Goal: Task Accomplishment & Management: Manage account settings

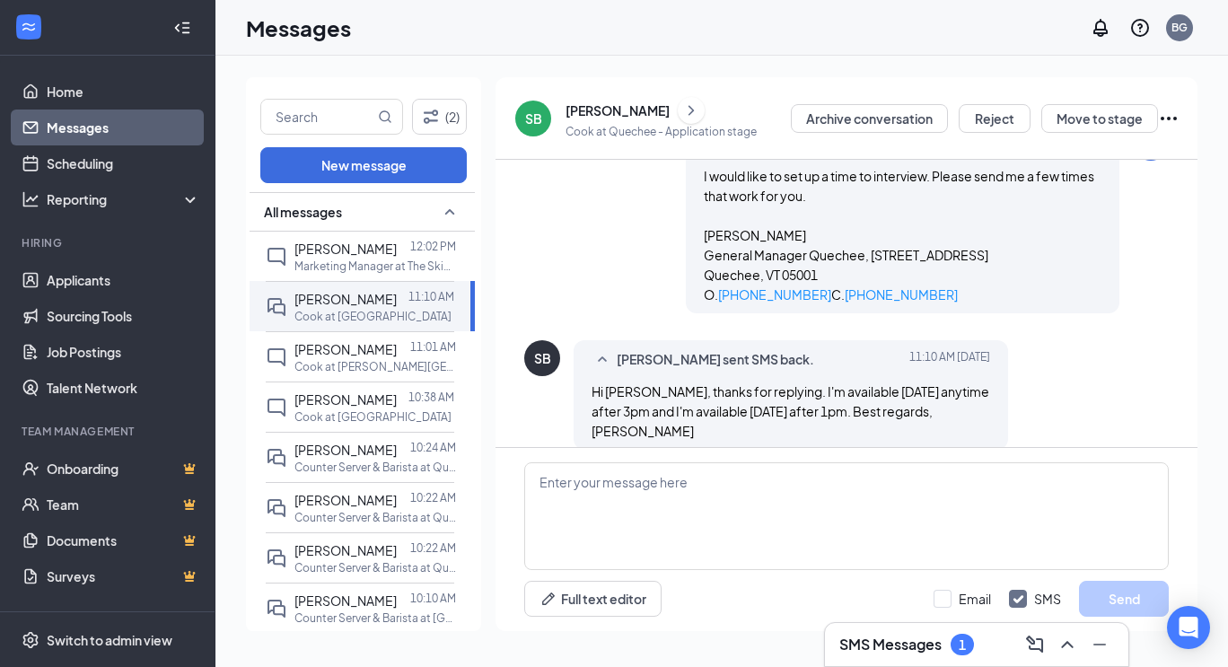
scroll to position [266, 0]
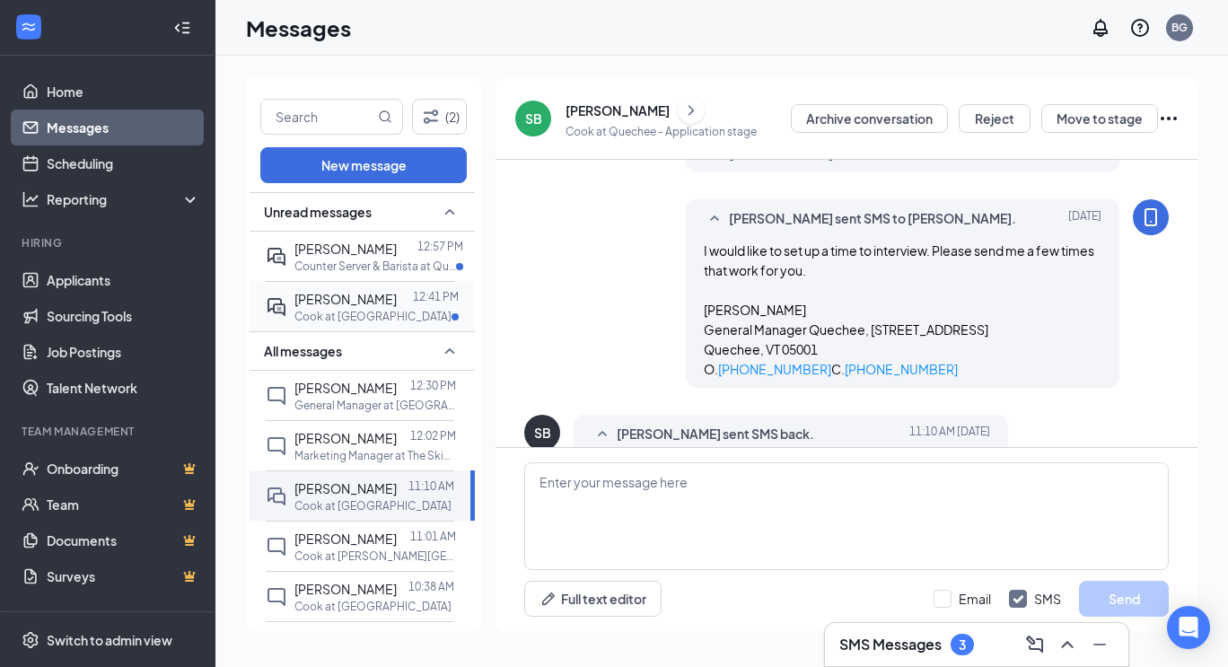
scroll to position [266, 0]
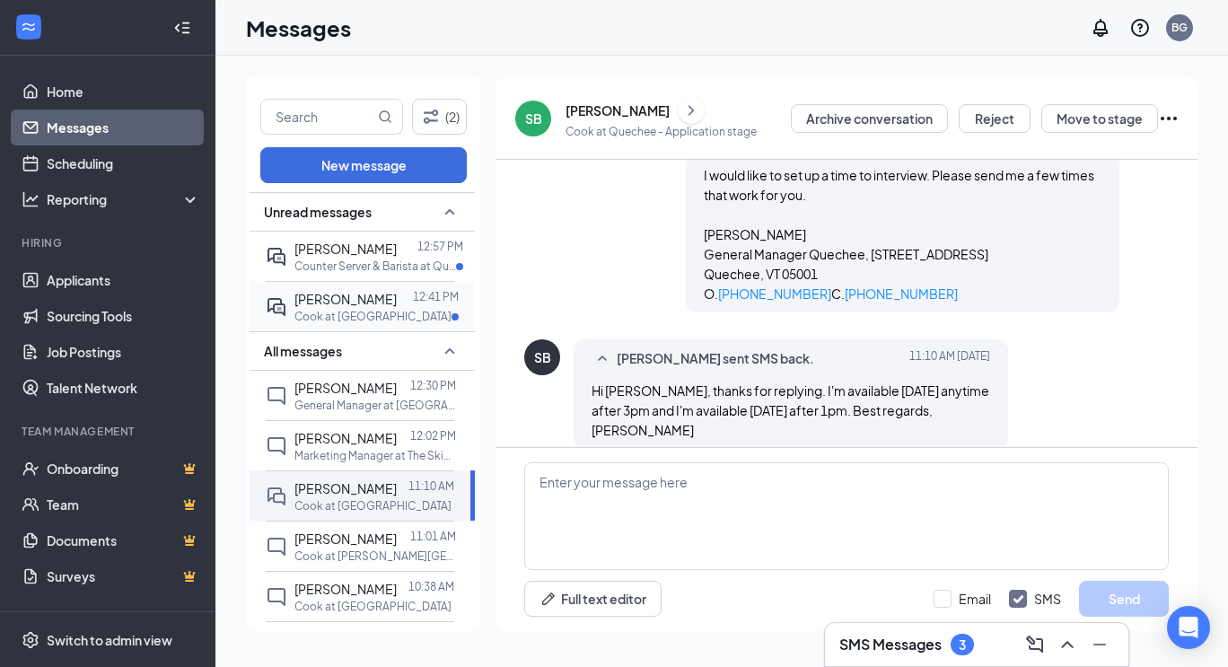
click at [397, 315] on div "Cook at [GEOGRAPHIC_DATA]" at bounding box center [377, 316] width 164 height 15
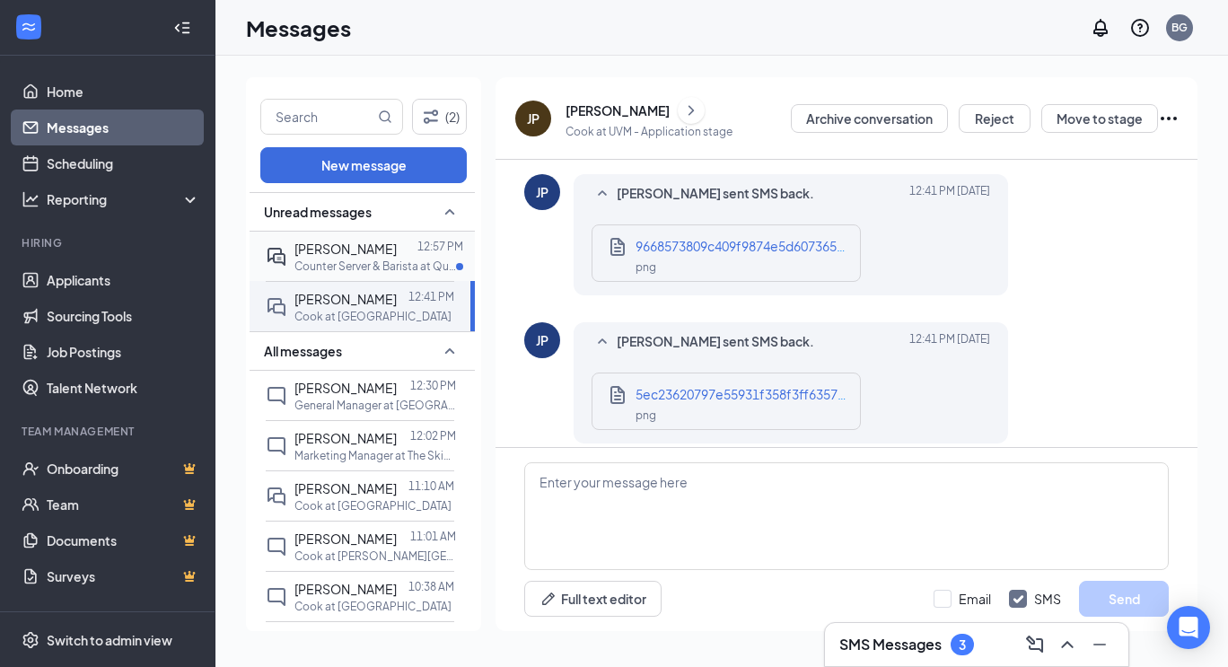
scroll to position [1264, 0]
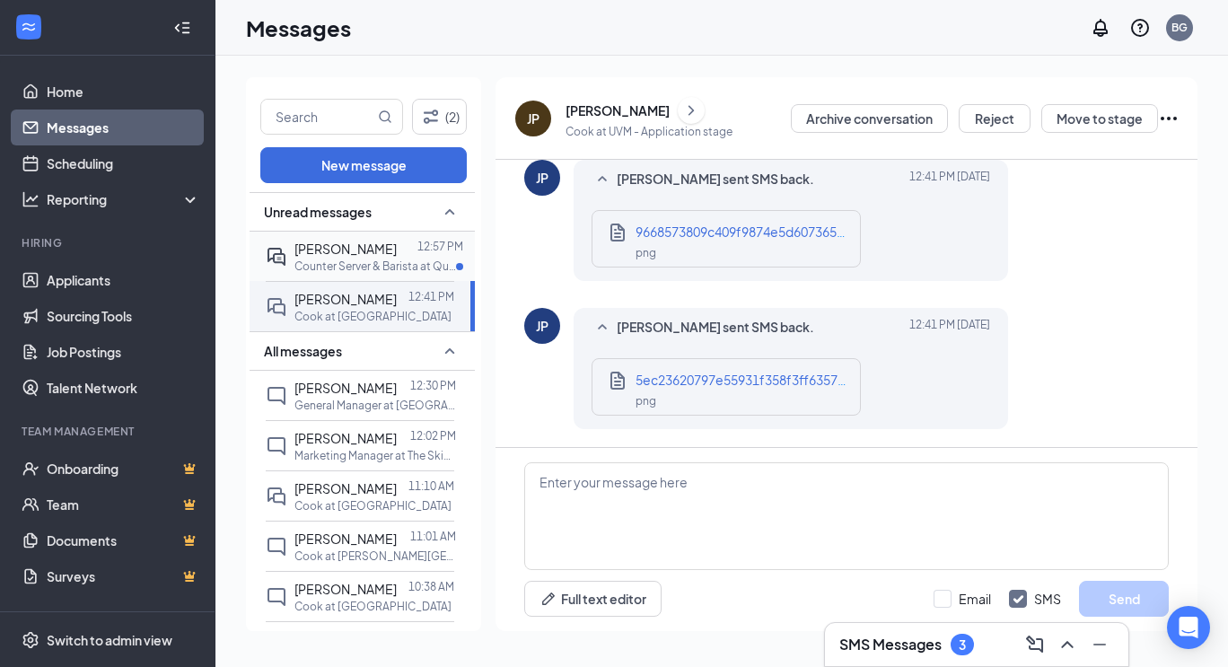
click at [385, 262] on p "Counter Server & Barista at Quechee" at bounding box center [376, 266] width 162 height 15
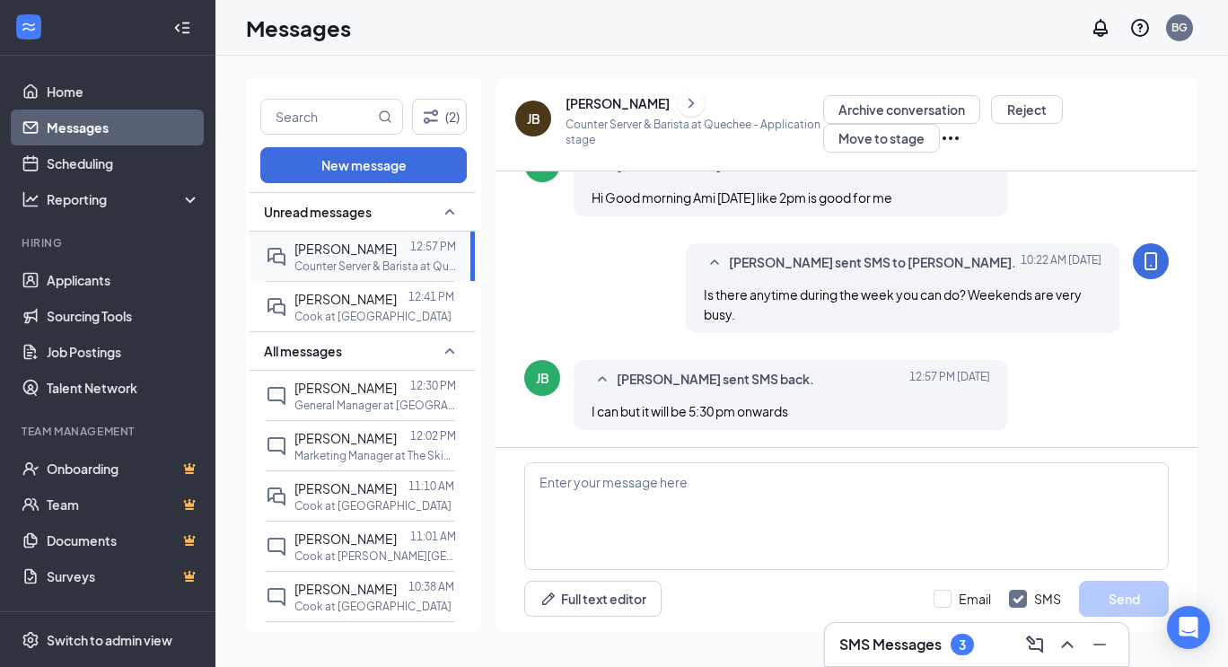
scroll to position [568, 0]
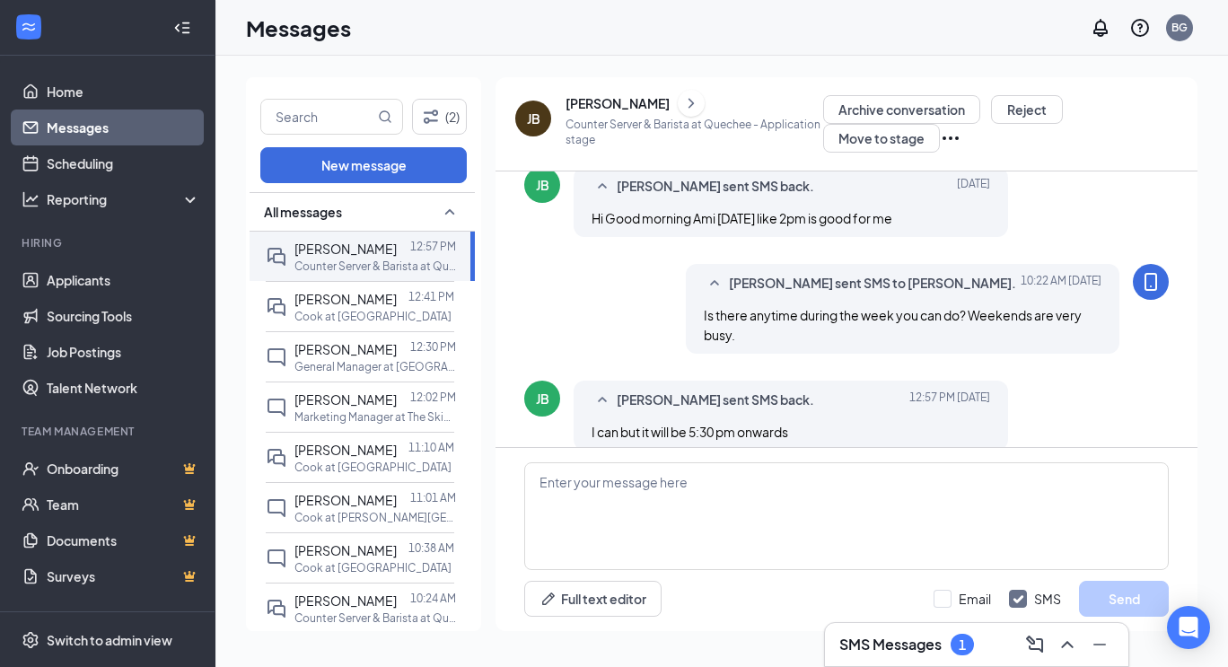
scroll to position [568, 0]
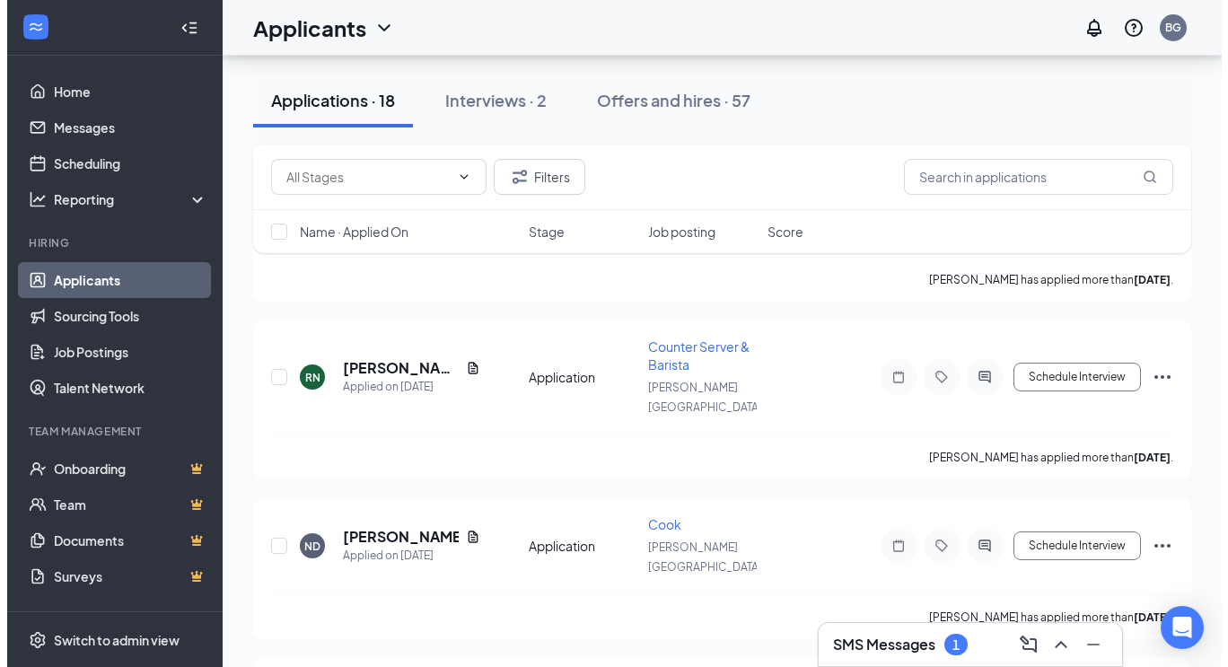
scroll to position [2447, 0]
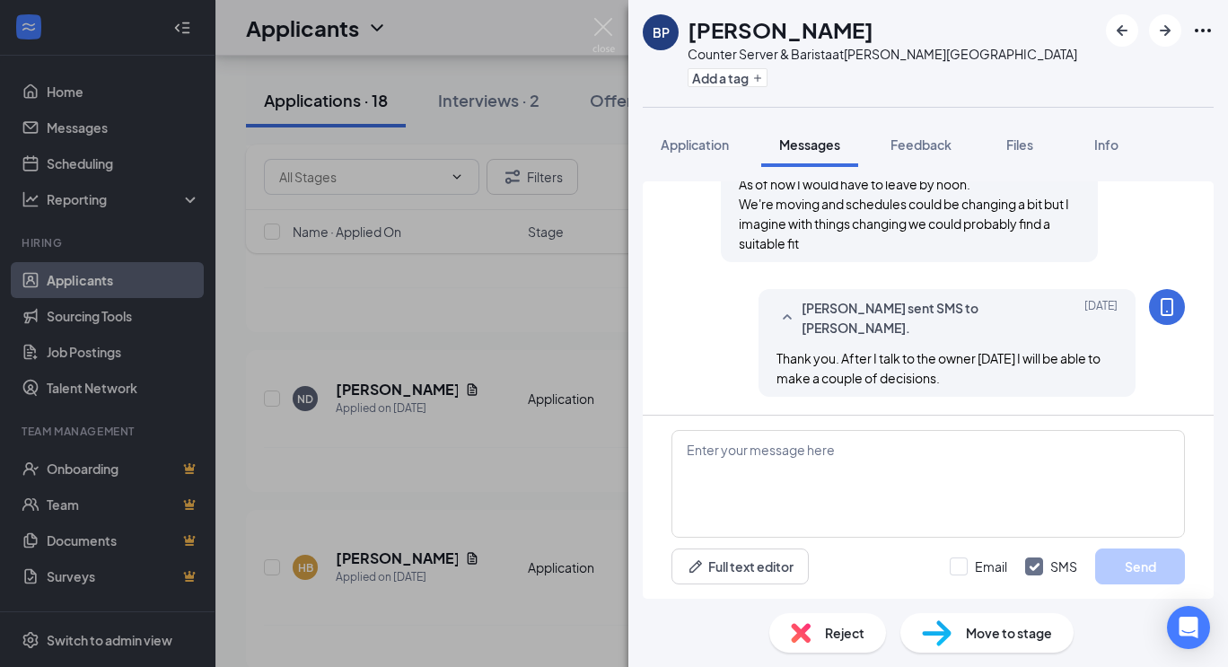
scroll to position [973, 0]
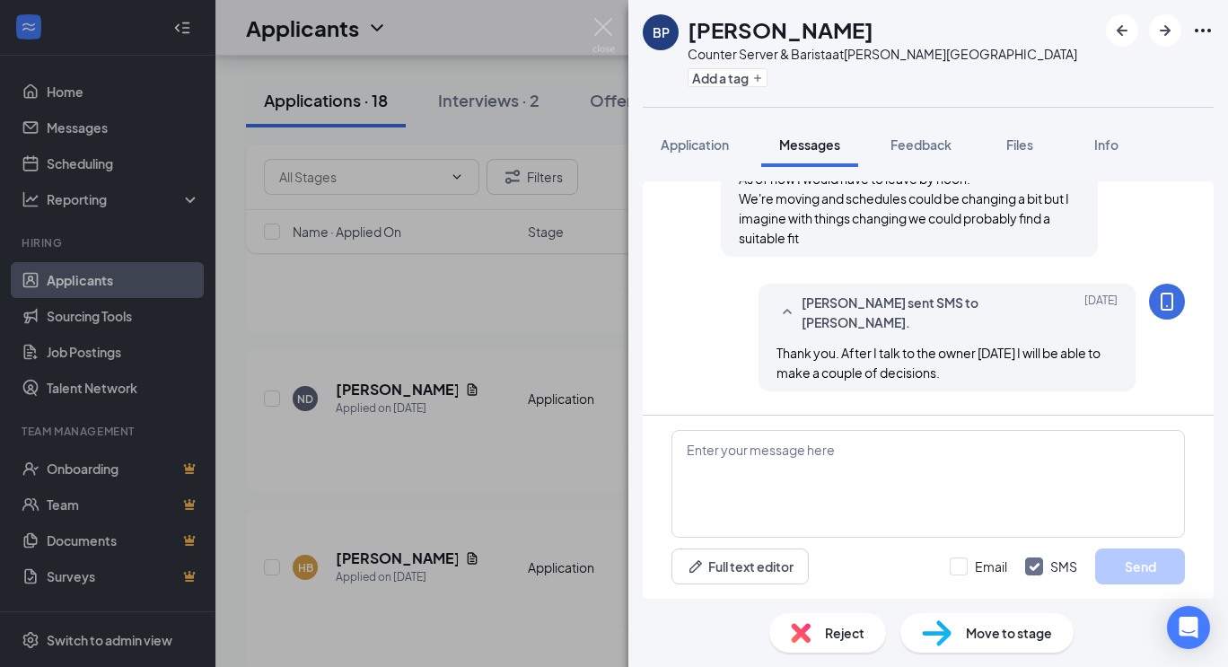
click at [602, 14] on div "BP [PERSON_NAME] Counter Server & Barista at [PERSON_NAME][GEOGRAPHIC_DATA] Add…" at bounding box center [614, 333] width 1228 height 667
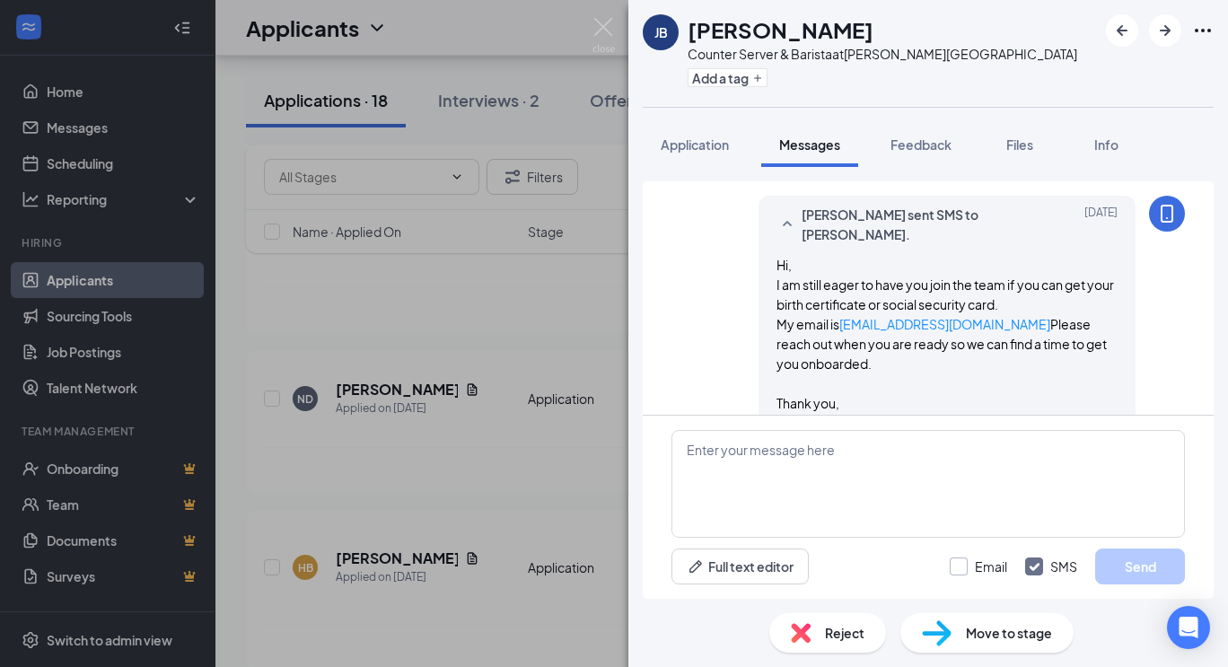
click at [963, 564] on input "Email" at bounding box center [978, 567] width 57 height 18
checkbox input "true"
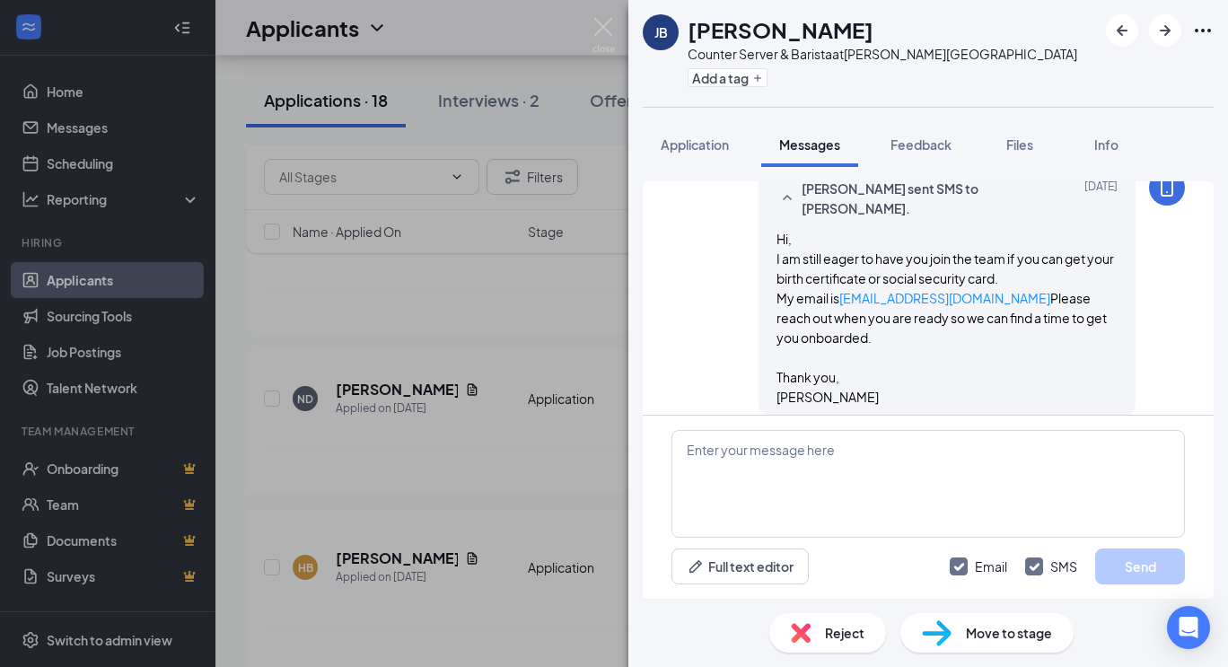
scroll to position [1087, 0]
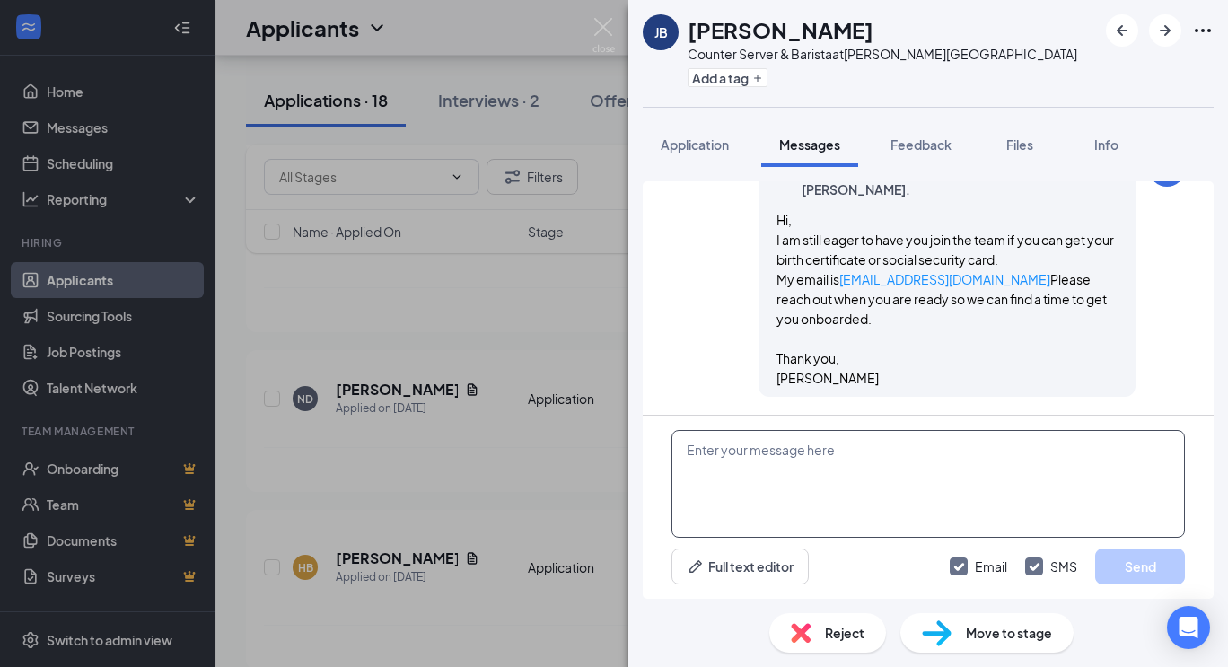
click at [794, 463] on textarea at bounding box center [929, 484] width 514 height 108
type textarea "Hi, I am reaching out to say that I would"
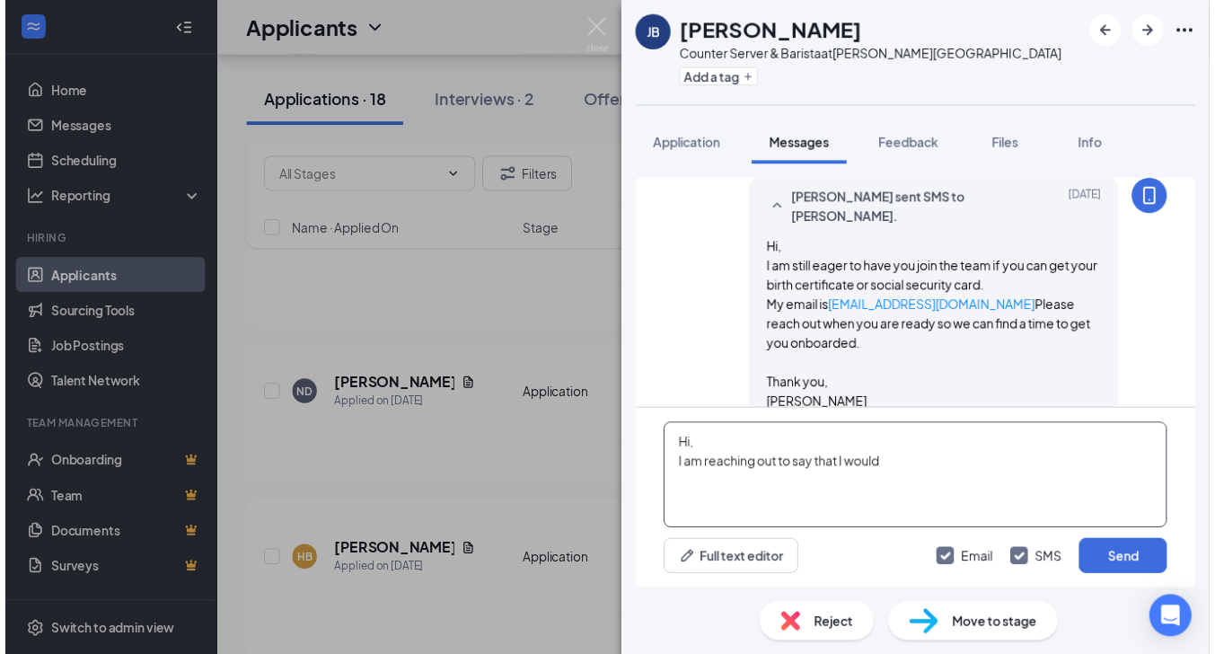
scroll to position [1058, 0]
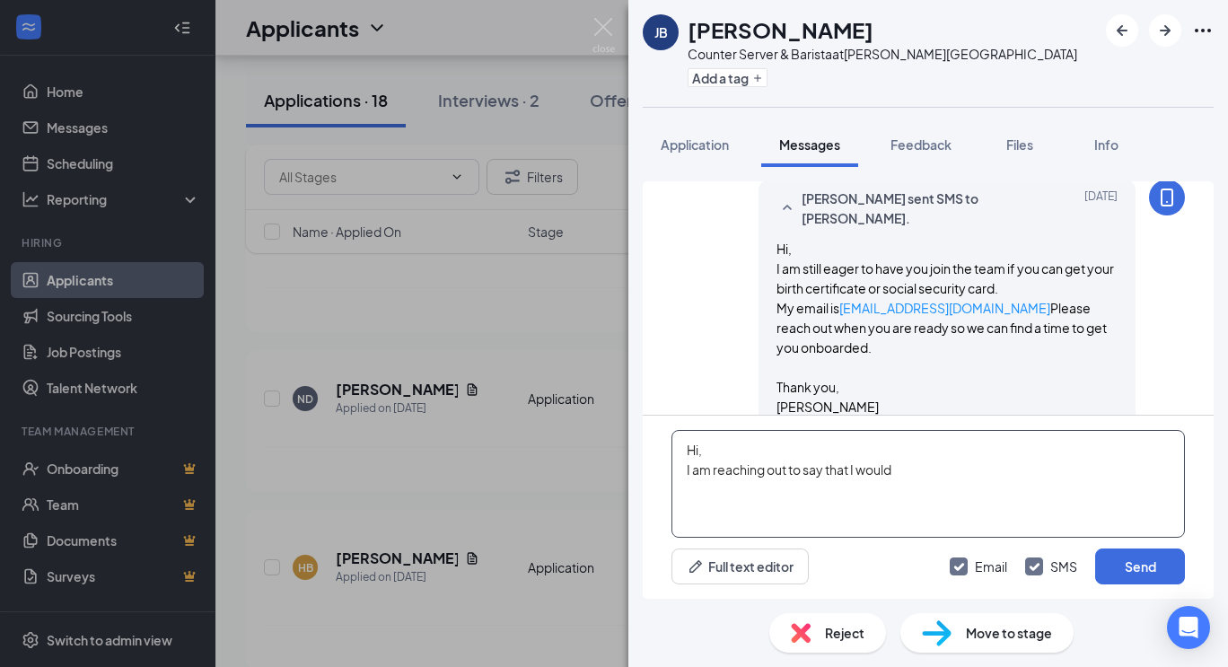
drag, startPoint x: 923, startPoint y: 464, endPoint x: 621, endPoint y: 440, distance: 302.7
click at [621, 440] on div "JB Jamie Benjamin Counter Server & Barista at Stowe Village Add a tag Applicati…" at bounding box center [614, 333] width 1228 height 667
type textarea "H"
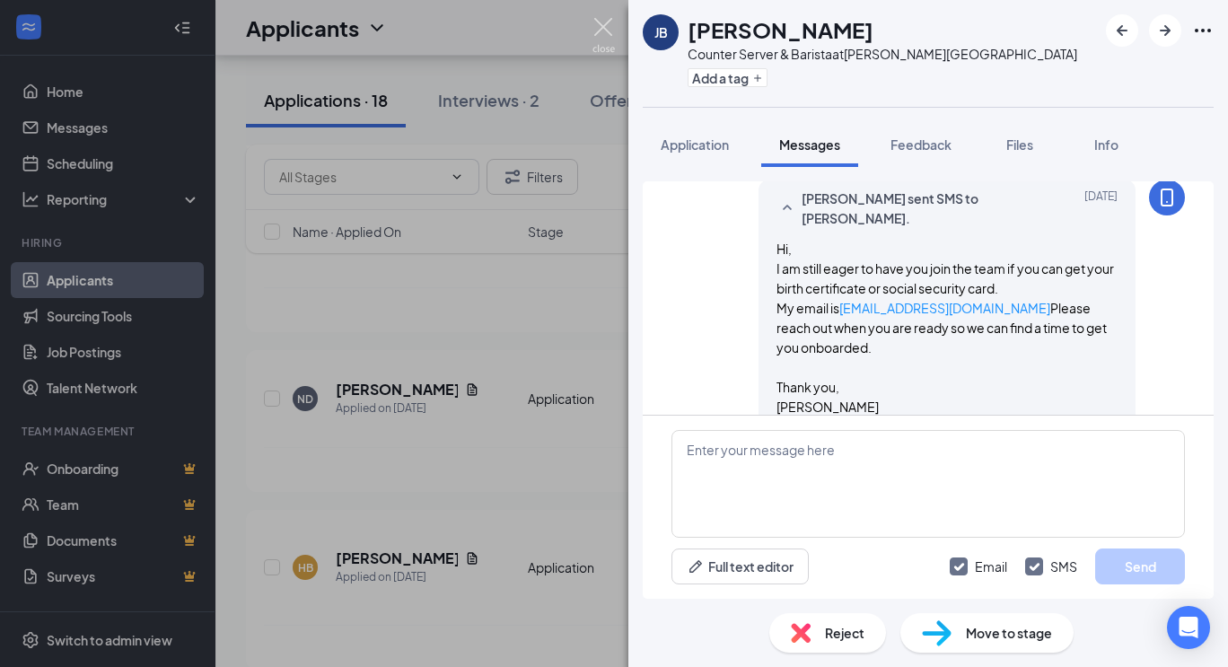
click at [603, 28] on img at bounding box center [604, 35] width 22 height 35
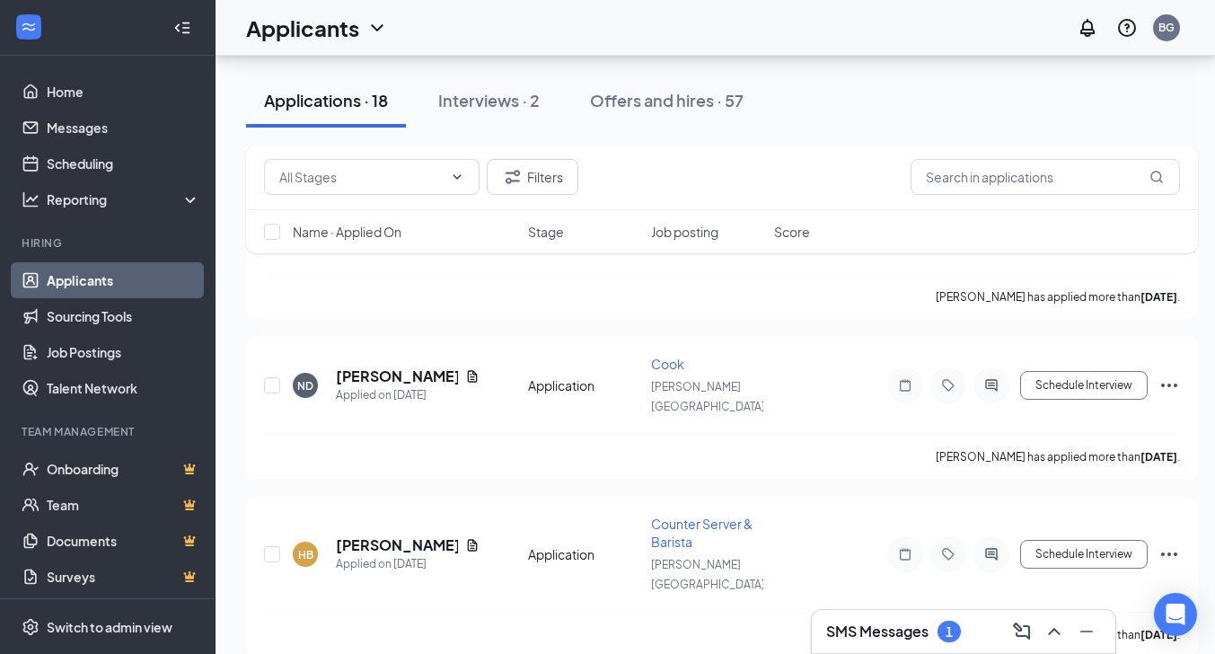
scroll to position [2450, 0]
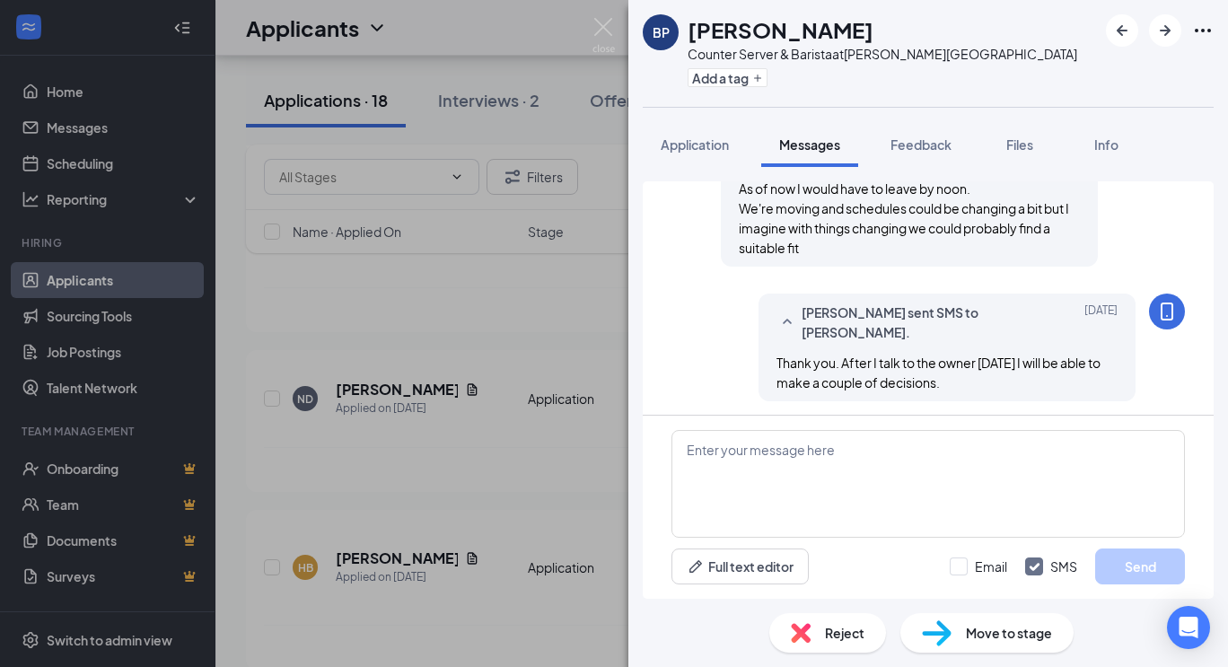
scroll to position [973, 0]
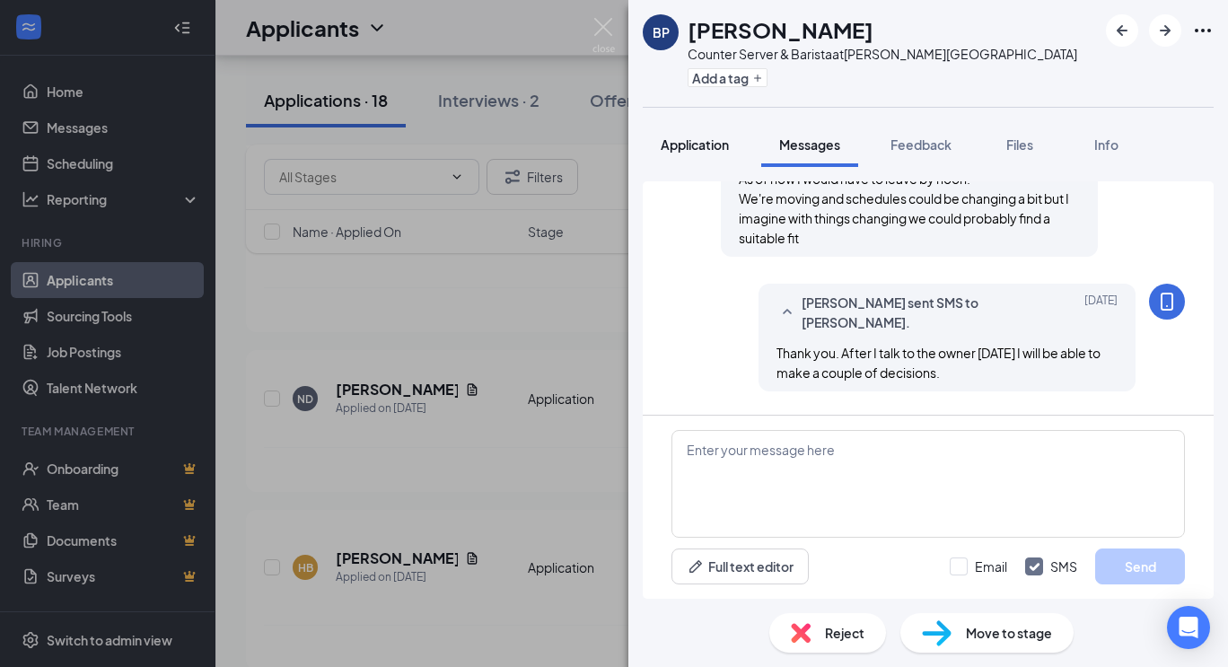
click at [682, 150] on span "Application" at bounding box center [695, 144] width 68 height 16
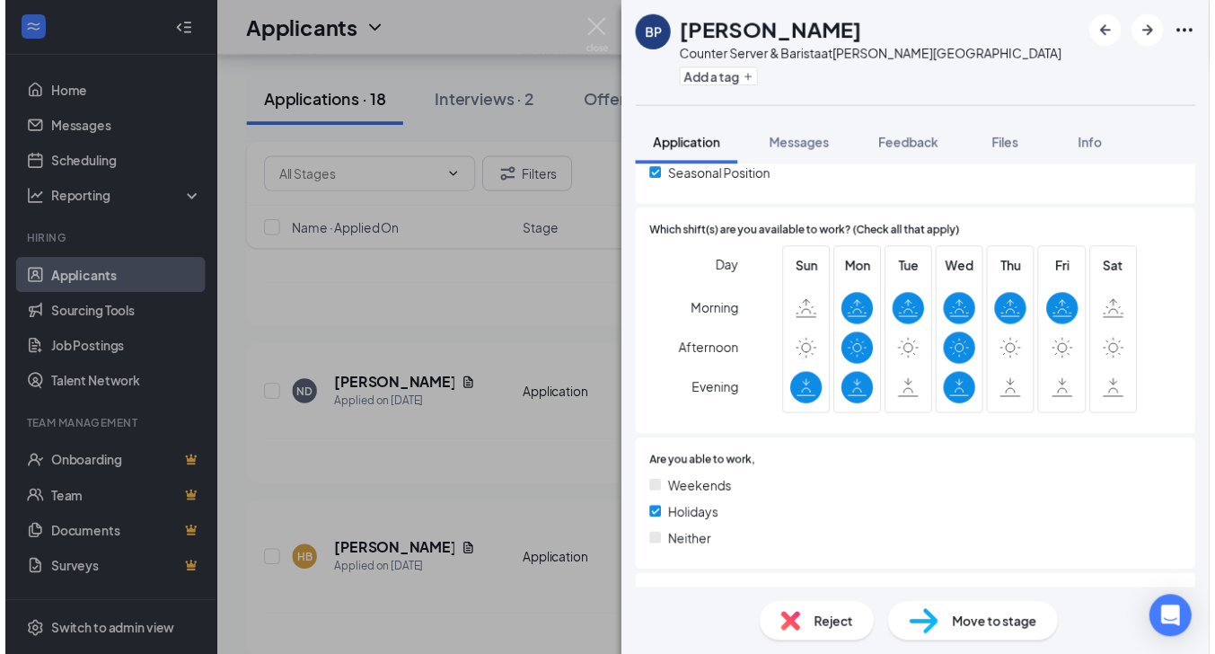
scroll to position [463, 0]
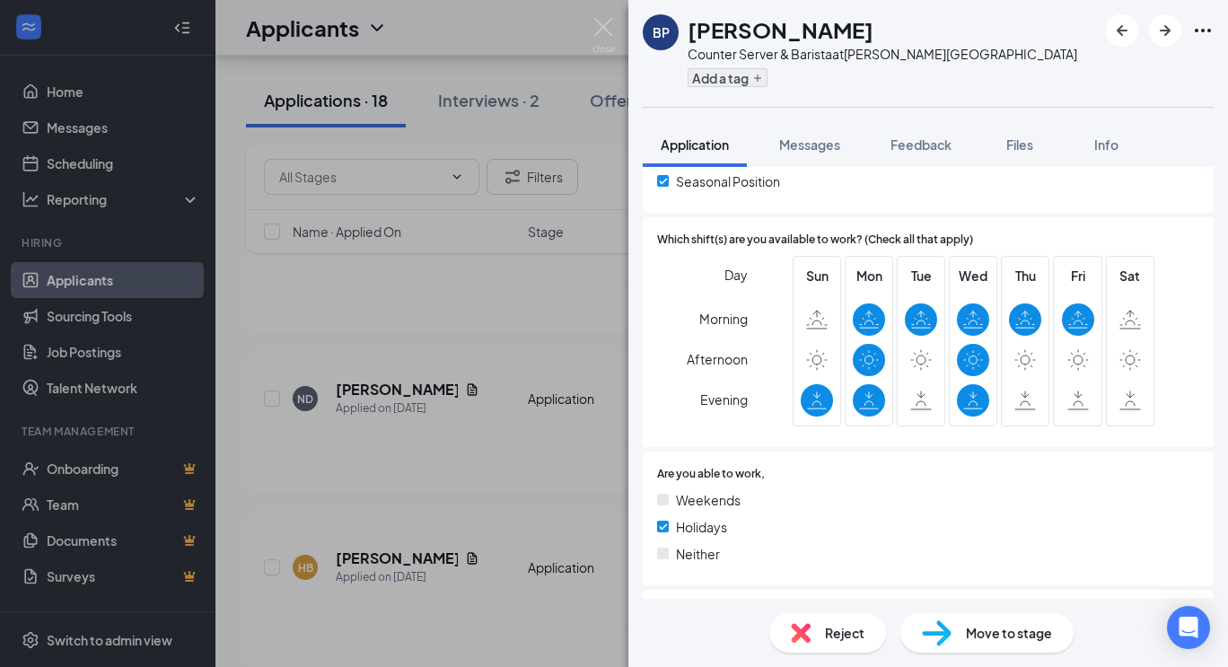
drag, startPoint x: 987, startPoint y: 343, endPoint x: 763, endPoint y: 86, distance: 340.5
drag, startPoint x: 763, startPoint y: 86, endPoint x: 618, endPoint y: 40, distance: 152.5
click at [618, 40] on div "BP [PERSON_NAME] Counter Server & Barista at [PERSON_NAME][GEOGRAPHIC_DATA] Add…" at bounding box center [614, 333] width 1228 height 667
click at [609, 30] on img at bounding box center [604, 35] width 22 height 35
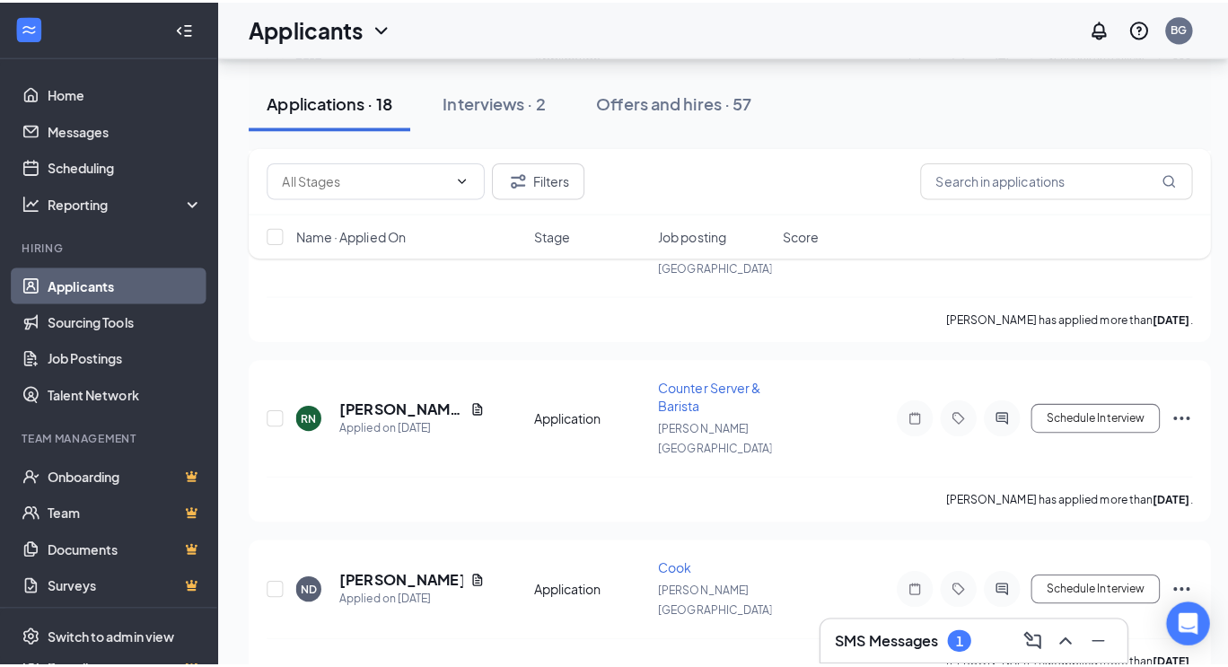
scroll to position [2266, 0]
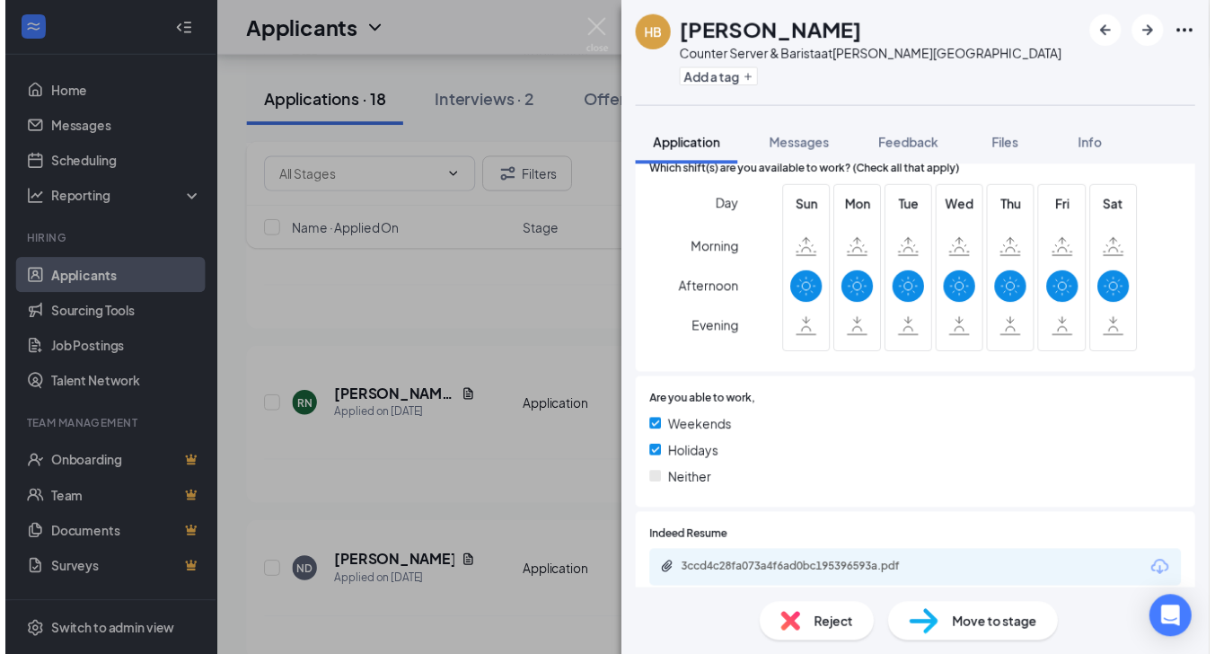
scroll to position [533, 0]
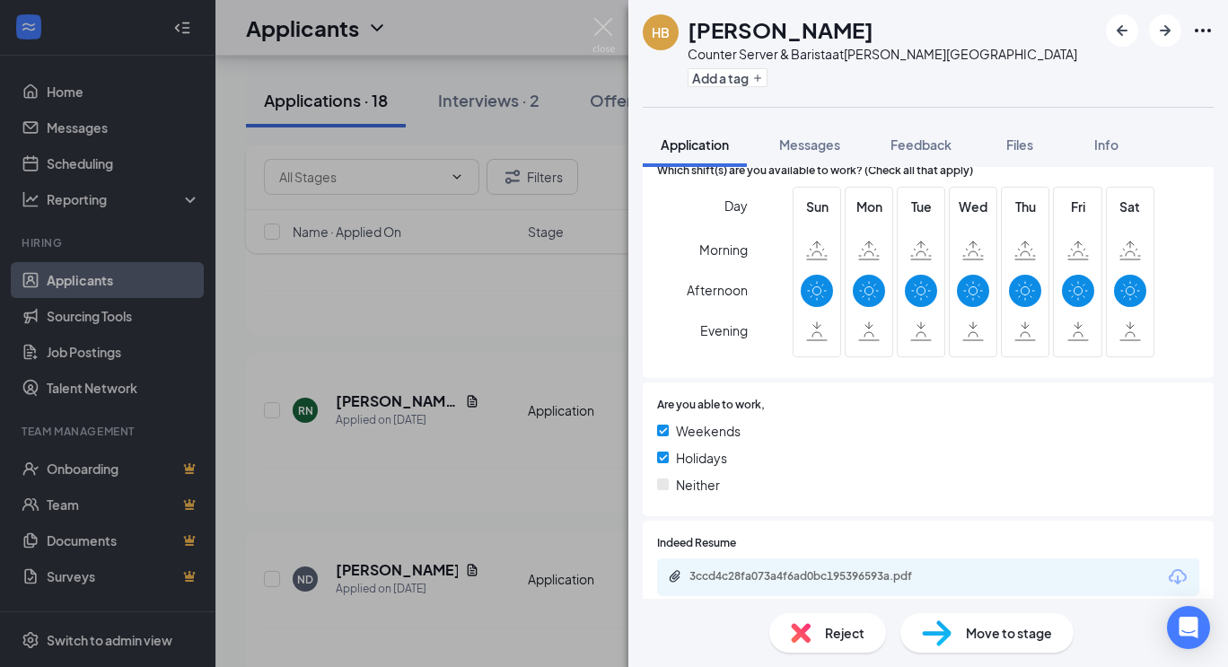
click at [713, 297] on span "Afternoon" at bounding box center [717, 290] width 61 height 32
click at [605, 22] on img at bounding box center [604, 35] width 22 height 35
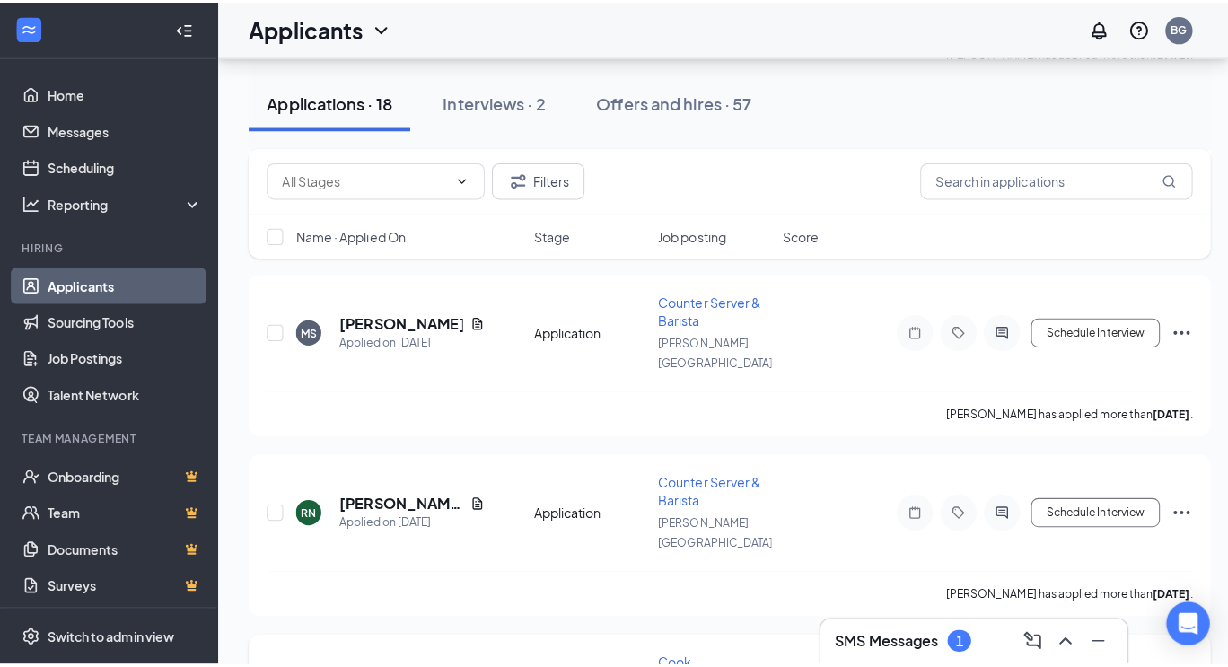
scroll to position [2194, 0]
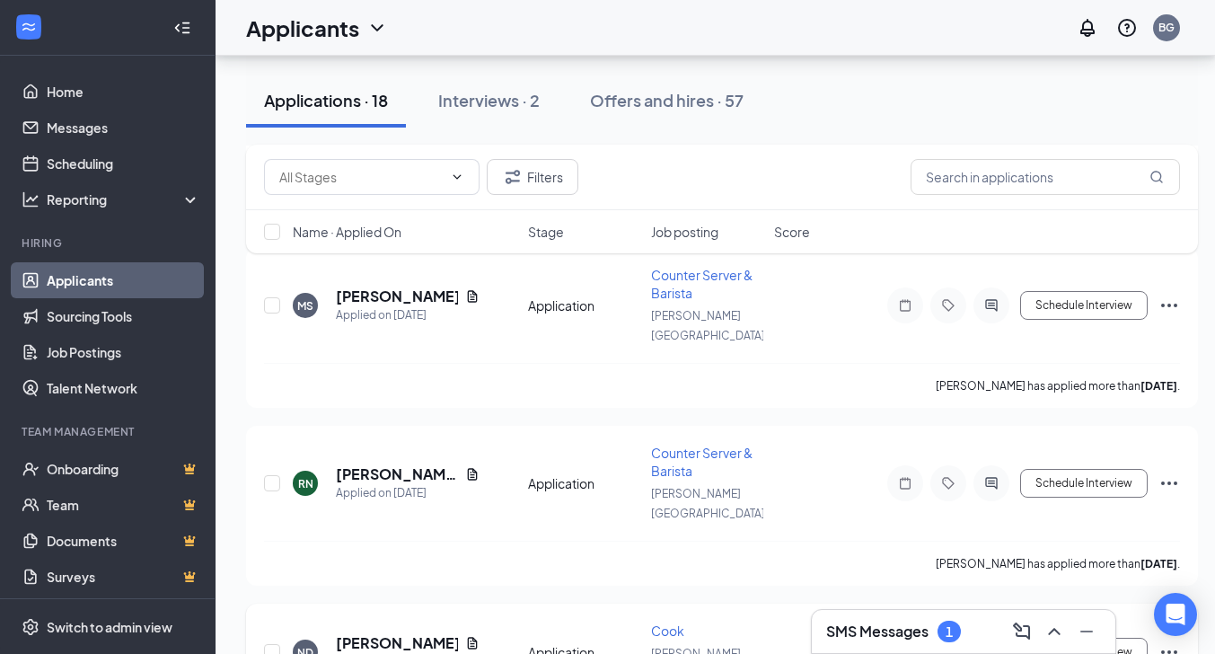
click at [374, 633] on h5 "[PERSON_NAME]" at bounding box center [397, 643] width 122 height 20
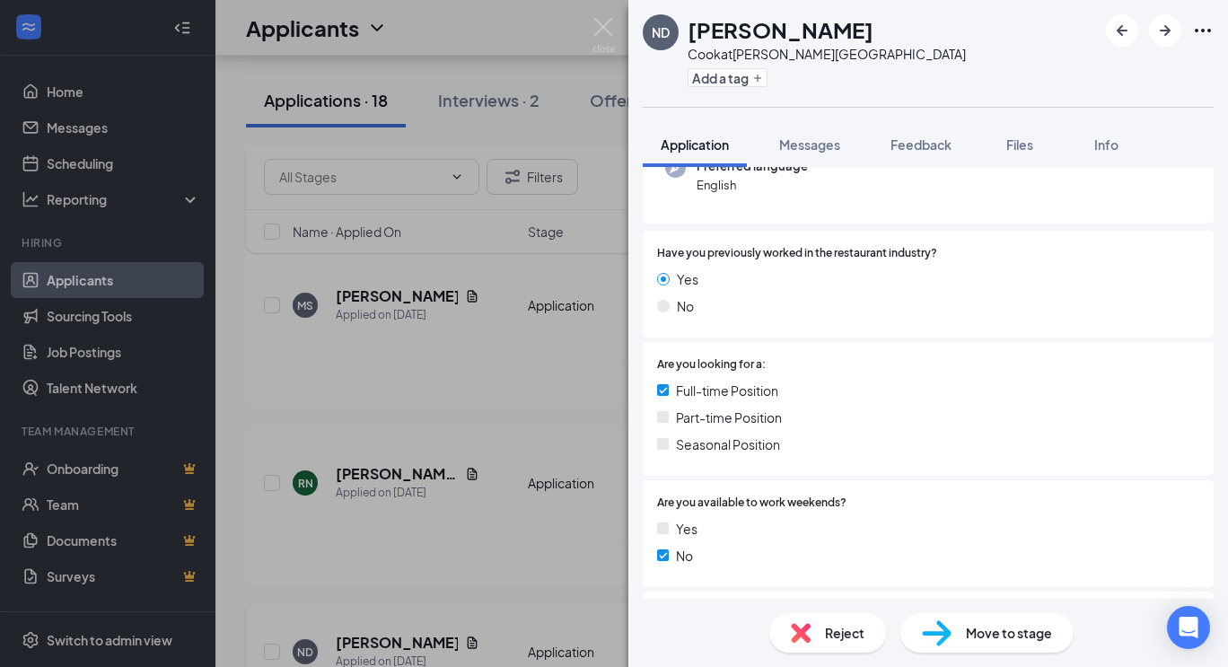
scroll to position [524, 0]
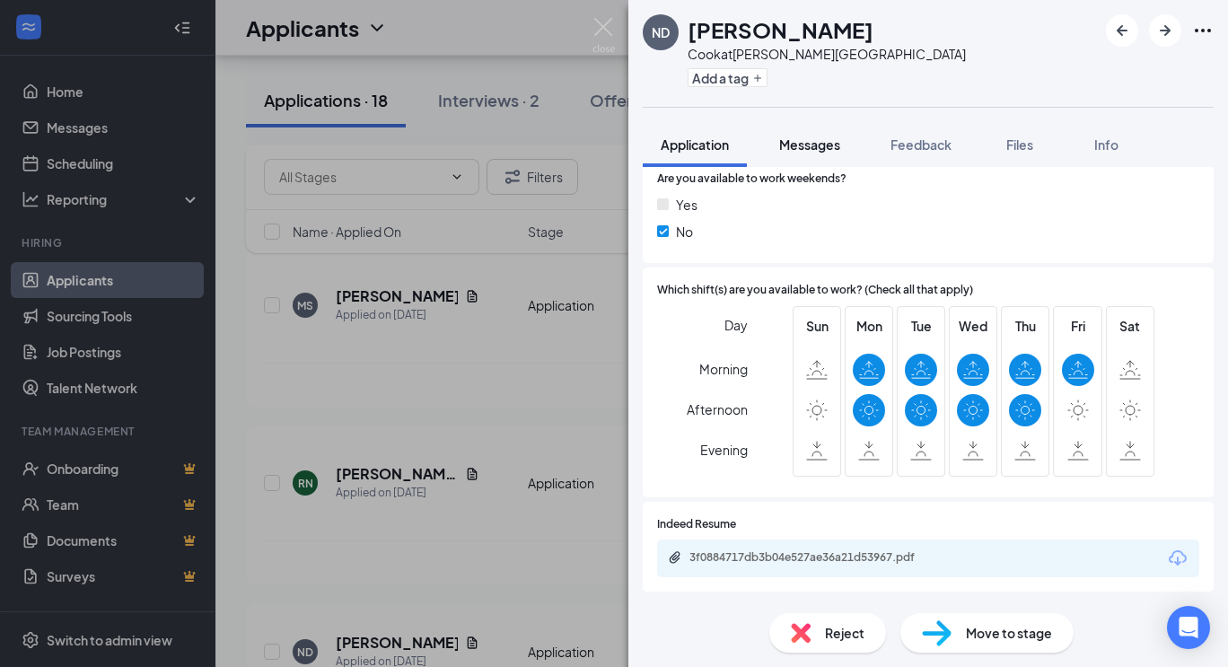
click at [823, 128] on button "Messages" at bounding box center [809, 144] width 97 height 45
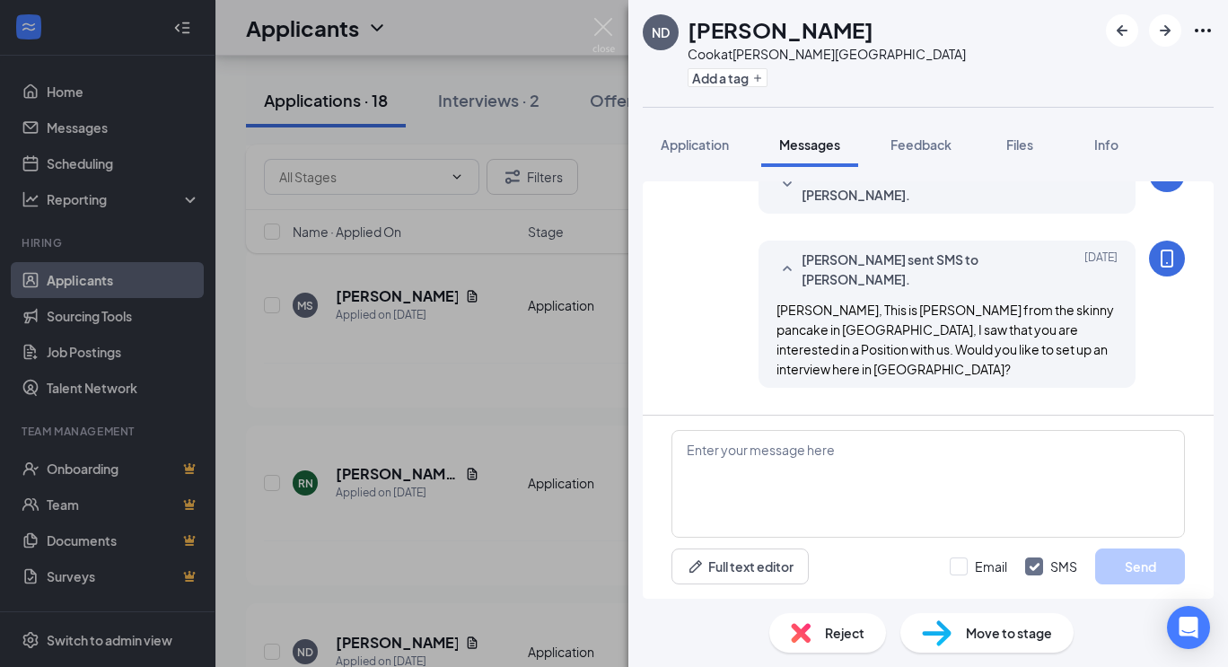
scroll to position [454, 0]
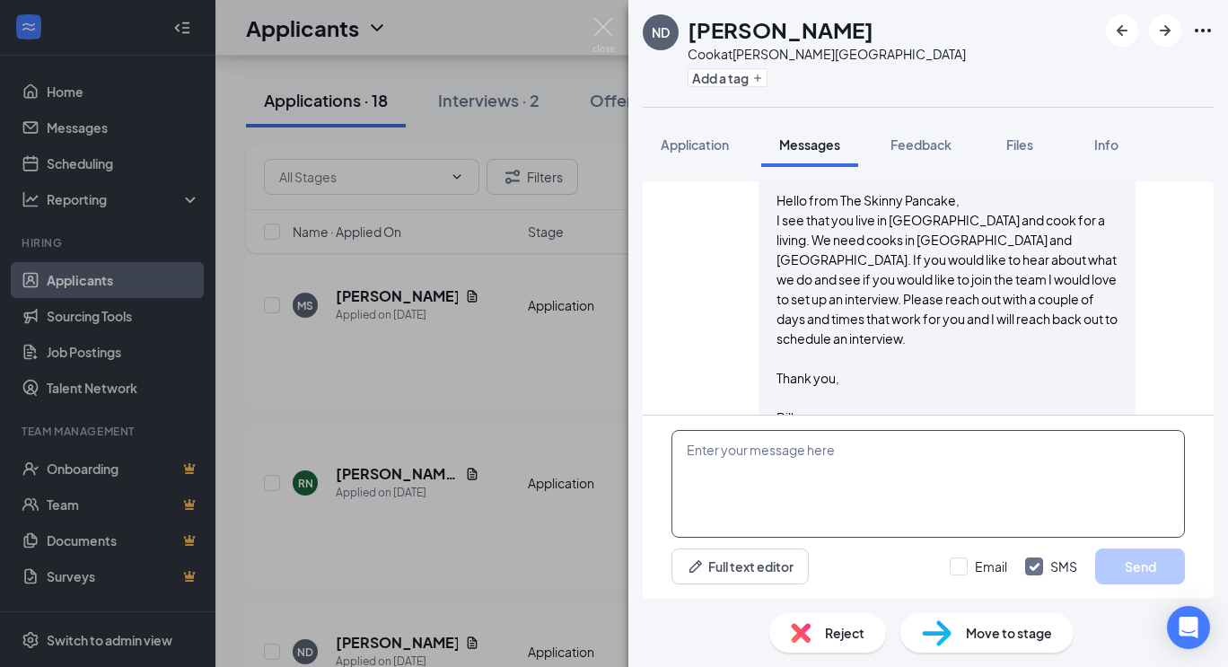
click at [745, 459] on textarea at bounding box center [929, 484] width 514 height 108
click at [817, 308] on div "Hello from The Skinny Pancake, I see that you live in [GEOGRAPHIC_DATA] and coo…" at bounding box center [947, 308] width 341 height 237
click at [830, 503] on textarea at bounding box center [929, 484] width 514 height 108
click at [965, 560] on input "Email" at bounding box center [978, 567] width 57 height 18
checkbox input "true"
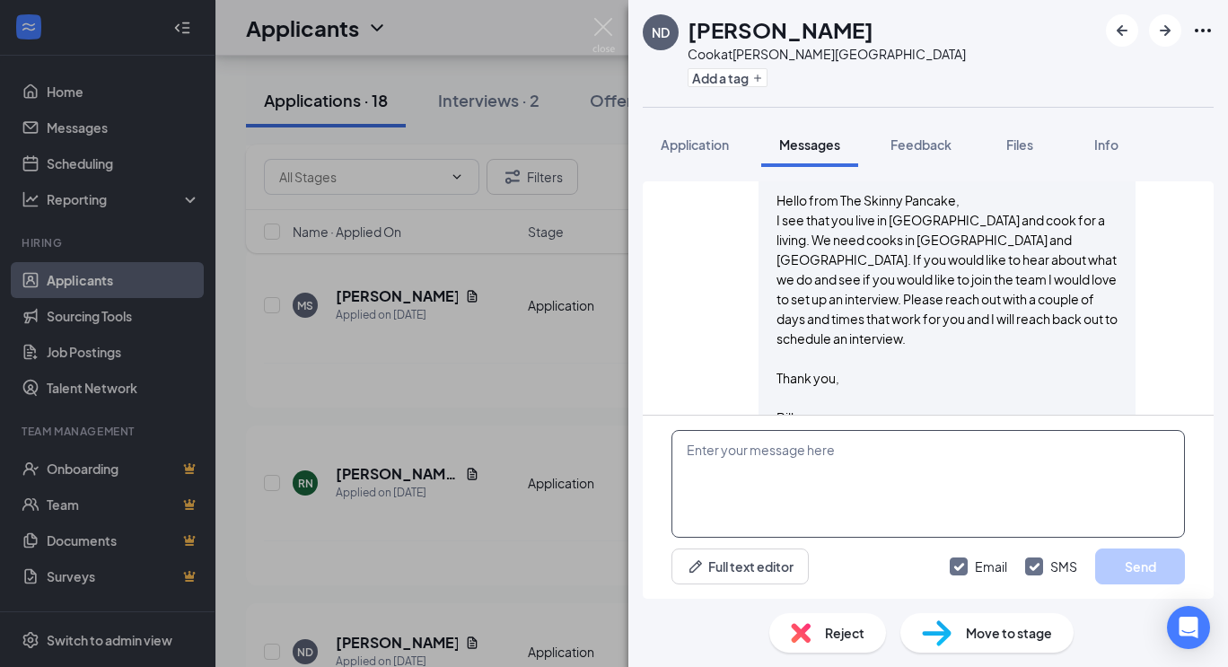
click at [892, 452] on textarea at bounding box center [929, 484] width 514 height 108
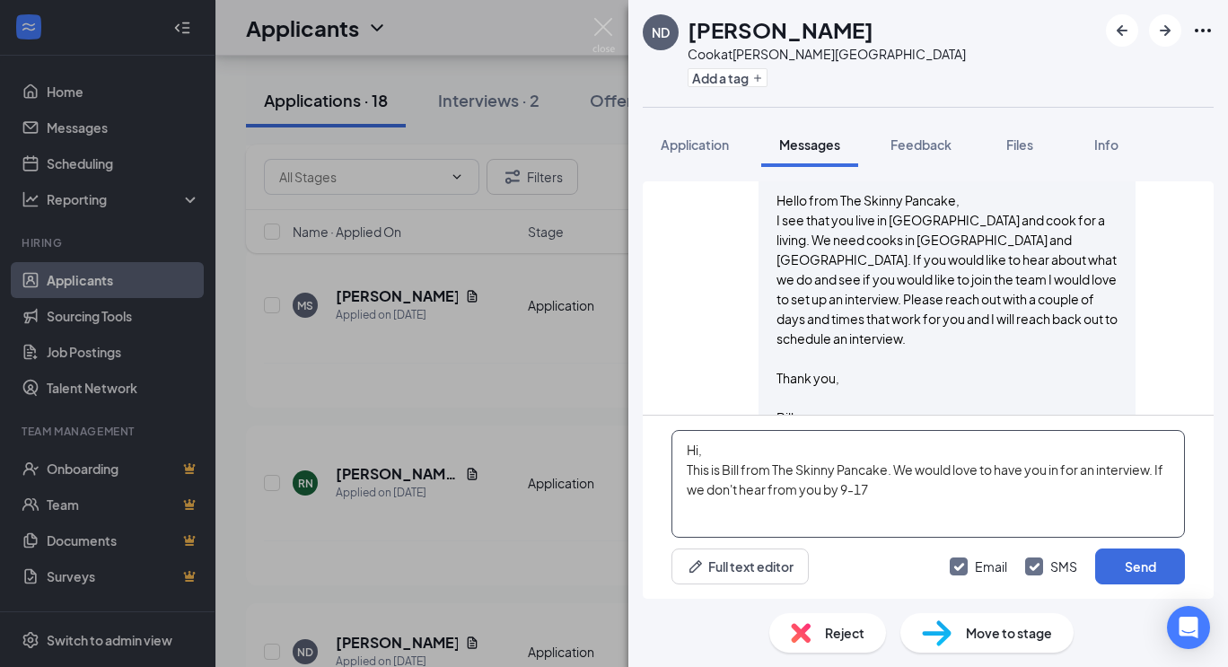
click at [840, 489] on textarea "Hi, This is Bill from The Skinny Pancake. We would love to have you in for an i…" at bounding box center [929, 484] width 514 height 108
click at [1034, 484] on textarea "Hi, This is Bill from The Skinny Pancake. We would love to have you in for an i…" at bounding box center [929, 484] width 514 height 108
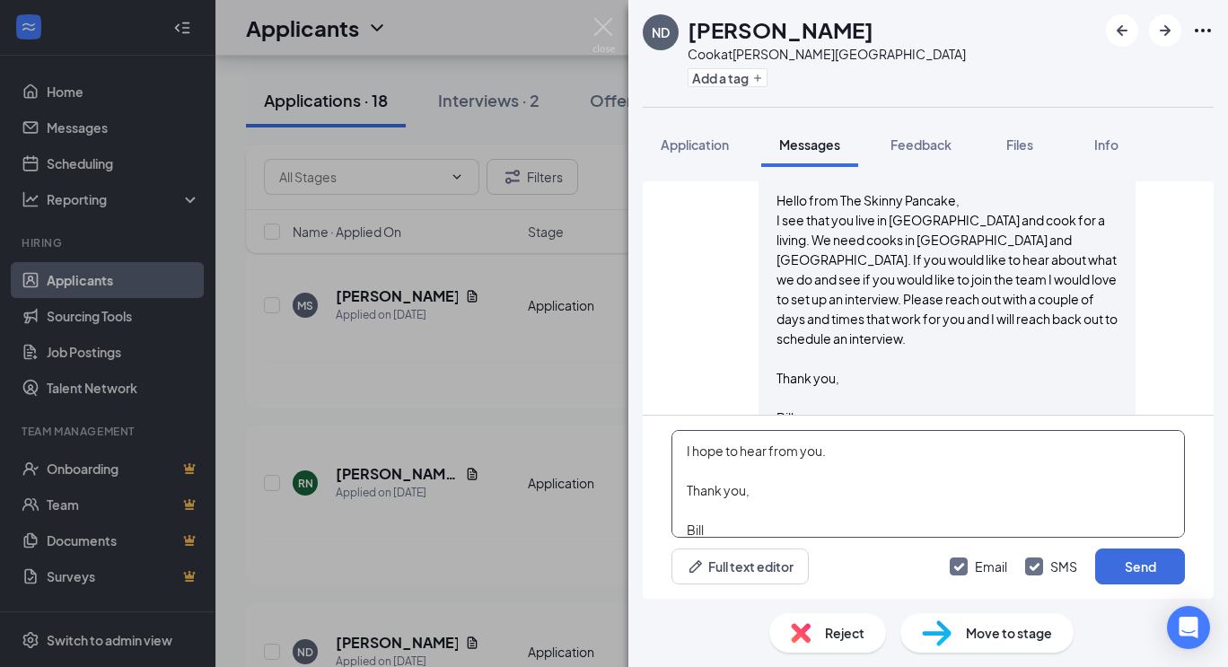
scroll to position [0, 0]
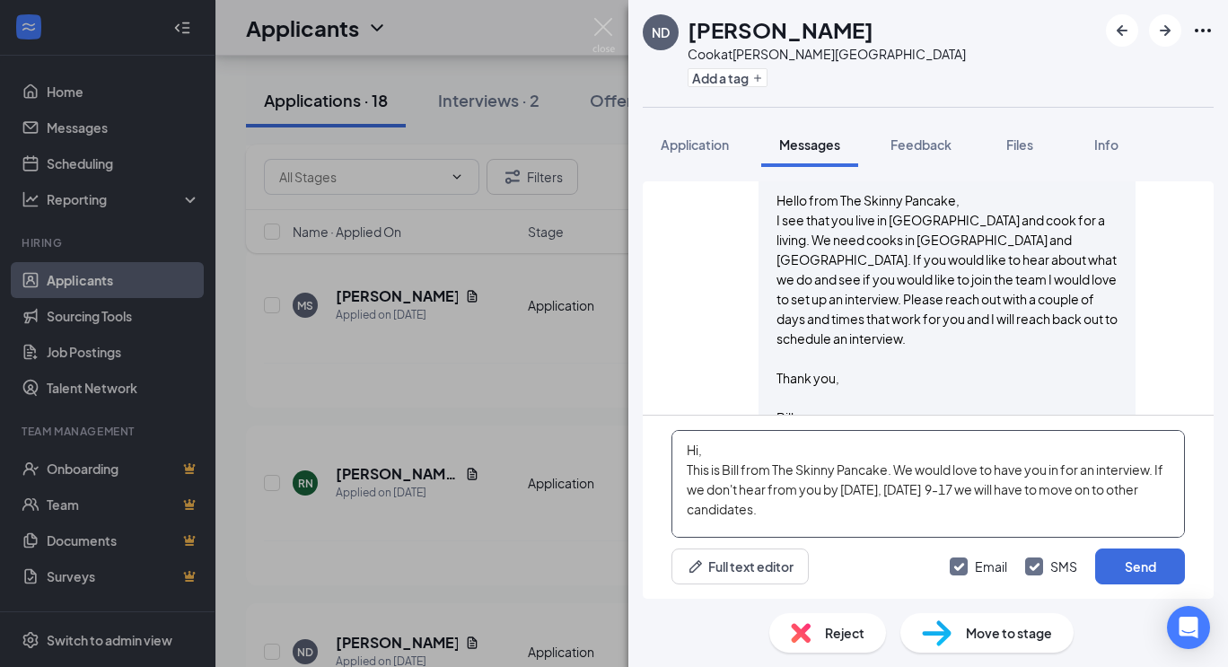
drag, startPoint x: 730, startPoint y: 525, endPoint x: 656, endPoint y: 339, distance: 200.8
click at [656, 339] on div "Applicant System Update (1) Workstream sent automated SMS to Nicholas Dempsey. …" at bounding box center [928, 390] width 571 height 418
type textarea "Hi, This is Bill from The Skinny Pancake. We would love to have you in for an i…"
click at [1124, 566] on button "Send" at bounding box center [1141, 567] width 90 height 36
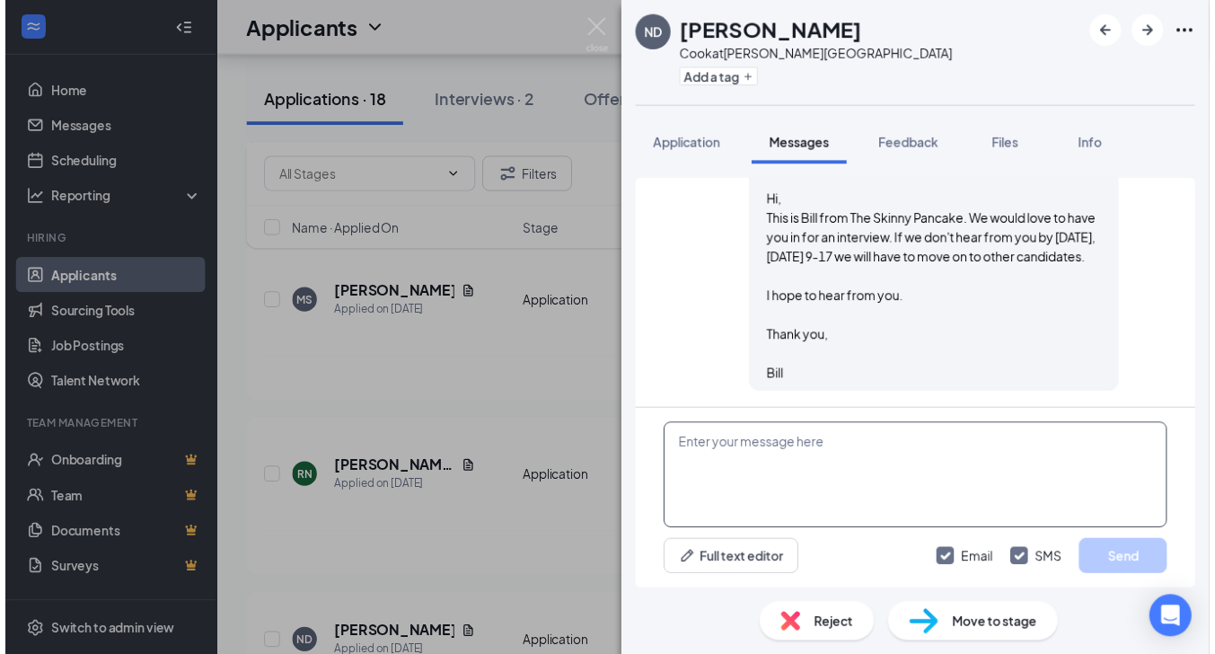
scroll to position [1079, 0]
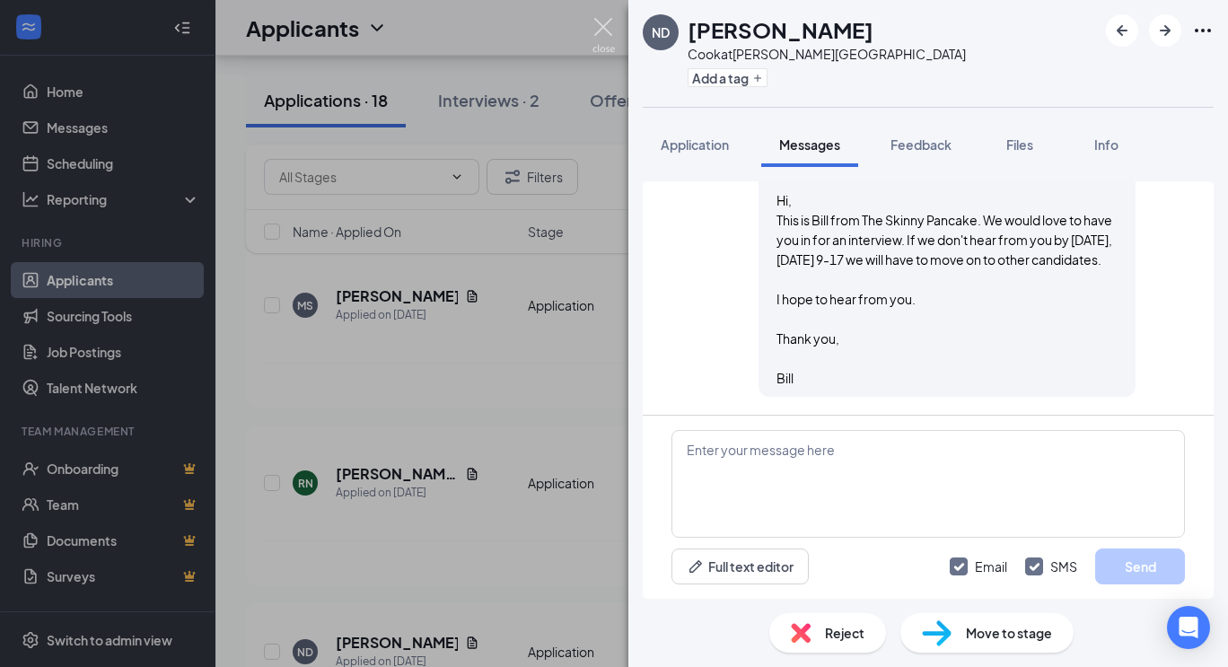
click at [601, 24] on img at bounding box center [604, 35] width 22 height 35
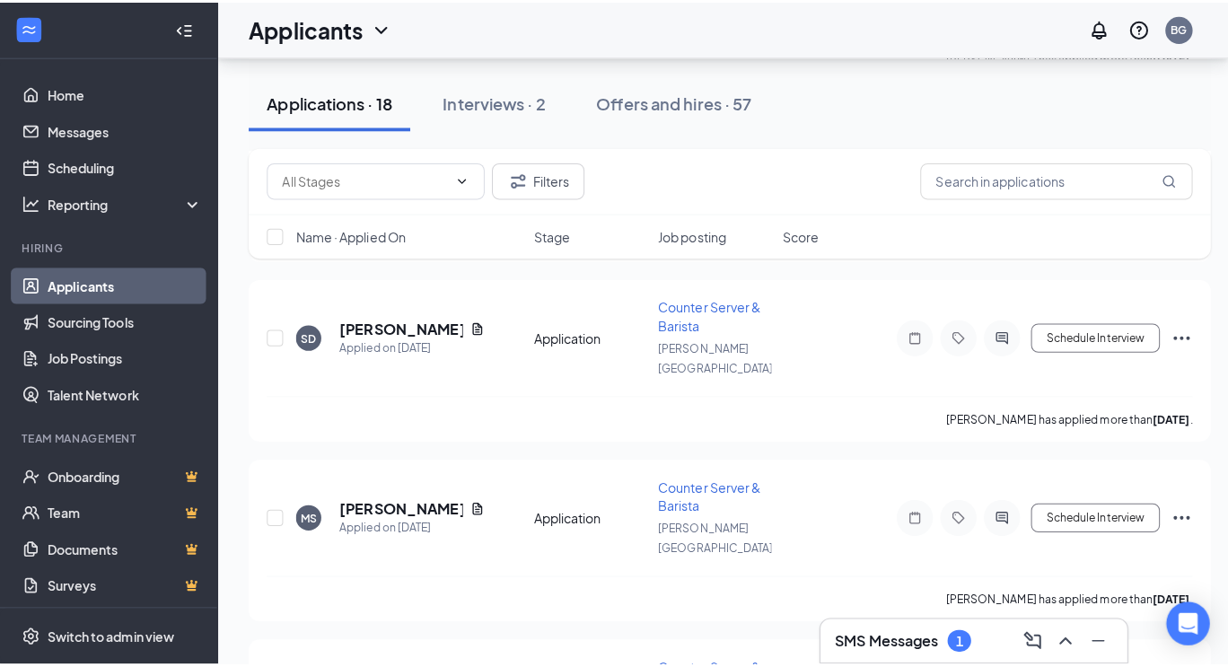
scroll to position [1988, 0]
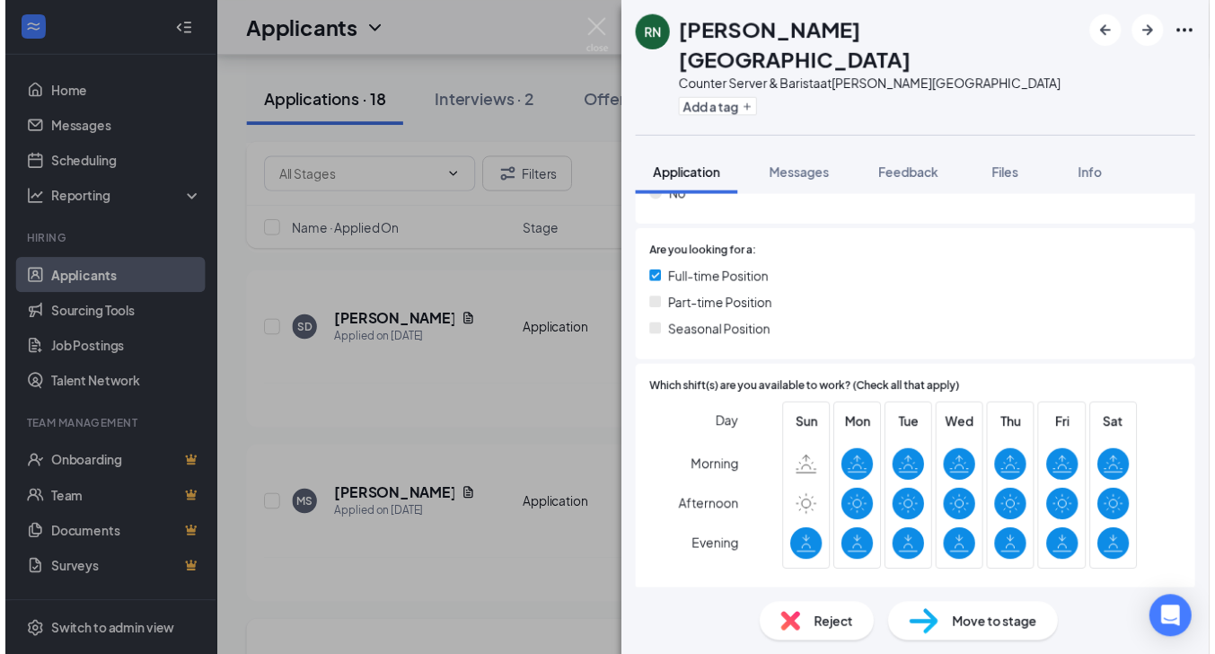
scroll to position [602, 0]
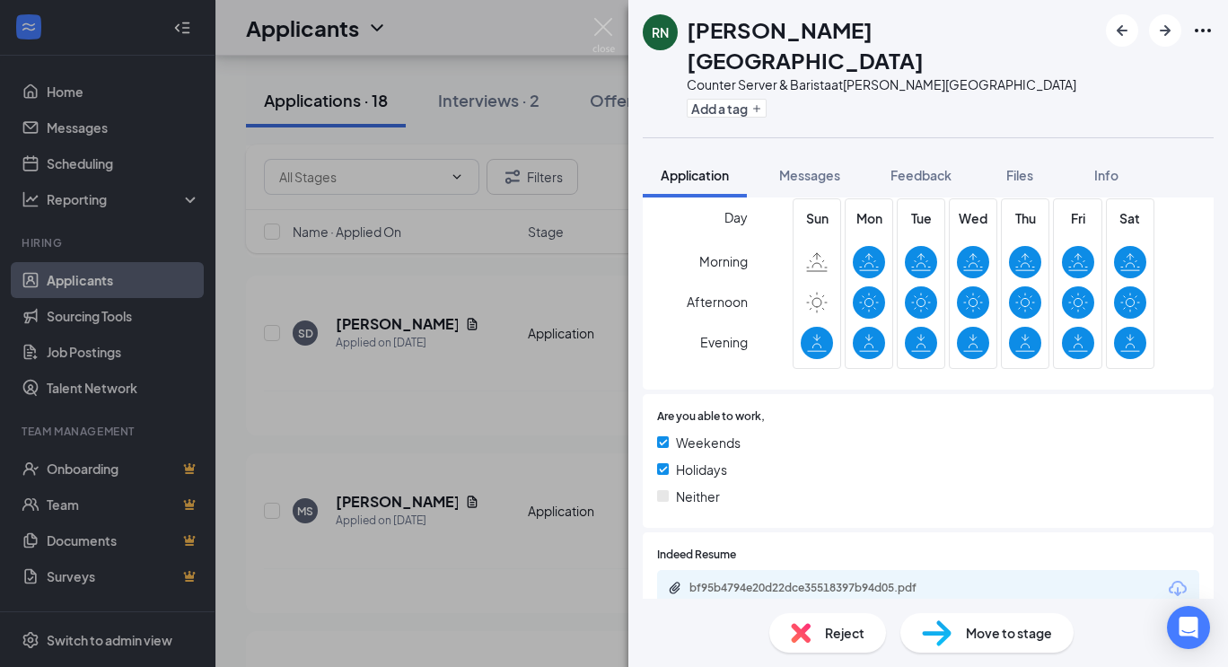
click at [603, 23] on img at bounding box center [604, 35] width 22 height 35
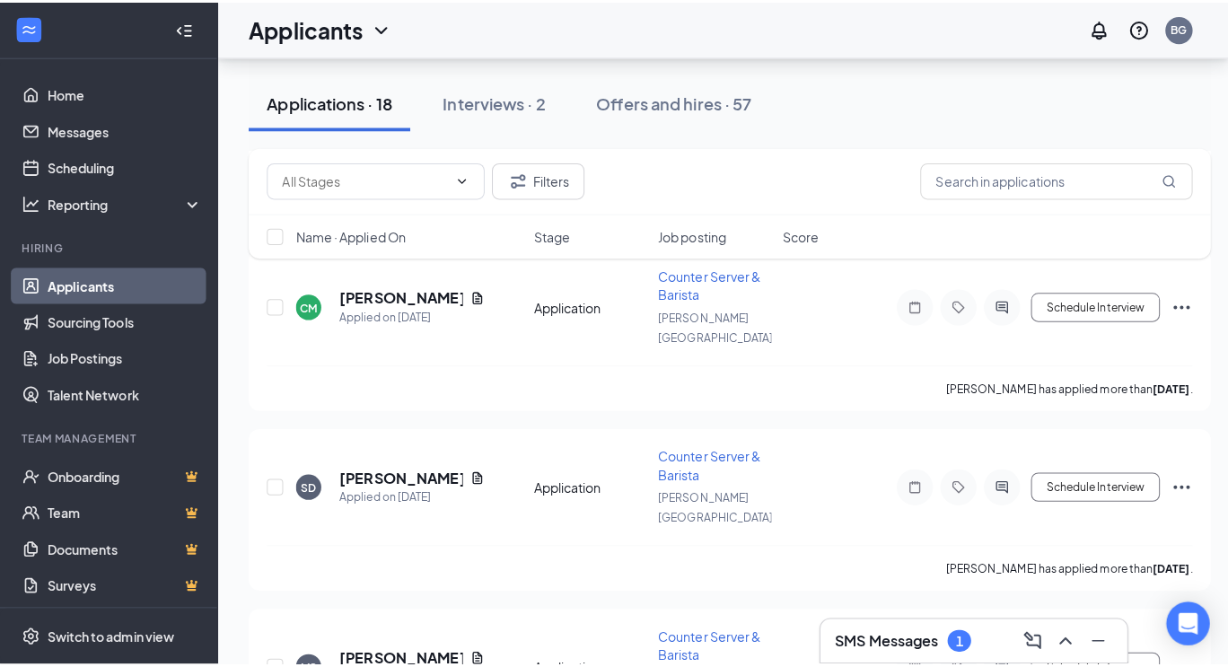
scroll to position [1841, 0]
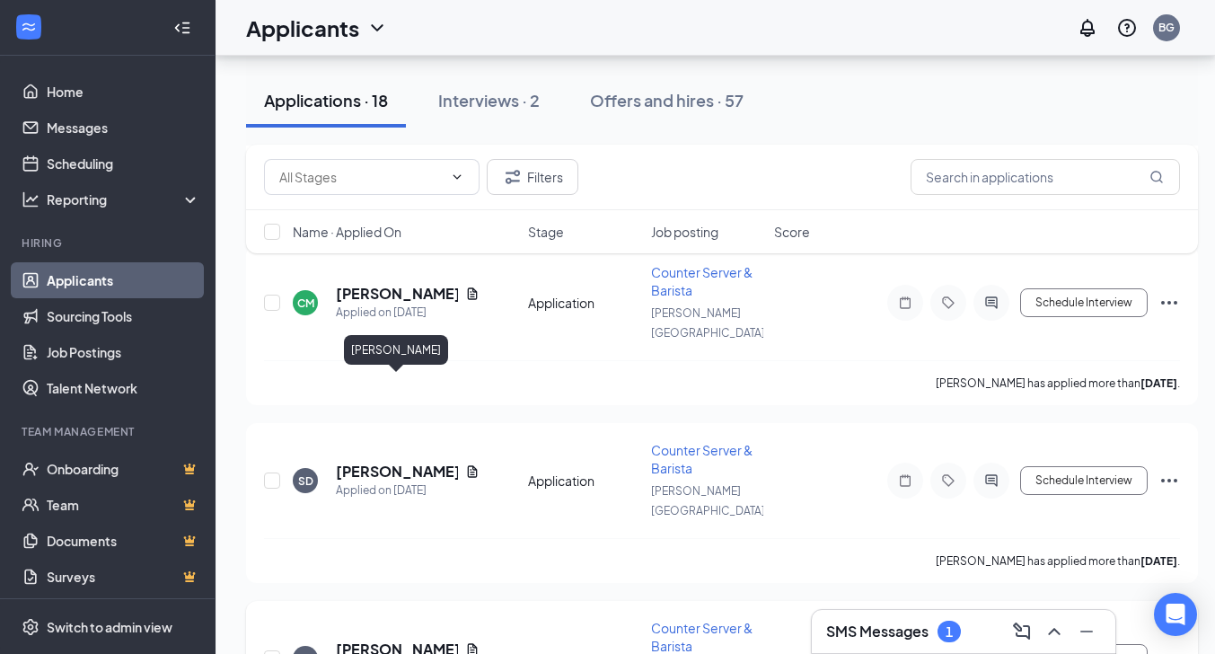
click at [359, 639] on h5 "[PERSON_NAME]" at bounding box center [397, 649] width 122 height 20
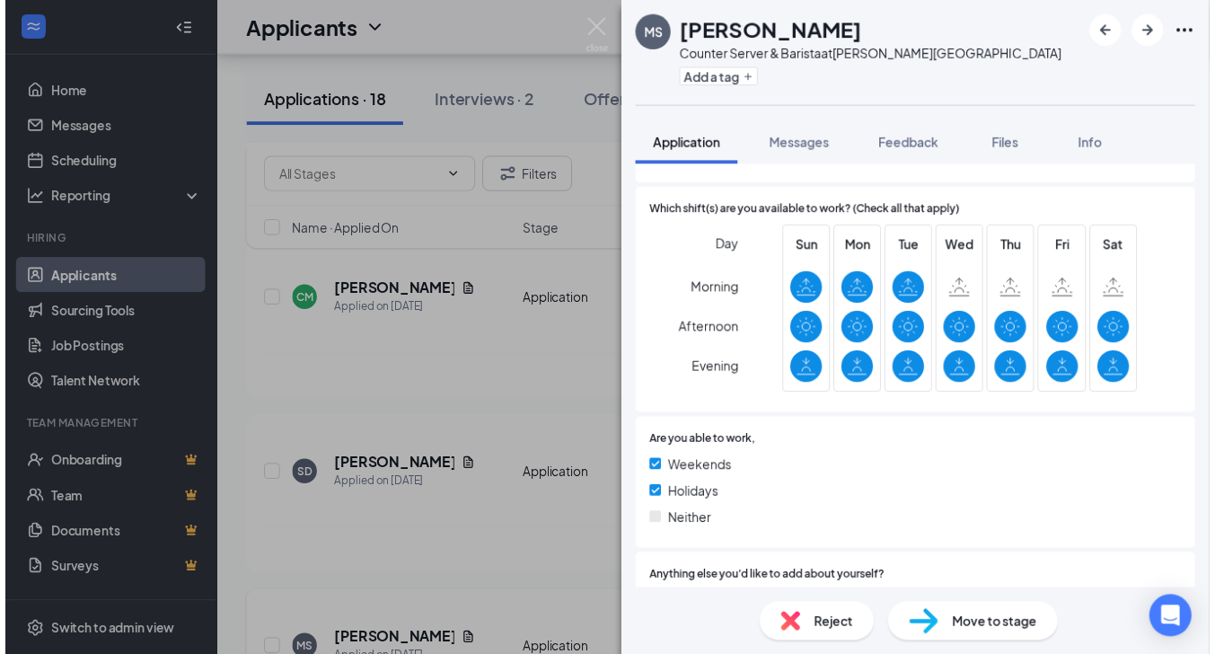
scroll to position [578, 0]
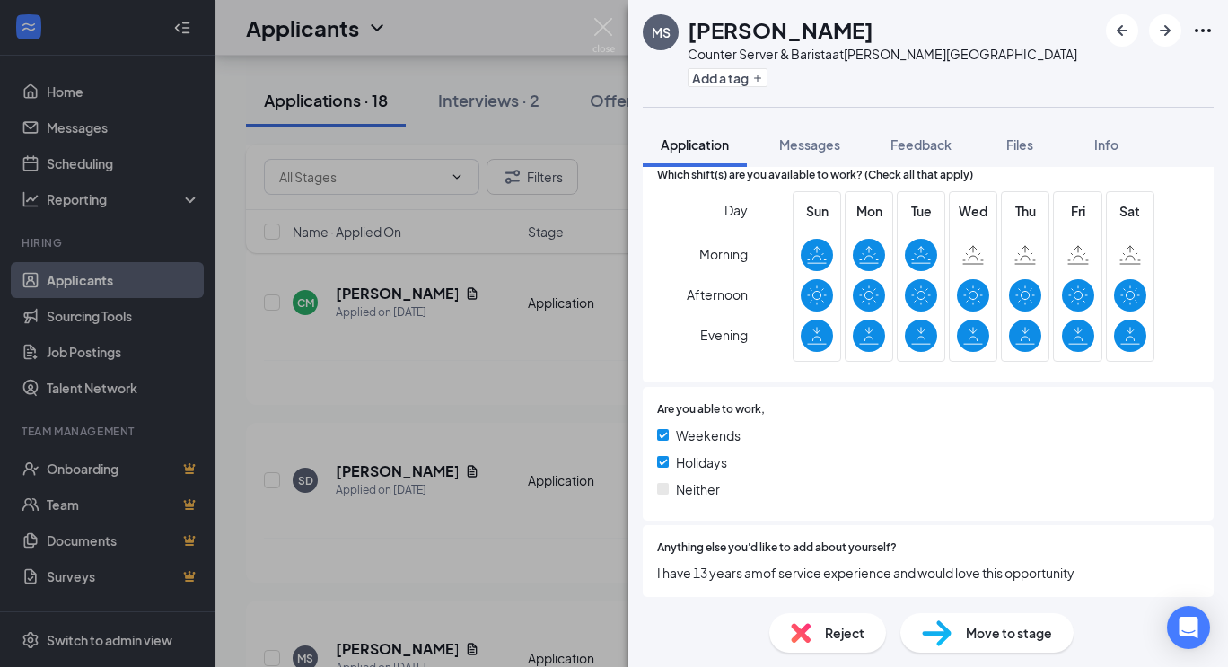
click at [605, 24] on img at bounding box center [604, 35] width 22 height 35
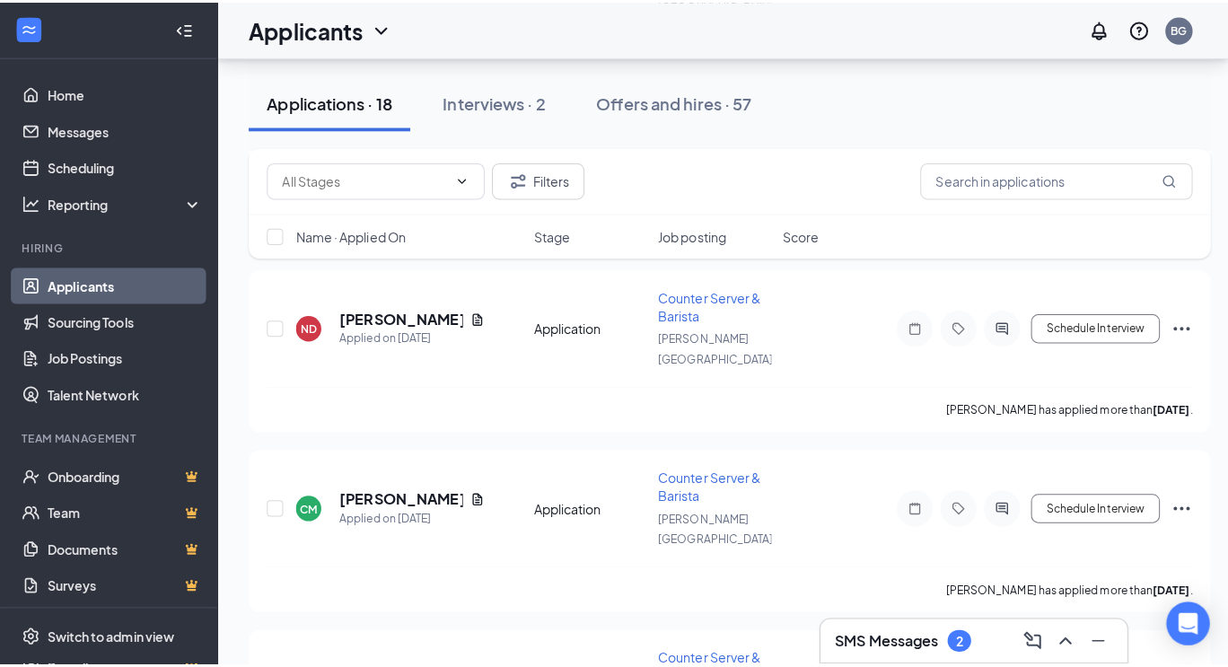
scroll to position [1641, 0]
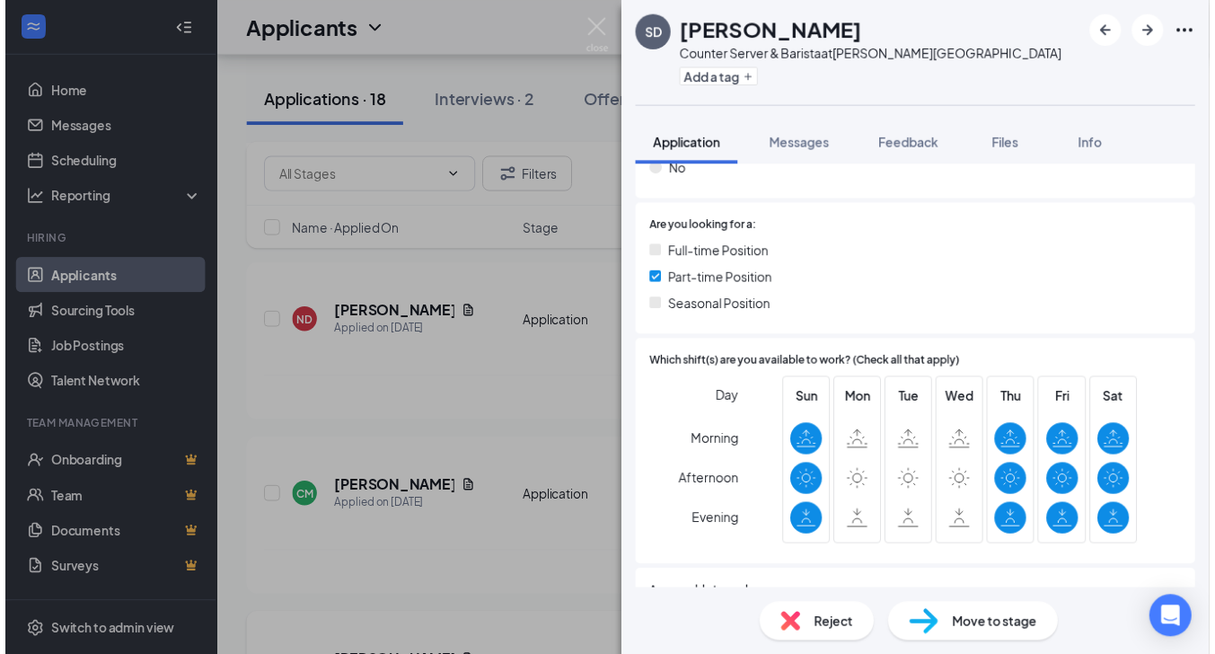
scroll to position [337, 0]
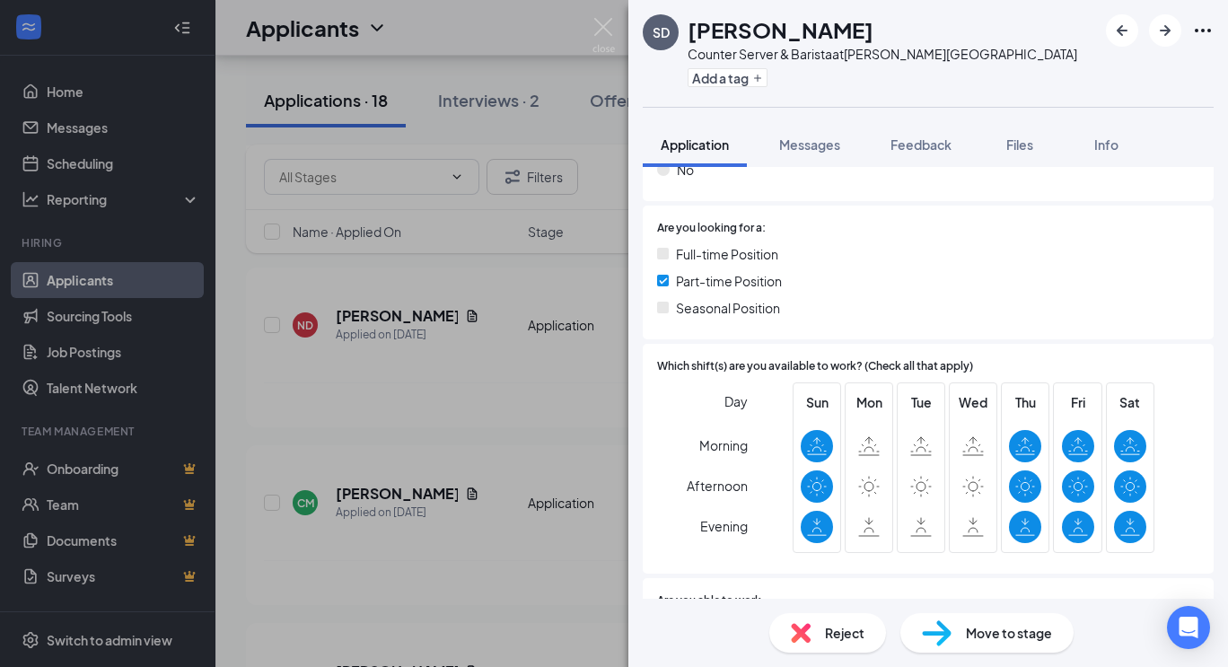
click at [605, 25] on img at bounding box center [604, 35] width 22 height 35
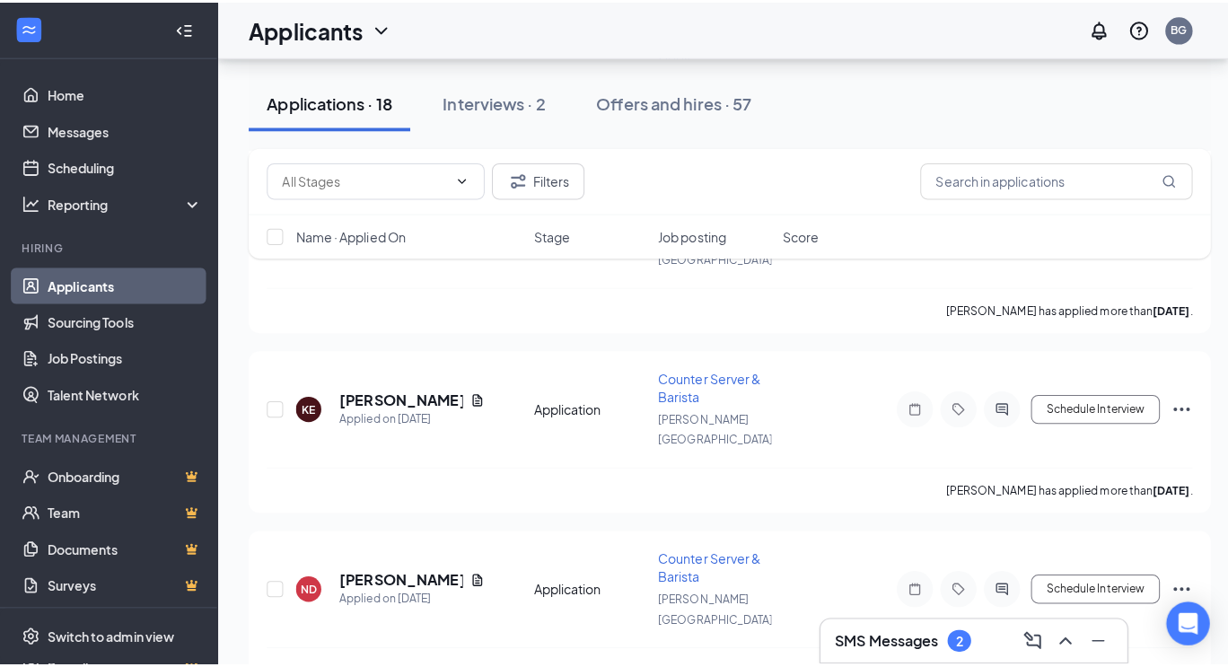
scroll to position [1384, 0]
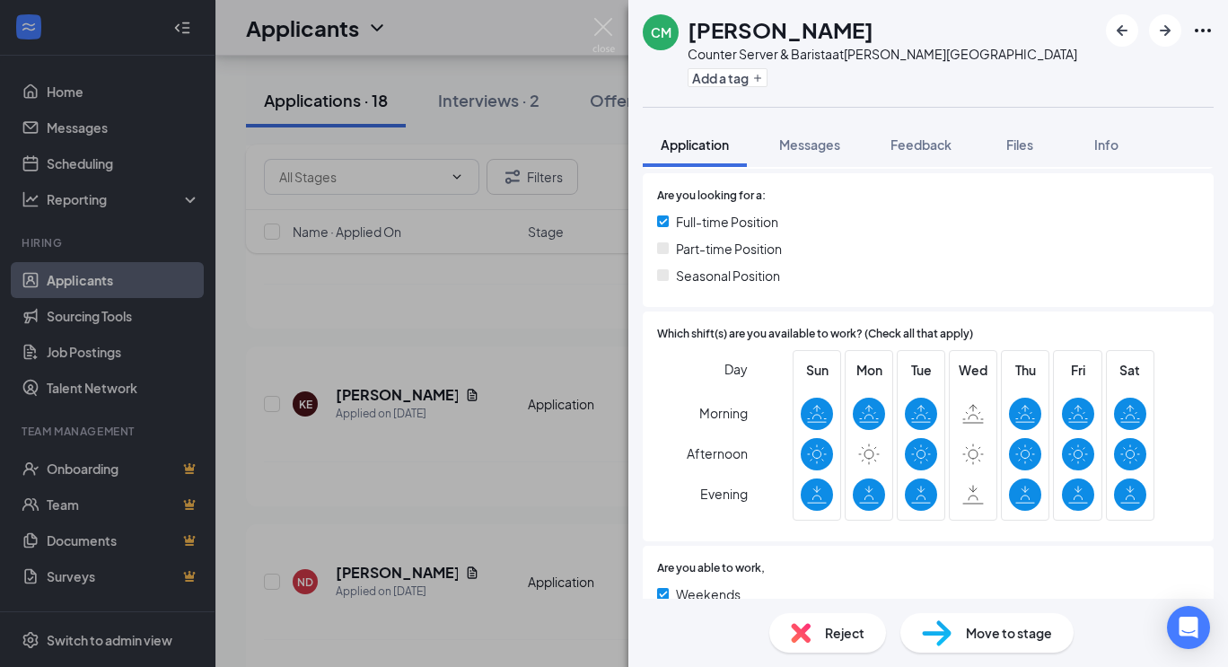
scroll to position [381, 0]
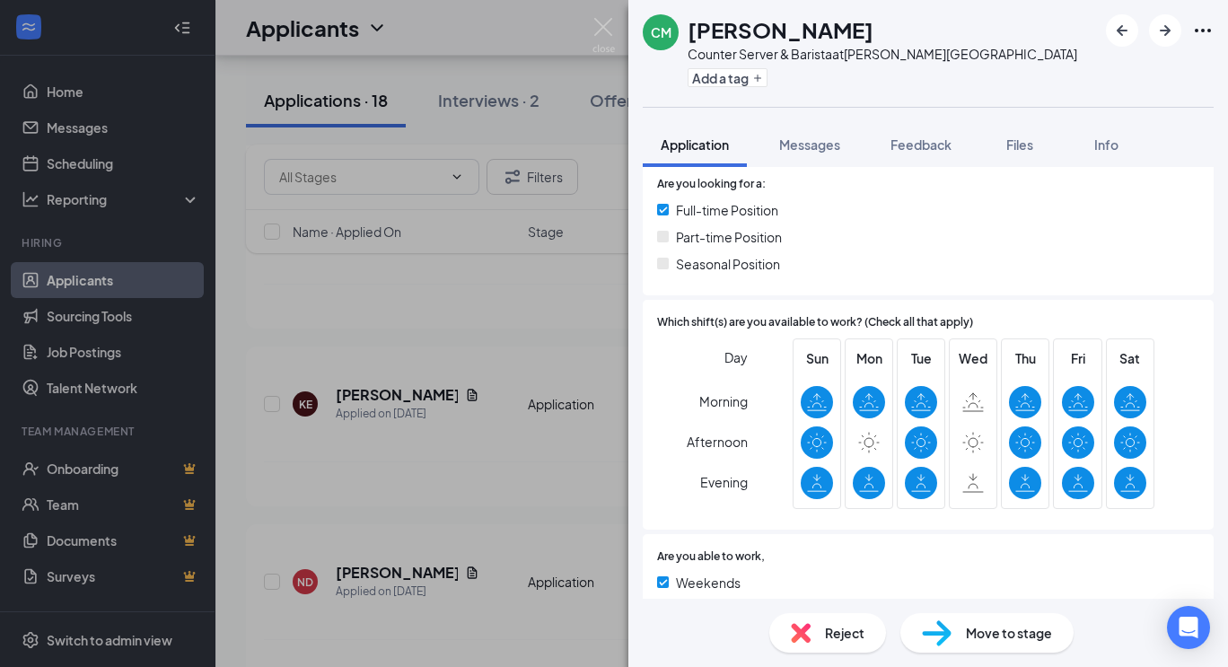
click at [506, 514] on div "CM [PERSON_NAME] Counter Server & Barista at [PERSON_NAME][GEOGRAPHIC_DATA] Add…" at bounding box center [614, 333] width 1228 height 667
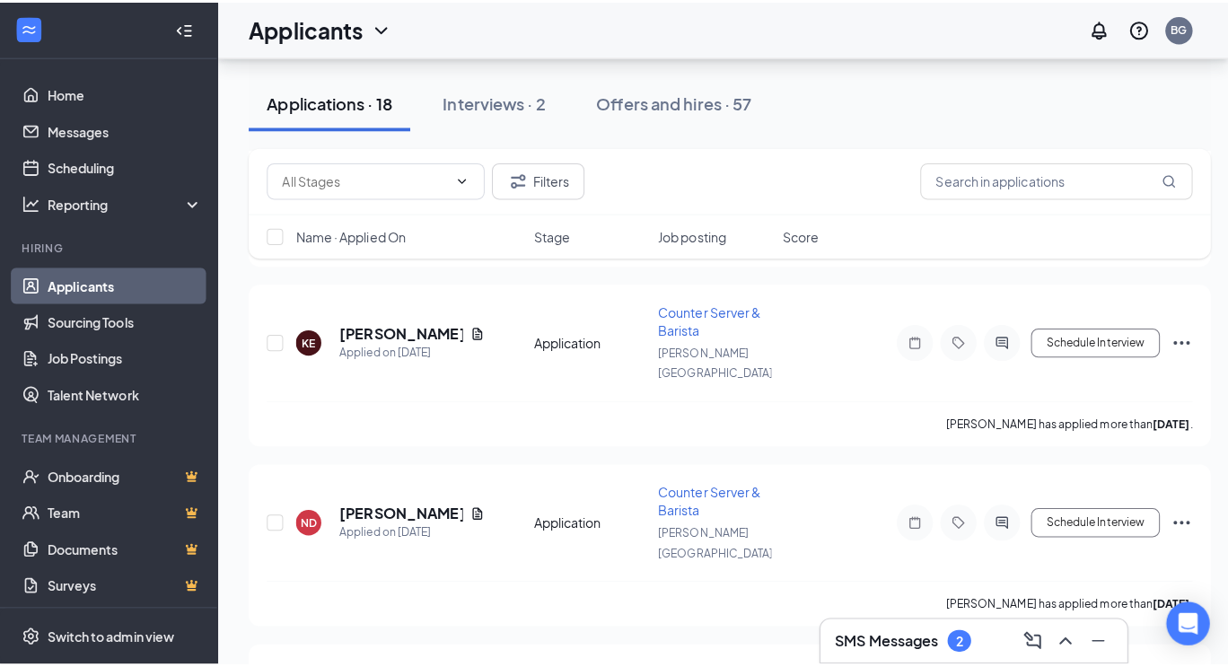
scroll to position [1629, 0]
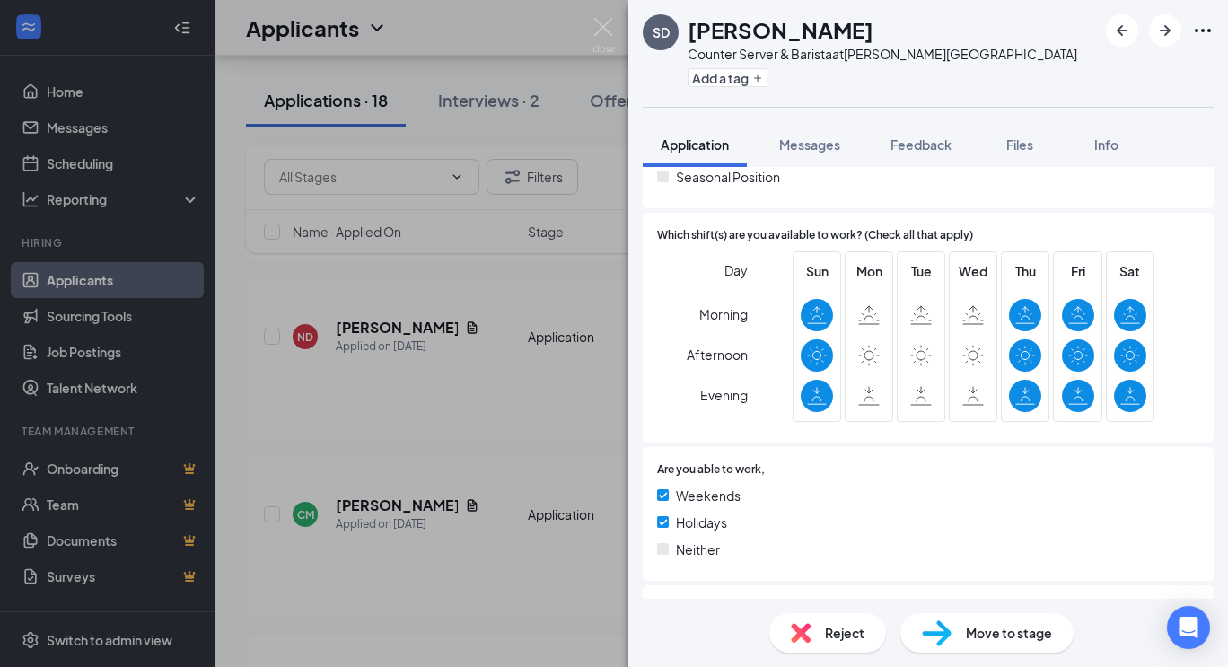
scroll to position [469, 0]
click at [602, 30] on img at bounding box center [604, 35] width 22 height 35
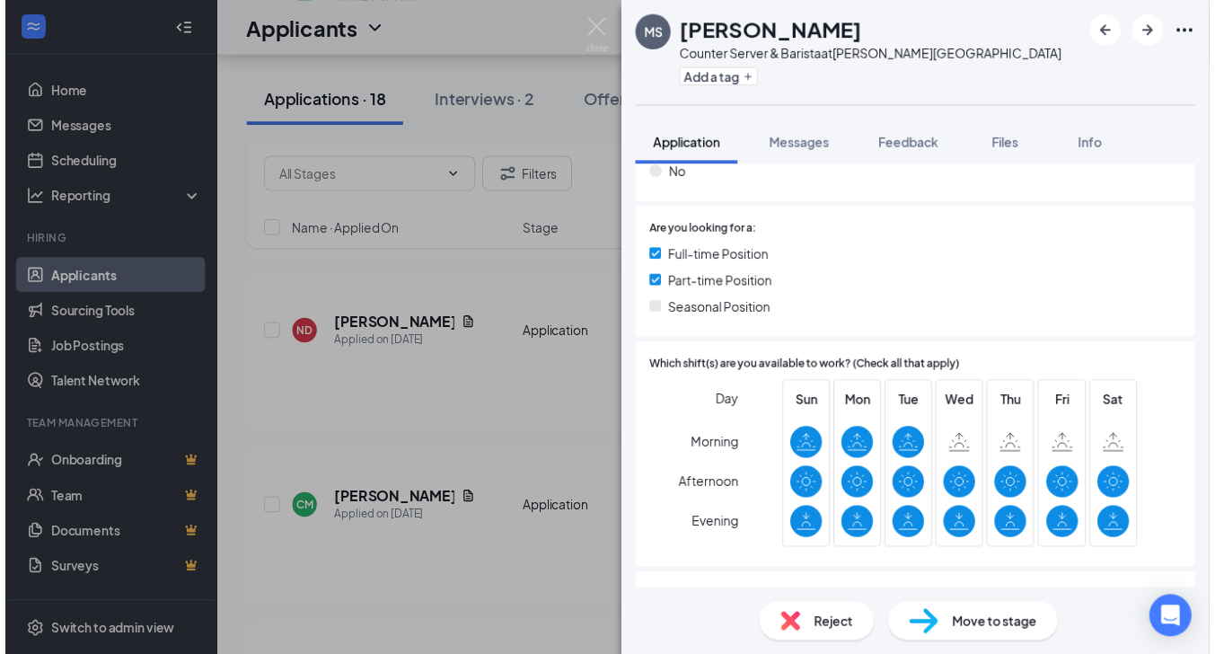
scroll to position [411, 0]
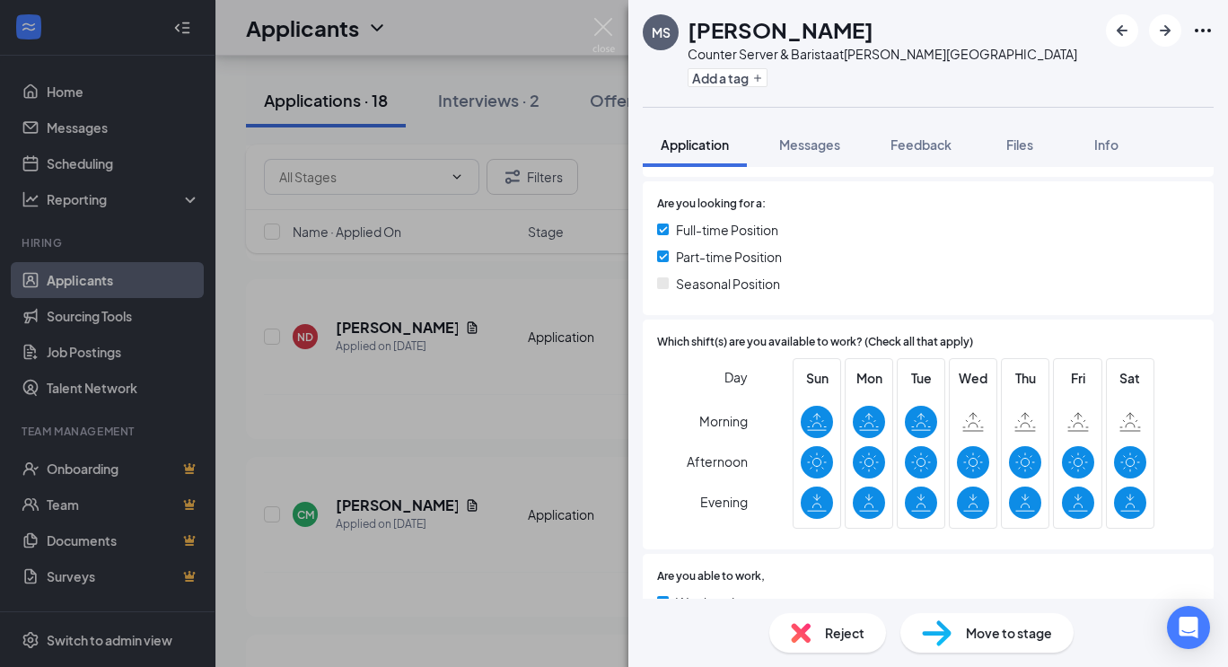
click at [550, 389] on div "[PERSON_NAME] Counter Server & Barista at [PERSON_NAME][GEOGRAPHIC_DATA] Add a …" at bounding box center [614, 333] width 1228 height 667
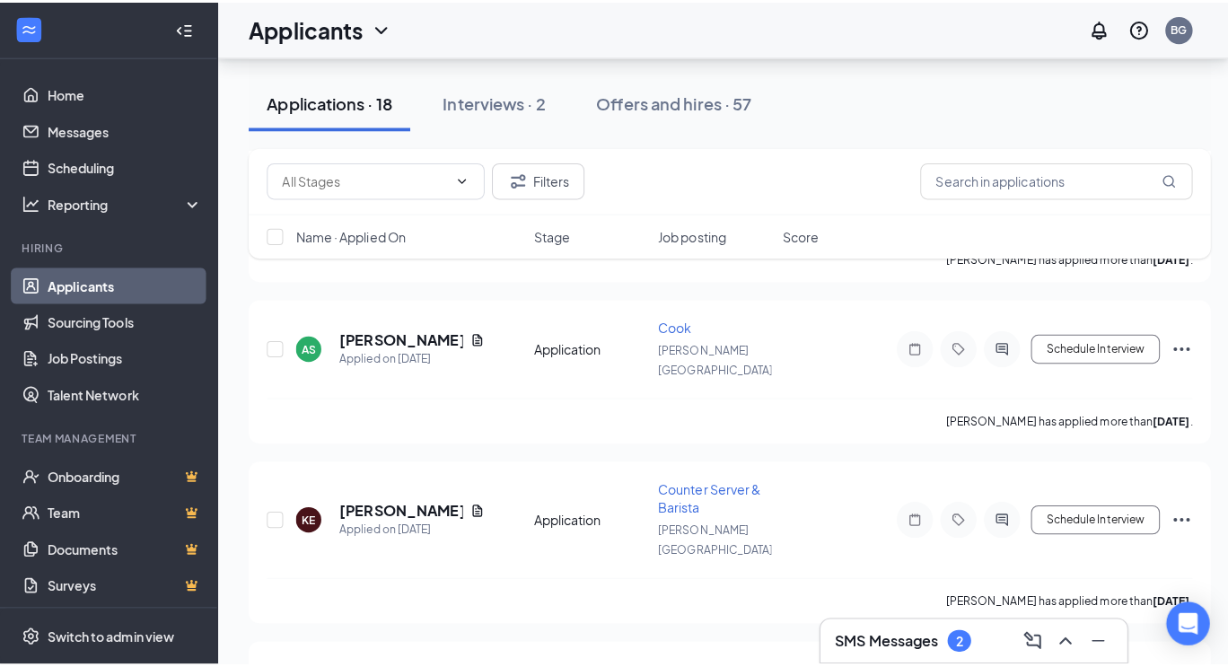
scroll to position [1281, 0]
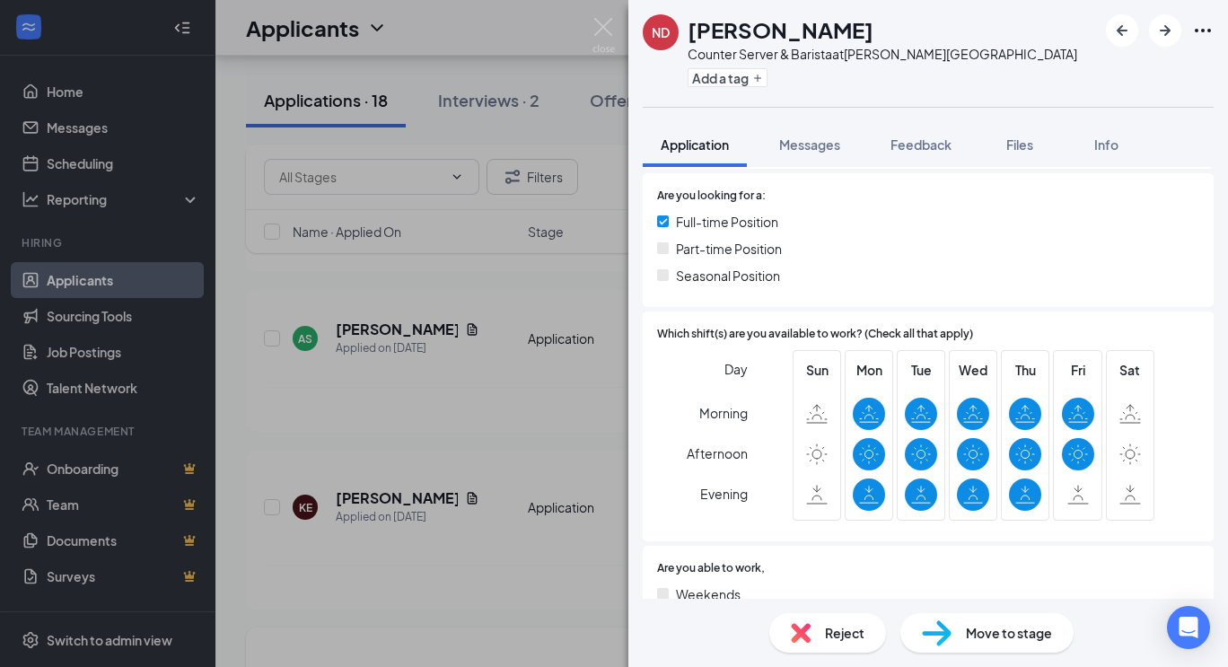
scroll to position [429, 0]
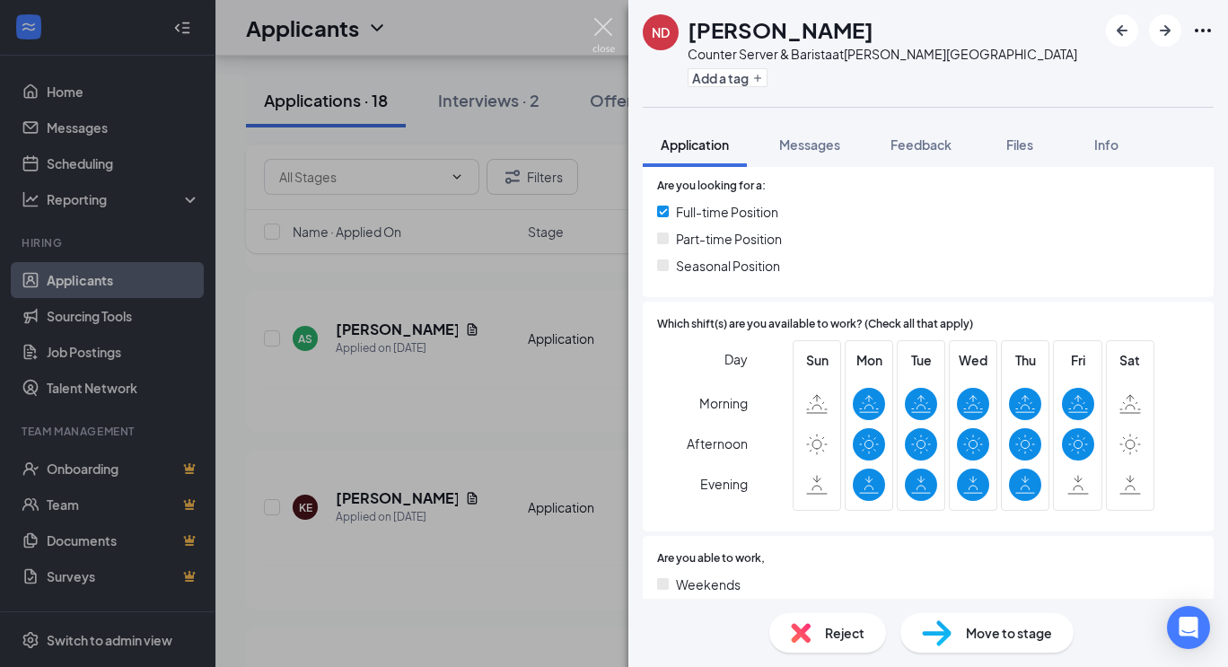
click at [606, 24] on img at bounding box center [604, 35] width 22 height 35
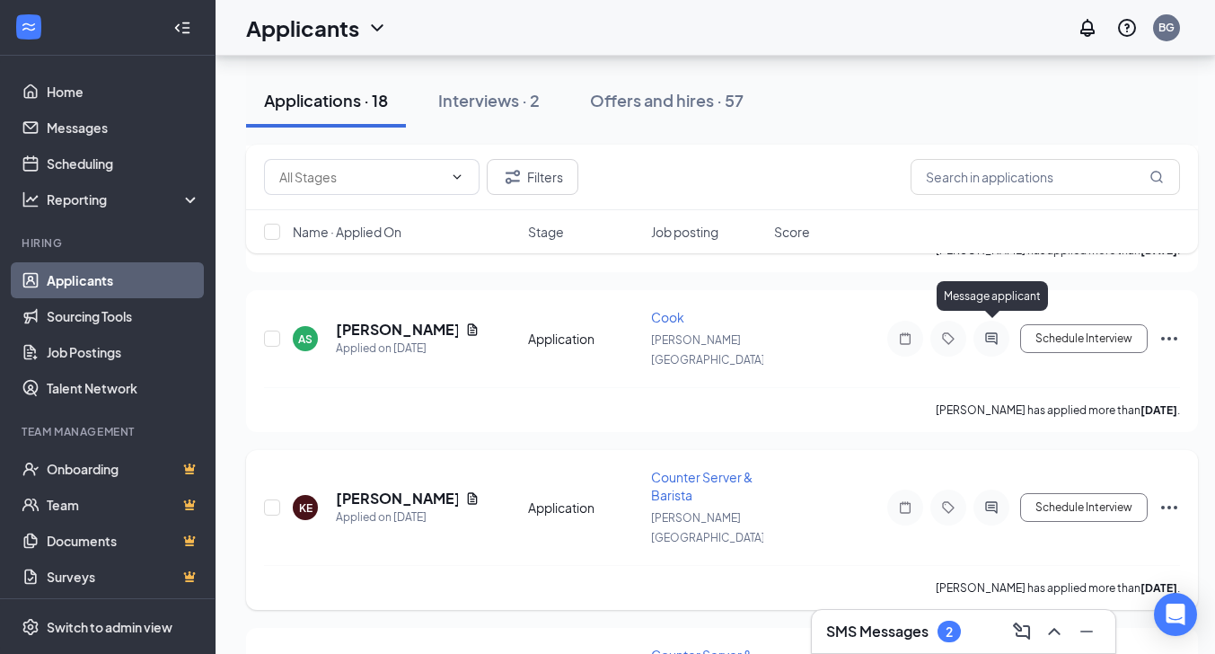
click at [992, 500] on icon "ActiveChat" at bounding box center [992, 507] width 22 height 14
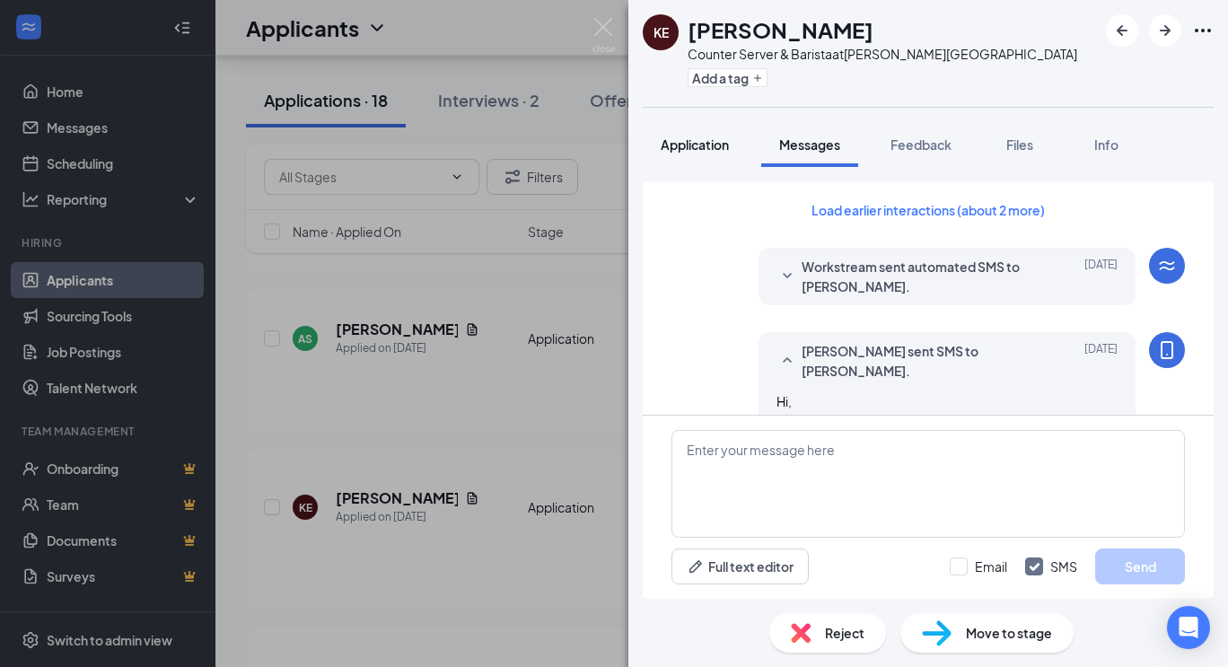
scroll to position [69, 0]
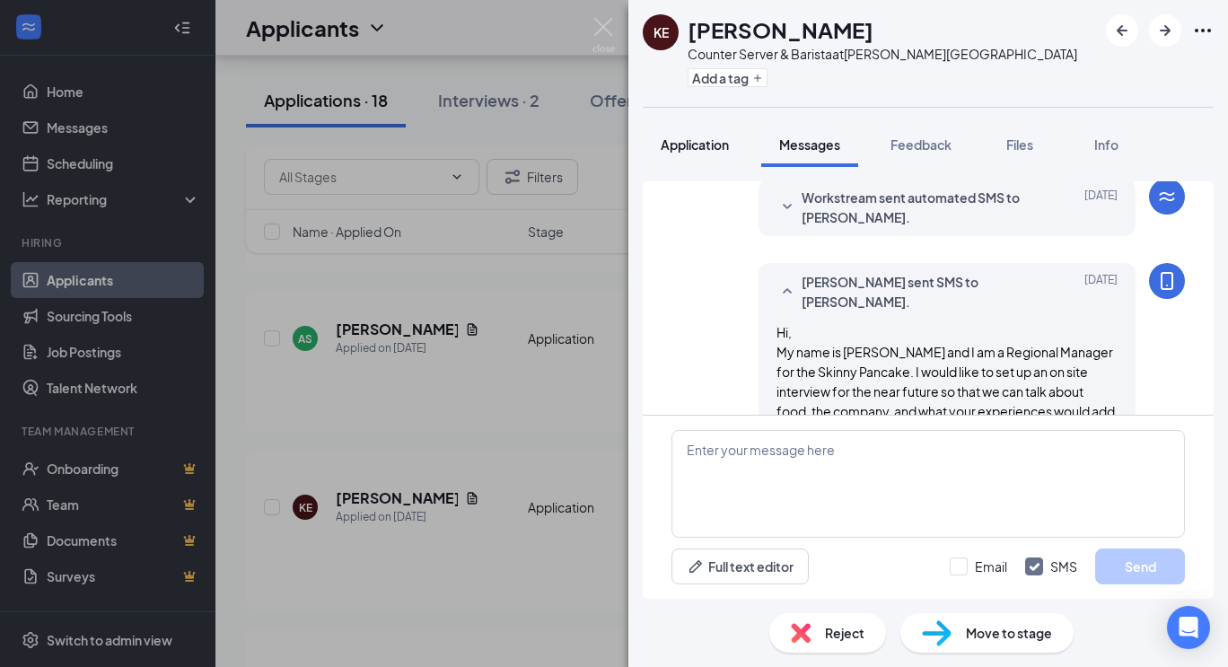
click at [696, 144] on span "Application" at bounding box center [695, 144] width 68 height 16
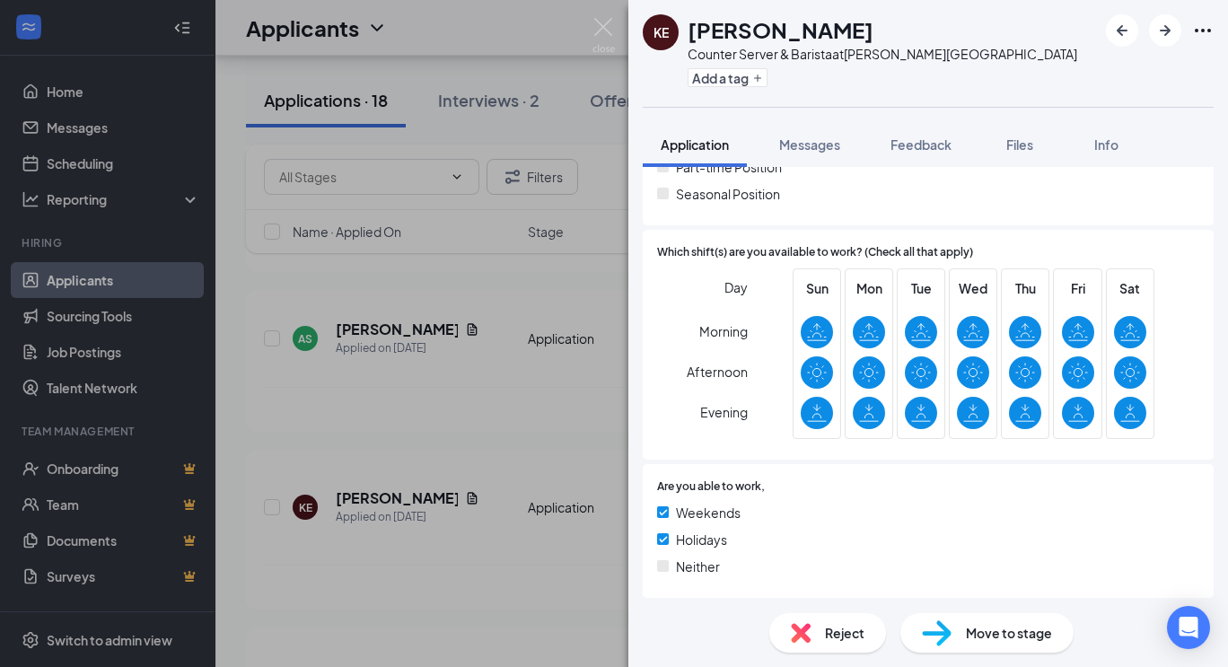
scroll to position [452, 0]
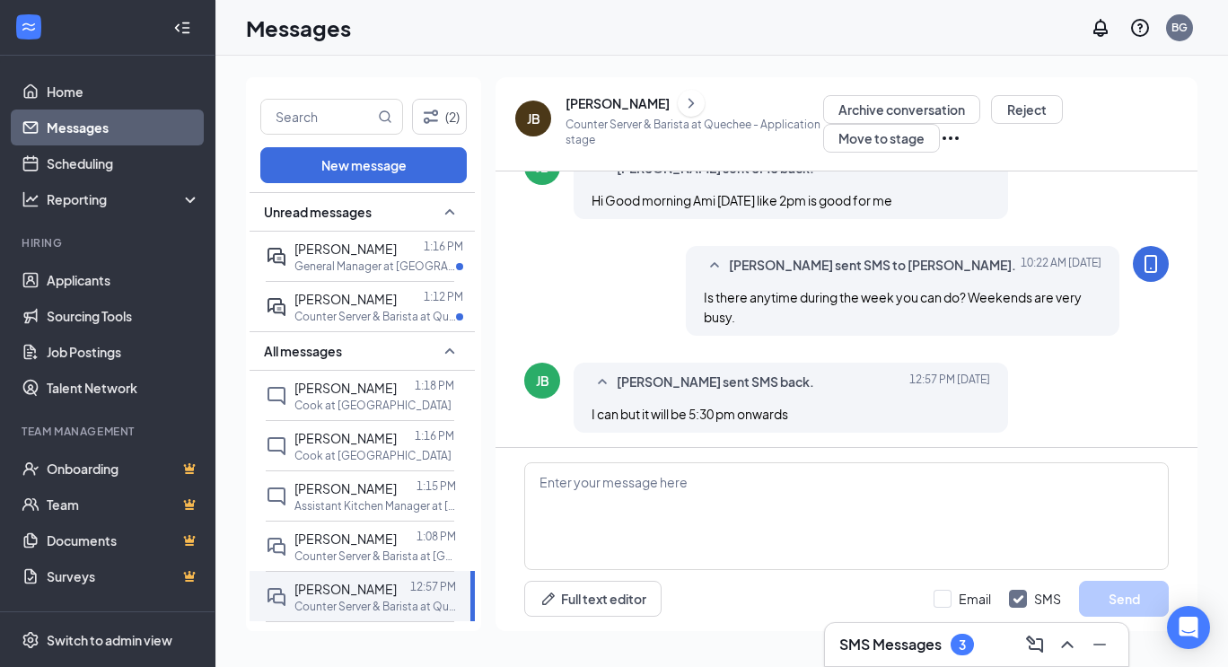
scroll to position [568, 0]
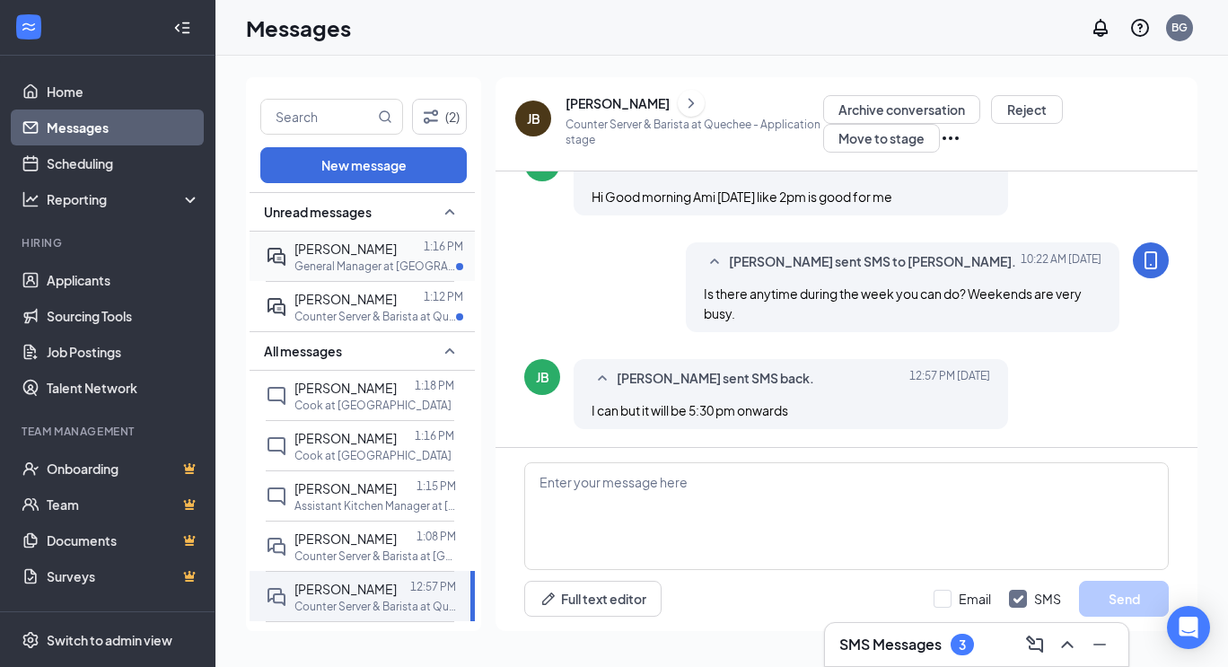
click at [307, 248] on span "William Edmondson" at bounding box center [346, 249] width 102 height 16
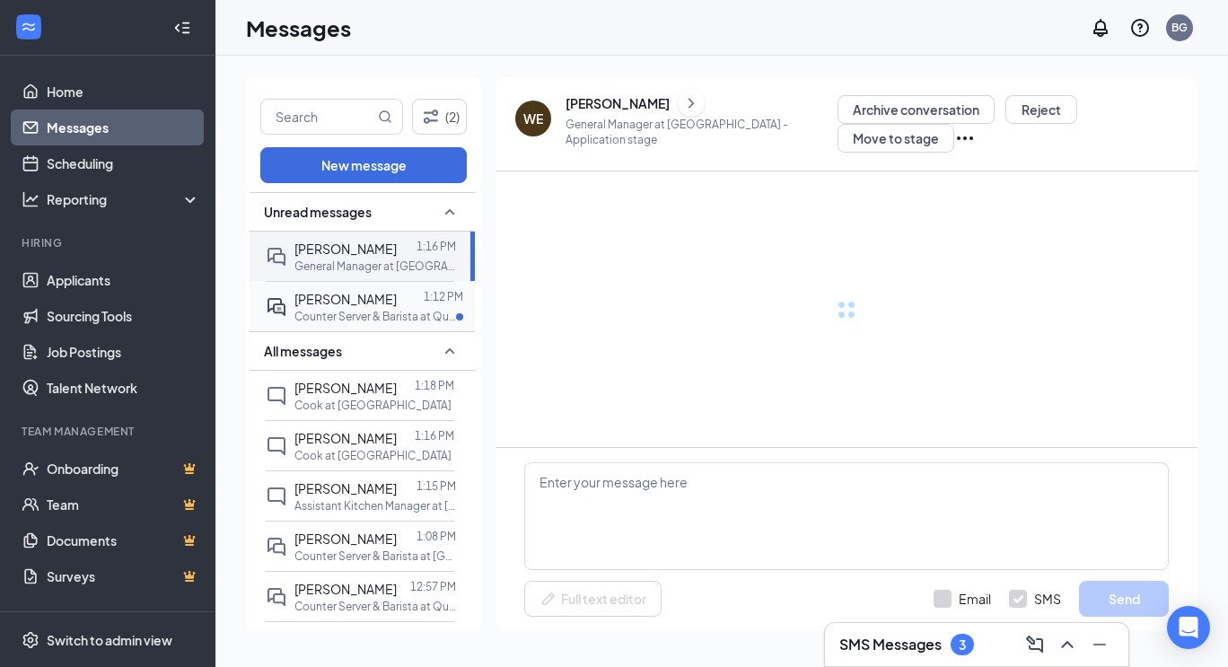
click at [293, 331] on div "Paige Lewis 1:12 PM Counter Server & Barista at Quechee" at bounding box center [360, 306] width 189 height 50
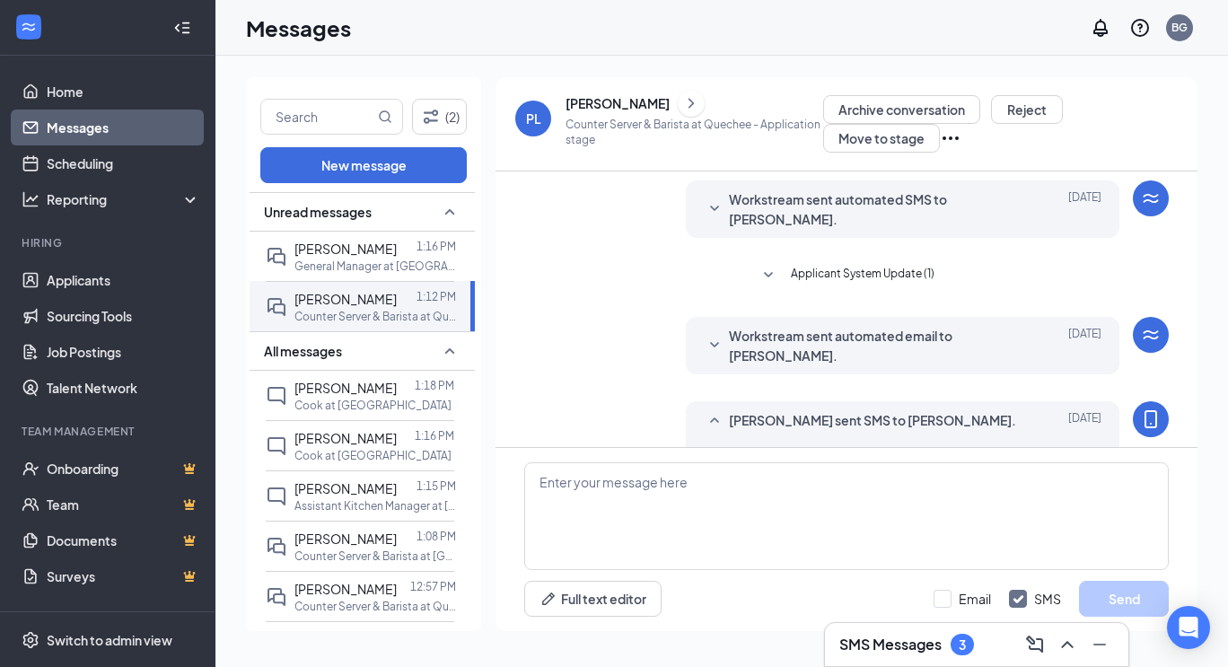
scroll to position [590, 0]
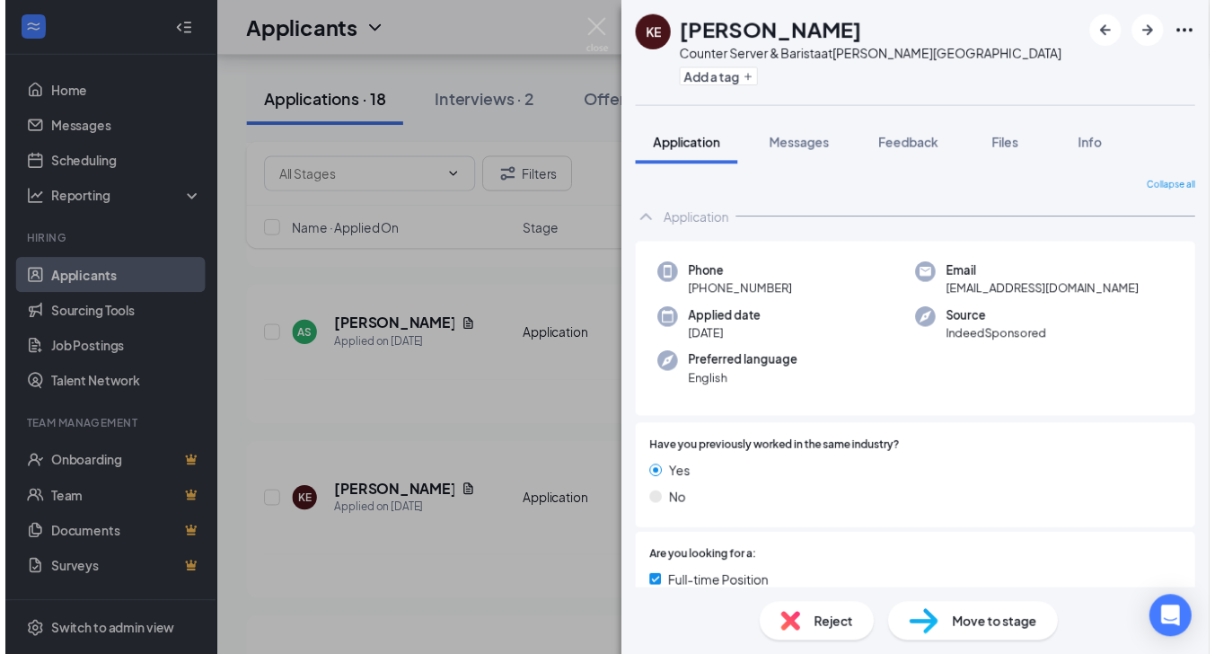
scroll to position [452, 0]
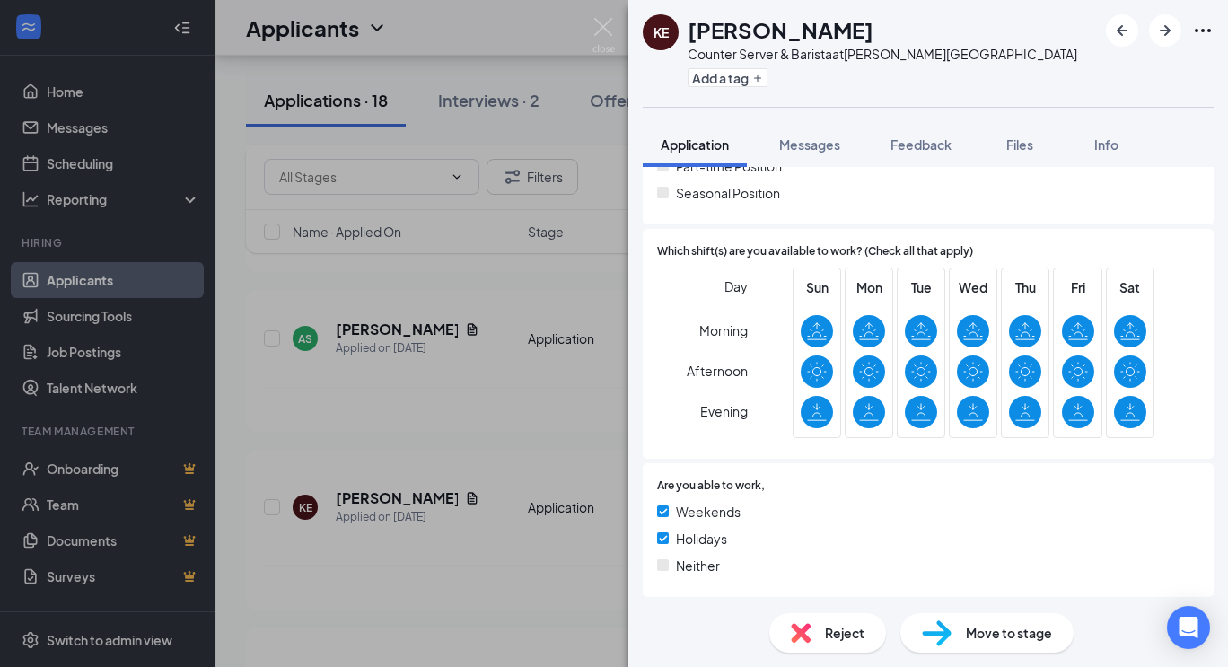
click at [603, 27] on img at bounding box center [604, 35] width 22 height 35
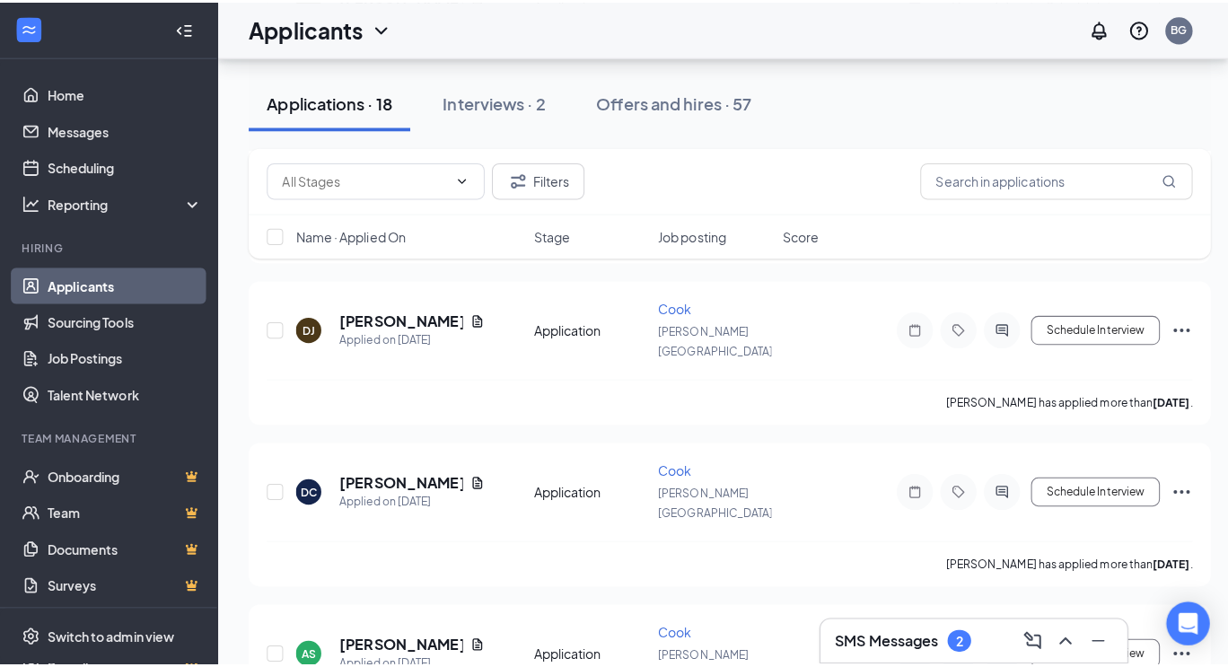
scroll to position [973, 0]
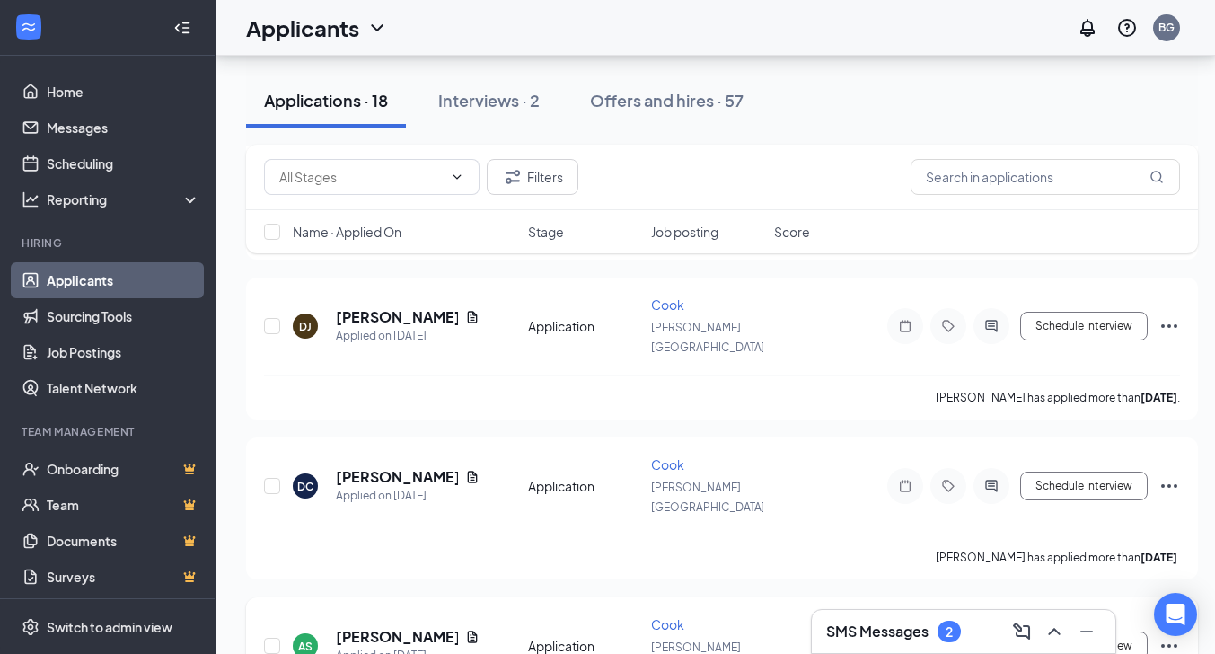
click at [397, 627] on h5 "[PERSON_NAME]" at bounding box center [397, 637] width 122 height 20
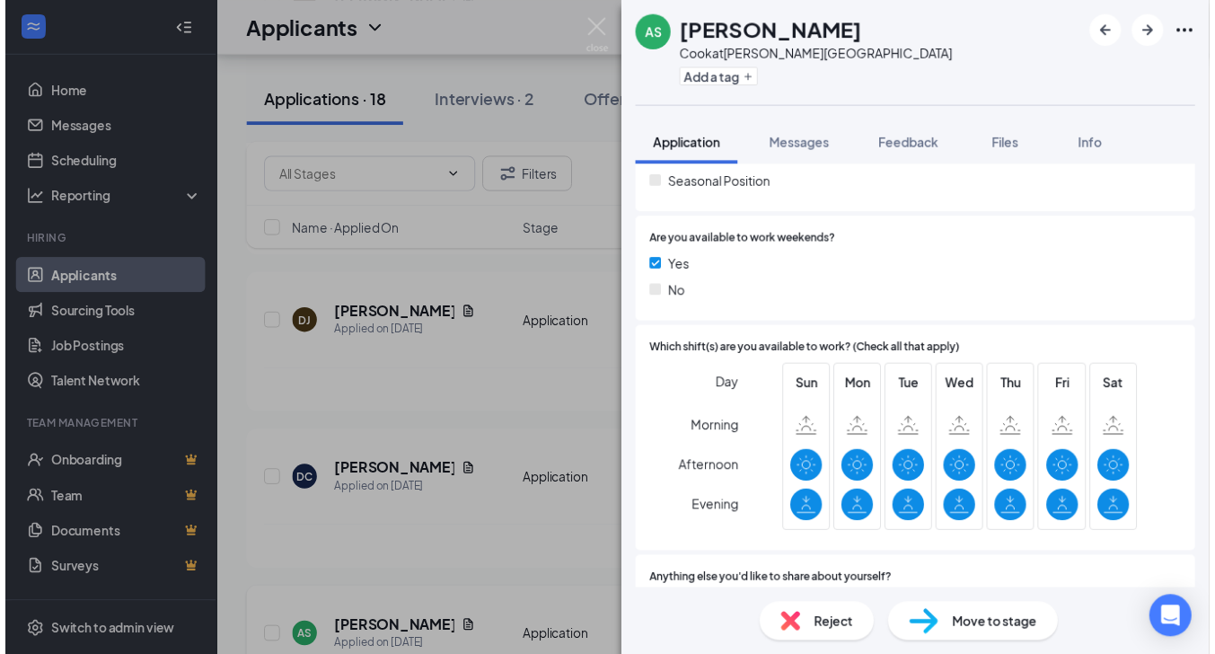
scroll to position [602, 0]
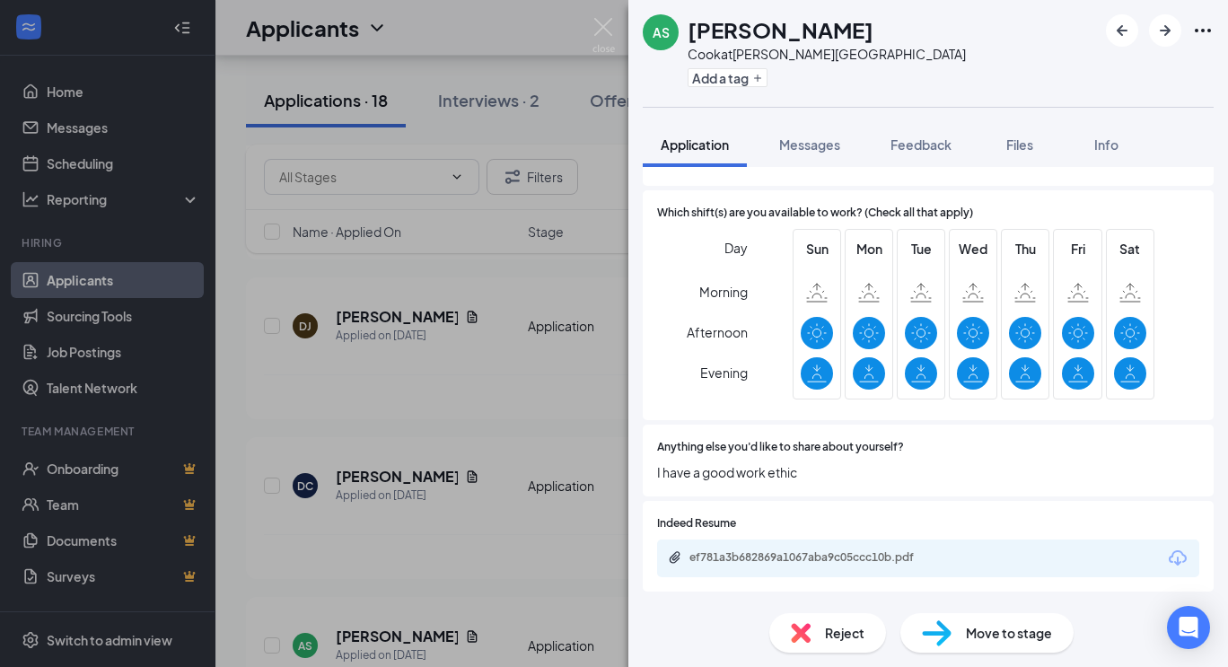
click at [486, 476] on div "AS [PERSON_NAME] Cook at [PERSON_NAME][GEOGRAPHIC_DATA] Add a tag Application M…" at bounding box center [614, 333] width 1228 height 667
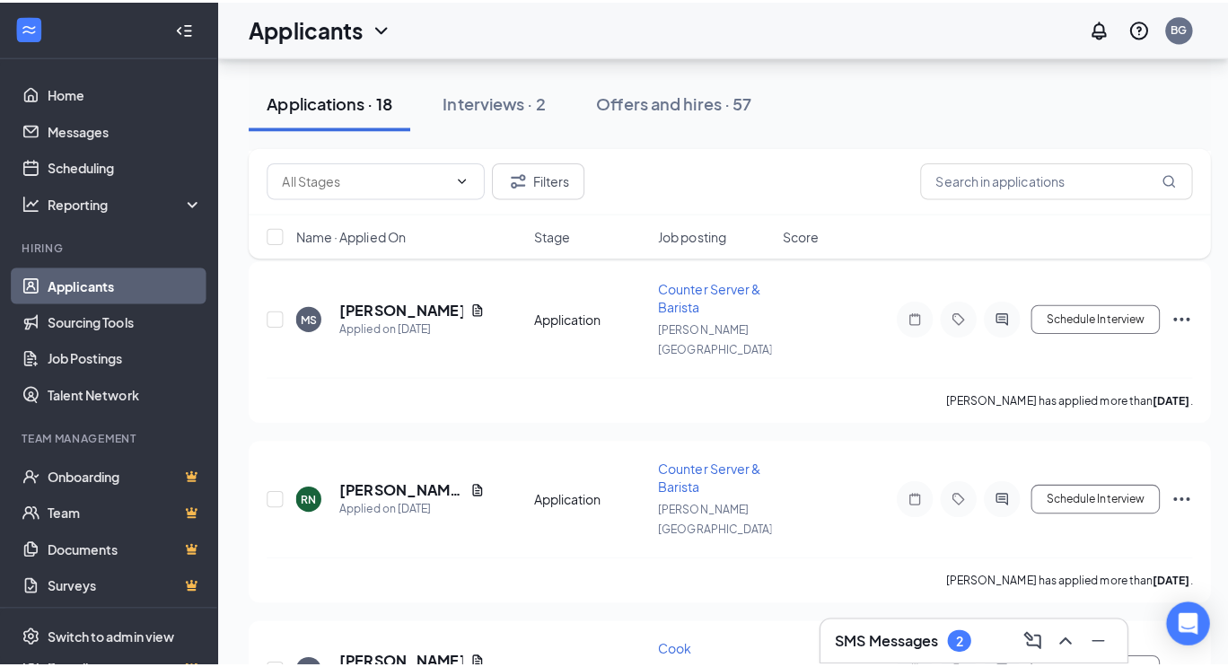
scroll to position [2188, 0]
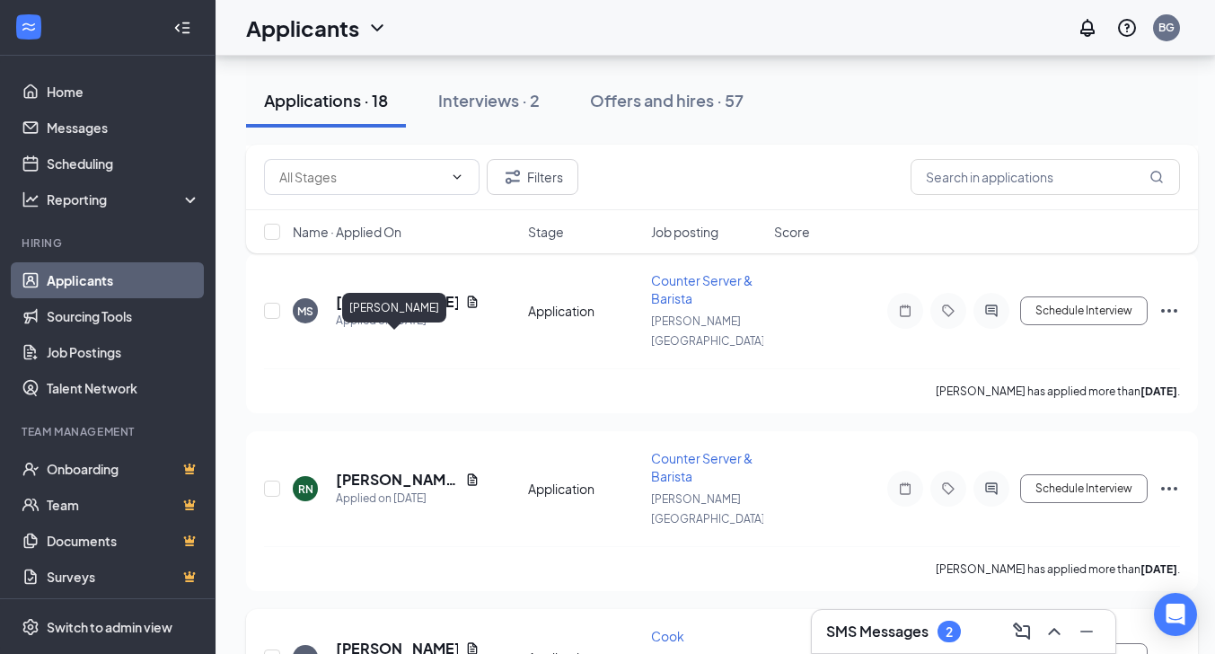
click at [370, 638] on h5 "[PERSON_NAME]" at bounding box center [397, 648] width 122 height 20
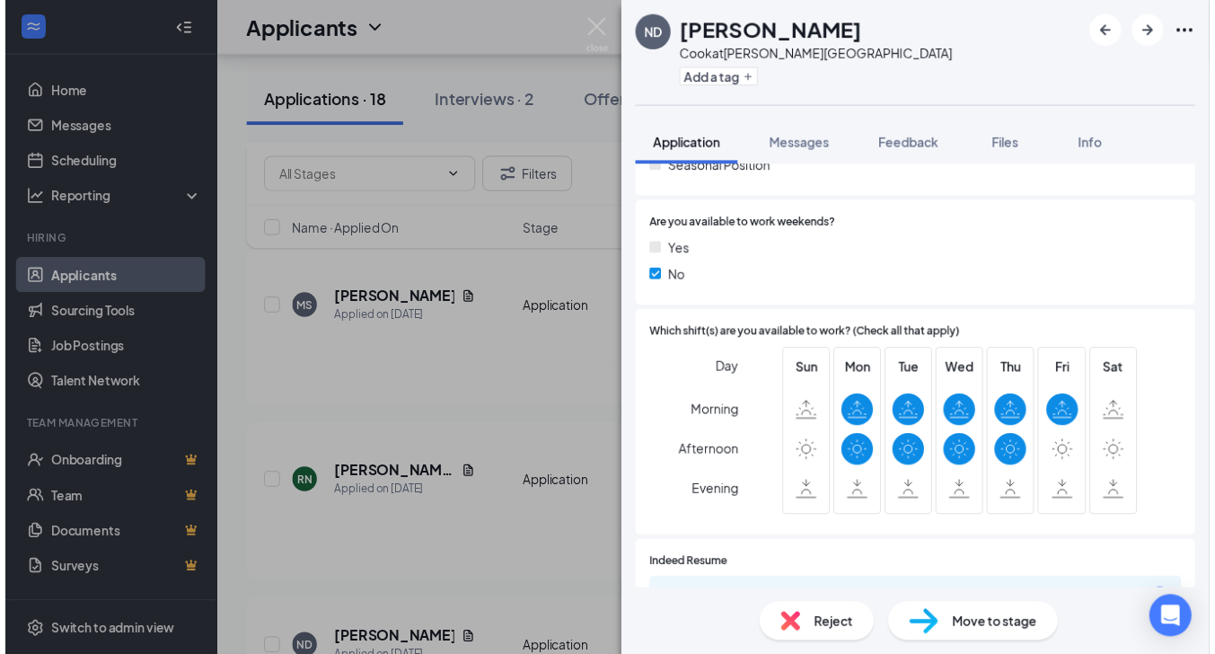
scroll to position [483, 0]
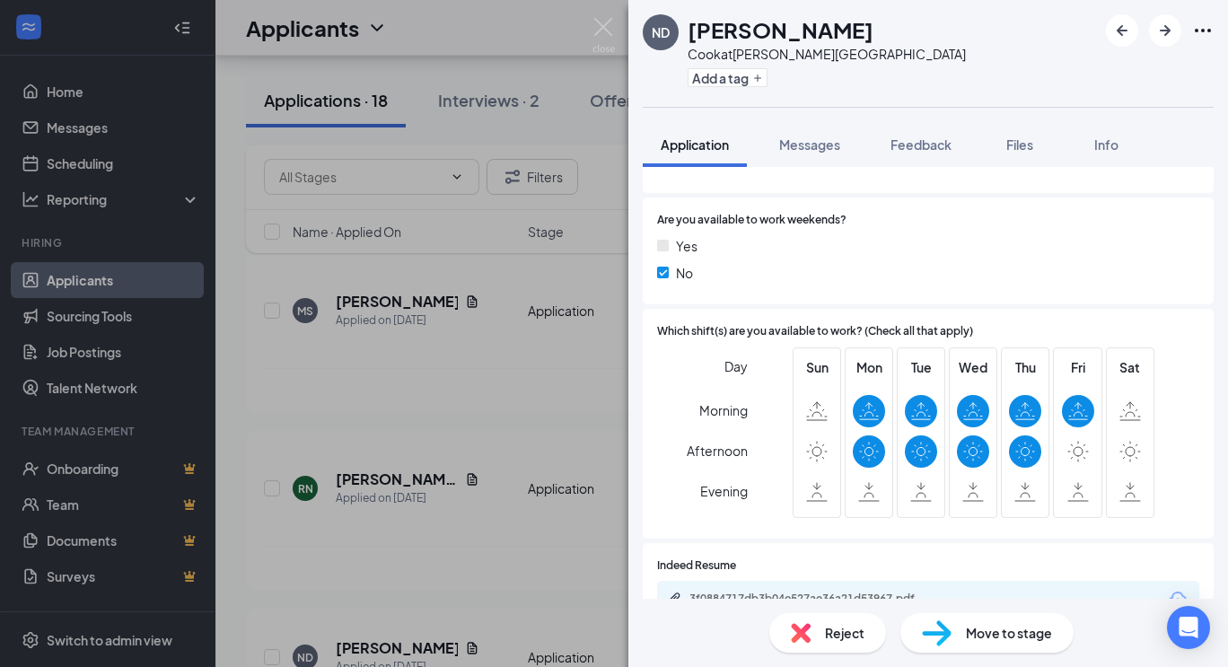
click at [607, 11] on div "ND [PERSON_NAME] at [PERSON_NAME][GEOGRAPHIC_DATA] Add a tag Application Messag…" at bounding box center [614, 333] width 1228 height 667
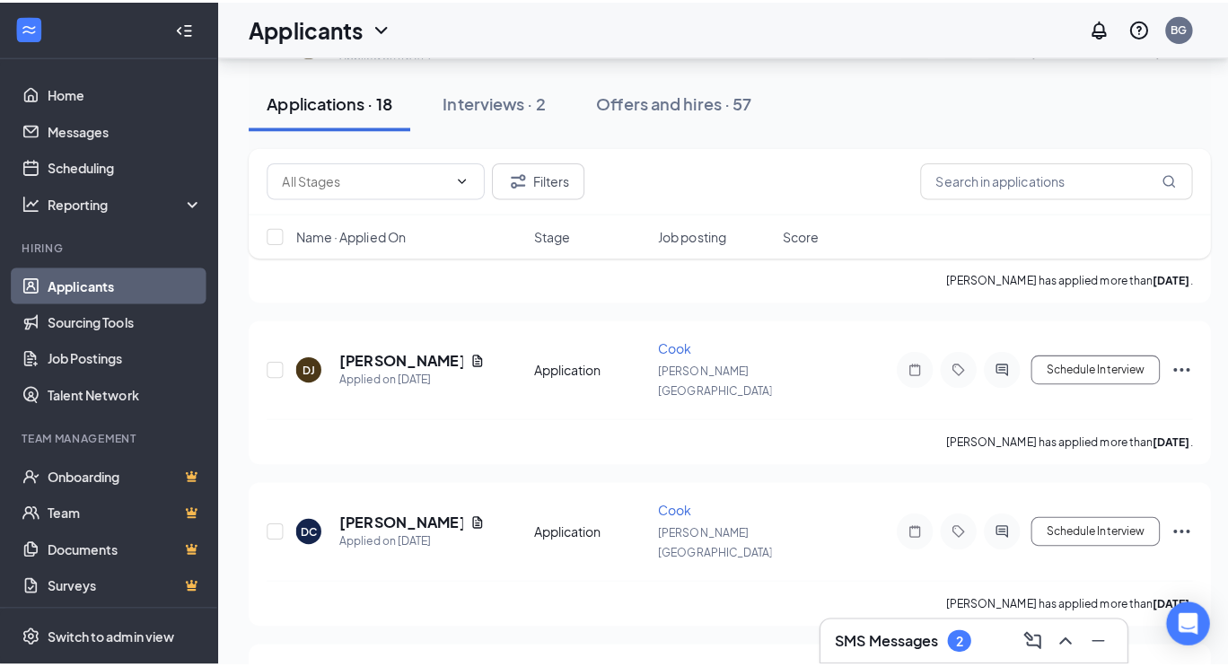
scroll to position [935, 0]
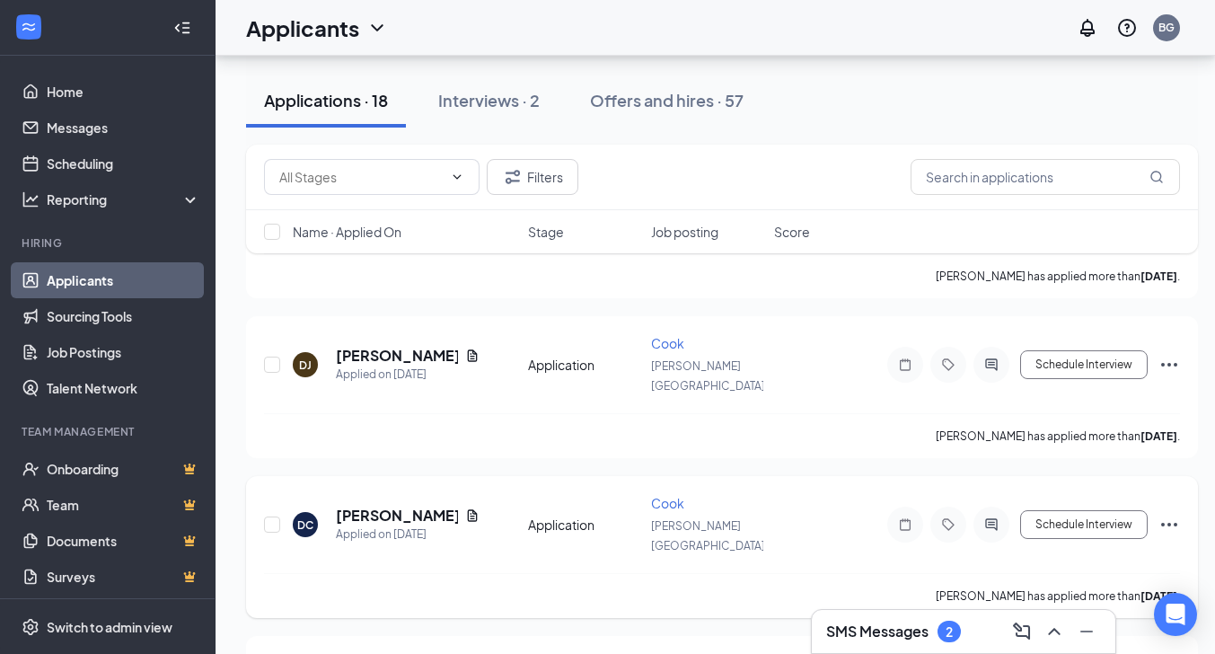
click at [398, 506] on h5 "[PERSON_NAME]" at bounding box center [397, 516] width 122 height 20
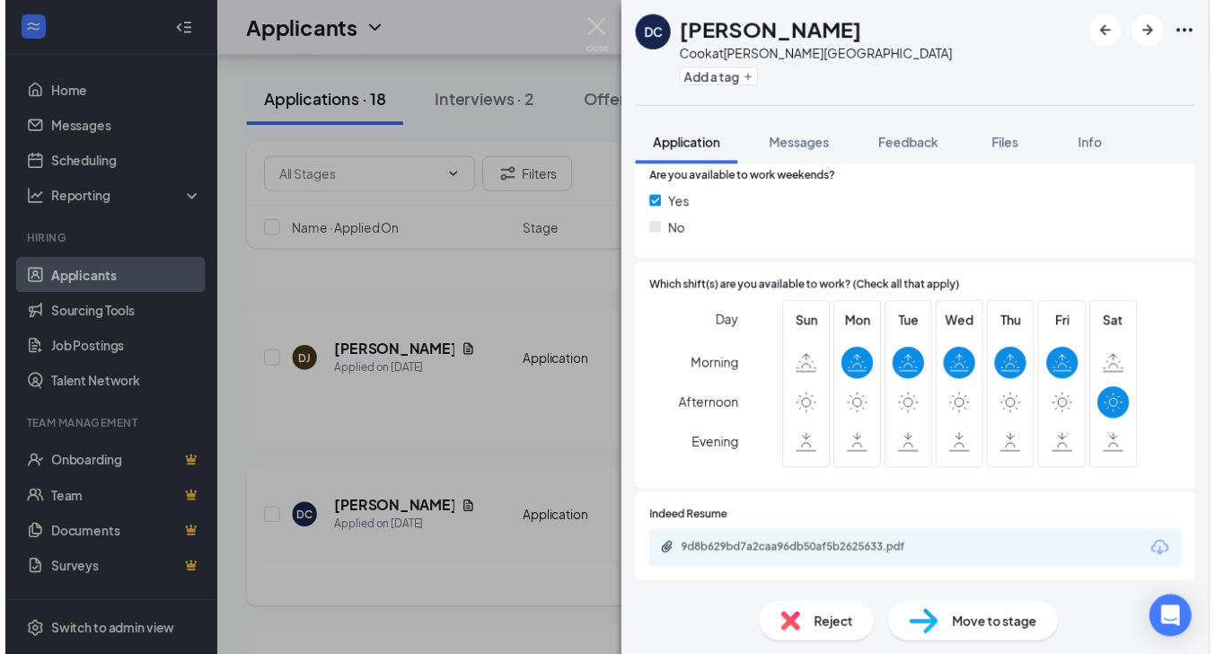
scroll to position [520, 0]
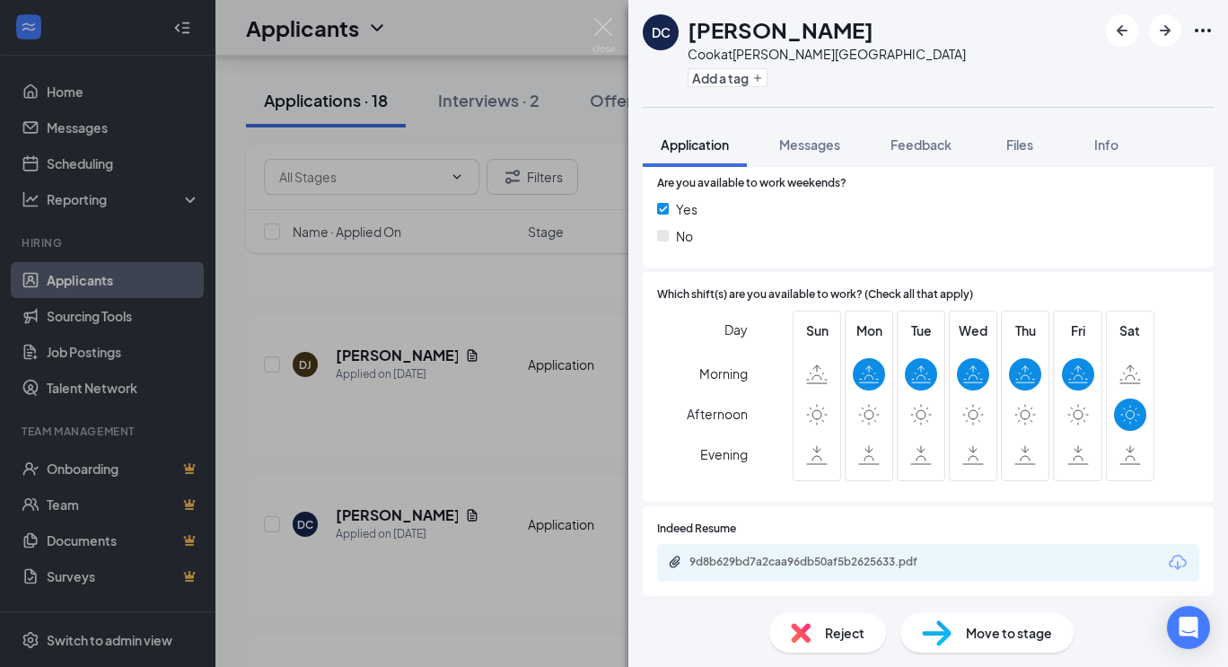
click at [591, 33] on div "DC [PERSON_NAME] at [PERSON_NAME][GEOGRAPHIC_DATA] Add a tag Application Messag…" at bounding box center [614, 333] width 1228 height 667
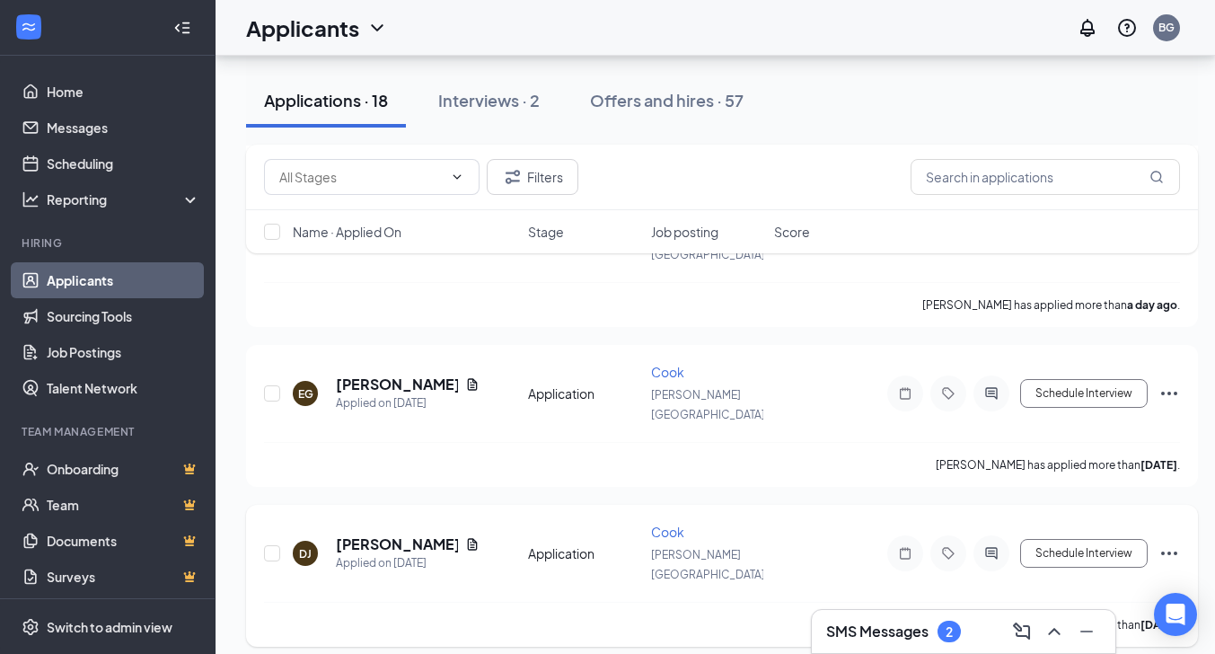
scroll to position [739, 12]
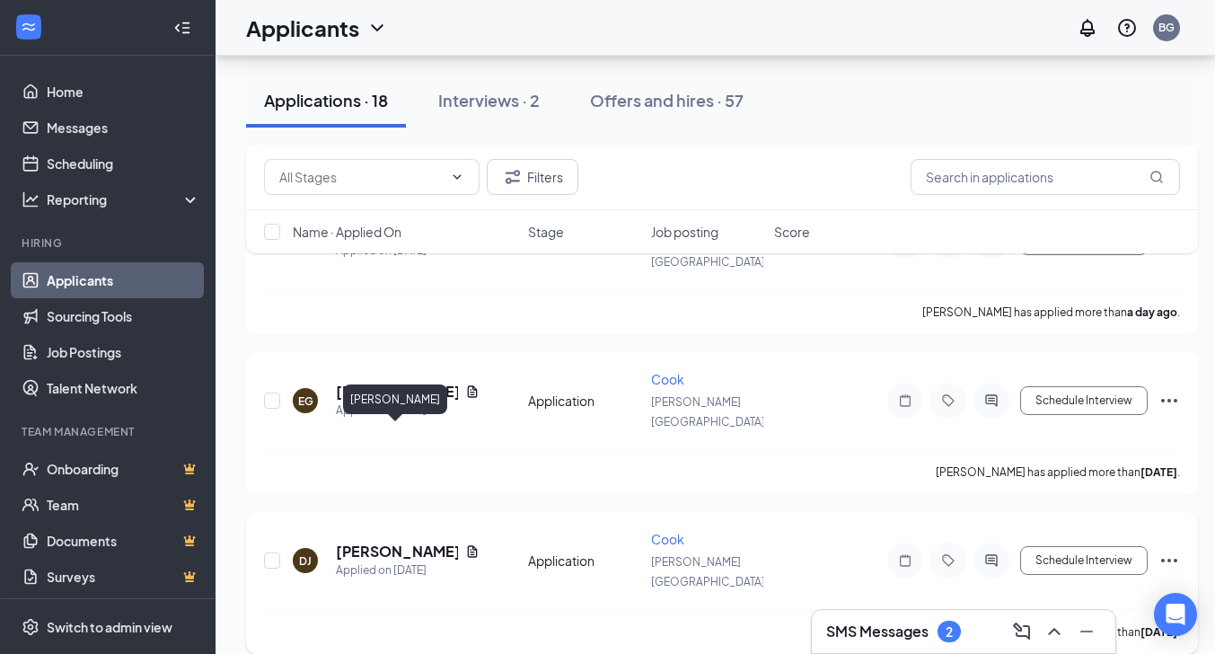
click at [381, 541] on h5 "[PERSON_NAME]" at bounding box center [397, 551] width 122 height 20
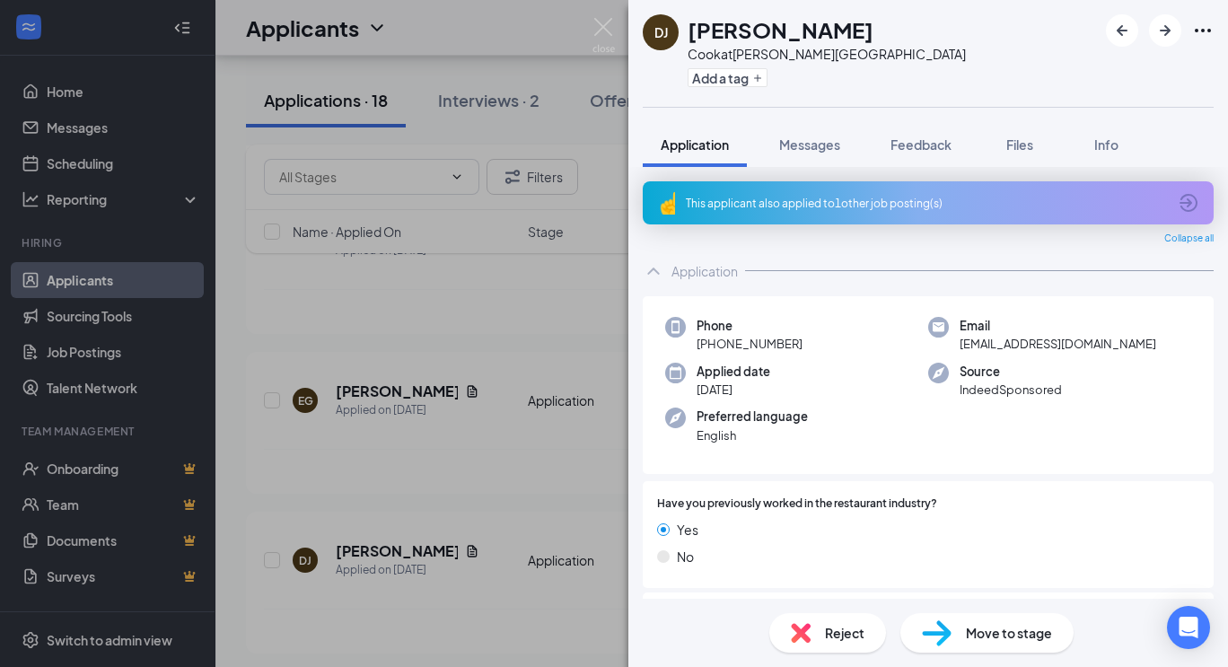
scroll to position [575, 0]
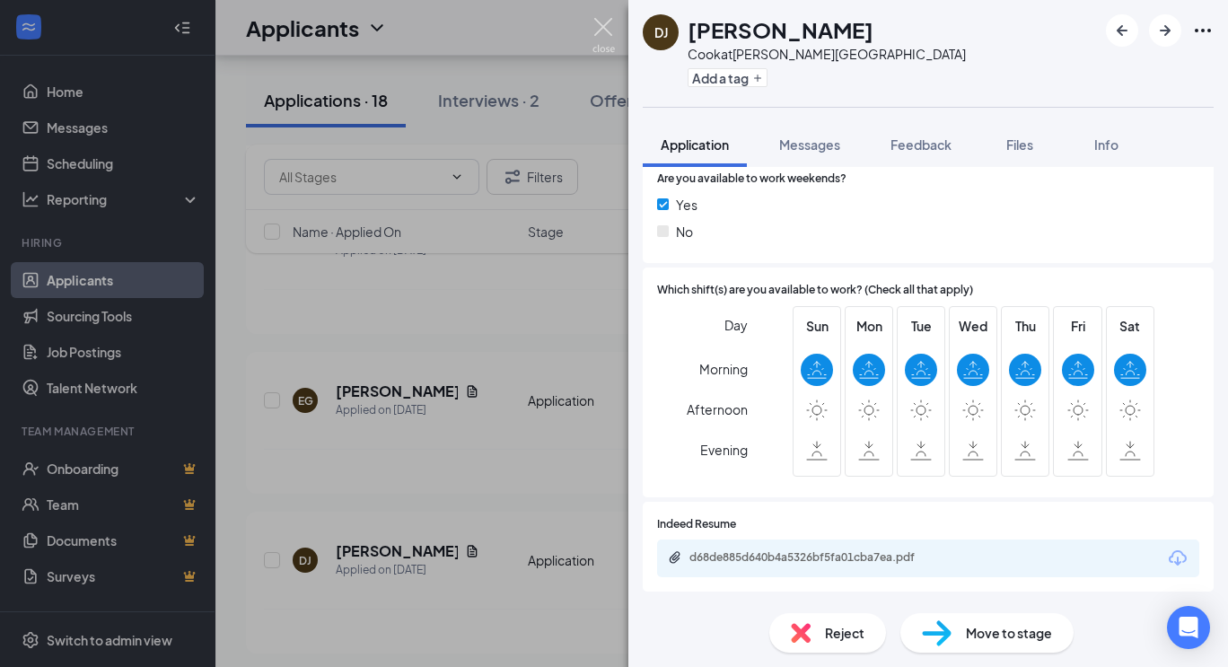
click at [606, 34] on img at bounding box center [604, 35] width 22 height 35
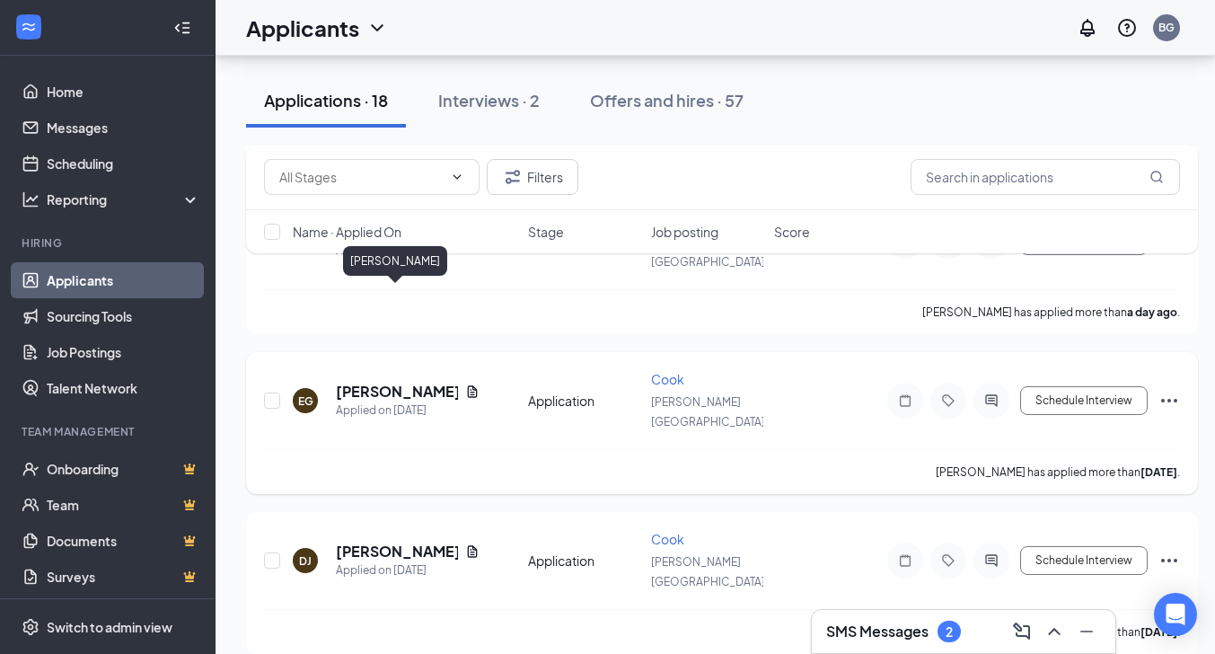
click at [425, 382] on h5 "[PERSON_NAME]" at bounding box center [397, 392] width 122 height 20
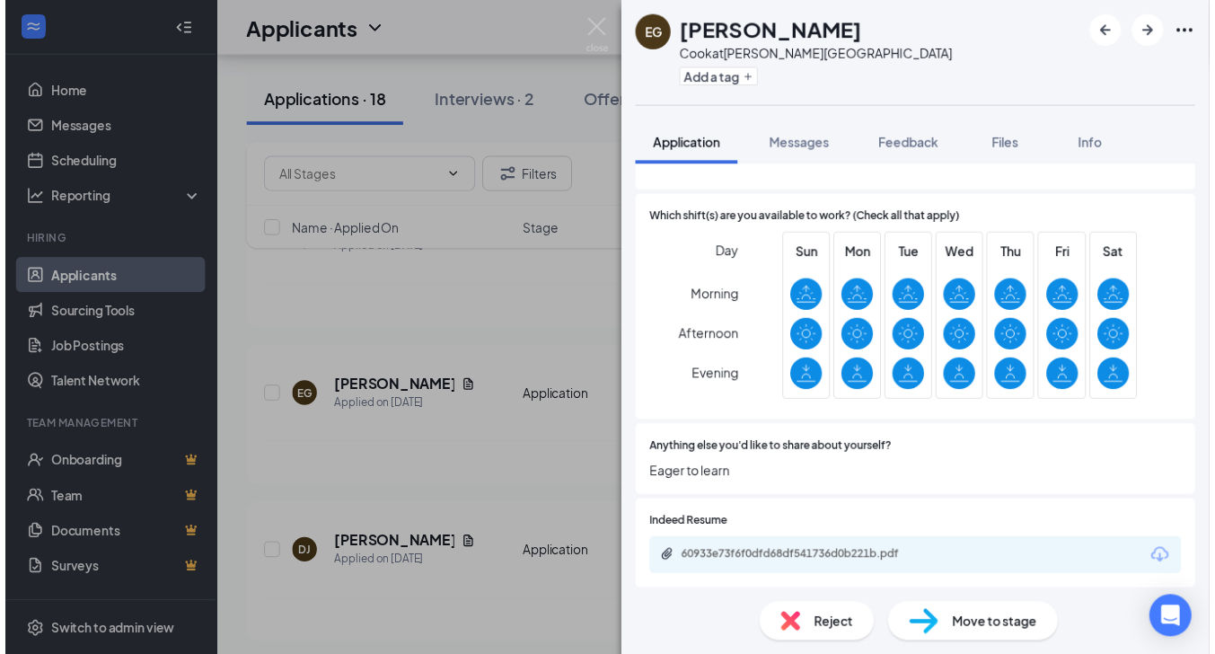
scroll to position [602, 0]
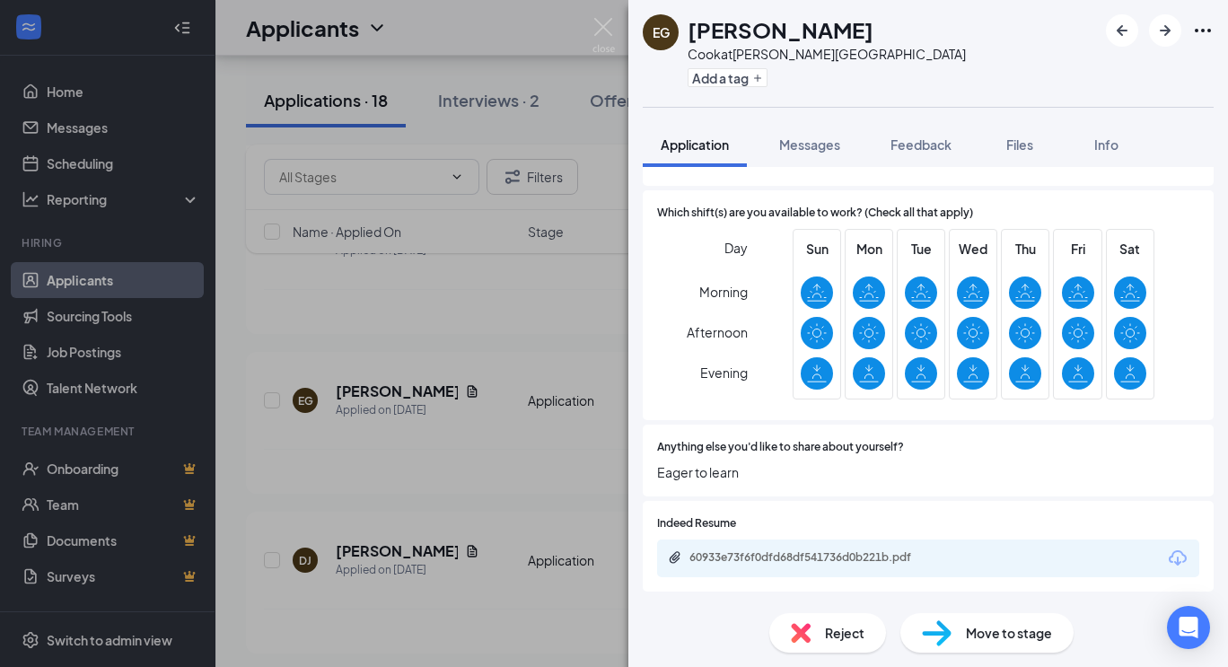
click at [502, 487] on div "EG ETHAN GRIFFIN Cook at Stowe Village Add a tag Application Messages Feedback …" at bounding box center [614, 333] width 1228 height 667
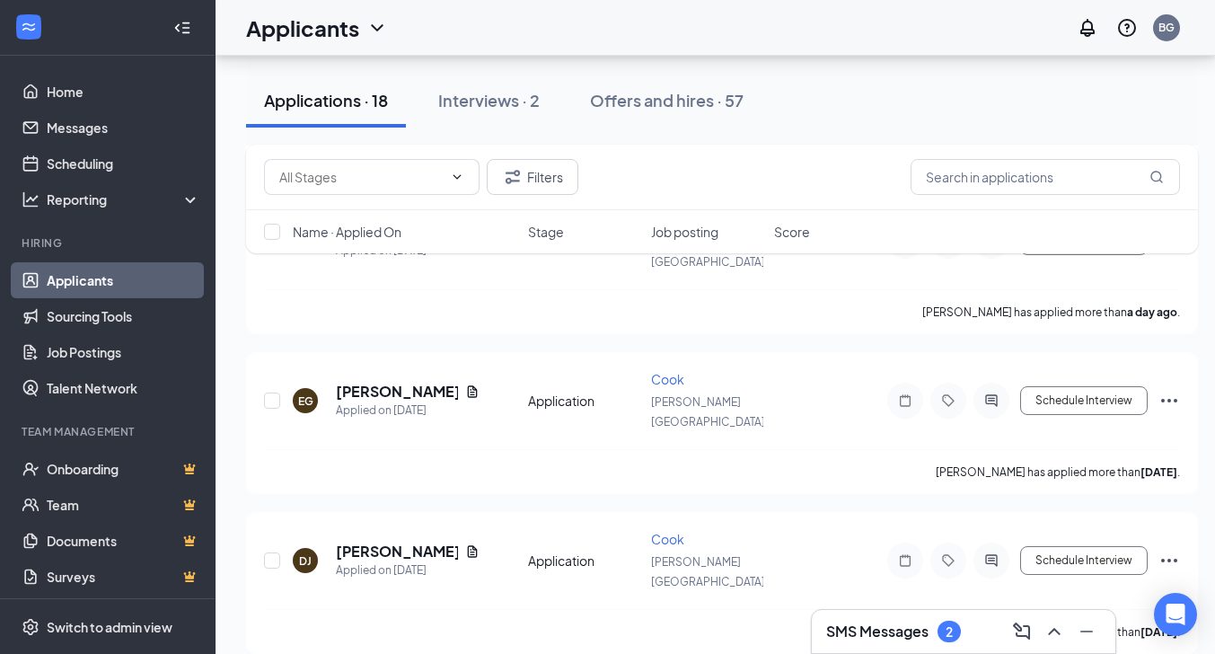
scroll to position [888, 0]
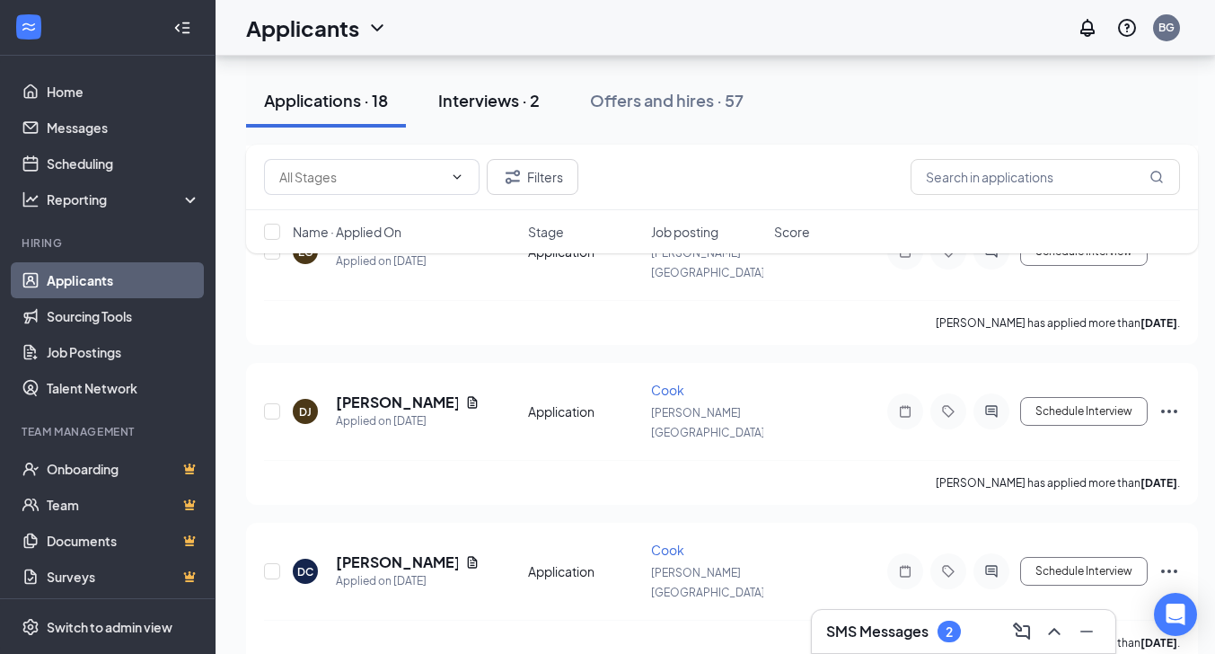
click at [510, 100] on div "Interviews · 2" at bounding box center [488, 100] width 101 height 22
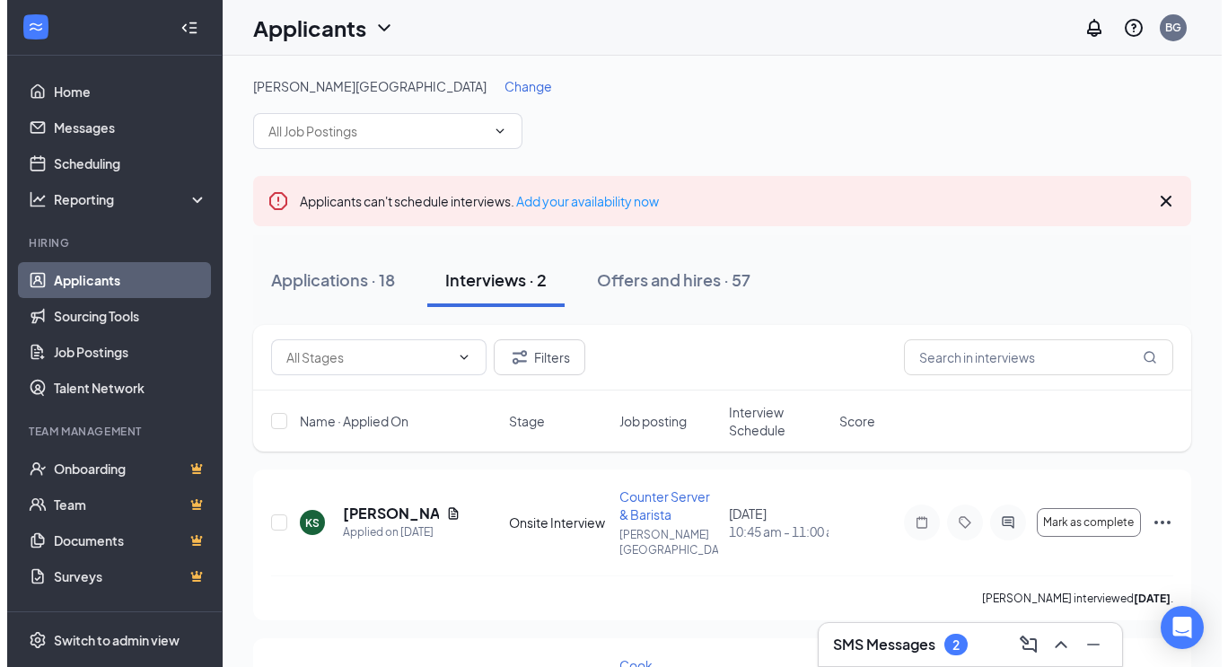
scroll to position [96, 0]
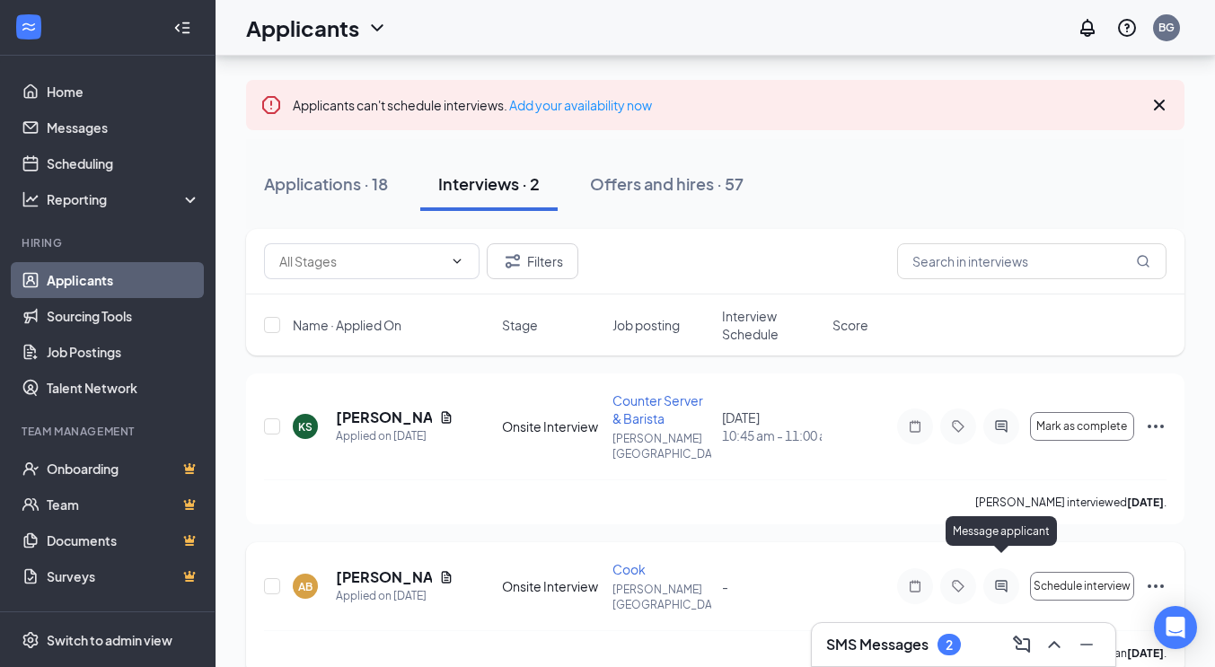
click at [999, 580] on icon "ActiveChat" at bounding box center [1001, 586] width 12 height 12
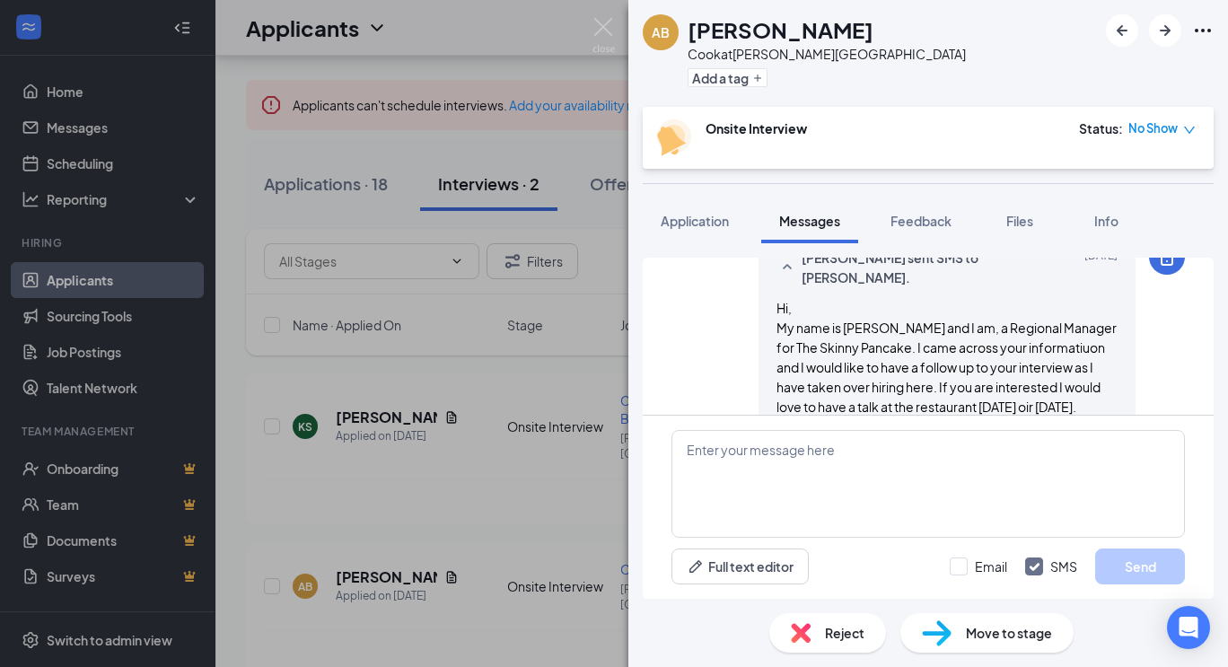
scroll to position [778, 0]
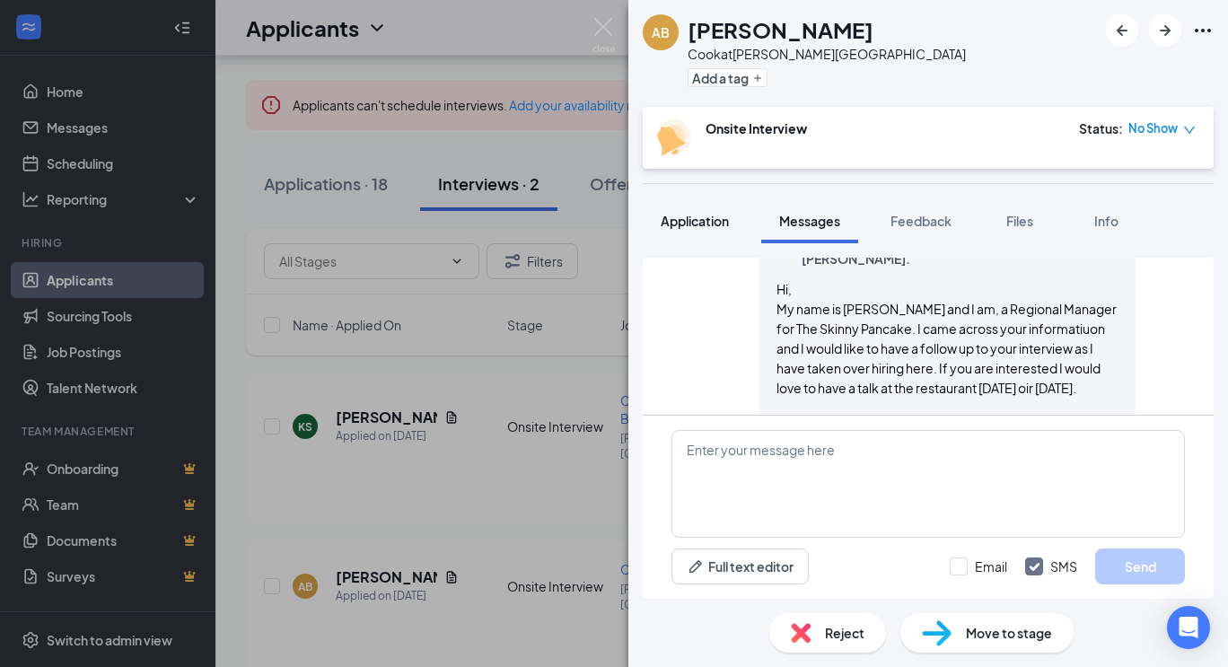
click at [682, 219] on span "Application" at bounding box center [695, 221] width 68 height 16
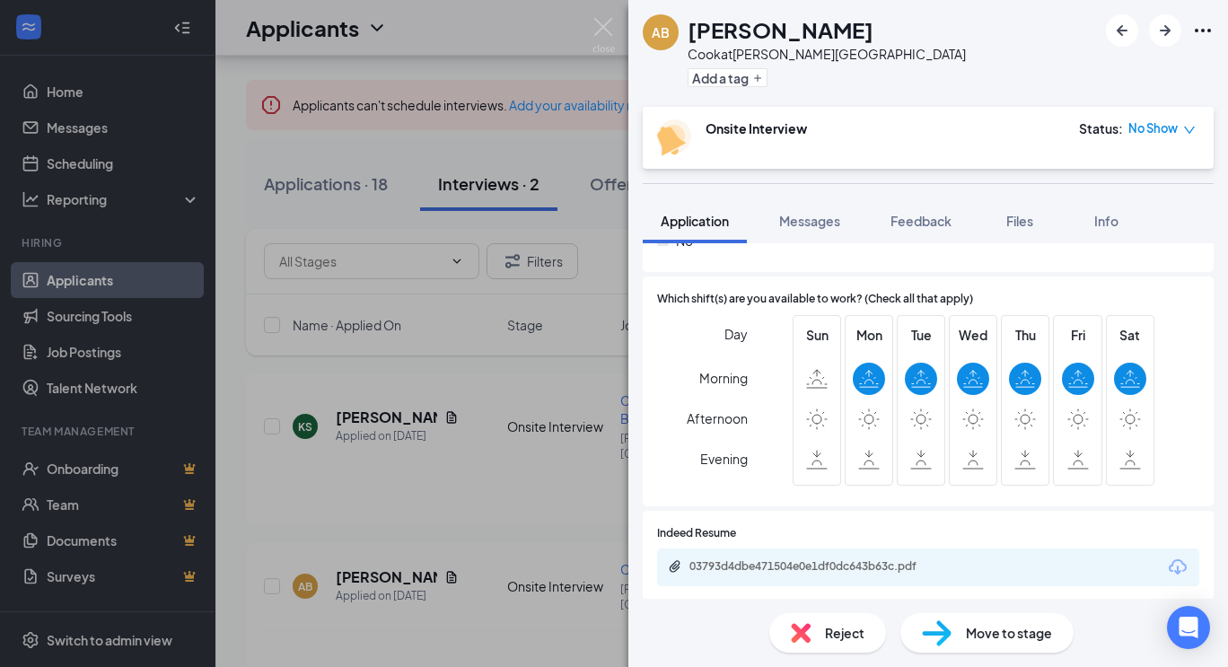
scroll to position [601, 0]
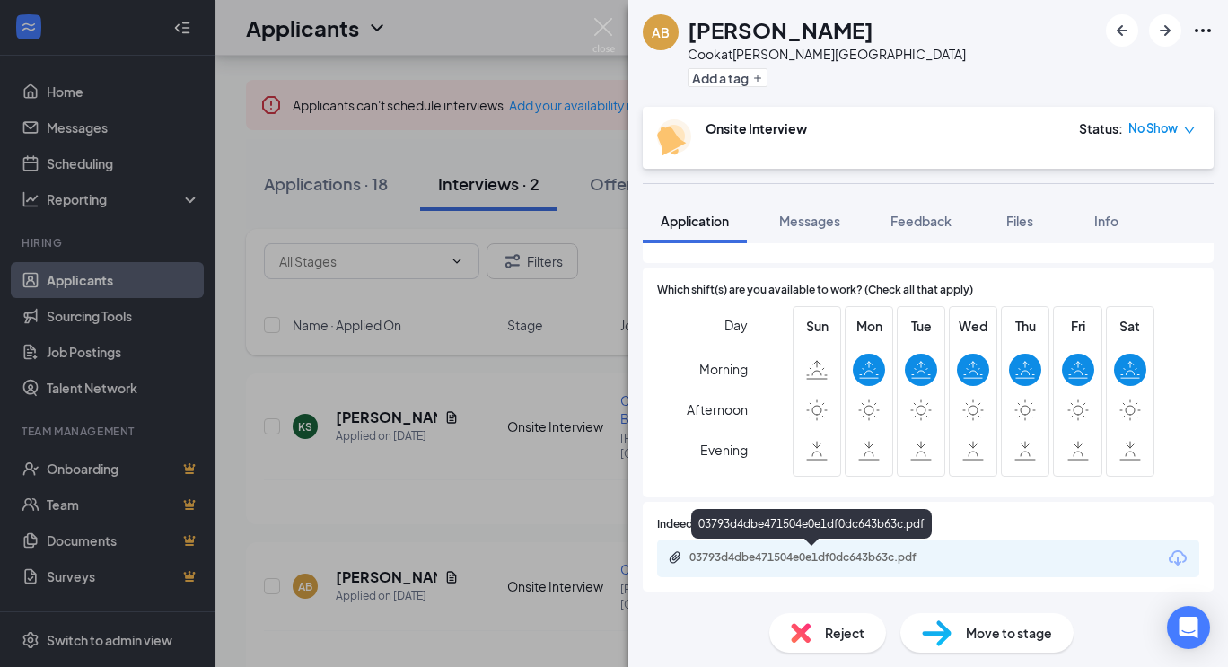
click at [799, 553] on div "03793d4dbe471504e0e1df0dc643b63c.pdf" at bounding box center [815, 557] width 251 height 14
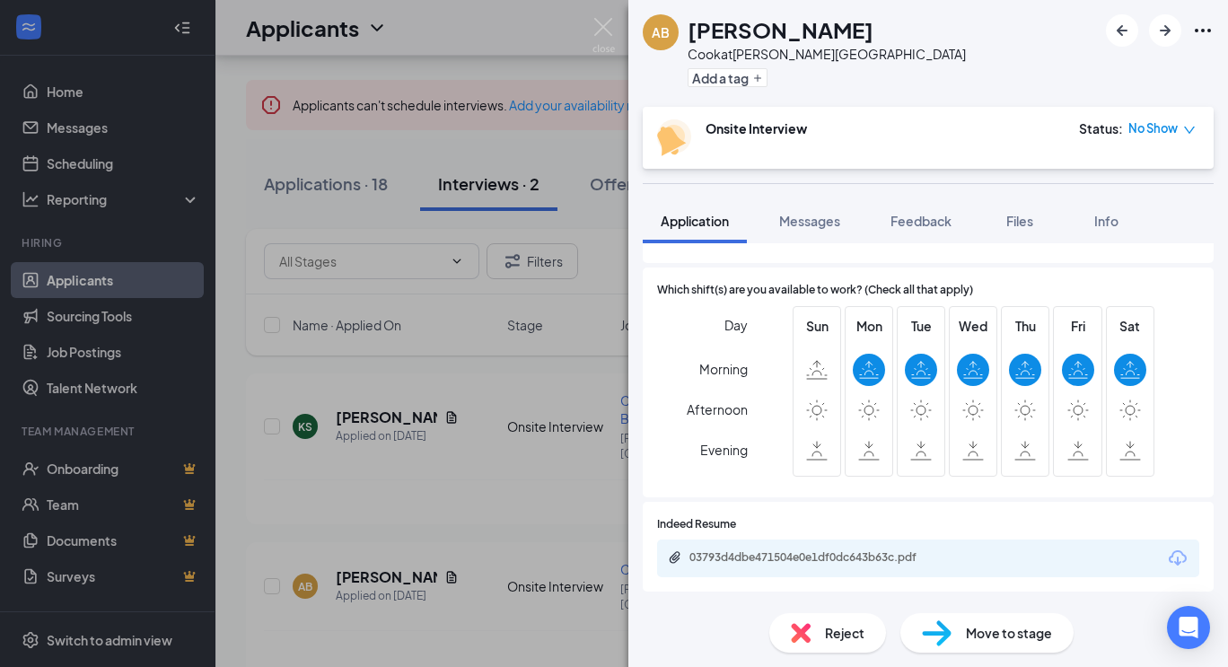
scroll to position [594, 0]
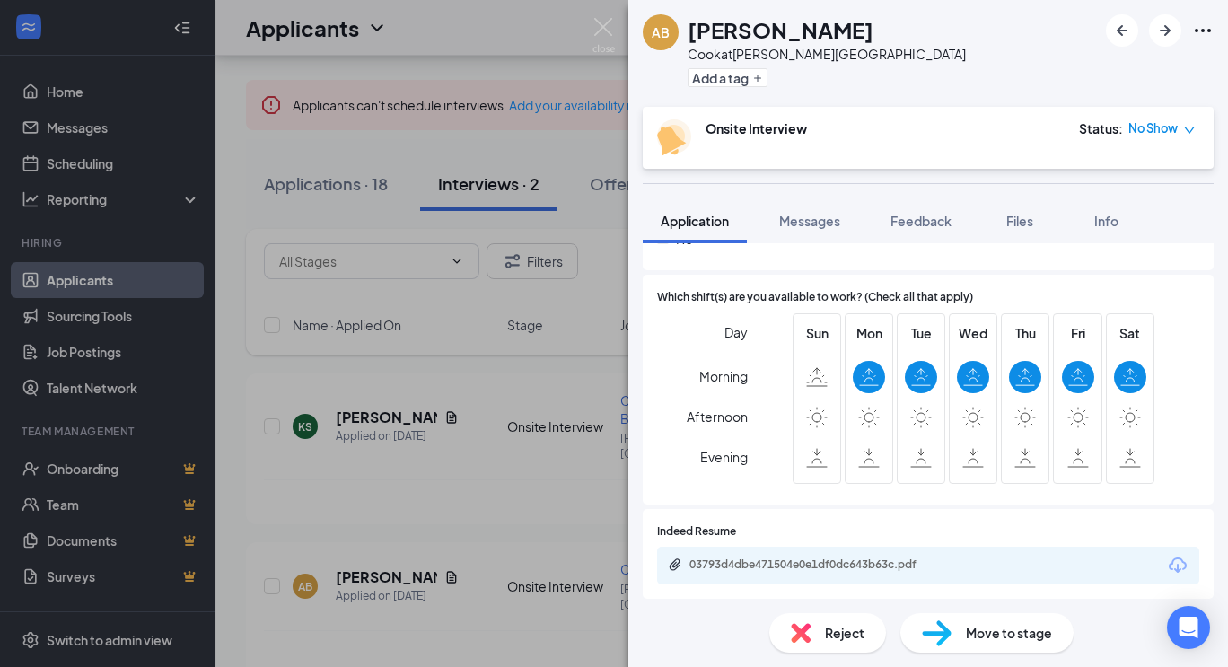
click at [809, 639] on img at bounding box center [801, 633] width 20 height 20
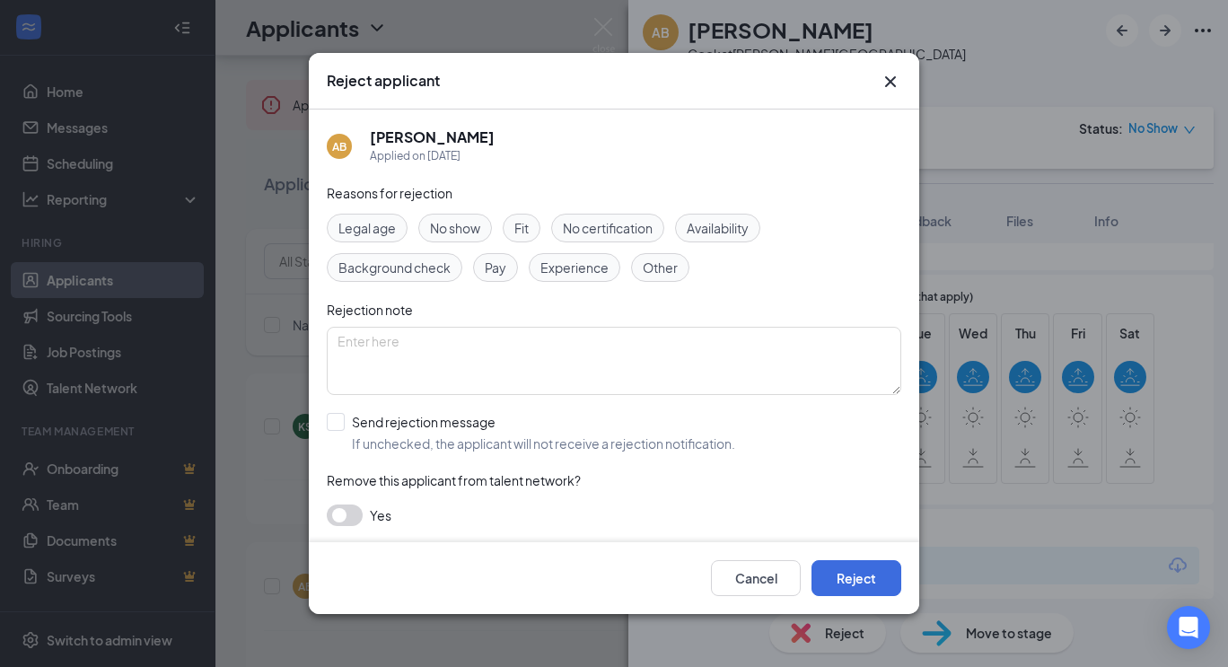
click at [356, 515] on button "button" at bounding box center [345, 516] width 36 height 22
click at [339, 421] on input "Send rejection message If unchecked, the applicant will not receive a rejection…" at bounding box center [531, 433] width 409 height 40
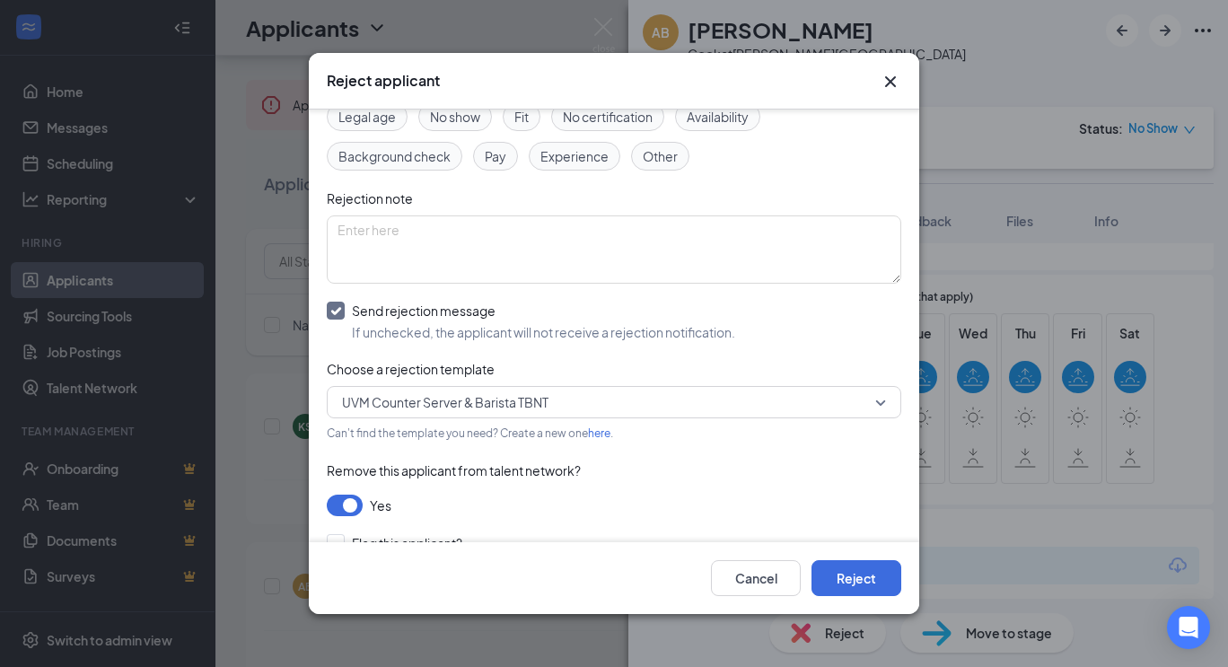
scroll to position [118, 0]
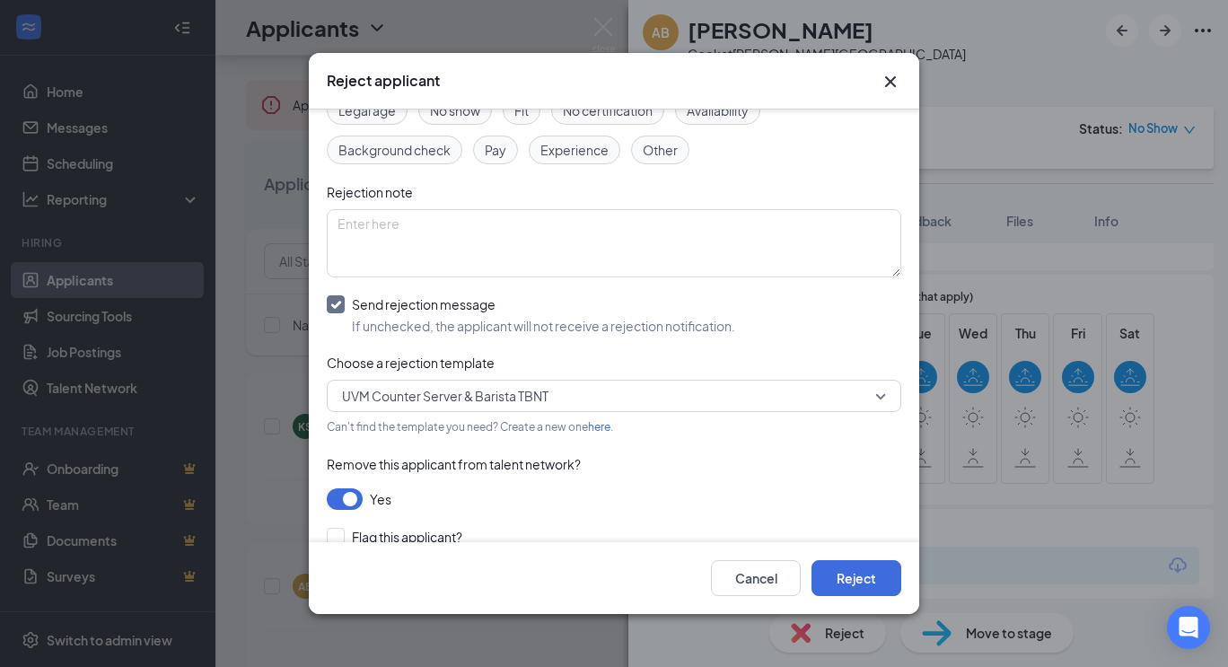
click at [355, 491] on button "button" at bounding box center [345, 499] width 36 height 22
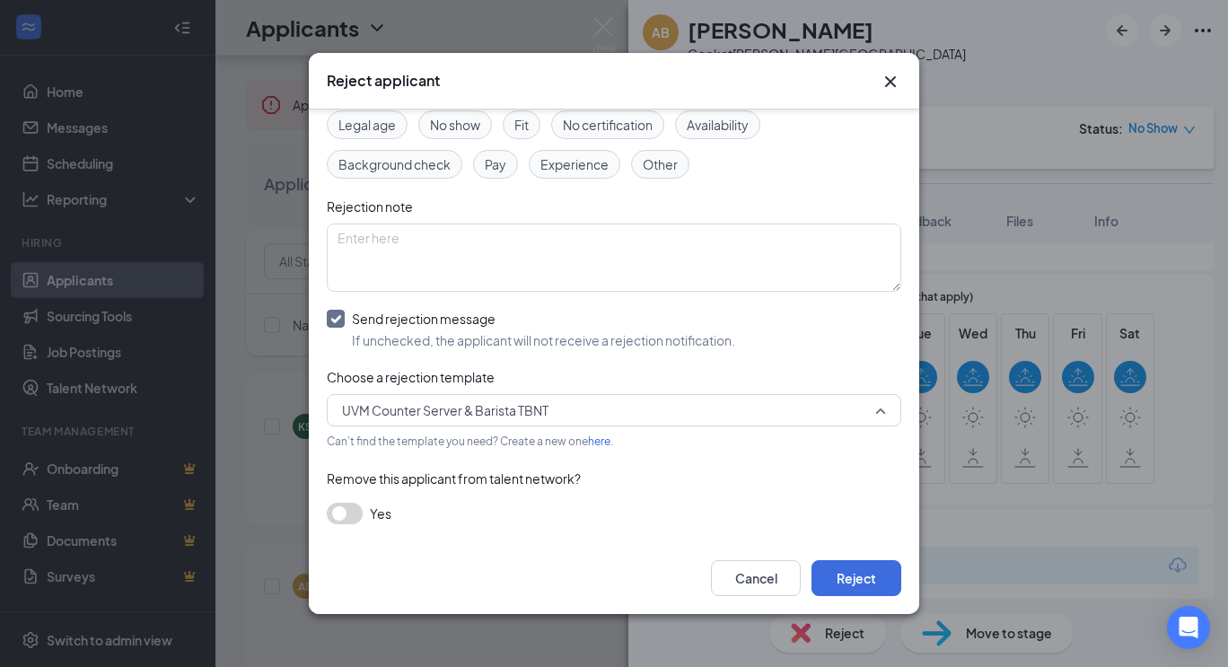
click at [639, 409] on span "UVM Counter Server & Barista TBNT" at bounding box center [606, 410] width 528 height 27
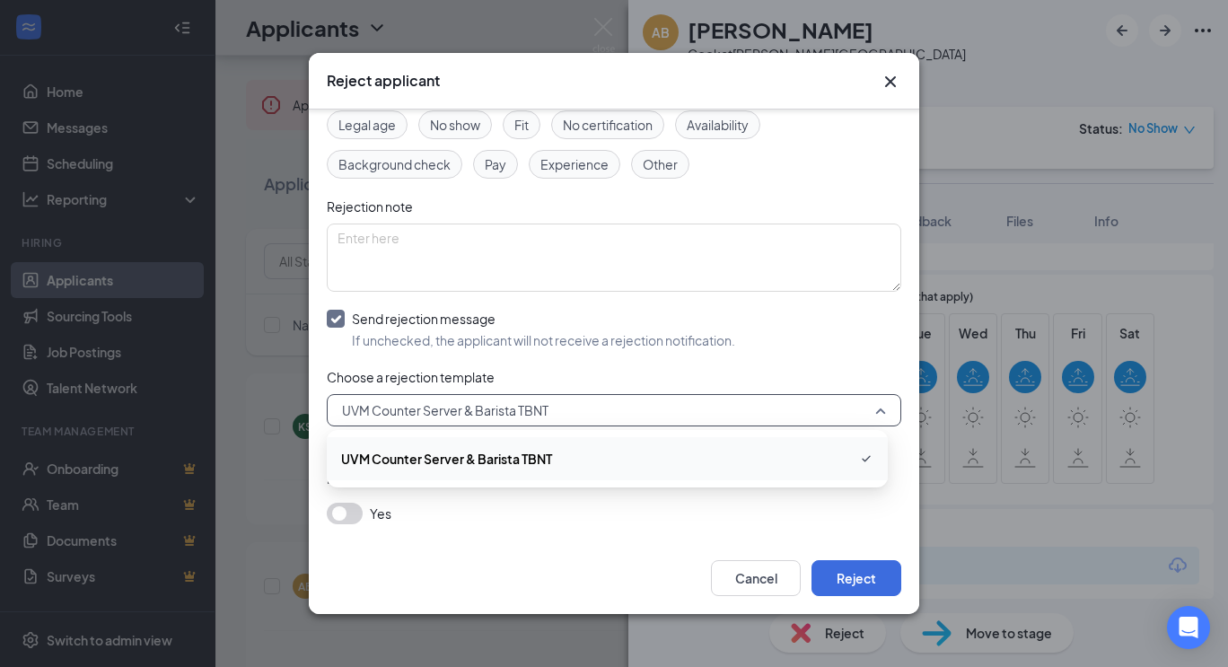
click at [543, 401] on span "UVM Counter Server & Barista TBNT" at bounding box center [445, 410] width 207 height 27
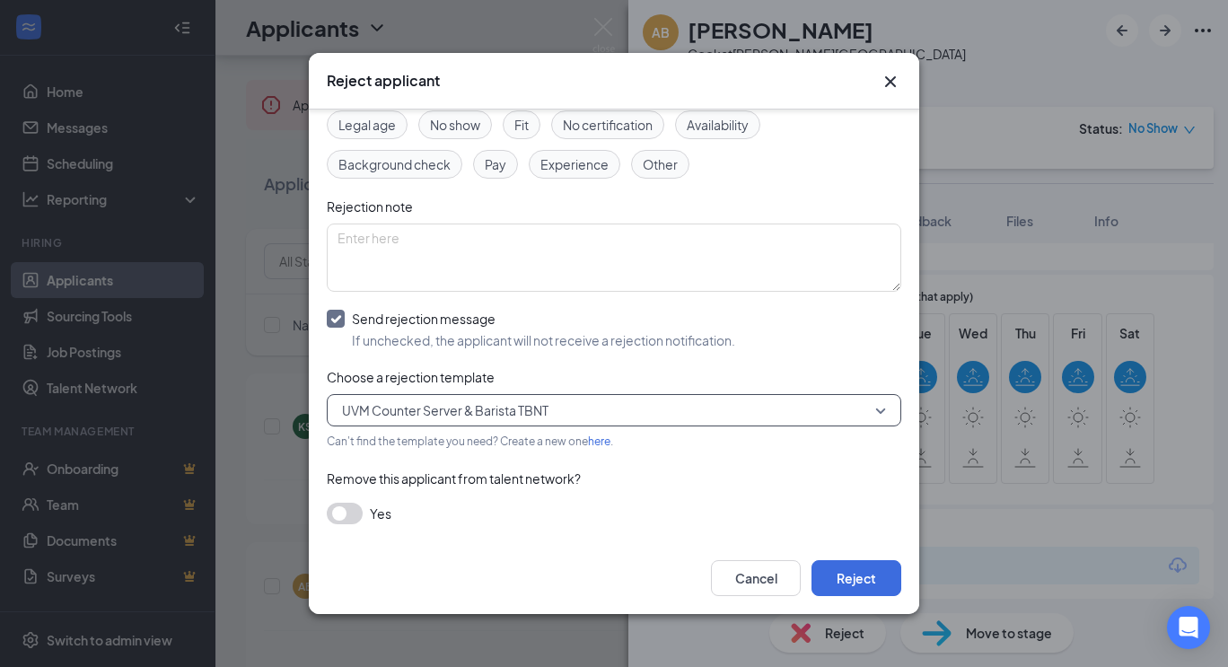
click at [339, 321] on input "Send rejection message If unchecked, the applicant will not receive a rejection…" at bounding box center [531, 330] width 409 height 40
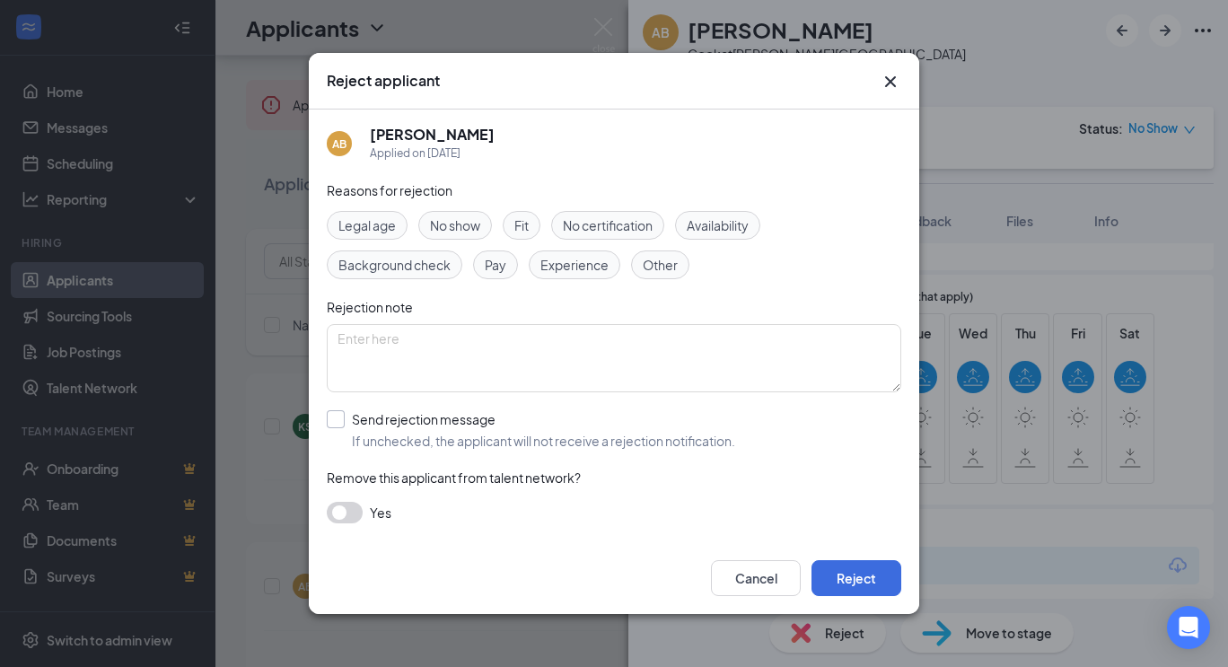
scroll to position [3, 0]
click at [342, 420] on input "Send rejection message If unchecked, the applicant will not receive a rejection…" at bounding box center [531, 430] width 409 height 40
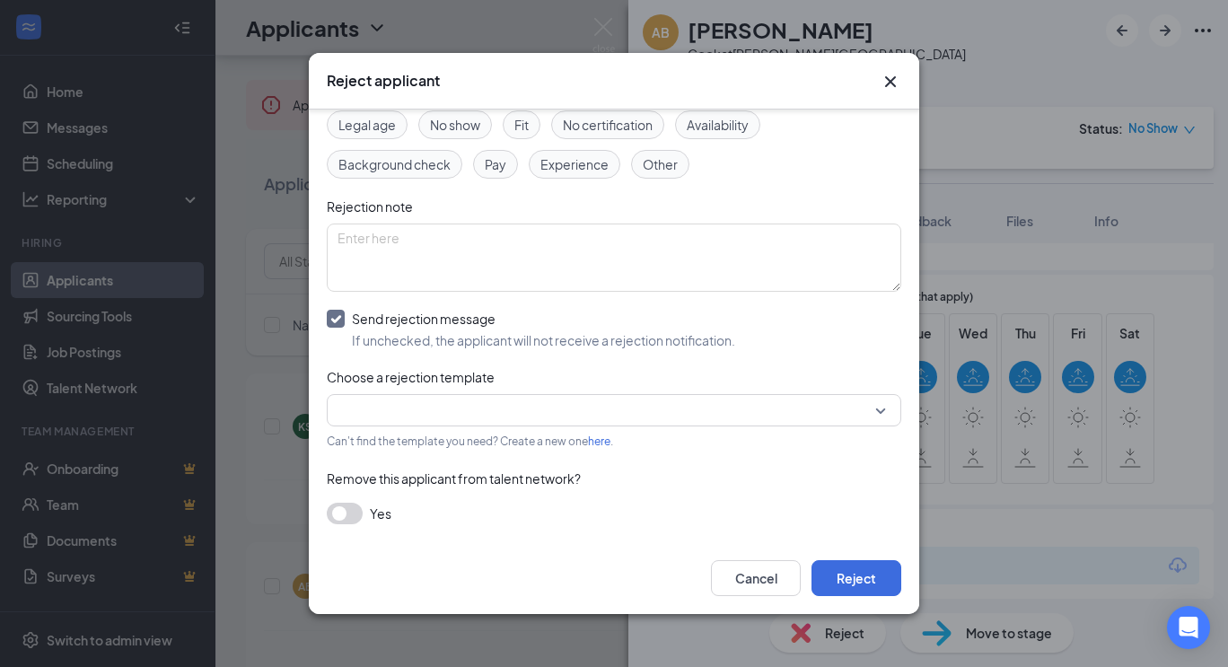
click at [418, 418] on input "search" at bounding box center [608, 410] width 541 height 31
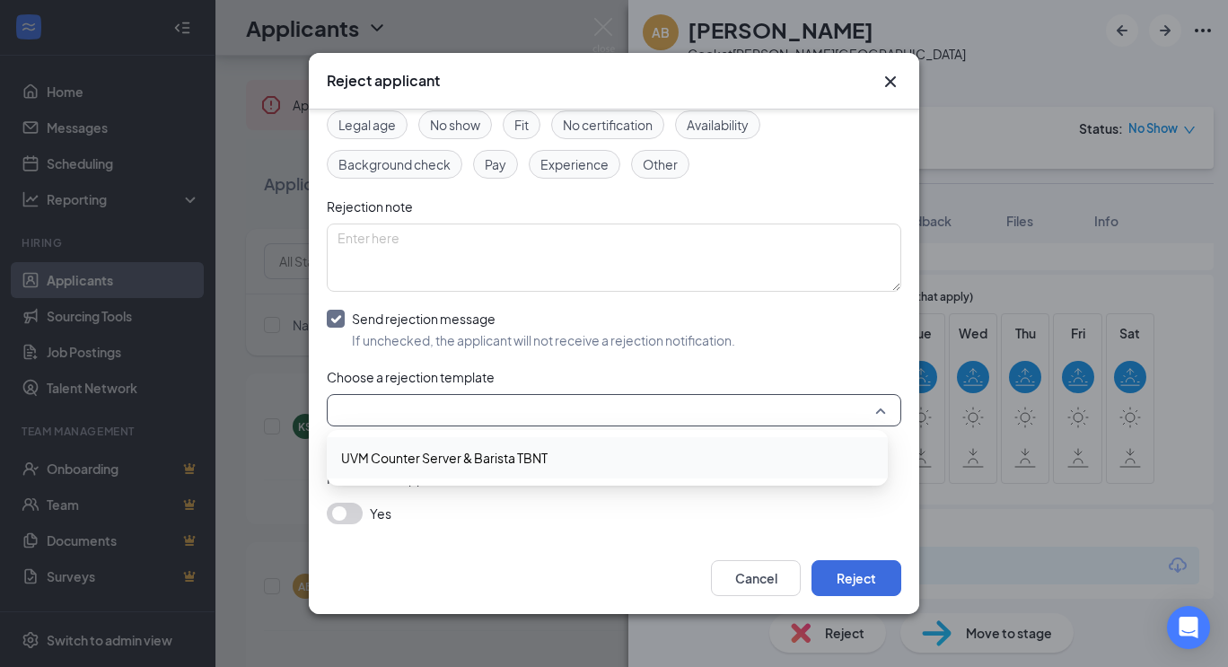
click at [413, 464] on span "UVM Counter Server & Barista TBNT" at bounding box center [444, 458] width 207 height 20
click at [591, 417] on span "UVM Counter Server & Barista TBNT" at bounding box center [606, 410] width 528 height 27
click at [342, 321] on input "Send rejection message If unchecked, the applicant will not receive a rejection…" at bounding box center [531, 330] width 409 height 40
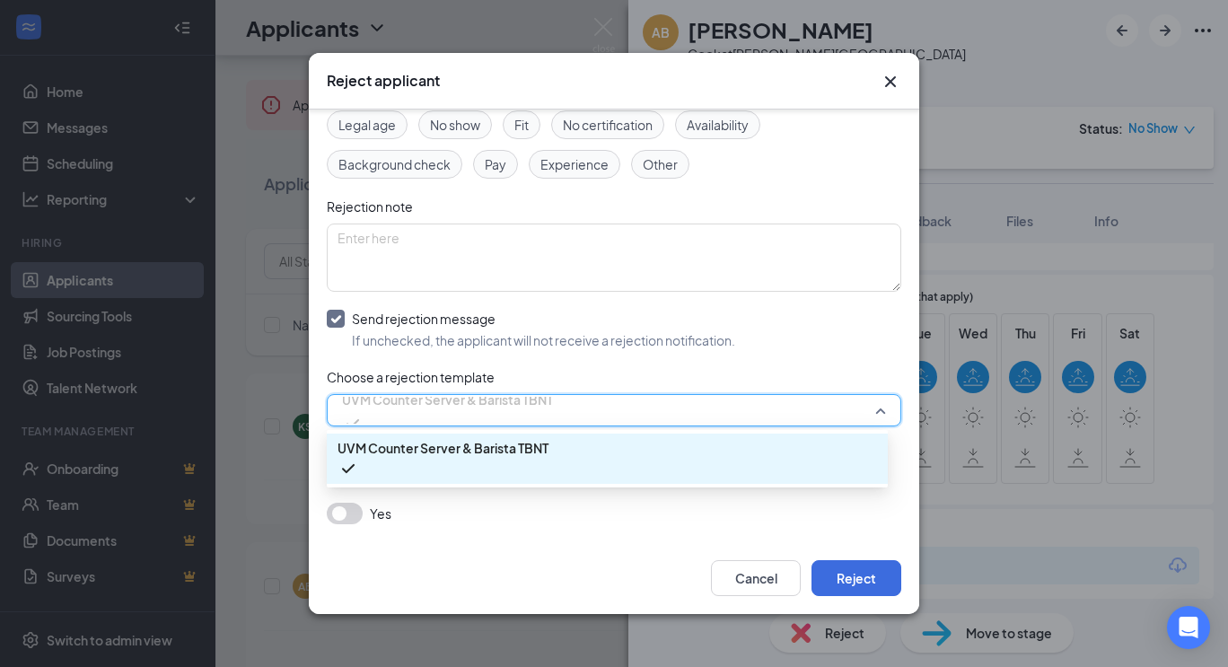
checkbox input "false"
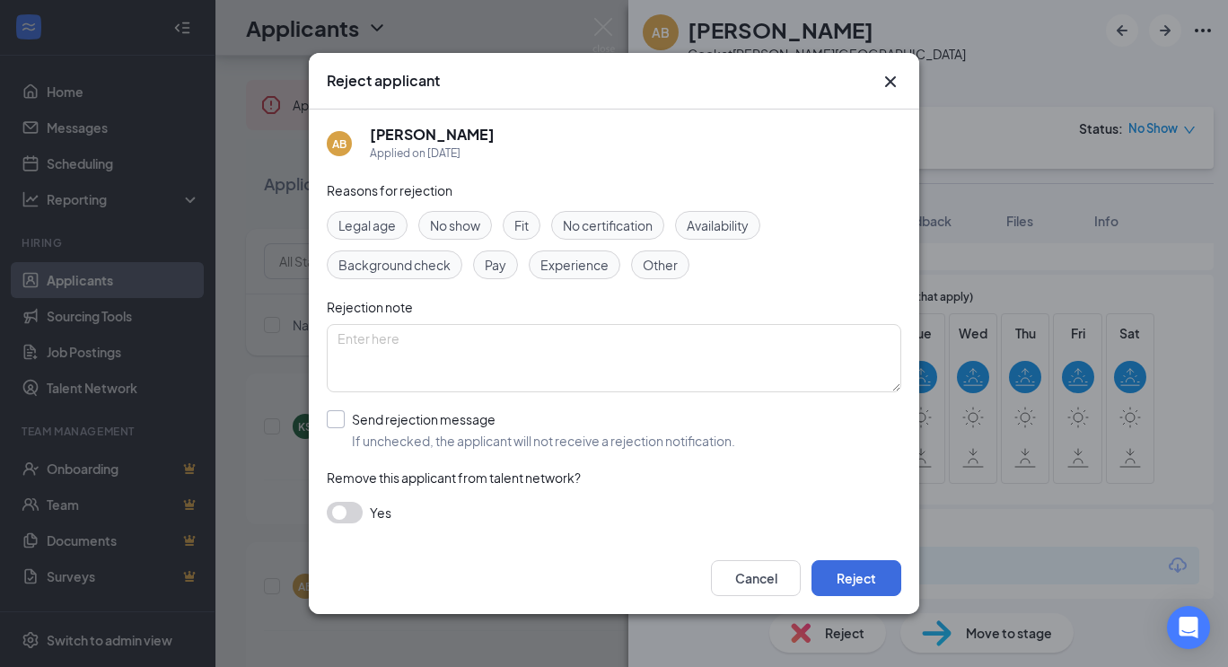
scroll to position [3, 0]
click at [890, 87] on icon "Cross" at bounding box center [891, 82] width 22 height 22
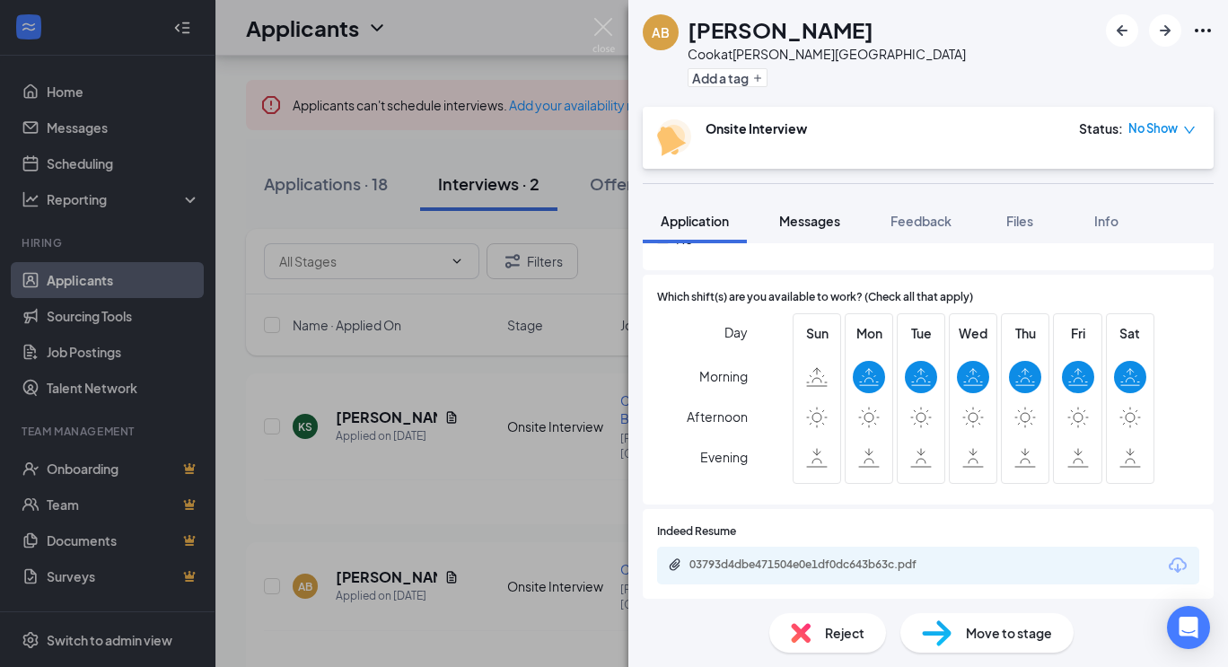
click at [804, 220] on span "Messages" at bounding box center [809, 221] width 61 height 16
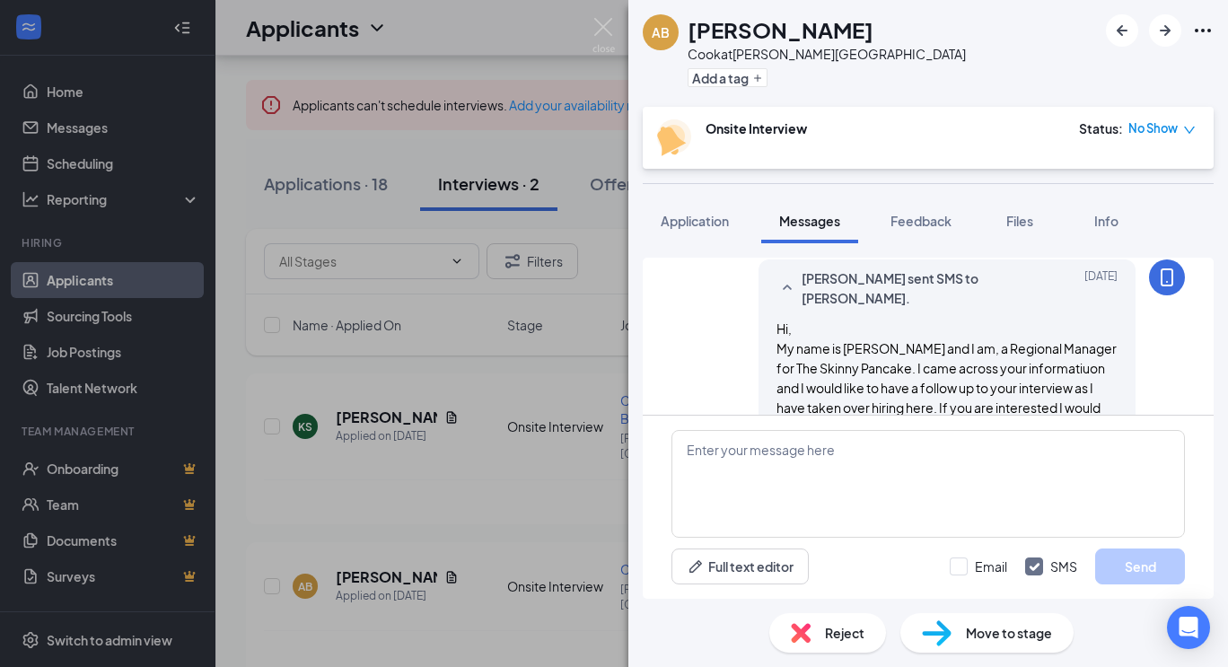
scroll to position [850, 0]
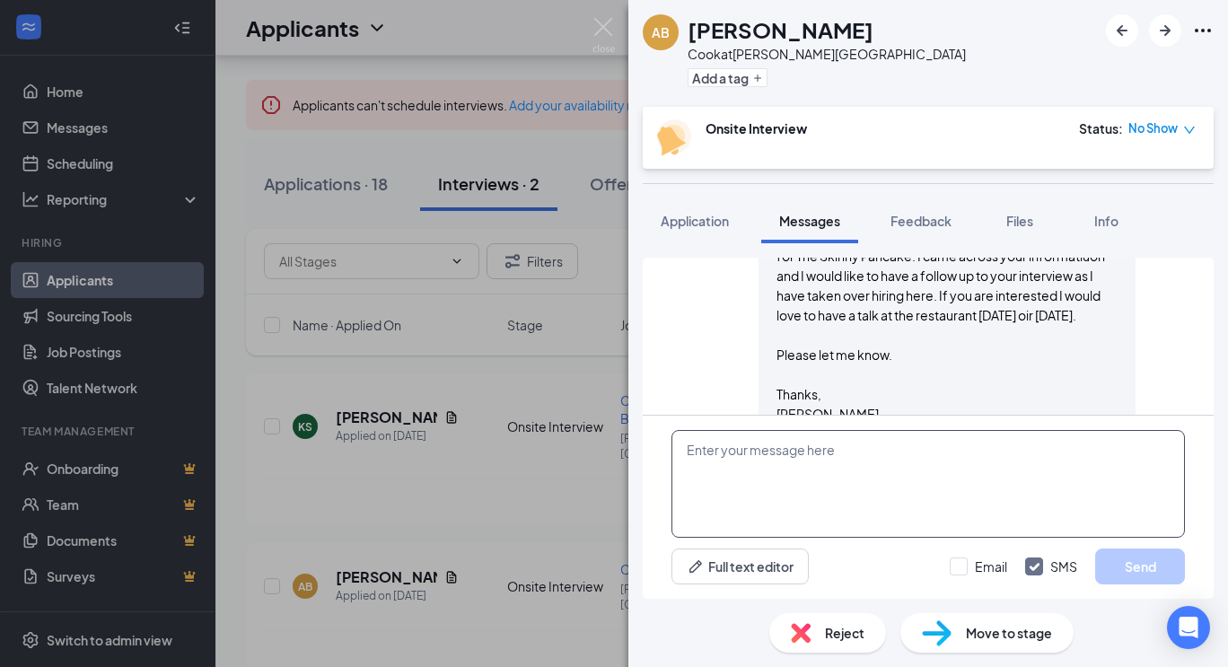
click at [809, 467] on textarea at bounding box center [929, 484] width 514 height 108
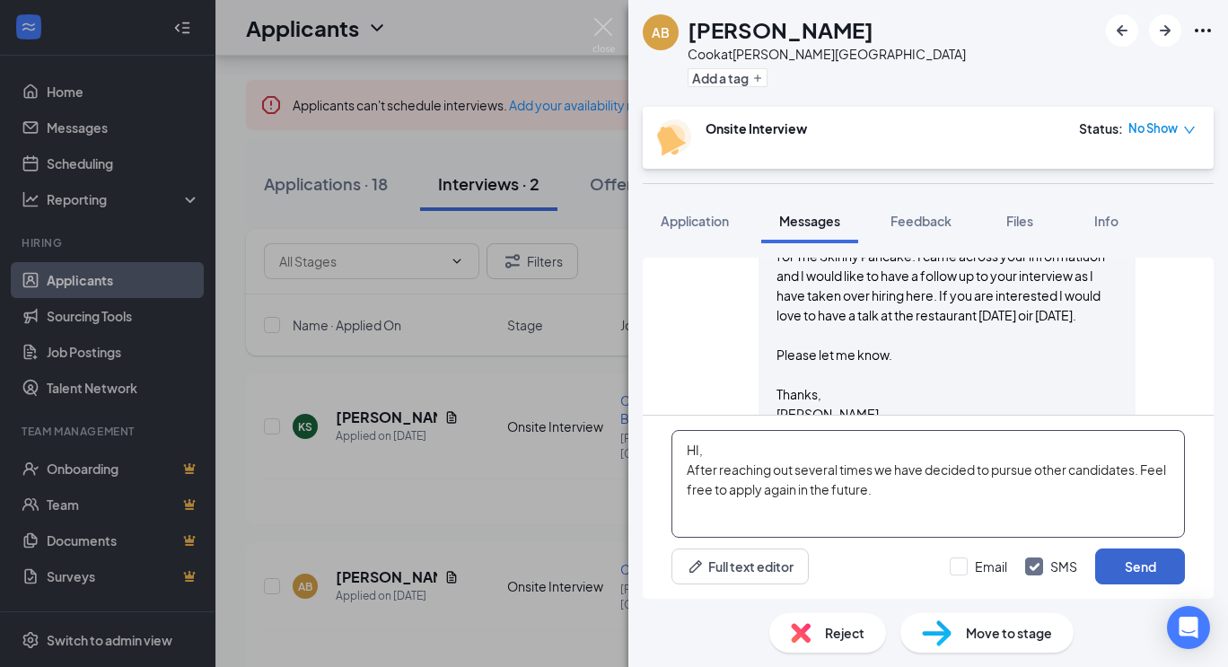
type textarea "HI, After reaching out several times we have decided to pursue other candidates…"
click at [1151, 562] on button "Send" at bounding box center [1141, 567] width 90 height 36
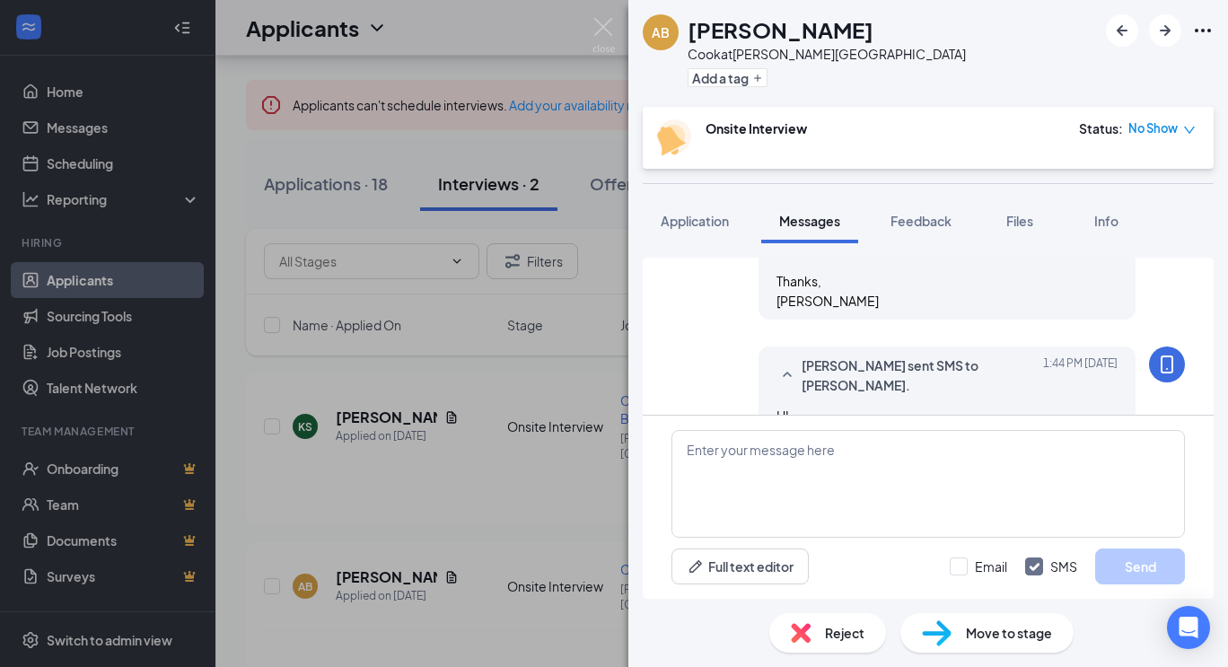
scroll to position [1007, 0]
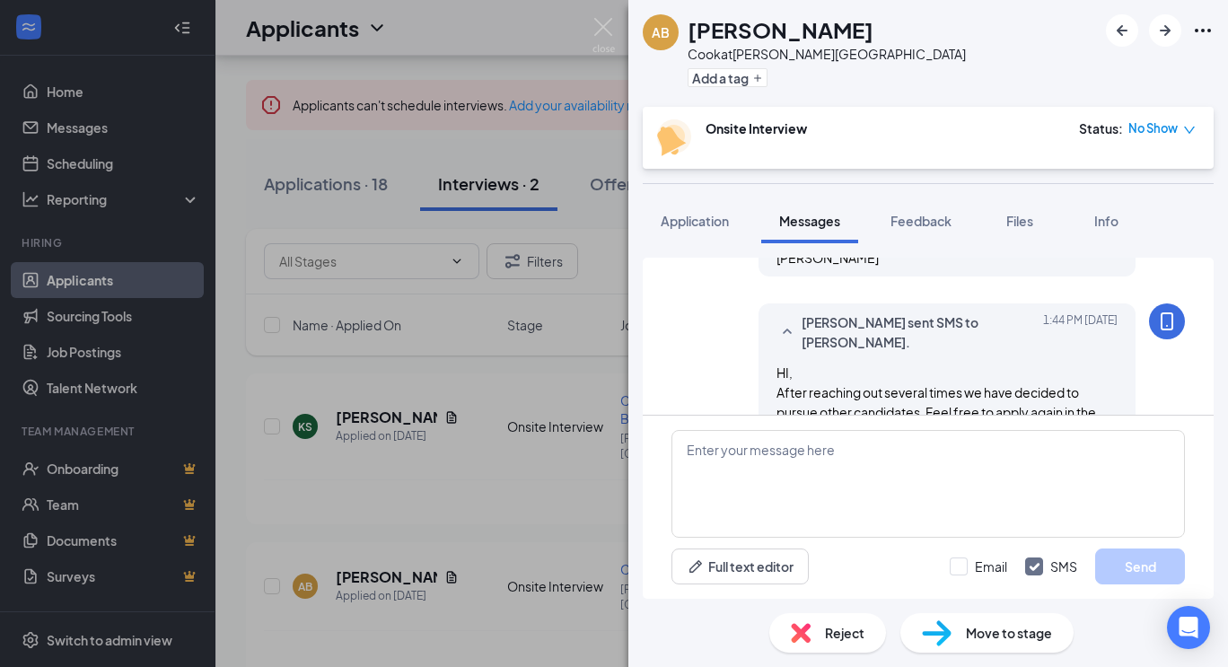
click at [833, 638] on span "Reject" at bounding box center [845, 633] width 40 height 20
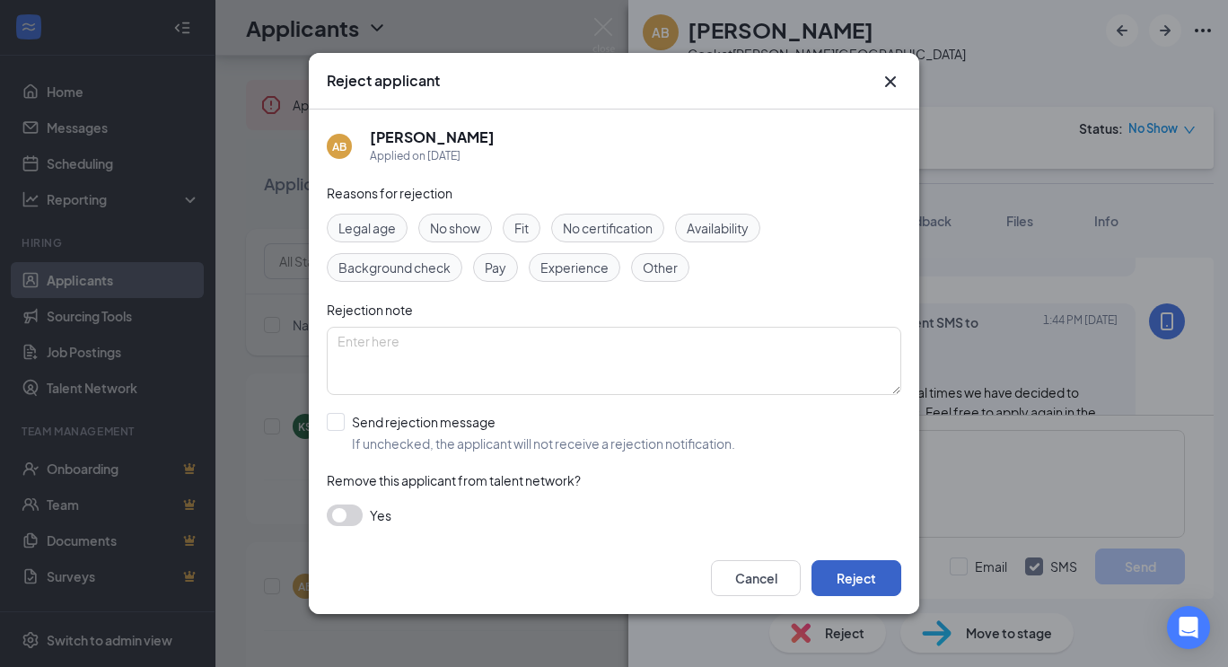
click at [868, 583] on button "Reject" at bounding box center [857, 578] width 90 height 36
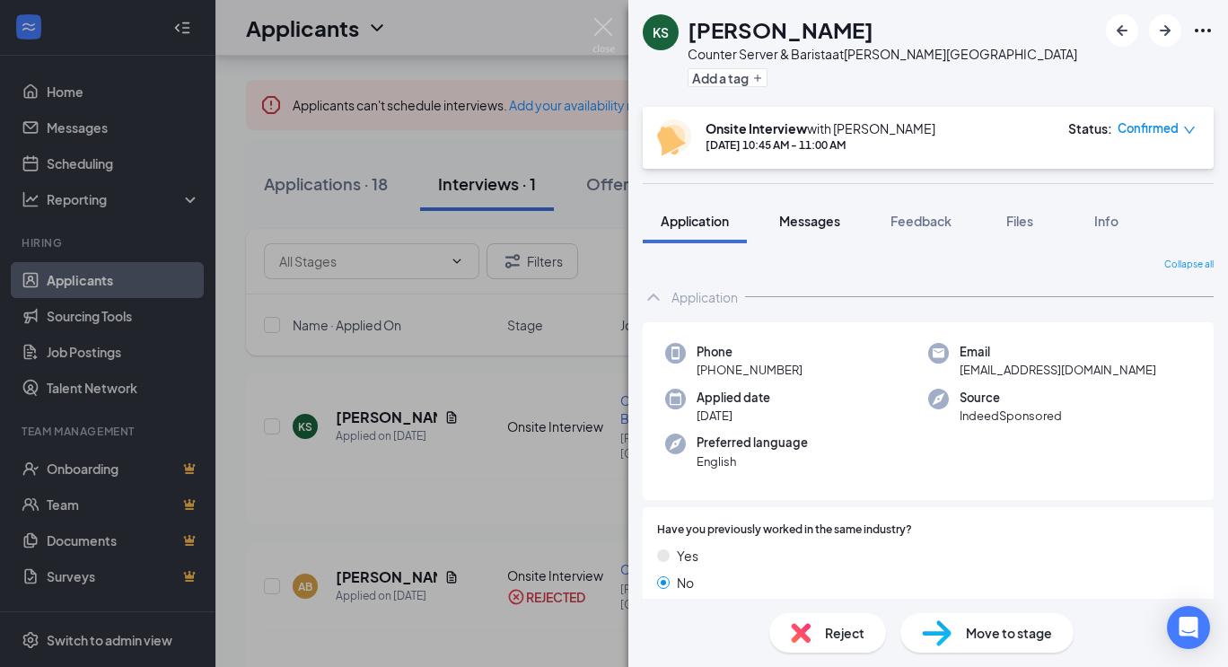
click at [823, 213] on span "Messages" at bounding box center [809, 221] width 61 height 16
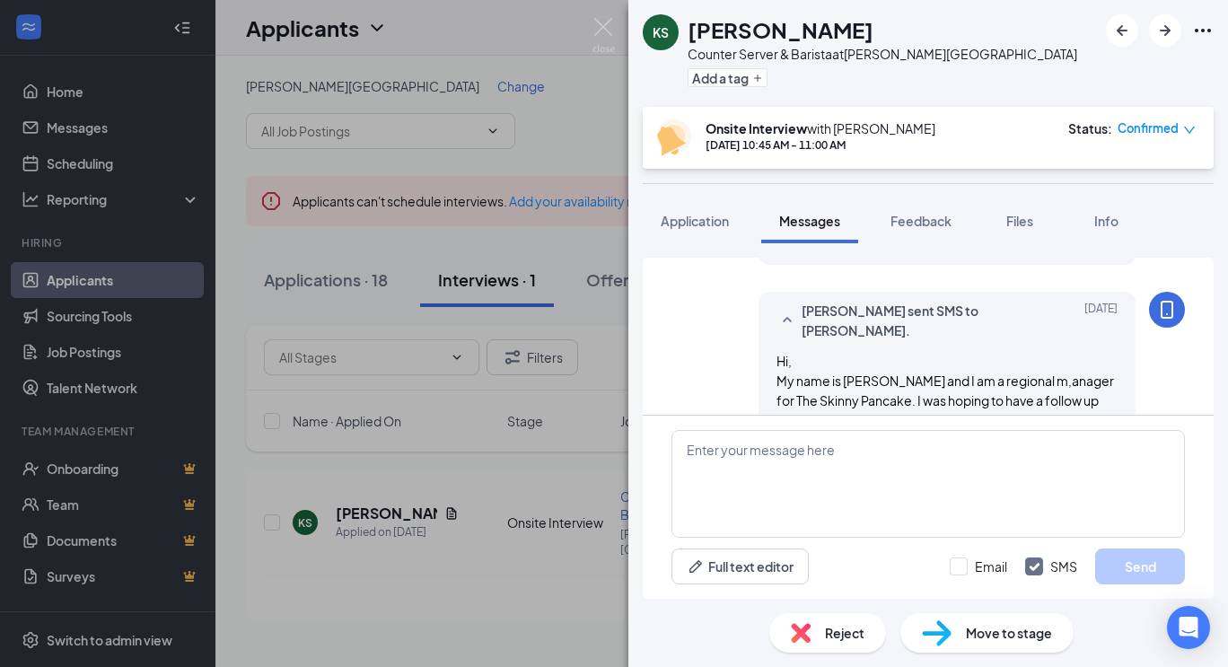
scroll to position [889, 0]
click at [699, 194] on div "KS Kelsie Siple Counter Server & Barista at Stowe Village Add a tag Onsite Inte…" at bounding box center [929, 333] width 600 height 667
click at [699, 221] on span "Application" at bounding box center [695, 221] width 68 height 16
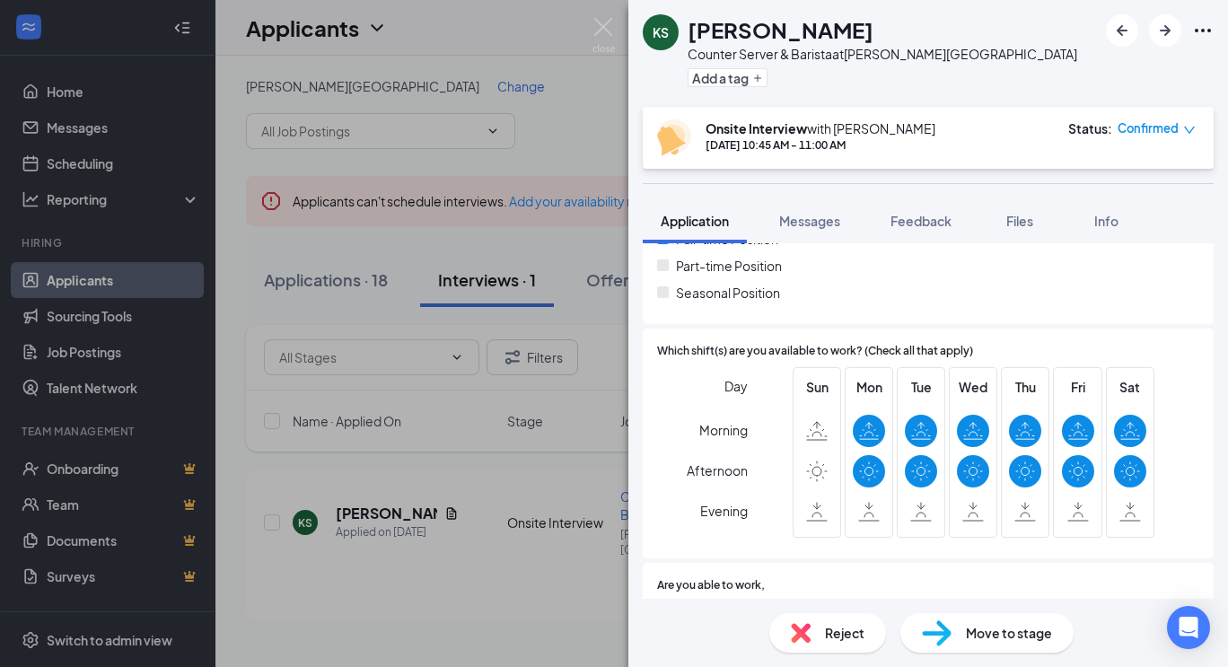
scroll to position [628, 0]
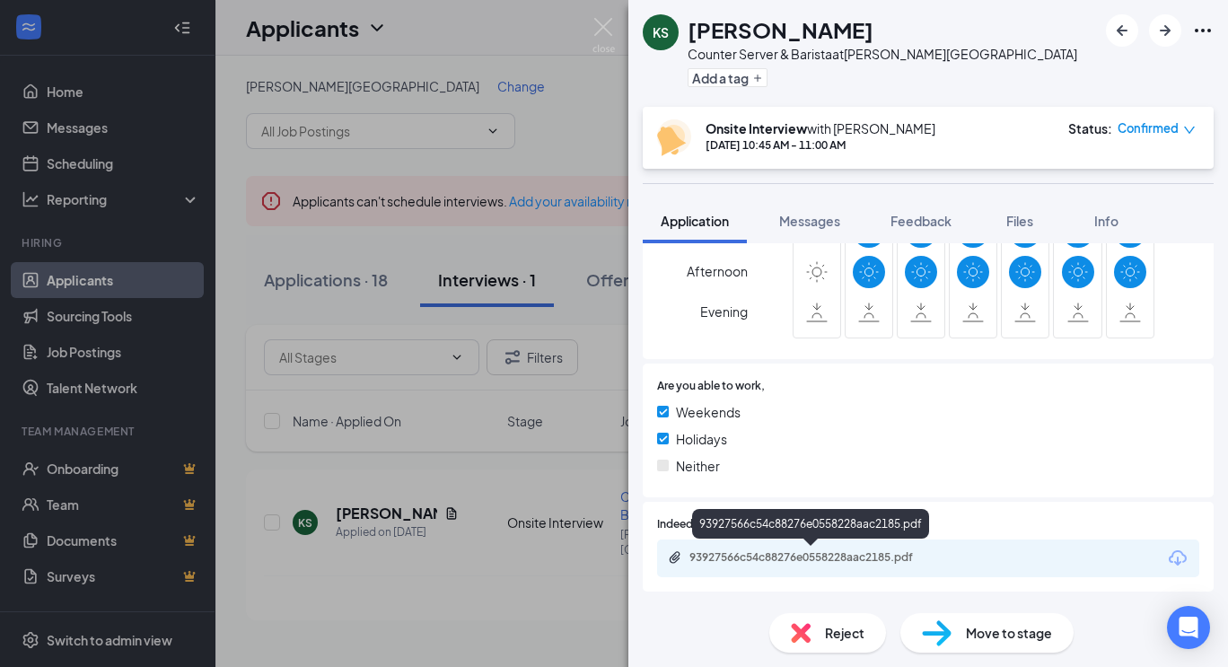
click at [808, 550] on div "93927566c54c88276e0558228aac2185.pdf" at bounding box center [815, 557] width 251 height 14
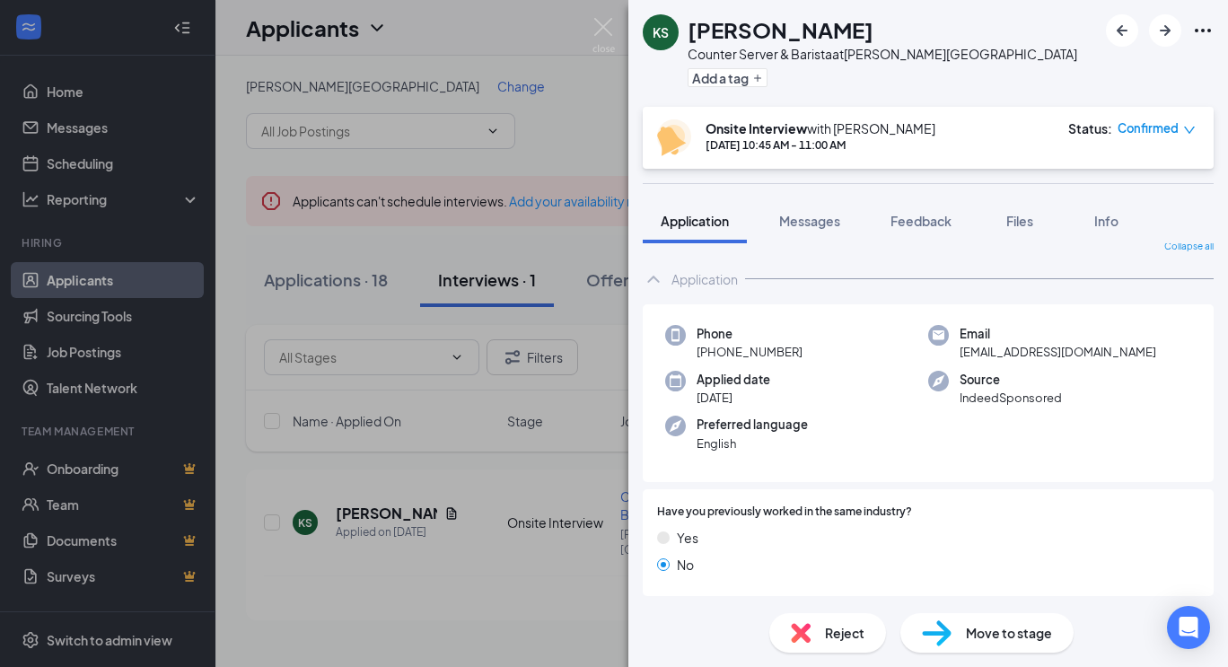
scroll to position [0, 0]
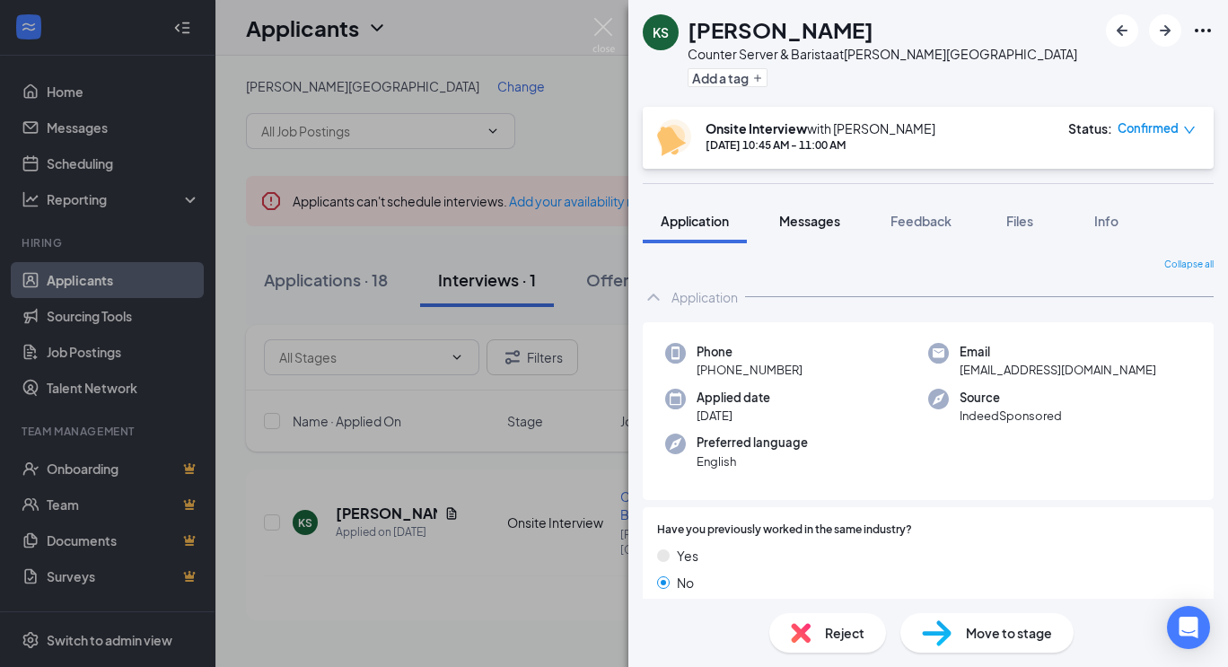
click at [817, 224] on span "Messages" at bounding box center [809, 221] width 61 height 16
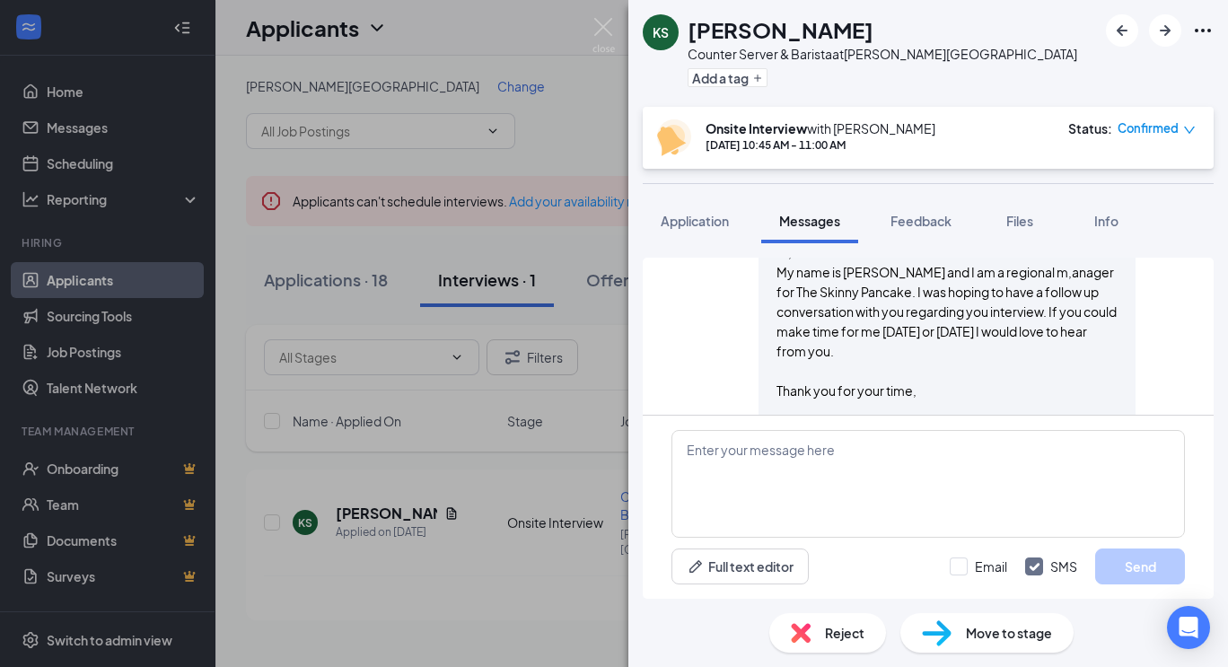
scroll to position [1012, 0]
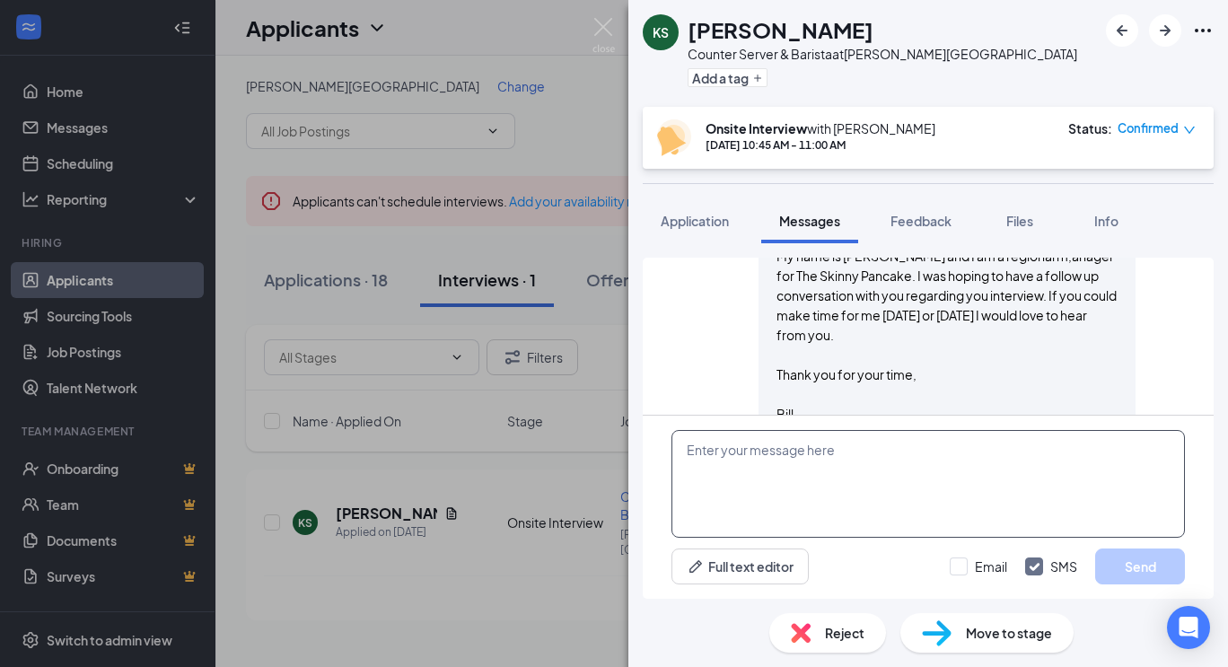
click at [901, 473] on textarea at bounding box center [929, 484] width 514 height 108
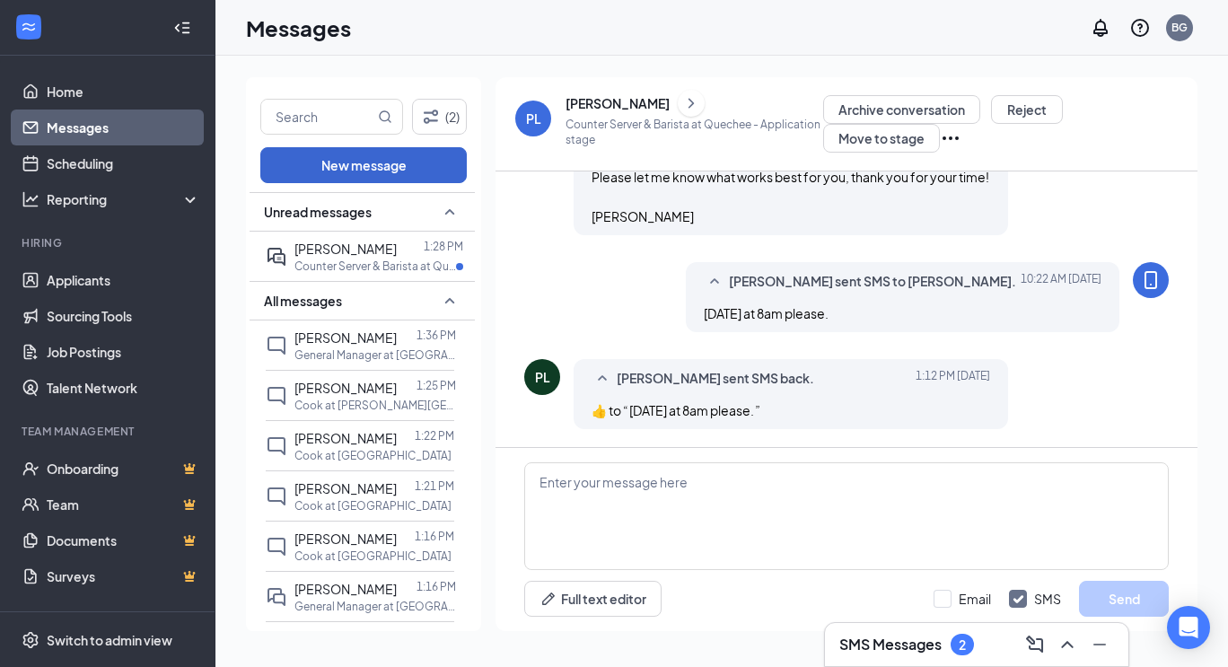
scroll to position [590, 0]
click at [326, 250] on span "[PERSON_NAME]" at bounding box center [346, 249] width 102 height 16
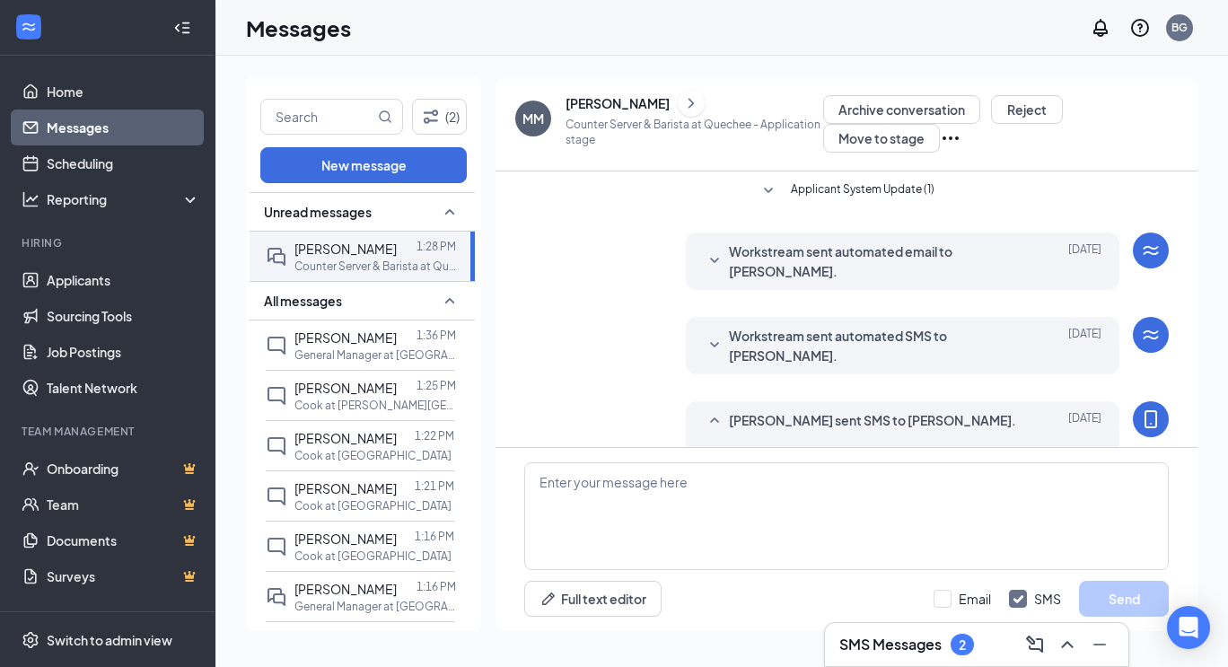
scroll to position [646, 0]
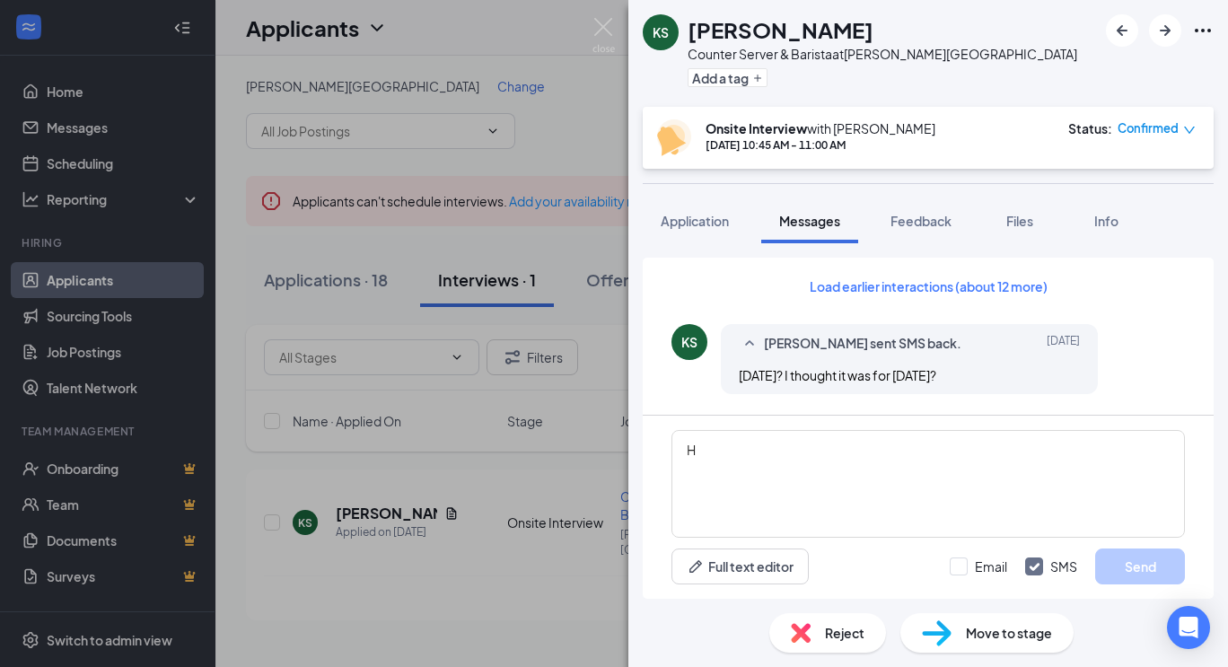
scroll to position [1012, 0]
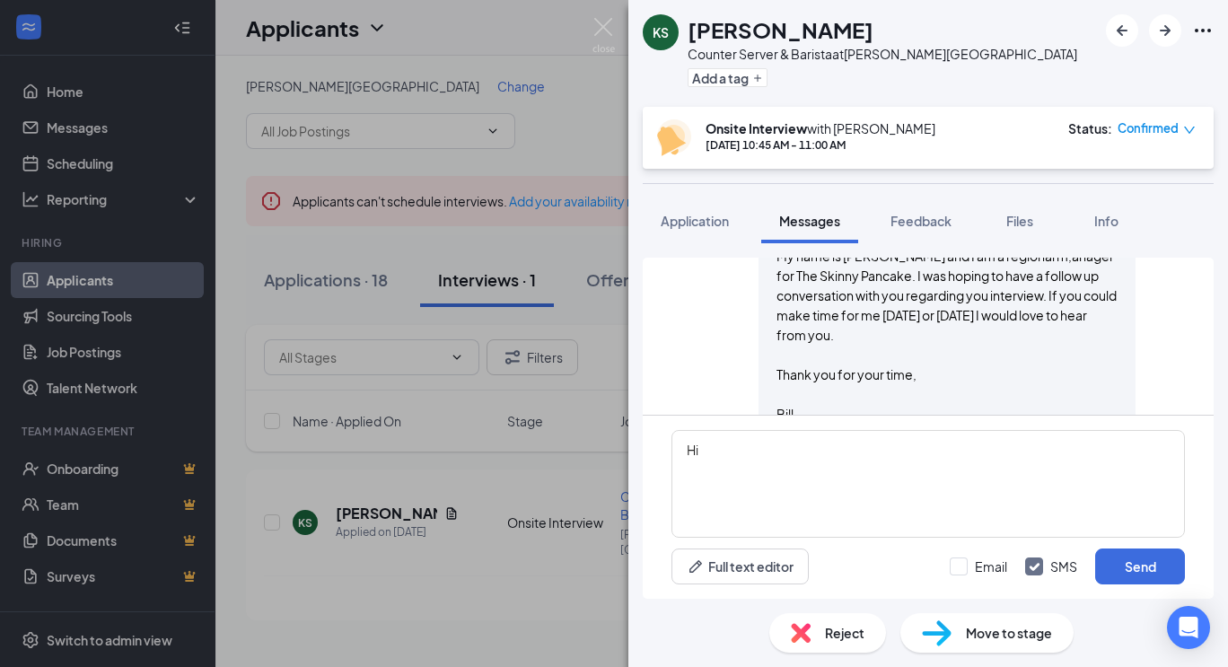
type textarea "H"
click at [966, 577] on div "Email SMS Send" at bounding box center [1067, 567] width 235 height 36
click at [964, 571] on input "Email" at bounding box center [978, 567] width 57 height 18
checkbox input "true"
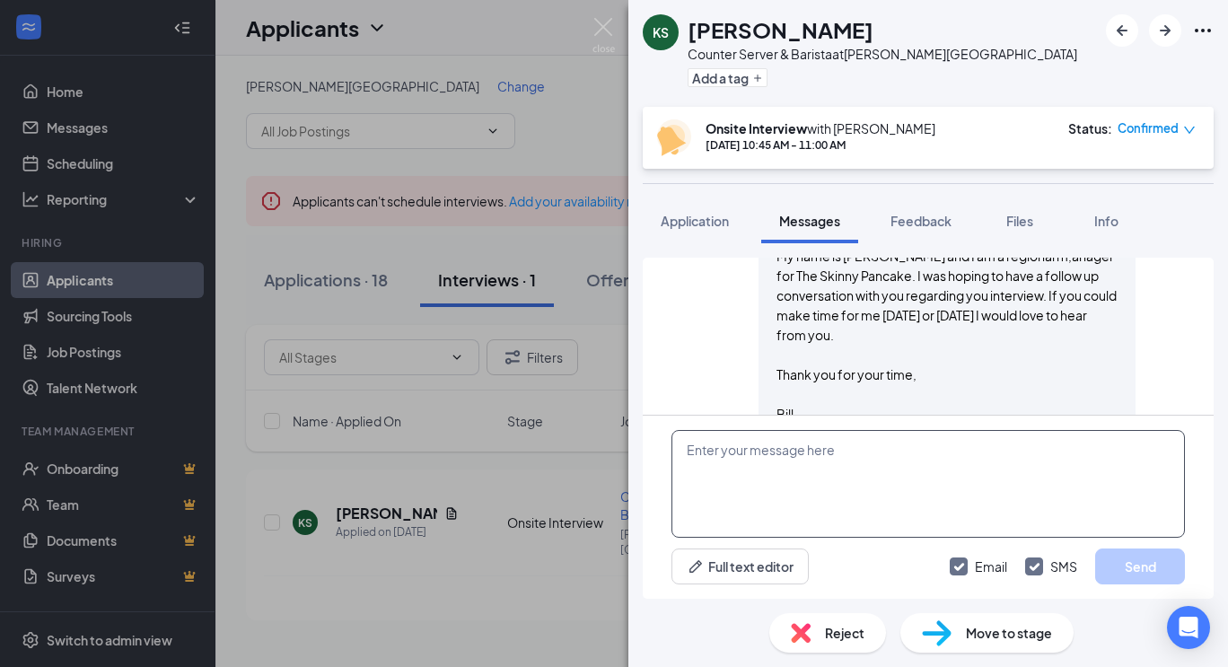
click at [867, 449] on textarea at bounding box center [929, 484] width 514 height 108
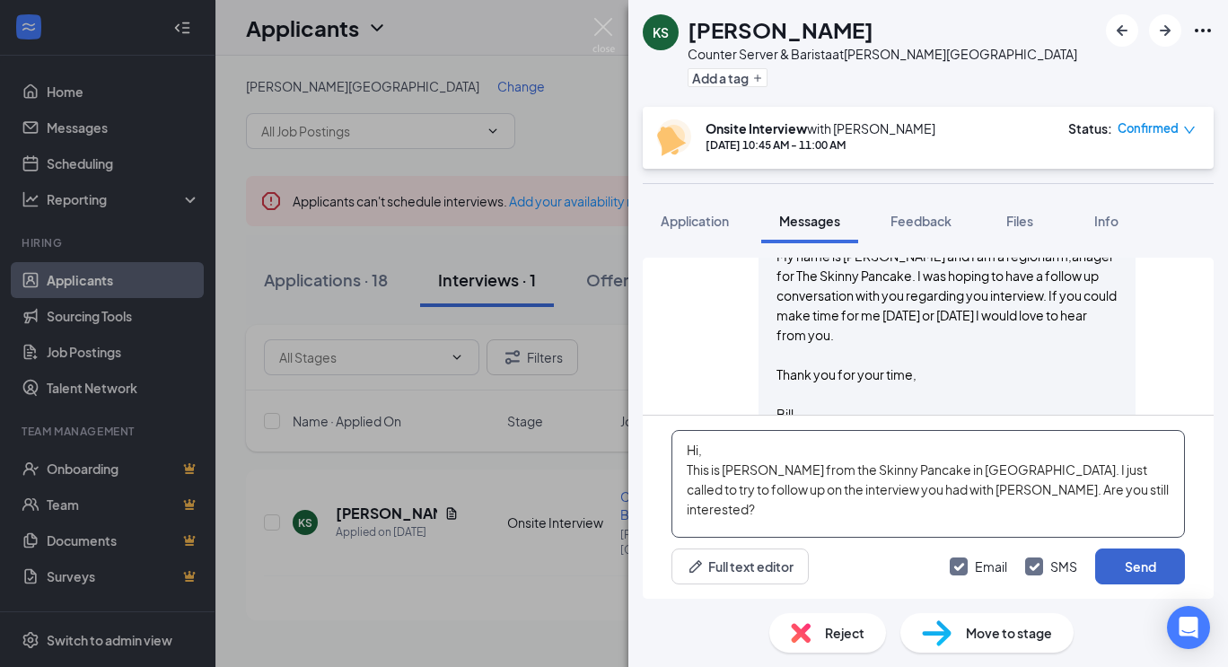
type textarea "Hi, This is Bill from the Skinny Pancake in Stowe. I just called to try to foll…"
click at [1128, 565] on button "Send" at bounding box center [1141, 567] width 90 height 36
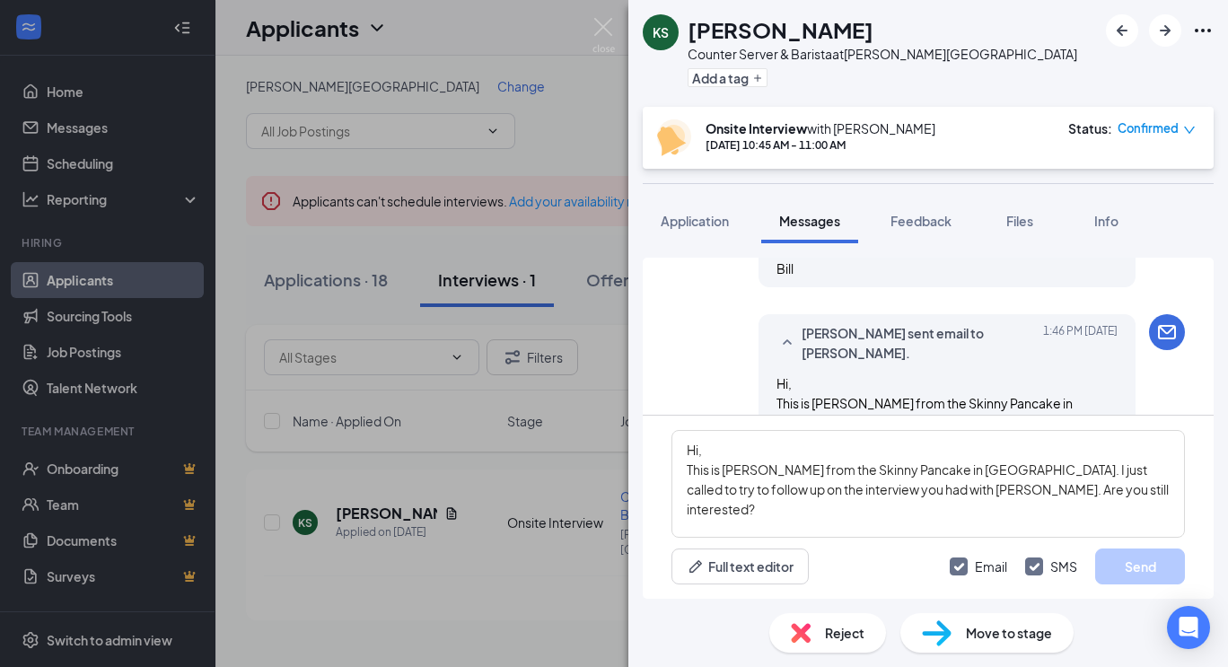
click at [854, 350] on div "Load earlier interactions (about 12 more) KS Kelsie Siple sent SMS back. Sep 6 …" at bounding box center [928, 428] width 571 height 341
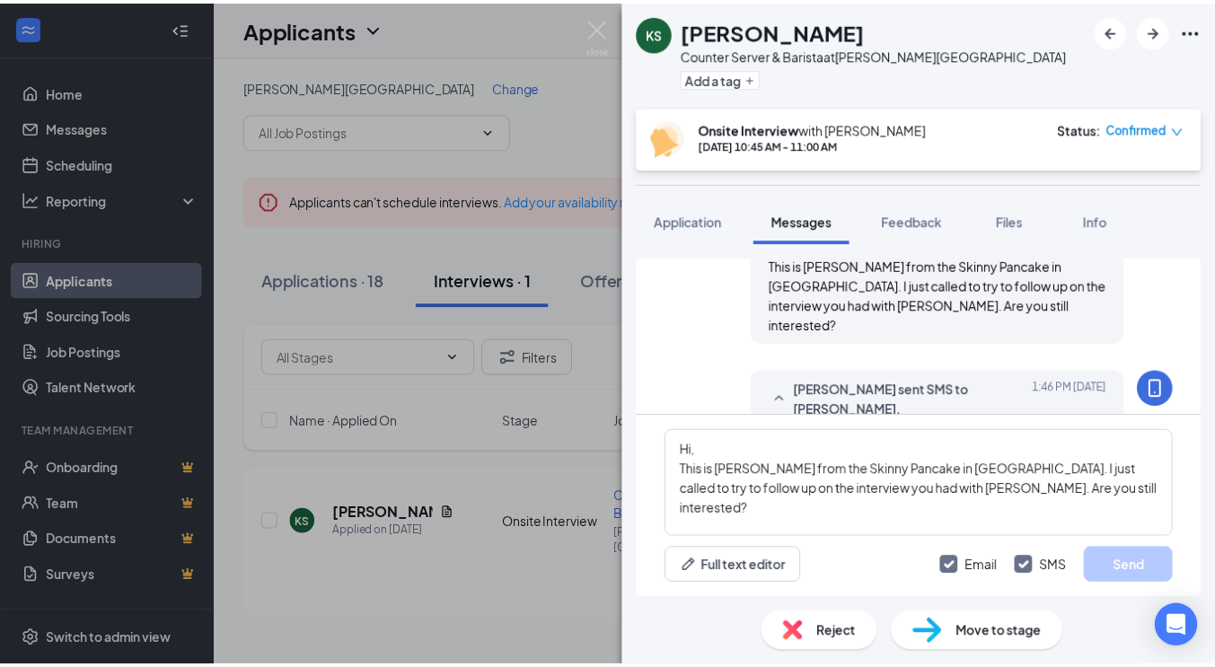
scroll to position [1325, 0]
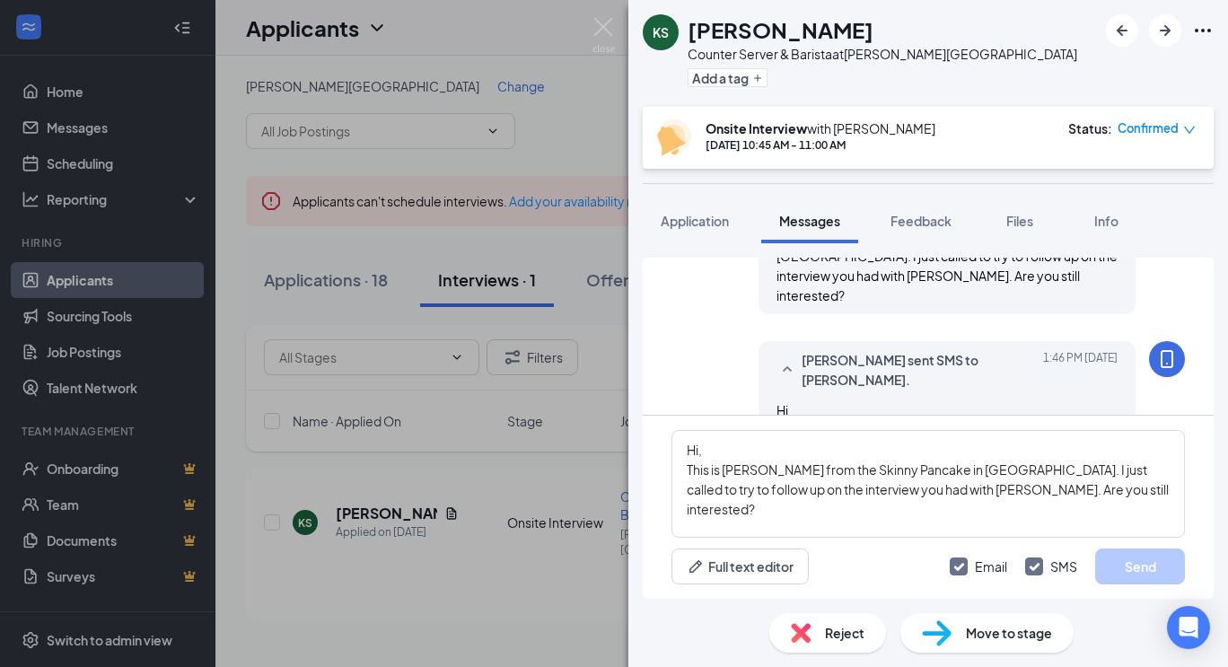
click at [532, 112] on div "KS Kelsie Siple Counter Server & Barista at Stowe Village Add a tag Onsite Inte…" at bounding box center [614, 333] width 1228 height 667
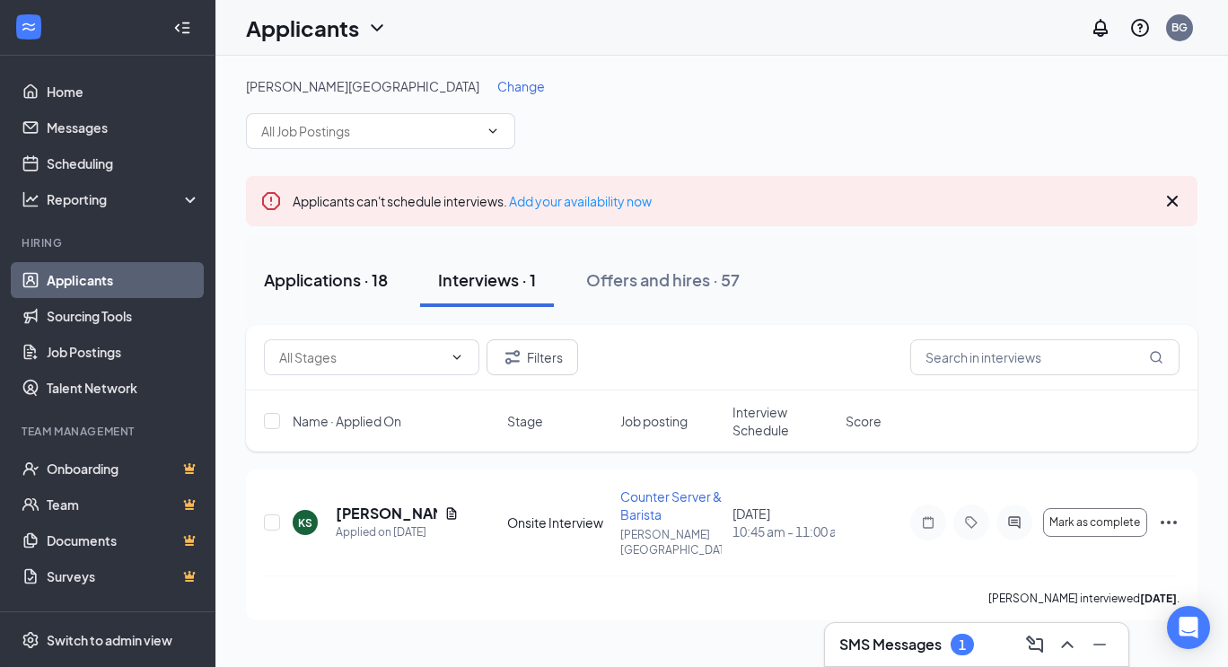
click at [325, 264] on button "Applications · 18" at bounding box center [326, 280] width 160 height 54
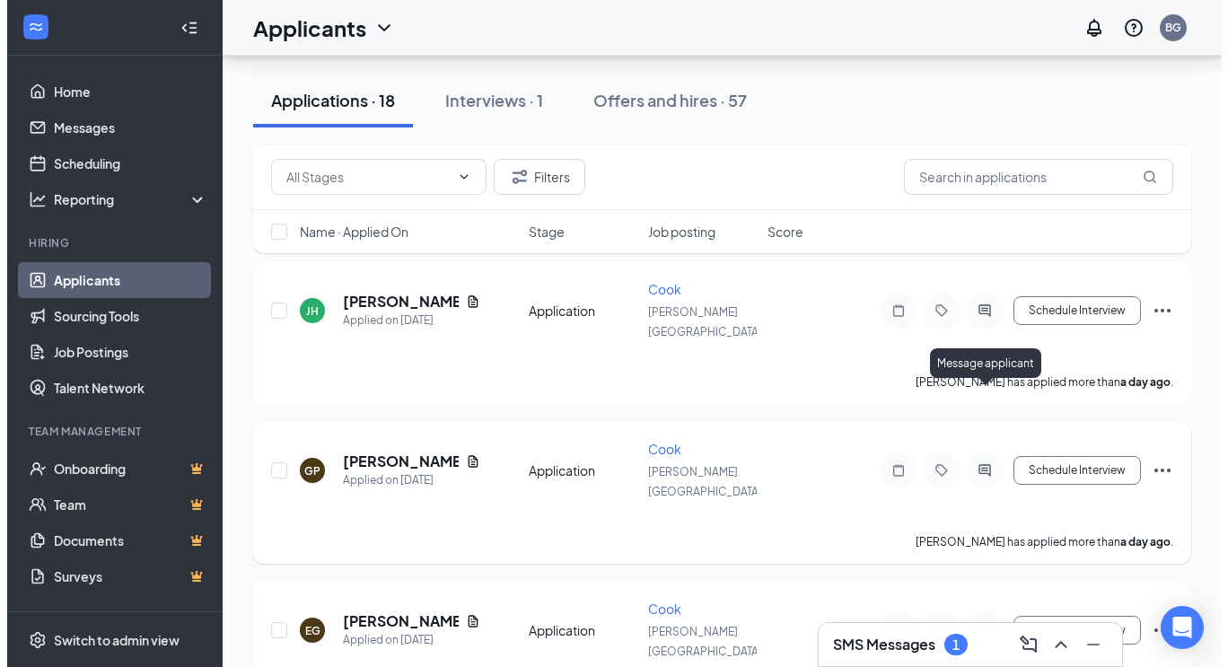
scroll to position [515, 0]
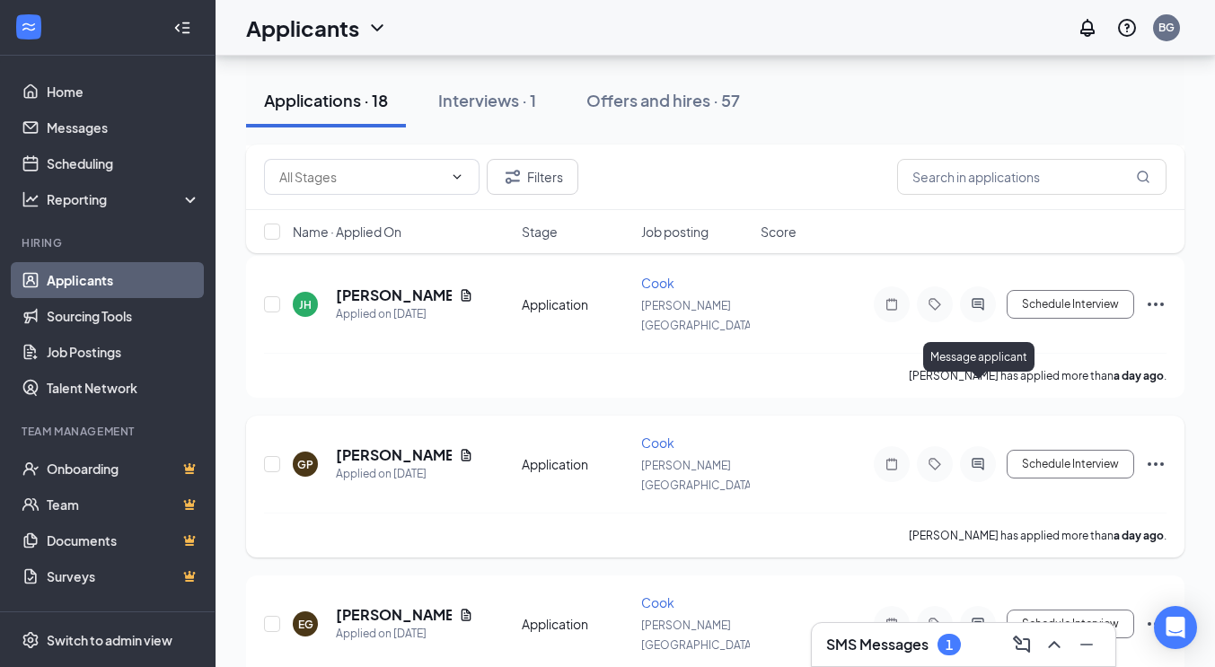
click at [980, 458] on icon "ActiveChat" at bounding box center [978, 464] width 12 height 12
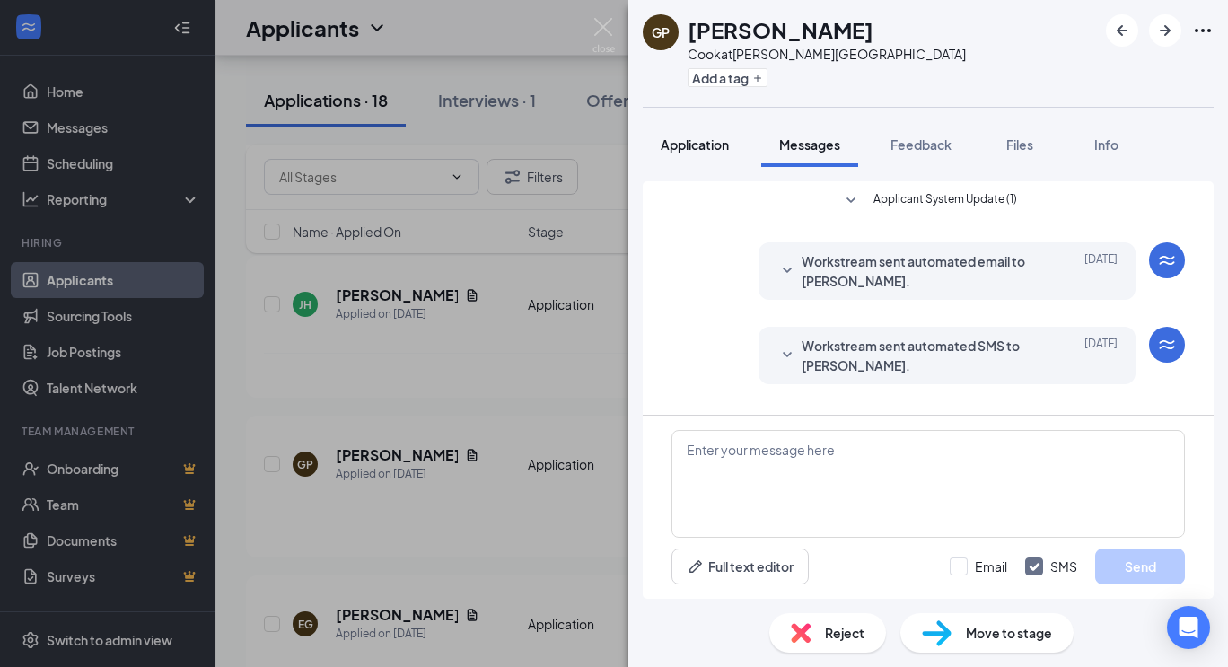
click at [717, 144] on span "Application" at bounding box center [695, 144] width 68 height 16
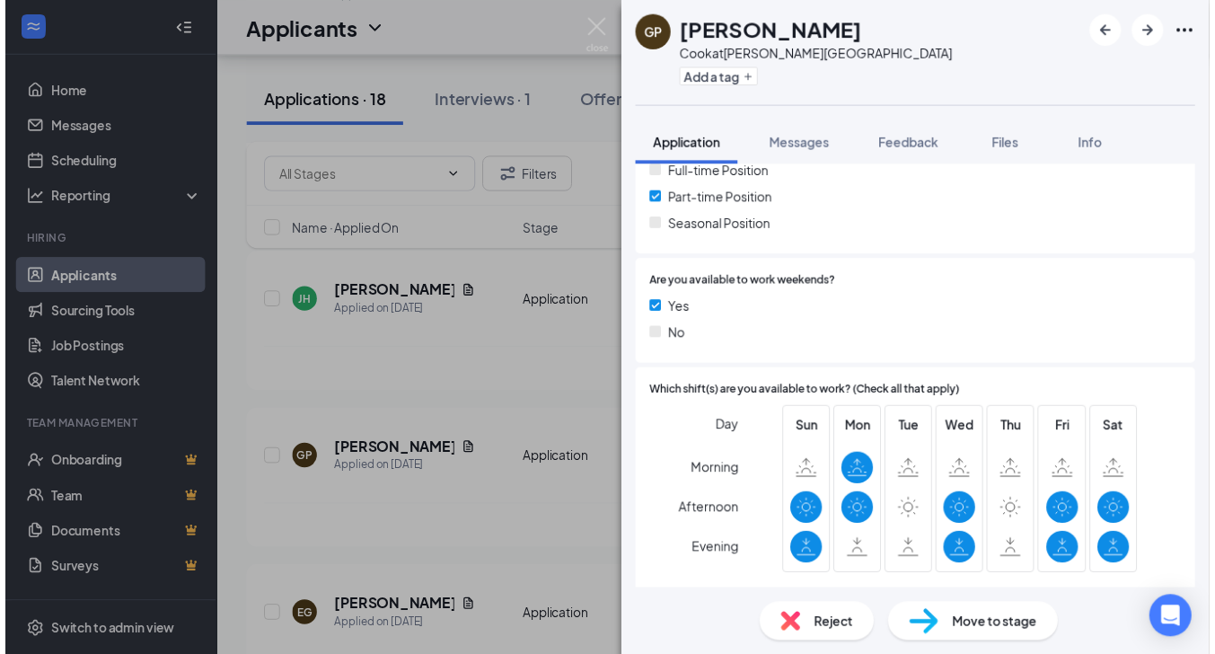
scroll to position [427, 0]
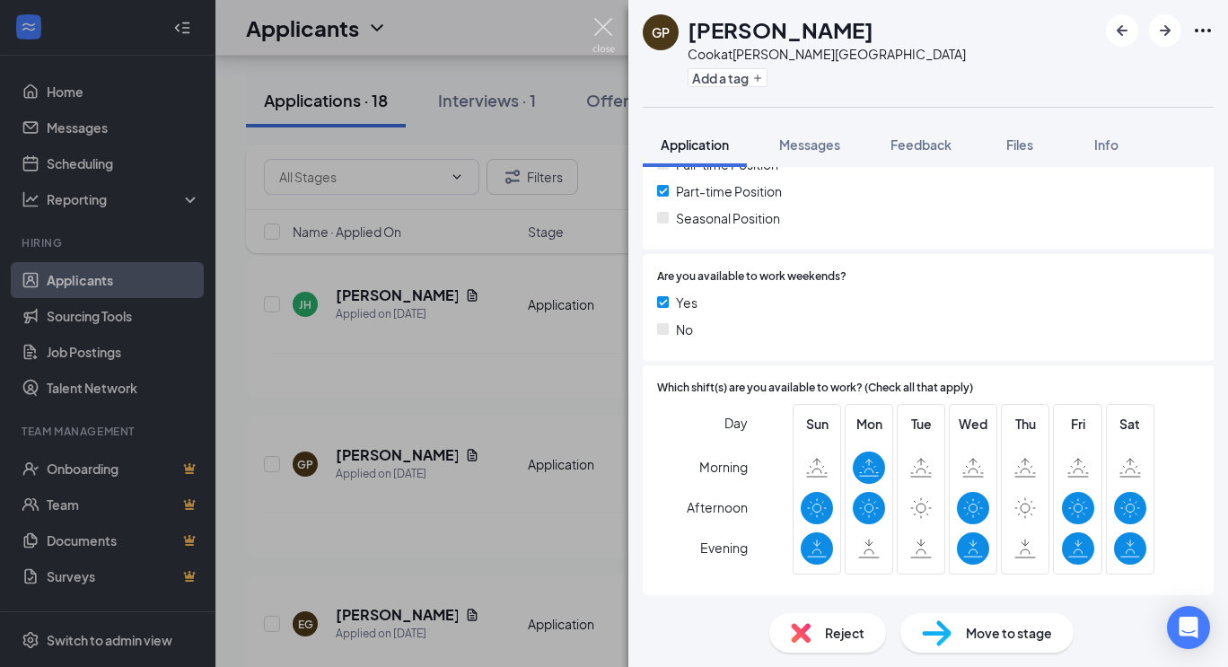
click at [612, 19] on img at bounding box center [604, 35] width 22 height 35
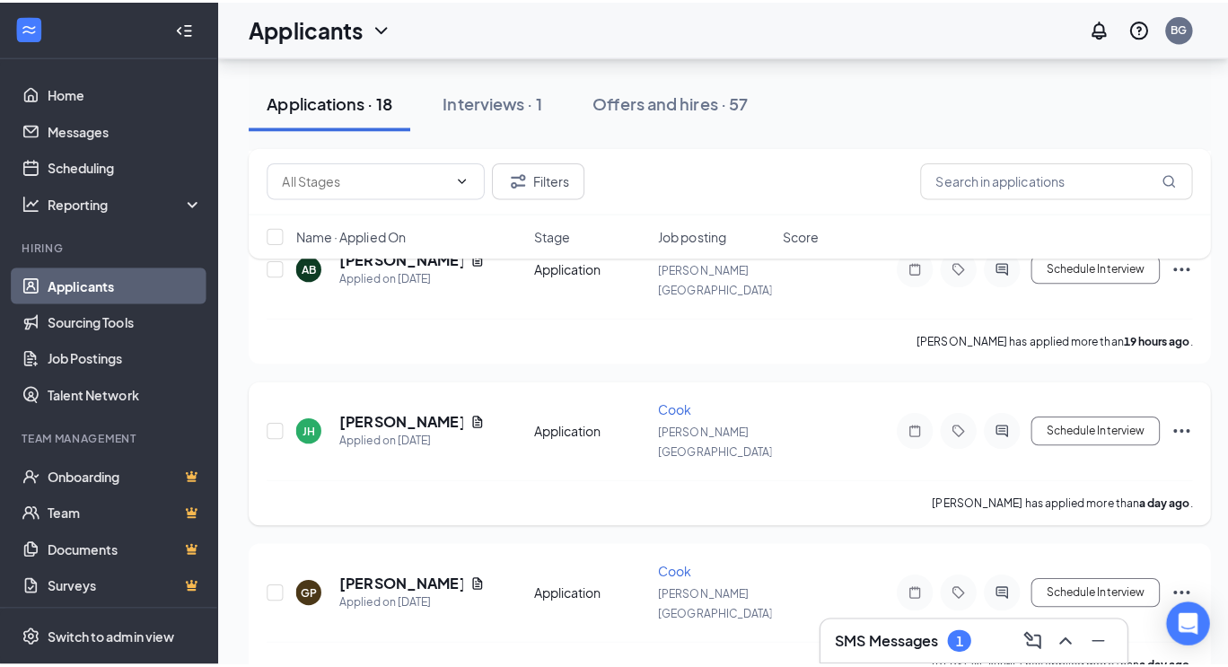
scroll to position [394, 0]
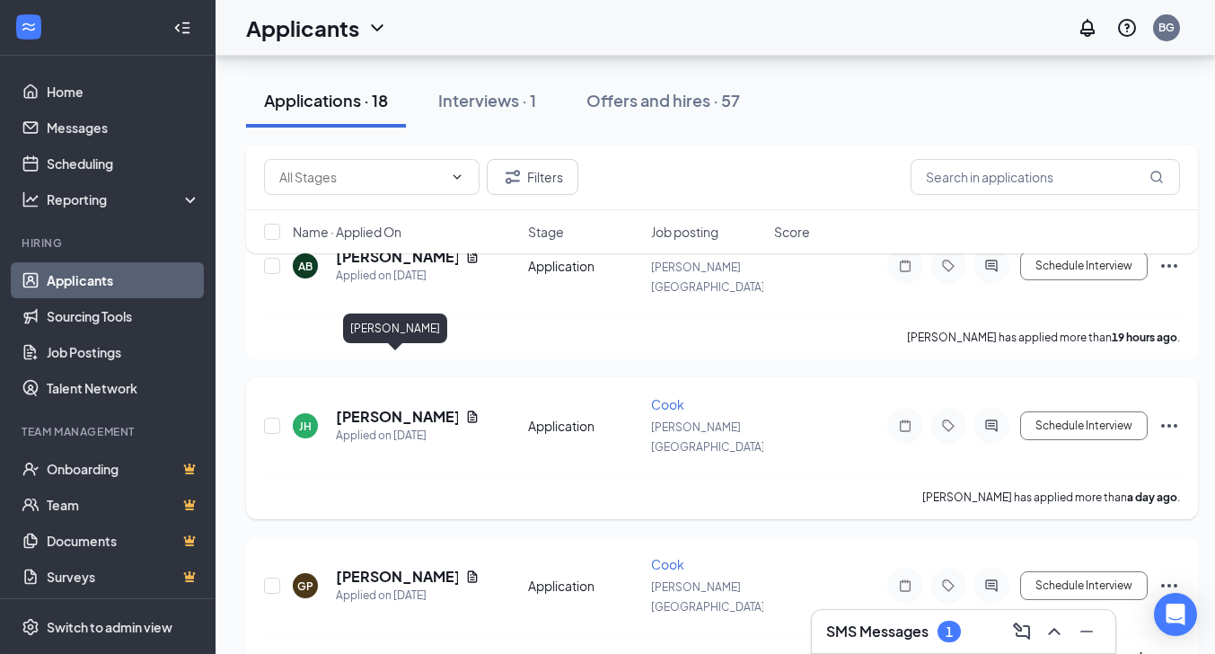
click at [403, 407] on h5 "[PERSON_NAME]" at bounding box center [397, 417] width 122 height 20
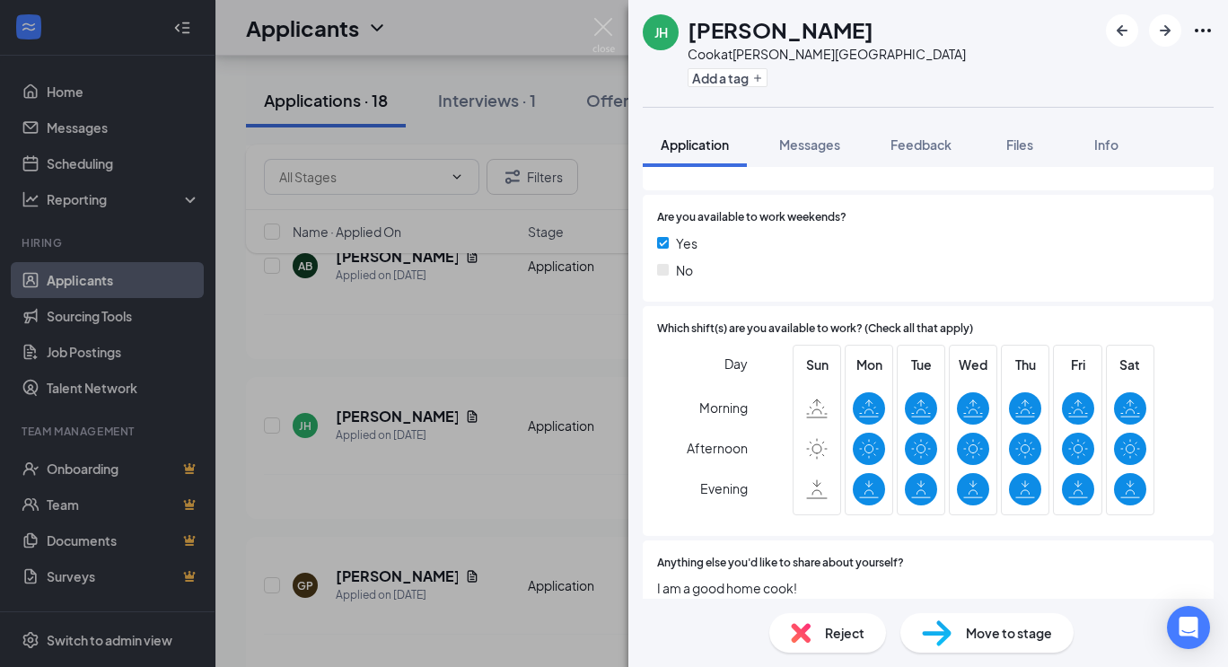
scroll to position [487, 0]
click at [372, 425] on div "JH [PERSON_NAME] at [PERSON_NAME][GEOGRAPHIC_DATA] Add a tag Application Messag…" at bounding box center [614, 333] width 1228 height 667
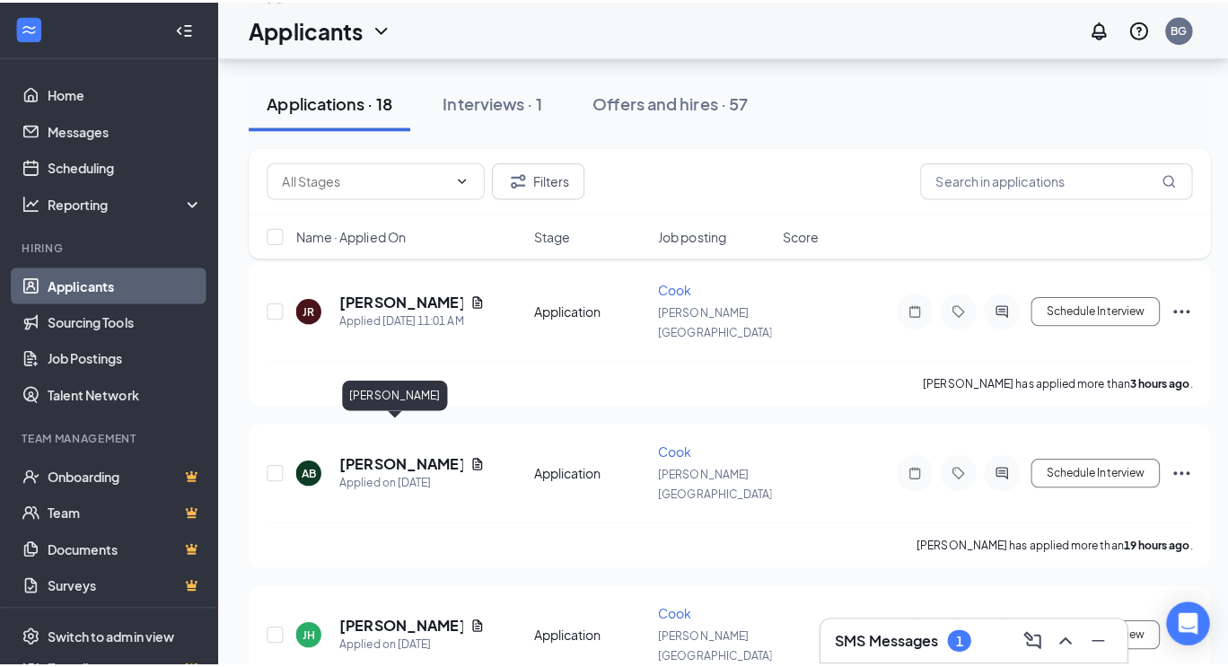
scroll to position [194, 0]
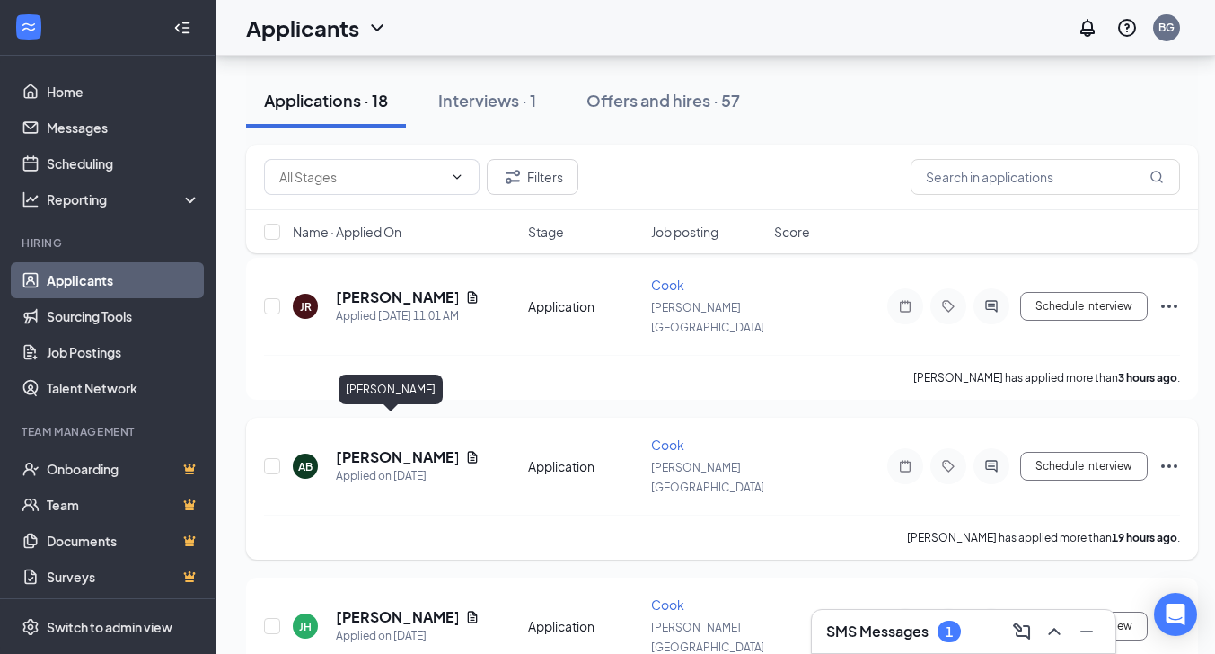
click at [375, 447] on h5 "[PERSON_NAME]" at bounding box center [397, 457] width 122 height 20
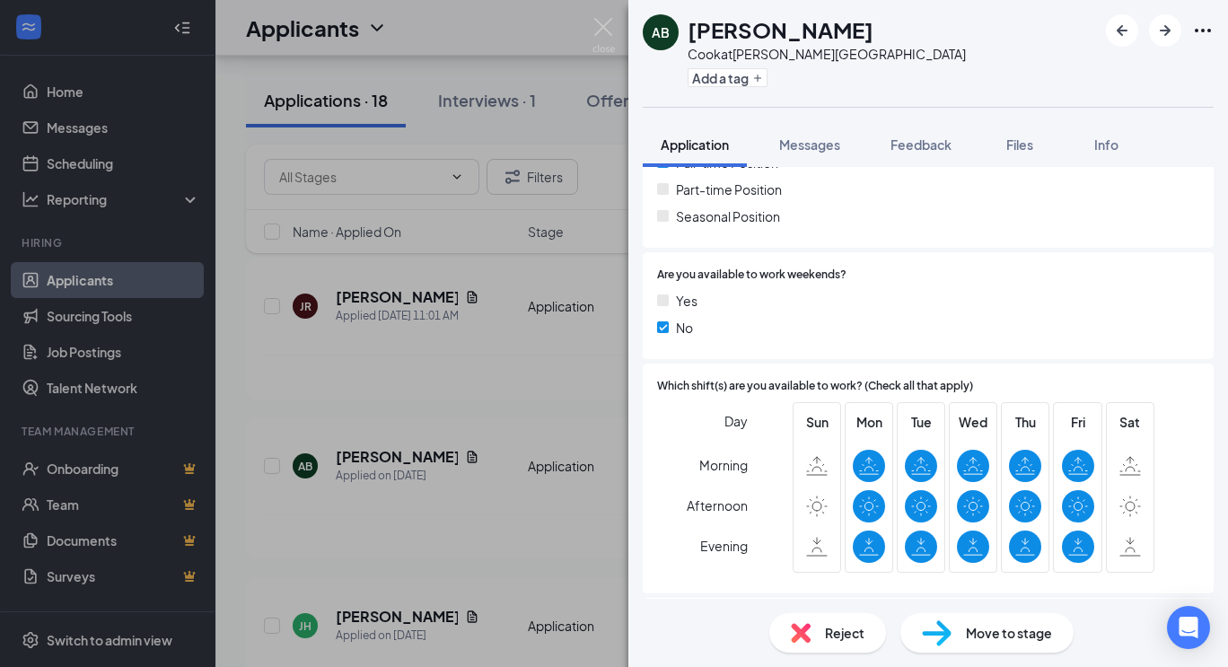
scroll to position [429, 0]
click at [358, 286] on div "AB [PERSON_NAME] at [PERSON_NAME][GEOGRAPHIC_DATA] Add a tag Application Messag…" at bounding box center [614, 333] width 1228 height 667
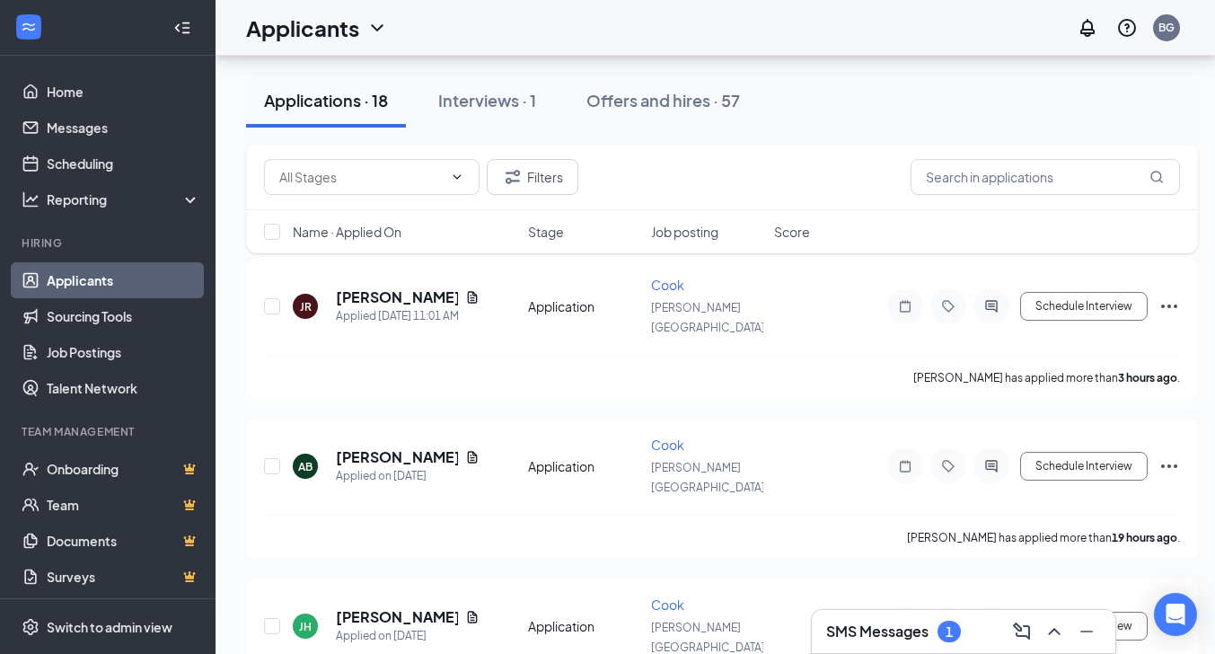
click at [358, 287] on h5 "[PERSON_NAME]" at bounding box center [397, 297] width 122 height 20
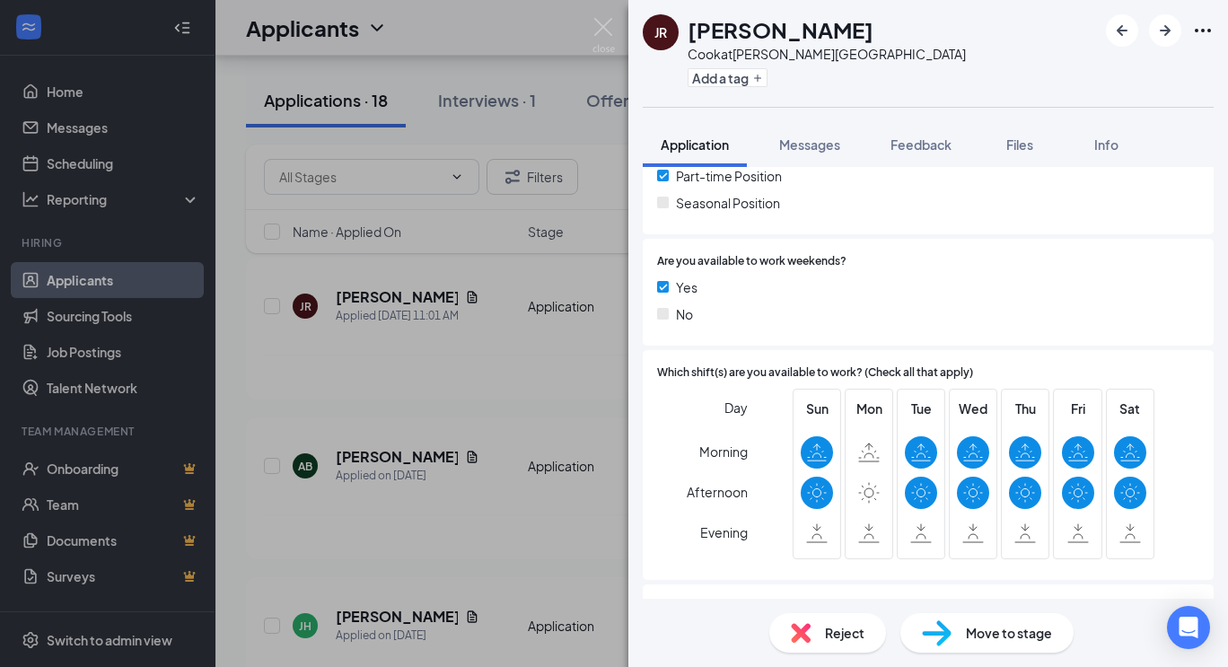
scroll to position [444, 0]
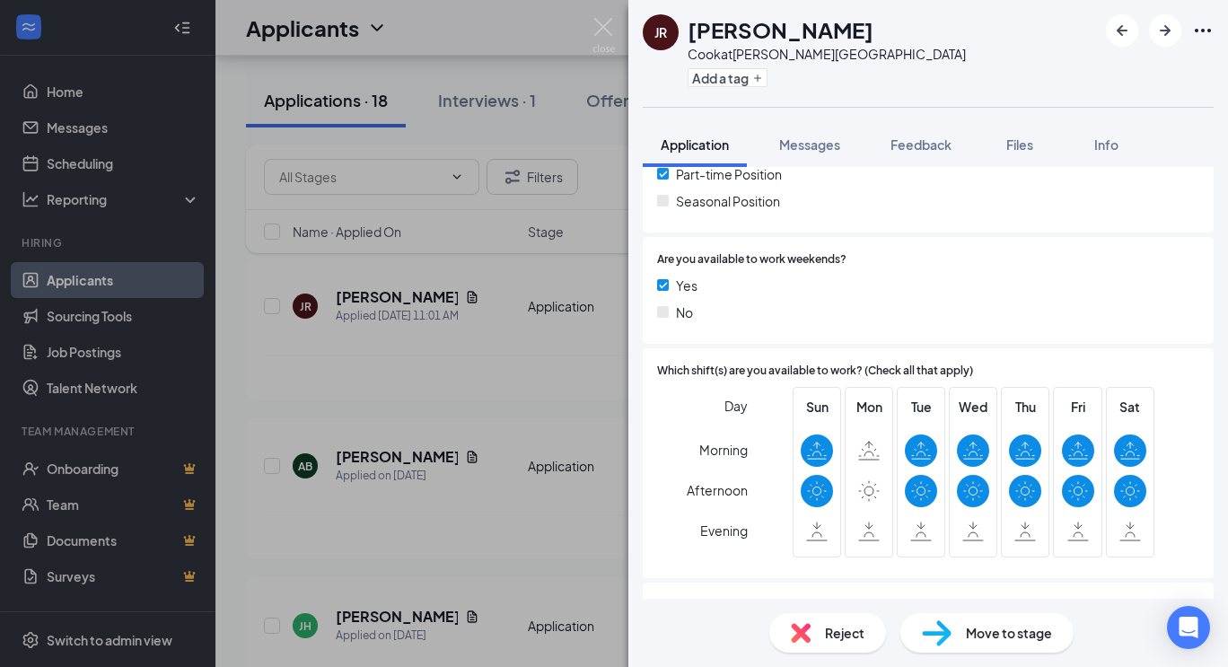
click at [578, 433] on div "JR [PERSON_NAME] at [PERSON_NAME][GEOGRAPHIC_DATA] Add a tag Application Messag…" at bounding box center [614, 333] width 1228 height 667
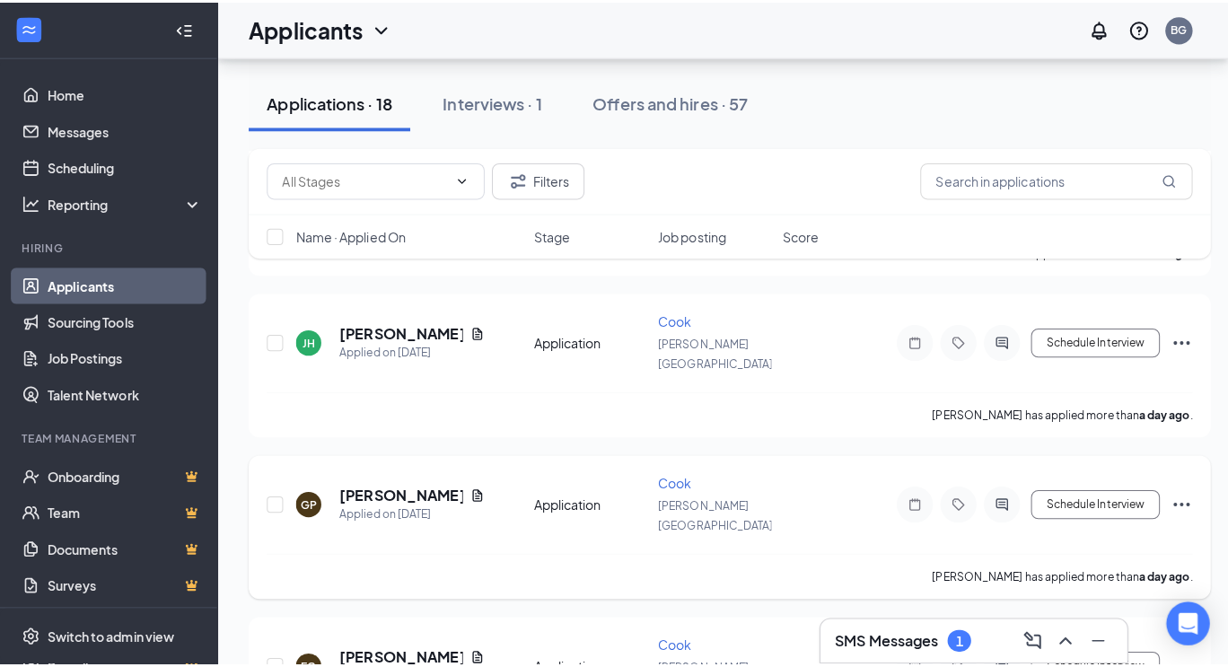
scroll to position [484, 0]
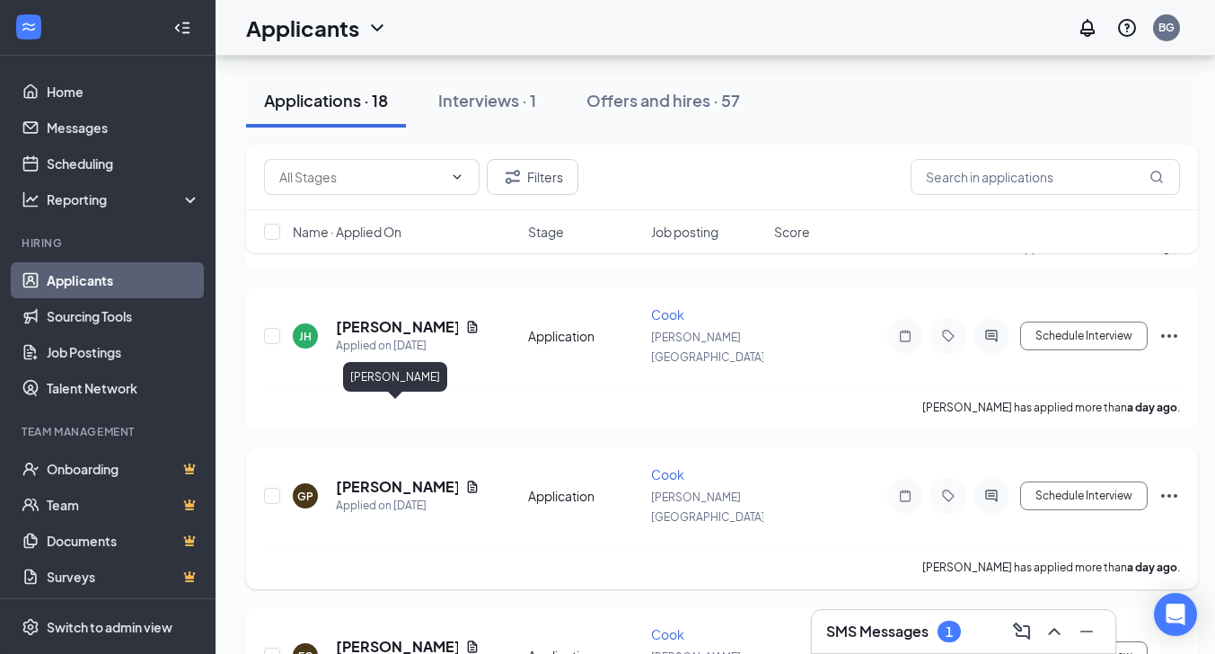
click at [384, 477] on h5 "[PERSON_NAME]" at bounding box center [397, 487] width 122 height 20
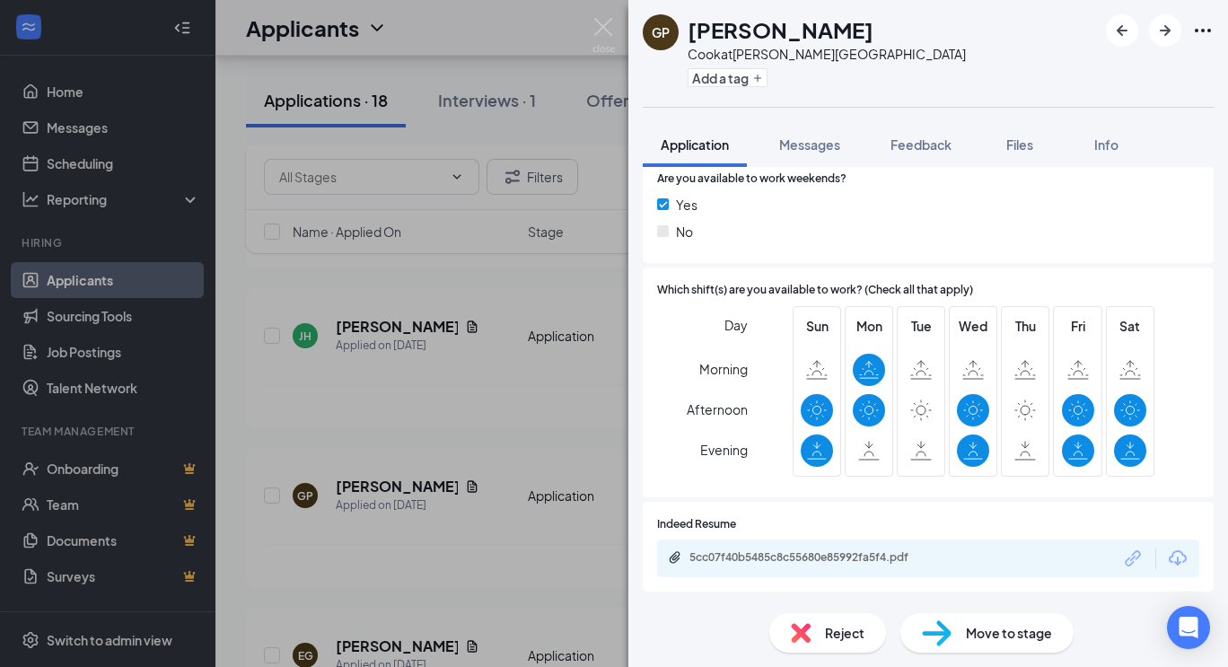
scroll to position [517, 0]
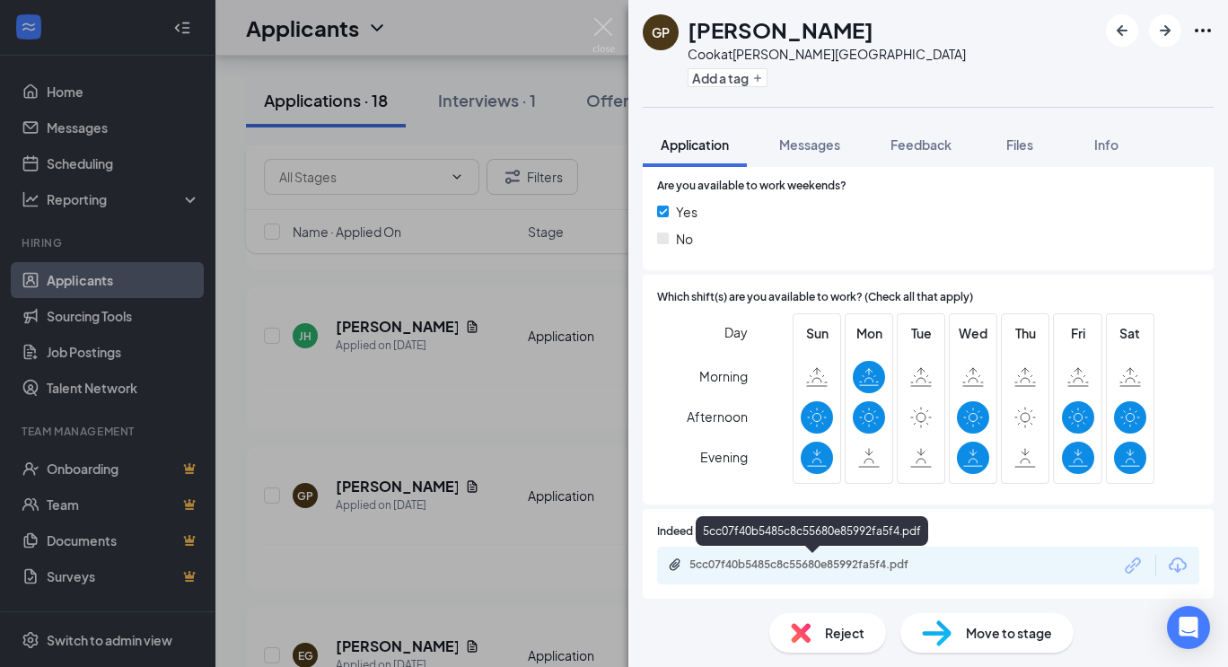
click at [860, 563] on div "5cc07f40b5485c8c55680e85992fa5f4.pdf" at bounding box center [815, 565] width 251 height 14
click at [602, 26] on img at bounding box center [604, 35] width 22 height 35
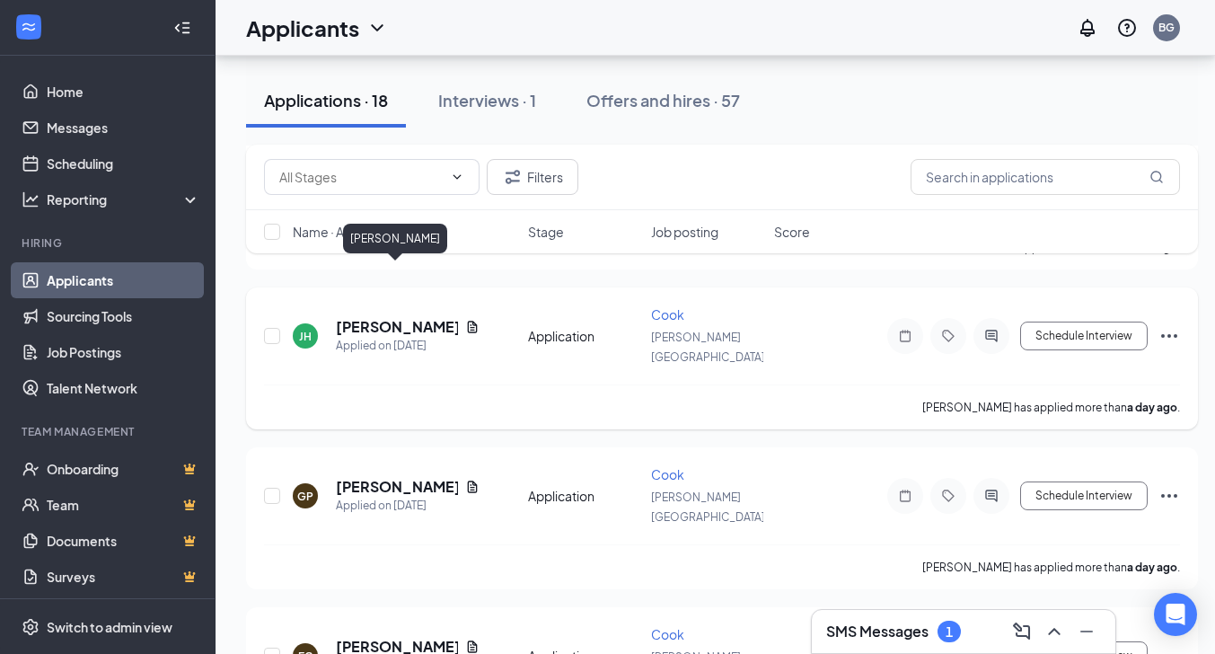
click at [411, 317] on h5 "[PERSON_NAME]" at bounding box center [397, 327] width 122 height 20
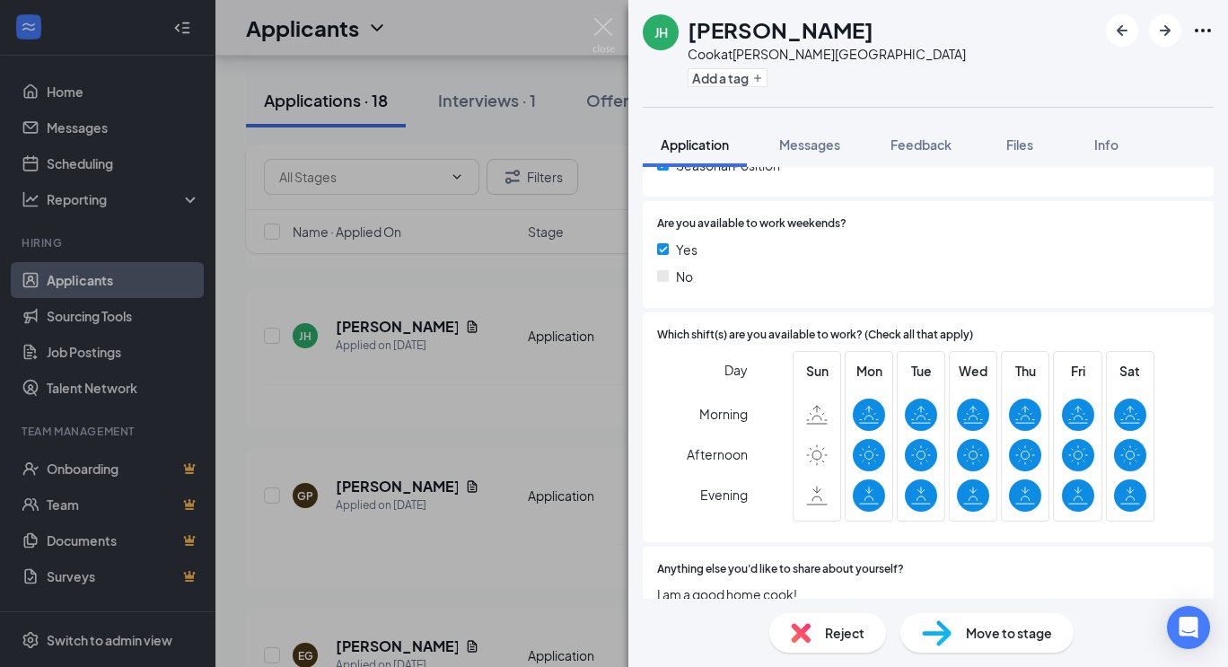
scroll to position [602, 0]
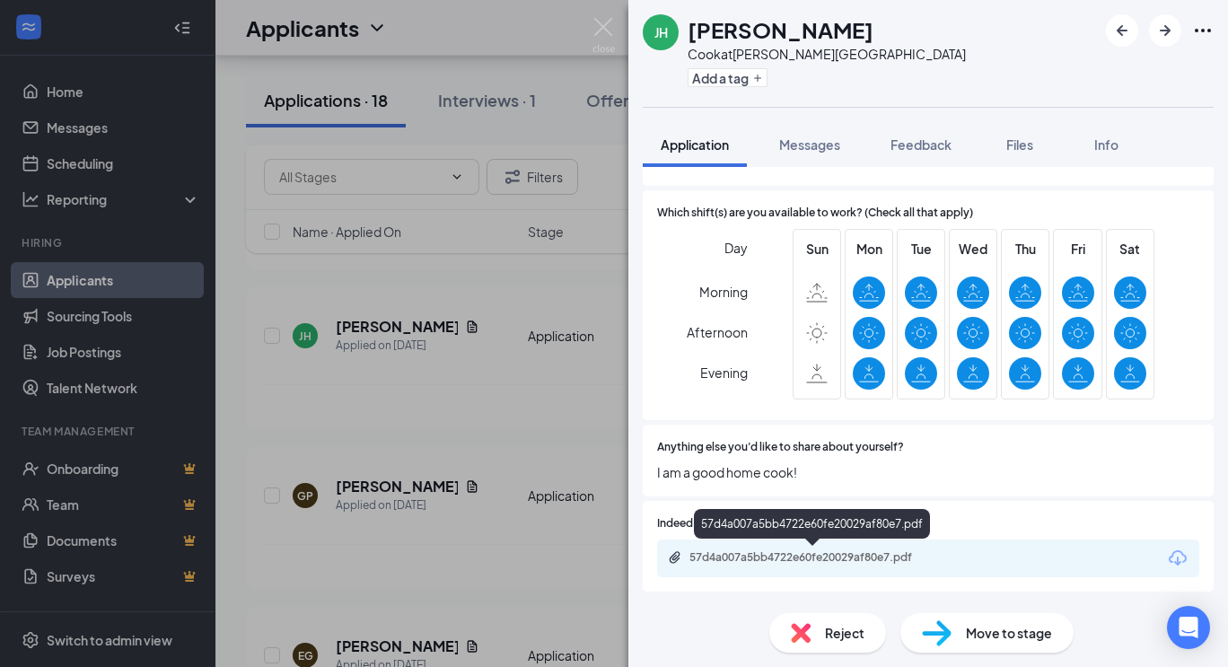
click at [793, 559] on div "57d4a007a5bb4722e60fe20029af80e7.pdf" at bounding box center [815, 557] width 251 height 14
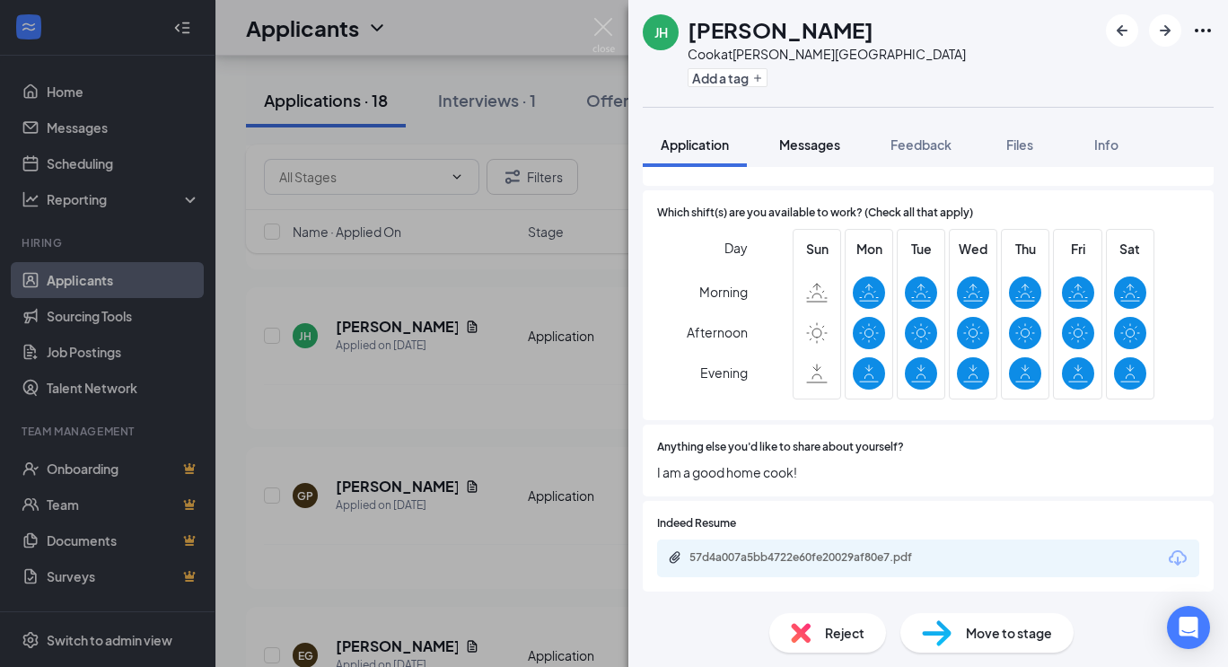
scroll to position [594, 0]
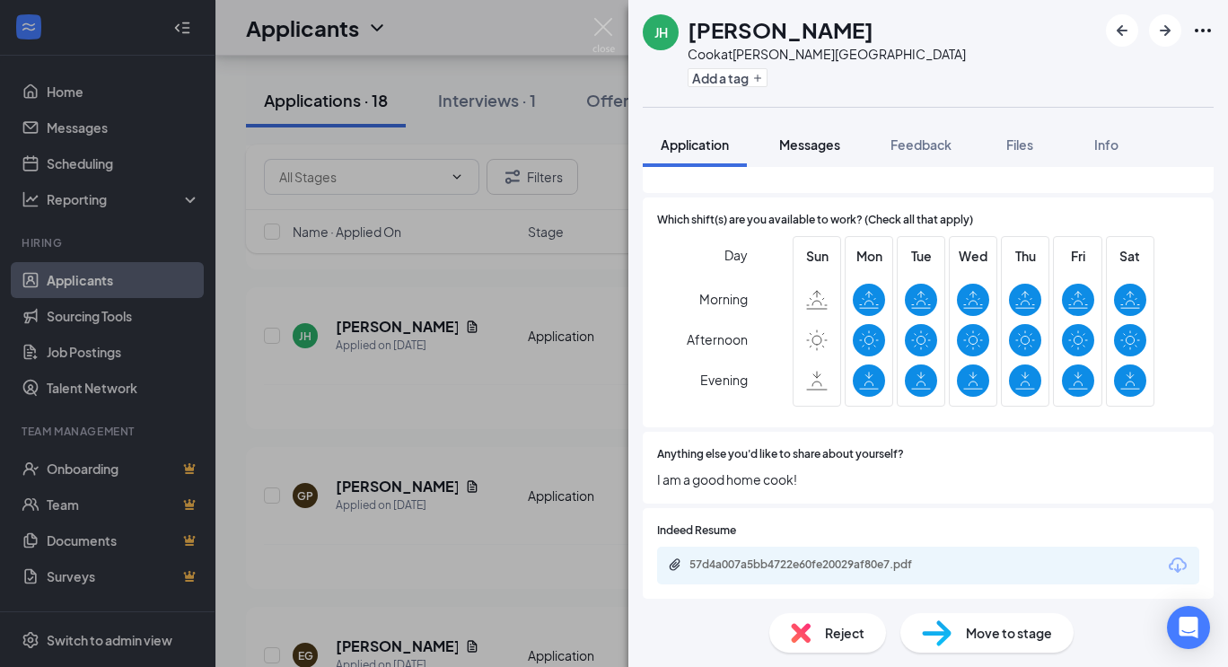
click at [832, 136] on span "Messages" at bounding box center [809, 144] width 61 height 16
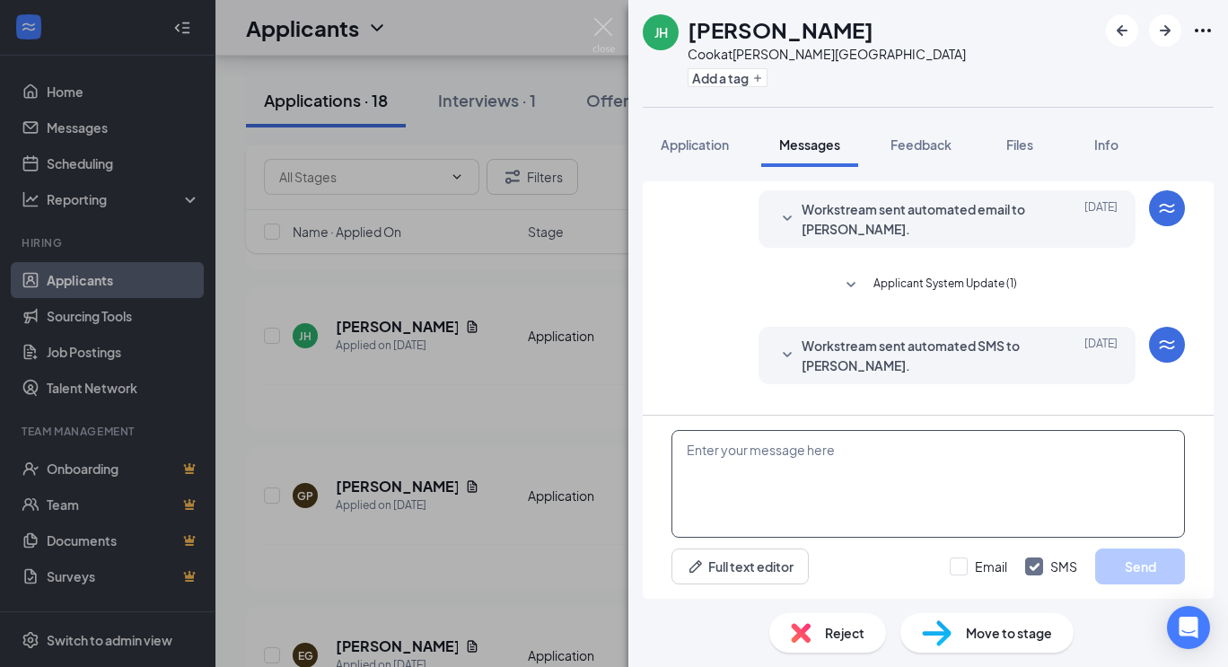
click at [739, 447] on textarea at bounding box center [929, 484] width 514 height 108
paste textarea "My name is [PERSON_NAME] and I am a Regional Manager for the Skinny Pancake. I …"
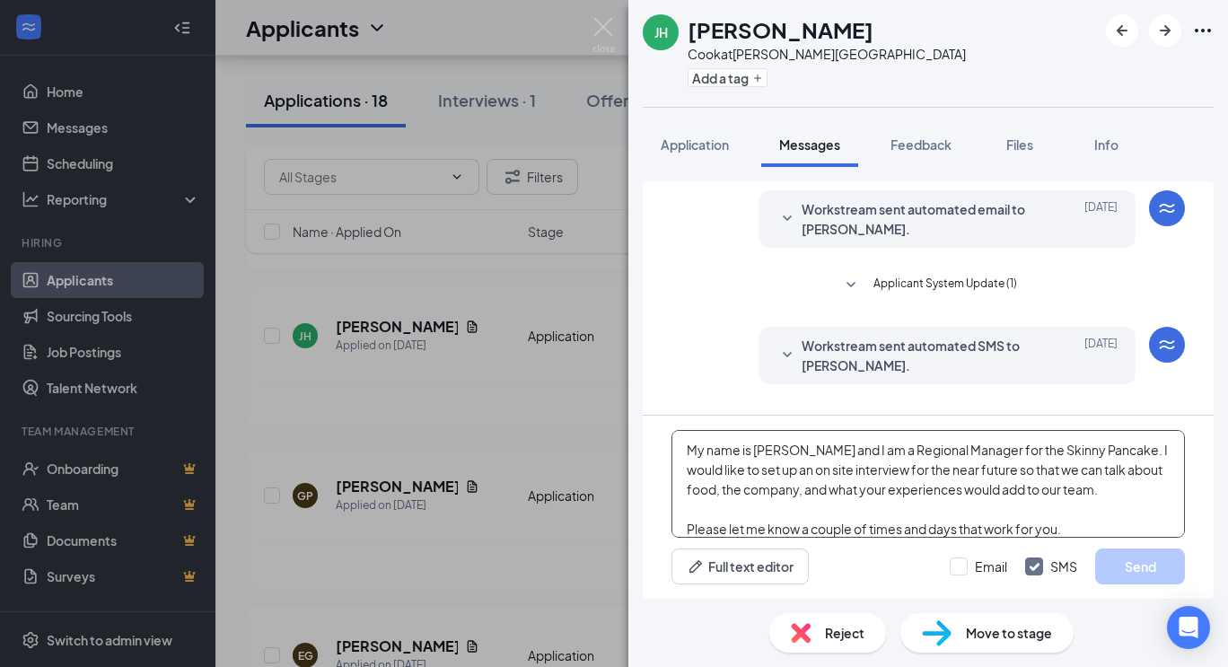
scroll to position [137, 0]
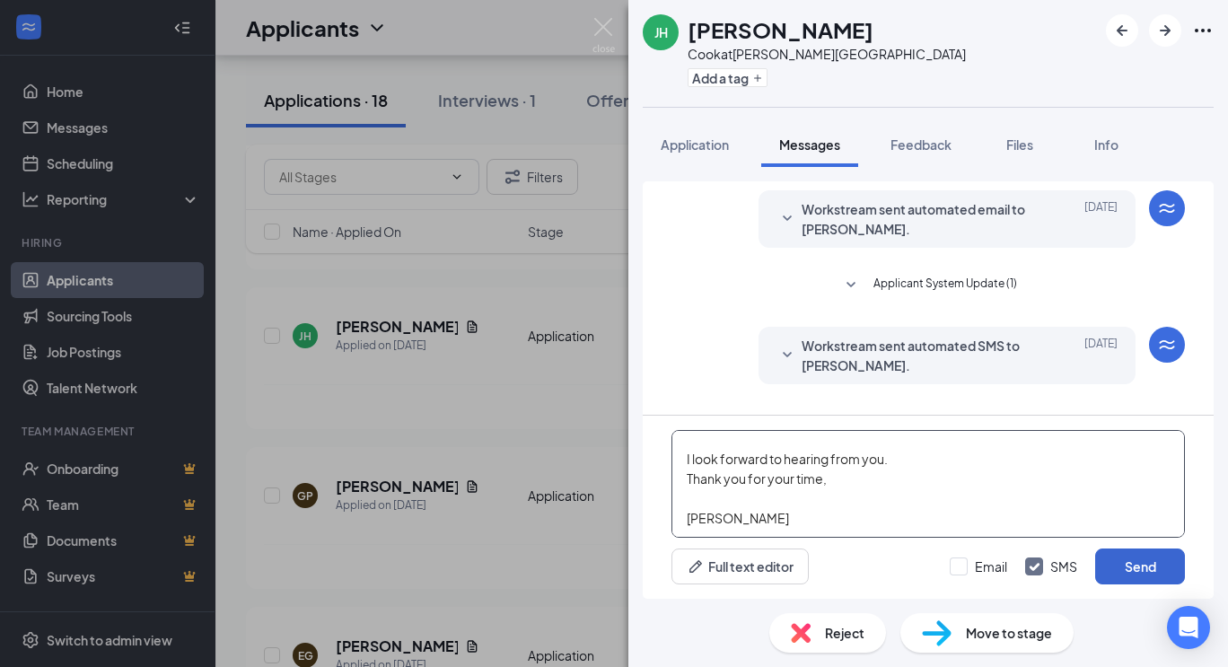
type textarea "My name is [PERSON_NAME] and I am a Regional Manager for the Skinny Pancake. I …"
click at [1154, 562] on button "Send" at bounding box center [1141, 567] width 90 height 36
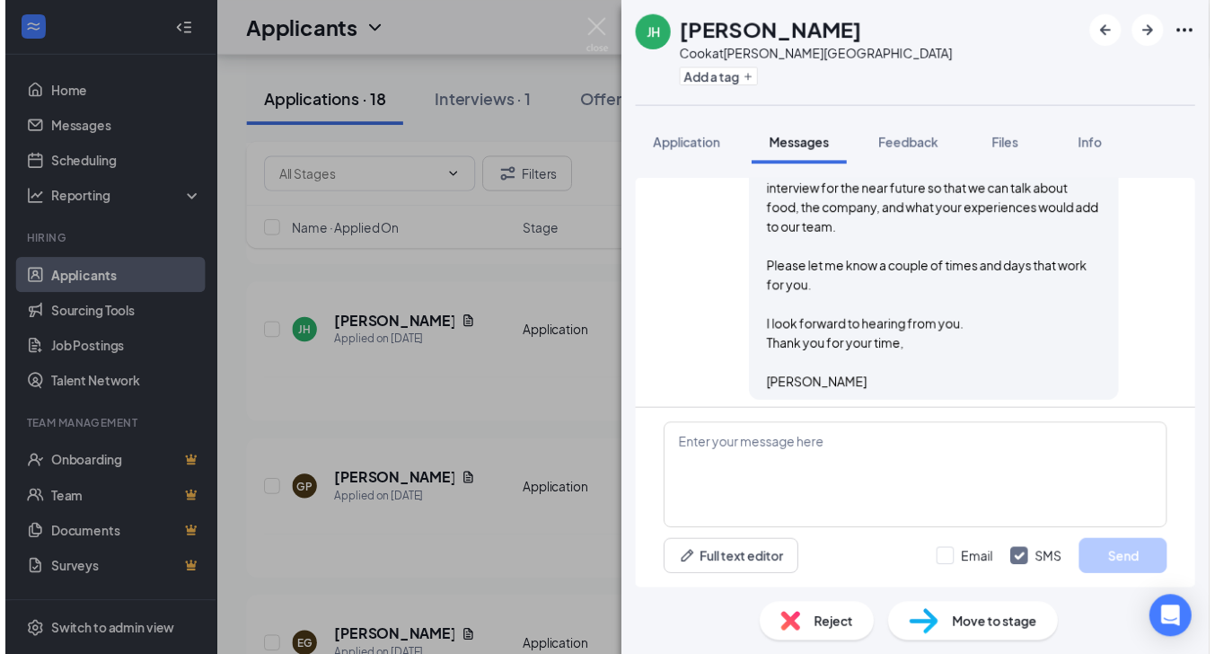
scroll to position [339, 0]
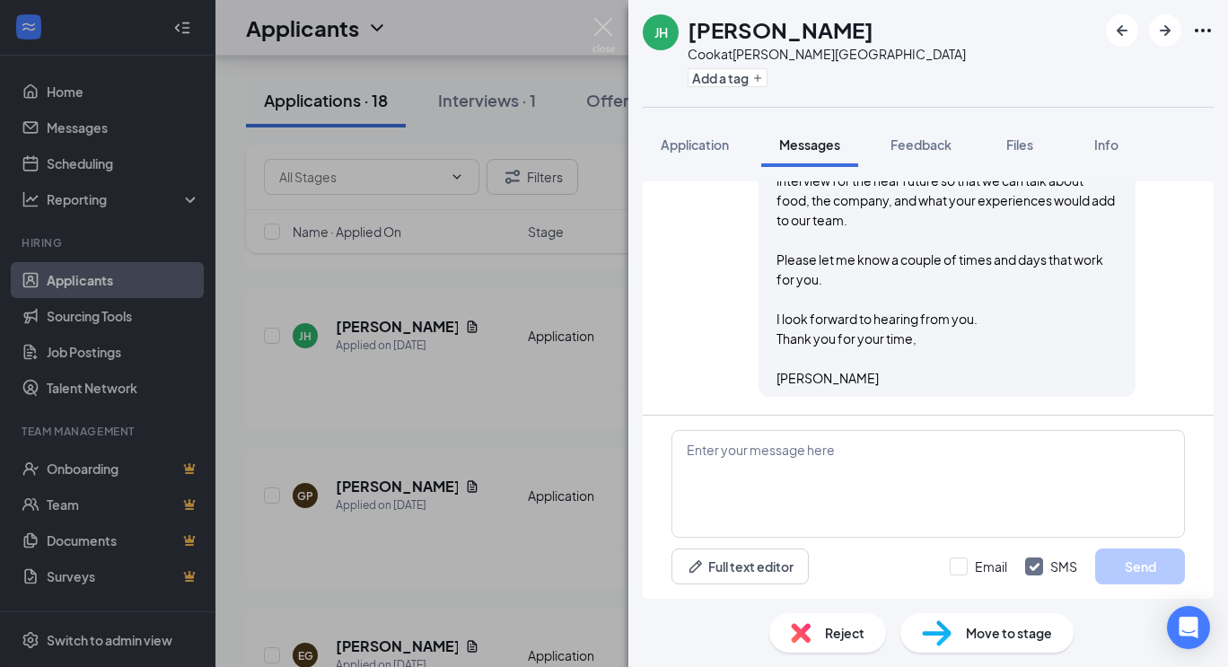
click at [592, 30] on div "JH [PERSON_NAME] at [PERSON_NAME][GEOGRAPHIC_DATA] Add a tag Application Messag…" at bounding box center [614, 333] width 1228 height 667
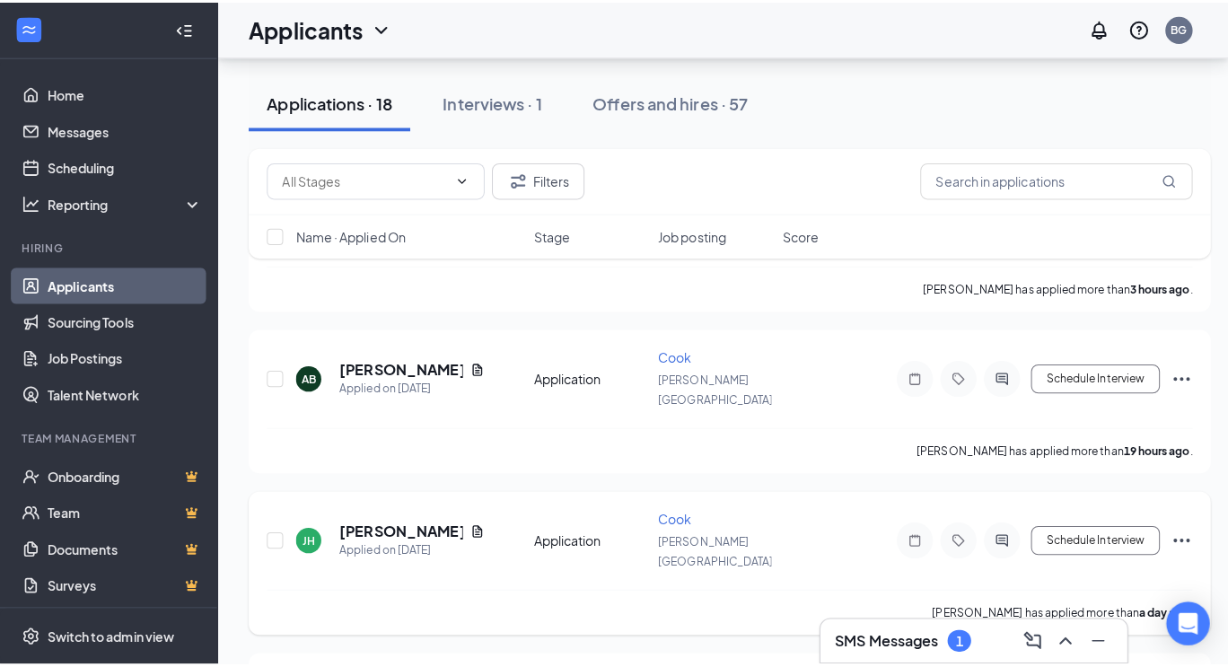
scroll to position [286, 0]
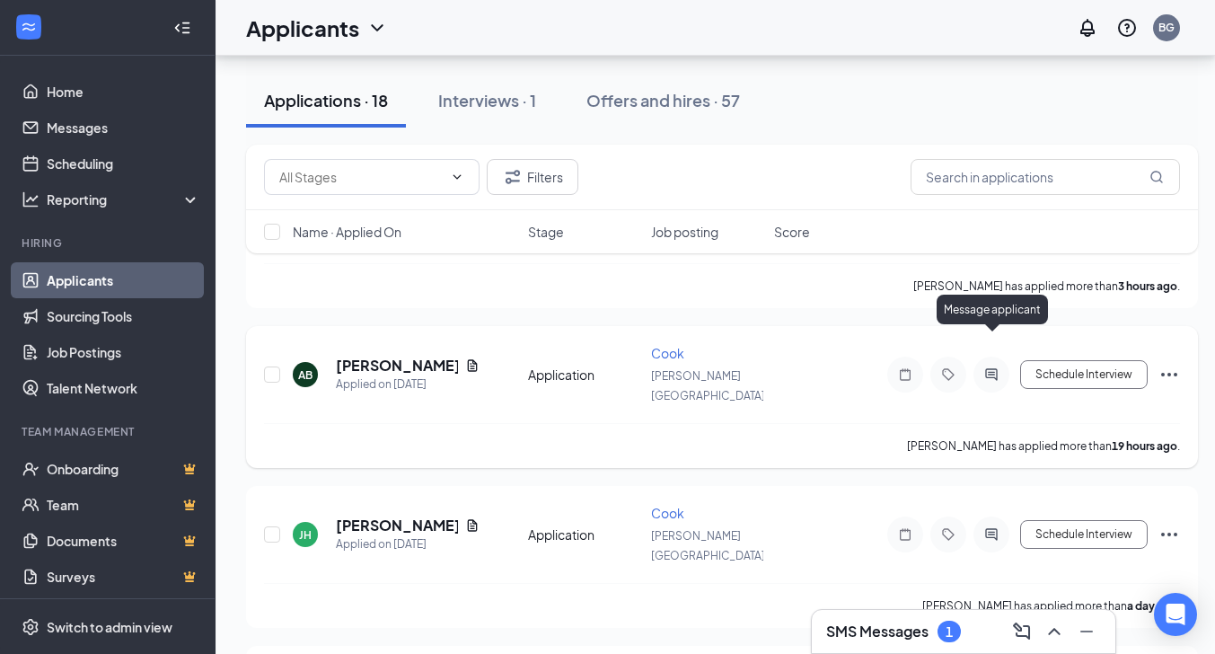
click at [999, 367] on icon "ActiveChat" at bounding box center [992, 374] width 22 height 14
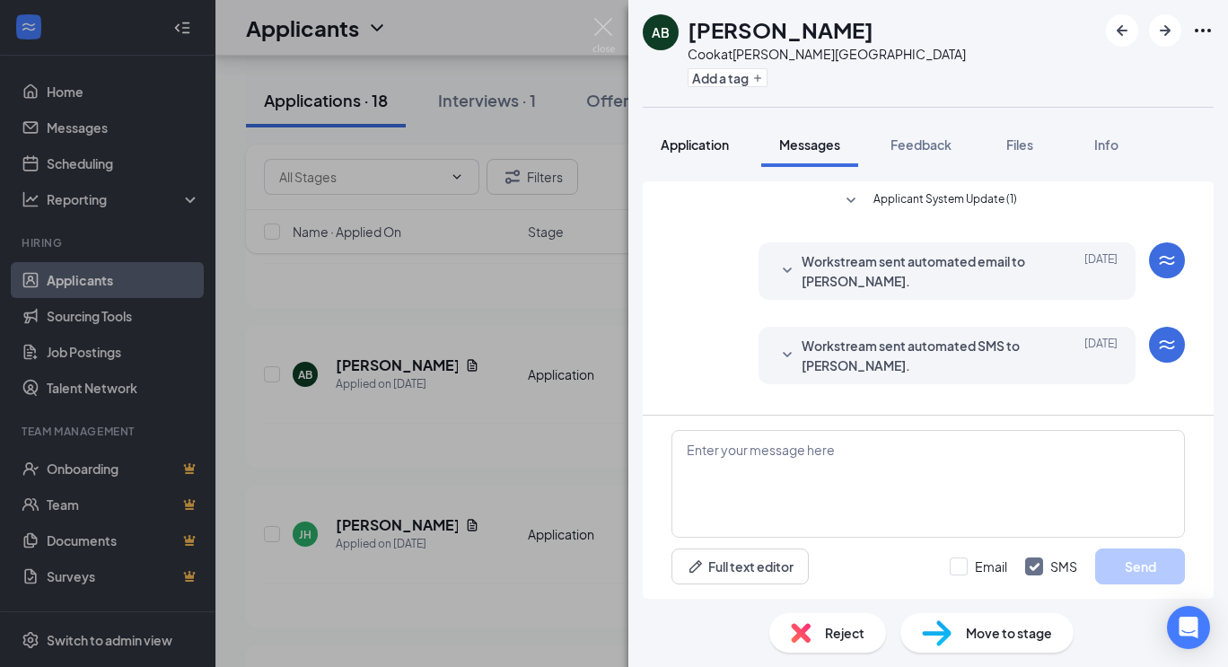
click at [712, 143] on span "Application" at bounding box center [695, 144] width 68 height 16
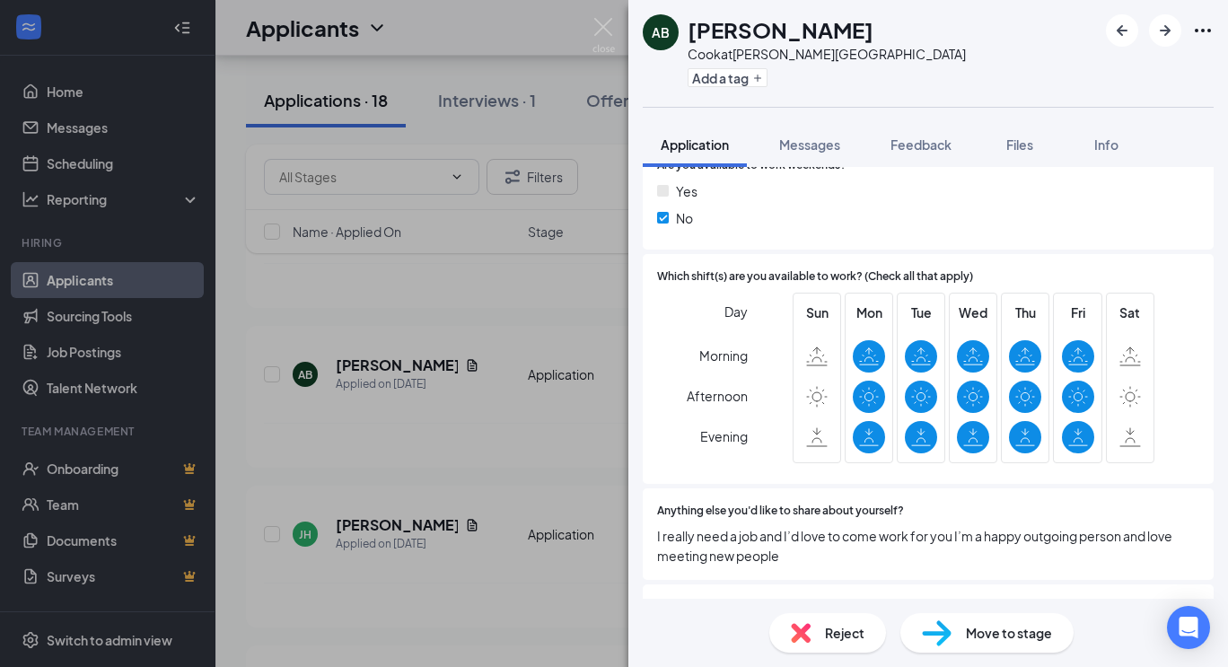
scroll to position [621, 0]
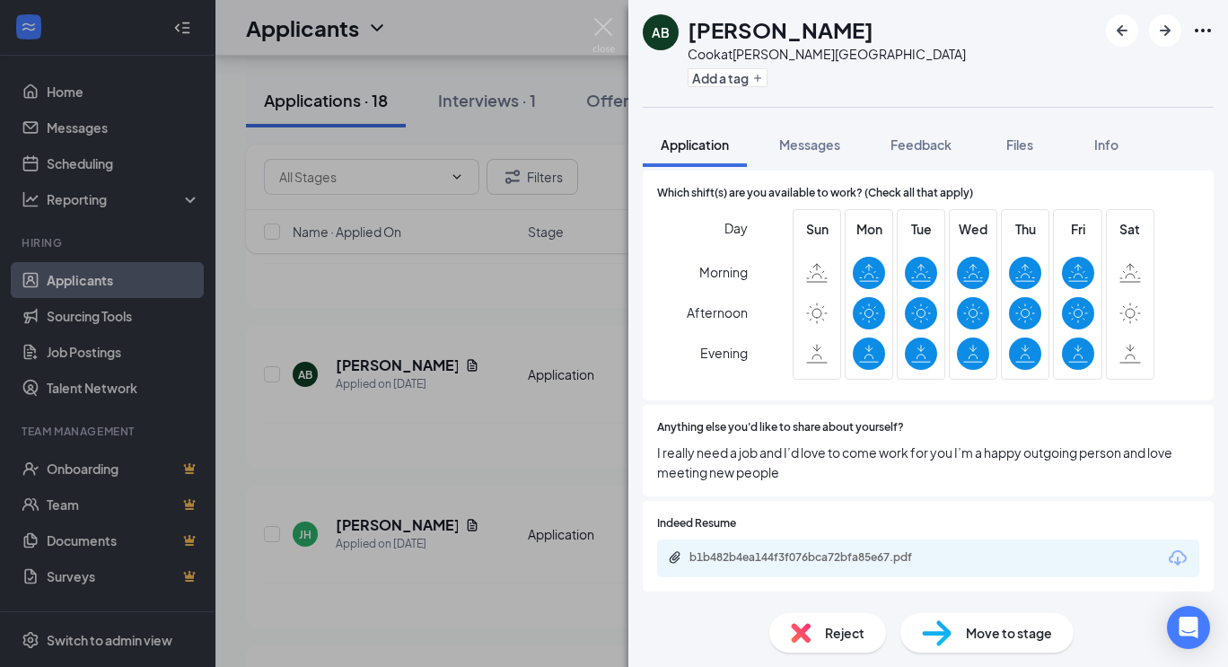
click at [1020, 576] on div "b1b482b4ea144f3f076bca72bfa85e67.pdf" at bounding box center [928, 559] width 542 height 38
click at [991, 546] on div "b1b482b4ea144f3f076bca72bfa85e67.pdf" at bounding box center [928, 559] width 542 height 38
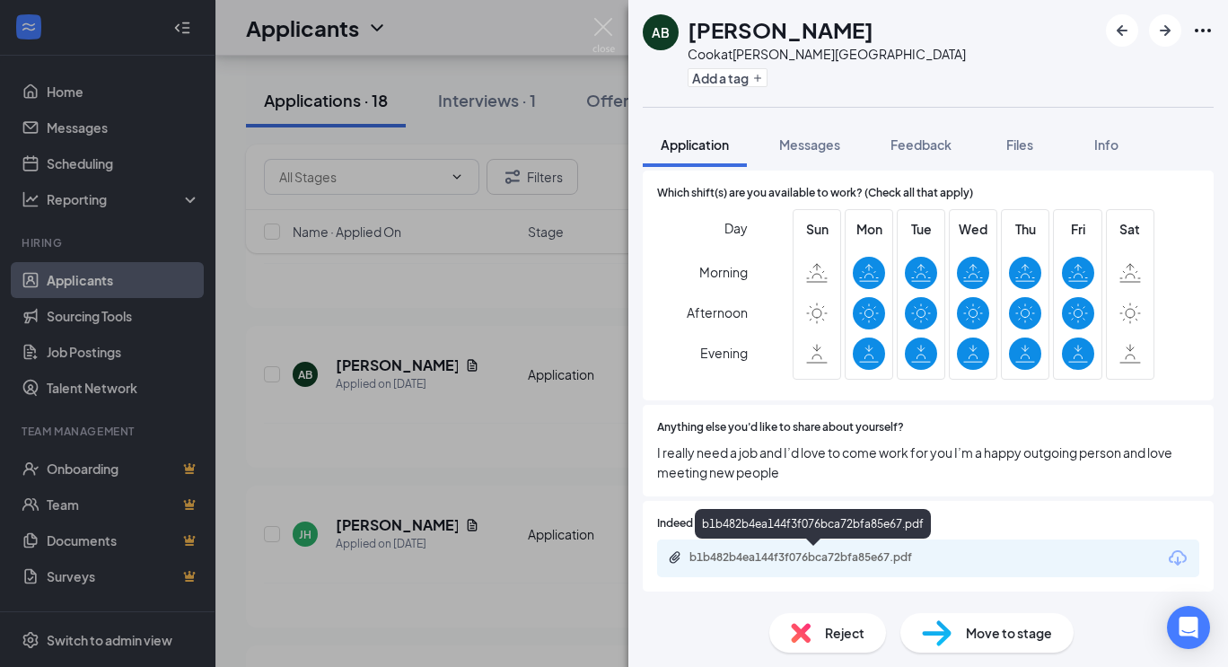
click at [930, 553] on div "b1b482b4ea144f3f076bca72bfa85e67.pdf" at bounding box center [815, 557] width 251 height 14
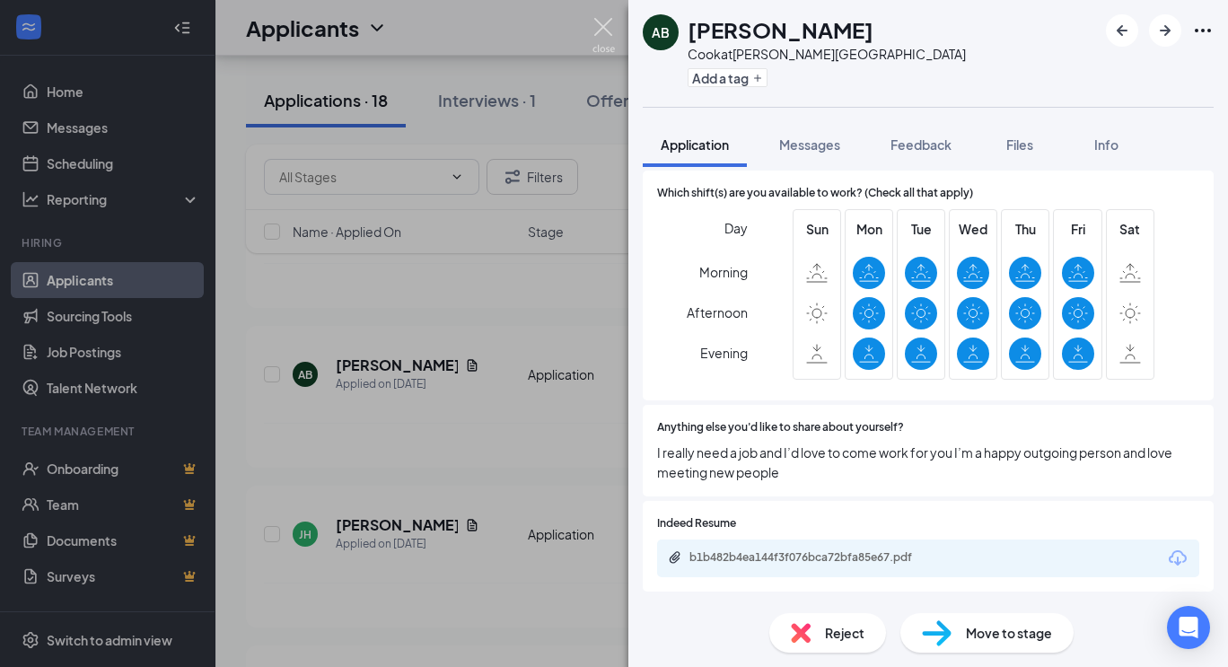
scroll to position [614, 0]
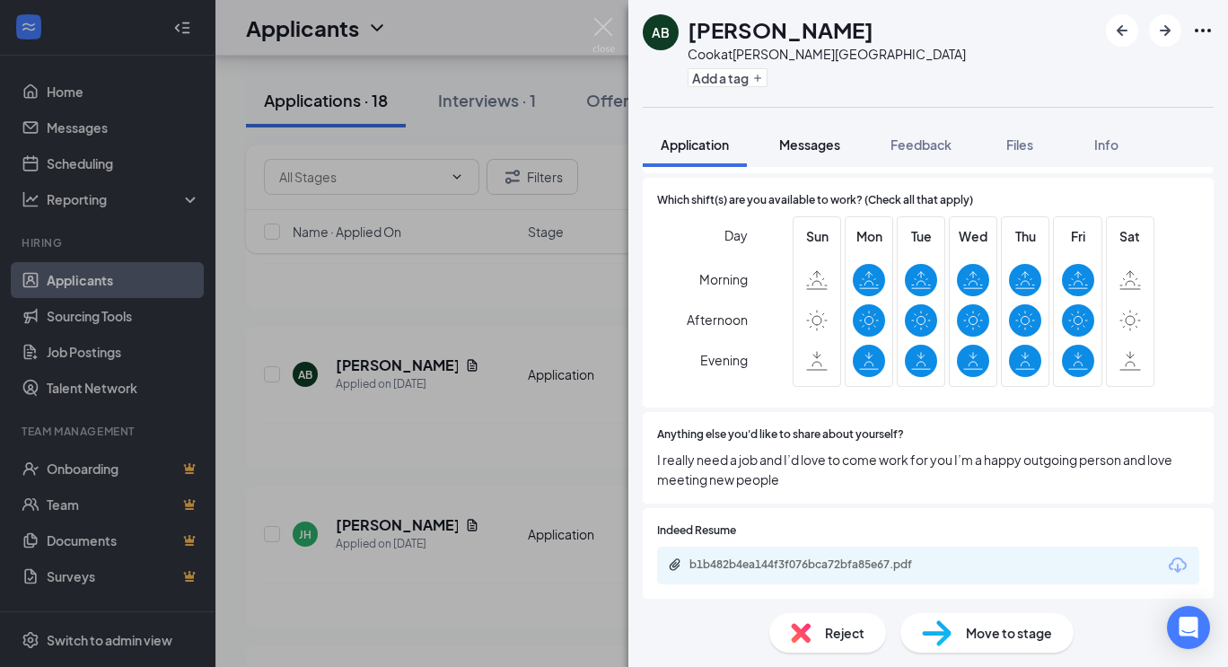
click at [818, 145] on span "Messages" at bounding box center [809, 144] width 61 height 16
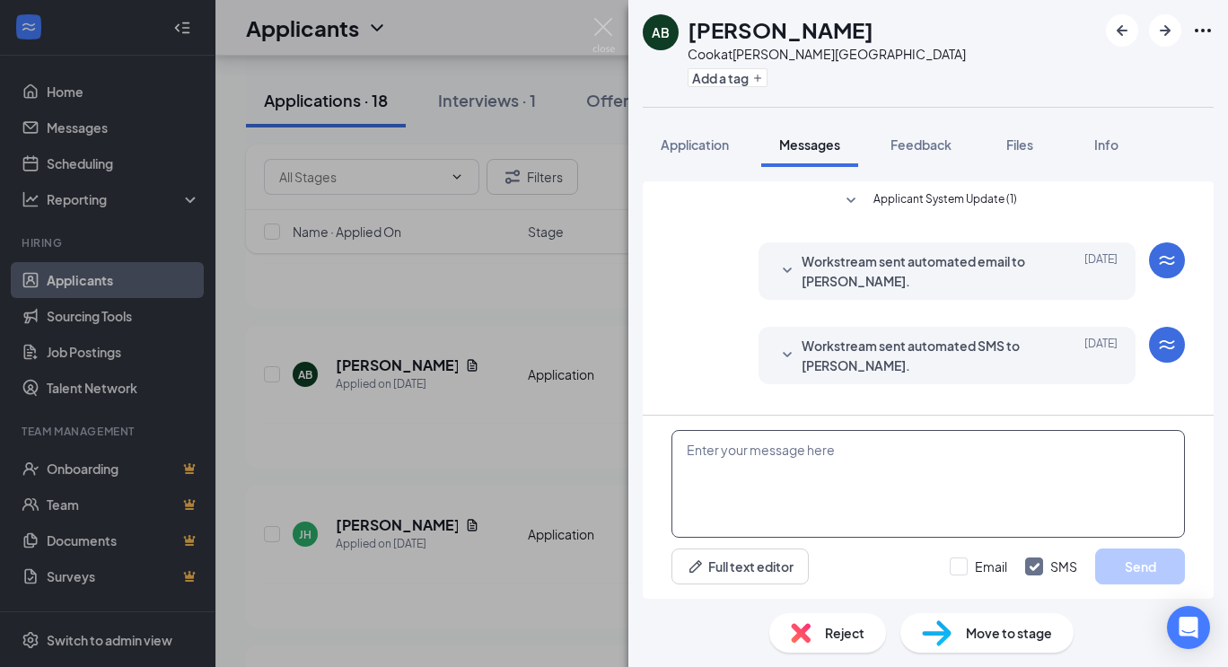
click at [724, 459] on textarea at bounding box center [929, 484] width 514 height 108
paste textarea "My name is [PERSON_NAME] and I am a Regional Manager for the Skinny Pancake. I …"
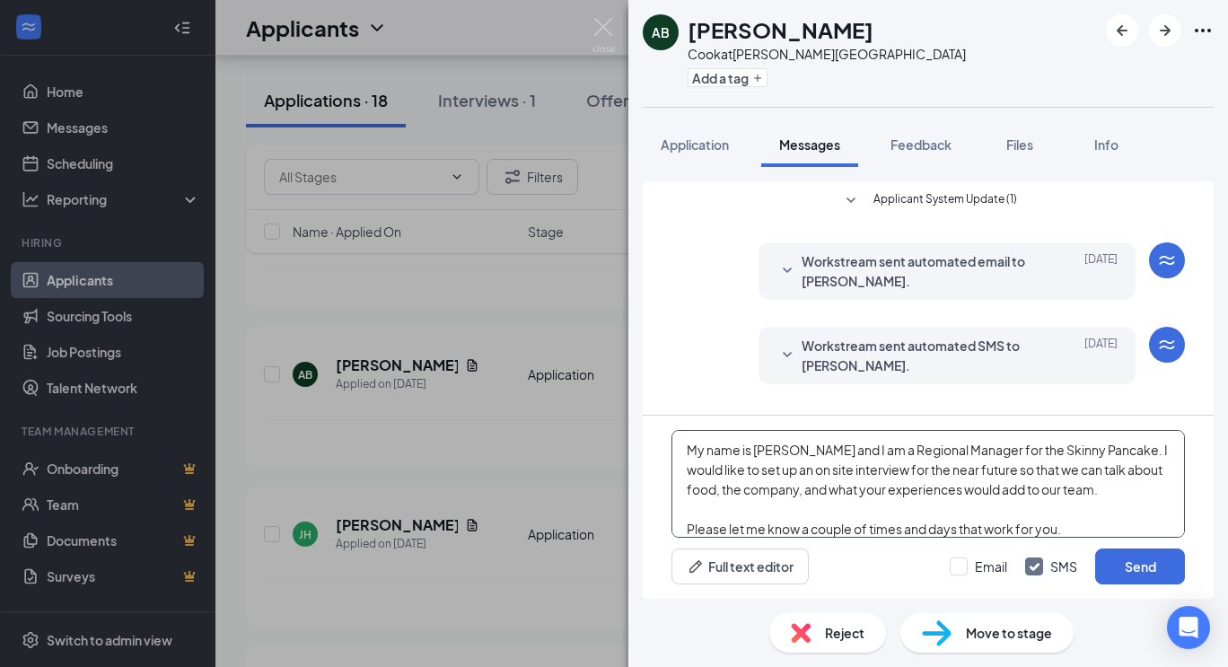
scroll to position [137, 0]
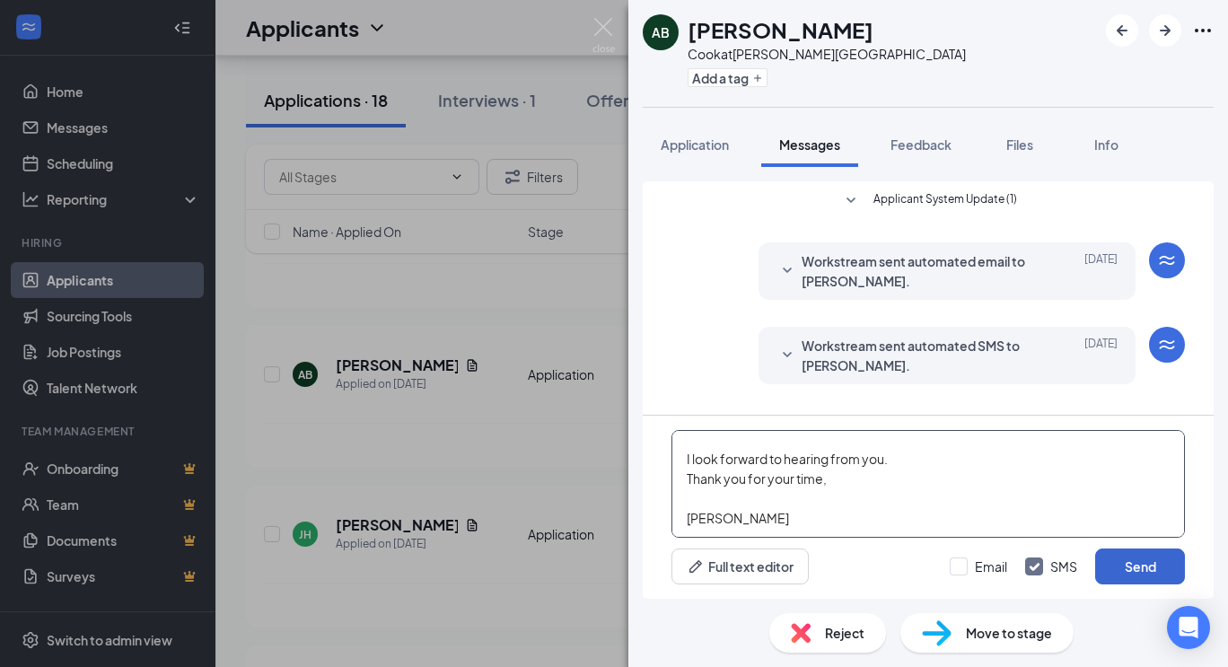
type textarea "My name is [PERSON_NAME] and I am a Regional Manager for the Skinny Pancake. I …"
click at [1145, 559] on button "Send" at bounding box center [1141, 567] width 90 height 36
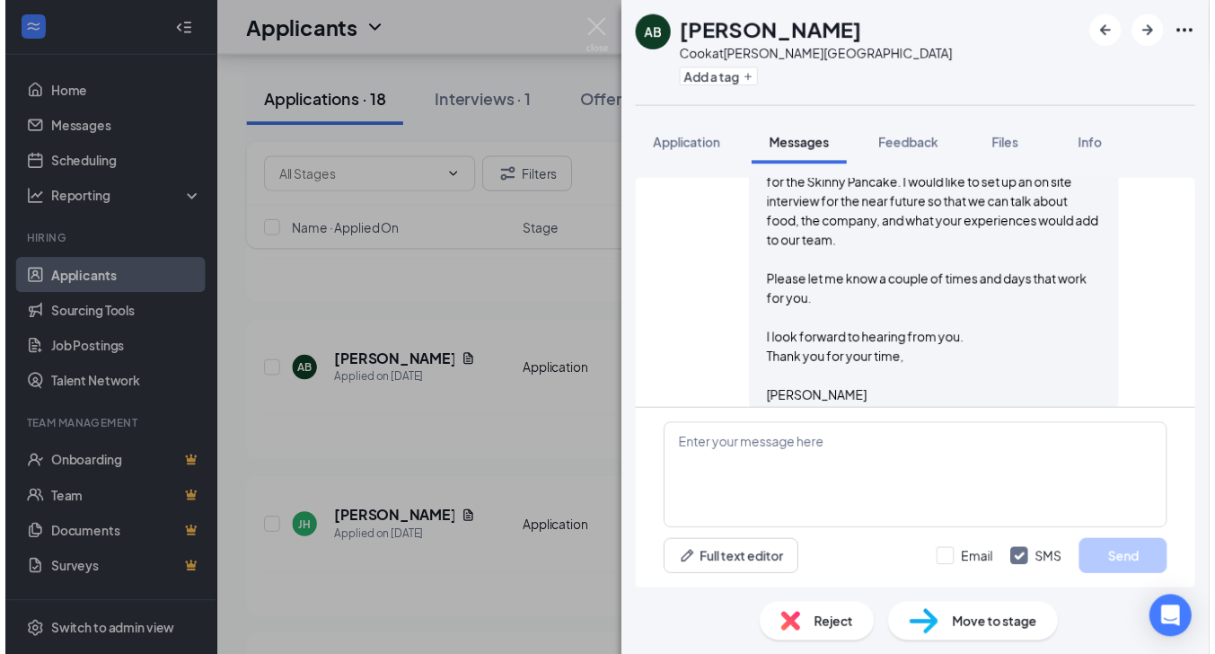
scroll to position [321, 0]
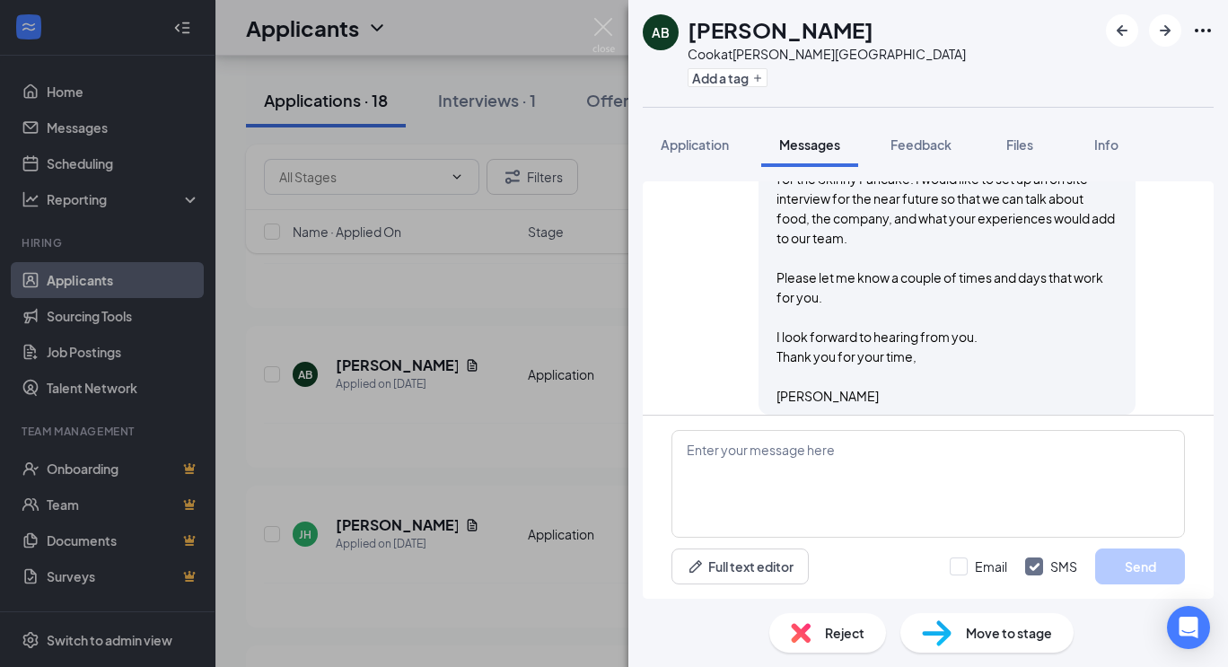
click at [600, 14] on div "AB [PERSON_NAME] at [PERSON_NAME][GEOGRAPHIC_DATA] Add a tag Application Messag…" at bounding box center [614, 333] width 1228 height 667
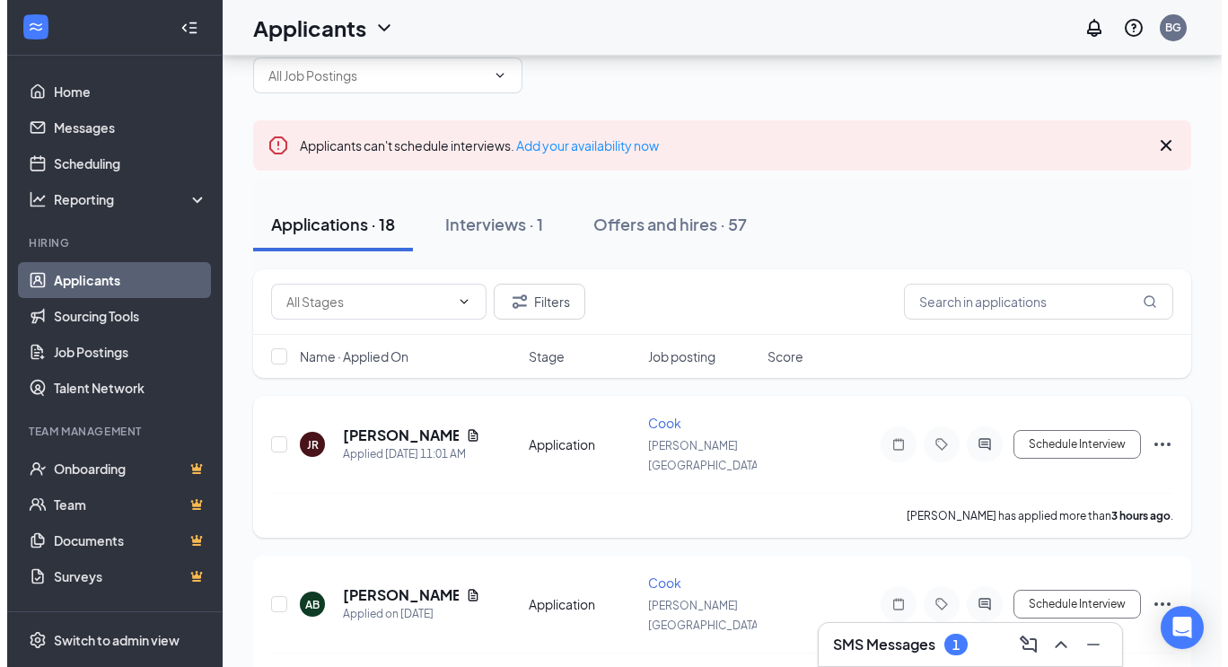
scroll to position [50, 0]
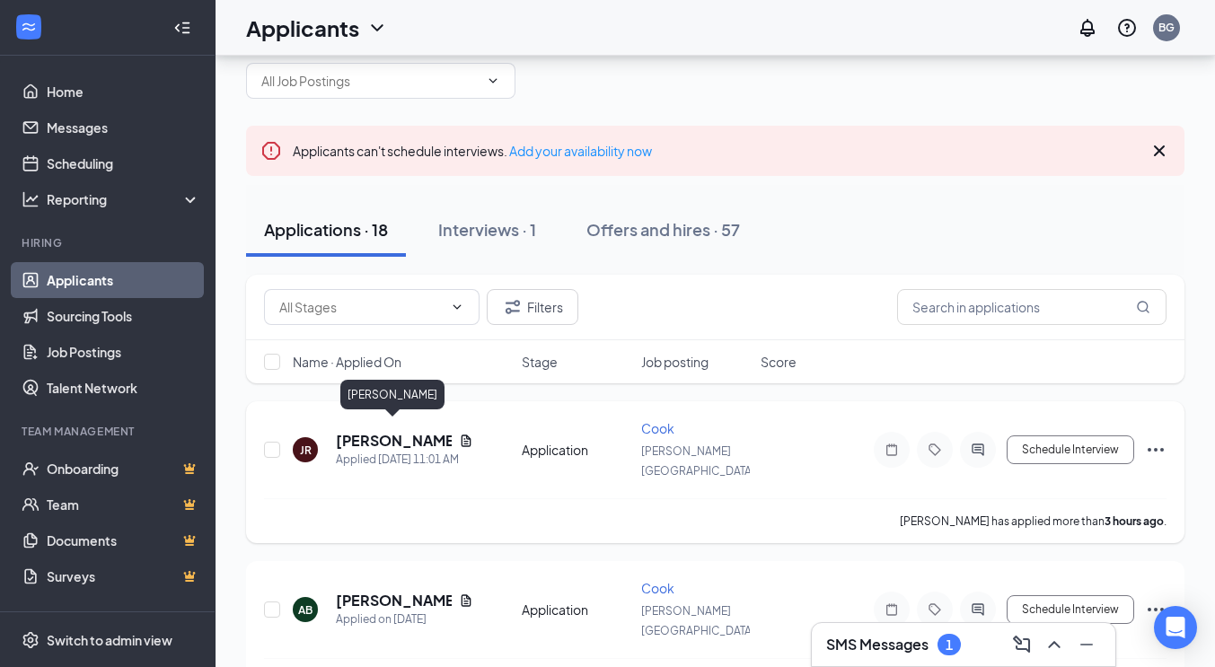
click at [418, 432] on h5 "[PERSON_NAME]" at bounding box center [394, 441] width 116 height 20
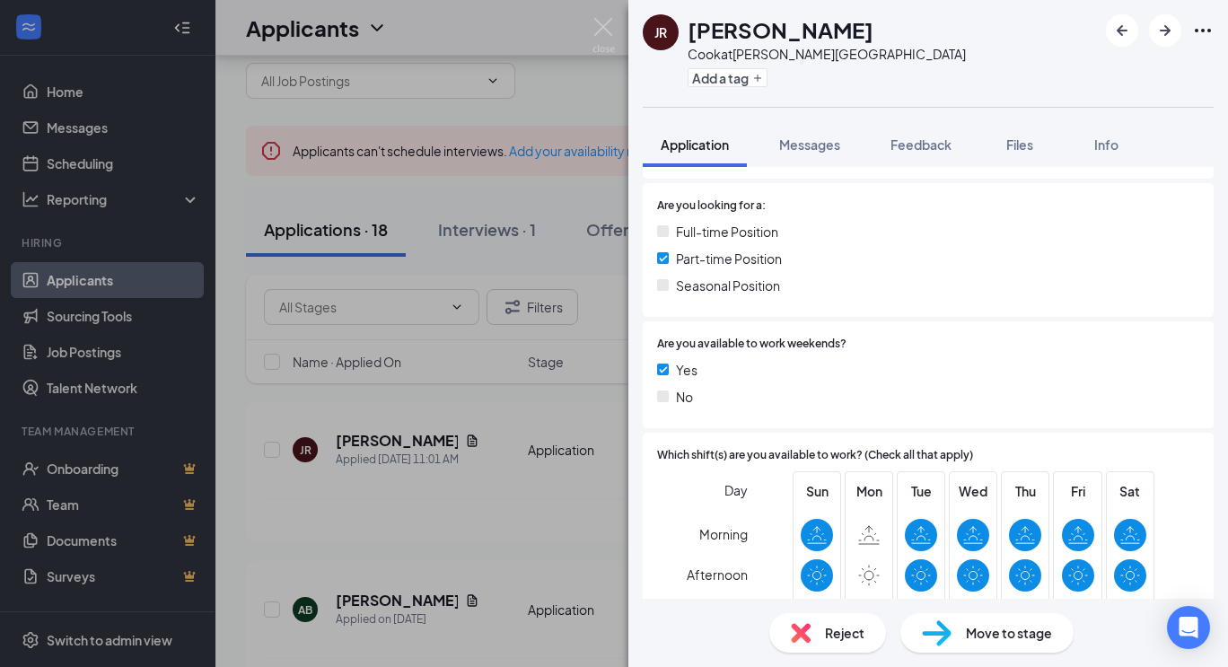
scroll to position [524, 0]
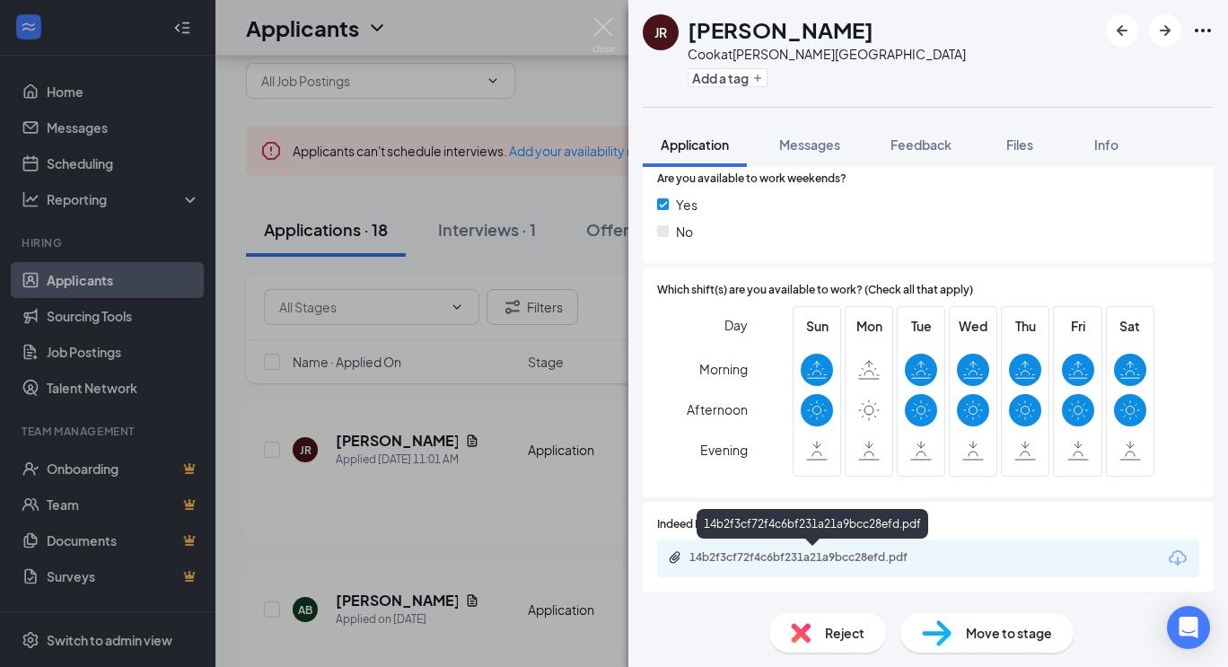
click at [730, 550] on div "14b2f3cf72f4c6bf231a21a9bcc28efd.pdf" at bounding box center [928, 559] width 542 height 38
click at [736, 552] on div "14b2f3cf72f4c6bf231a21a9bcc28efd.pdf" at bounding box center [815, 557] width 251 height 14
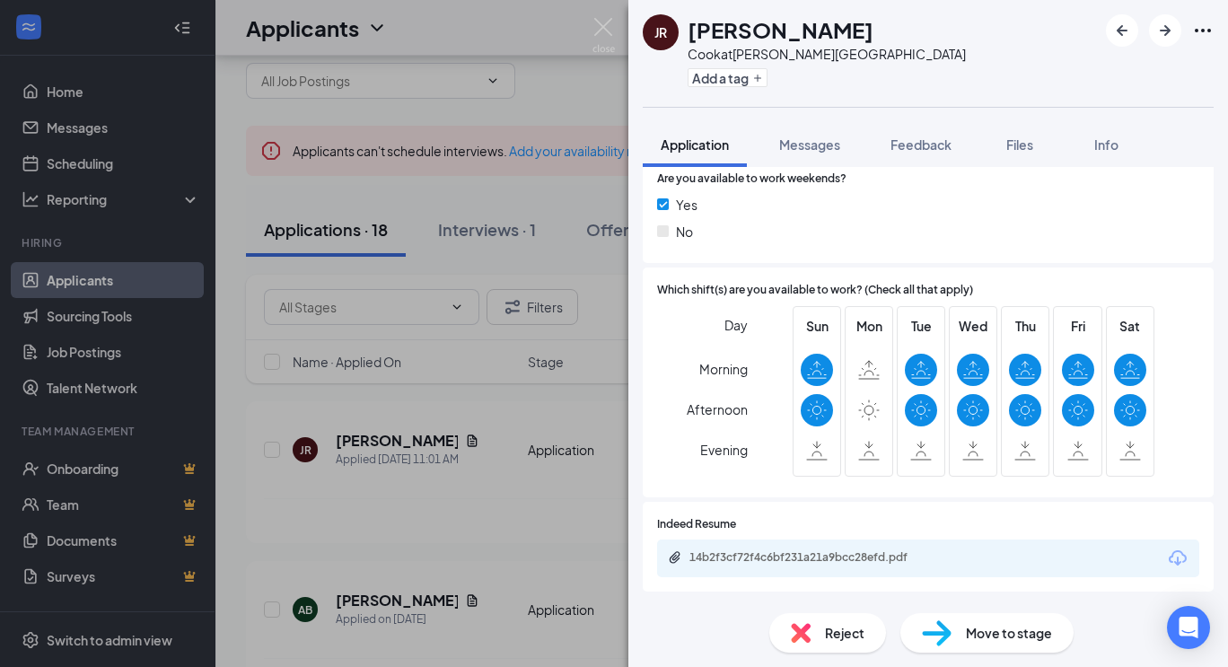
scroll to position [517, 0]
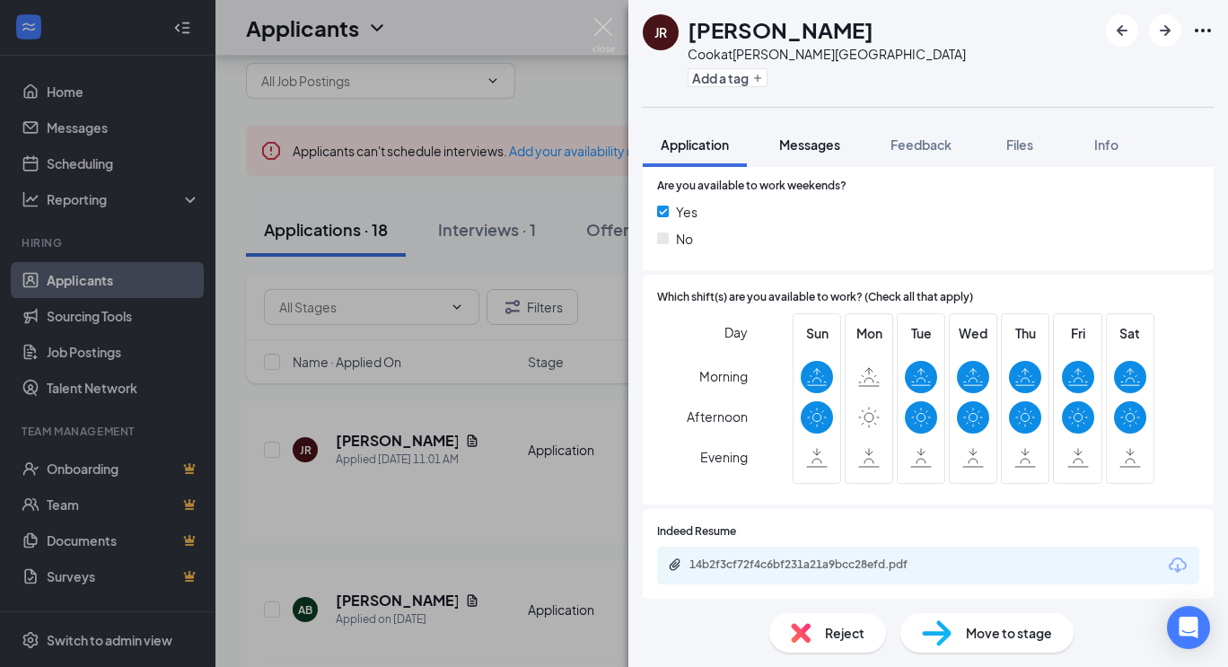
click at [787, 146] on span "Messages" at bounding box center [809, 144] width 61 height 16
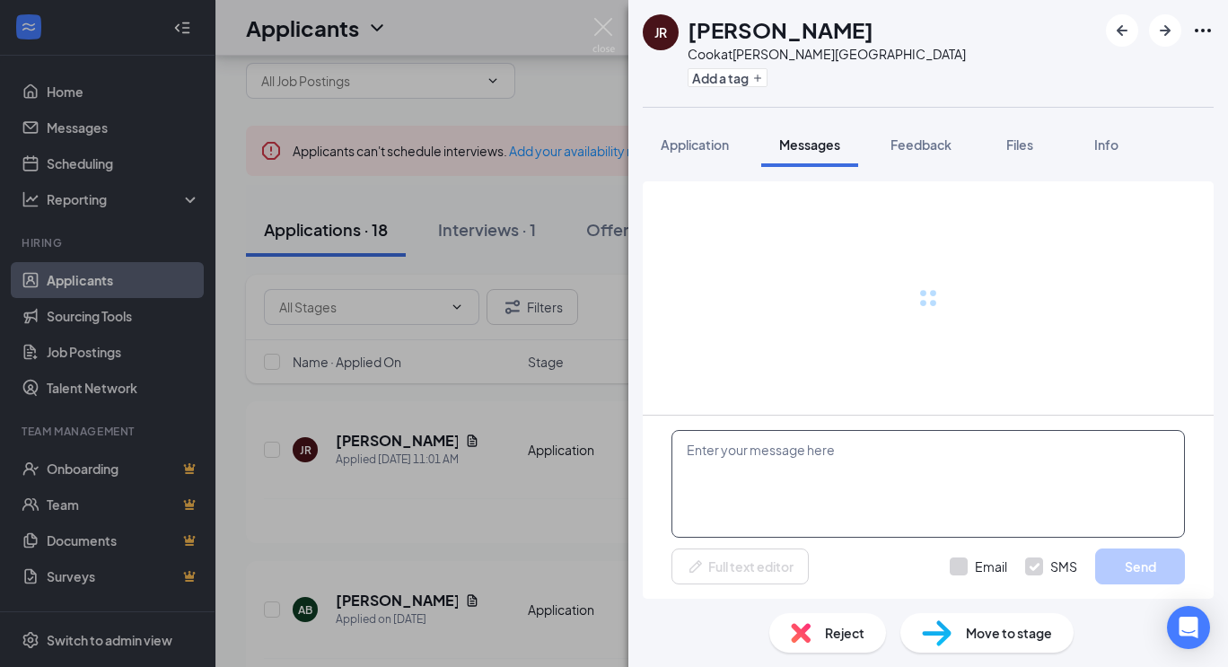
click at [775, 453] on textarea at bounding box center [929, 484] width 514 height 108
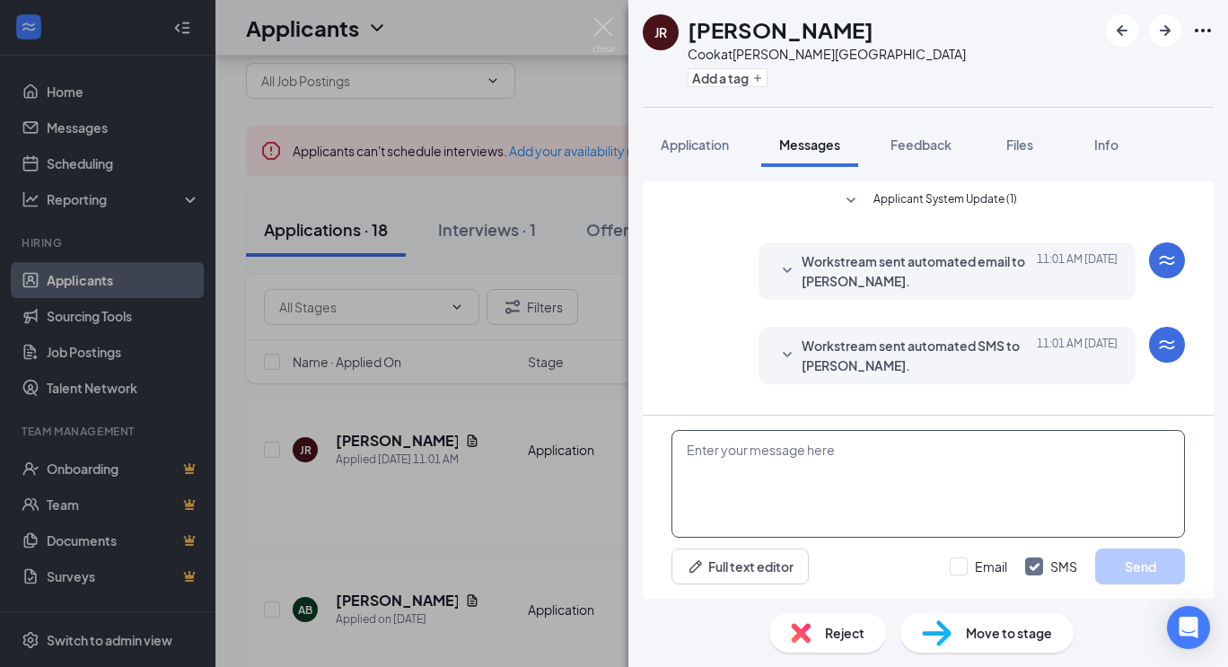
paste textarea "My name is [PERSON_NAME] and I am a Regional Manager for the Skinny Pancake. I …"
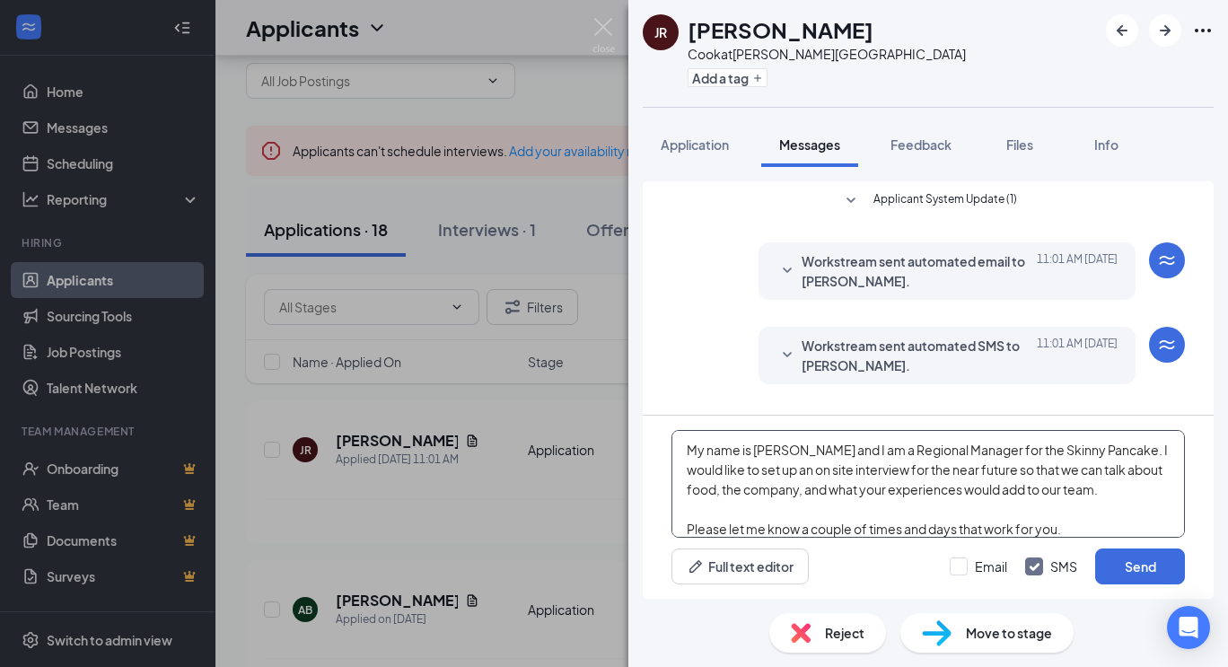
scroll to position [137, 0]
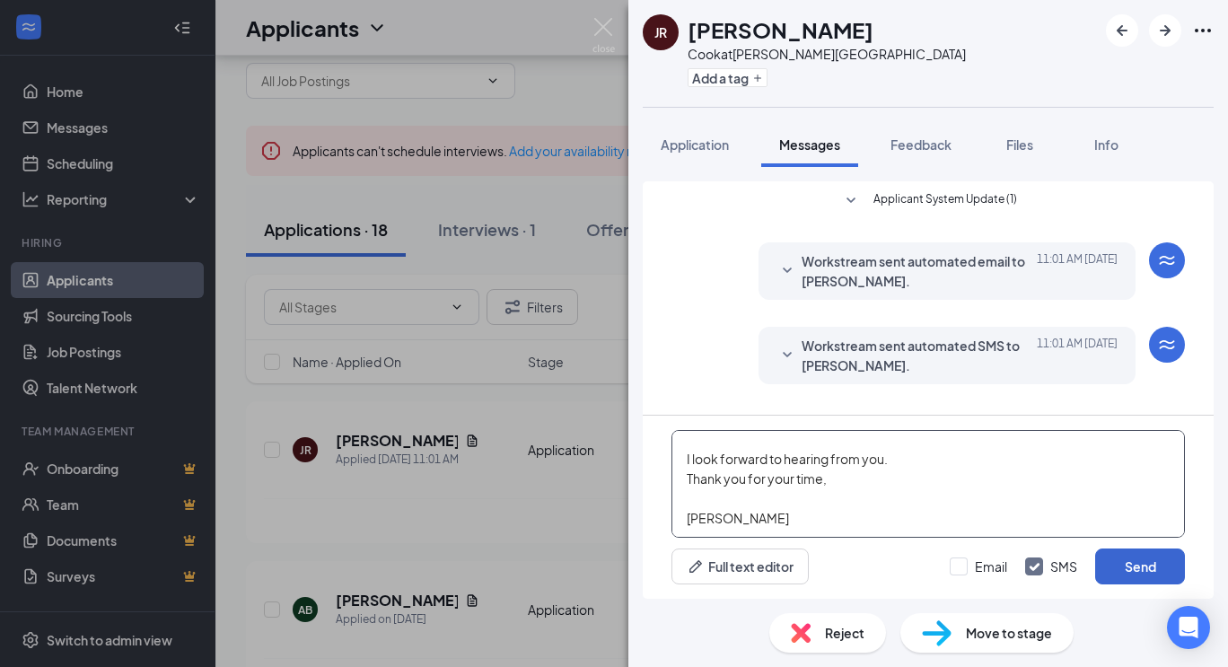
type textarea "My name is [PERSON_NAME] and I am a Regional Manager for the Skinny Pancake. I …"
click at [1151, 564] on button "Send" at bounding box center [1141, 567] width 90 height 36
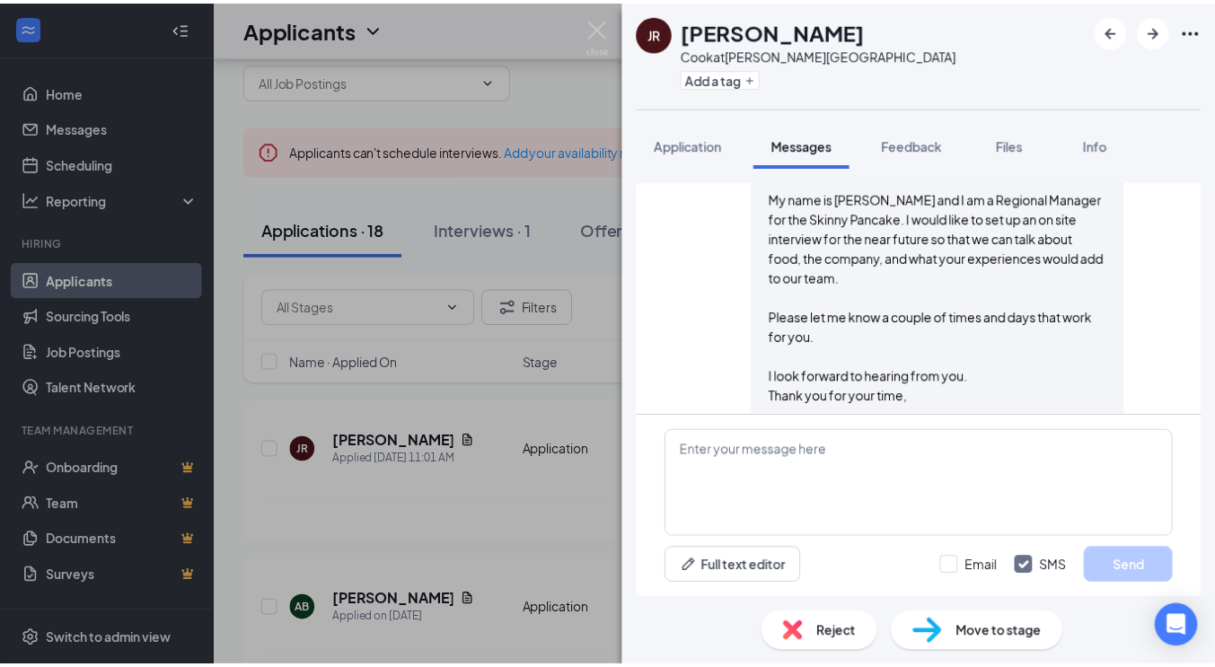
scroll to position [321, 0]
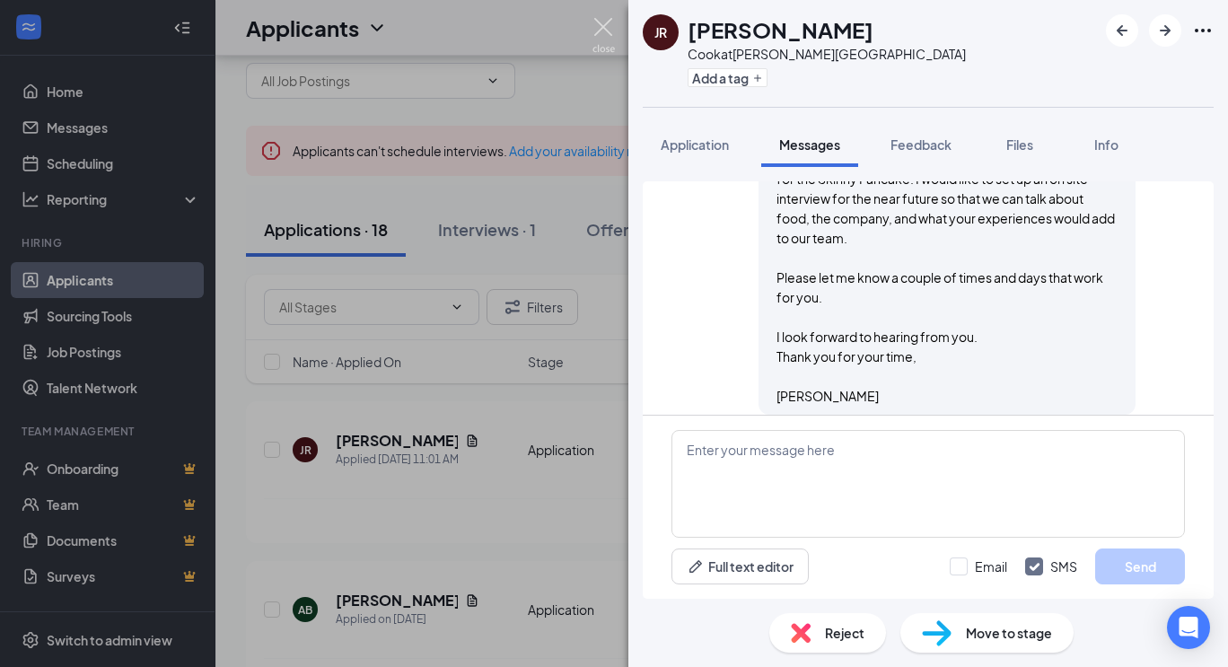
click at [594, 22] on img at bounding box center [604, 35] width 22 height 35
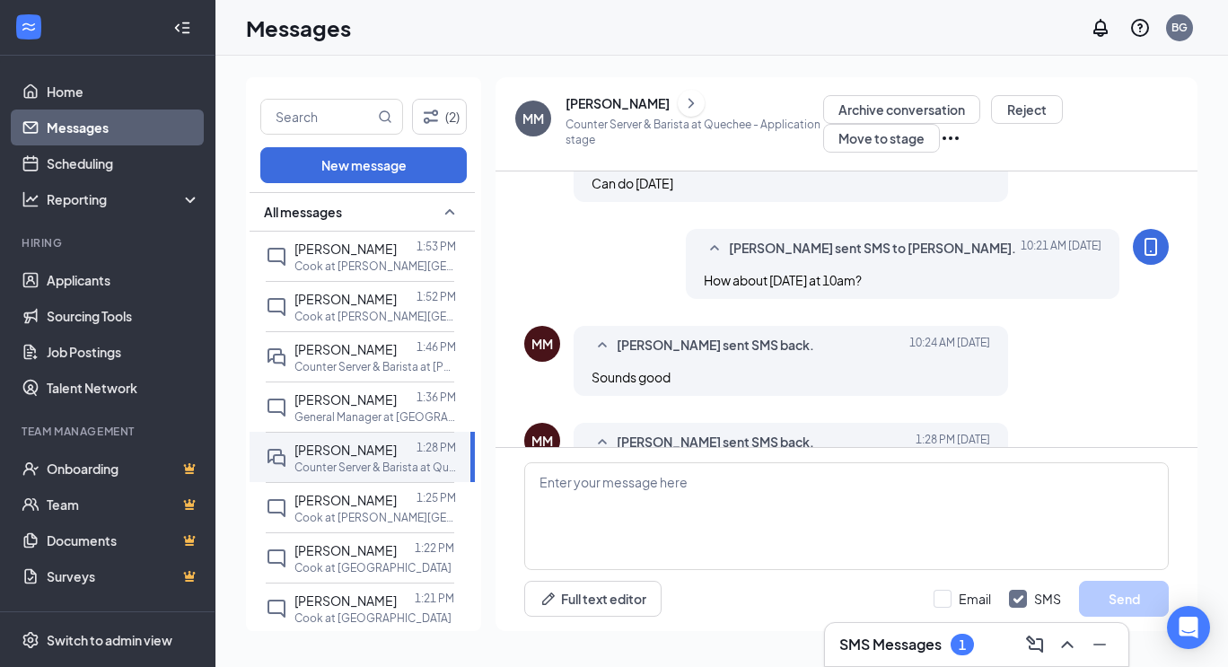
scroll to position [646, 0]
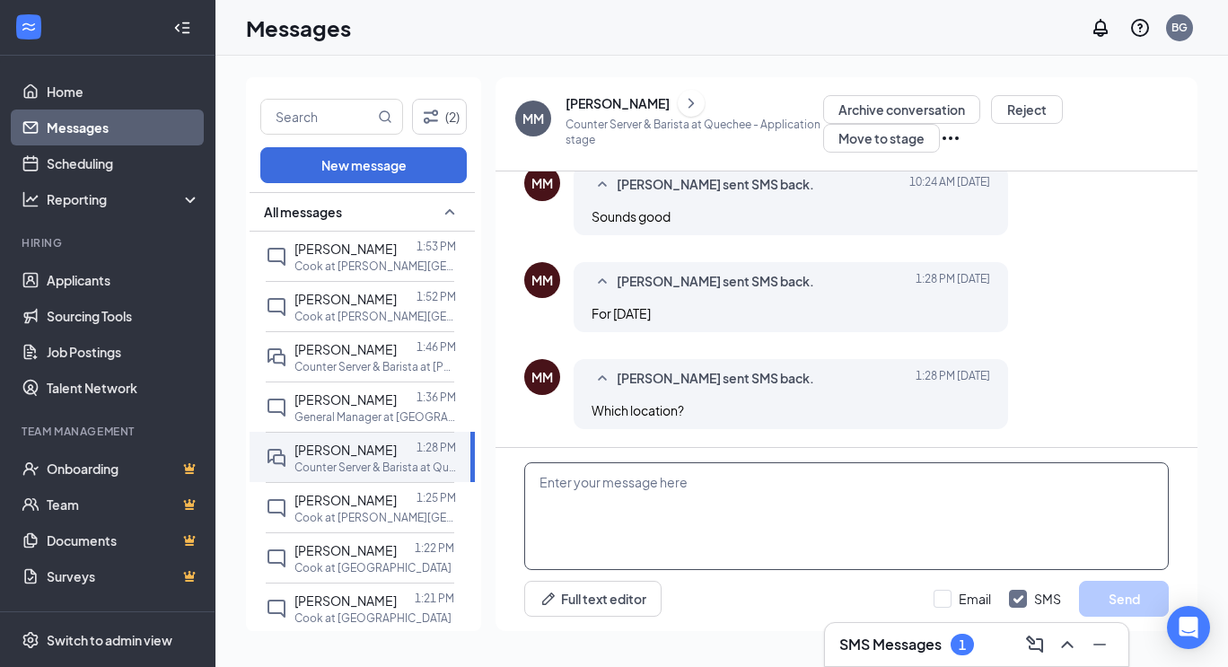
click at [647, 495] on textarea at bounding box center [846, 516] width 645 height 108
paste textarea "[STREET_ADDRESS]"
type textarea "[STREET_ADDRESS]"
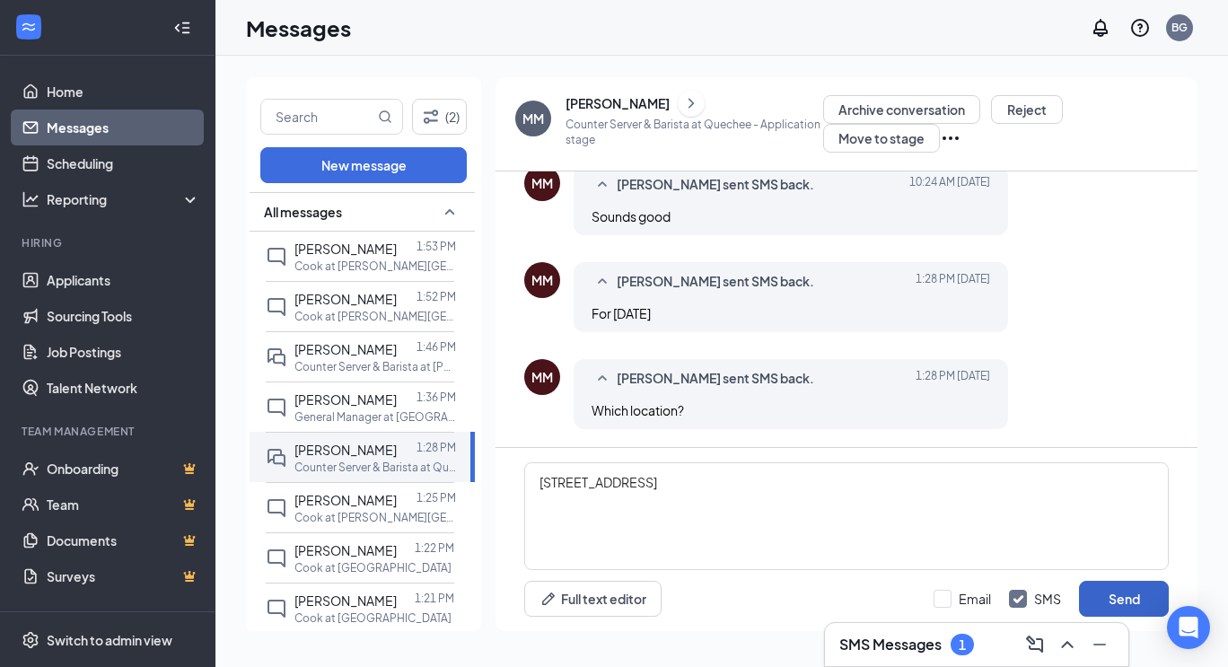
click at [1139, 594] on button "Send" at bounding box center [1124, 599] width 90 height 36
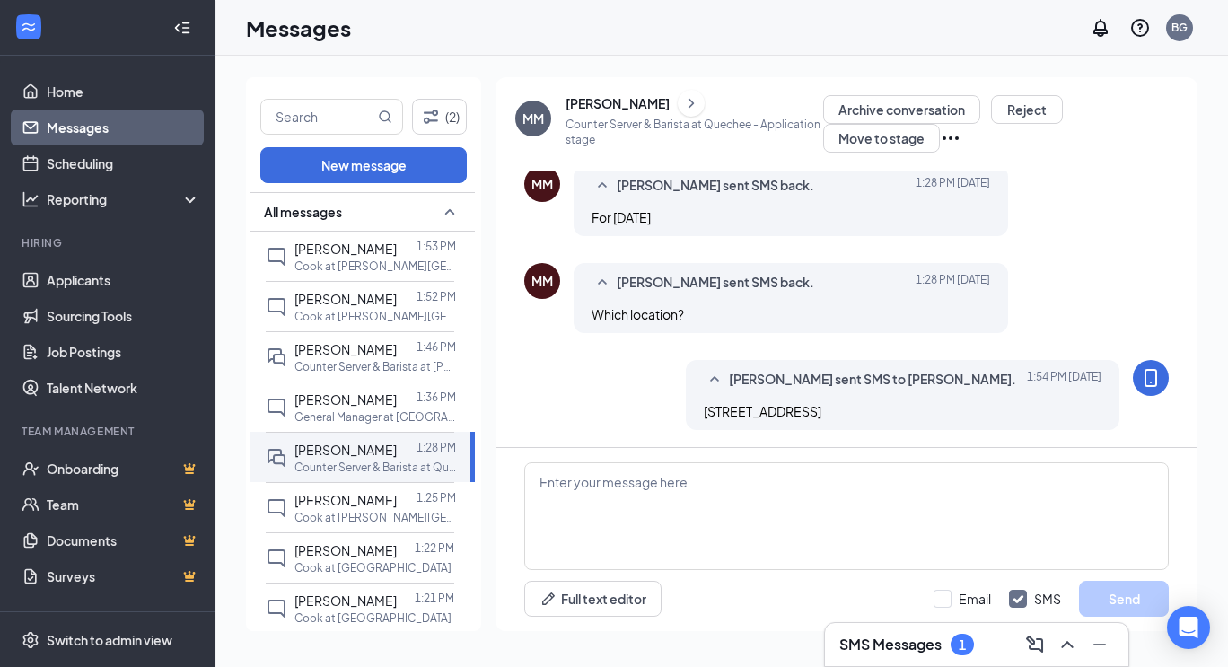
scroll to position [743, 0]
click at [631, 495] on textarea at bounding box center [846, 516] width 645 height 108
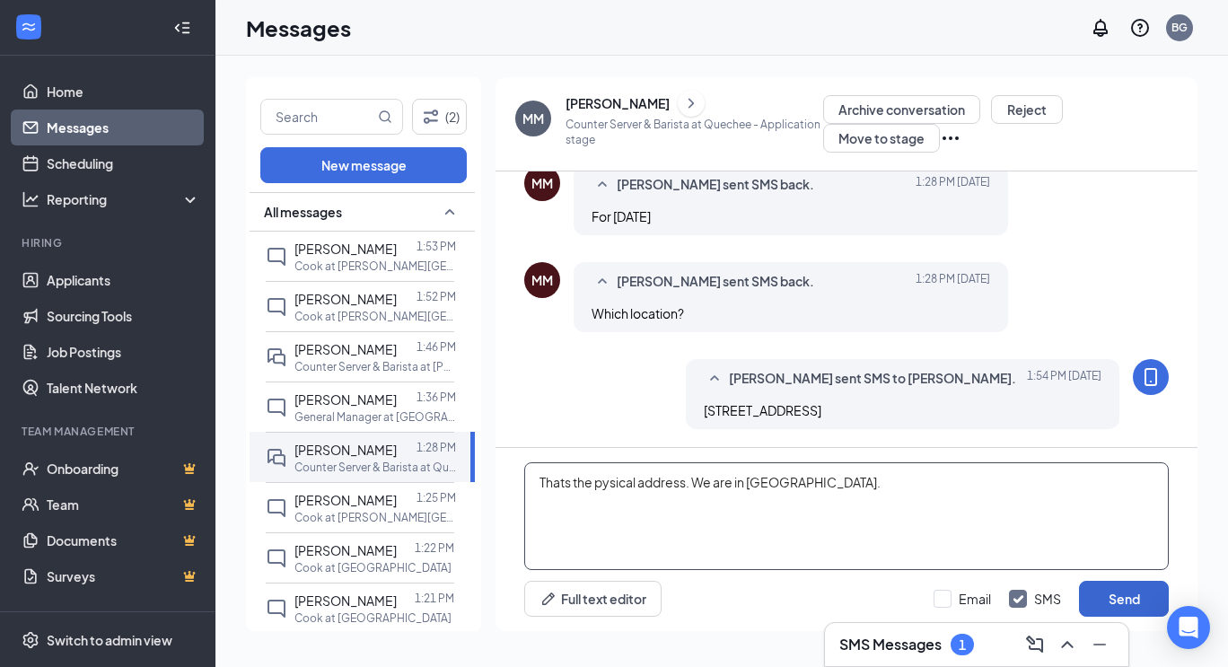
type textarea "Thats the pysical address. We are in [GEOGRAPHIC_DATA]."
click at [1096, 602] on button "Send" at bounding box center [1124, 599] width 90 height 36
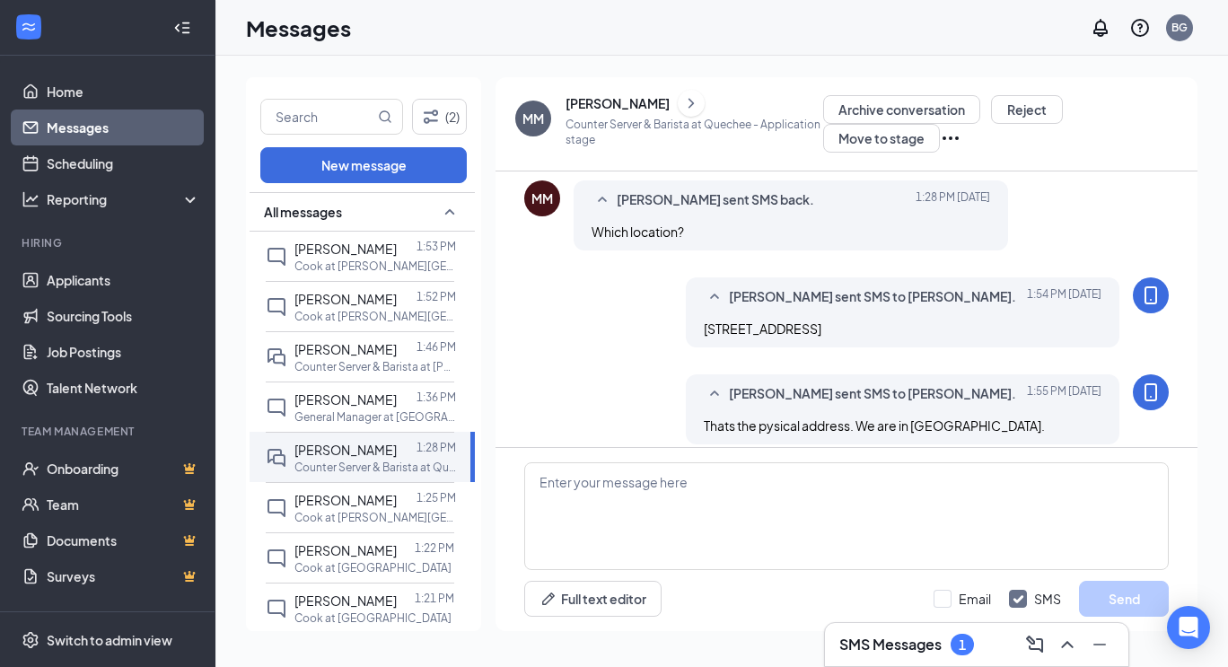
scroll to position [840, 0]
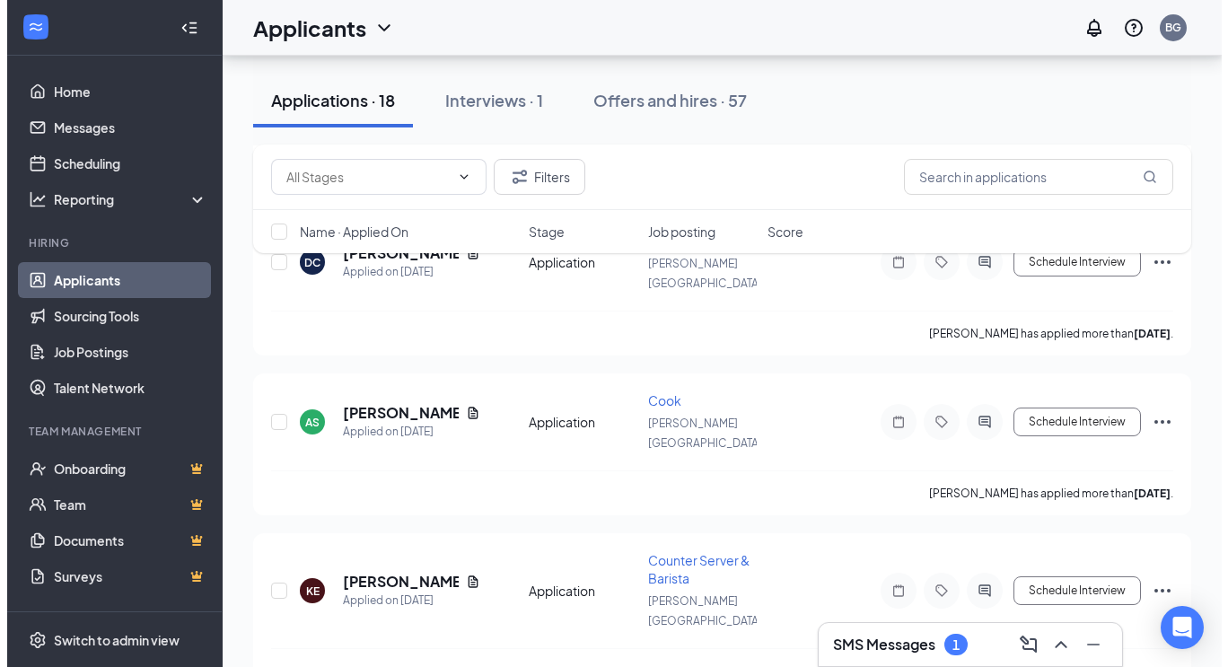
scroll to position [1198, 0]
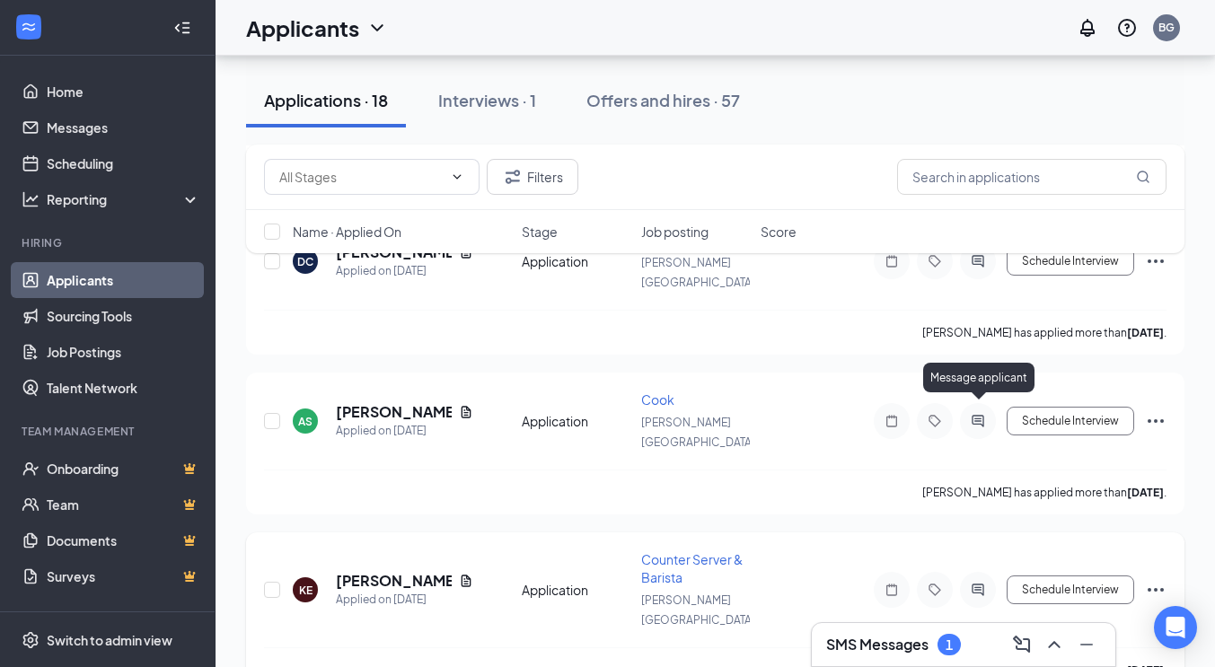
click at [980, 583] on icon "ActiveChat" at bounding box center [978, 590] width 22 height 14
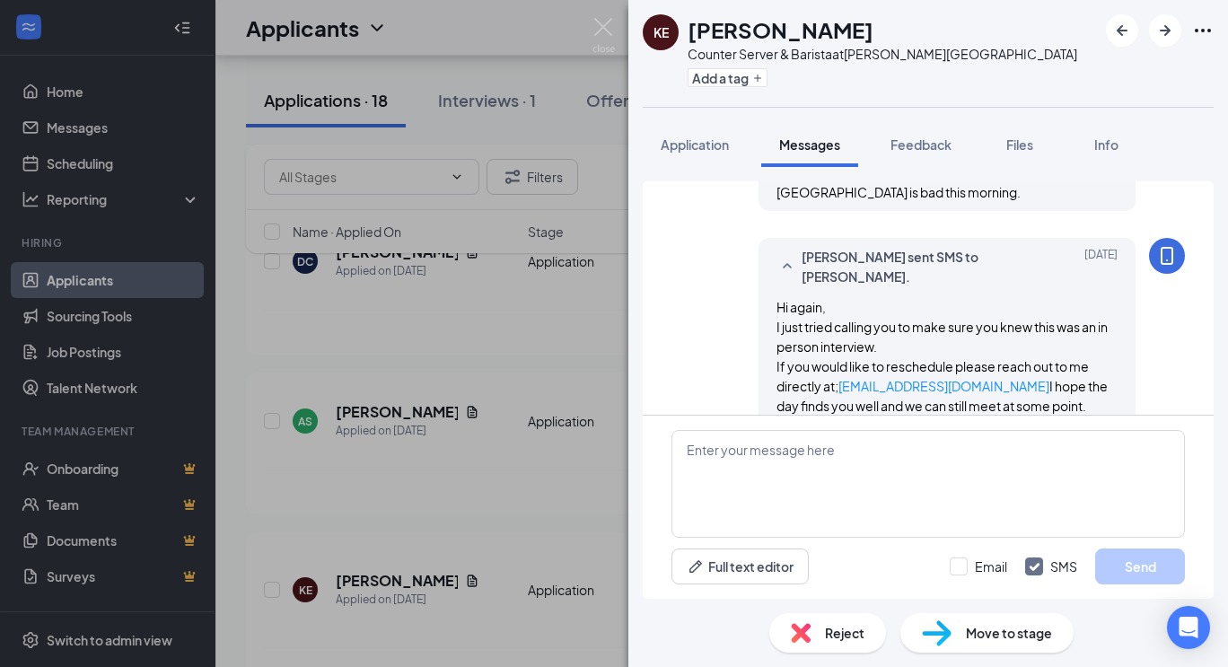
scroll to position [1650, 0]
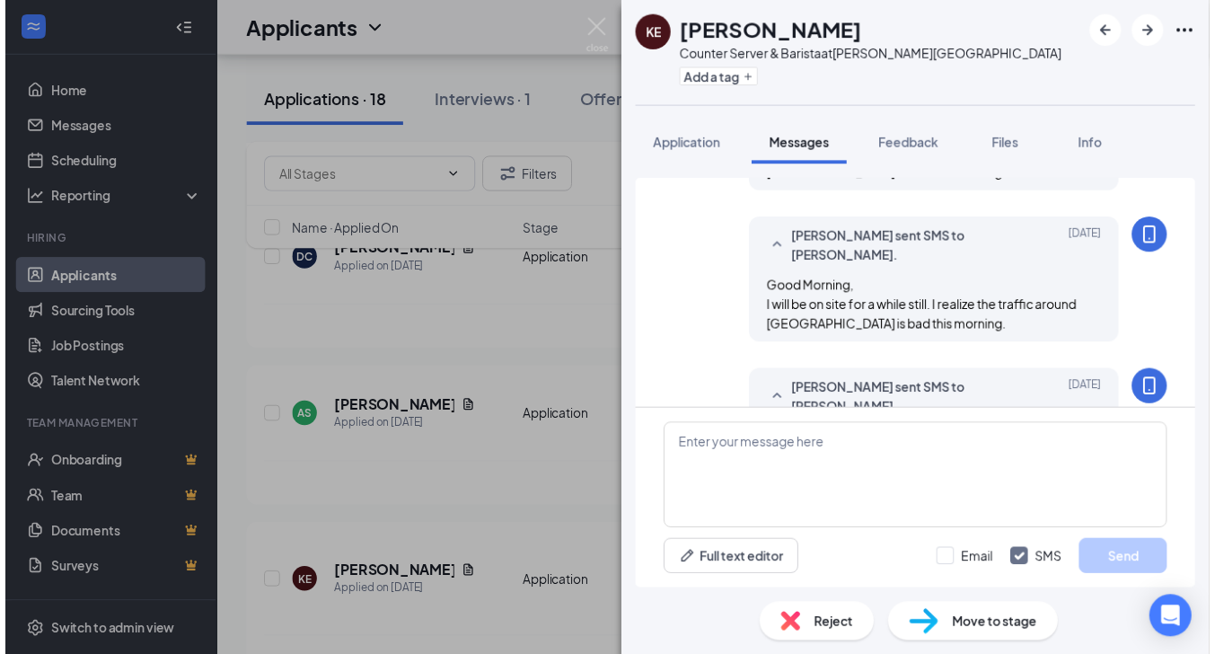
scroll to position [1650, 0]
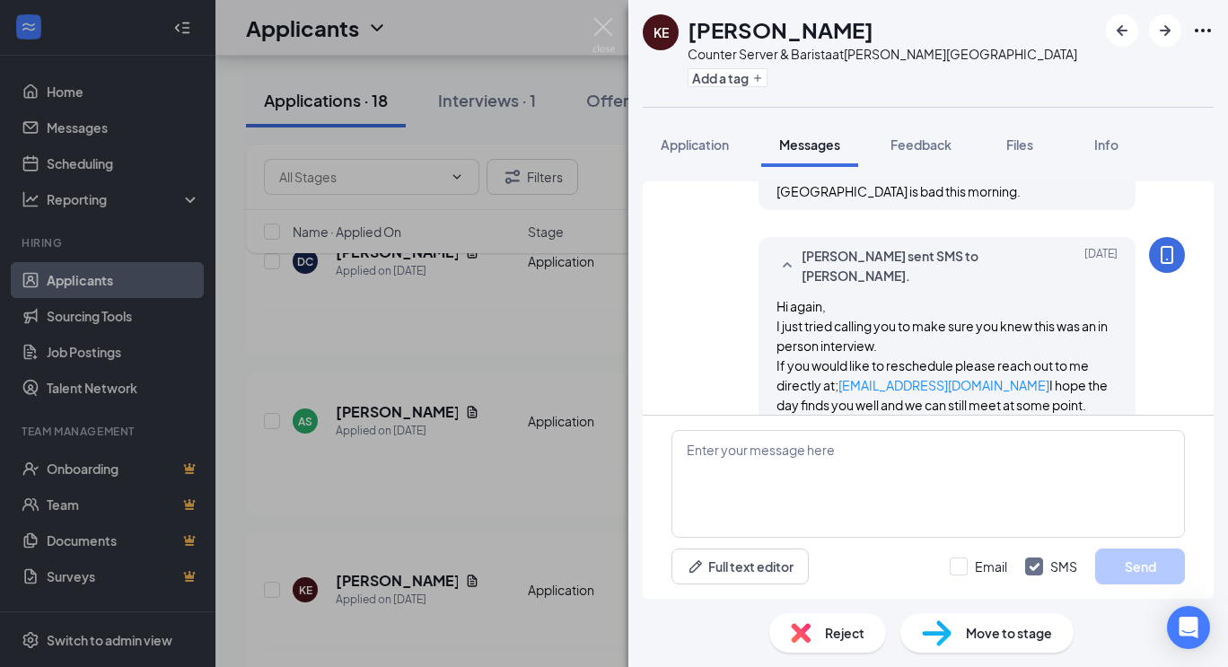
click at [807, 631] on img at bounding box center [801, 633] width 20 height 20
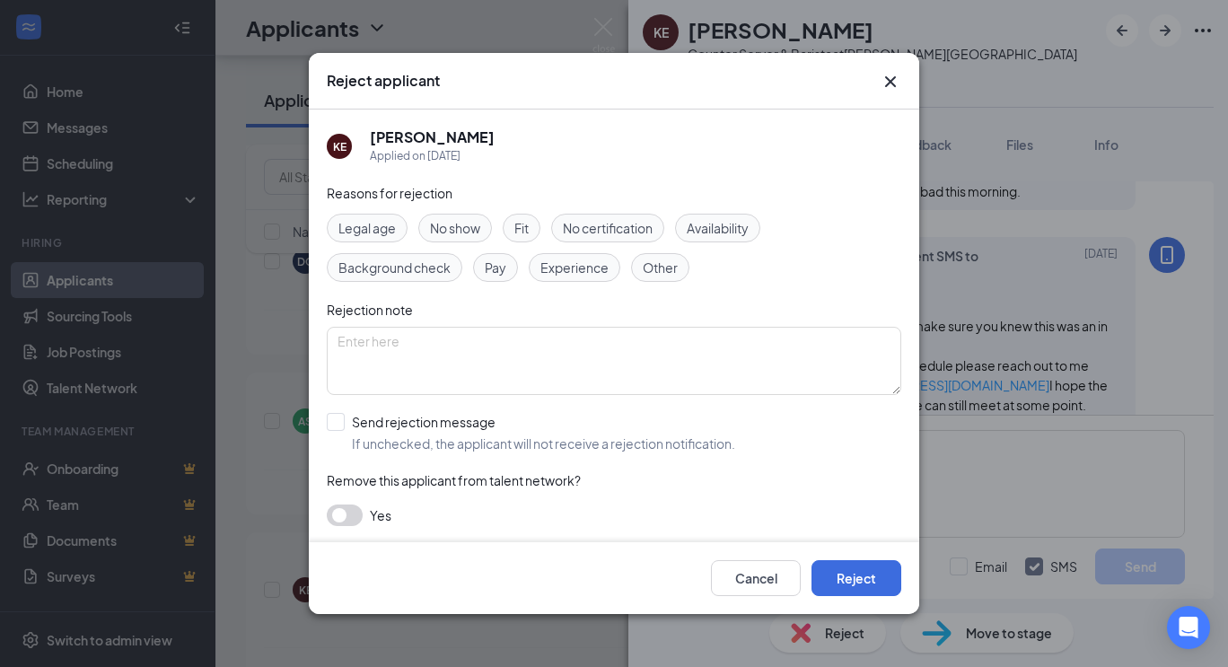
click at [461, 229] on span "No show" at bounding box center [455, 228] width 50 height 20
click at [735, 586] on button "Cancel" at bounding box center [756, 578] width 90 height 36
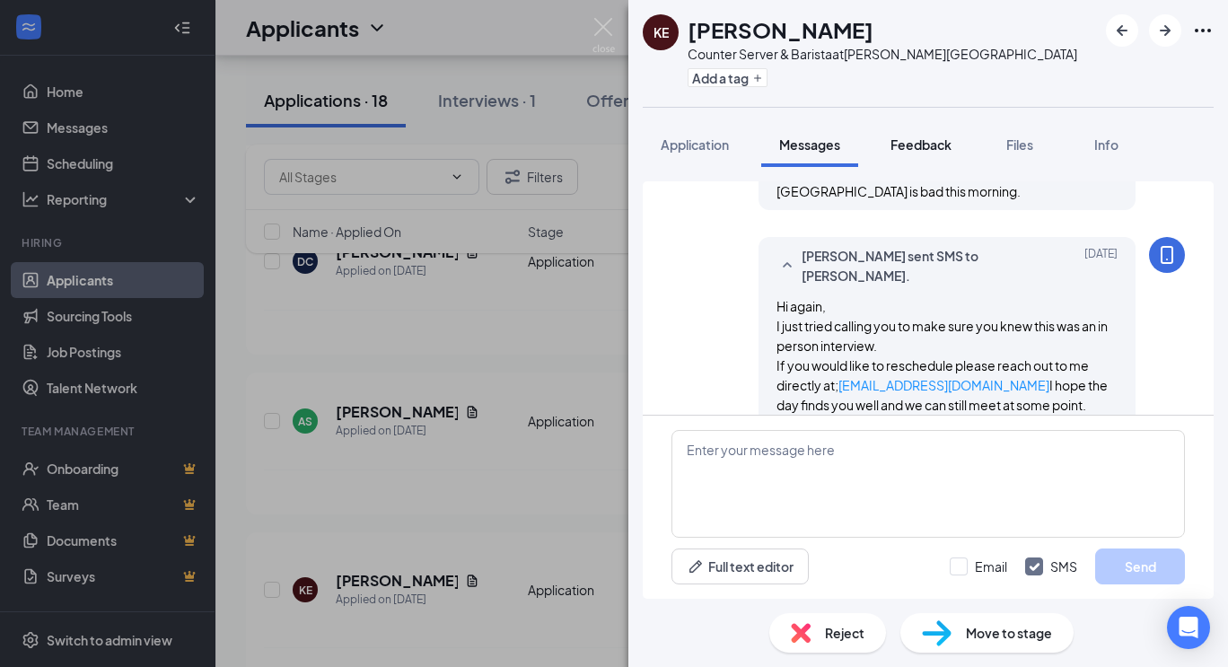
click at [920, 143] on span "Feedback" at bounding box center [921, 144] width 61 height 16
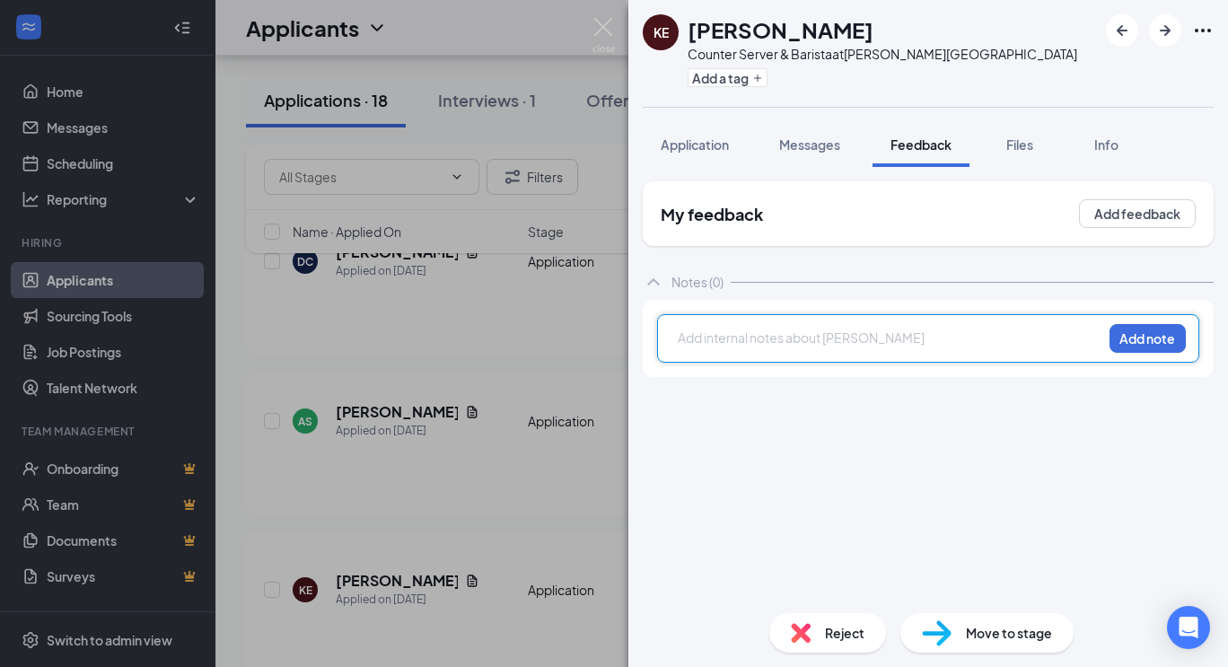
click at [746, 330] on div at bounding box center [890, 338] width 423 height 19
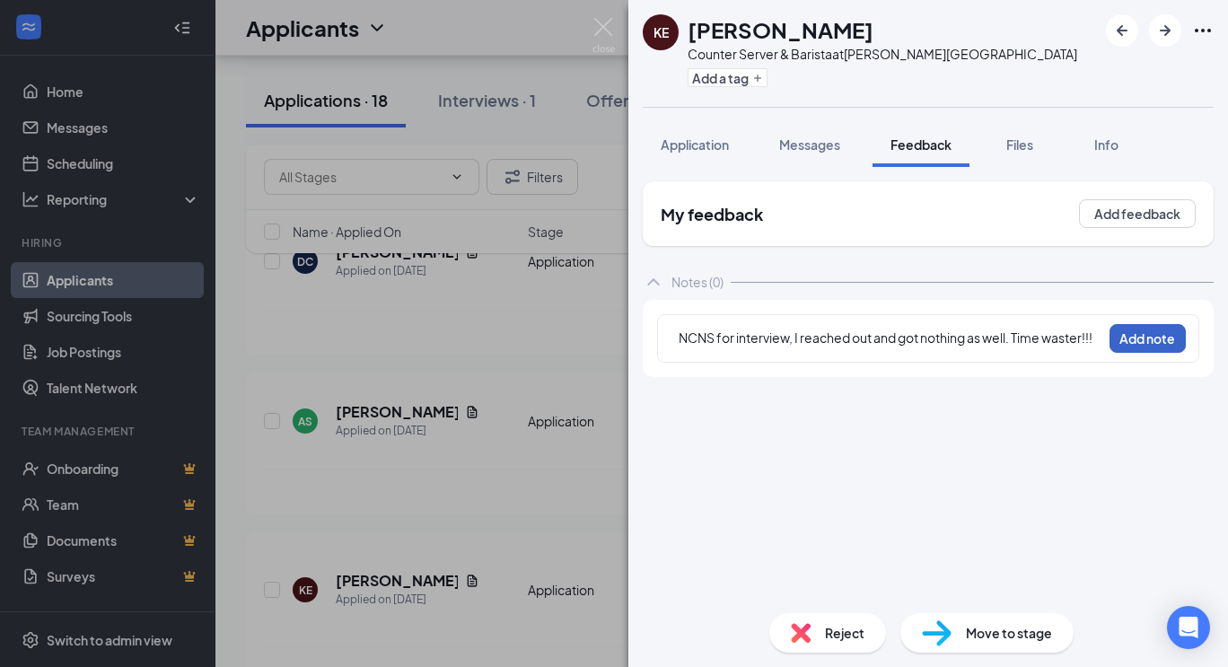
click at [1141, 333] on button "Add note" at bounding box center [1148, 338] width 76 height 29
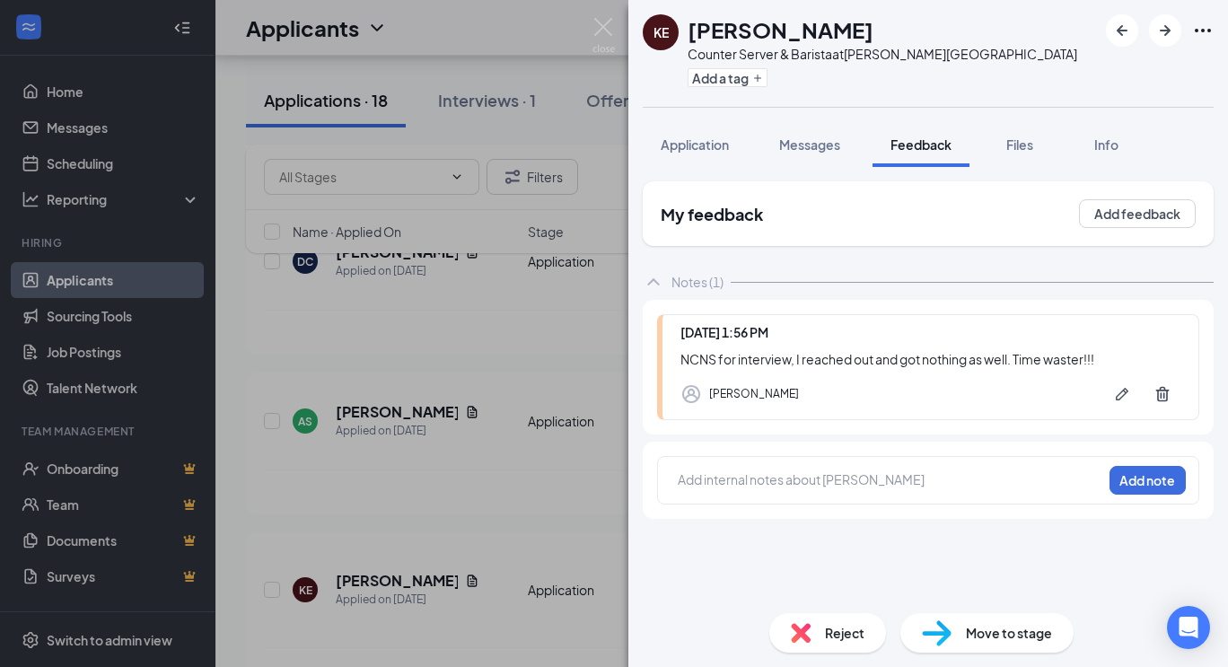
click at [825, 638] on span "Reject" at bounding box center [845, 633] width 40 height 20
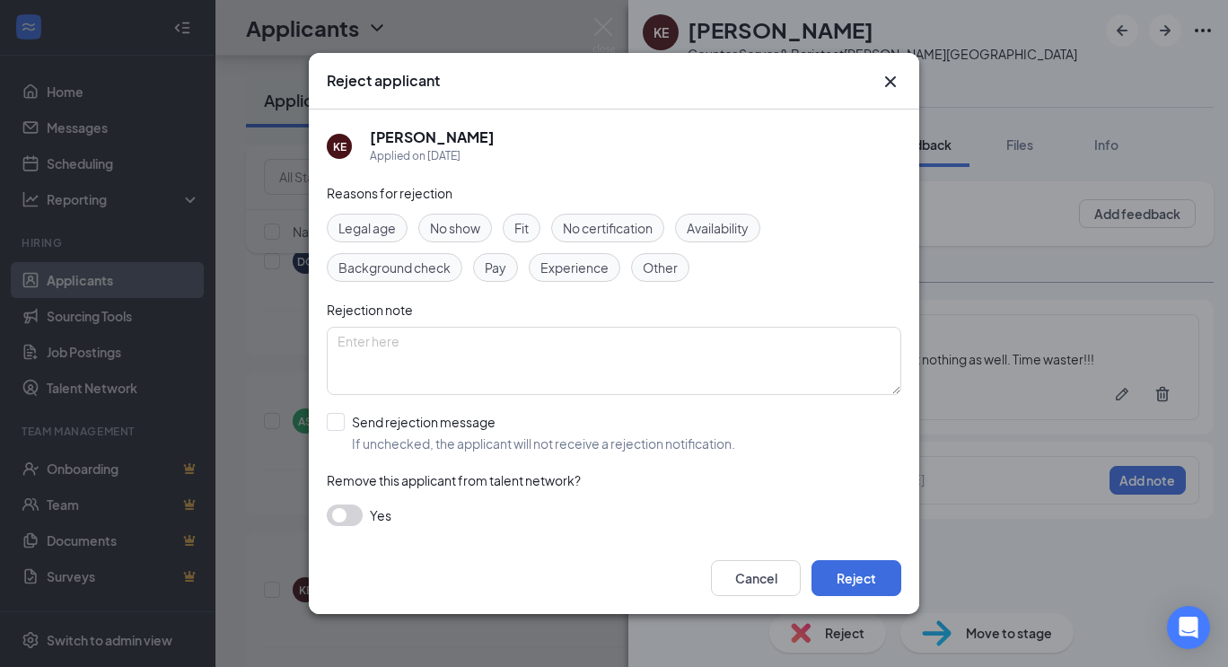
click at [473, 227] on span "No show" at bounding box center [455, 228] width 50 height 20
click at [856, 579] on button "Reject" at bounding box center [857, 578] width 90 height 36
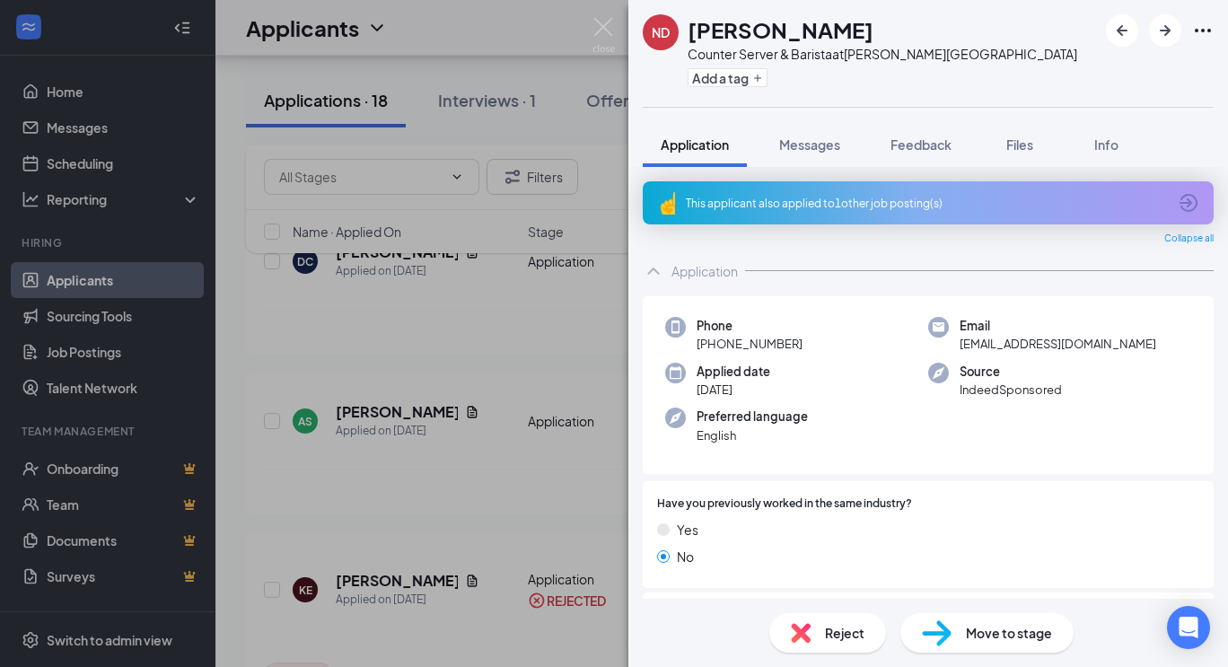
click at [524, 95] on div "ND [PERSON_NAME] Counter Server & Barista at [PERSON_NAME][GEOGRAPHIC_DATA] Add…" at bounding box center [614, 333] width 1228 height 667
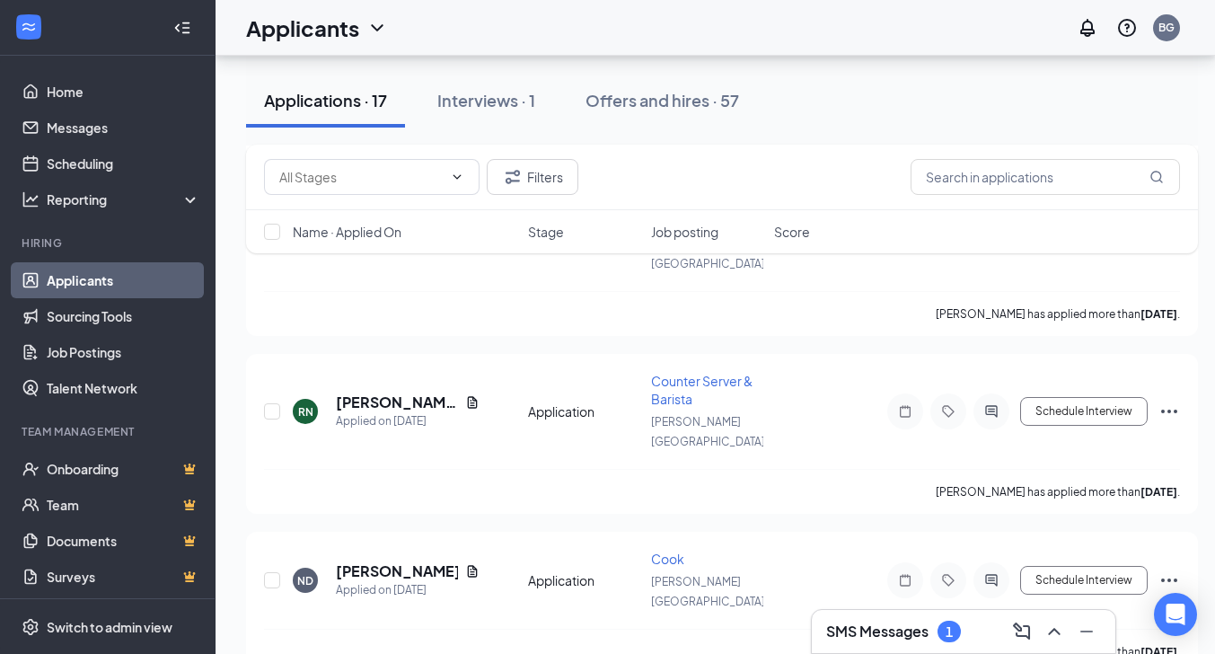
scroll to position [2303, 0]
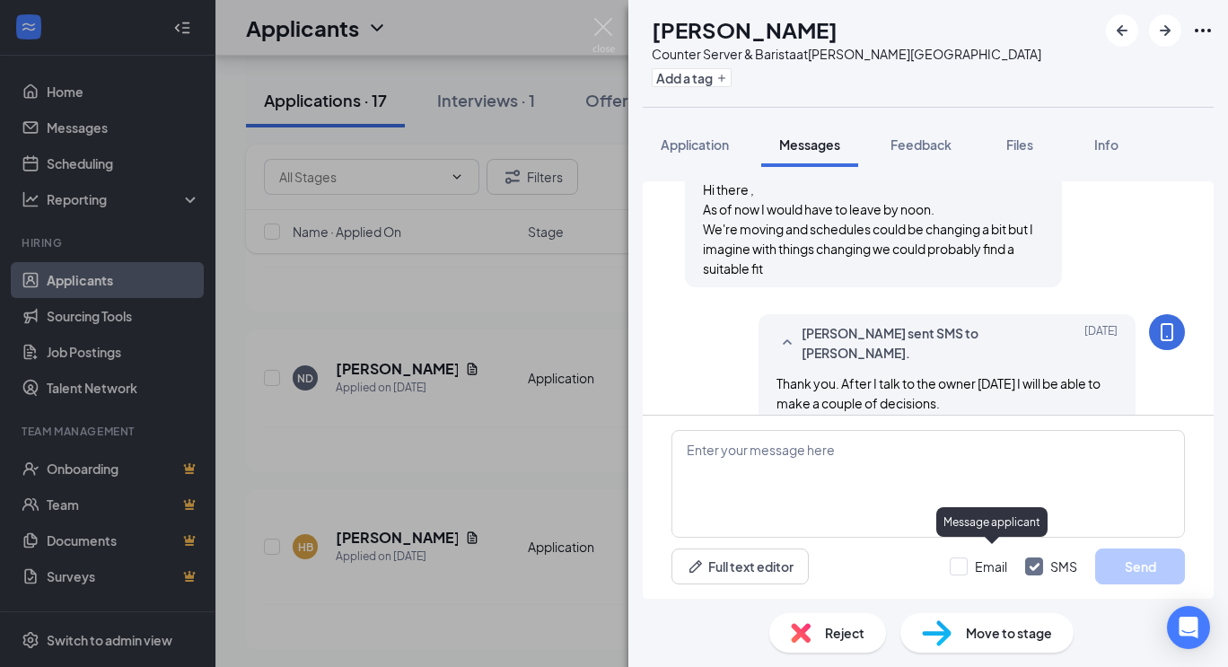
scroll to position [973, 0]
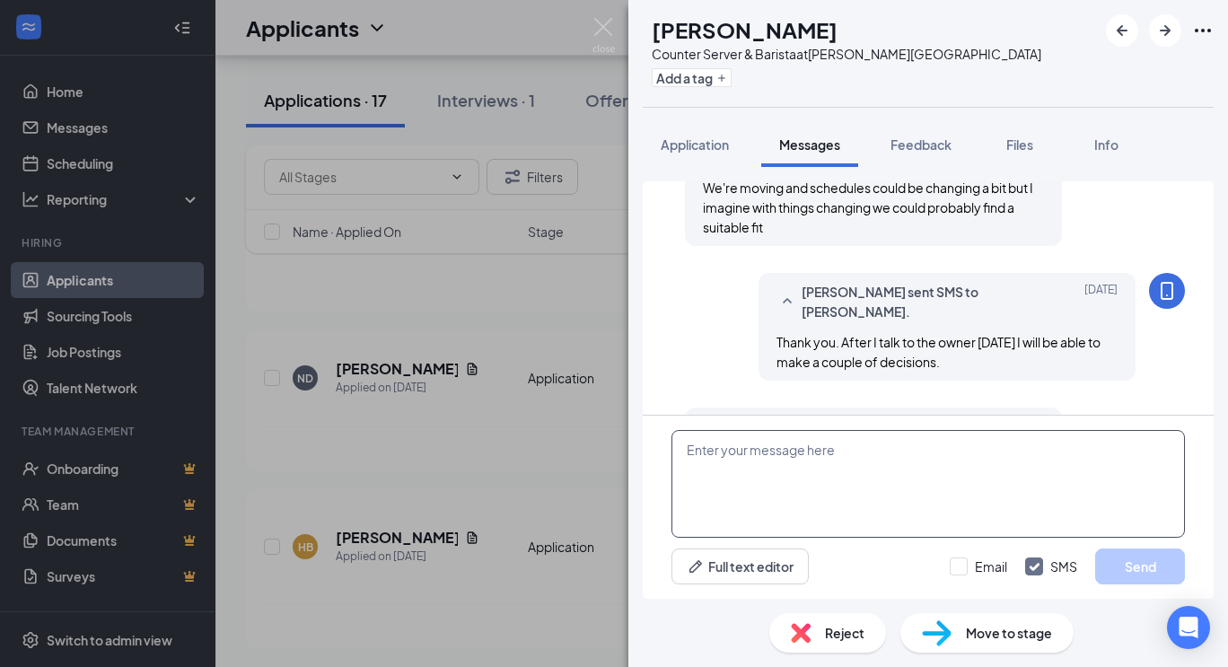
click at [829, 477] on textarea at bounding box center [929, 484] width 514 height 108
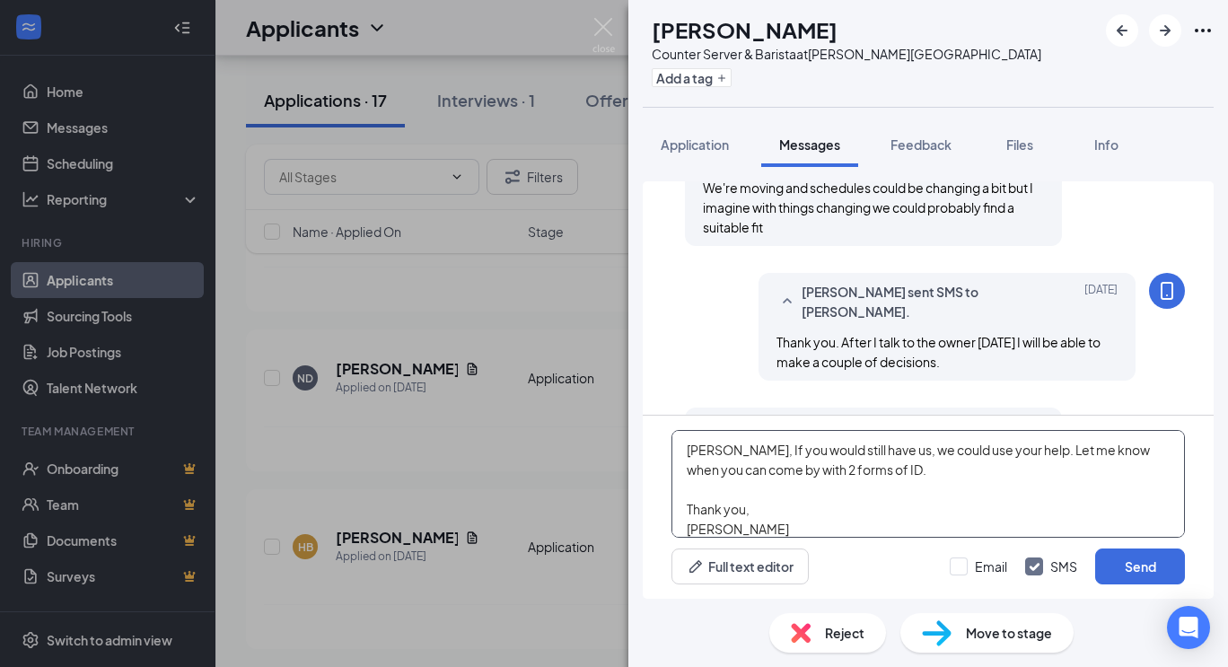
scroll to position [19, 0]
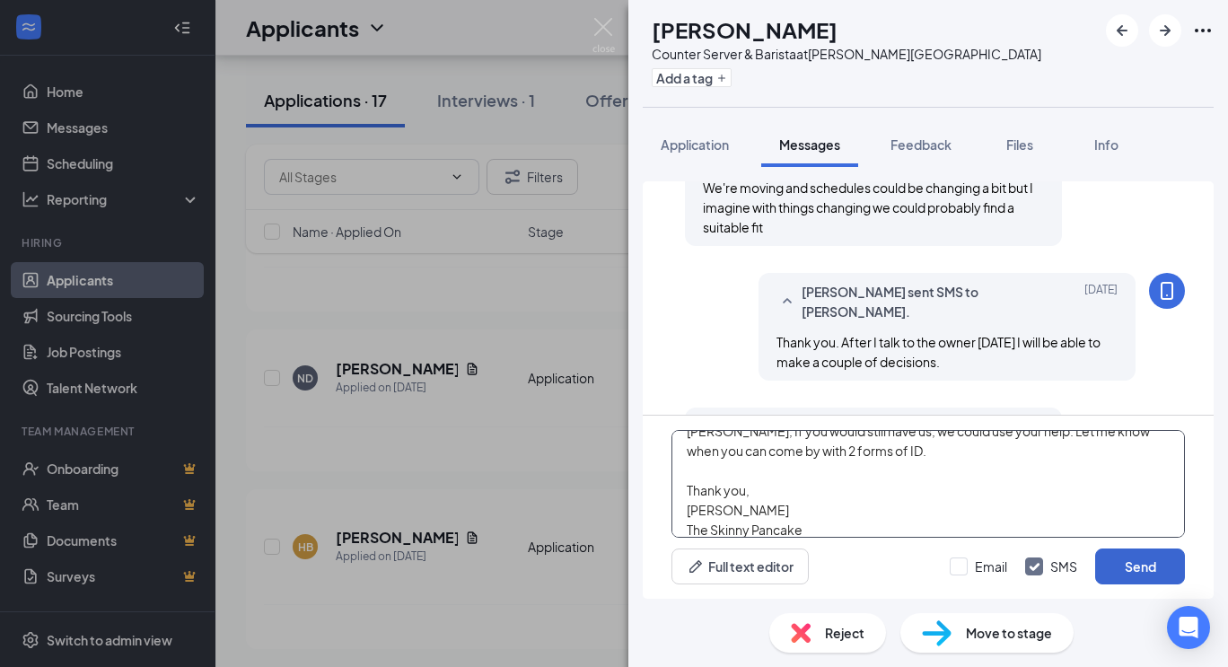
type textarea "[PERSON_NAME], If you would still have us, we could use your help. Let me know …"
click at [1116, 568] on button "Send" at bounding box center [1141, 567] width 90 height 36
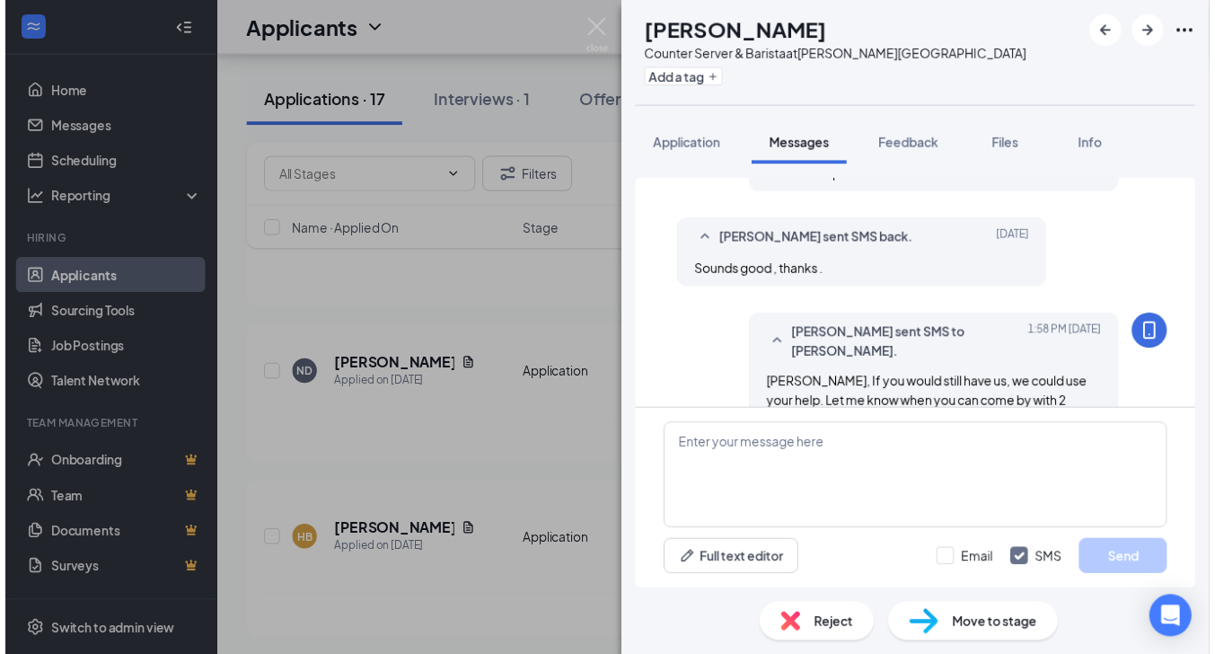
scroll to position [1169, 0]
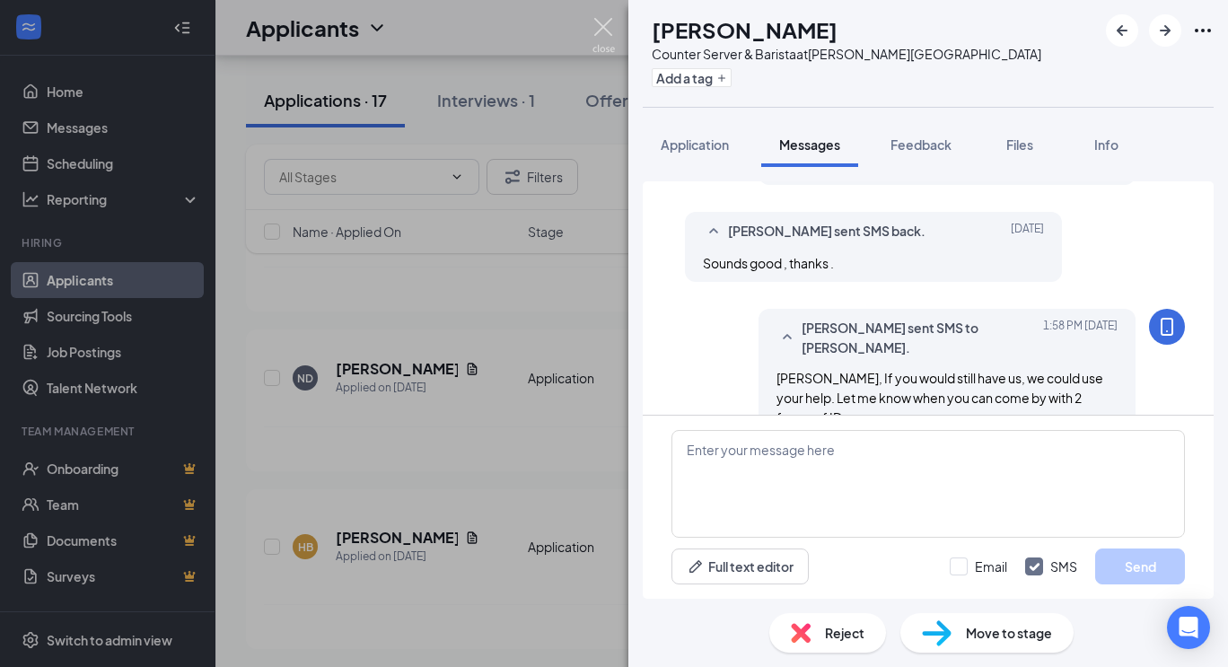
click at [605, 24] on img at bounding box center [604, 35] width 22 height 35
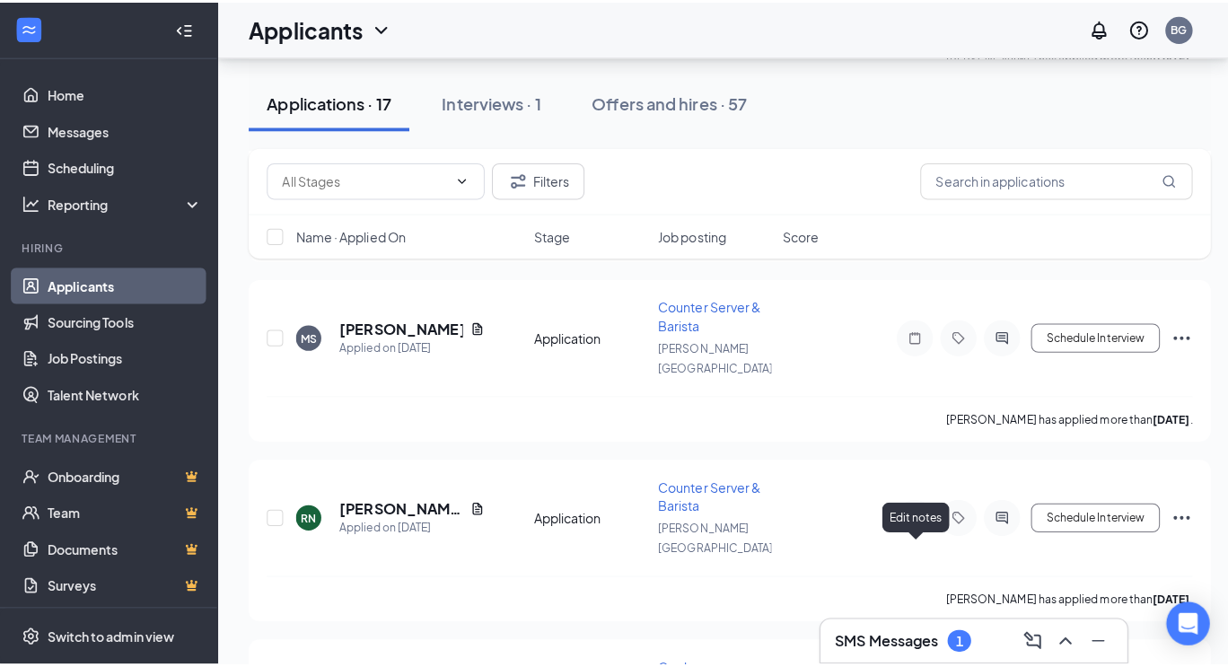
scroll to position [1985, 0]
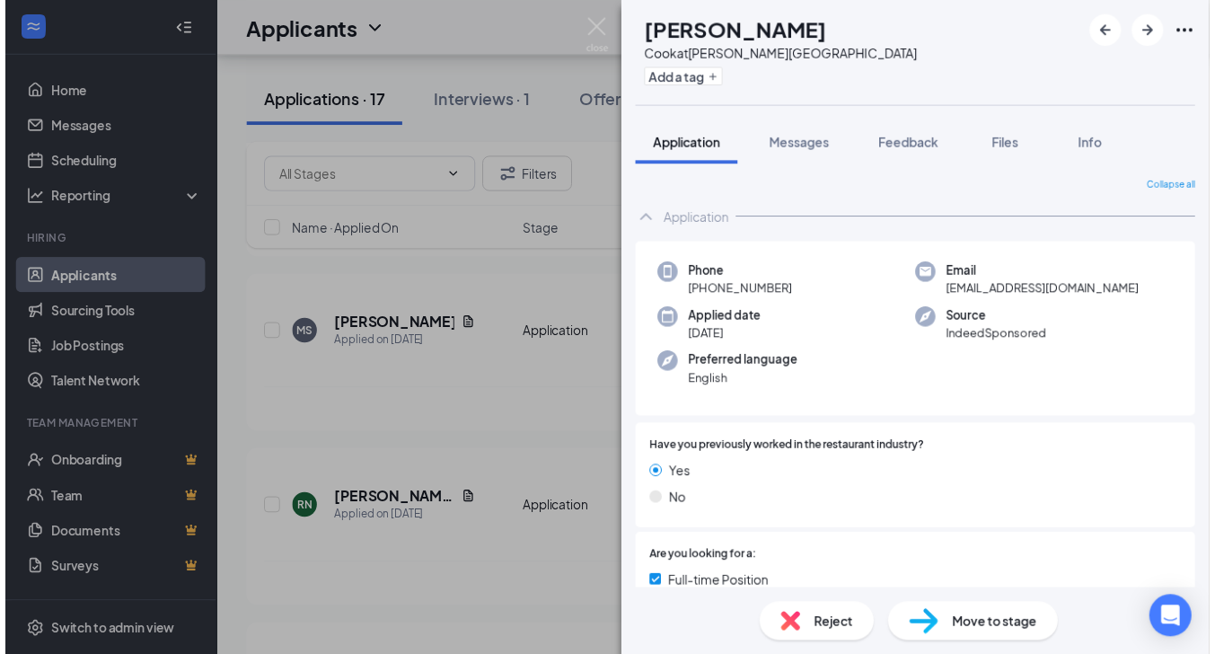
scroll to position [453, 0]
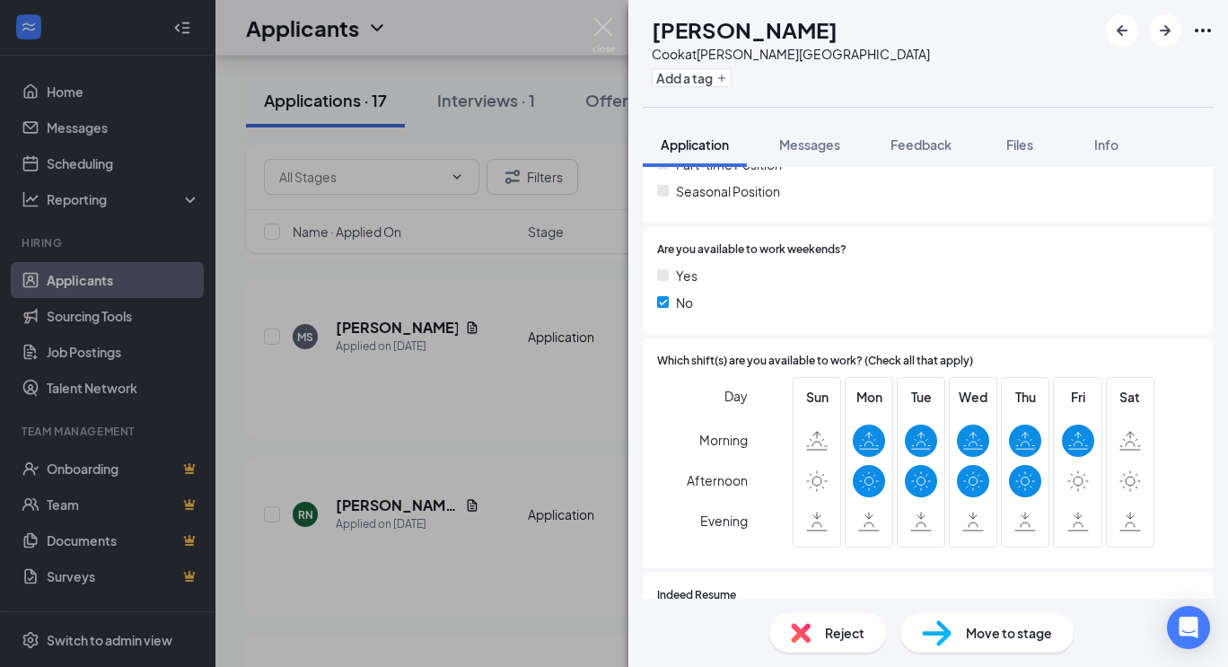
click at [607, 24] on img at bounding box center [604, 35] width 22 height 35
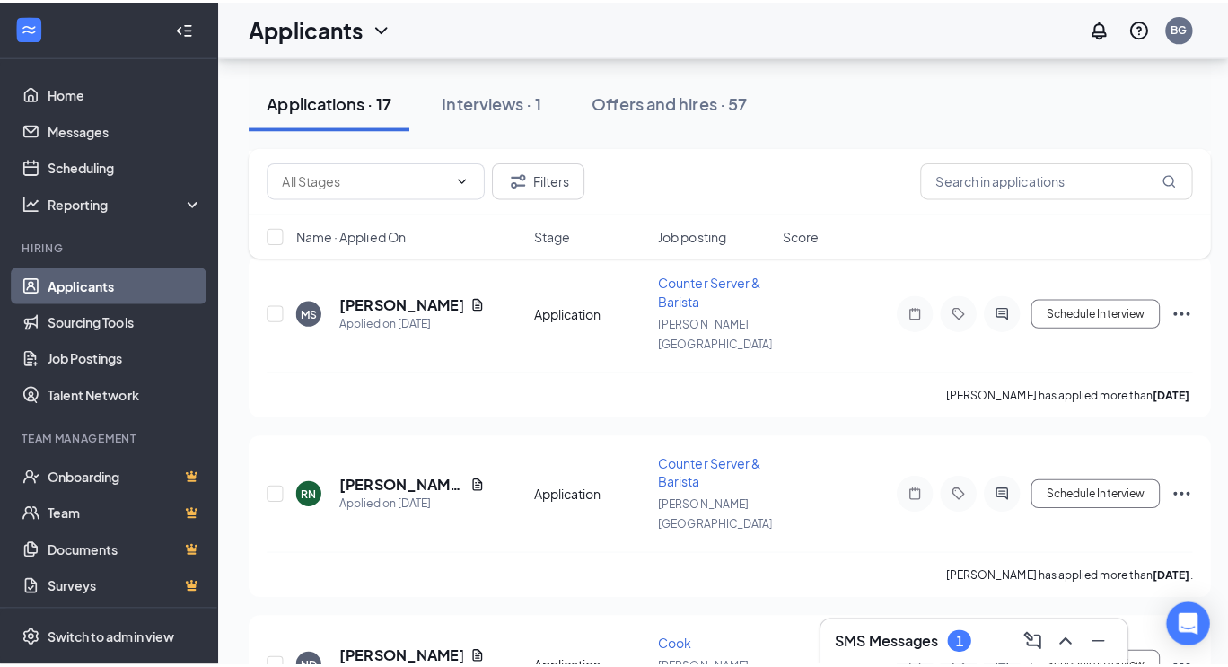
scroll to position [2012, 0]
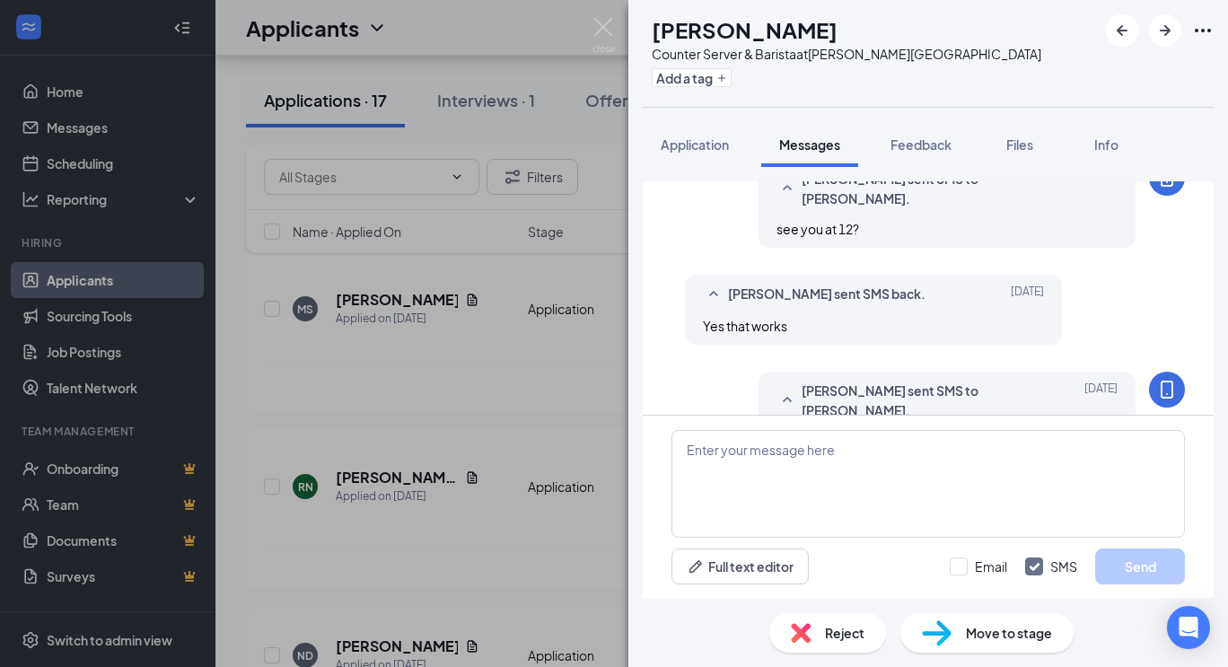
scroll to position [952, 0]
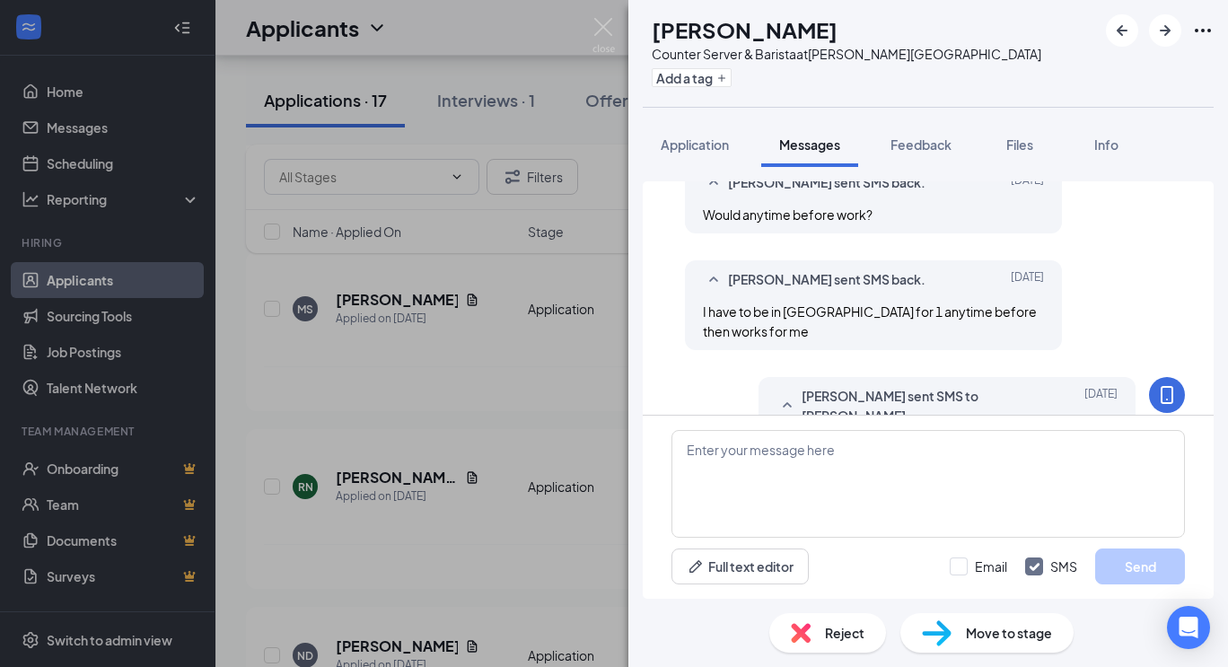
scroll to position [952, 0]
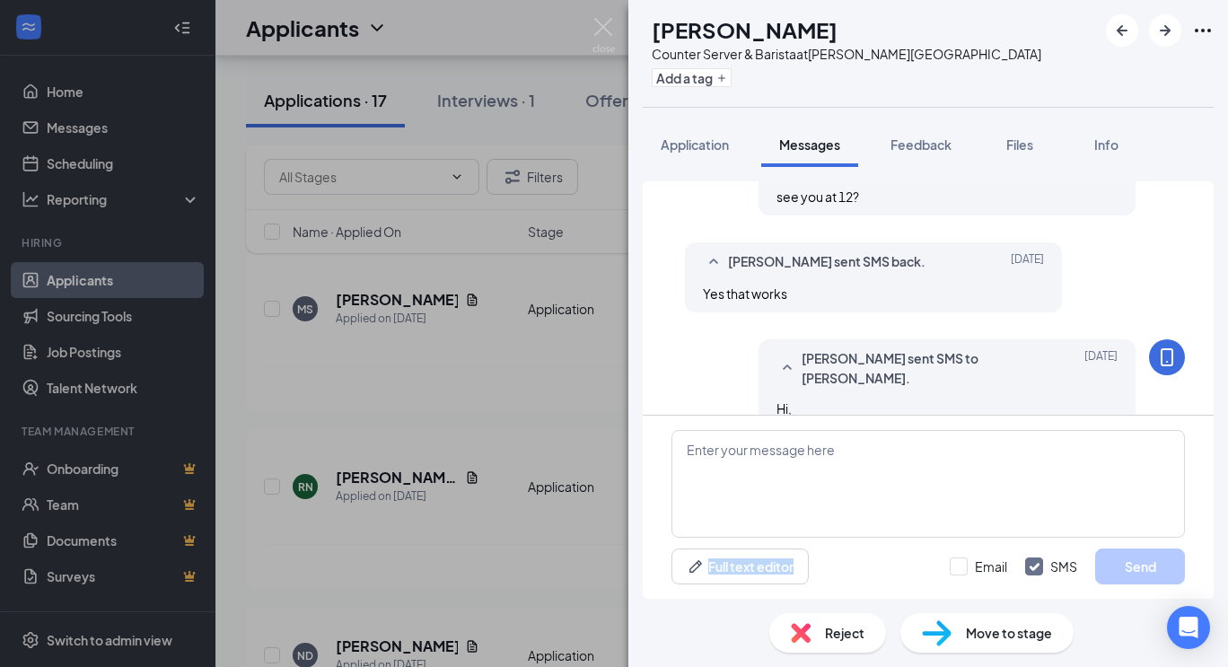
drag, startPoint x: 960, startPoint y: 579, endPoint x: 720, endPoint y: 401, distance: 298.5
click at [720, 401] on div "Load earlier interactions (about 3 more) [PERSON_NAME] sent SMS to [PERSON_NAME…" at bounding box center [928, 390] width 571 height 418
click at [673, 142] on span "Application" at bounding box center [695, 144] width 68 height 16
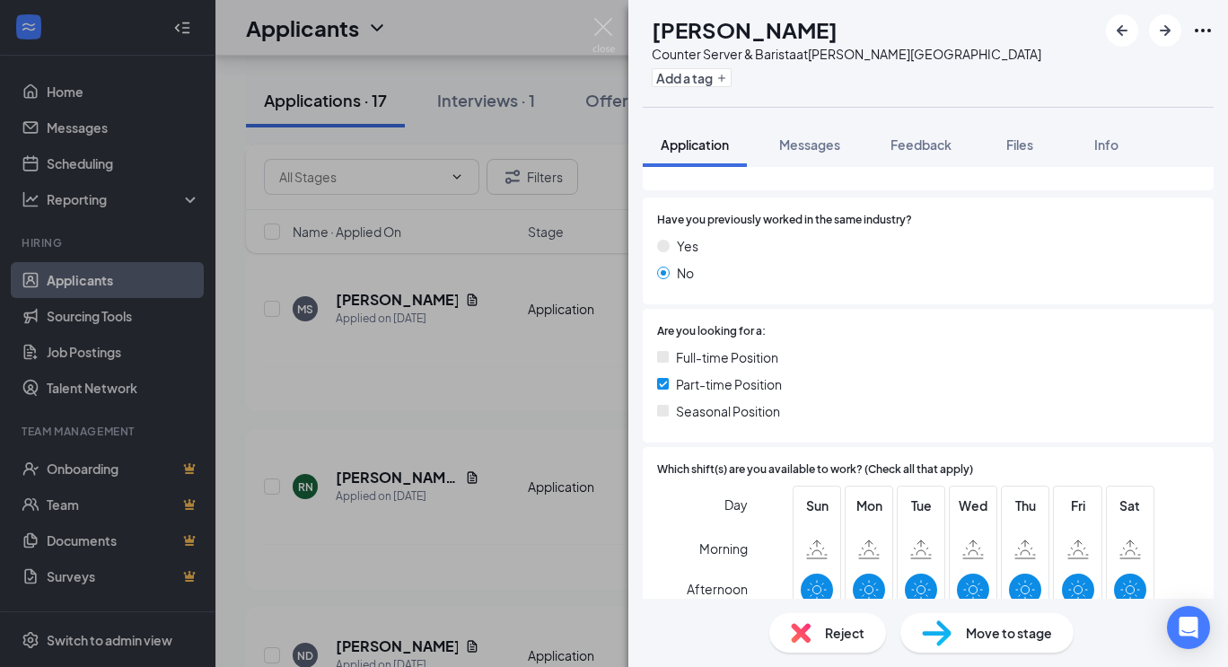
scroll to position [224, 0]
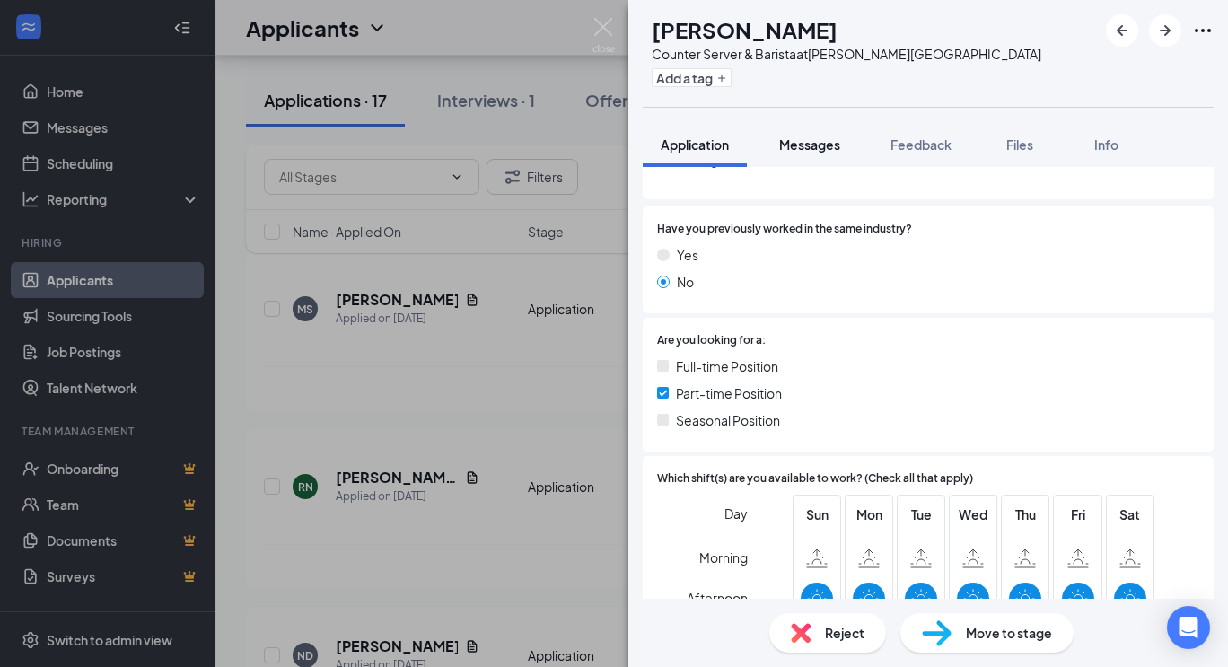
click at [823, 147] on span "Messages" at bounding box center [809, 144] width 61 height 16
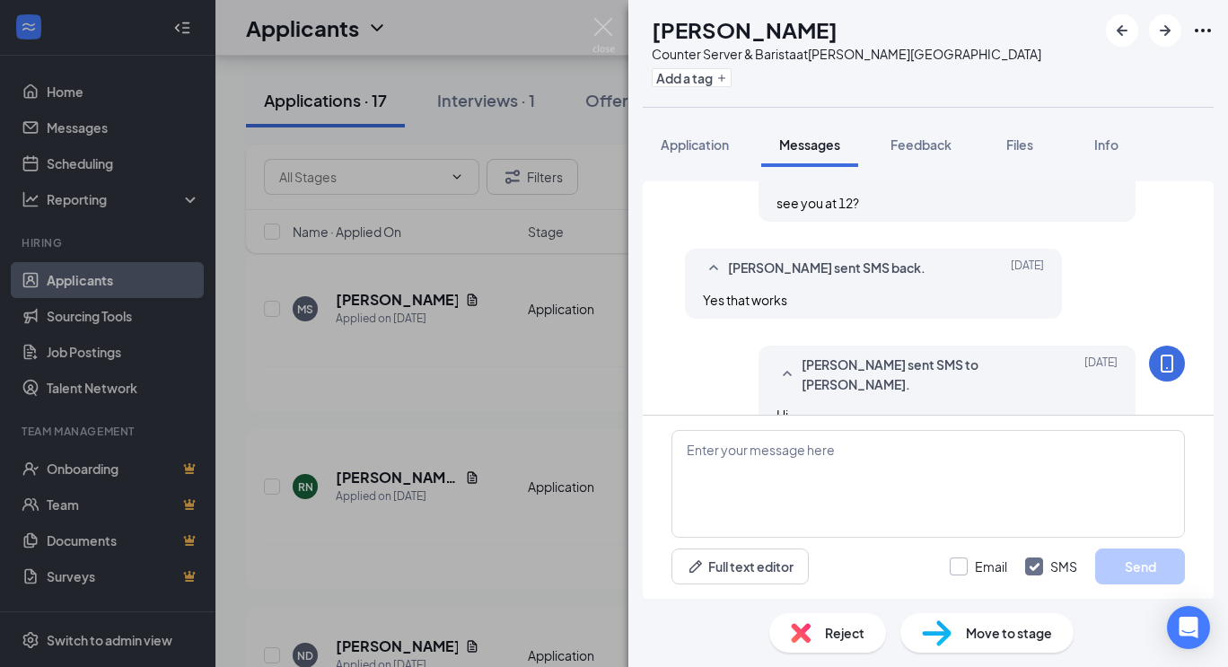
click at [960, 566] on input "Email" at bounding box center [978, 567] width 57 height 18
checkbox input "true"
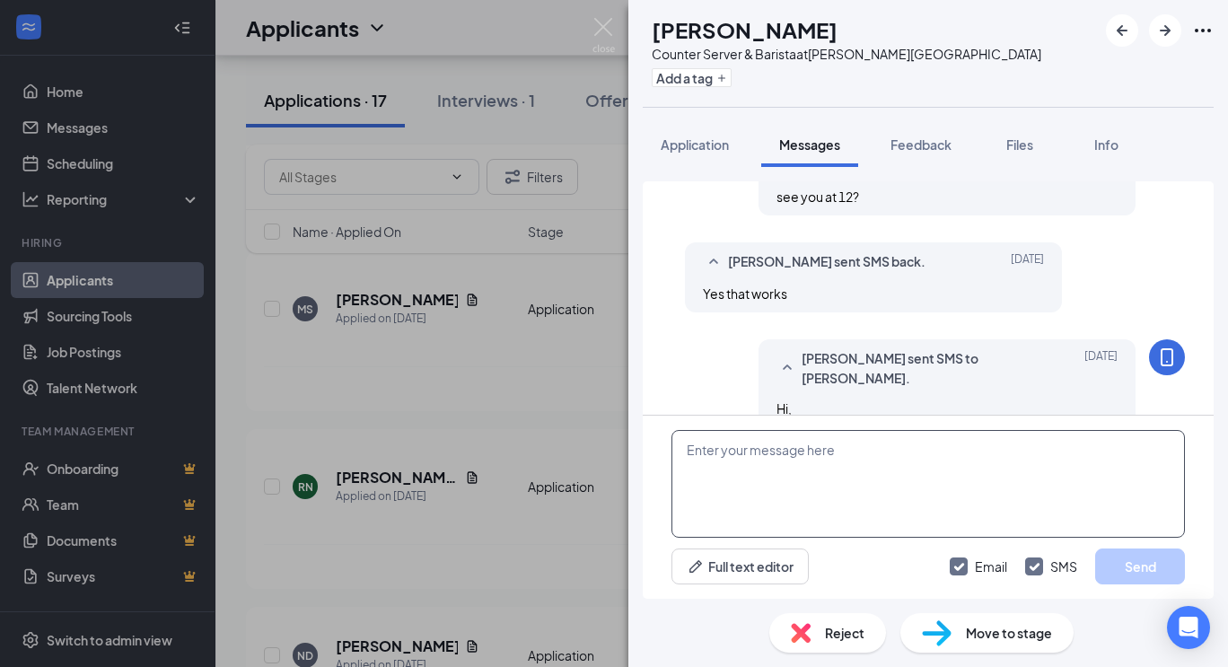
click at [847, 458] on textarea at bounding box center [929, 484] width 514 height 108
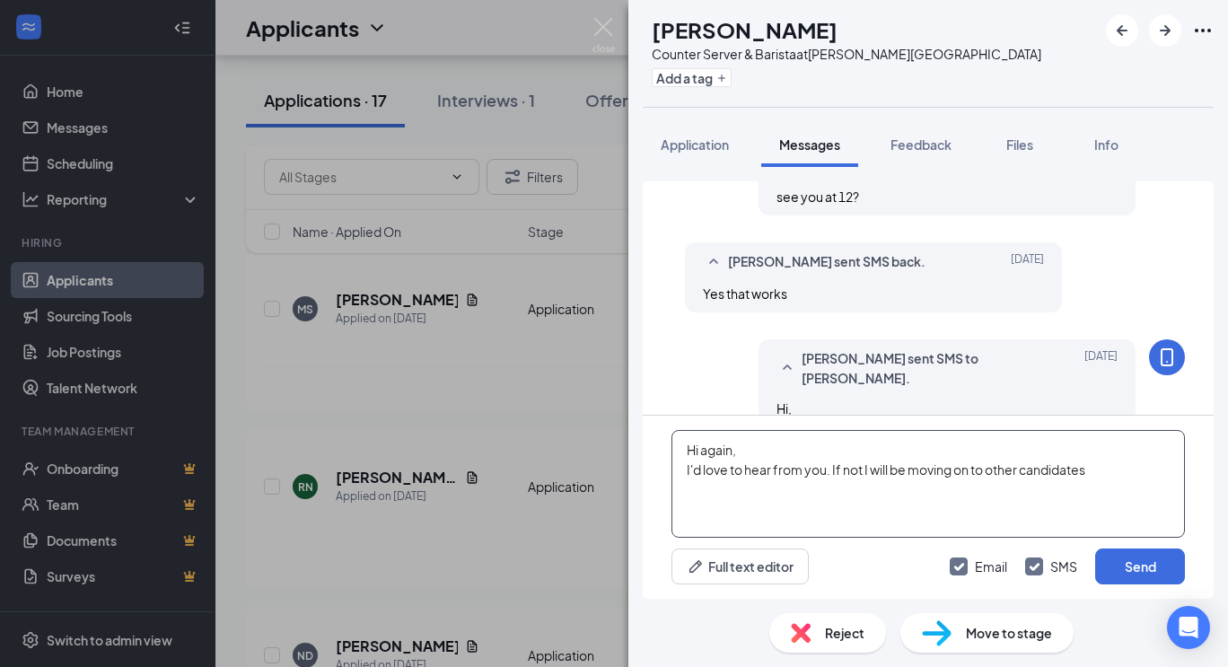
drag, startPoint x: 835, startPoint y: 469, endPoint x: 1084, endPoint y: 465, distance: 248.8
click at [1084, 465] on textarea "Hi again, I'd love to hear from you. If not I will be moving on to other candid…" at bounding box center [929, 484] width 514 height 108
click at [1082, 470] on textarea "Hi again, I'd love to hear from you. I will be making hiring decisions by this …" at bounding box center [929, 484] width 514 height 108
click at [1148, 470] on textarea "Hi again, I'd love to hear from you. I will be making hiring decisions by [DATE]" at bounding box center [929, 484] width 514 height 108
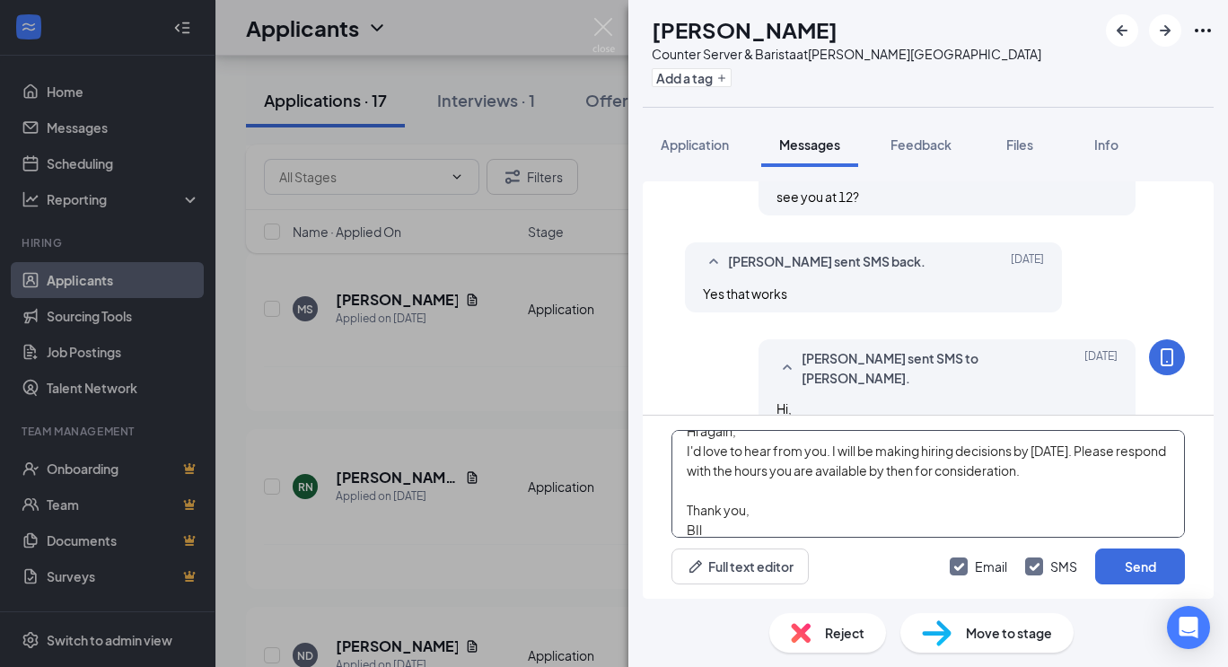
scroll to position [39, 0]
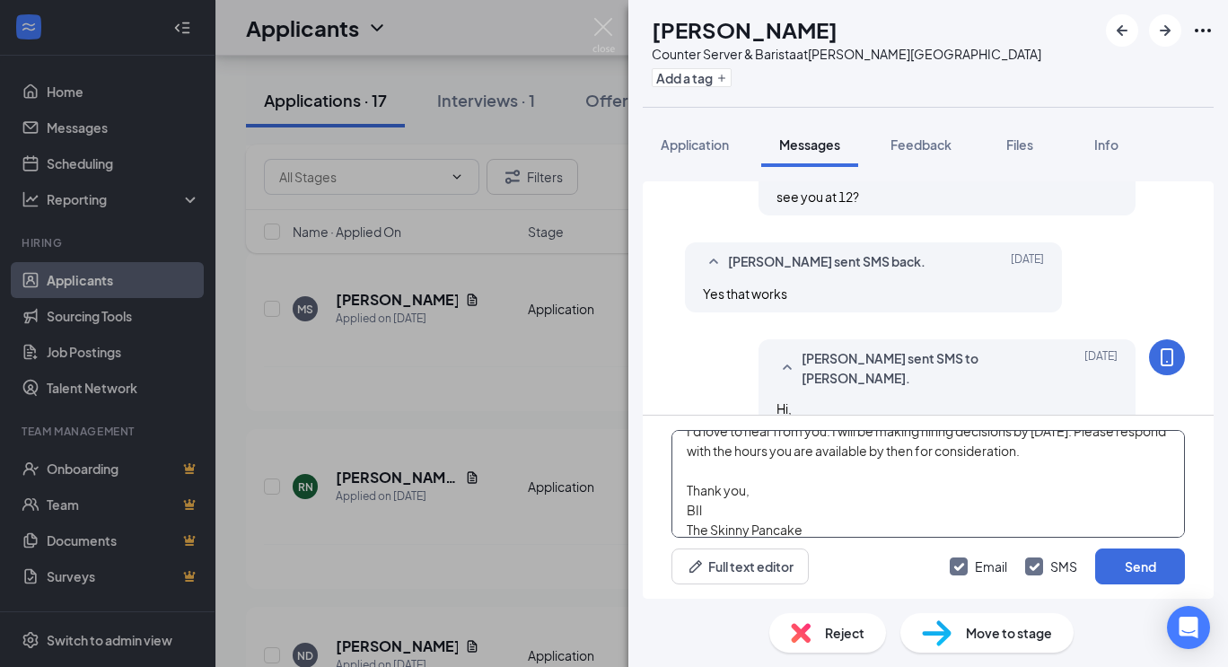
click at [706, 507] on textarea "Hi again, I'd love to hear from you. I will be making hiring decisions by [DATE…" at bounding box center [929, 484] width 514 height 108
type textarea "Hi again, I'd love to hear from you. I will be making hiring decisions by [DATE…"
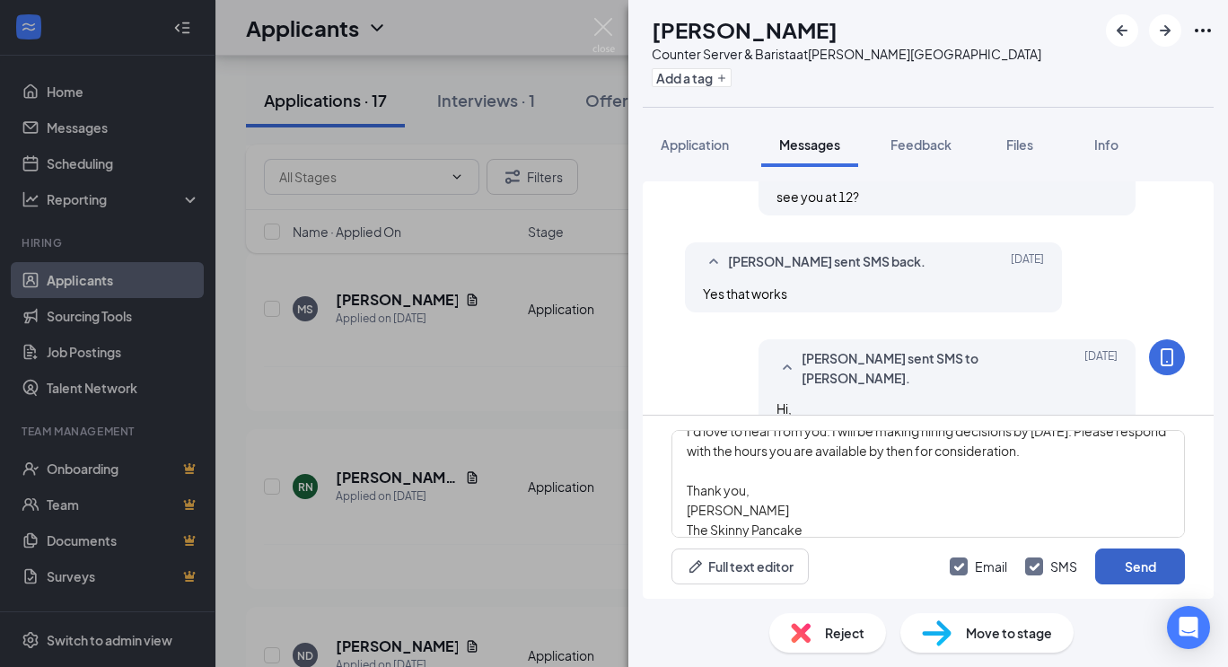
click at [1159, 560] on button "Send" at bounding box center [1141, 567] width 90 height 36
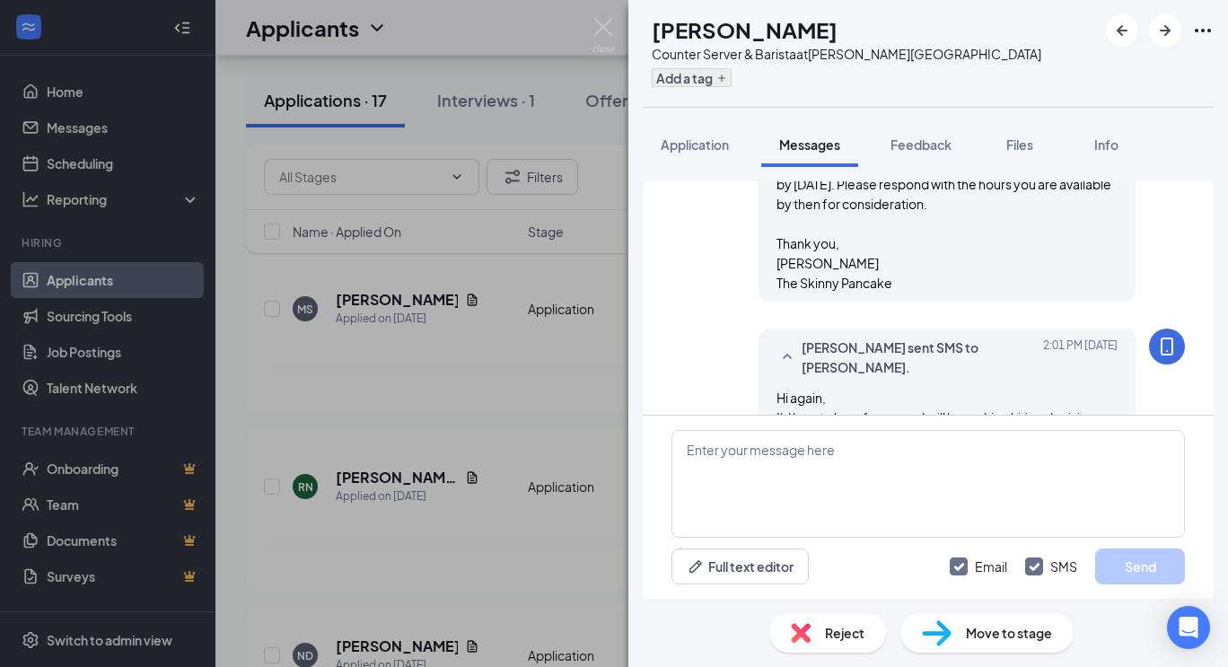
scroll to position [1422, 0]
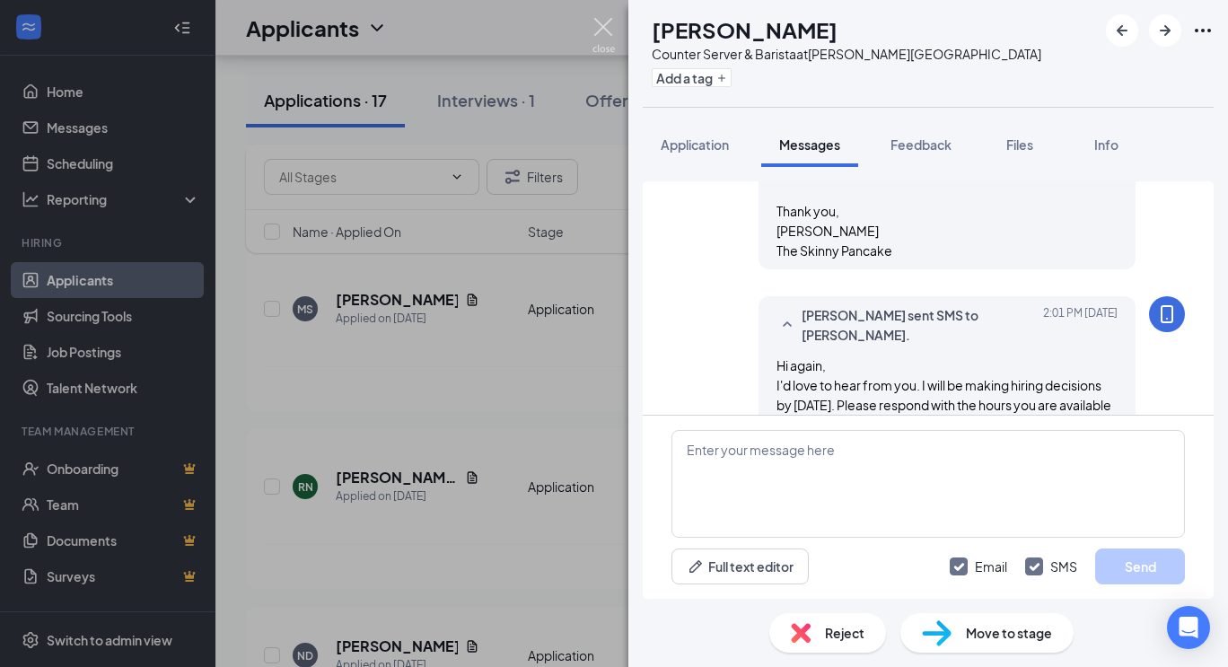
click at [595, 36] on img at bounding box center [604, 35] width 22 height 35
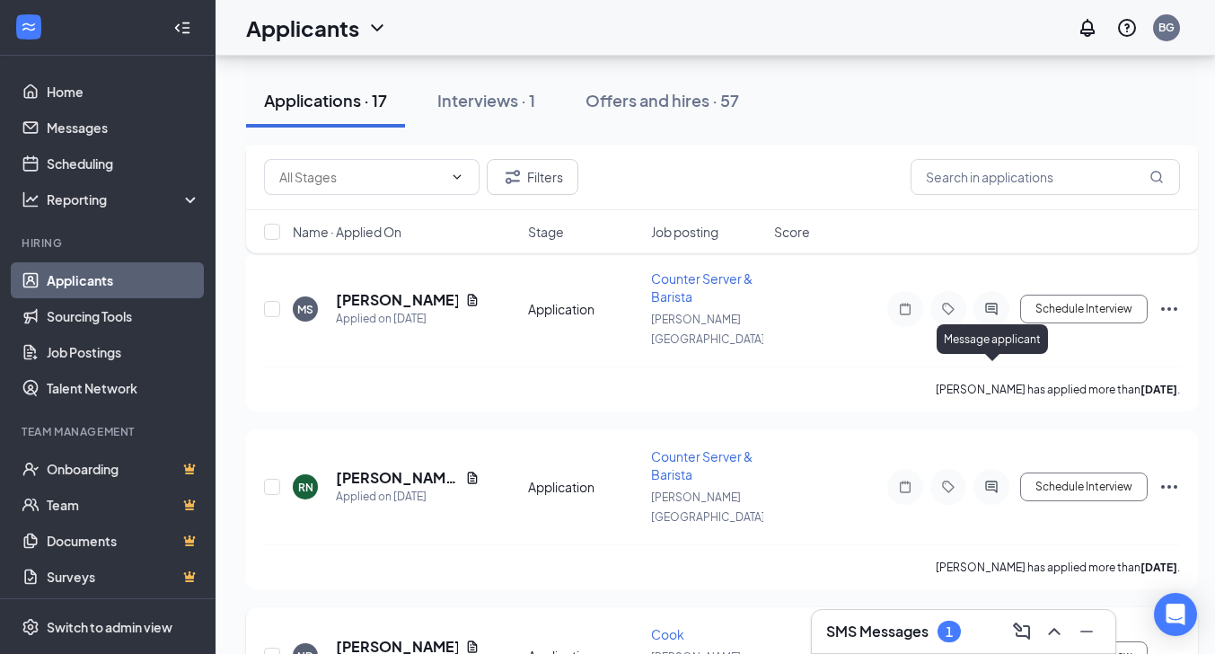
click at [987, 649] on icon "ActiveChat" at bounding box center [991, 655] width 12 height 12
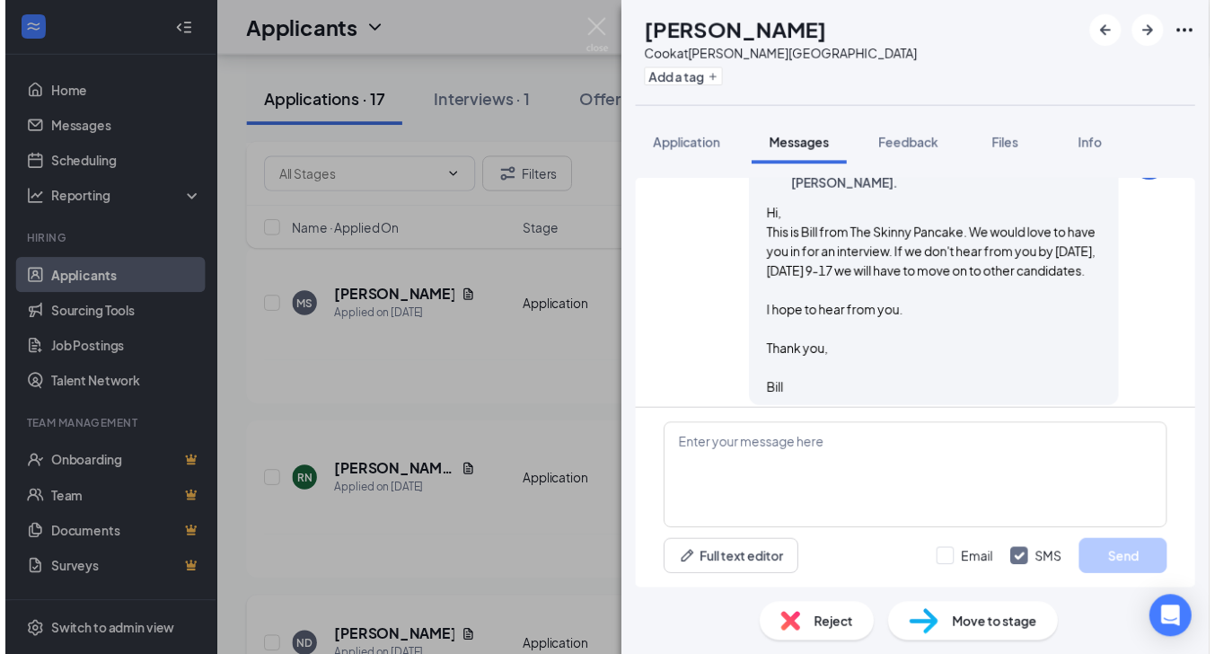
scroll to position [1079, 0]
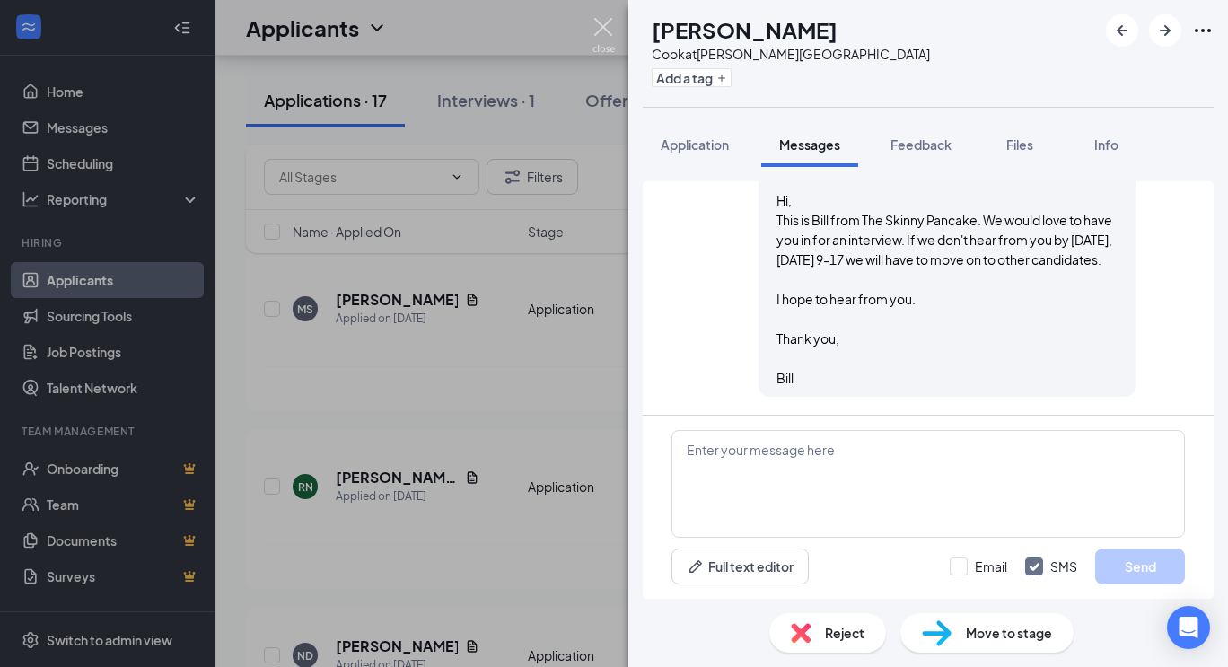
click at [607, 22] on img at bounding box center [604, 35] width 22 height 35
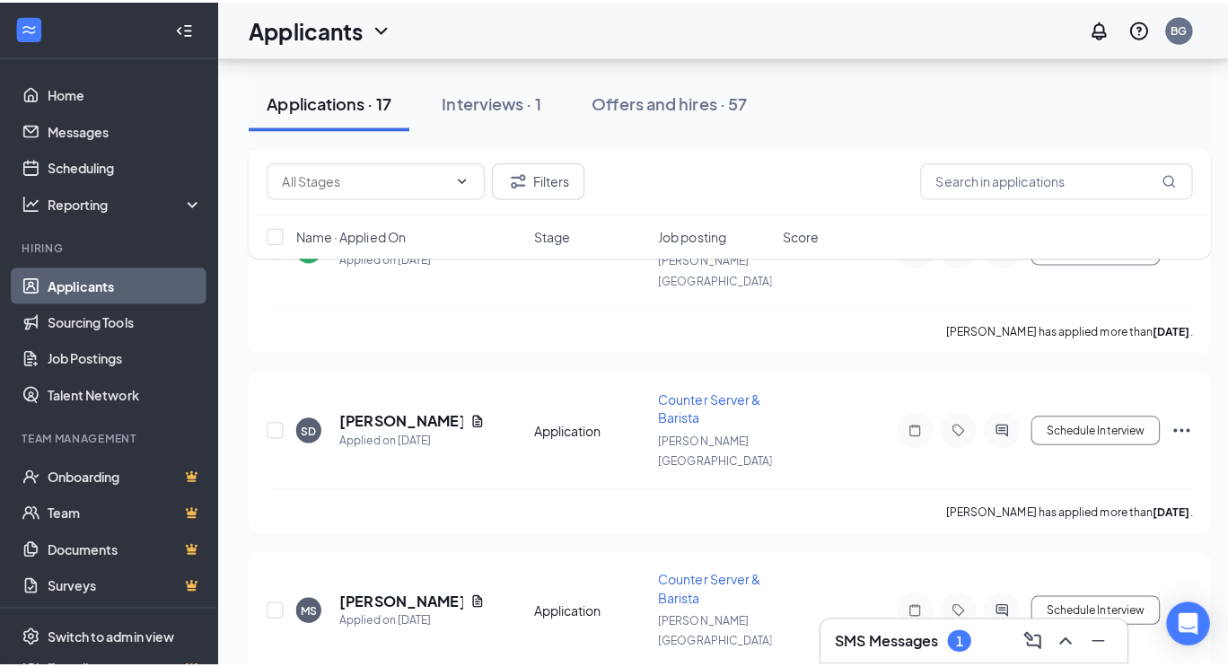
scroll to position [1717, 0]
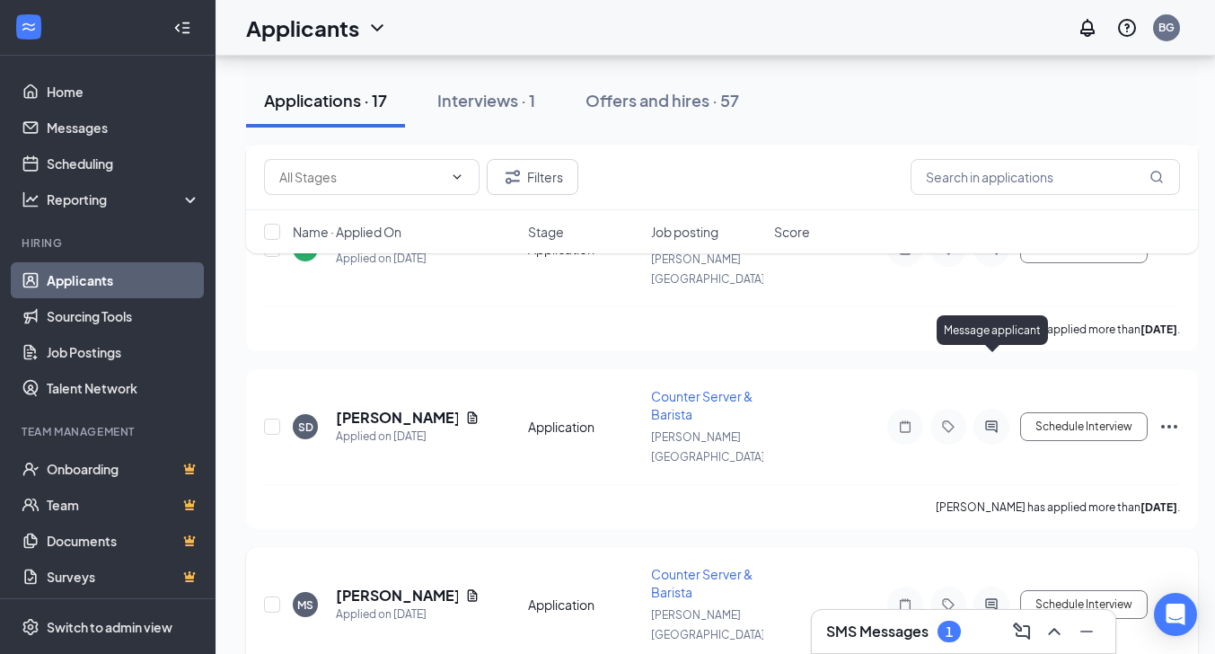
click at [995, 597] on icon "ActiveChat" at bounding box center [992, 604] width 22 height 14
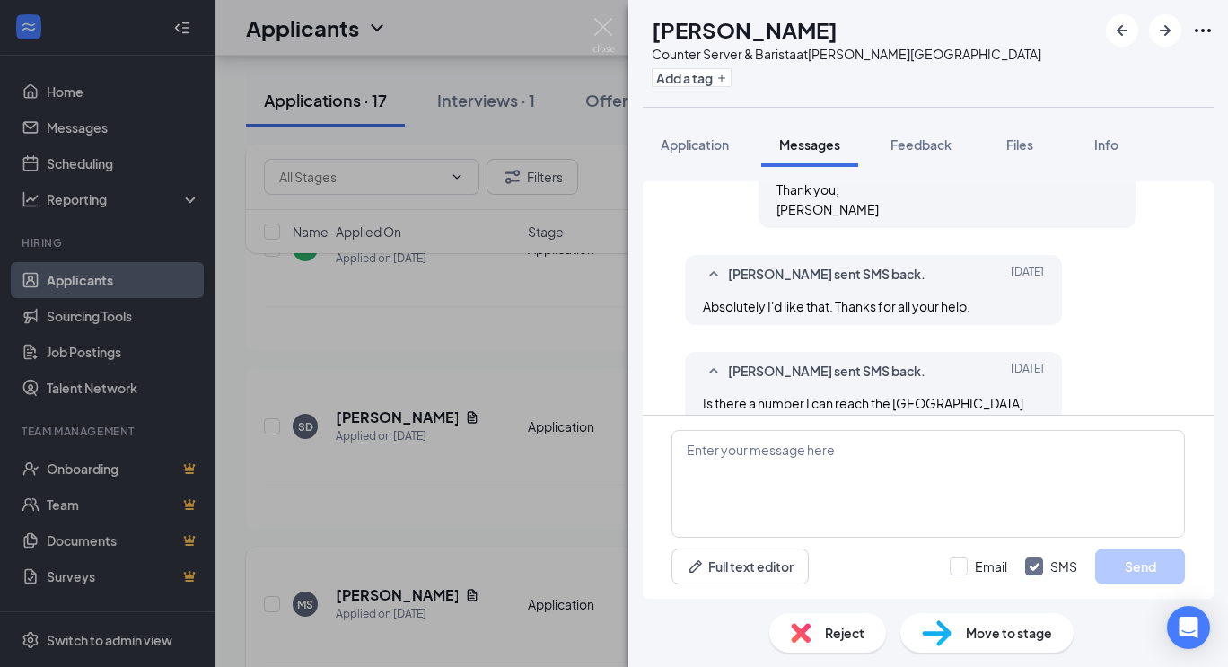
scroll to position [1455, 0]
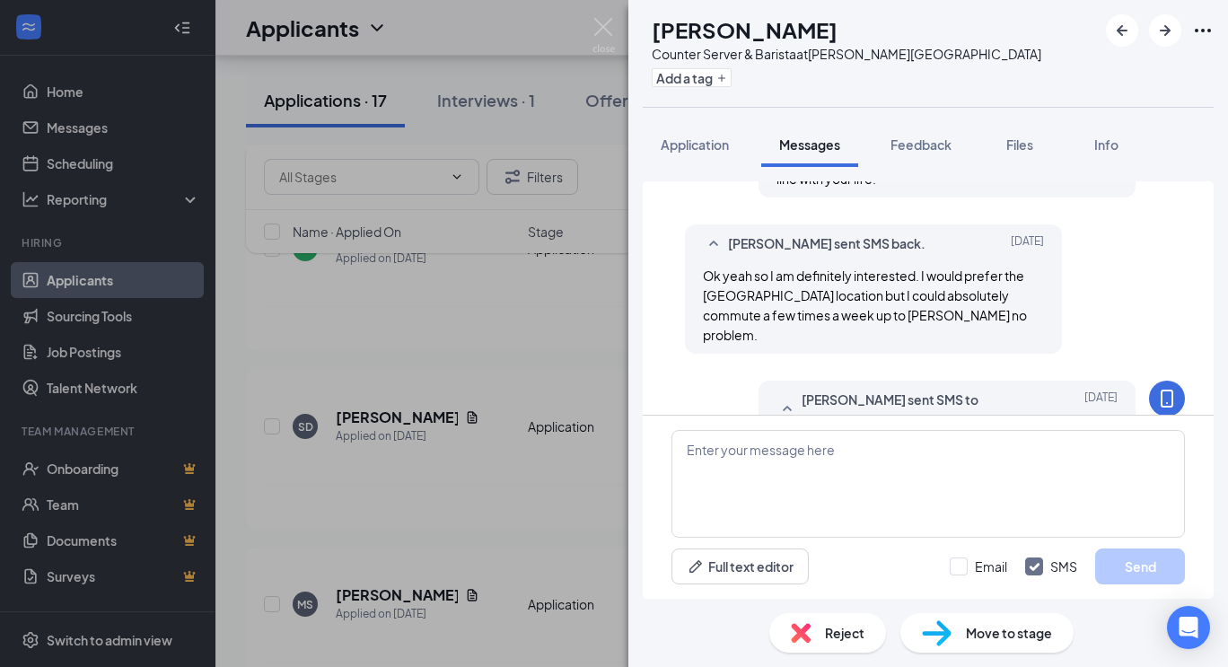
scroll to position [1455, 0]
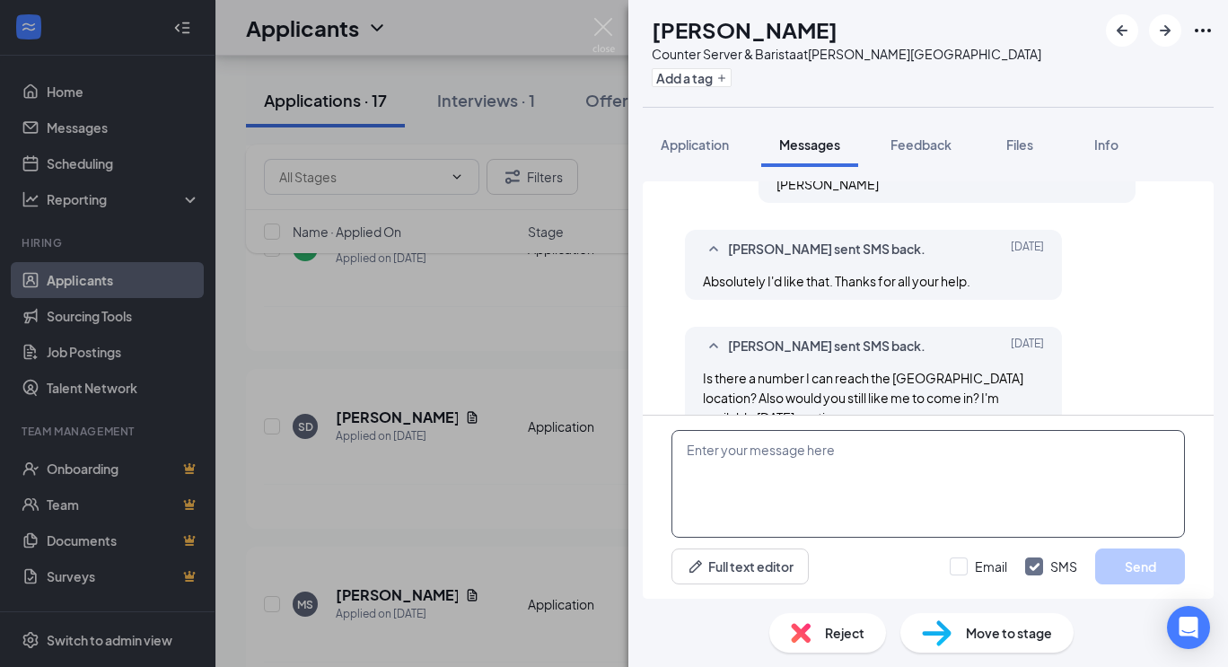
click at [855, 444] on textarea at bounding box center [929, 484] width 514 height 108
type textarea "O"
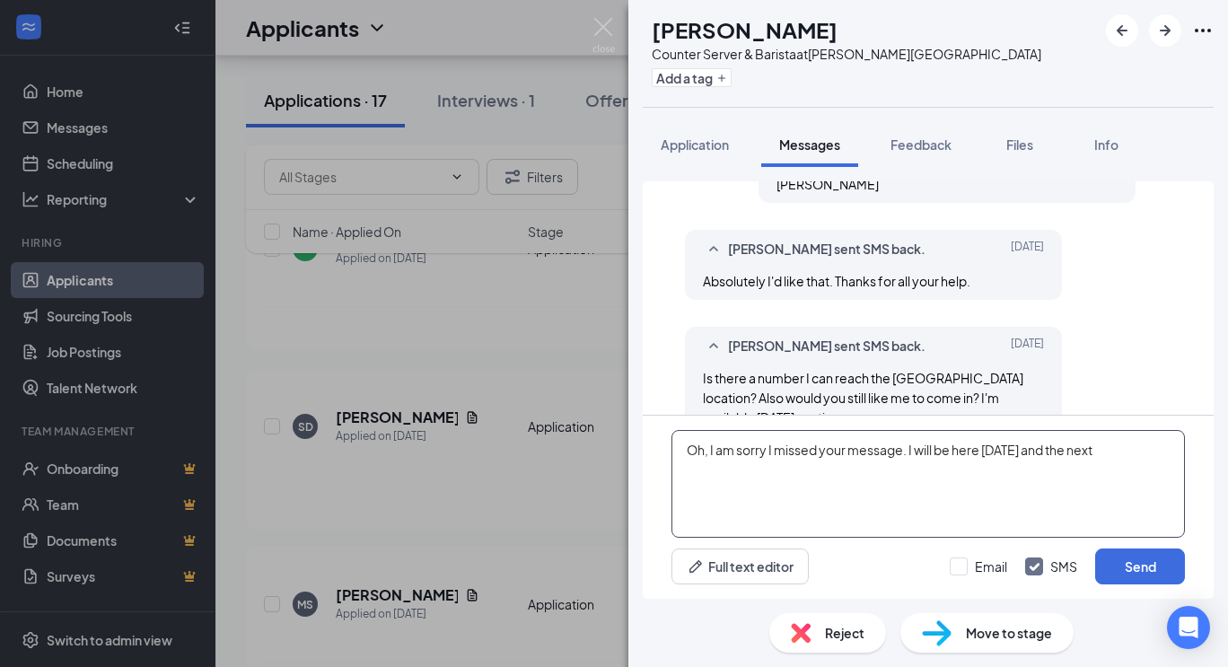
drag, startPoint x: 1071, startPoint y: 453, endPoint x: 1154, endPoint y: 471, distance: 84.5
click at [1154, 471] on textarea "Oh, I am sorry I missed your message. I will be here [DATE] and the next" at bounding box center [929, 484] width 514 height 108
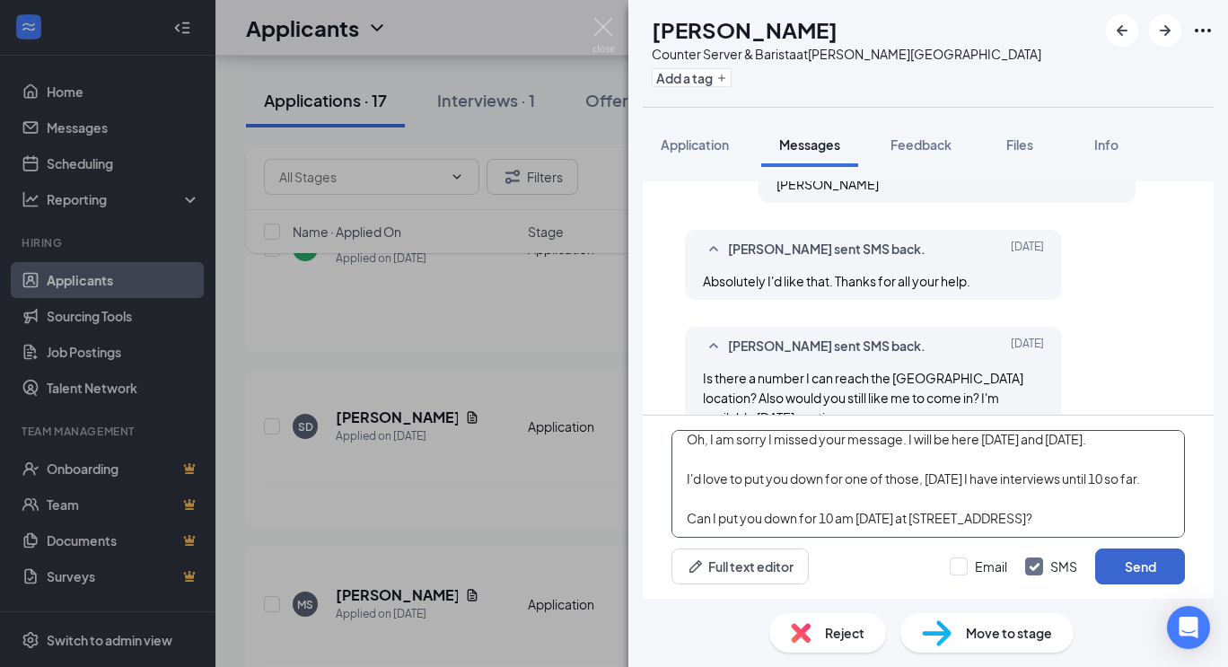
type textarea "Oh, I am sorry I missed your message. I will be here [DATE] and [DATE]. I'd lov…"
click at [1155, 563] on button "Send" at bounding box center [1141, 567] width 90 height 36
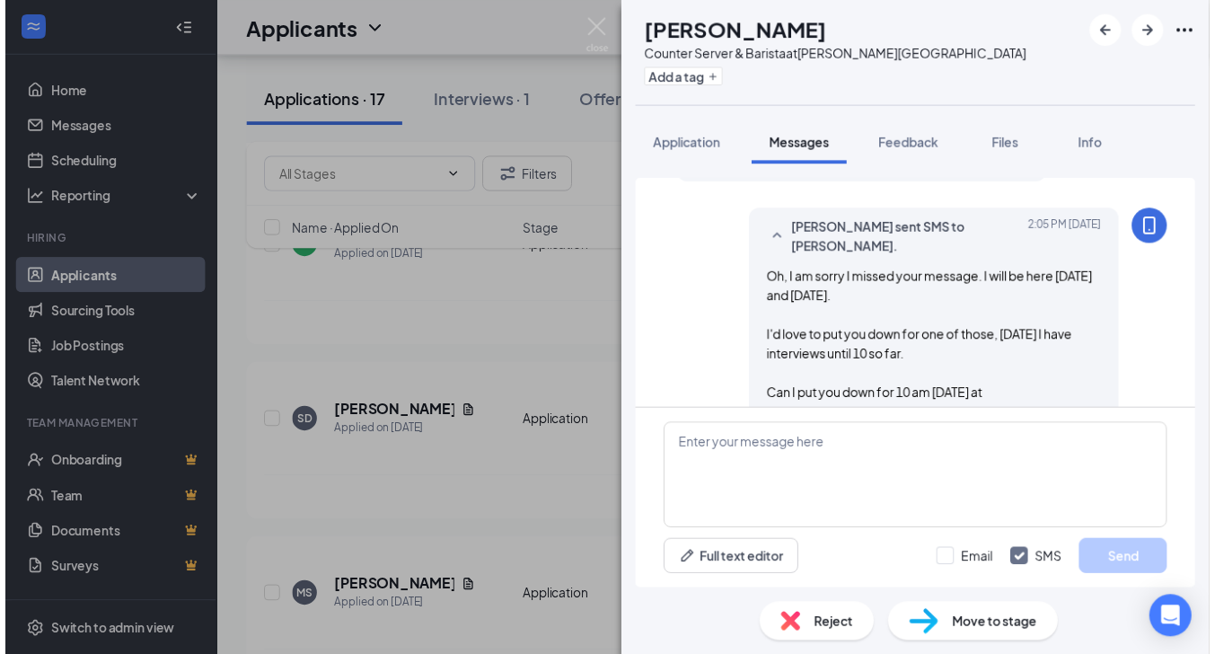
scroll to position [1708, 0]
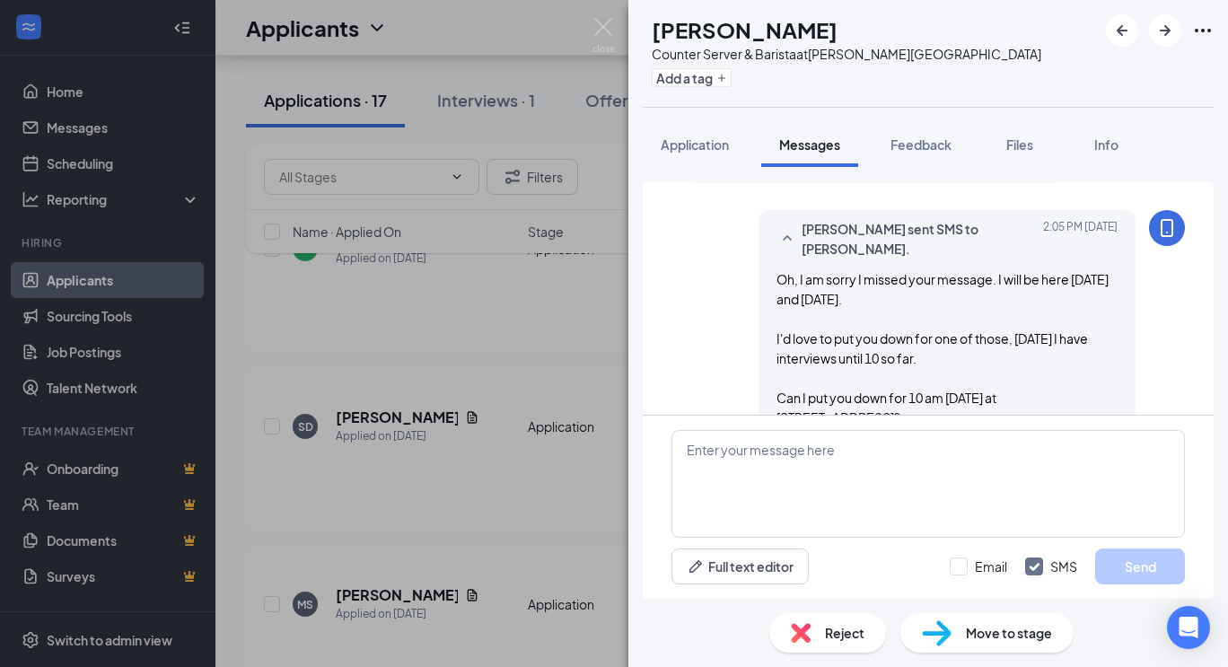
click at [532, 466] on div "[PERSON_NAME] Counter Server & Barista at [PERSON_NAME][GEOGRAPHIC_DATA] Add a …" at bounding box center [614, 333] width 1228 height 667
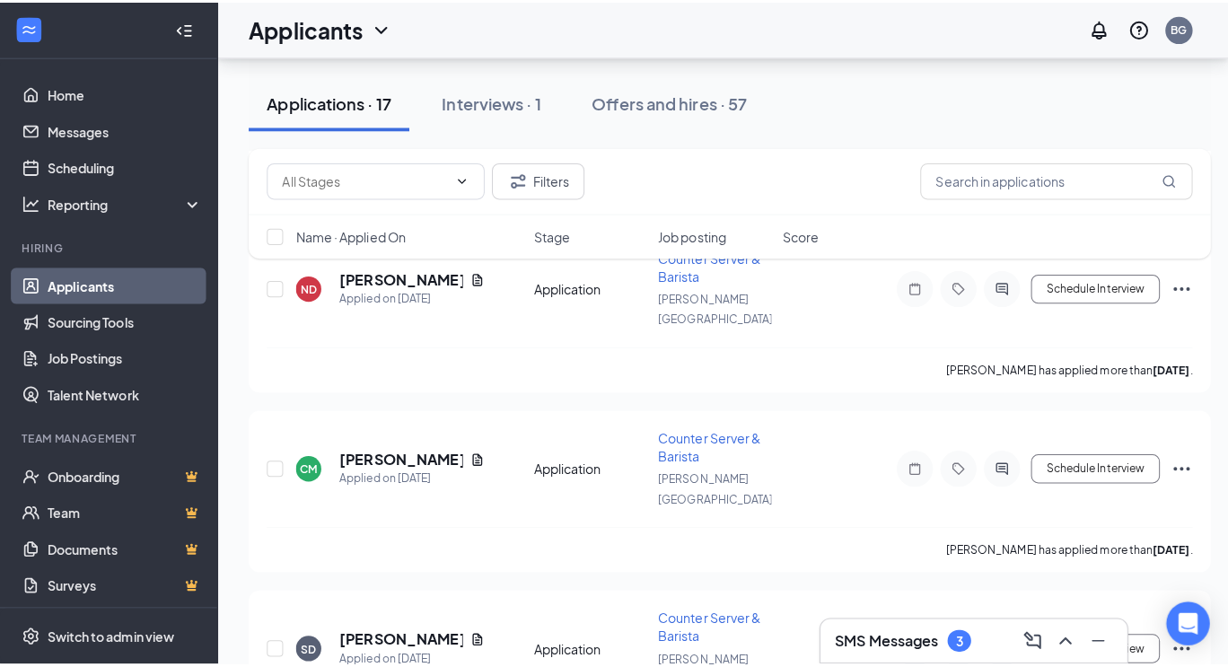
scroll to position [1482, 0]
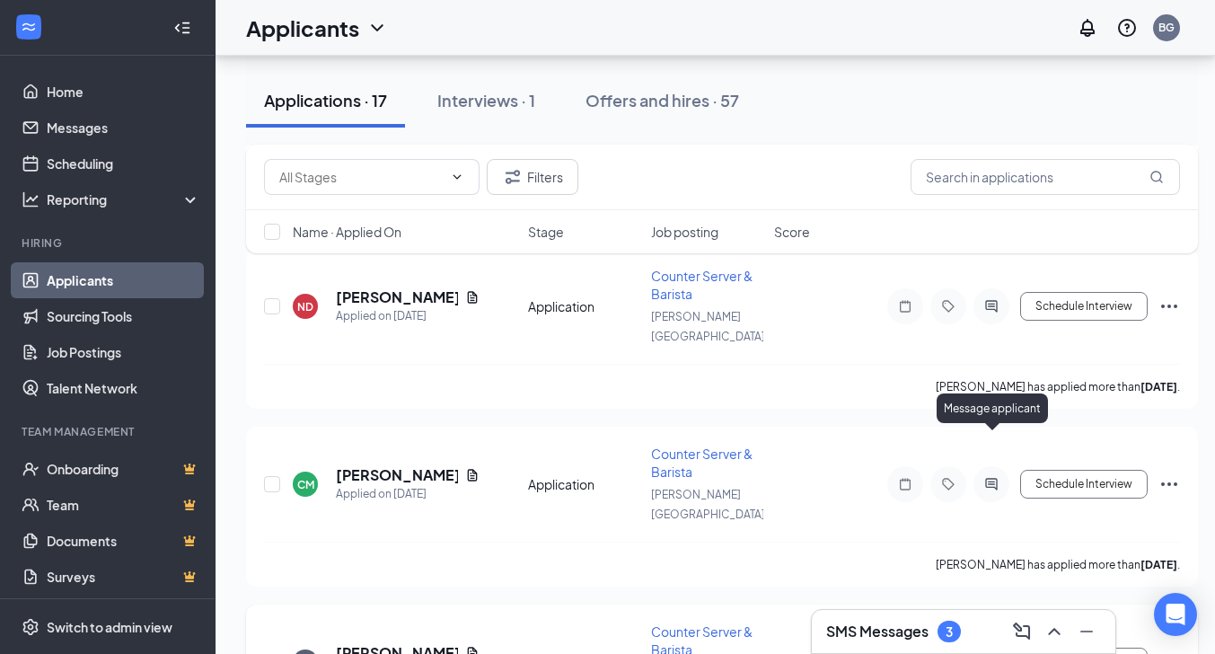
click at [994, 655] on icon "ActiveChat" at bounding box center [992, 662] width 22 height 14
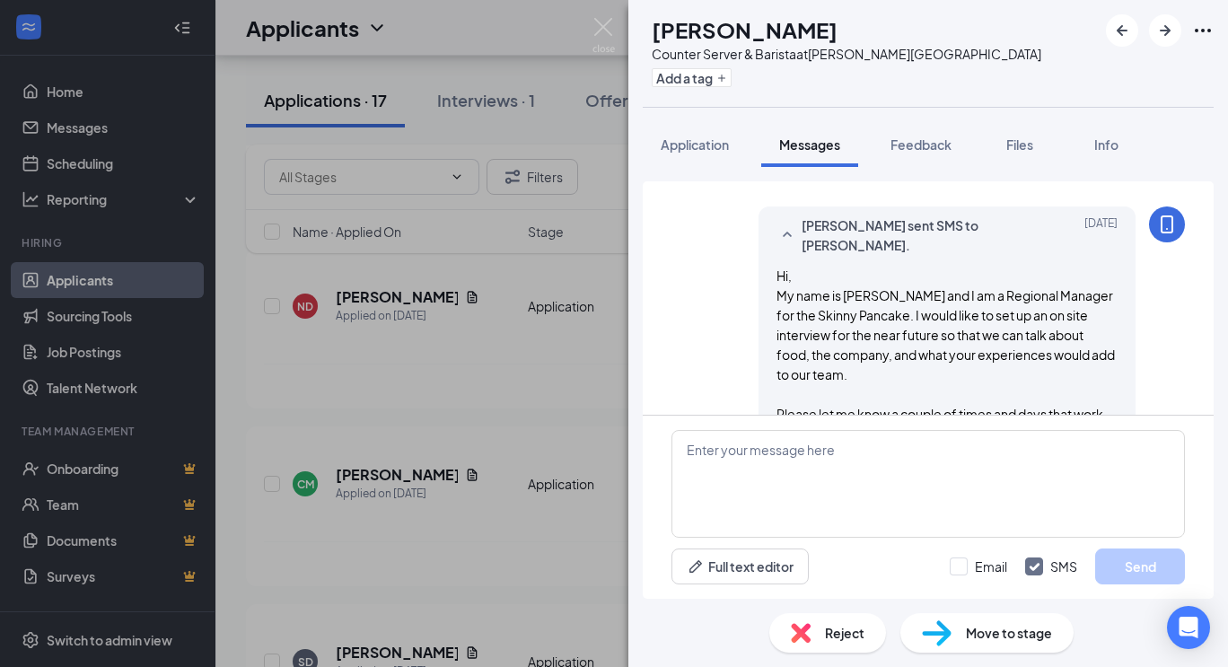
scroll to position [359, 0]
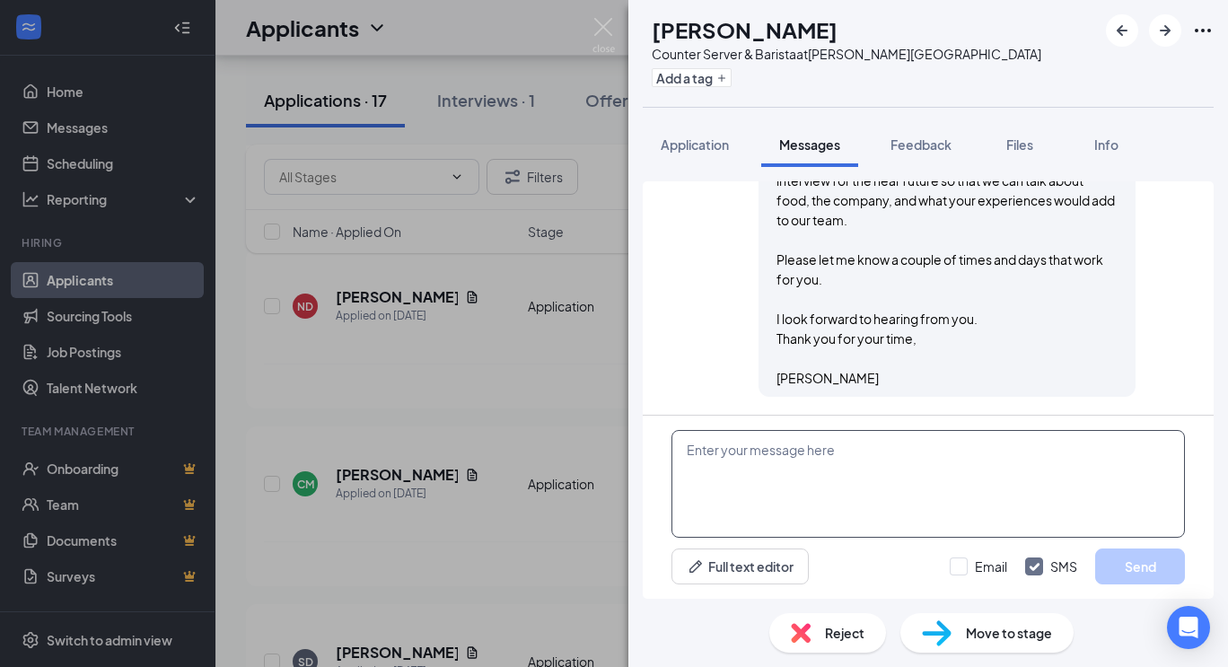
click at [797, 475] on textarea at bounding box center [929, 484] width 514 height 108
click at [961, 568] on input "Email" at bounding box center [978, 567] width 57 height 18
checkbox input "true"
click at [751, 456] on textarea at bounding box center [929, 484] width 514 height 108
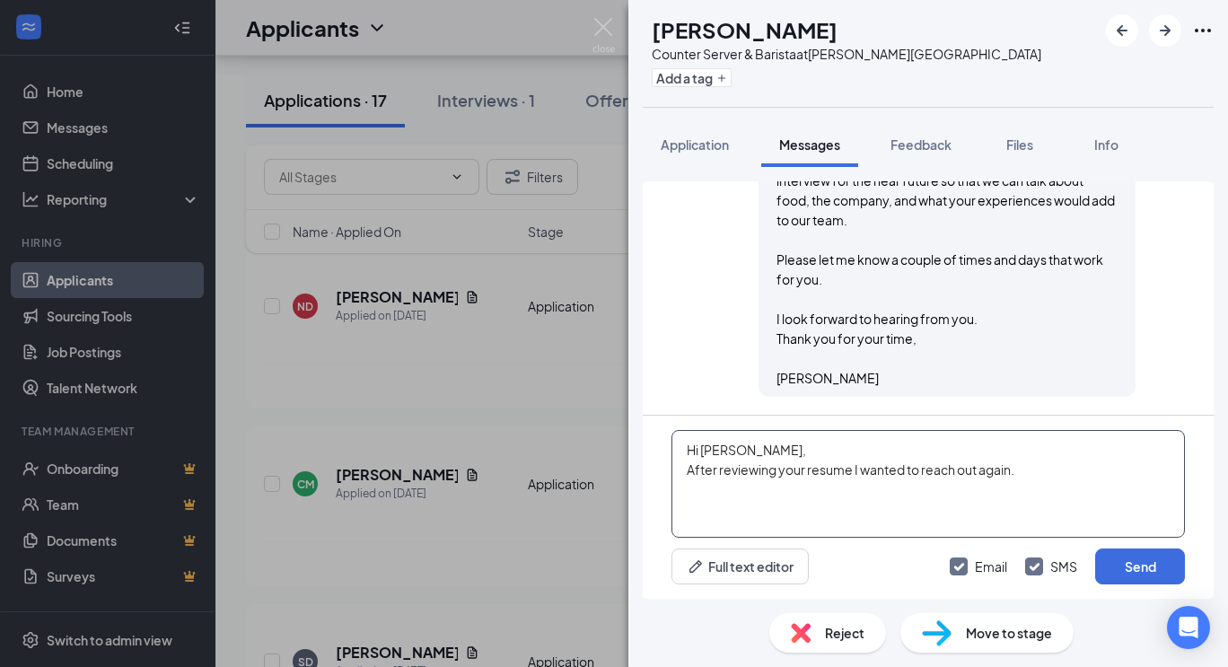
click at [688, 468] on textarea "Hi [PERSON_NAME], After reviewing your resume I wanted to reach out again." at bounding box center [929, 484] width 514 height 108
click at [810, 493] on textarea "Hi [PERSON_NAME], This is [PERSON_NAME] from The Skinny Pancake. After reviewin…" at bounding box center [929, 484] width 514 height 108
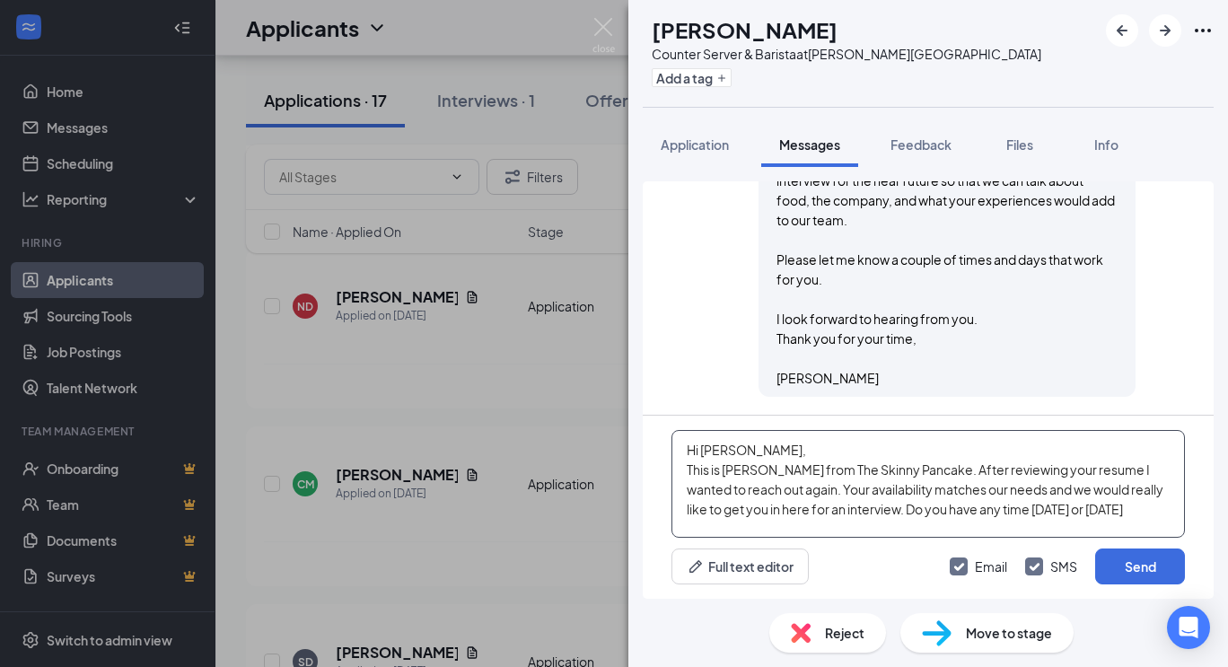
scroll to position [11, 0]
type textarea "Hi [PERSON_NAME], This is [PERSON_NAME] from The Skinny Pancake. After reviewin…"
click at [1139, 563] on button "Send" at bounding box center [1141, 567] width 90 height 36
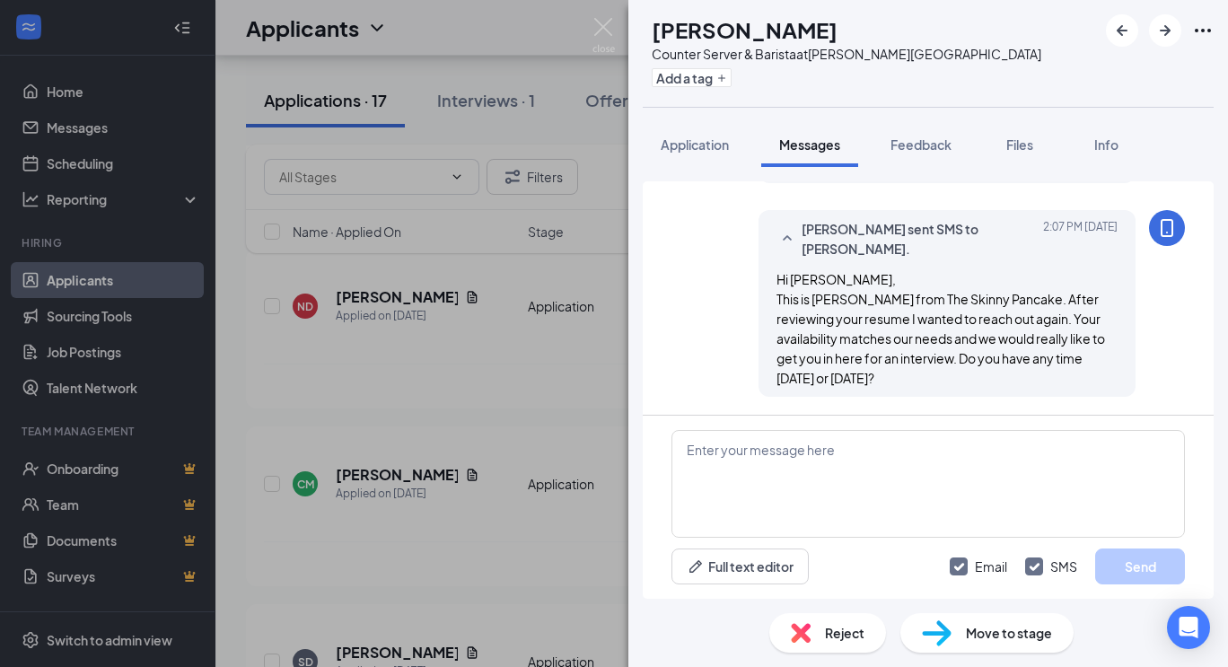
scroll to position [787, 0]
click at [587, 352] on div "SD [PERSON_NAME] Counter Server & Barista at [PERSON_NAME][GEOGRAPHIC_DATA] Add…" at bounding box center [614, 333] width 1228 height 667
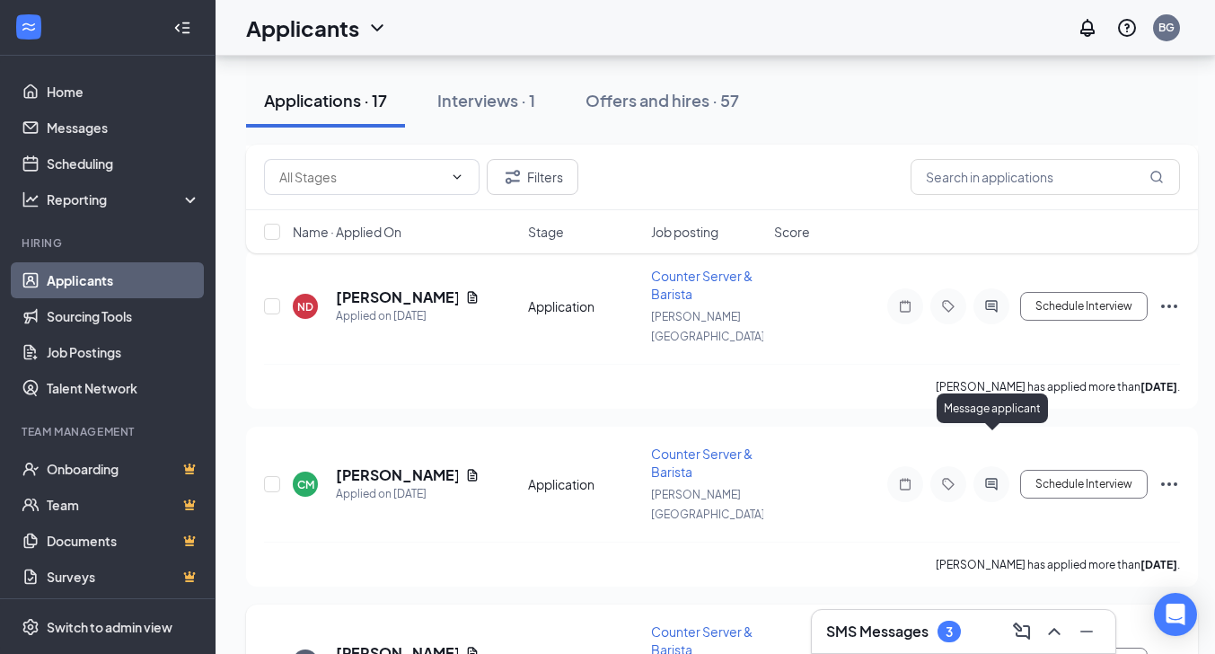
click at [995, 655] on icon "ActiveChat" at bounding box center [992, 662] width 22 height 14
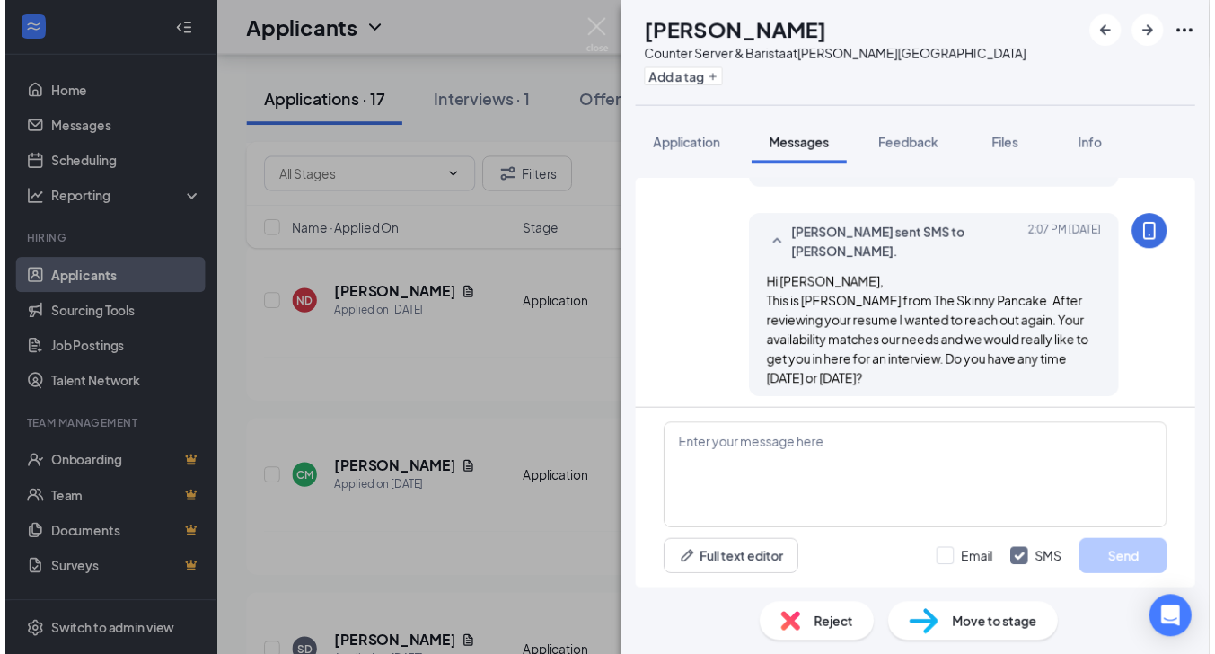
scroll to position [787, 0]
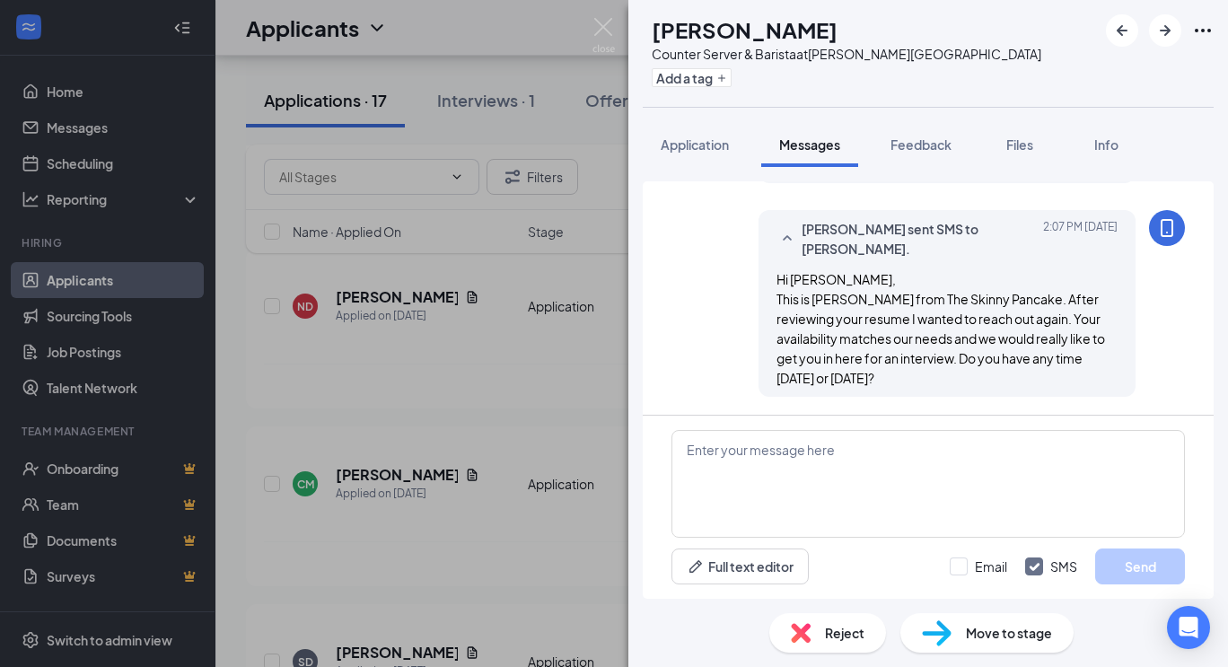
click at [550, 336] on div "SD [PERSON_NAME] Counter Server & Barista at [PERSON_NAME][GEOGRAPHIC_DATA] Add…" at bounding box center [614, 333] width 1228 height 667
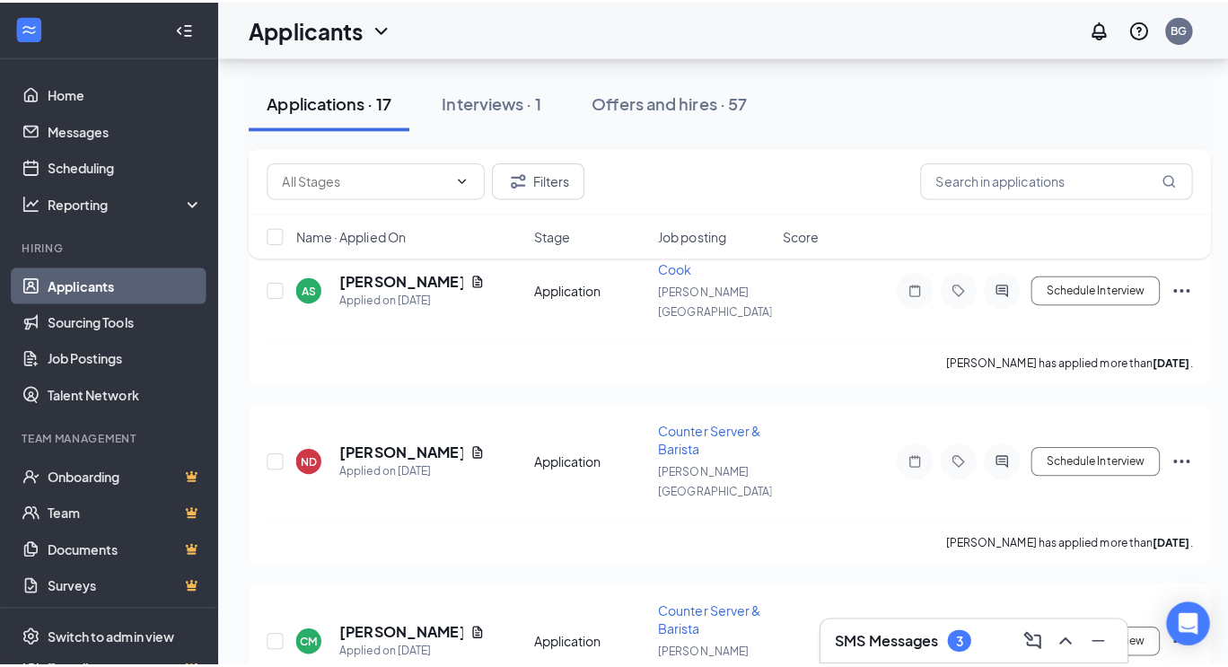
scroll to position [1256, 0]
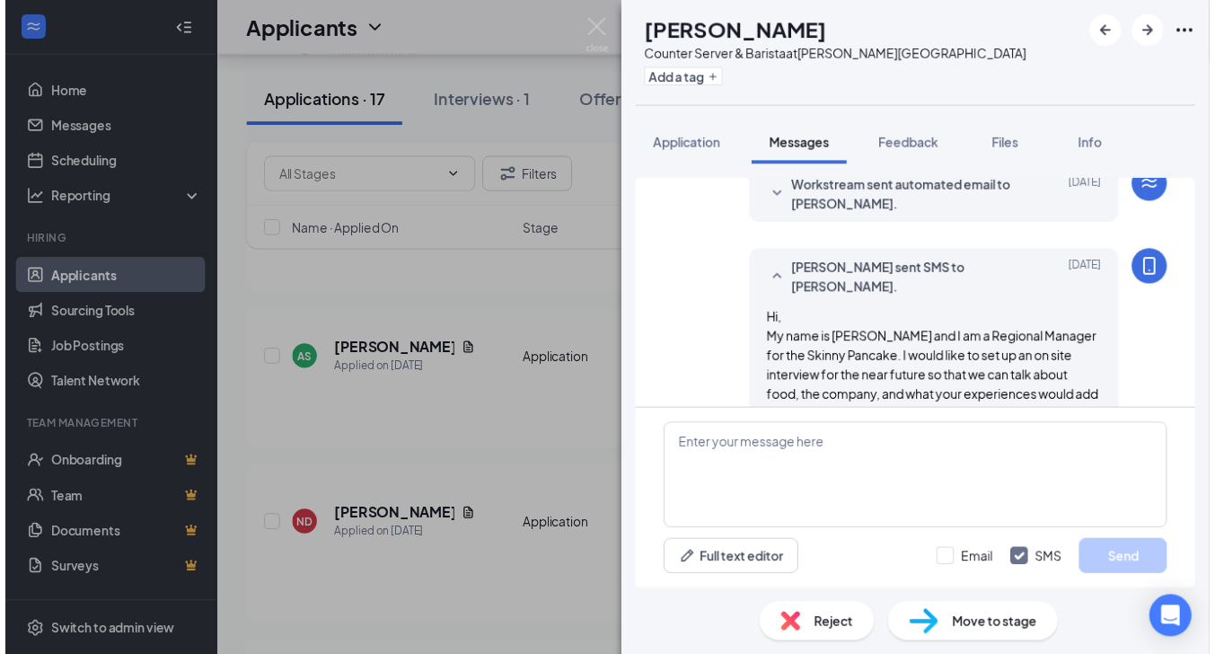
scroll to position [146, 0]
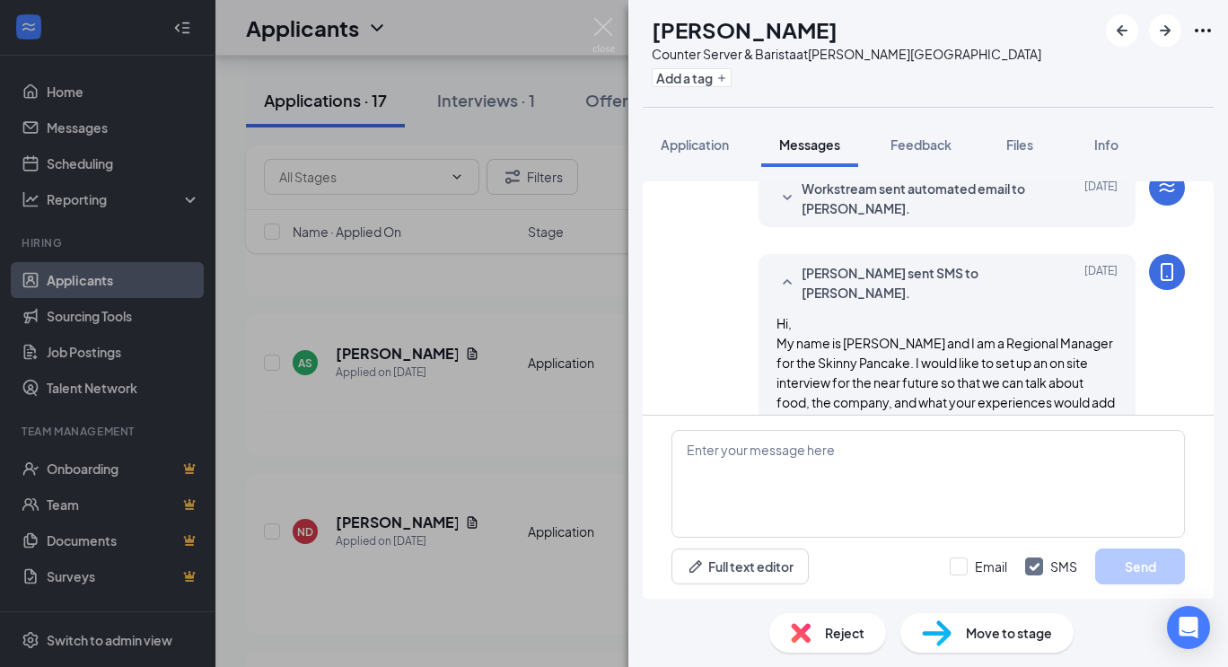
click at [521, 407] on div "CM [PERSON_NAME] Counter Server & Barista at [PERSON_NAME][GEOGRAPHIC_DATA] Add…" at bounding box center [614, 333] width 1228 height 667
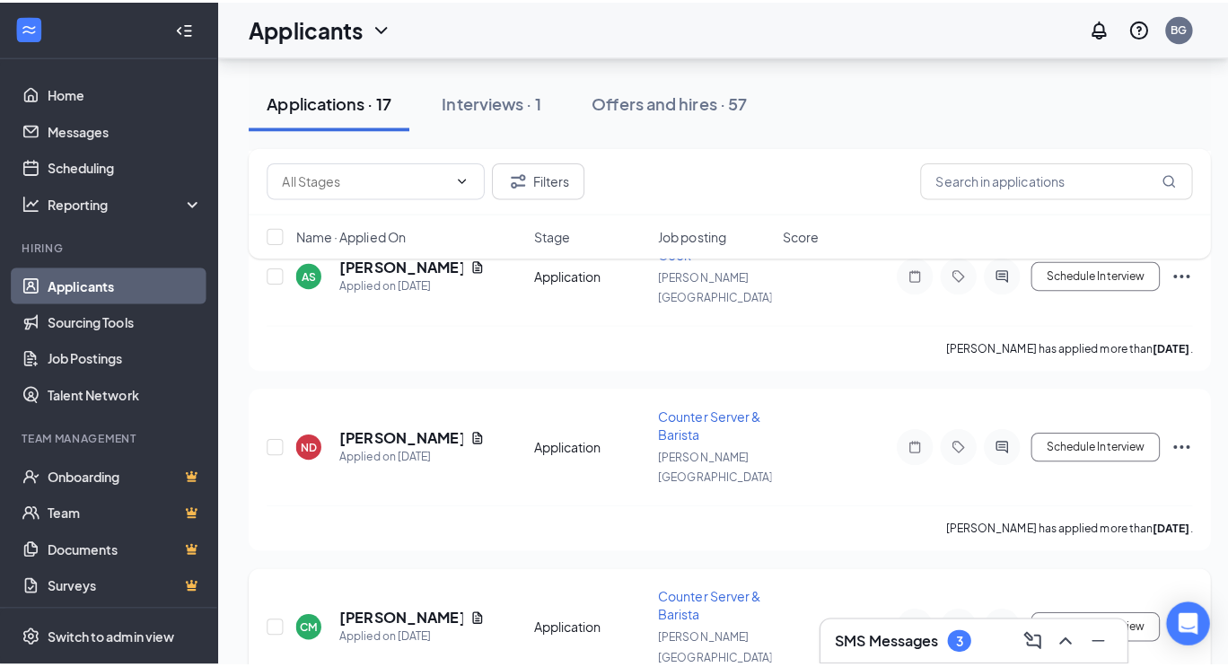
scroll to position [1359, 0]
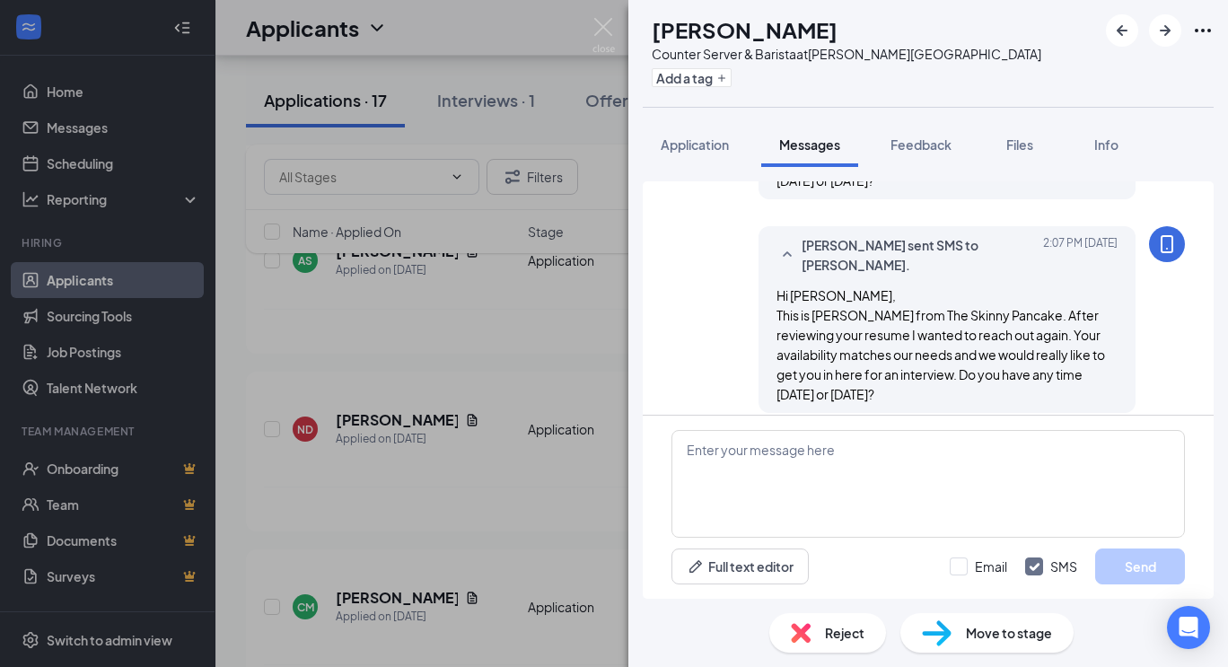
scroll to position [787, 0]
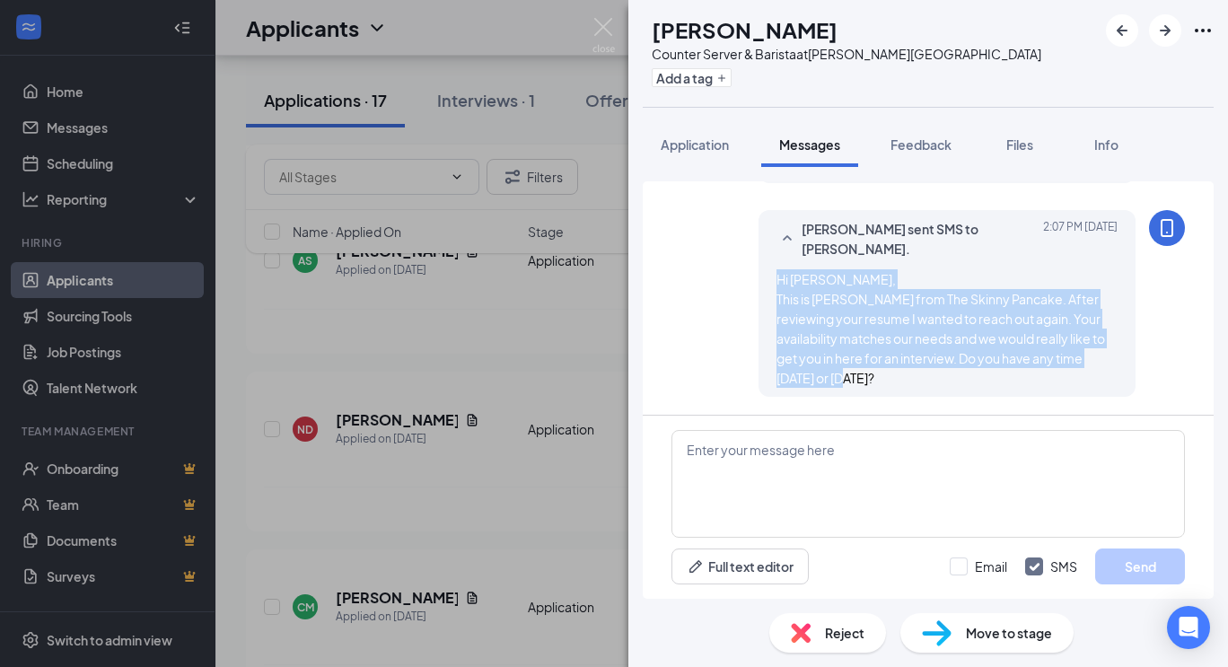
drag, startPoint x: 753, startPoint y: 276, endPoint x: 910, endPoint y: 377, distance: 187.1
click at [911, 377] on div "[PERSON_NAME] sent SMS to [PERSON_NAME]. [DATE] 2:07 PM Hi [PERSON_NAME], This …" at bounding box center [947, 303] width 377 height 187
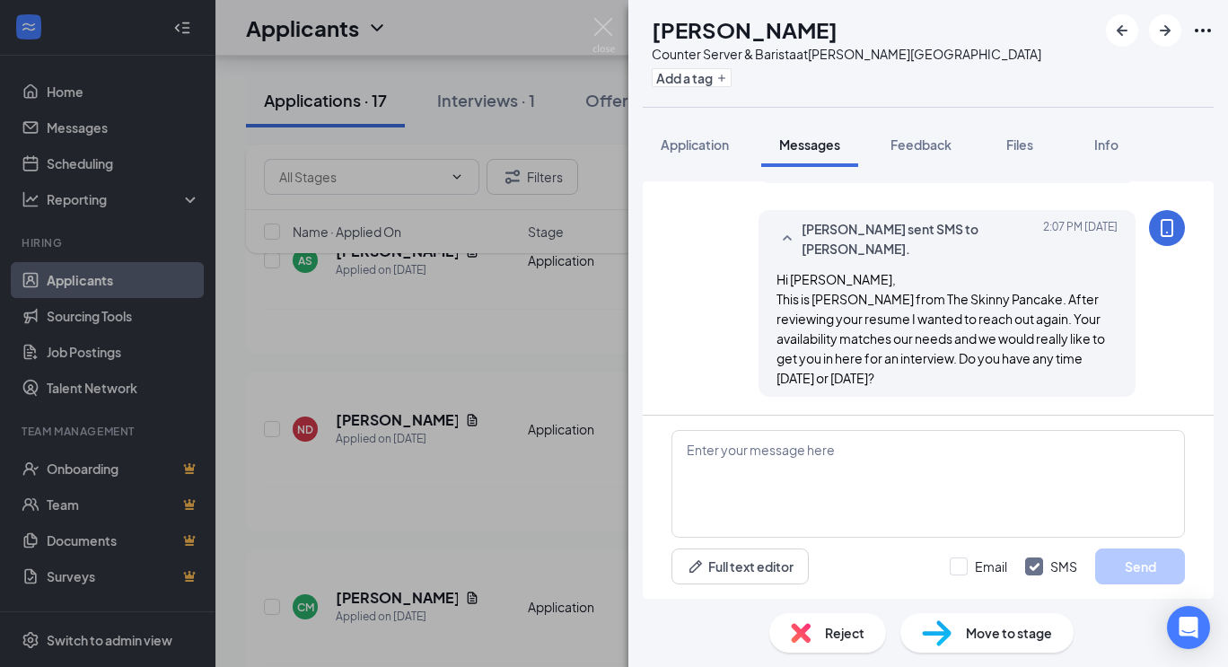
click at [533, 228] on div "SD [PERSON_NAME] Counter Server & Barista at [PERSON_NAME][GEOGRAPHIC_DATA] Add…" at bounding box center [614, 333] width 1228 height 667
click at [603, 366] on div "SD [PERSON_NAME] Counter Server & Barista at [PERSON_NAME][GEOGRAPHIC_DATA] Add…" at bounding box center [614, 333] width 1228 height 667
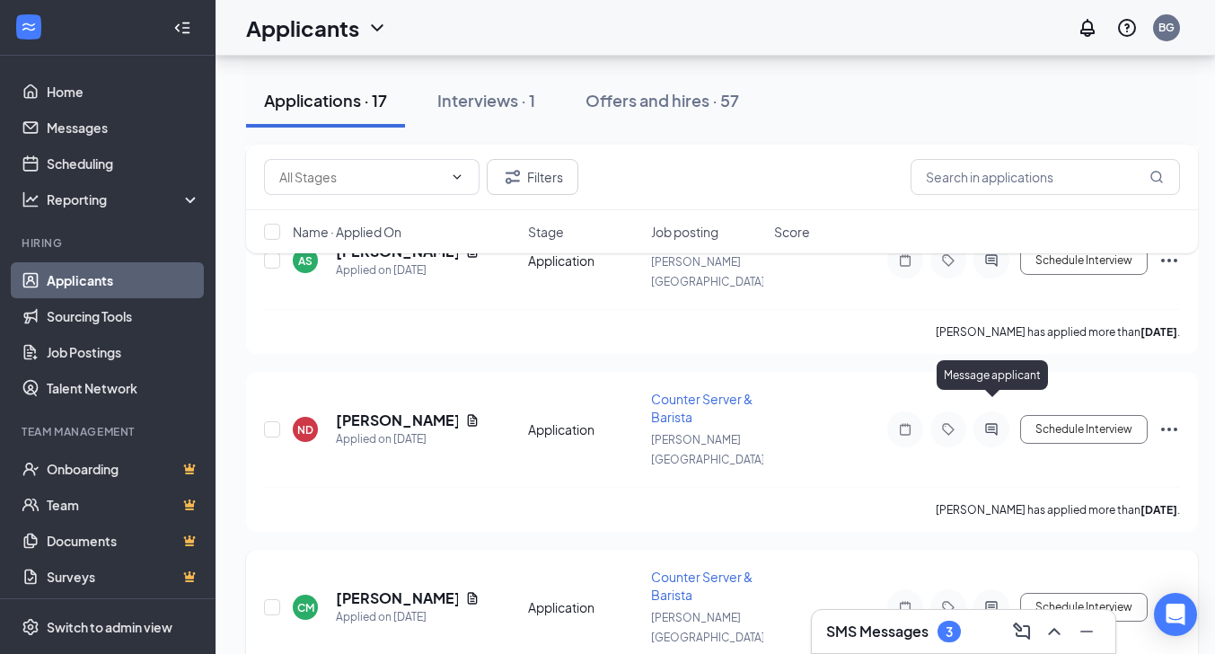
click at [993, 600] on icon "ActiveChat" at bounding box center [992, 607] width 22 height 14
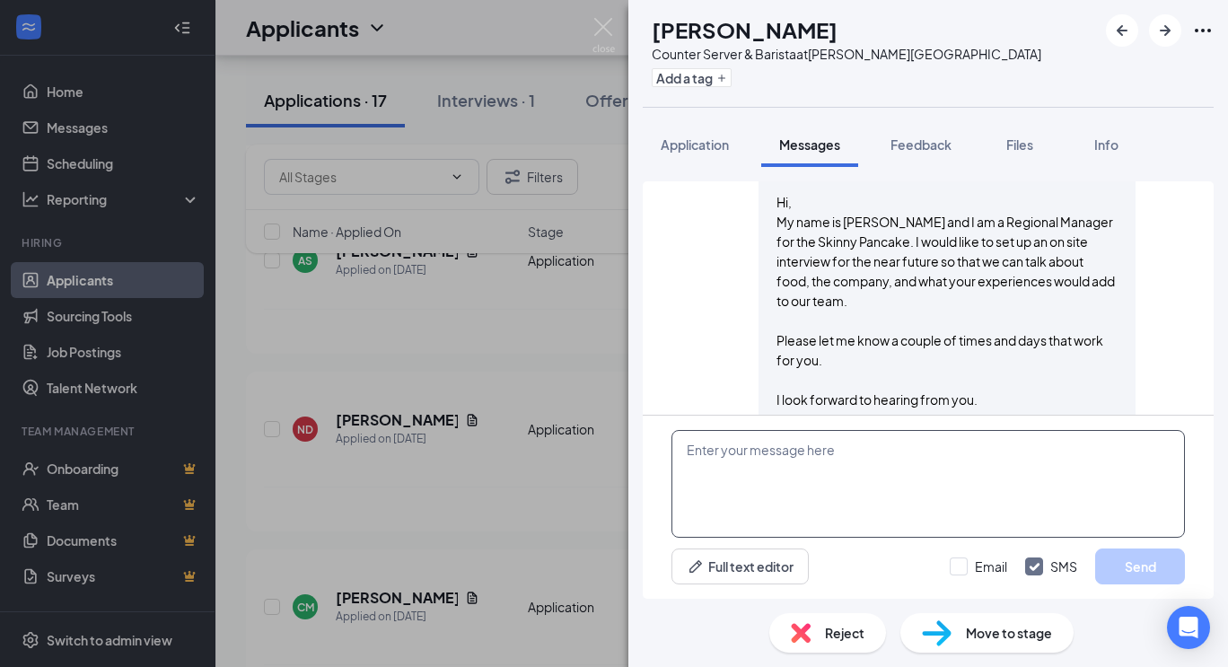
scroll to position [359, 0]
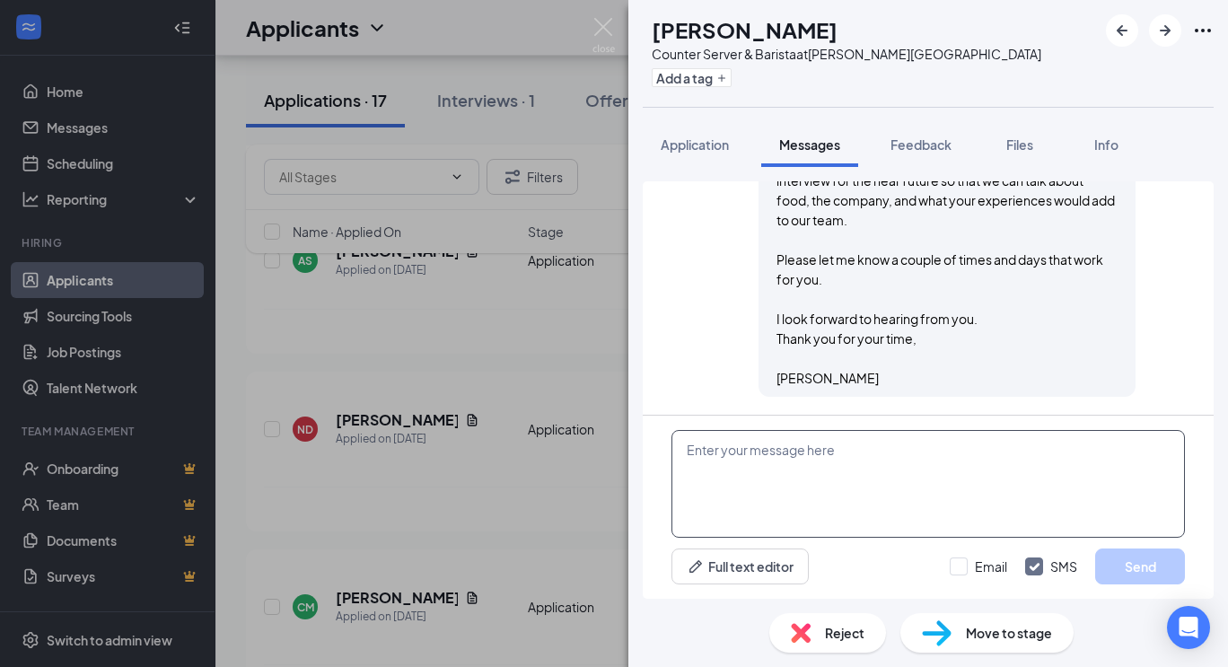
click at [770, 453] on textarea at bounding box center [929, 484] width 514 height 108
paste textarea "Hi [PERSON_NAME], This is [PERSON_NAME] from The Skinny Pancake. After reviewin…"
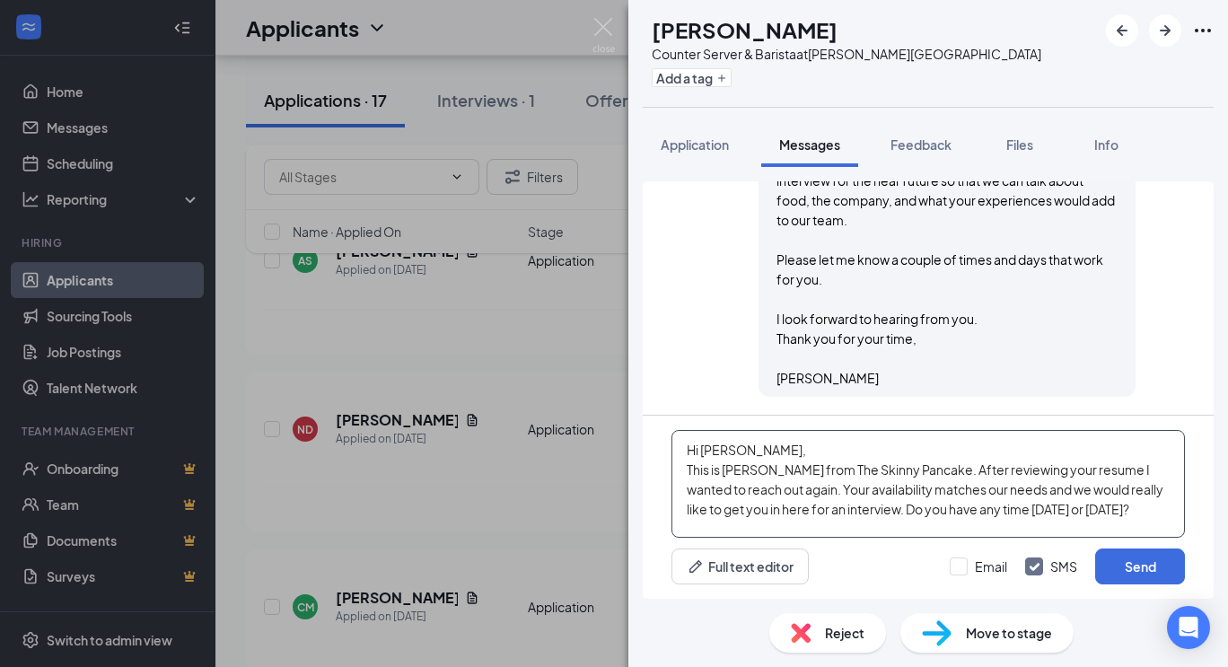
drag, startPoint x: 700, startPoint y: 447, endPoint x: 765, endPoint y: 444, distance: 64.7
click at [765, 444] on textarea "Hi [PERSON_NAME], This is [PERSON_NAME] from The Skinny Pancake. After reviewin…" at bounding box center [929, 484] width 514 height 108
type textarea "Hi [PERSON_NAME] This is [PERSON_NAME] from The Skinny Pancake. After reviewing…"
click at [954, 566] on input "Email" at bounding box center [978, 567] width 57 height 18
checkbox input "true"
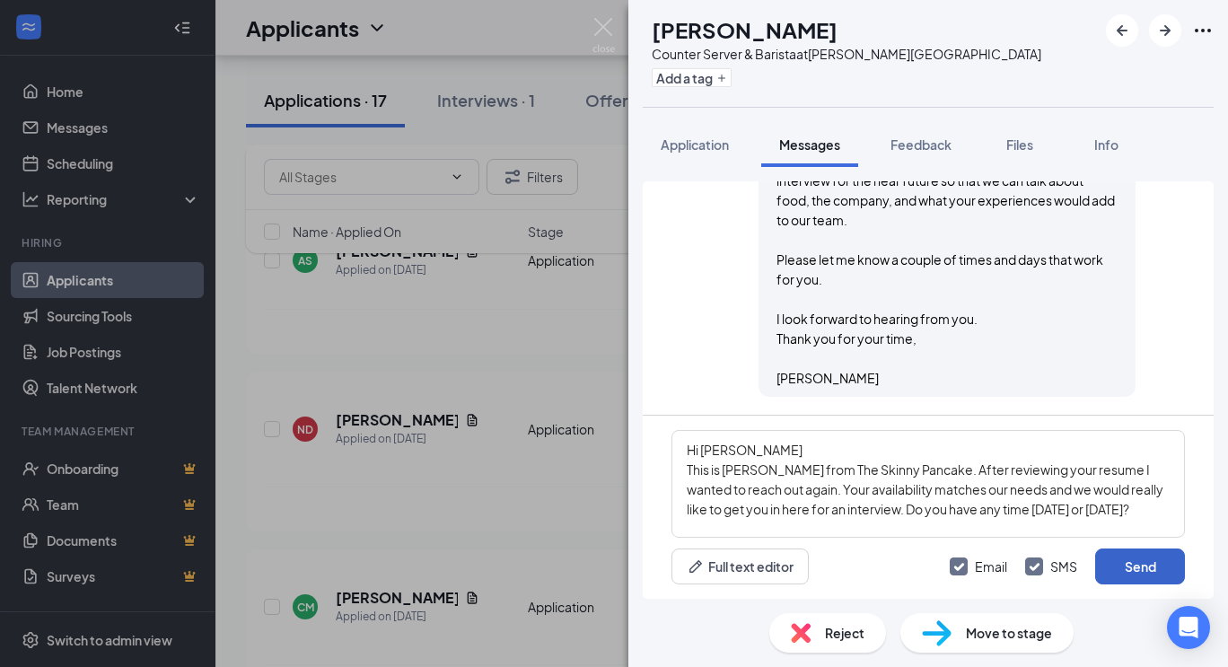
click at [1150, 559] on button "Send" at bounding box center [1141, 567] width 90 height 36
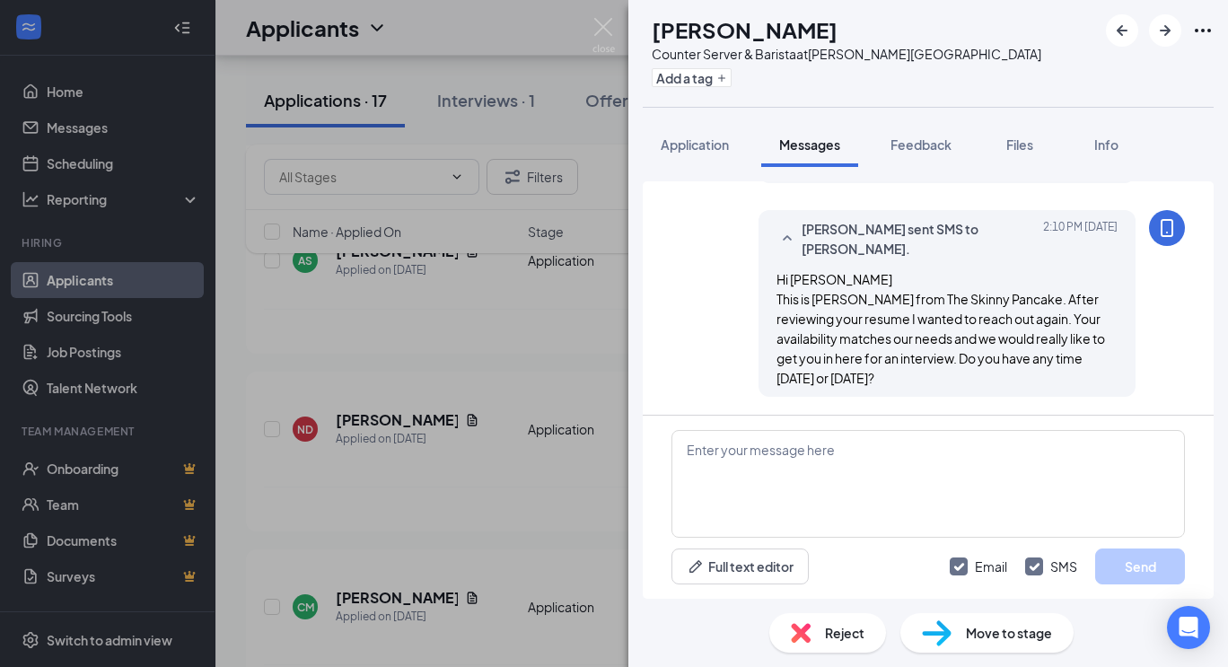
scroll to position [787, 0]
click at [534, 365] on div "CM [PERSON_NAME] Counter Server & Barista at [PERSON_NAME][GEOGRAPHIC_DATA] Add…" at bounding box center [614, 333] width 1228 height 667
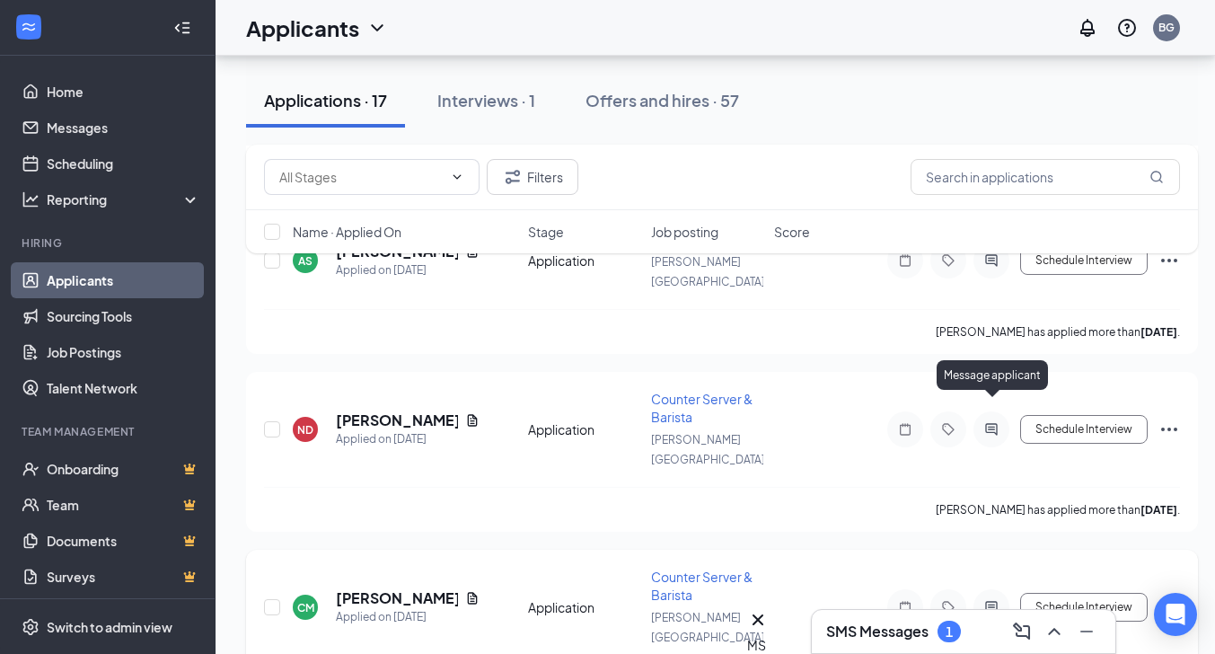
click at [992, 600] on icon "ActiveChat" at bounding box center [992, 607] width 22 height 14
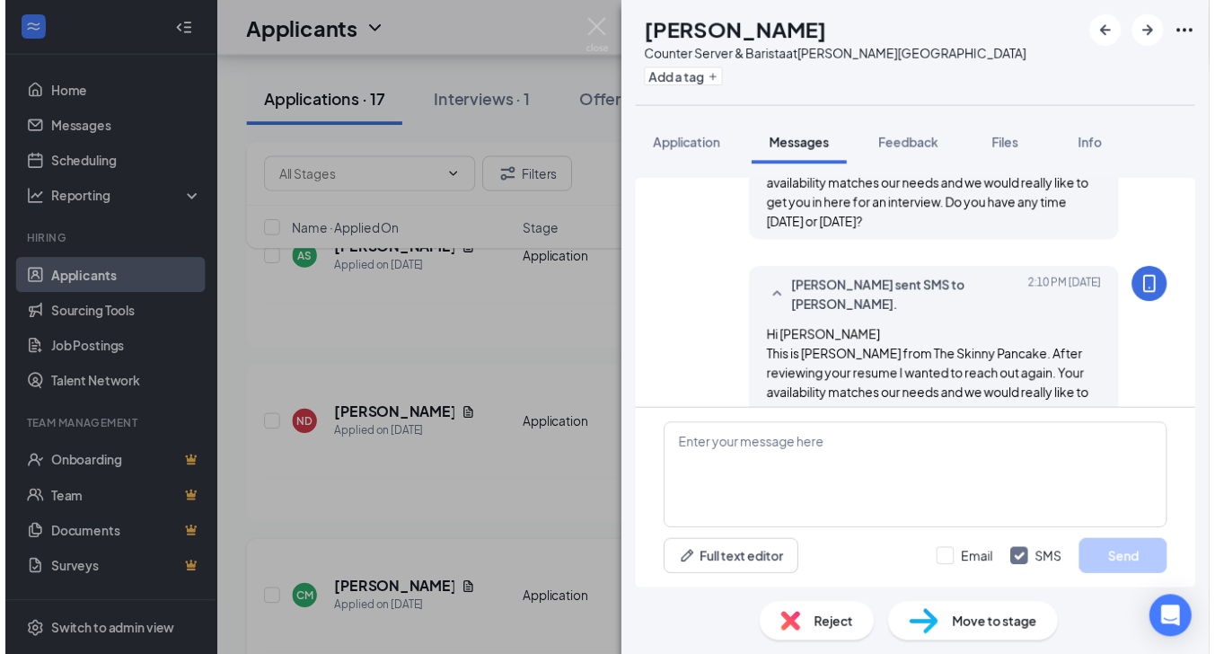
scroll to position [787, 0]
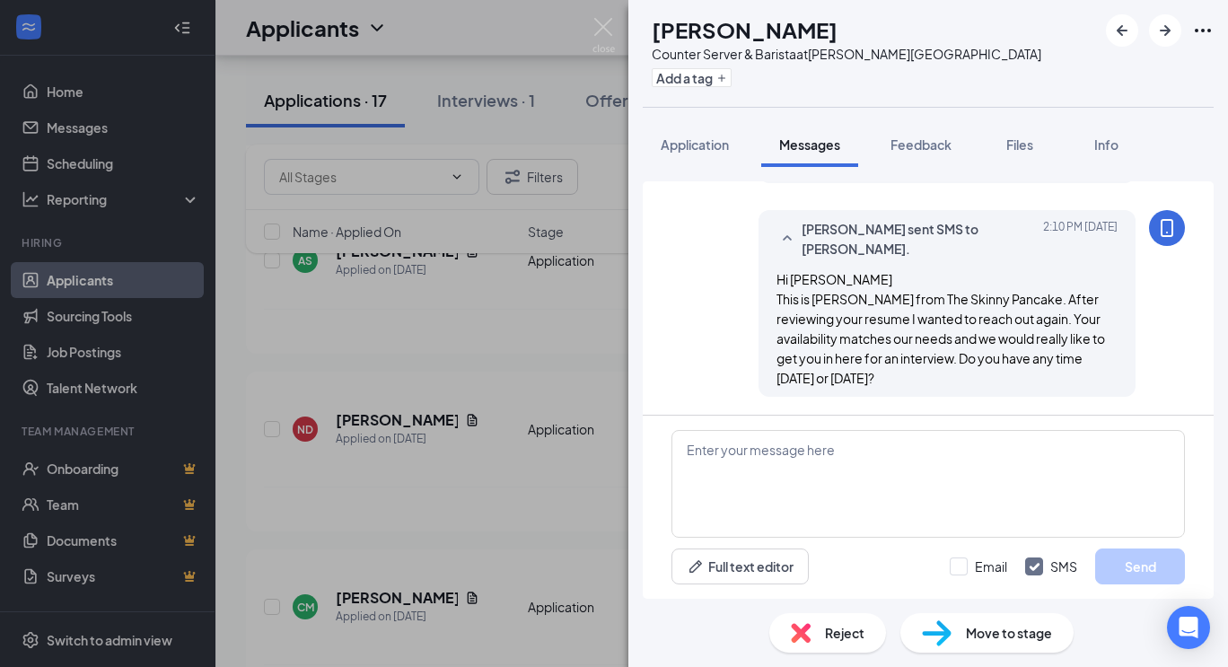
click at [629, 321] on div "Workstream sent automated SMS to [PERSON_NAME]. [DATE] Hi [PERSON_NAME], thank …" at bounding box center [929, 383] width 600 height 432
click at [504, 341] on div "CM [PERSON_NAME] Counter Server & Barista at [PERSON_NAME][GEOGRAPHIC_DATA] Add…" at bounding box center [614, 333] width 1228 height 667
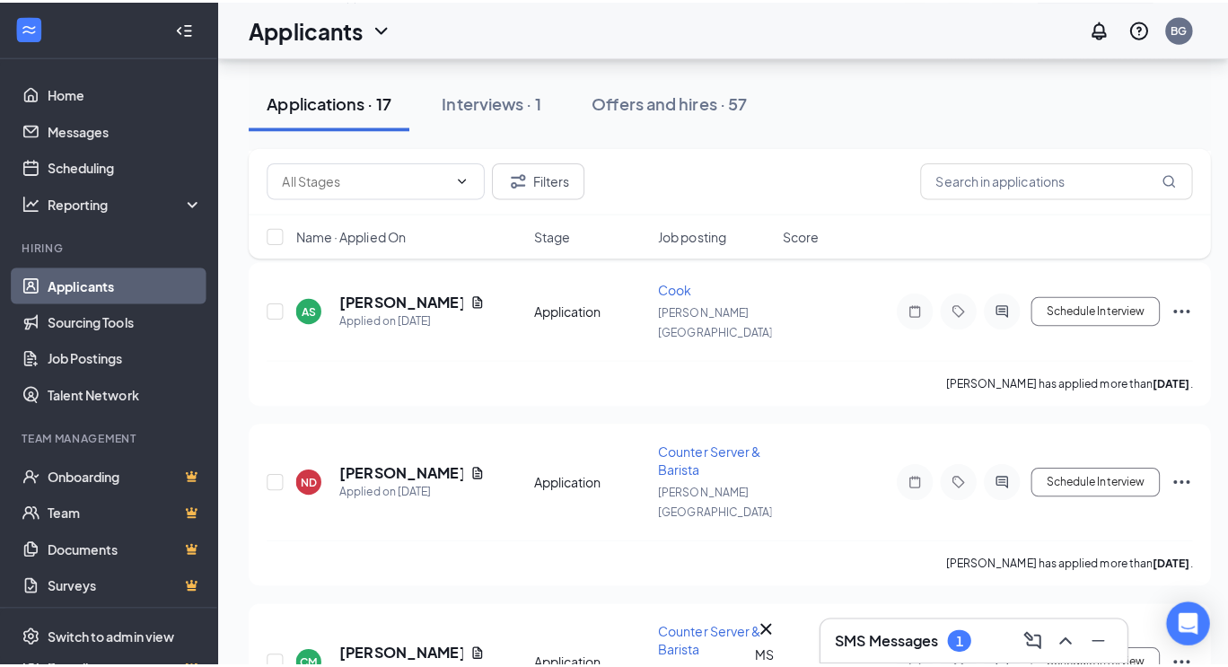
scroll to position [1176, 0]
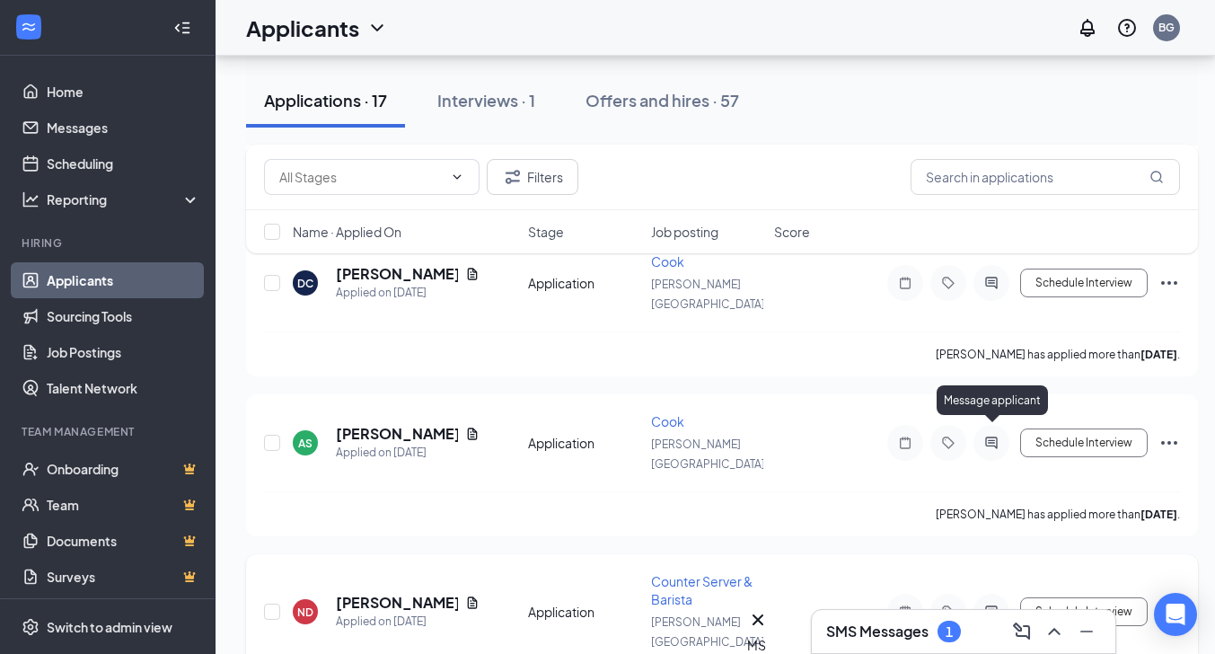
click at [990, 605] on icon "ActiveChat" at bounding box center [991, 611] width 12 height 12
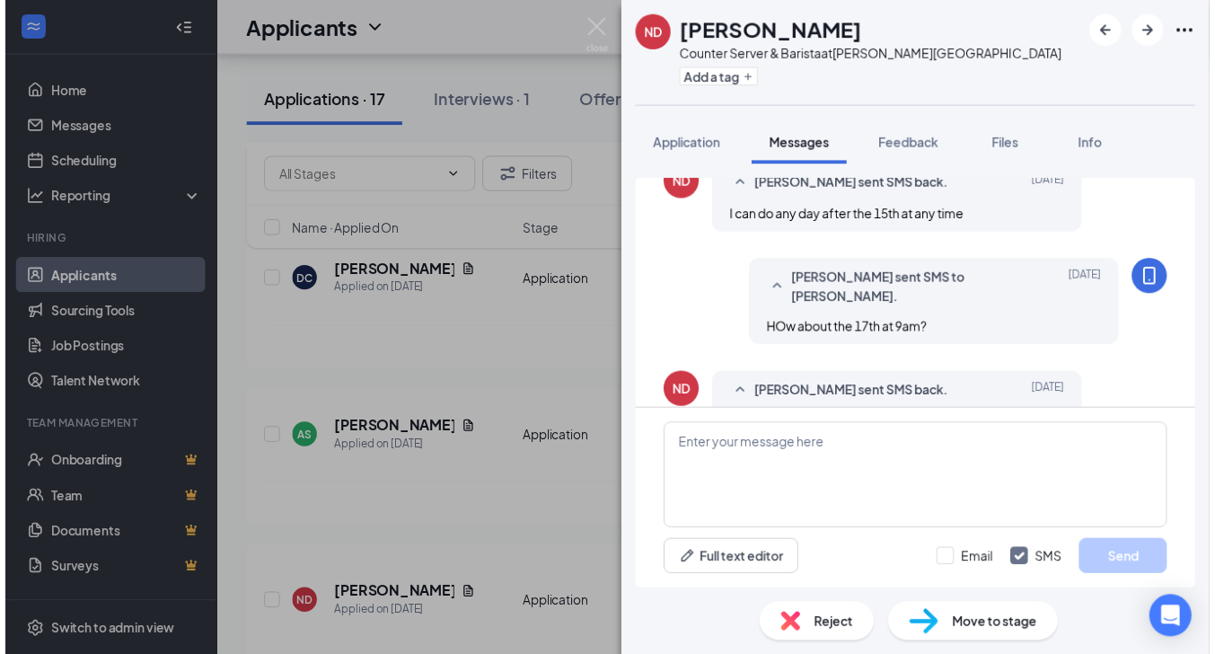
scroll to position [632, 0]
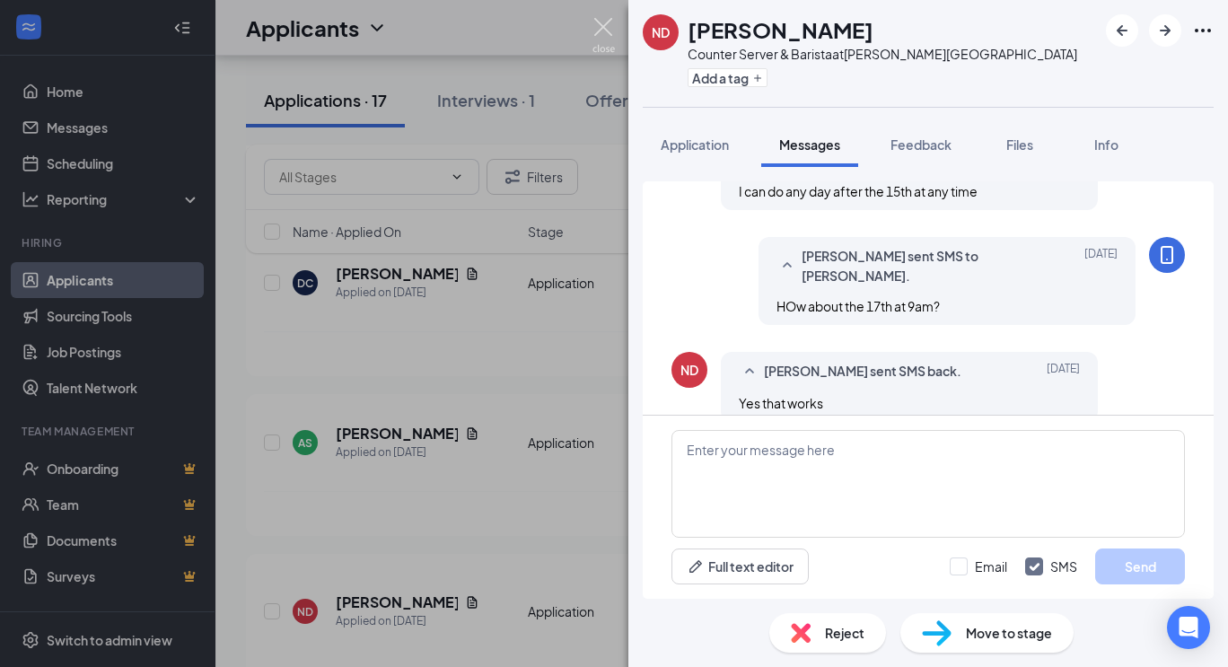
click at [602, 34] on img at bounding box center [604, 35] width 22 height 35
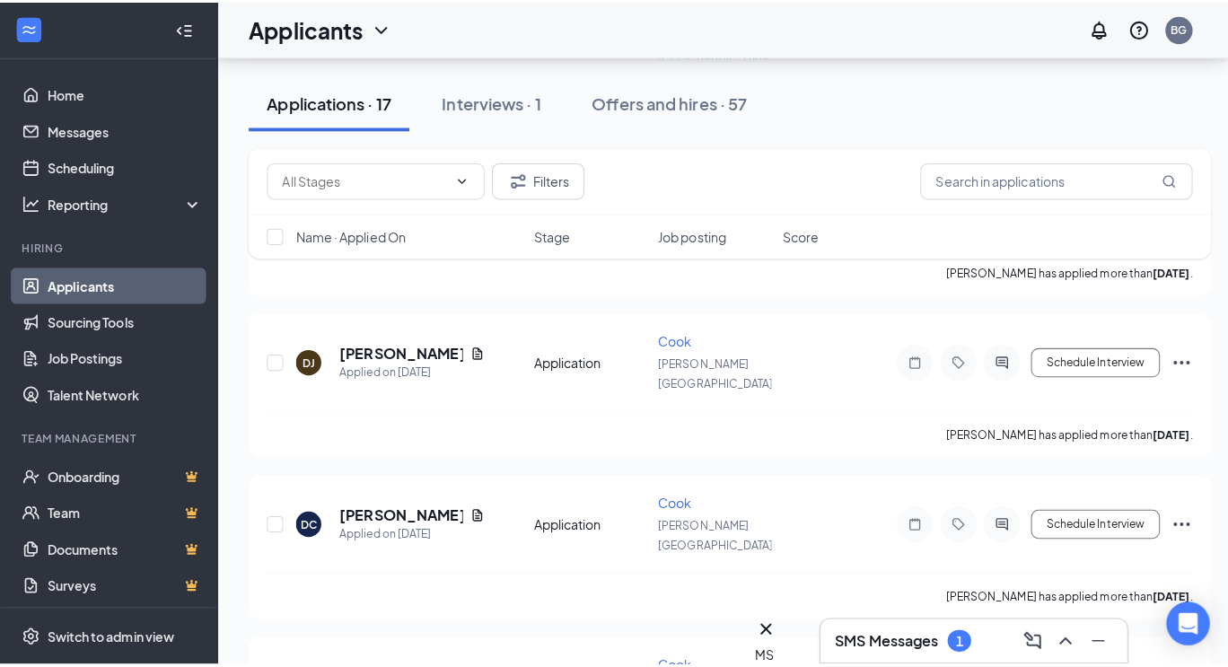
scroll to position [942, 0]
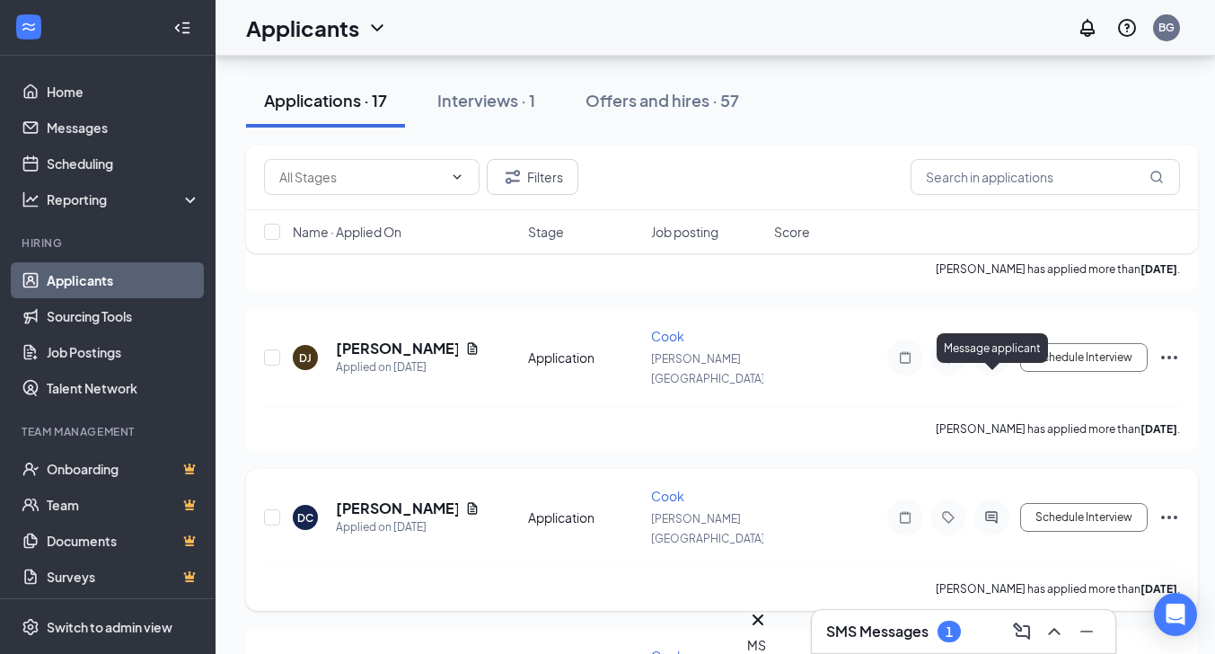
click at [993, 511] on icon "ActiveChat" at bounding box center [991, 517] width 12 height 12
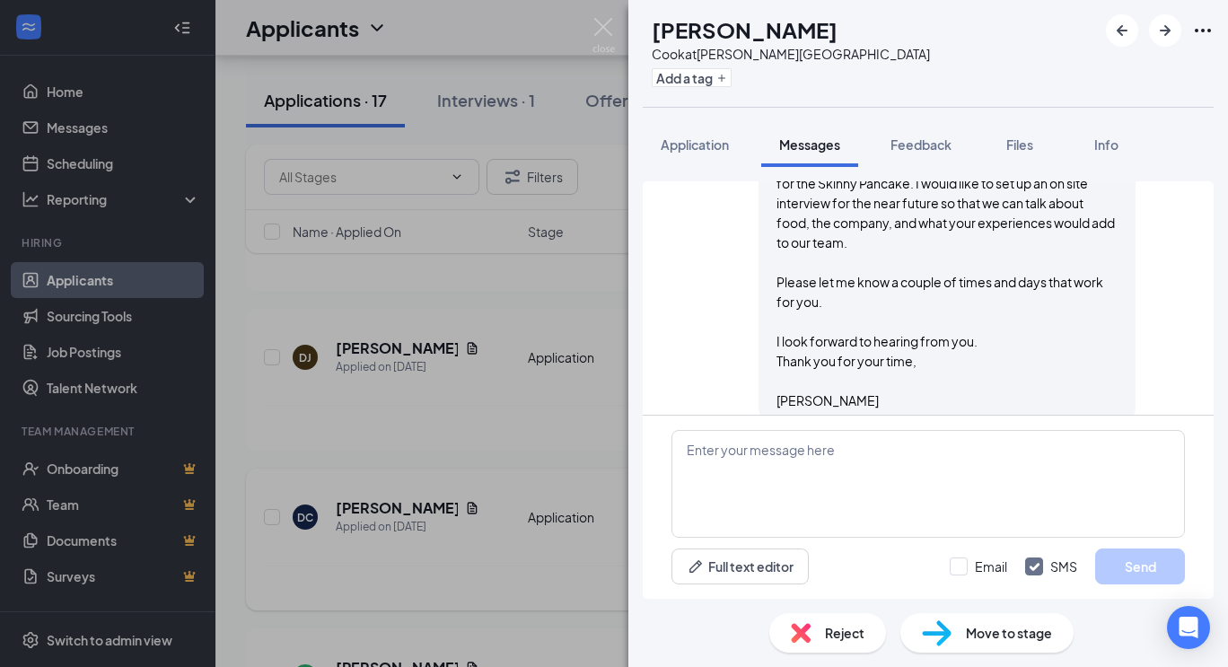
scroll to position [359, 0]
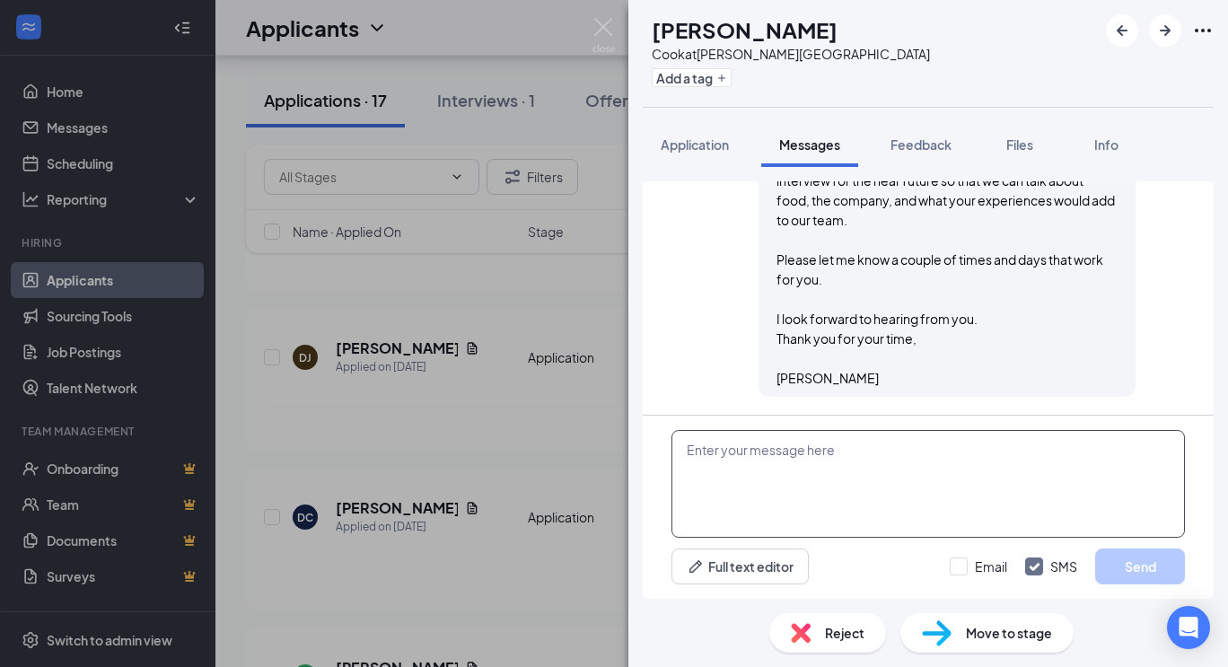
click at [781, 447] on textarea at bounding box center [929, 484] width 514 height 108
click at [698, 134] on button "Application" at bounding box center [695, 144] width 104 height 45
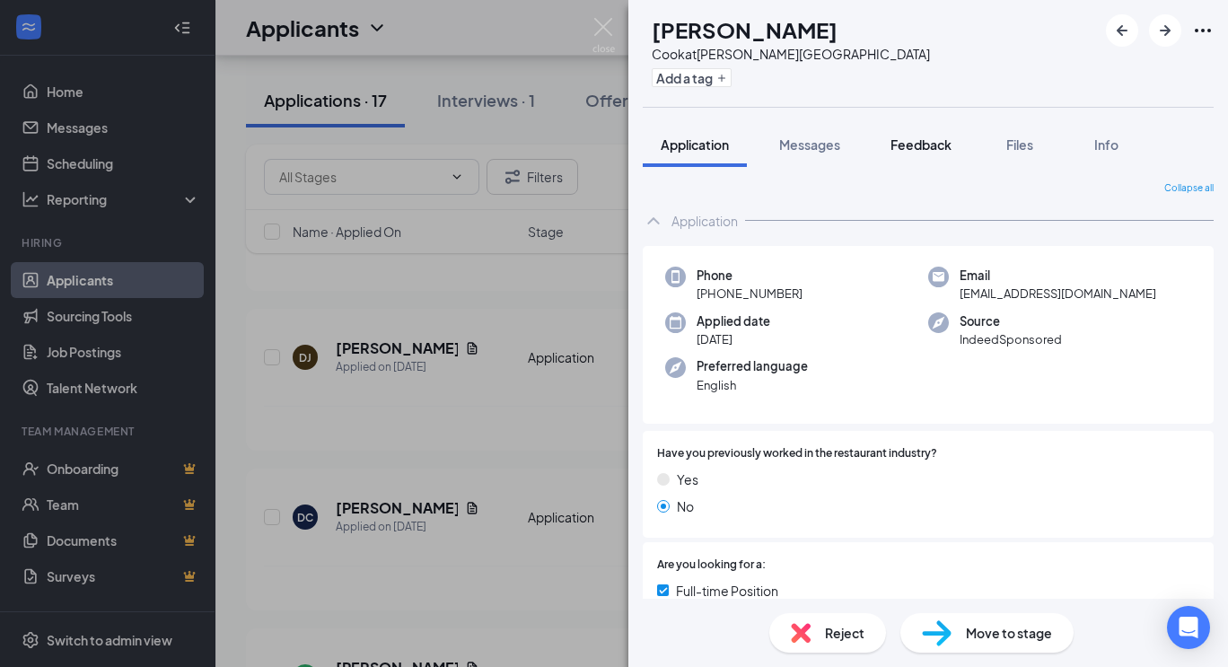
click at [946, 141] on span "Feedback" at bounding box center [921, 144] width 61 height 16
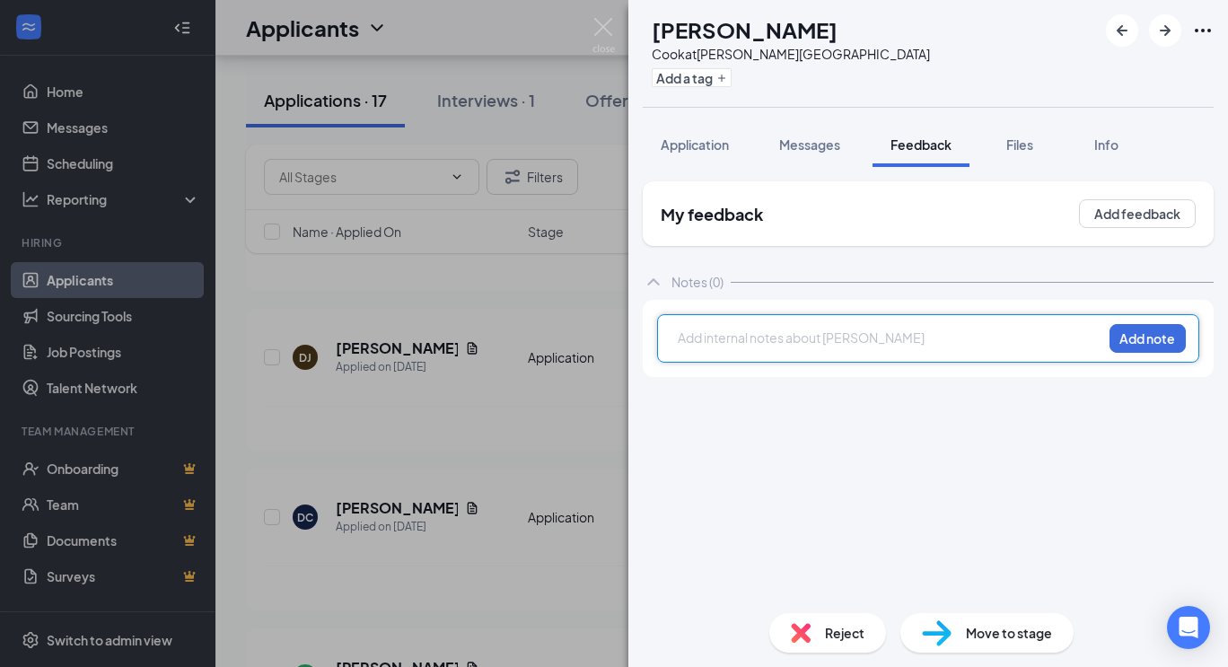
click at [789, 339] on div at bounding box center [890, 338] width 423 height 19
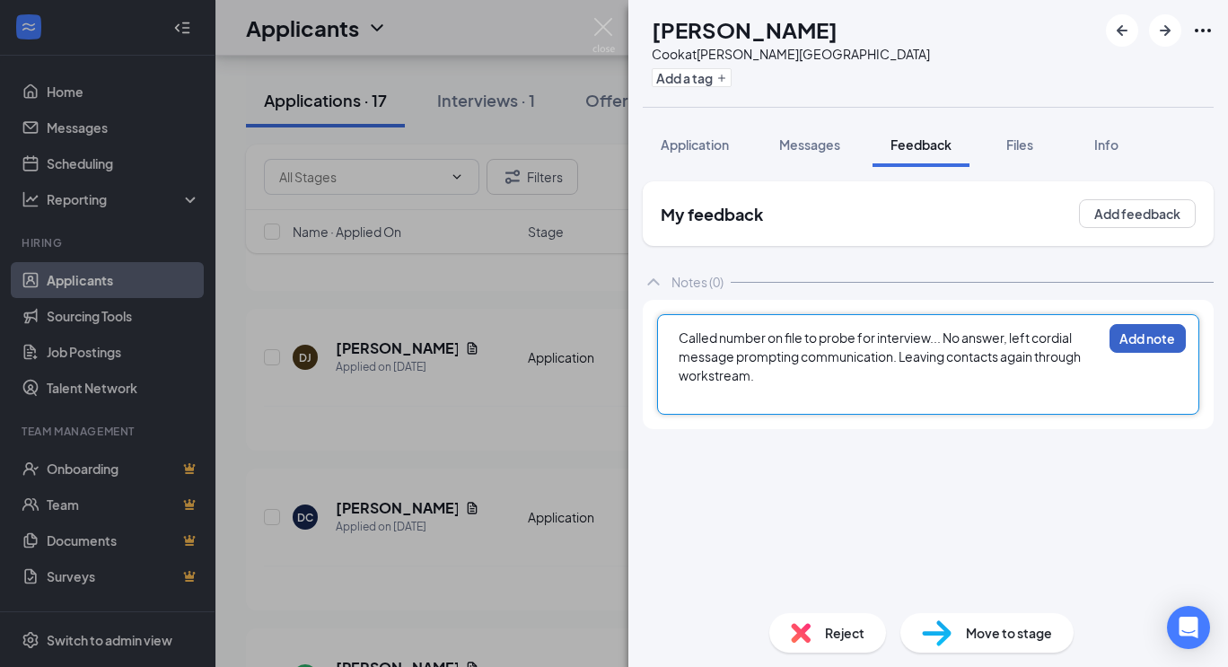
click at [1159, 338] on button "Add note" at bounding box center [1148, 338] width 76 height 29
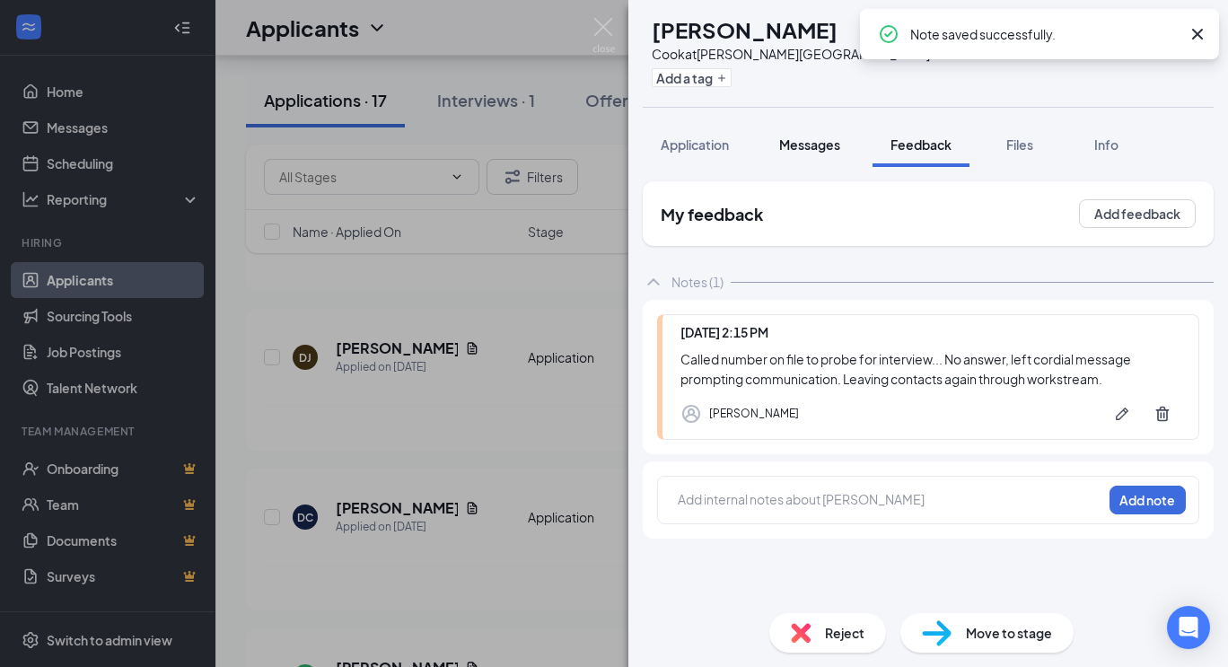
click at [823, 142] on span "Messages" at bounding box center [809, 144] width 61 height 16
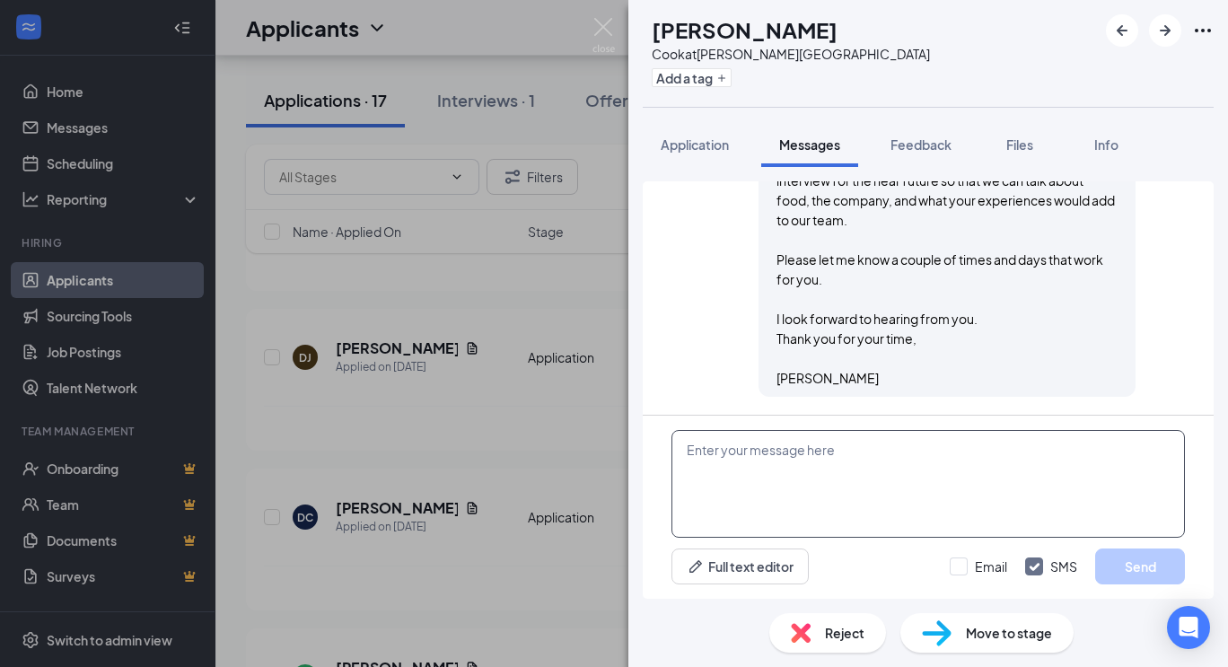
scroll to position [359, 0]
click at [816, 431] on textarea at bounding box center [929, 484] width 514 height 108
click at [963, 564] on input "Email" at bounding box center [978, 567] width 57 height 18
checkbox input "true"
click at [841, 455] on textarea at bounding box center [929, 484] width 514 height 108
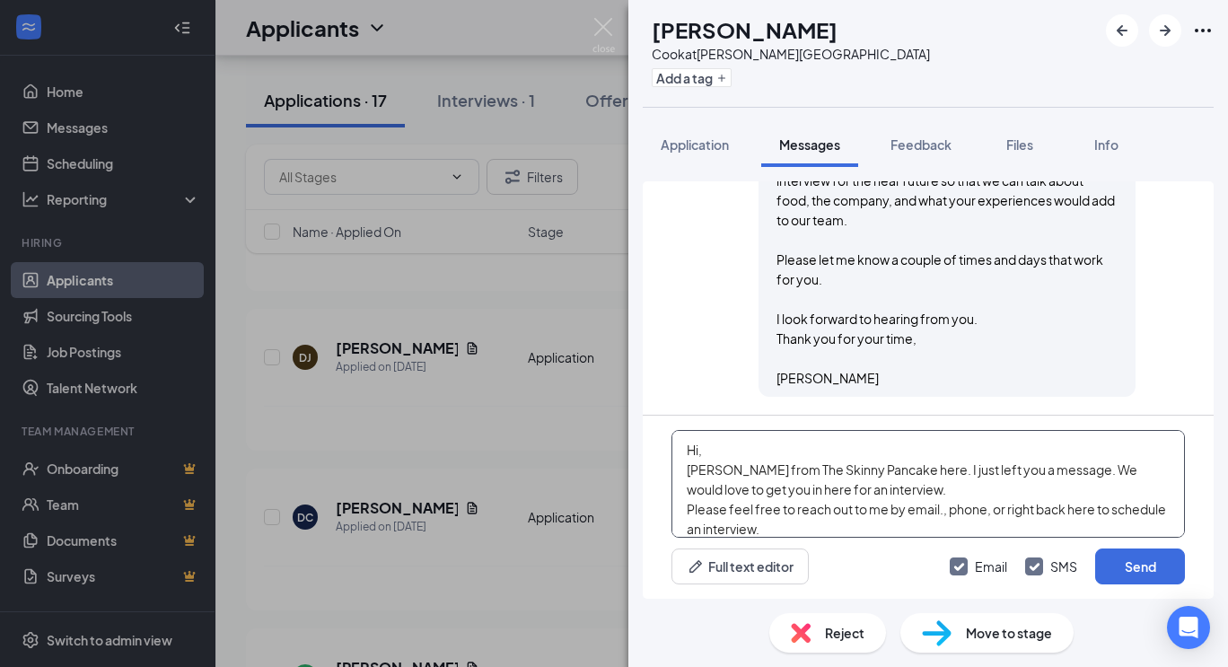
click at [744, 475] on textarea "Hi, Bill Green from The Skinny Pancake here. I just left you a message. We woul…" at bounding box center [929, 484] width 514 height 108
click at [909, 532] on textarea "Hi, Bill Greene from The Skinny Pancake here. I just left you a message. We wou…" at bounding box center [929, 484] width 514 height 108
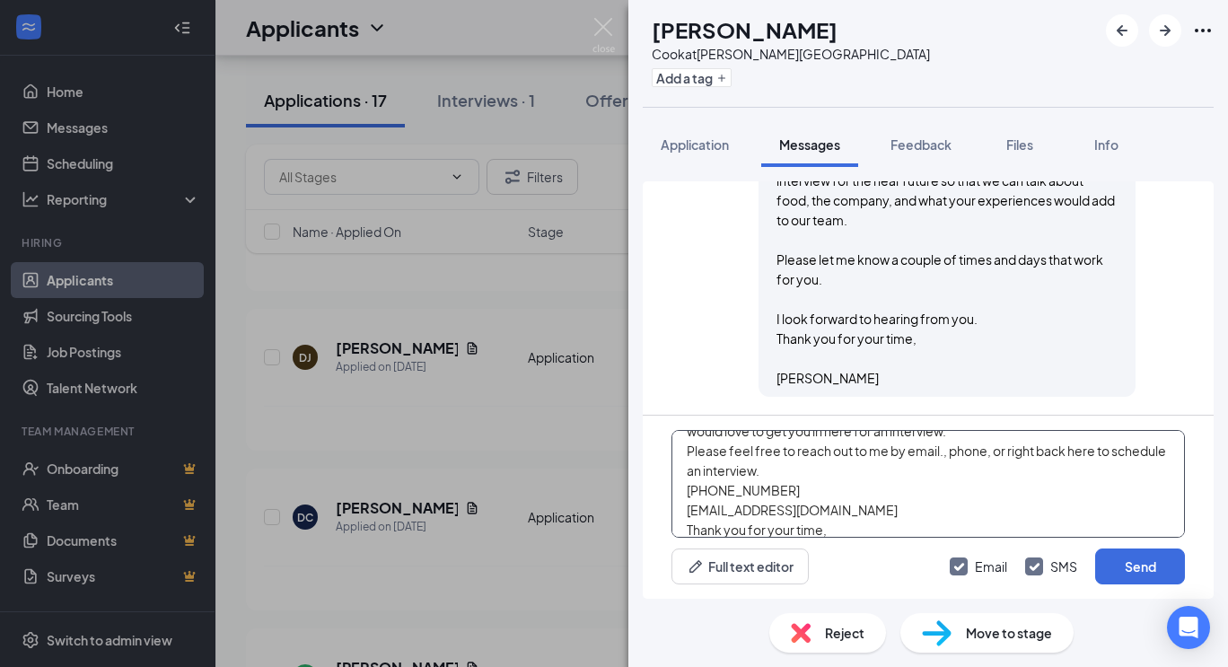
scroll to position [78, 0]
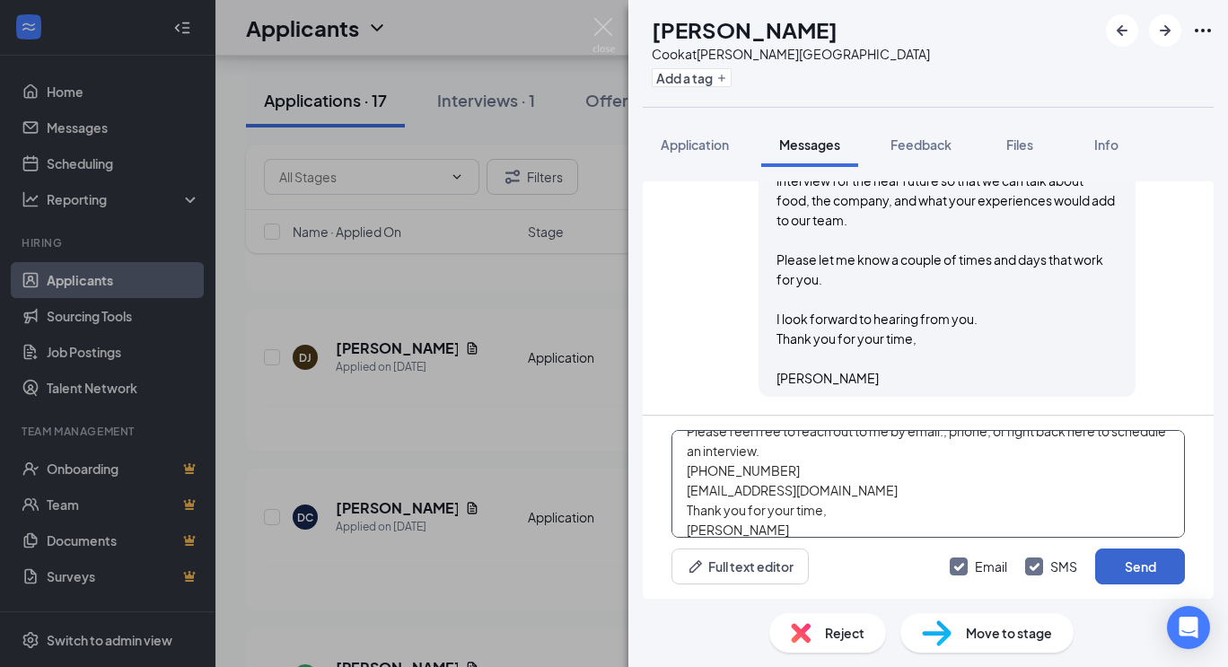
type textarea "Hi, Bill Greene from The Skinny Pancake here. I just left you a message. We wou…"
click at [1130, 572] on button "Send" at bounding box center [1141, 567] width 90 height 36
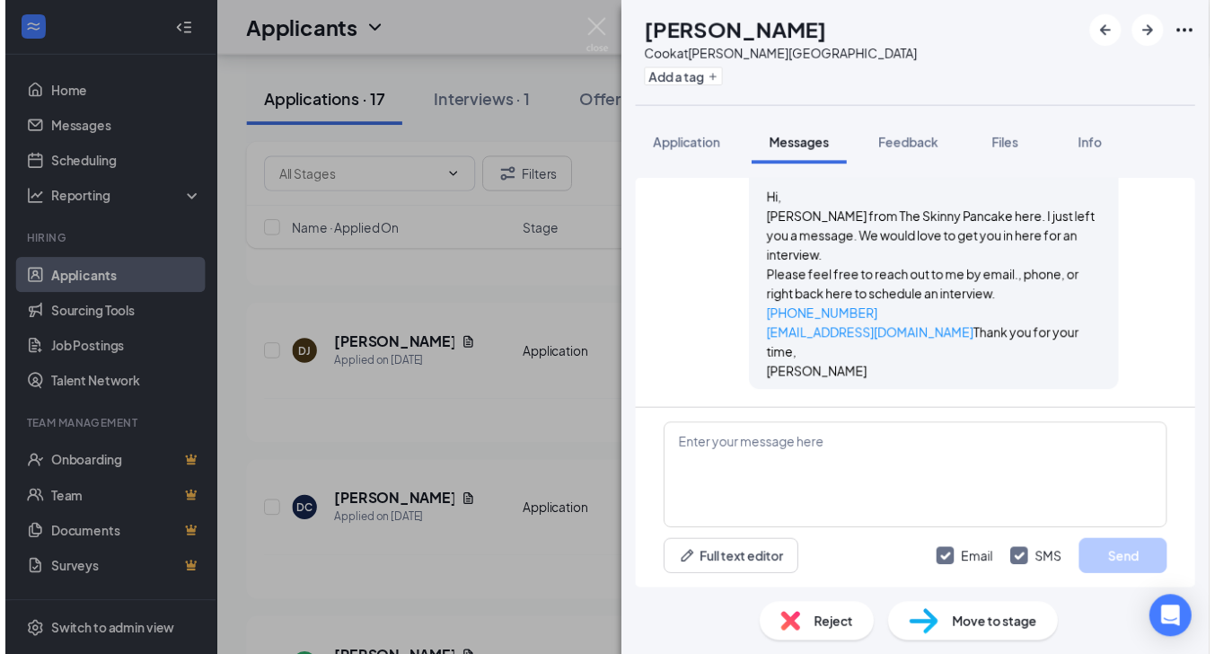
scroll to position [945, 0]
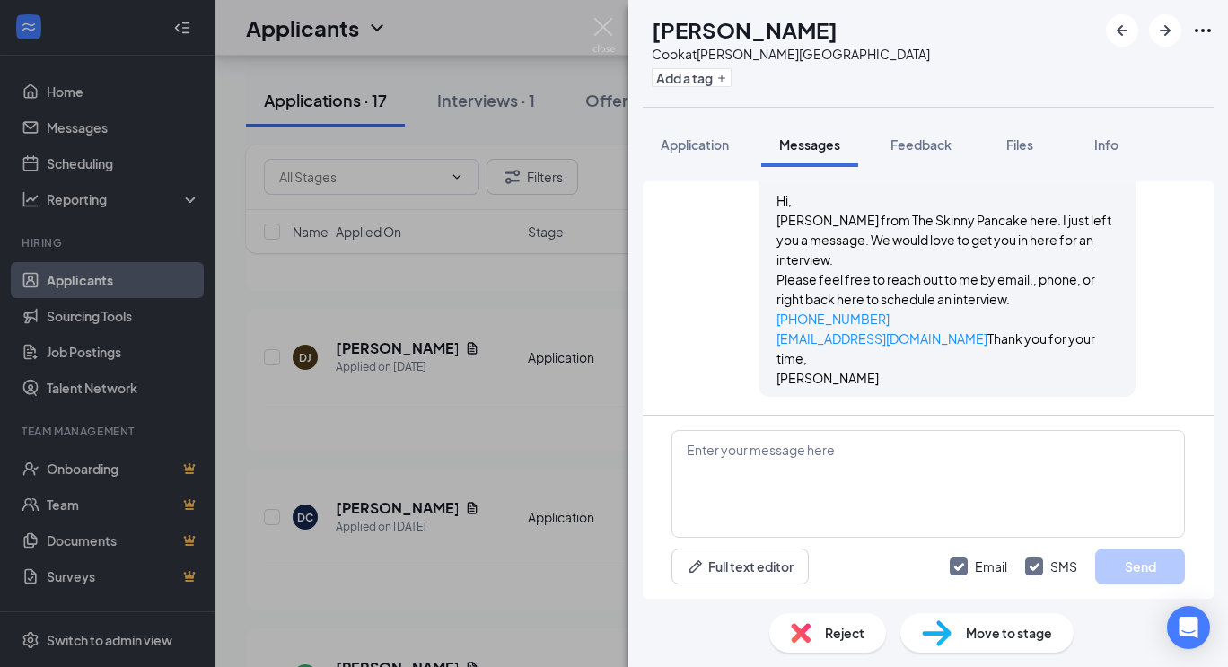
click at [527, 421] on div "DC Dakotah Climer Cook at Stowe Village Add a tag Application Messages Feedback…" at bounding box center [614, 333] width 1228 height 667
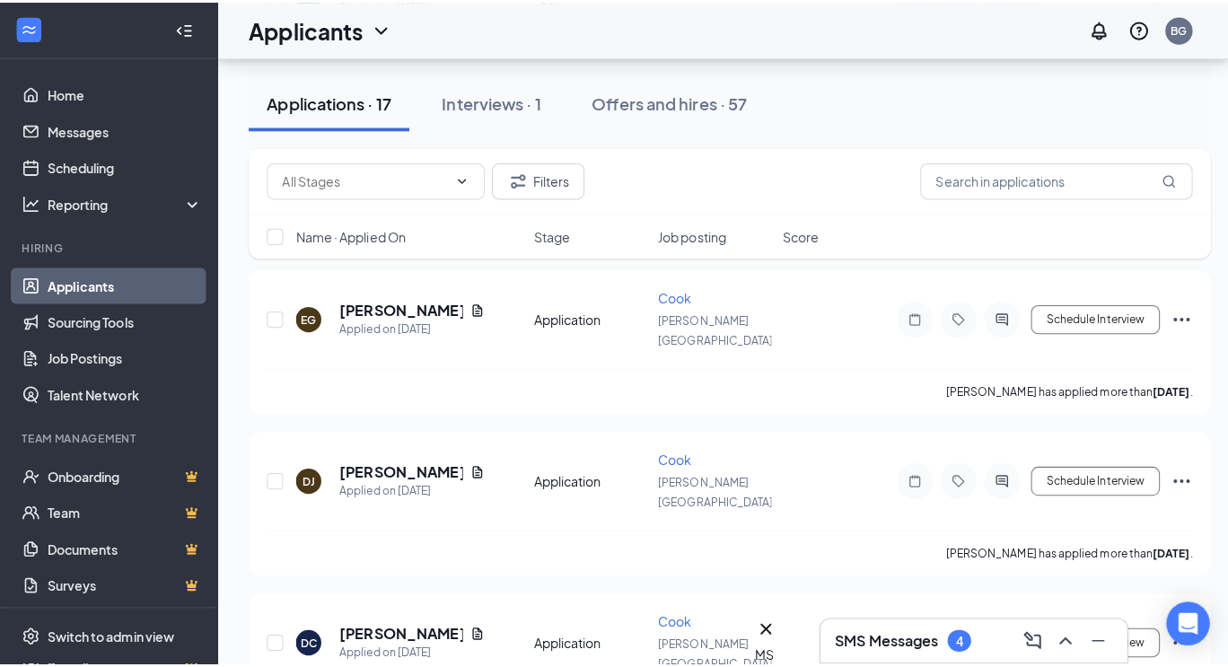
scroll to position [742, 0]
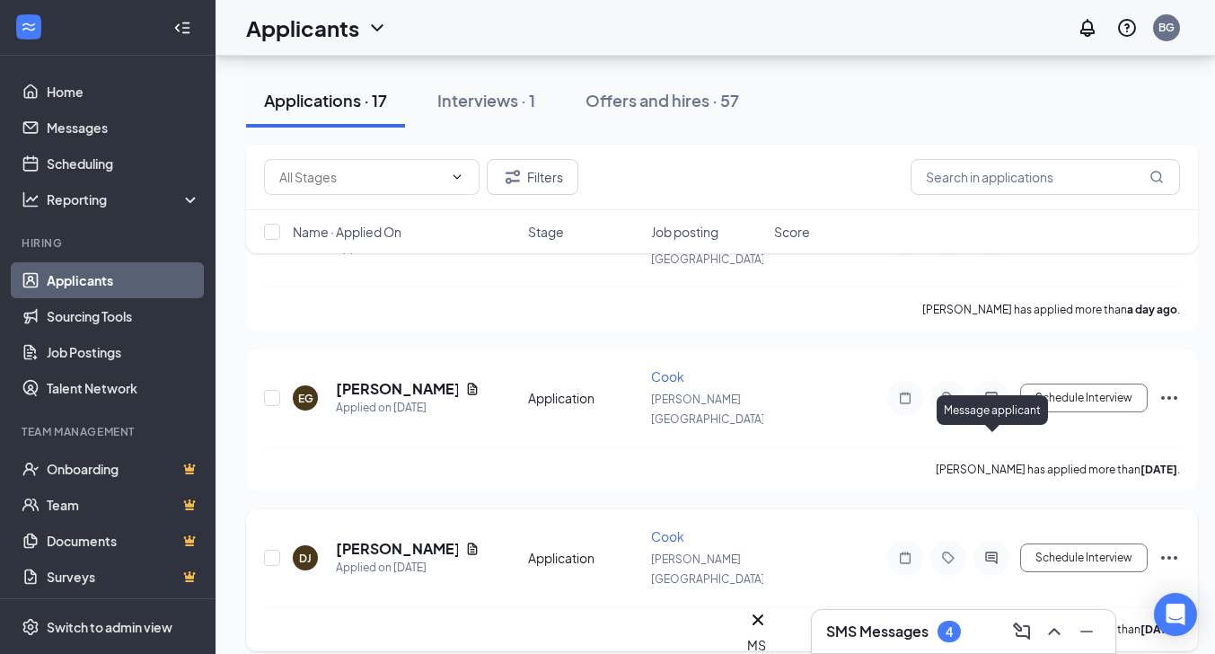
click at [999, 550] on icon "ActiveChat" at bounding box center [992, 557] width 22 height 14
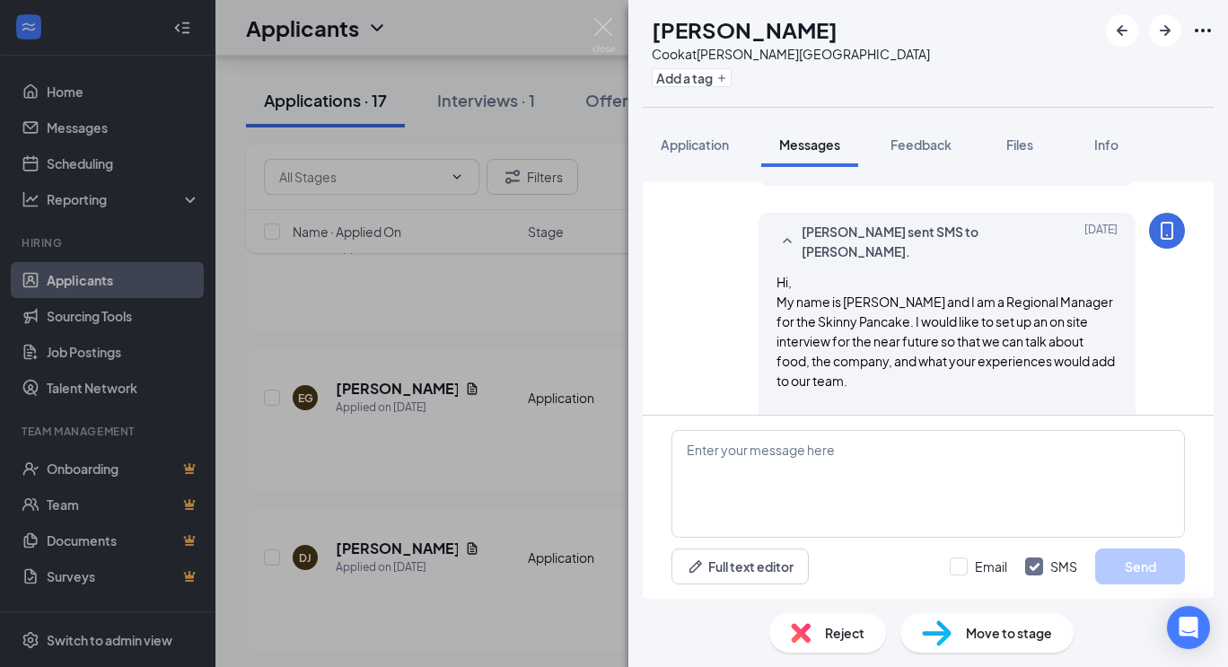
scroll to position [359, 0]
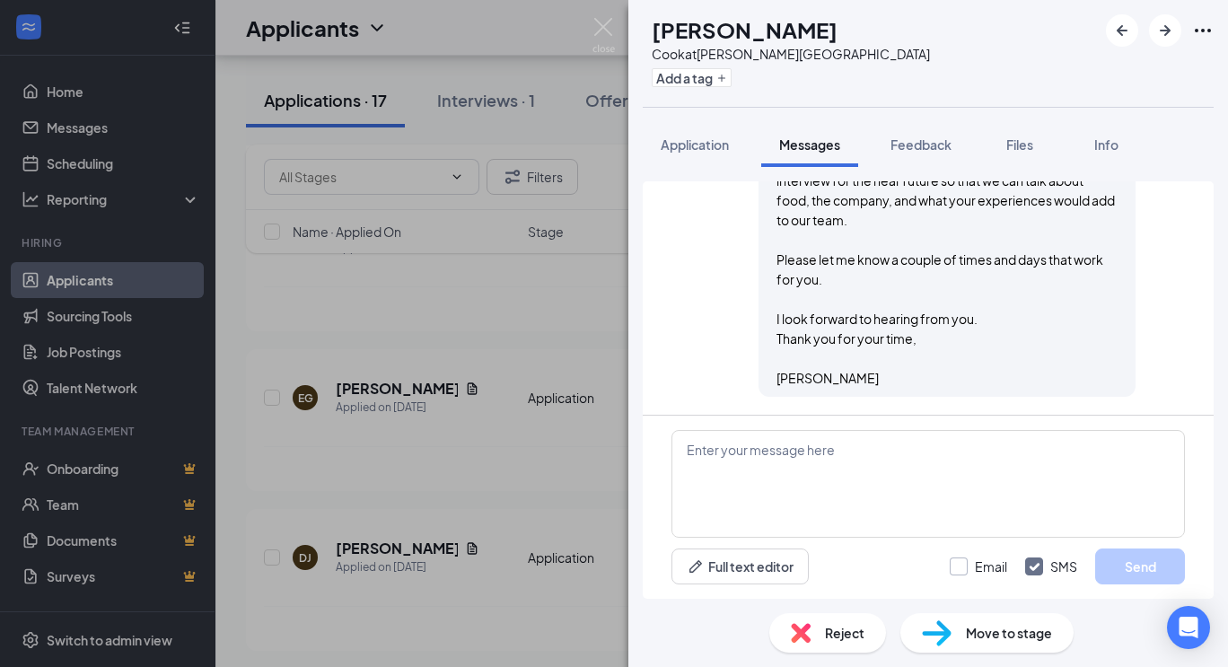
click at [960, 559] on input "Email" at bounding box center [978, 567] width 57 height 18
checkbox input "true"
click at [701, 146] on span "Application" at bounding box center [695, 144] width 68 height 16
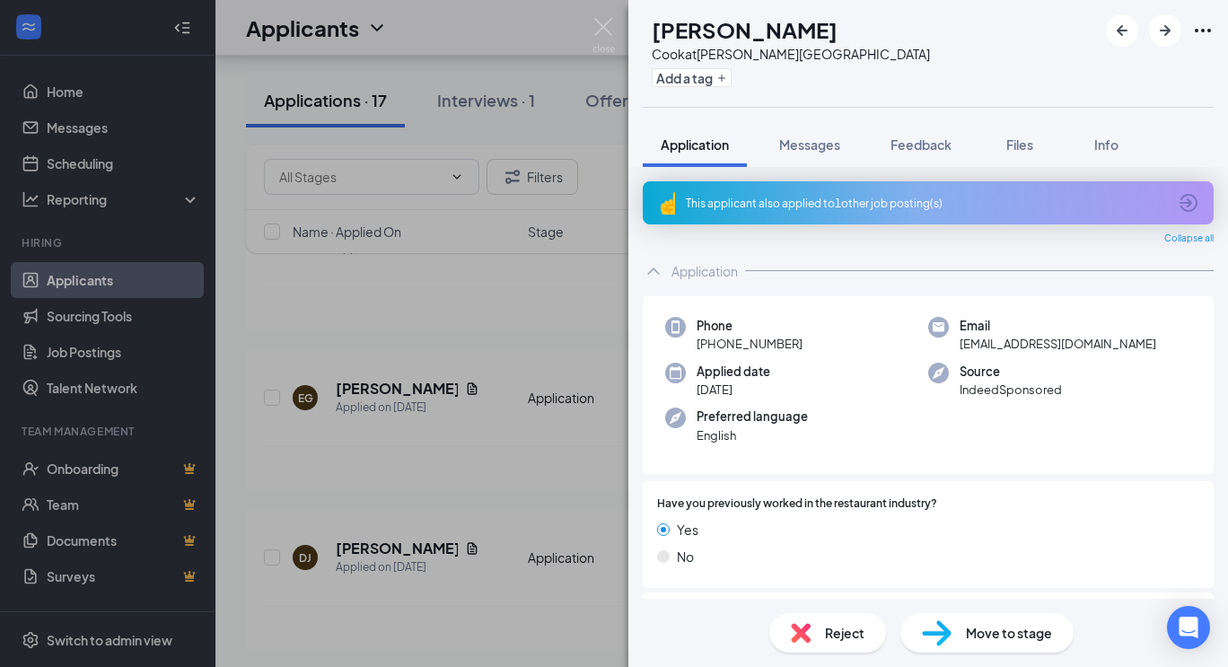
scroll to position [575, 0]
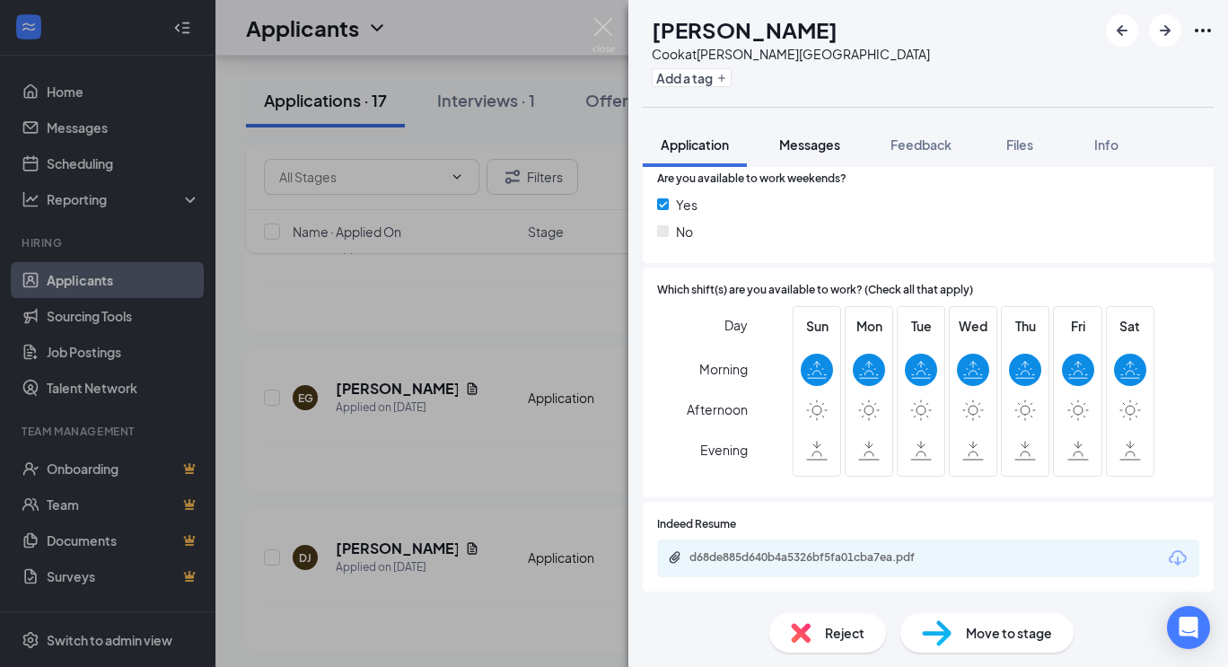
click at [819, 153] on div "Messages" at bounding box center [809, 145] width 61 height 18
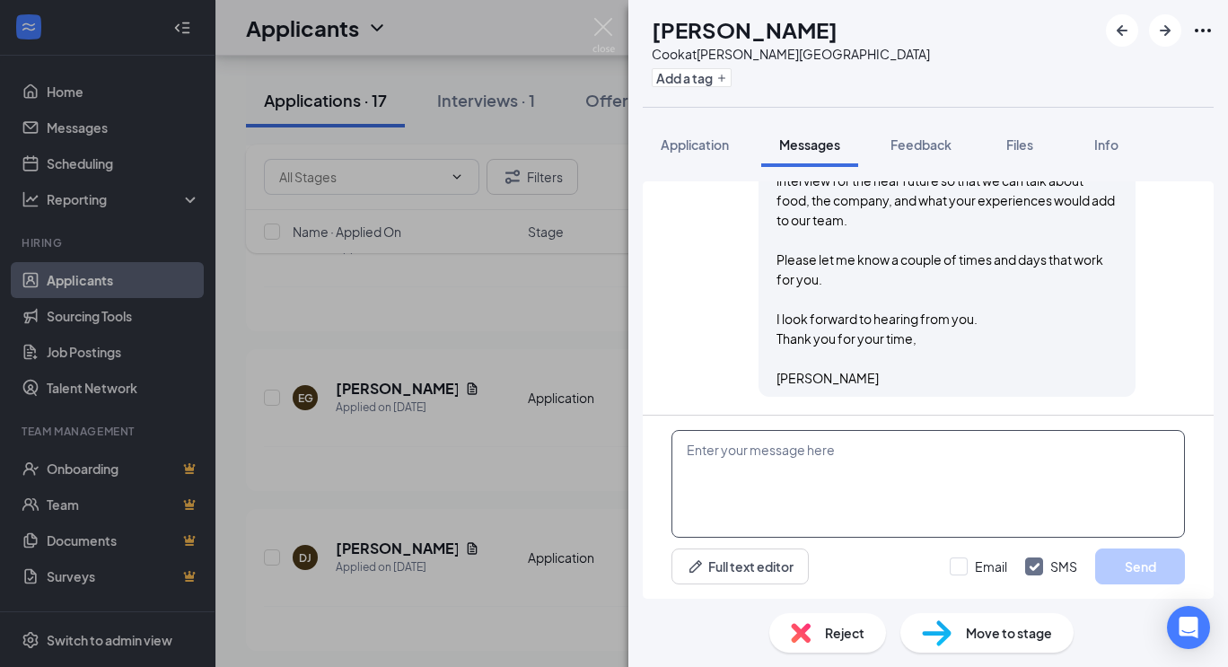
scroll to position [359, 0]
click at [962, 569] on input "Email" at bounding box center [978, 567] width 57 height 18
checkbox input "true"
click at [790, 447] on textarea at bounding box center [929, 484] width 514 height 108
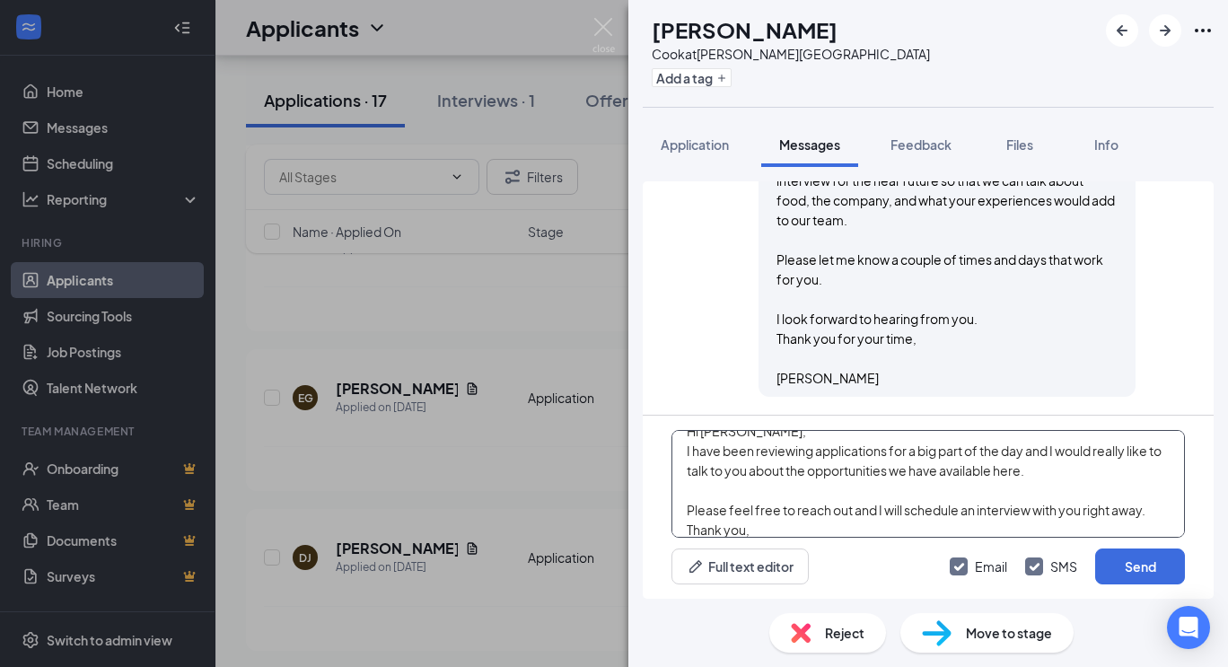
scroll to position [39, 0]
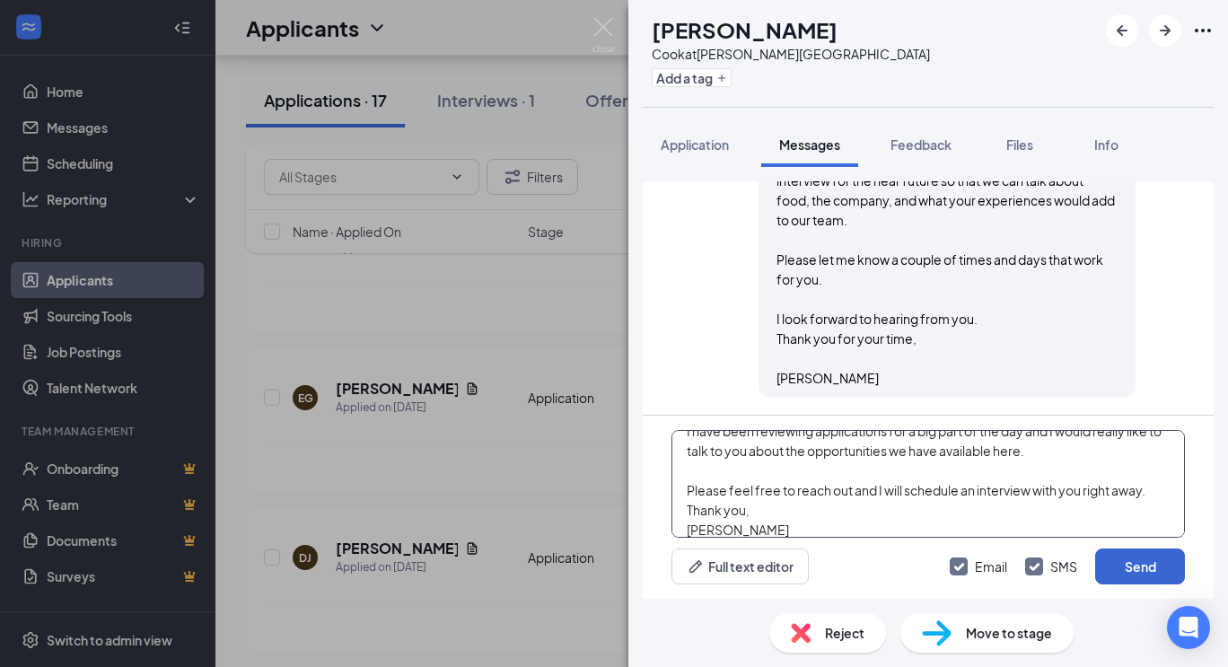
type textarea "Hi Donald, I have been reviewing applications for a big part of the day and I w…"
click at [1140, 560] on button "Send" at bounding box center [1141, 567] width 90 height 36
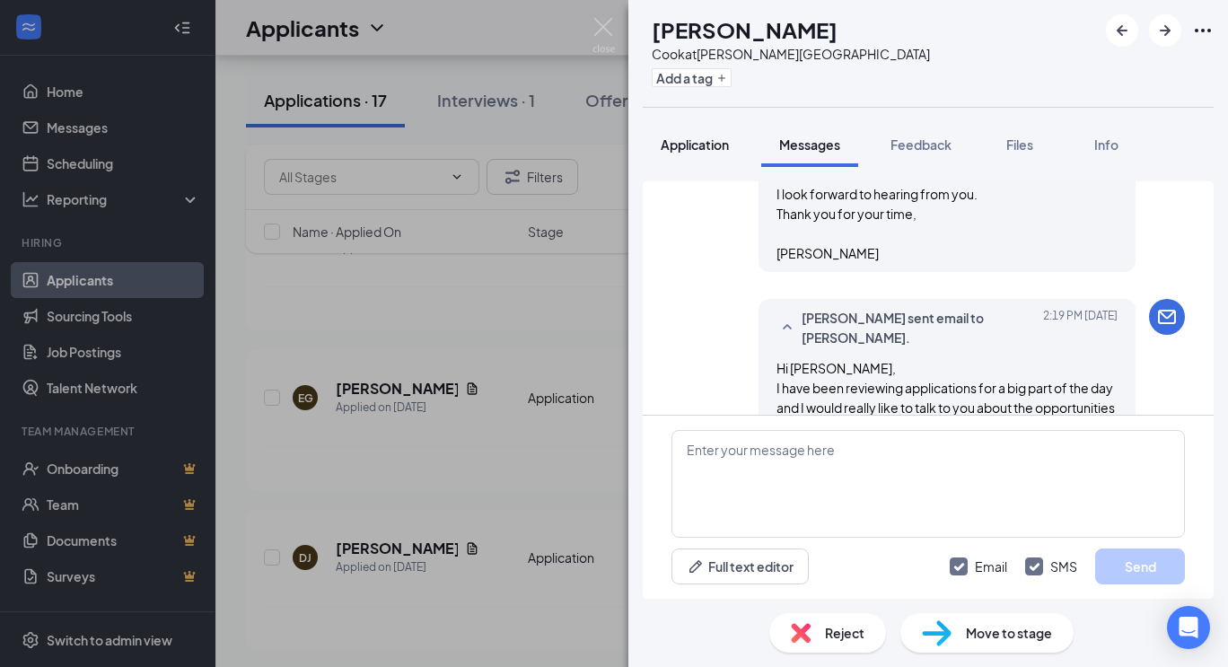
scroll to position [864, 0]
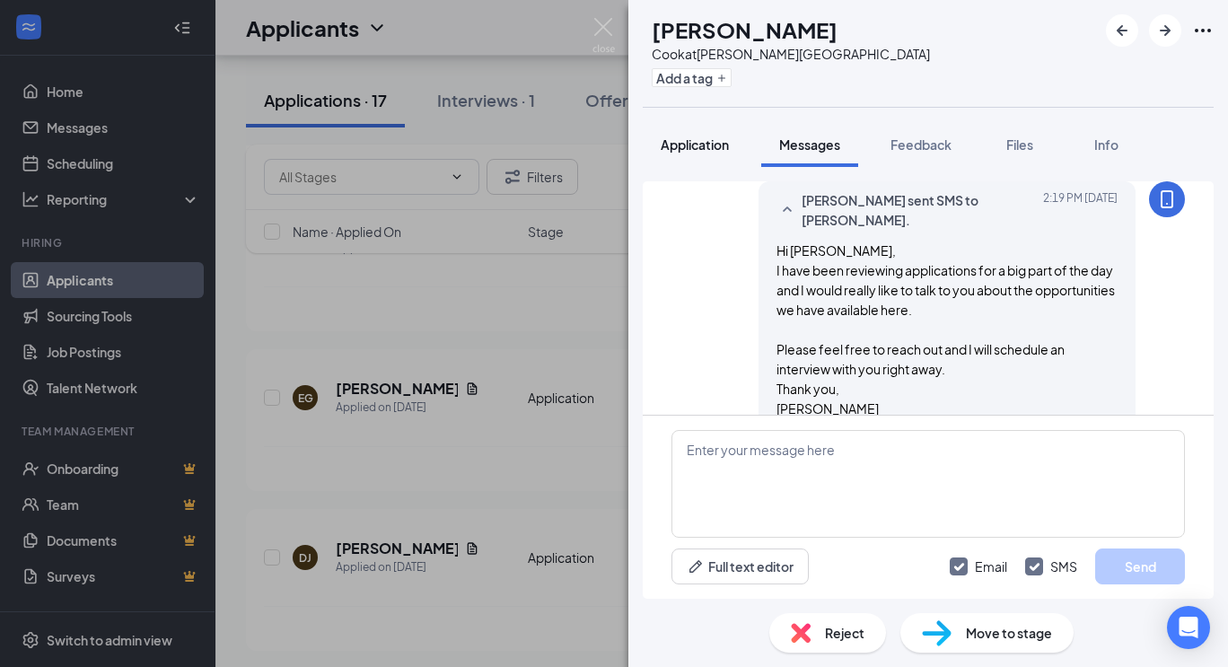
click at [705, 142] on span "Application" at bounding box center [695, 144] width 68 height 16
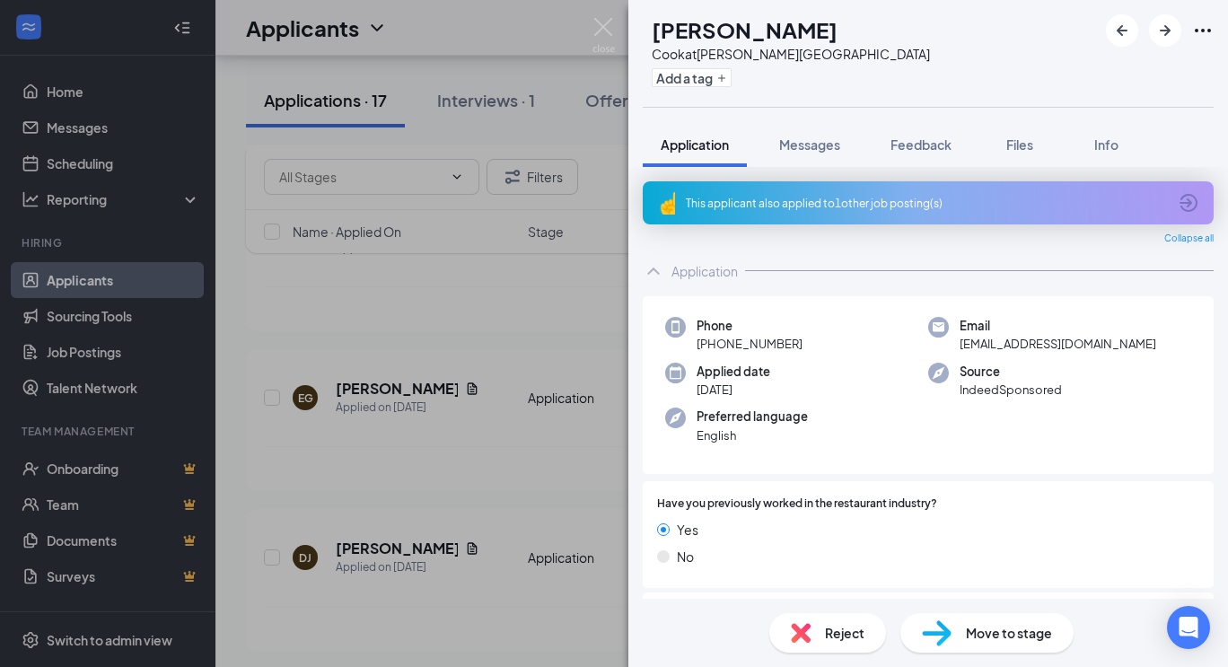
click at [895, 211] on div "This applicant also applied to 1 other job posting(s)" at bounding box center [928, 202] width 571 height 43
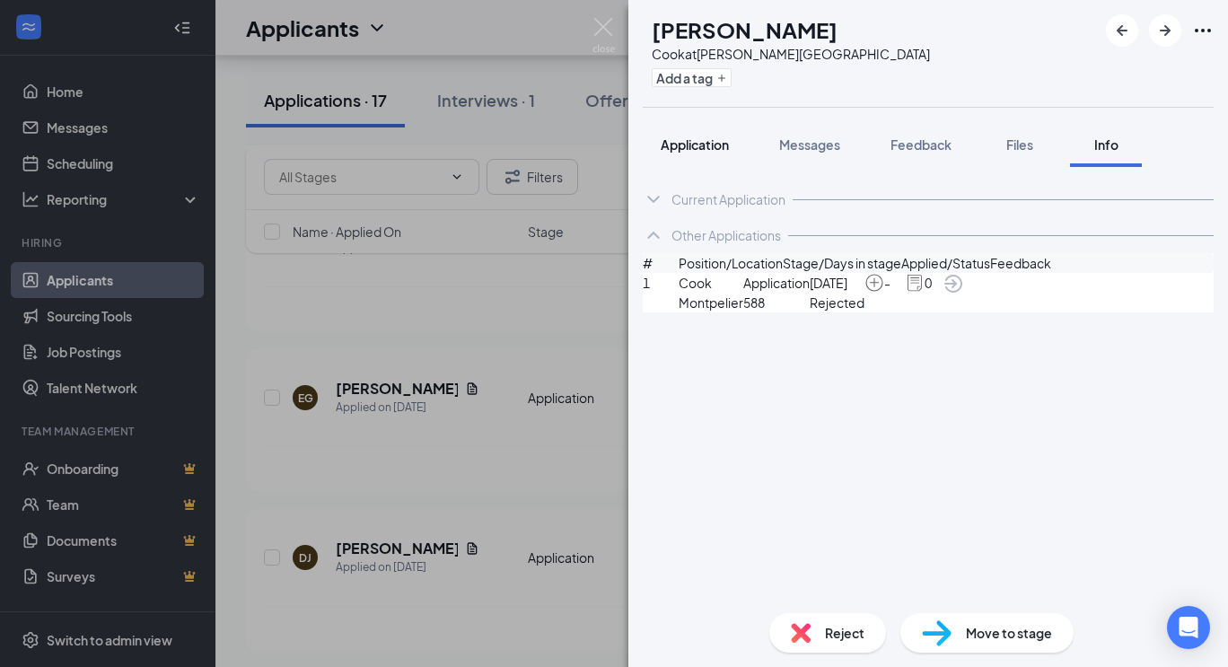
click at [703, 154] on button "Application" at bounding box center [695, 144] width 104 height 45
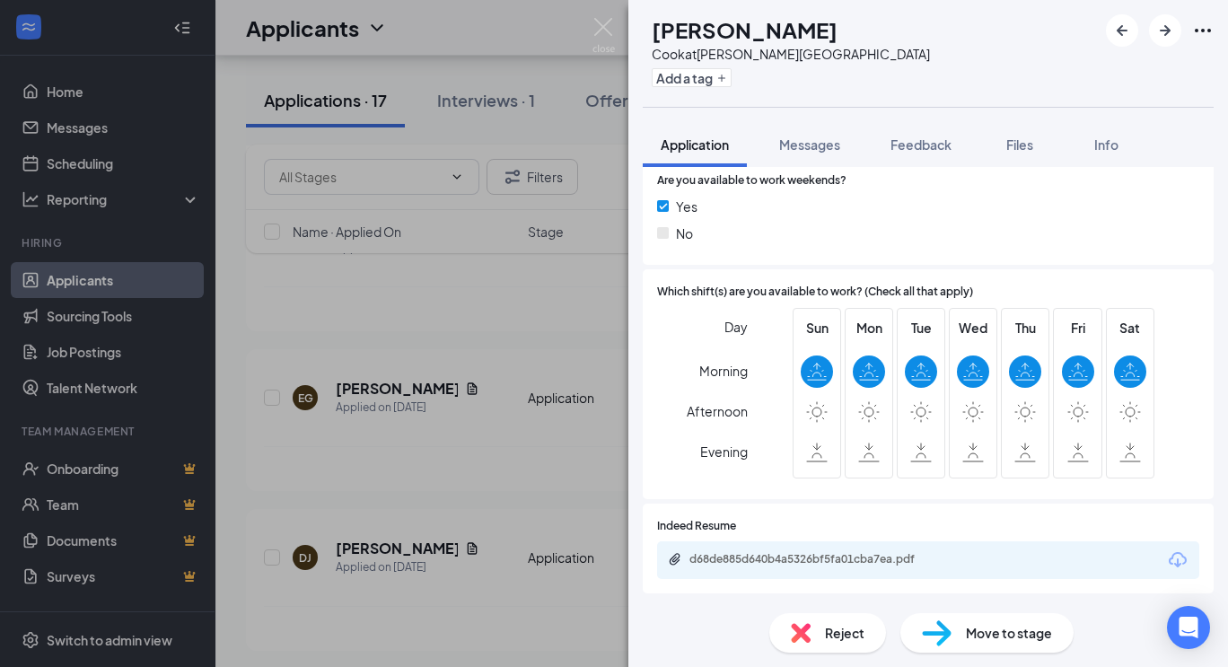
scroll to position [575, 0]
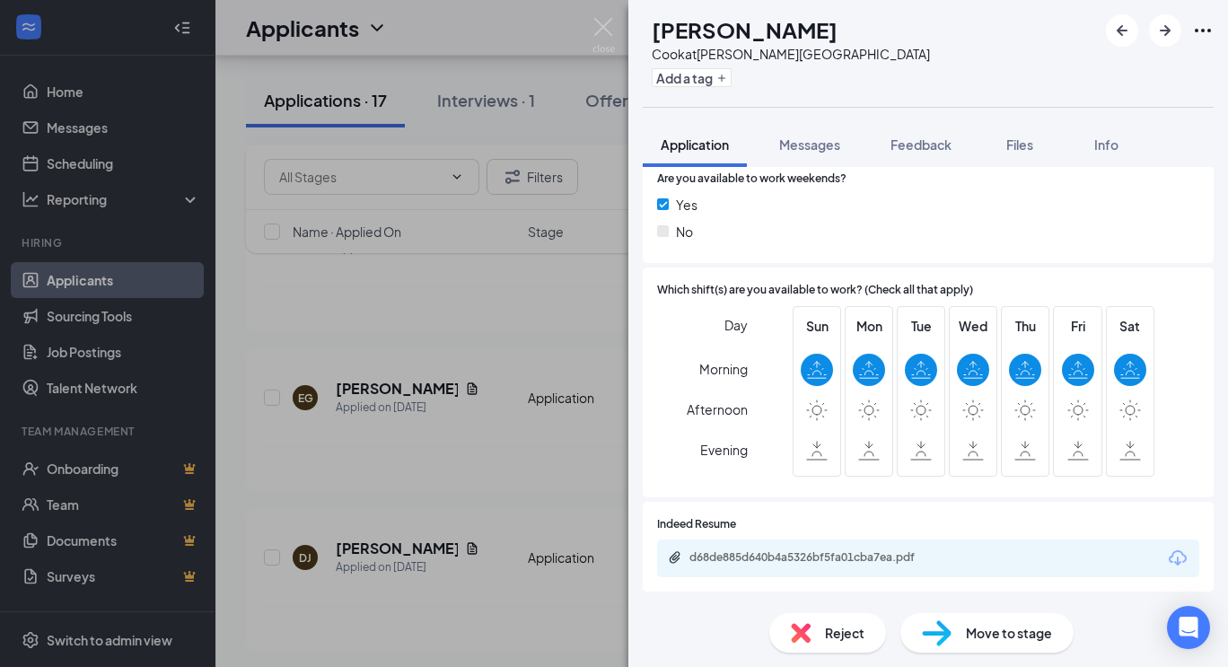
click at [845, 557] on div "d68de885d640b4a5326bf5fa01cba7ea.pdf" at bounding box center [815, 557] width 251 height 14
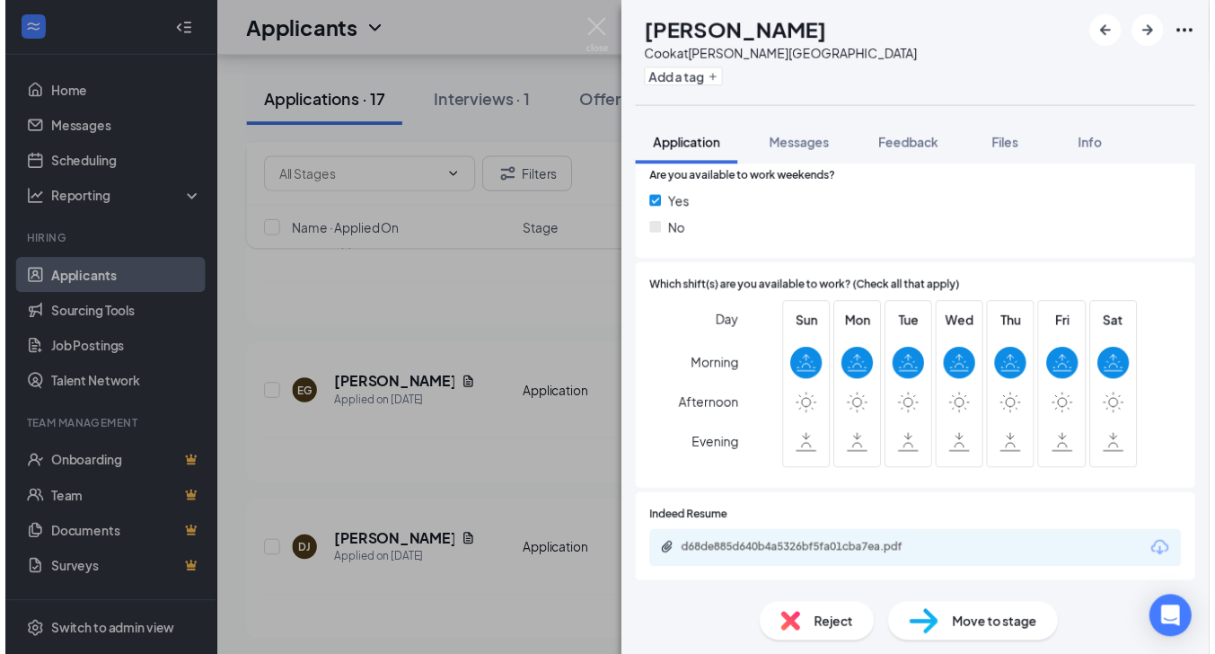
scroll to position [568, 0]
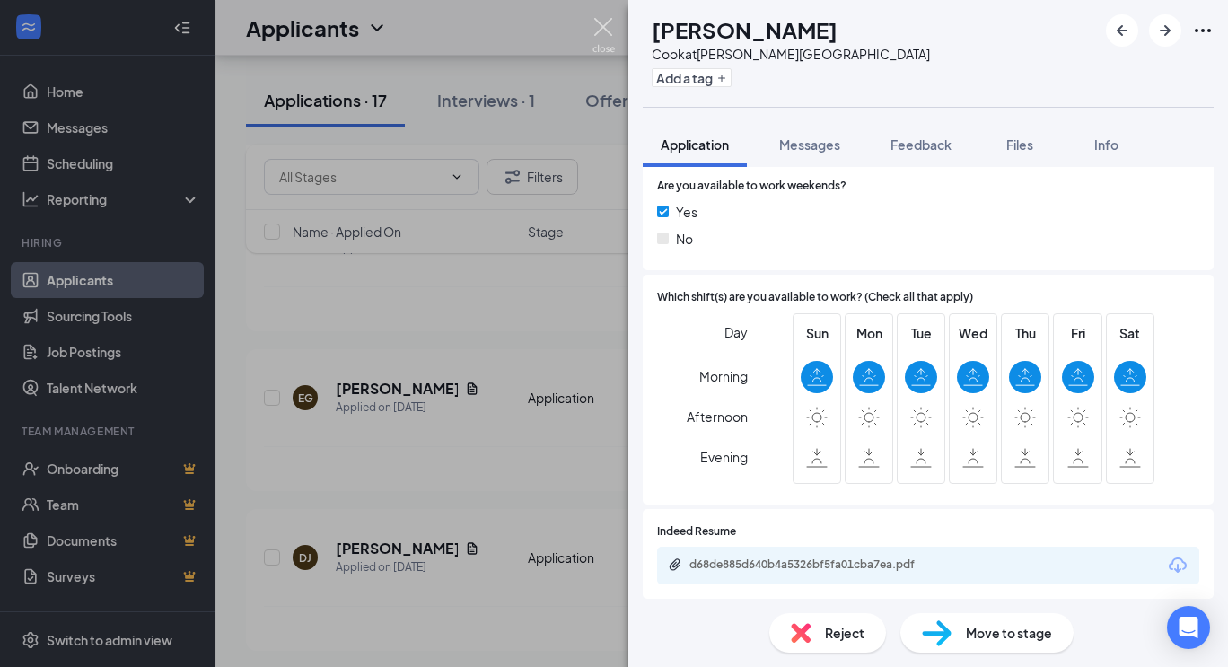
click at [596, 34] on img at bounding box center [604, 35] width 22 height 35
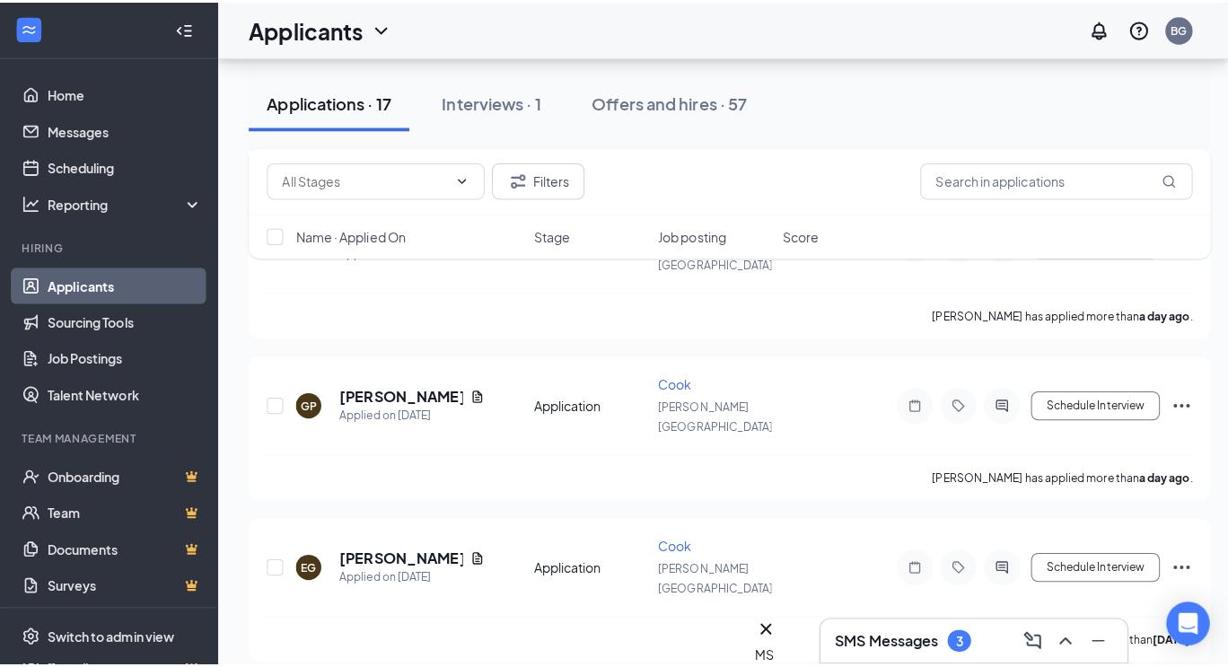
scroll to position [577, 0]
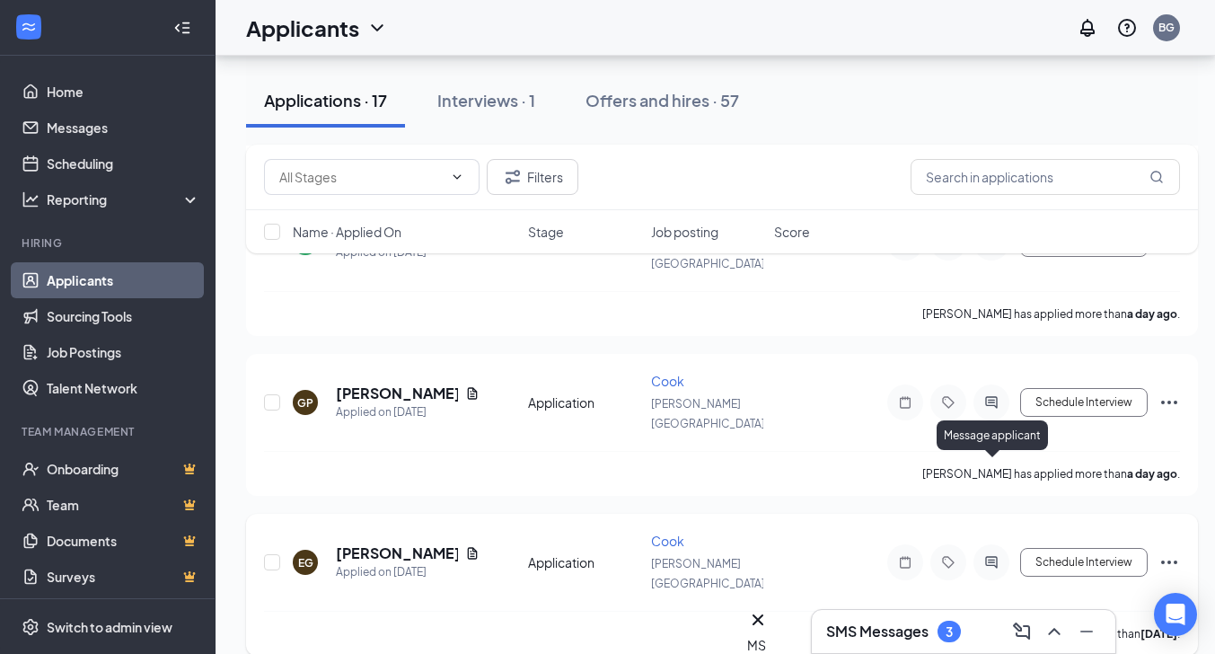
click at [993, 555] on icon "ActiveChat" at bounding box center [992, 562] width 22 height 14
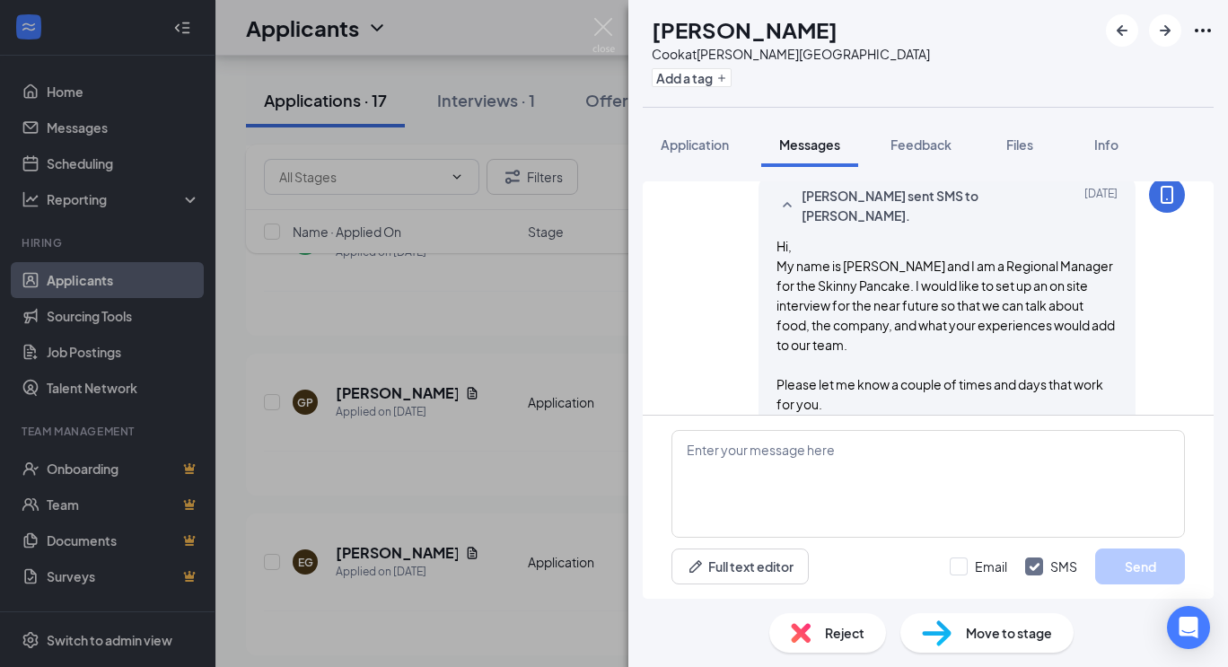
scroll to position [223, 0]
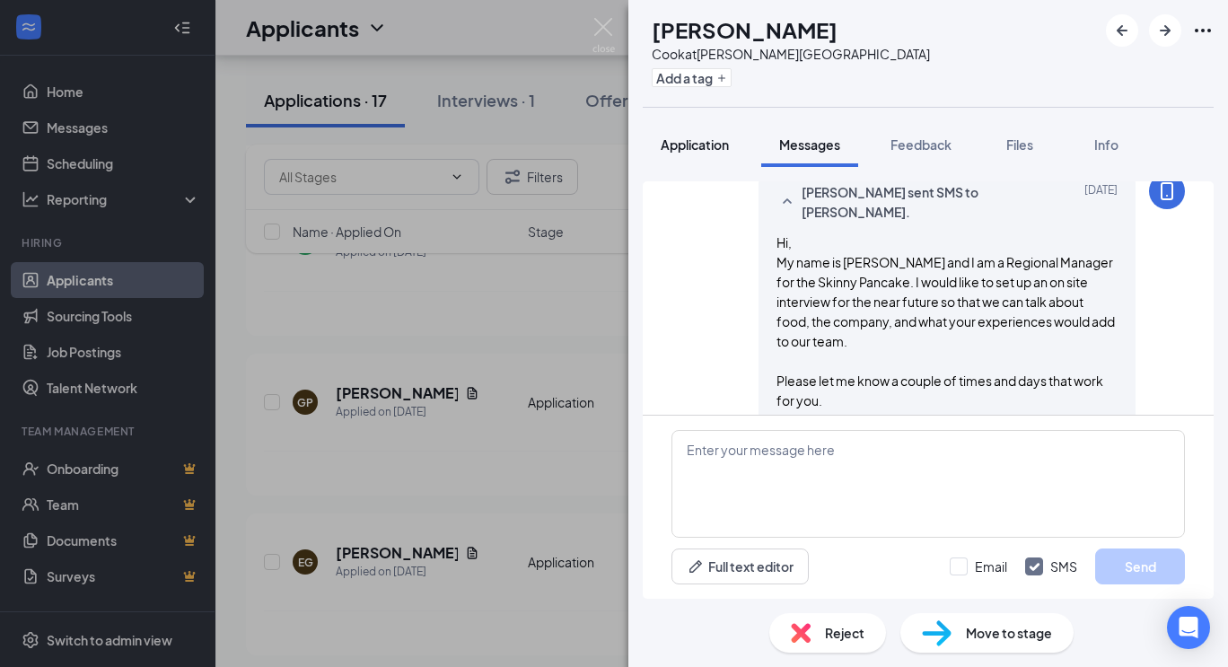
click at [709, 137] on span "Application" at bounding box center [695, 144] width 68 height 16
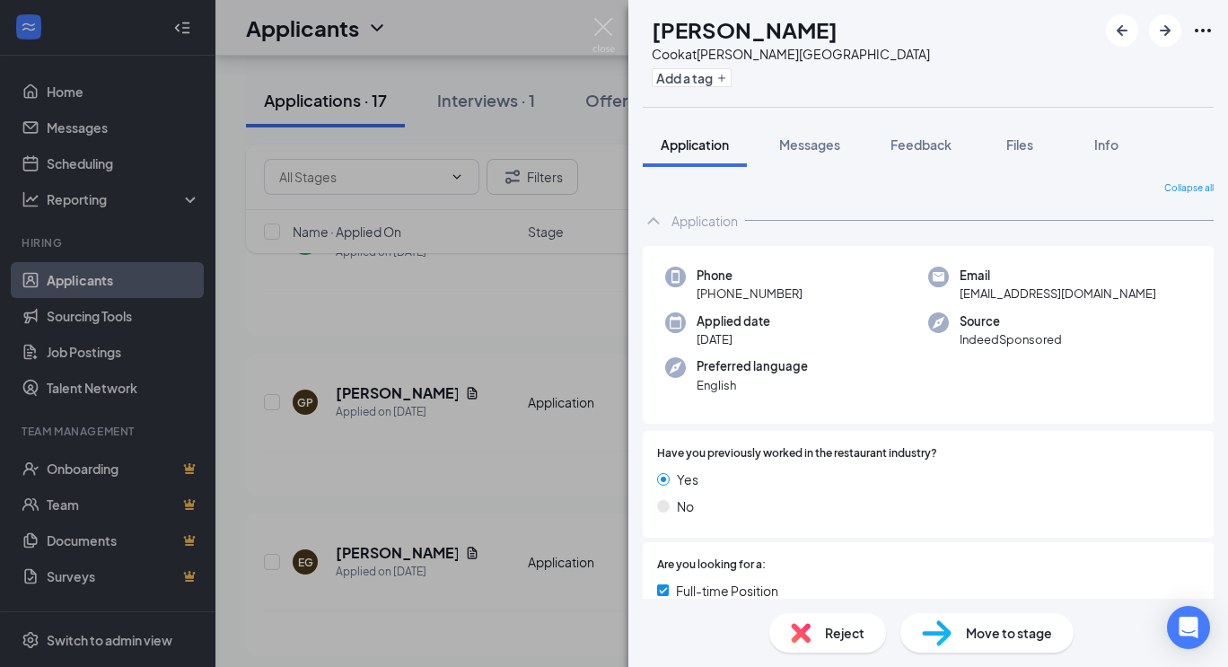
scroll to position [602, 0]
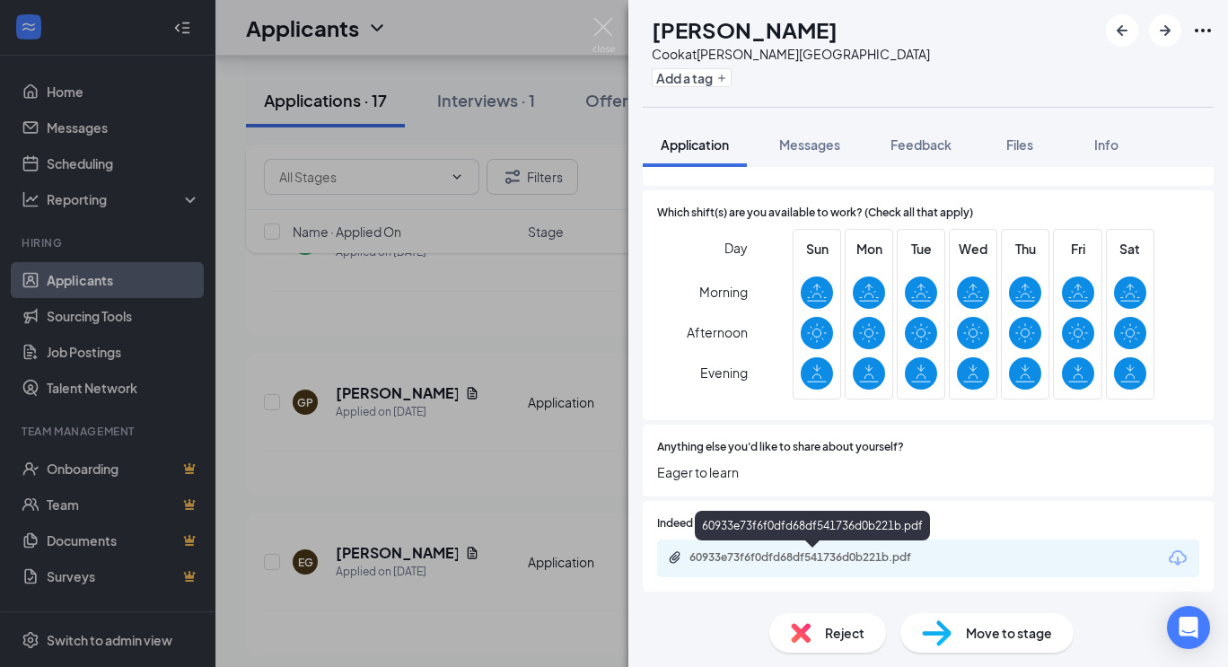
click at [784, 554] on div "60933e73f6f0dfd68df541736d0b221b.pdf" at bounding box center [815, 557] width 251 height 14
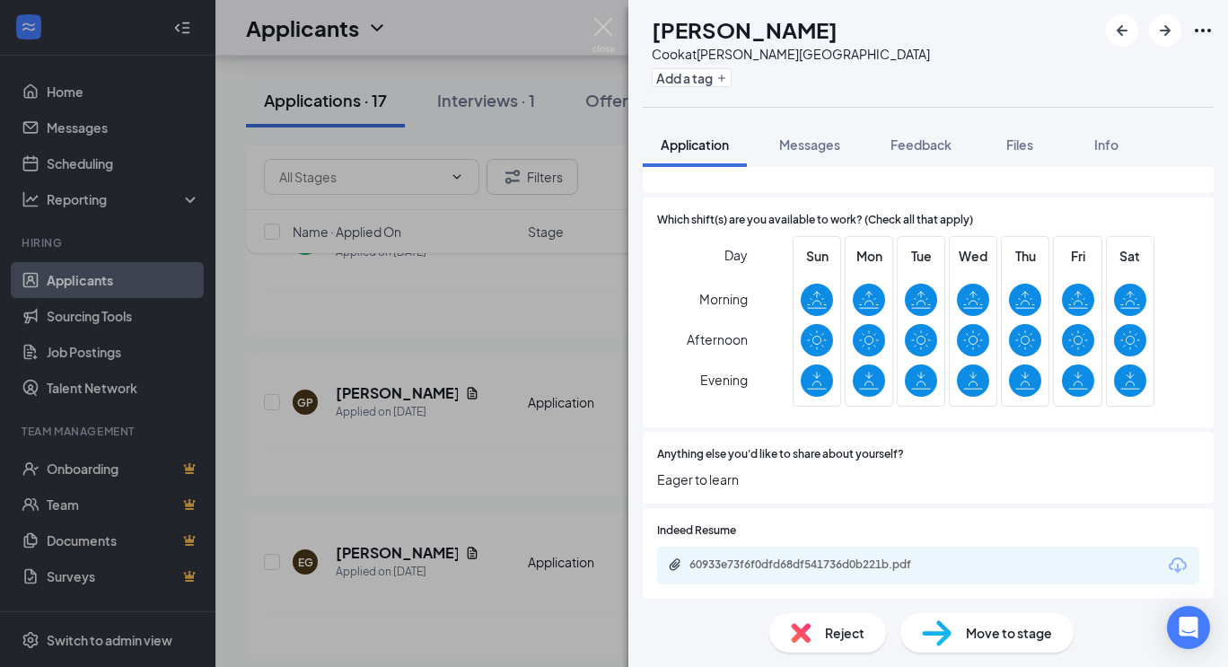
scroll to position [596, 0]
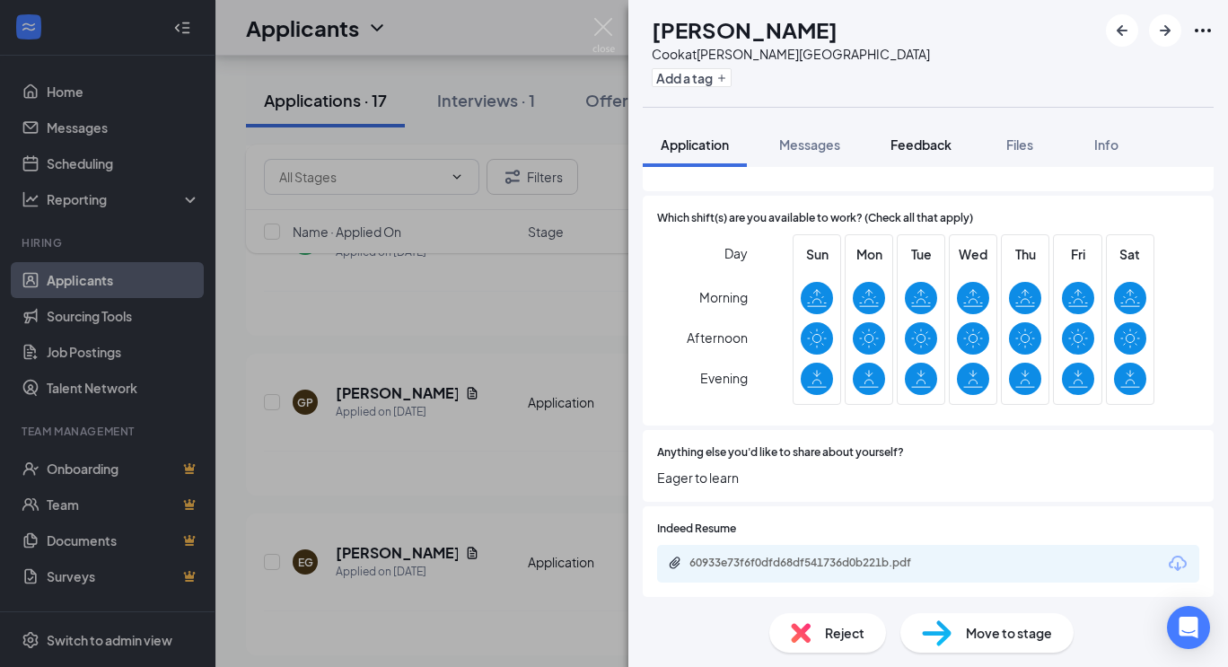
click at [928, 148] on span "Feedback" at bounding box center [921, 144] width 61 height 16
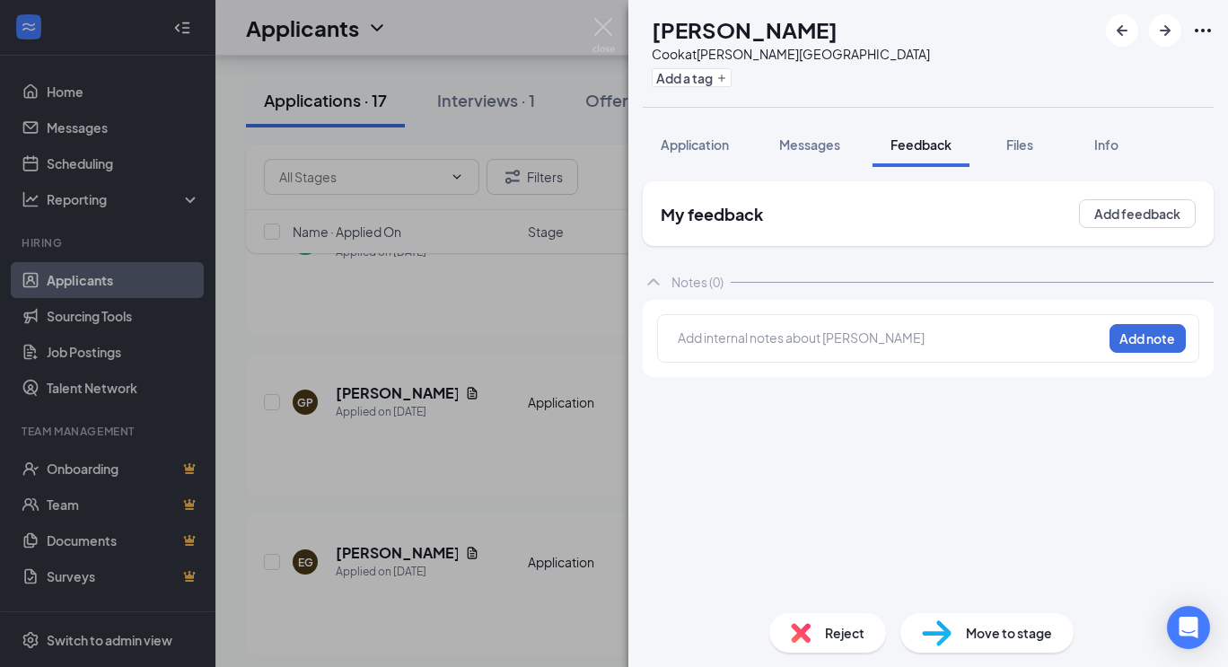
click at [788, 338] on div at bounding box center [890, 338] width 423 height 19
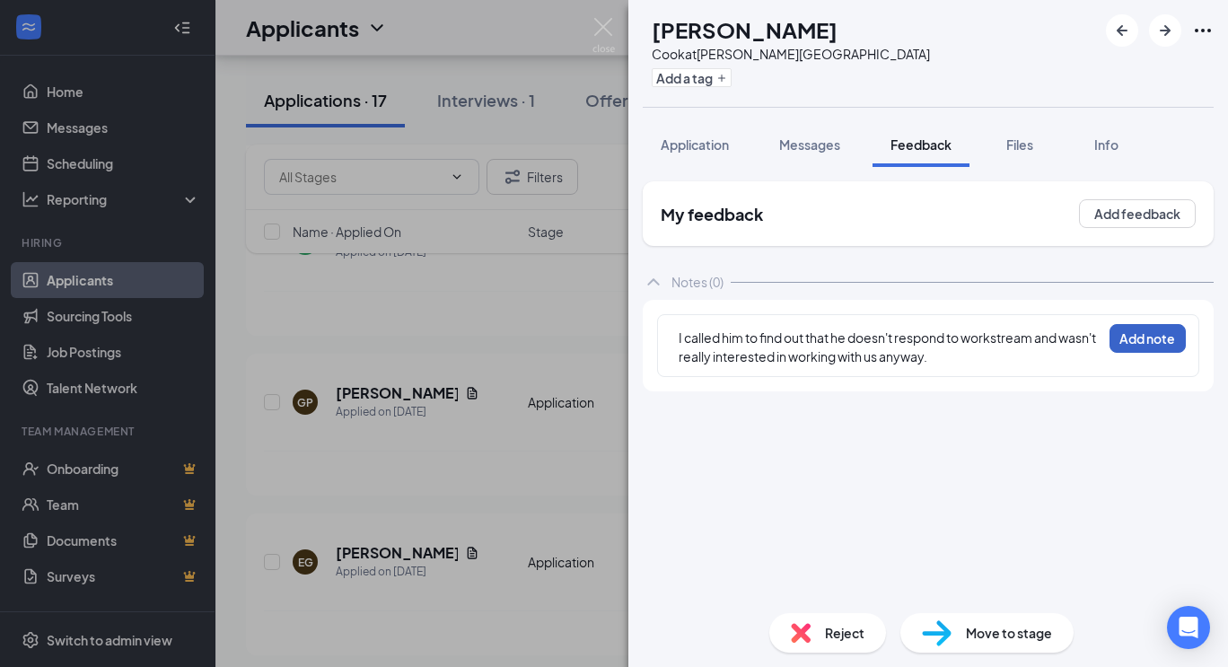
click at [1158, 332] on button "Add note" at bounding box center [1148, 338] width 76 height 29
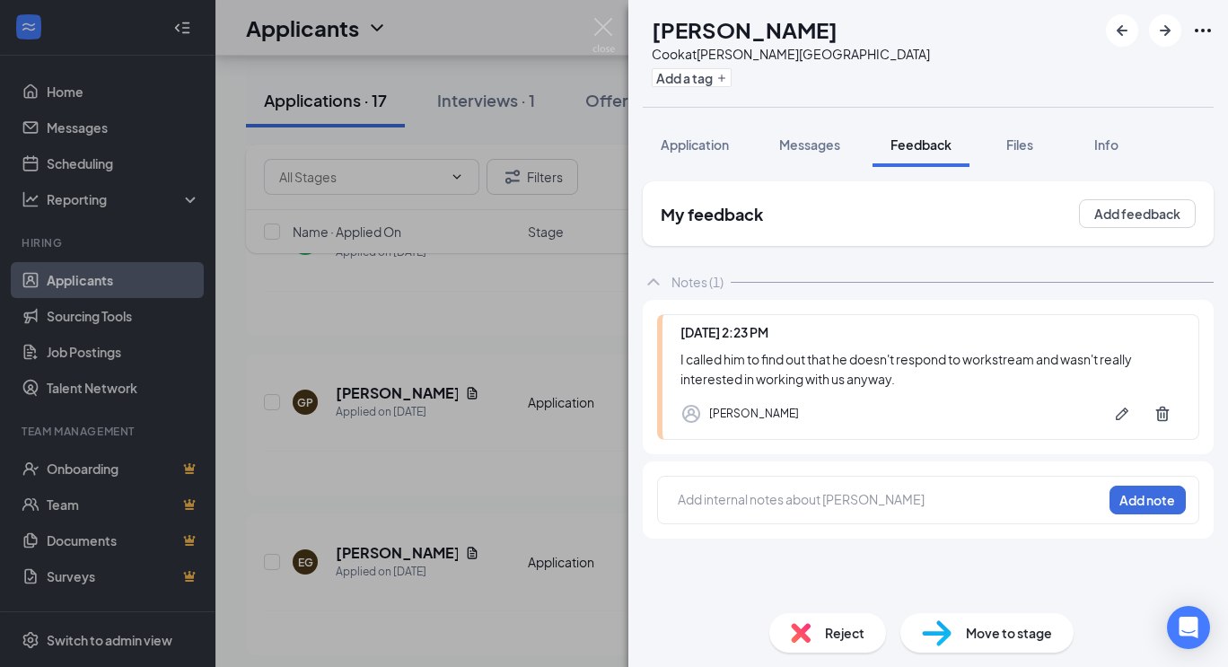
click at [841, 625] on span "Reject" at bounding box center [845, 633] width 40 height 20
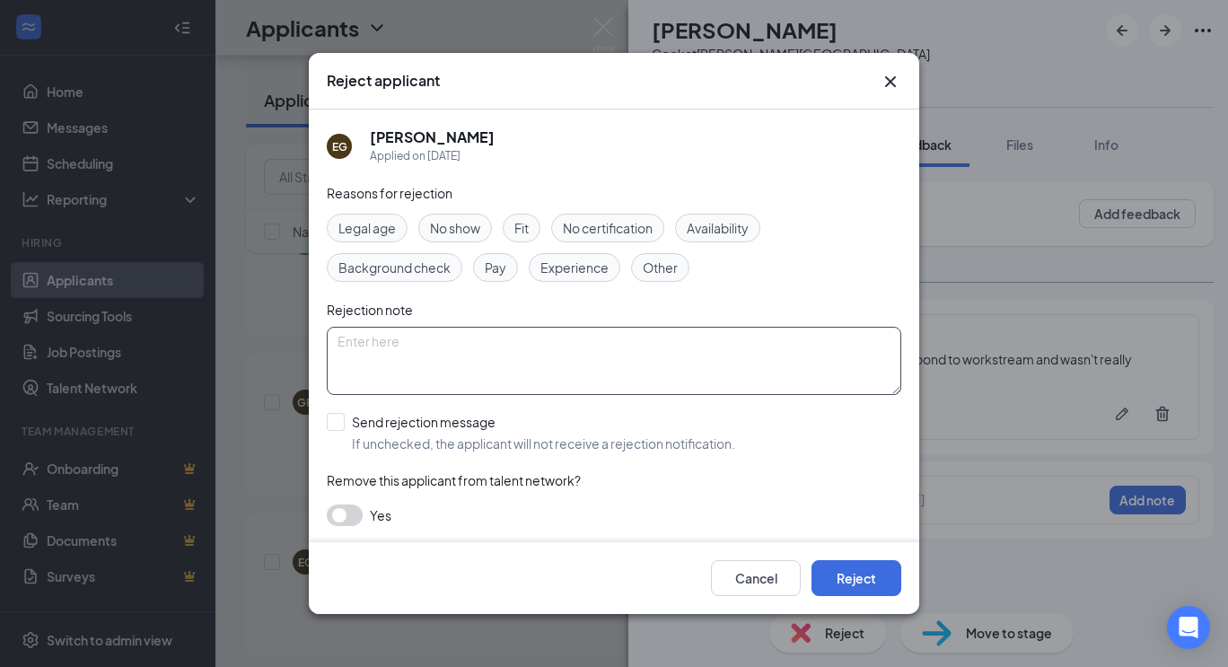
click at [461, 359] on textarea at bounding box center [614, 361] width 575 height 68
type textarea "Not interested but applied anyway."
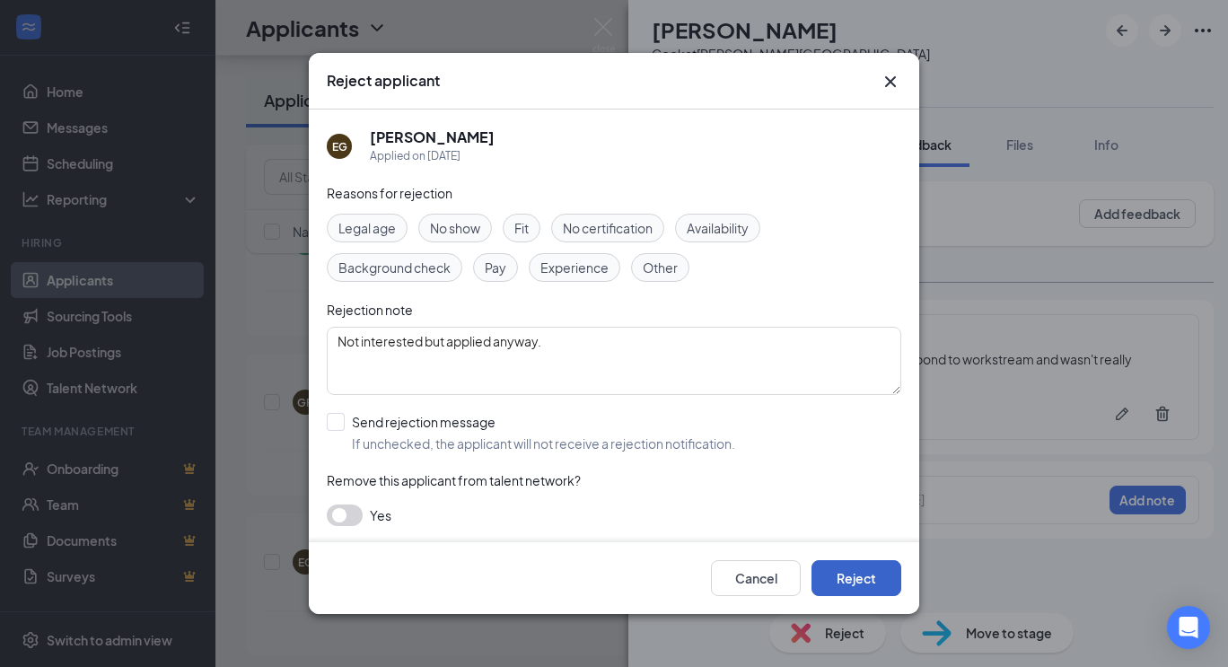
click at [862, 576] on button "Reject" at bounding box center [857, 578] width 90 height 36
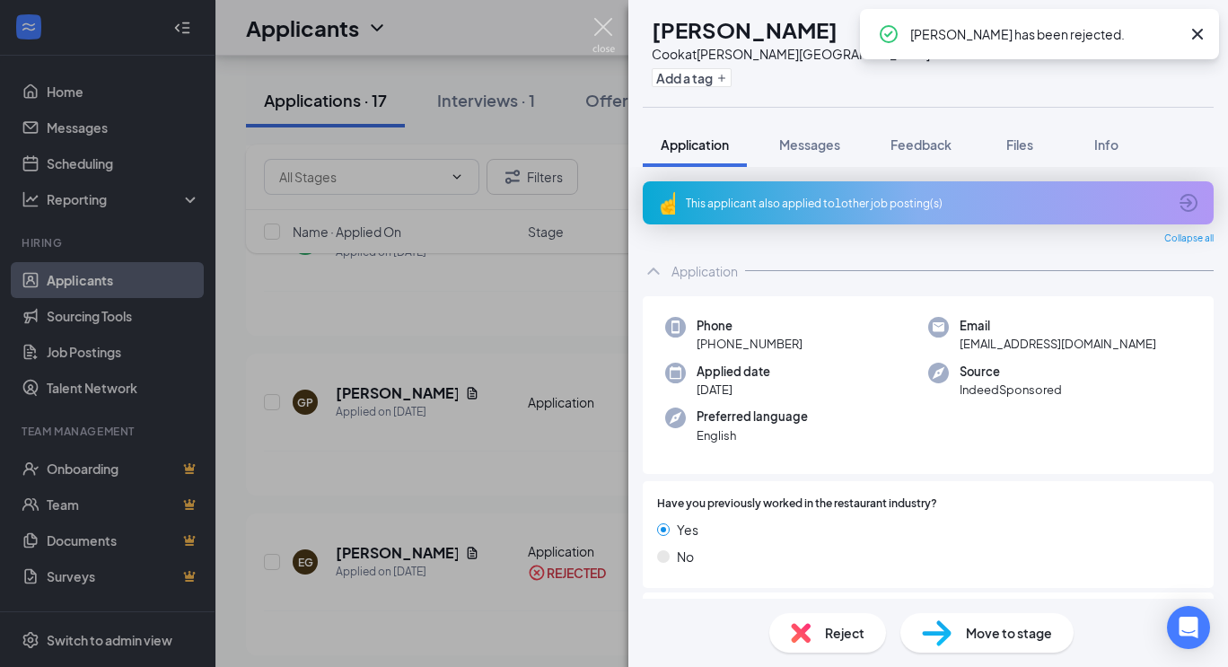
click at [603, 23] on img at bounding box center [604, 35] width 22 height 35
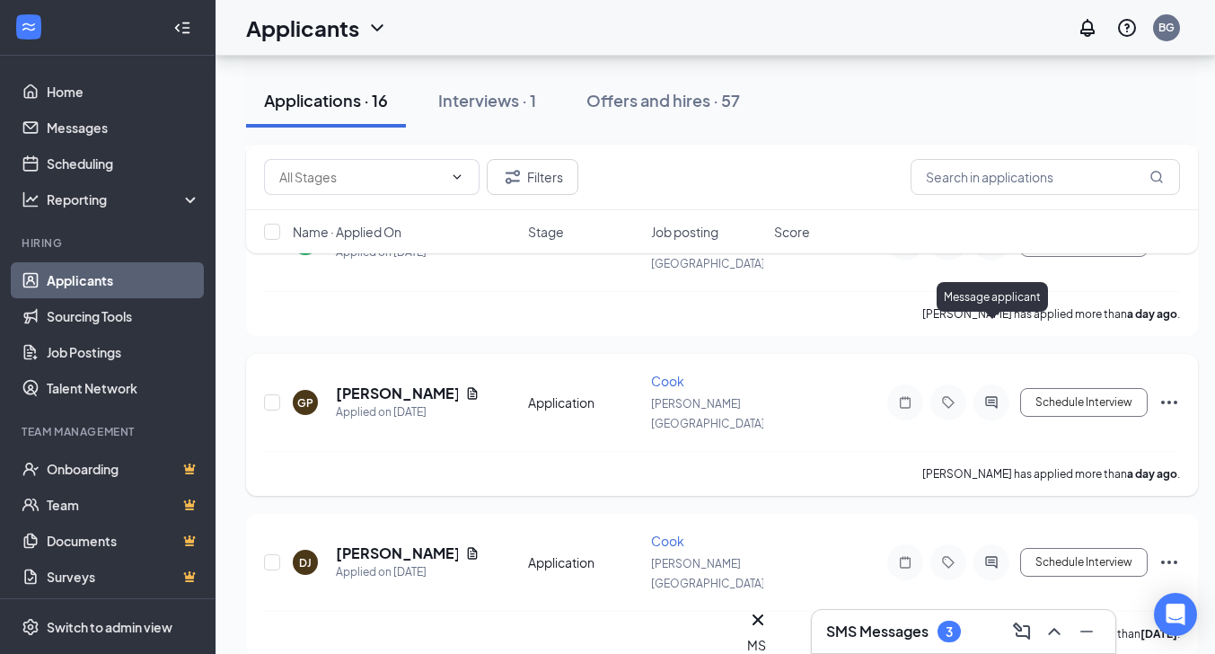
click at [990, 396] on icon "ActiveChat" at bounding box center [991, 402] width 12 height 12
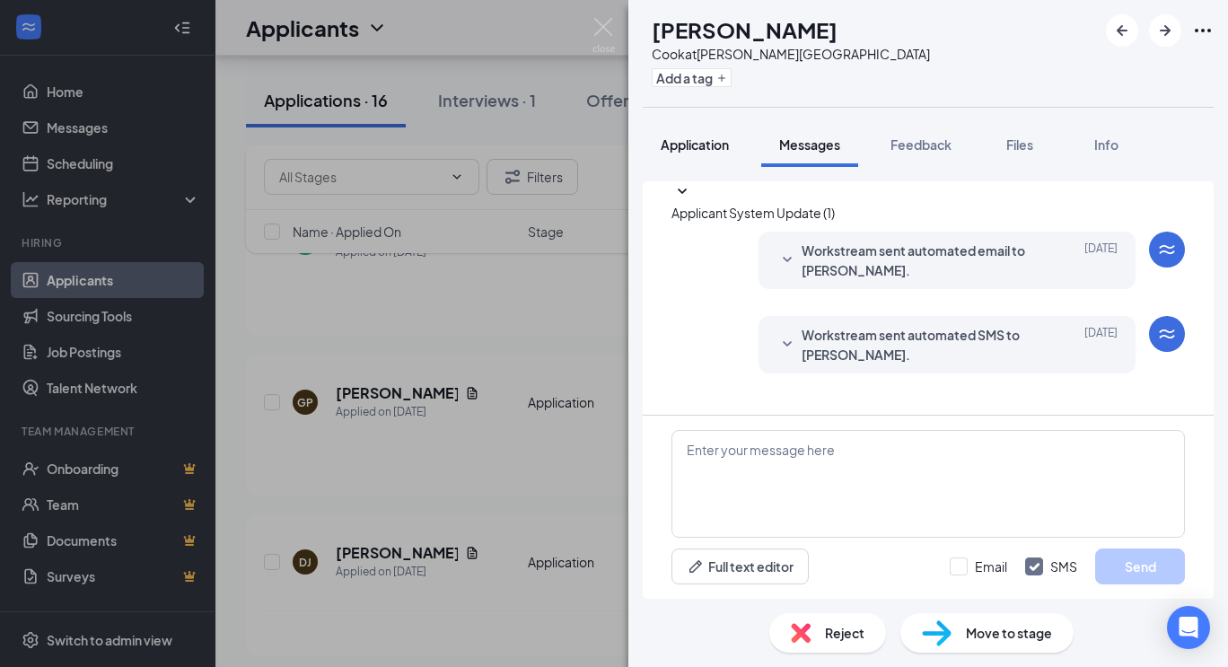
click at [717, 141] on span "Application" at bounding box center [695, 144] width 68 height 16
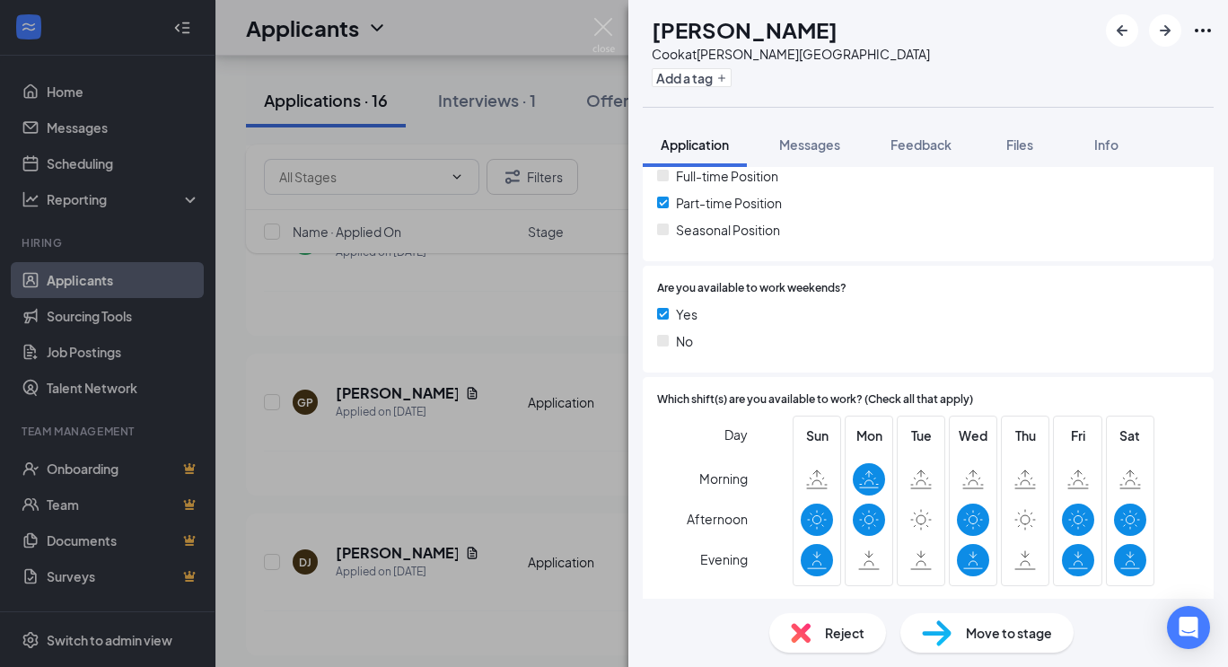
scroll to position [524, 0]
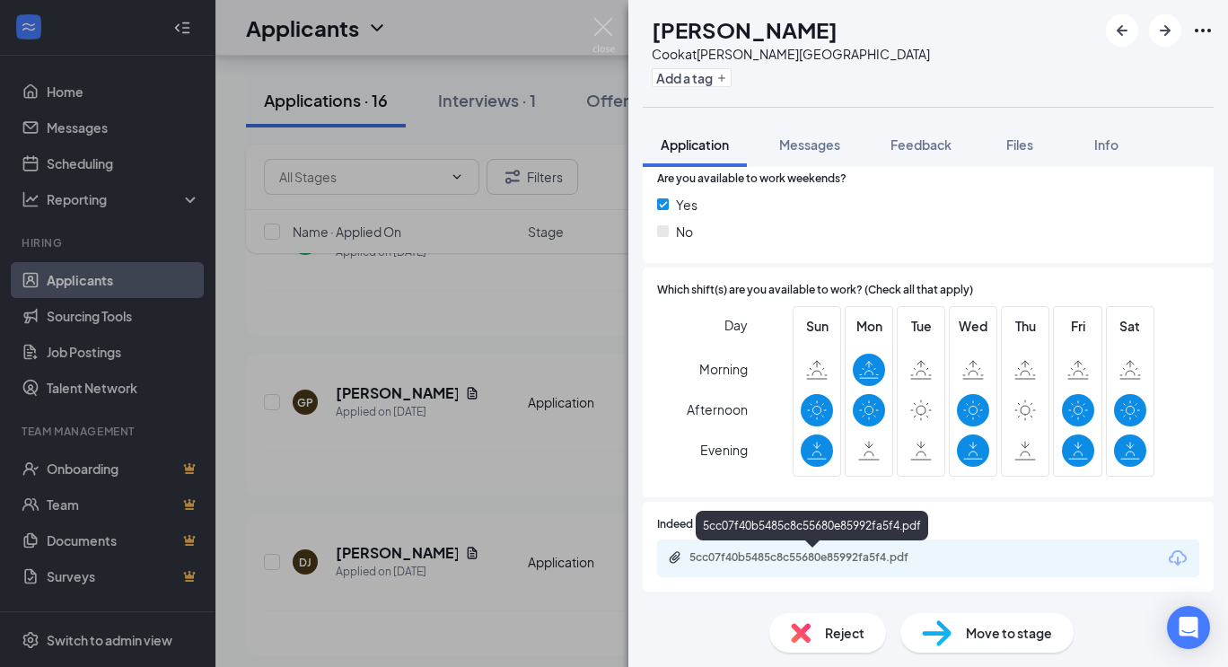
click at [774, 550] on div "5cc07f40b5485c8c55680e85992fa5f4.pdf" at bounding box center [815, 557] width 251 height 14
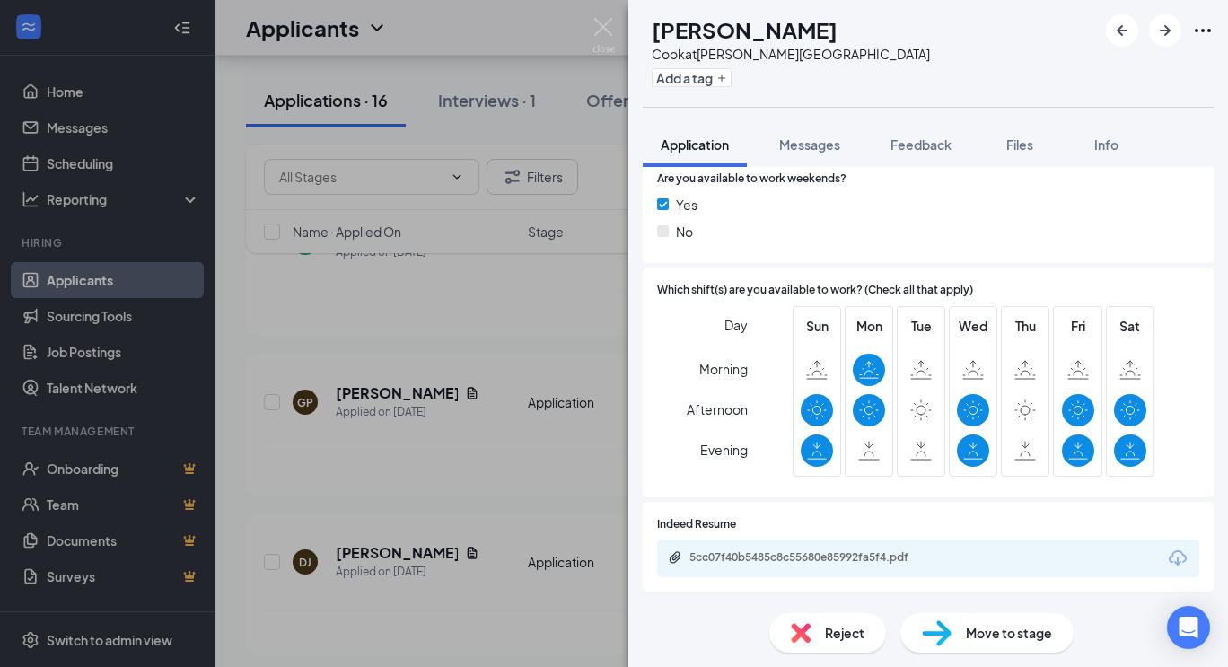
scroll to position [517, 0]
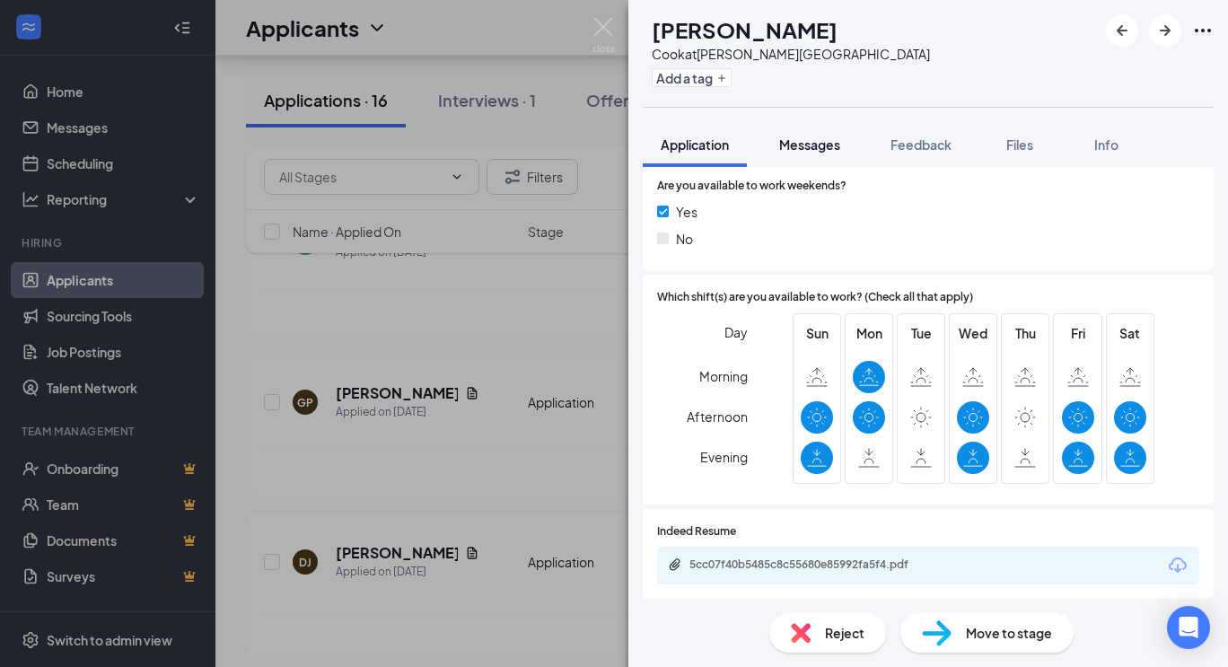
click at [817, 154] on button "Messages" at bounding box center [809, 144] width 97 height 45
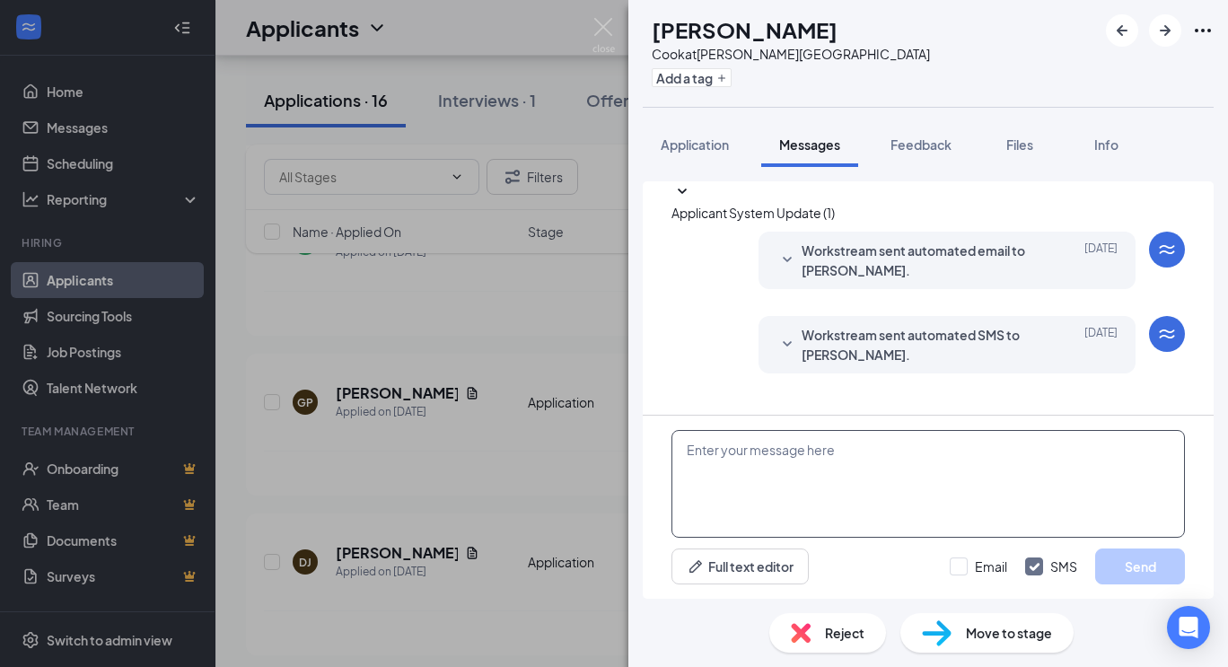
click at [792, 461] on textarea at bounding box center [929, 484] width 514 height 108
paste textarea "Hi, My name is Bill Greene and I am a Regional Manager for the Skinny Pancake. …"
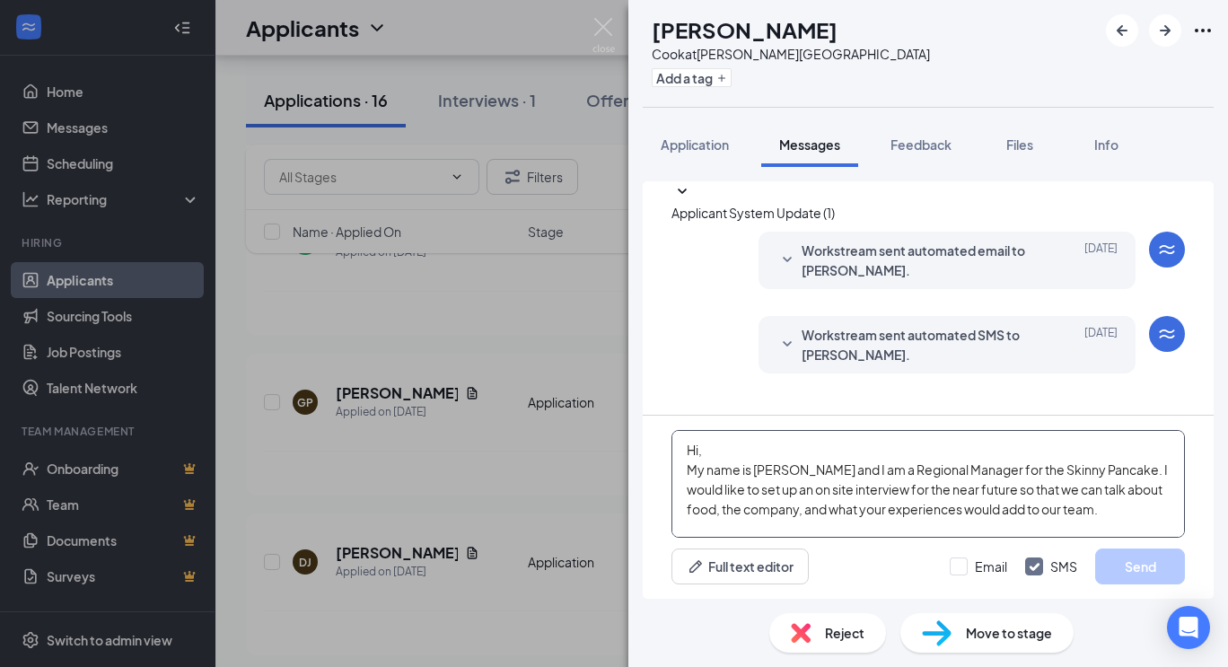
scroll to position [137, 0]
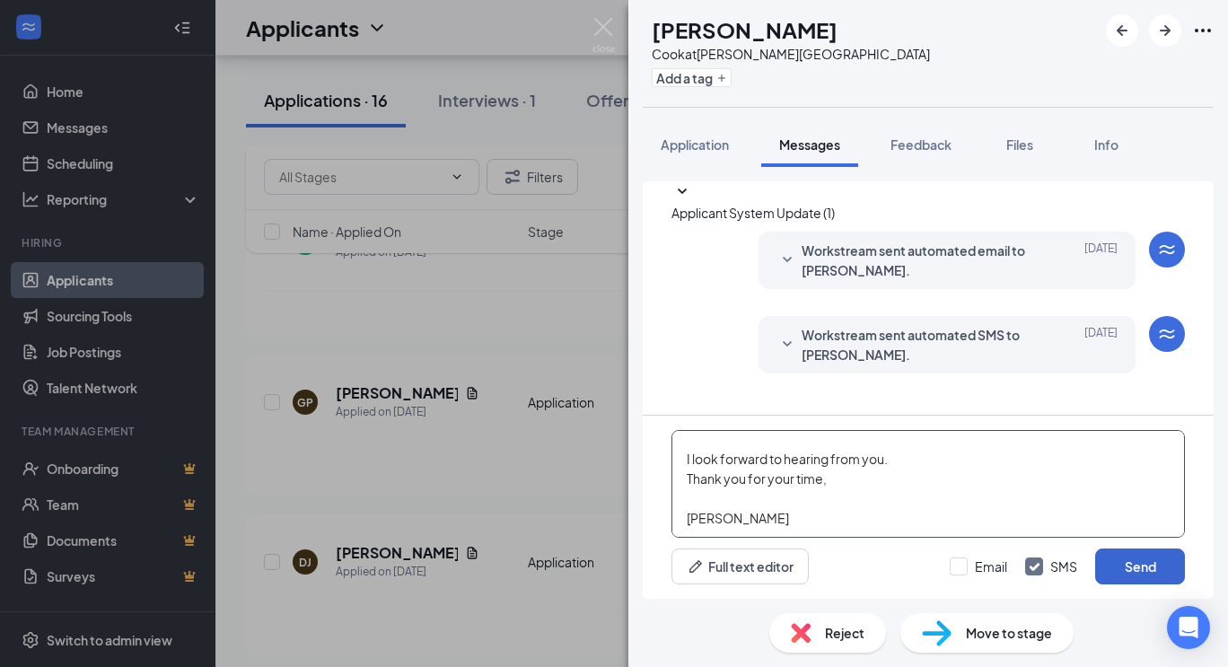
type textarea "Hi, My name is Bill Greene and I am a Regional Manager for the Skinny Pancake. …"
click at [1115, 571] on button "Send" at bounding box center [1141, 567] width 90 height 36
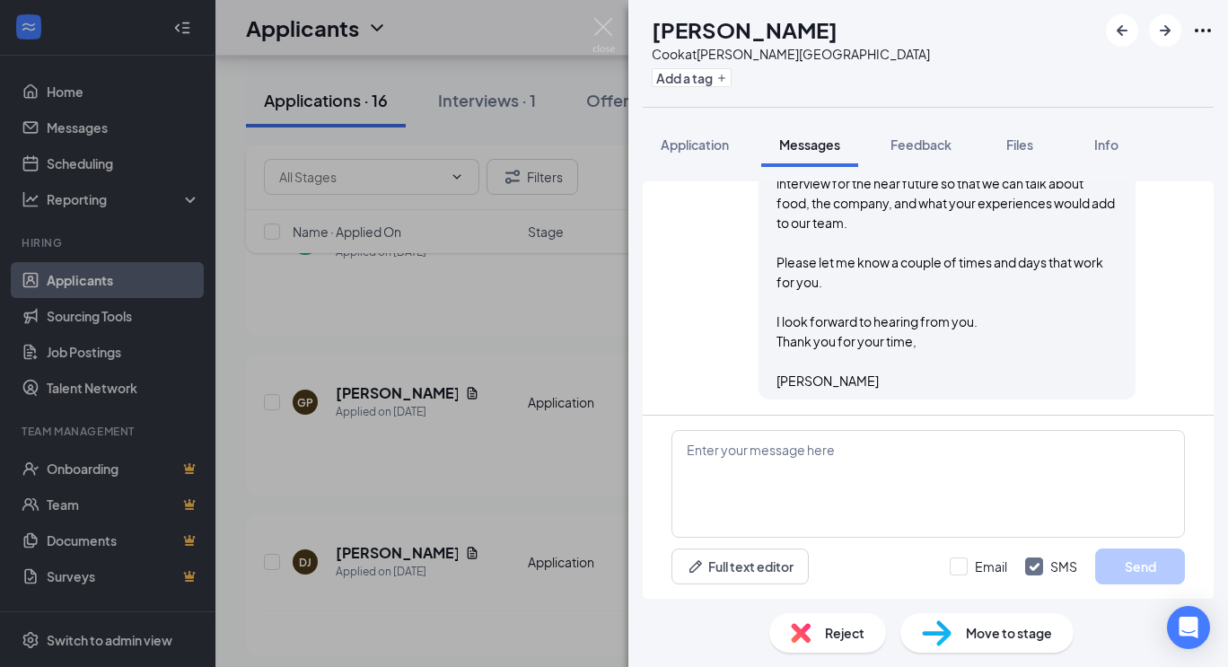
scroll to position [359, 0]
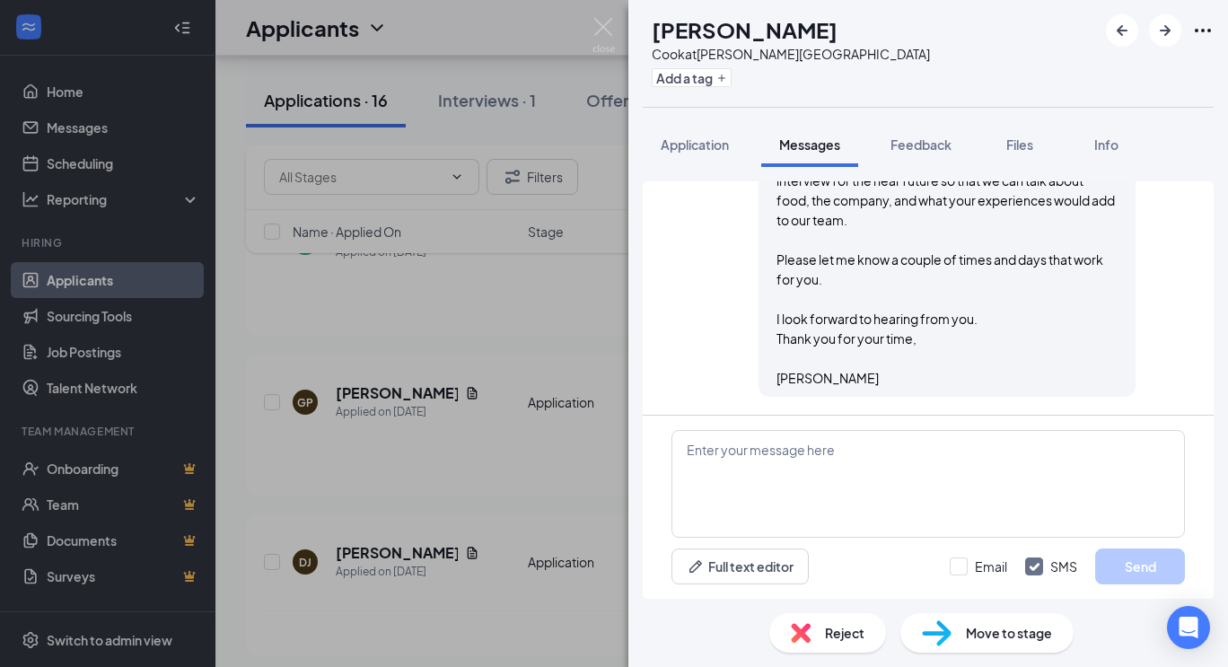
click at [495, 429] on div "GP Gabriel Perdue Cook at Stowe Village Add a tag Application Messages Feedback…" at bounding box center [614, 333] width 1228 height 667
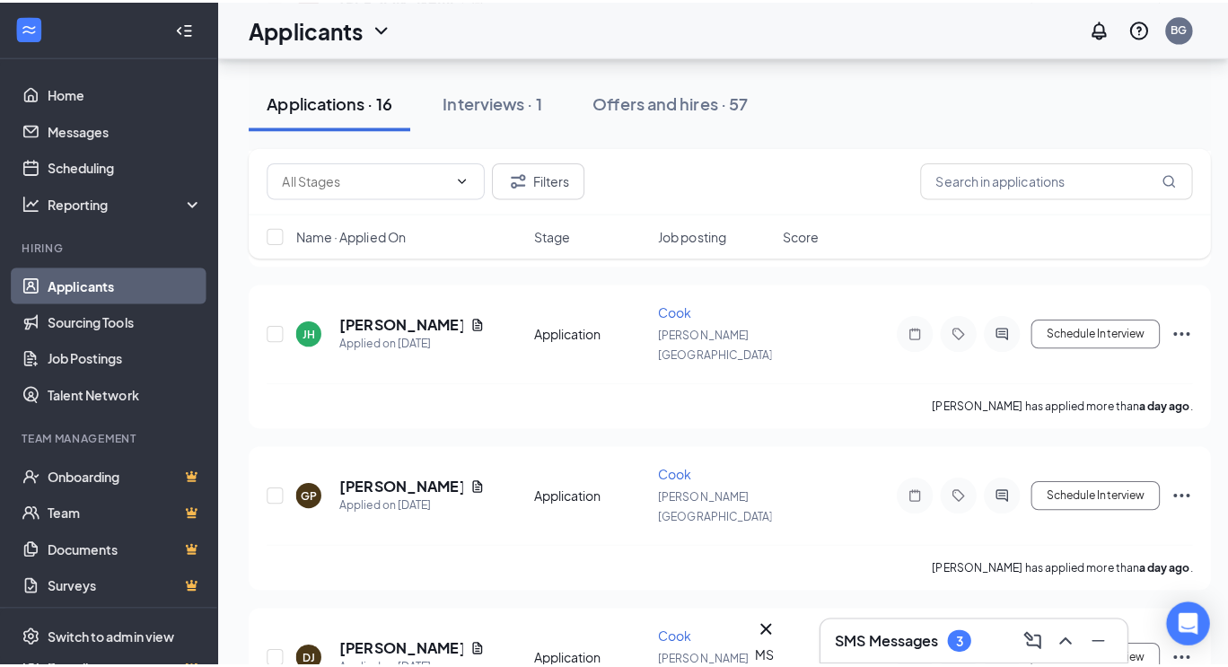
scroll to position [259, 0]
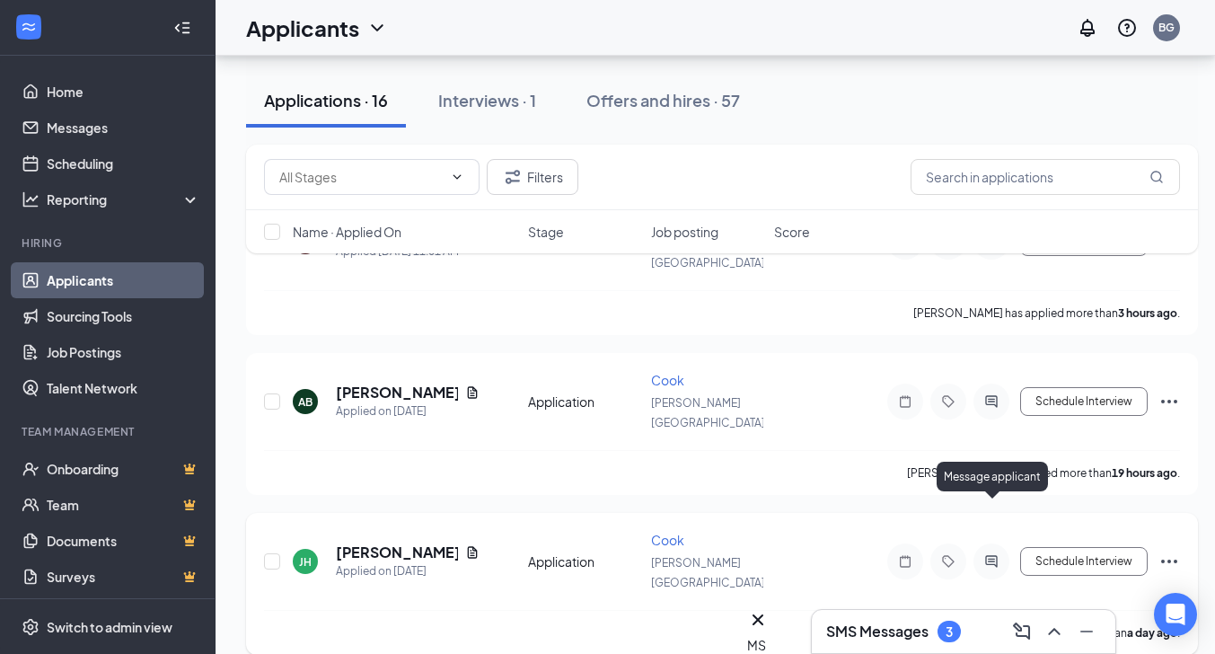
click at [995, 554] on icon "ActiveChat" at bounding box center [992, 561] width 22 height 14
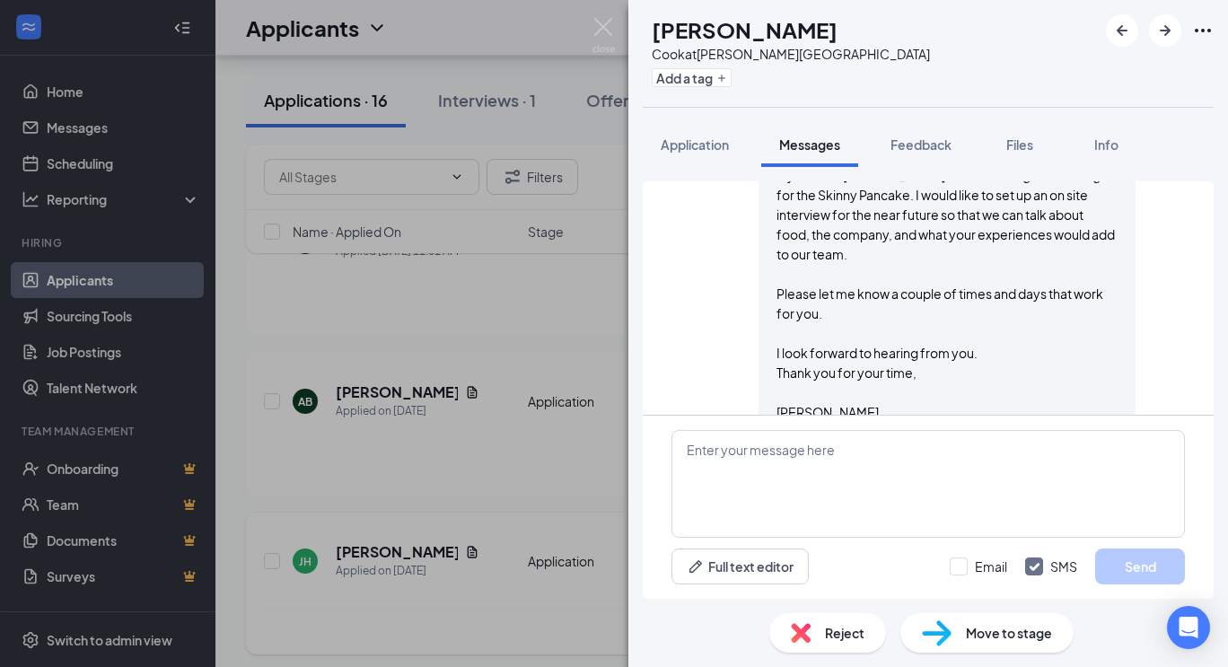
scroll to position [339, 0]
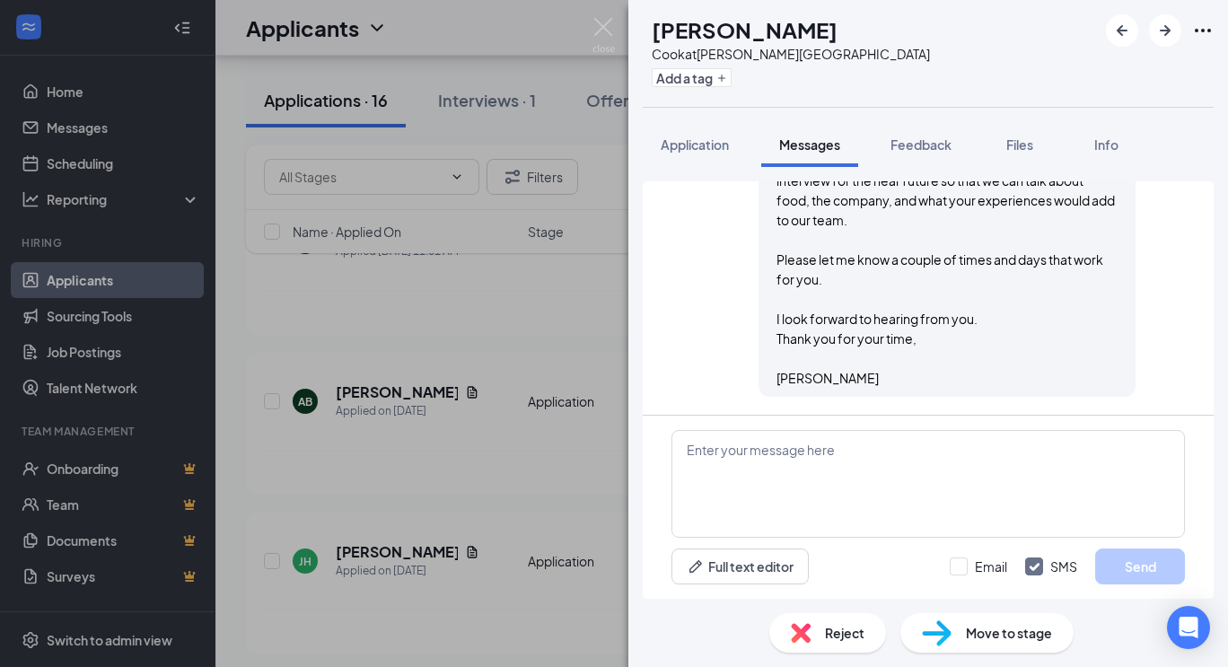
click at [373, 424] on div "JH Jonathan Haber Cook at Stowe Village Add a tag Application Messages Feedback…" at bounding box center [614, 333] width 1228 height 667
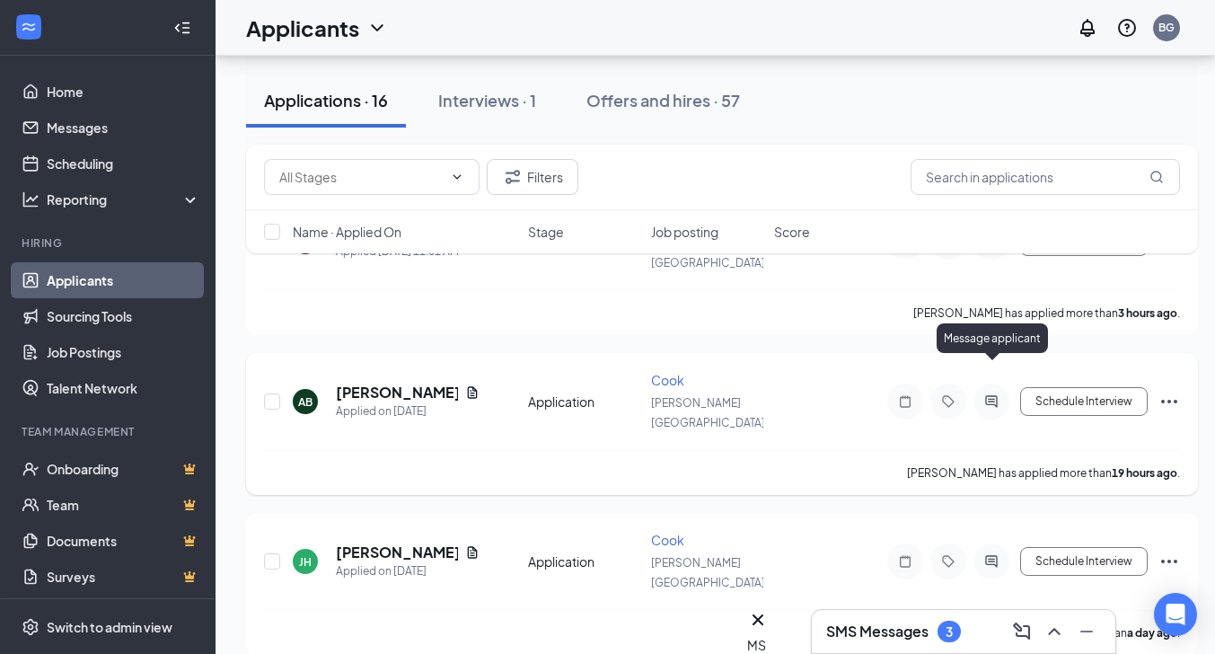
click at [989, 395] on icon "ActiveChat" at bounding box center [991, 401] width 12 height 12
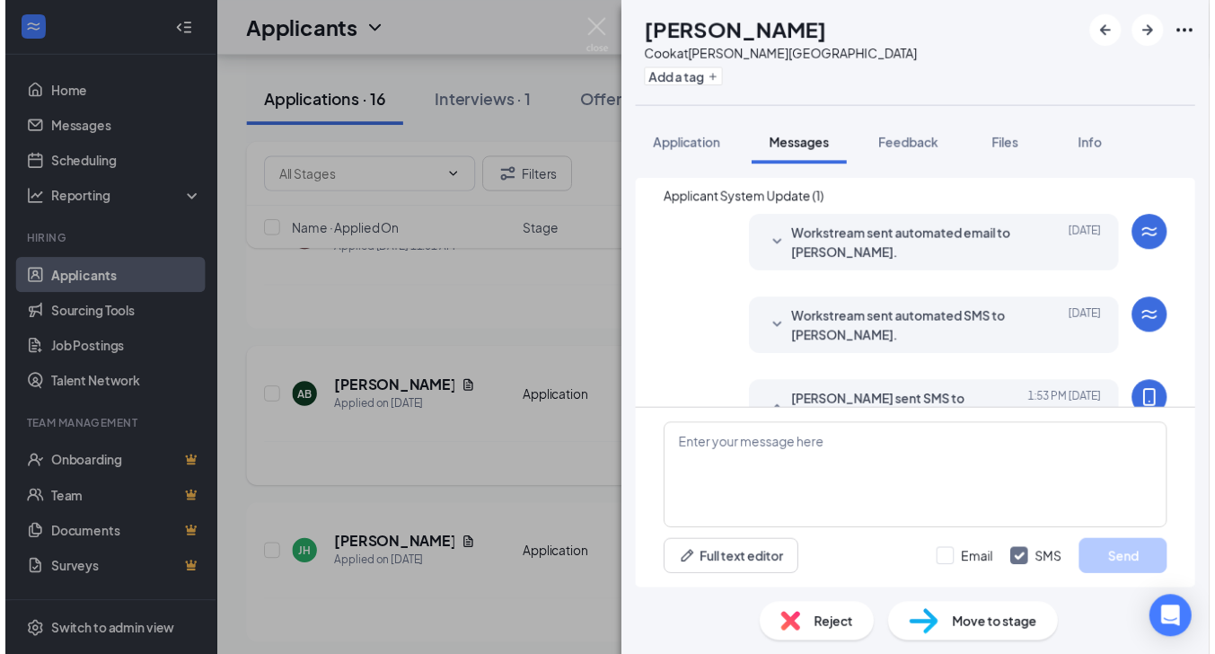
scroll to position [15, 0]
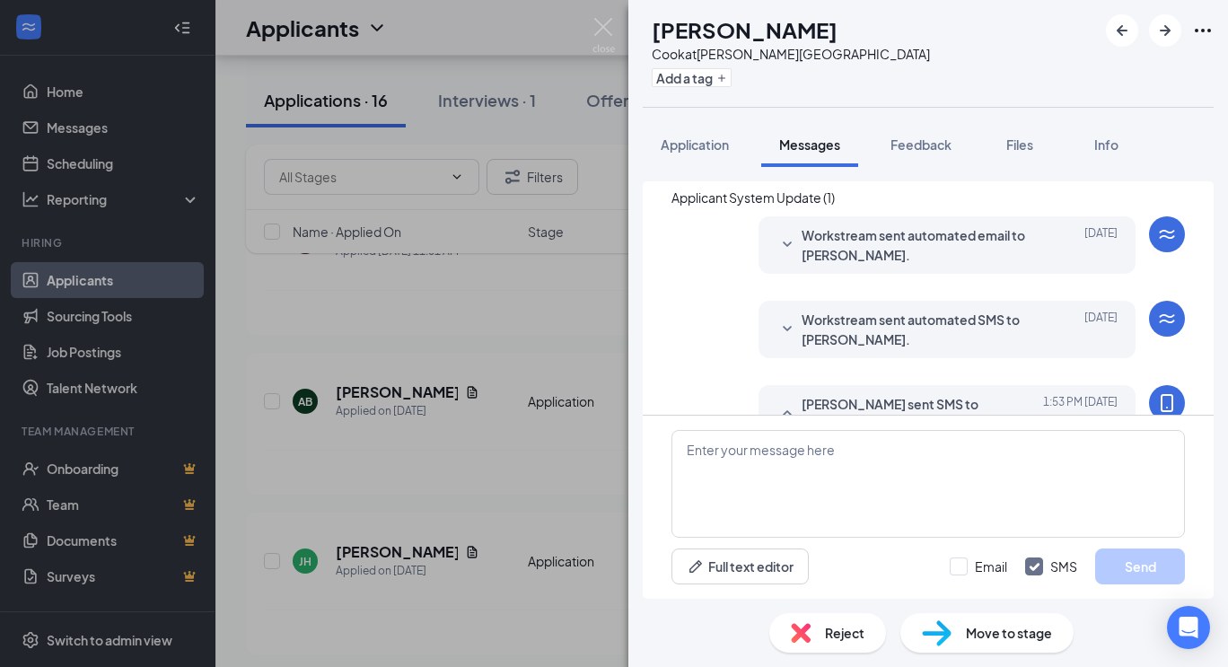
click at [524, 328] on div "AB Ava Bates Cook at Stowe Village Add a tag Application Messages Feedback File…" at bounding box center [614, 333] width 1228 height 667
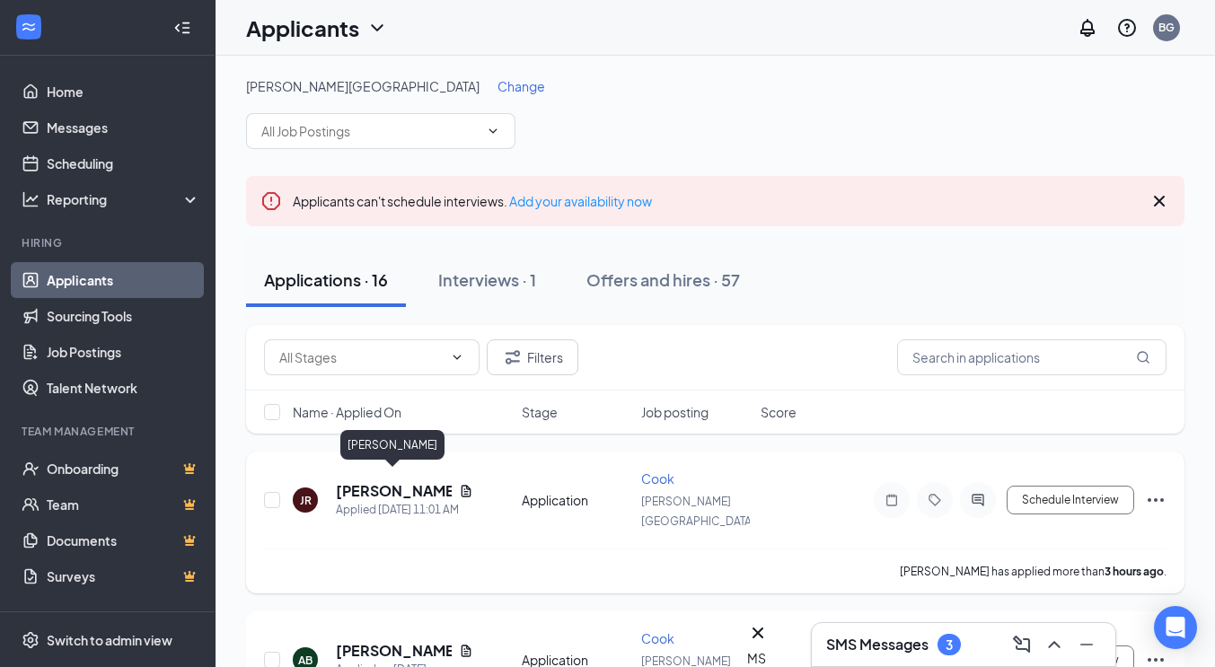
click at [367, 481] on h5 "[PERSON_NAME]" at bounding box center [394, 491] width 116 height 20
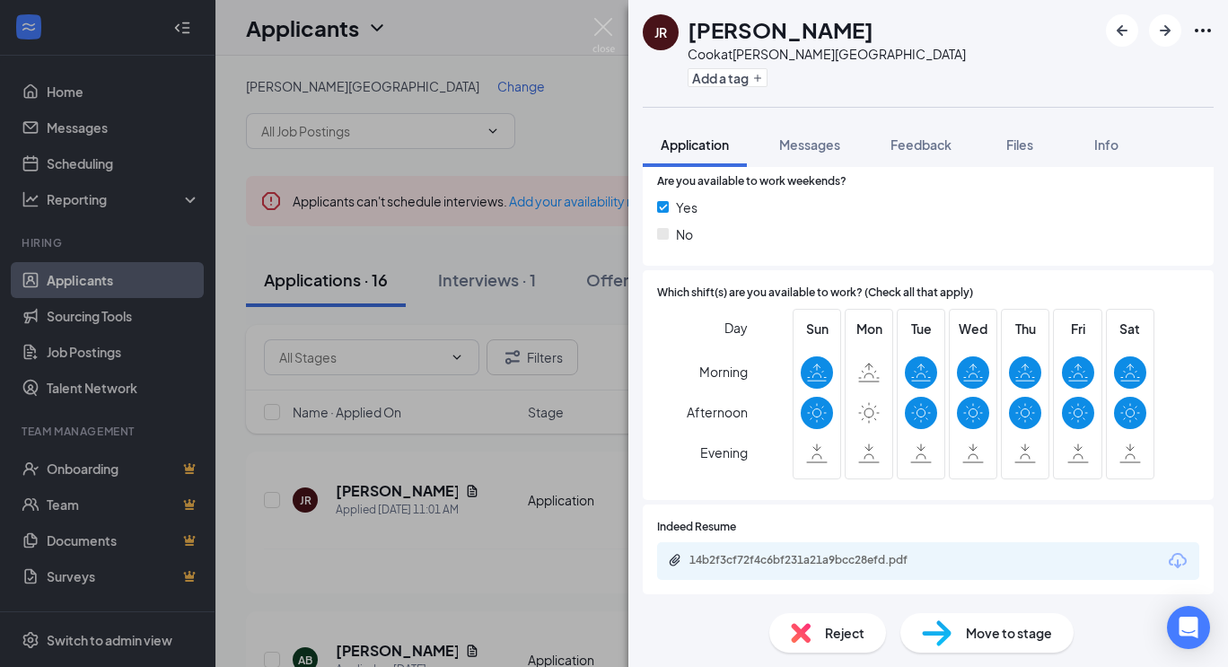
scroll to position [524, 0]
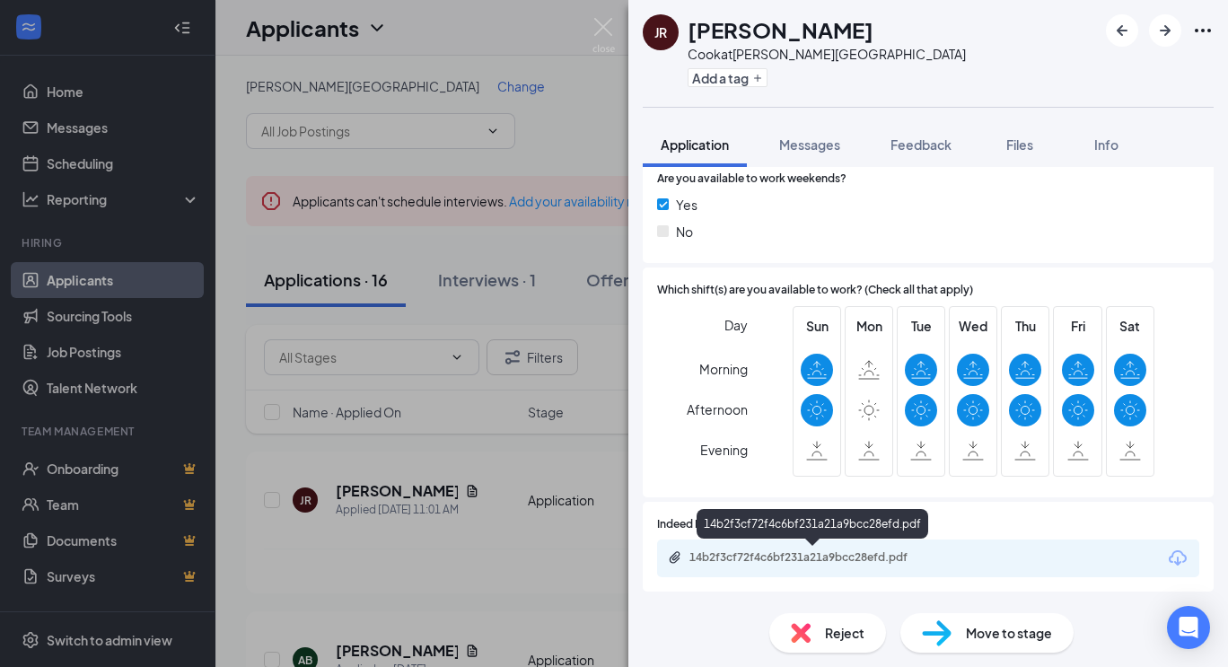
click at [741, 560] on div "14b2f3cf72f4c6bf231a21a9bcc28efd.pdf" at bounding box center [815, 557] width 251 height 14
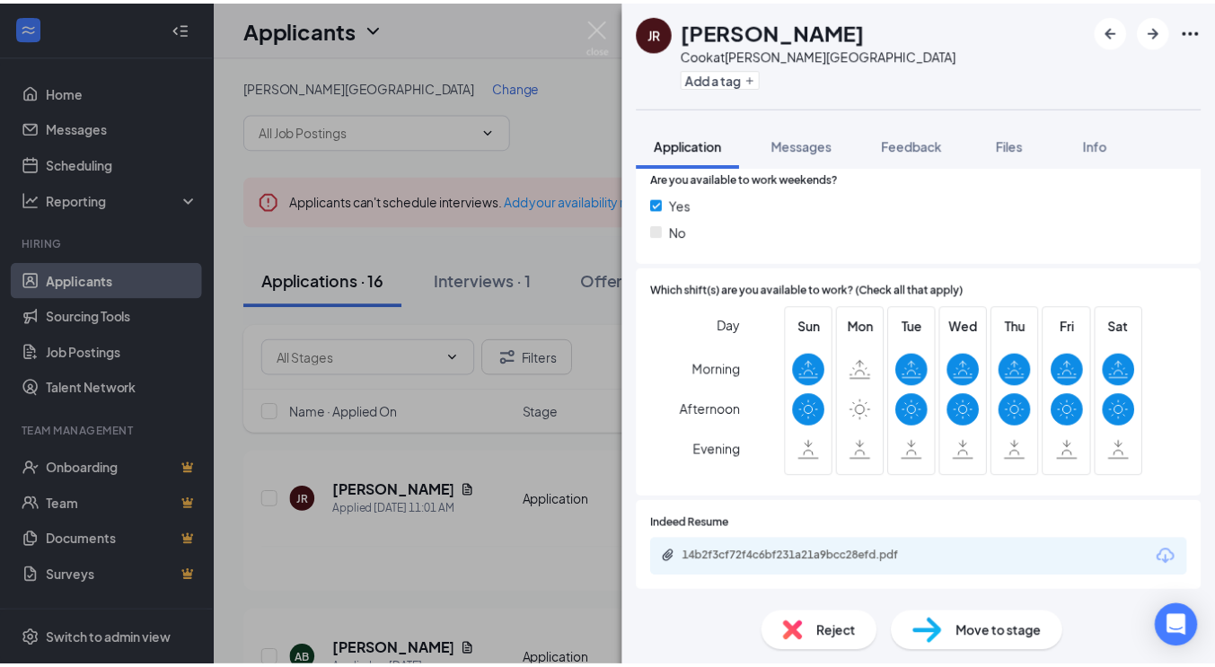
scroll to position [517, 0]
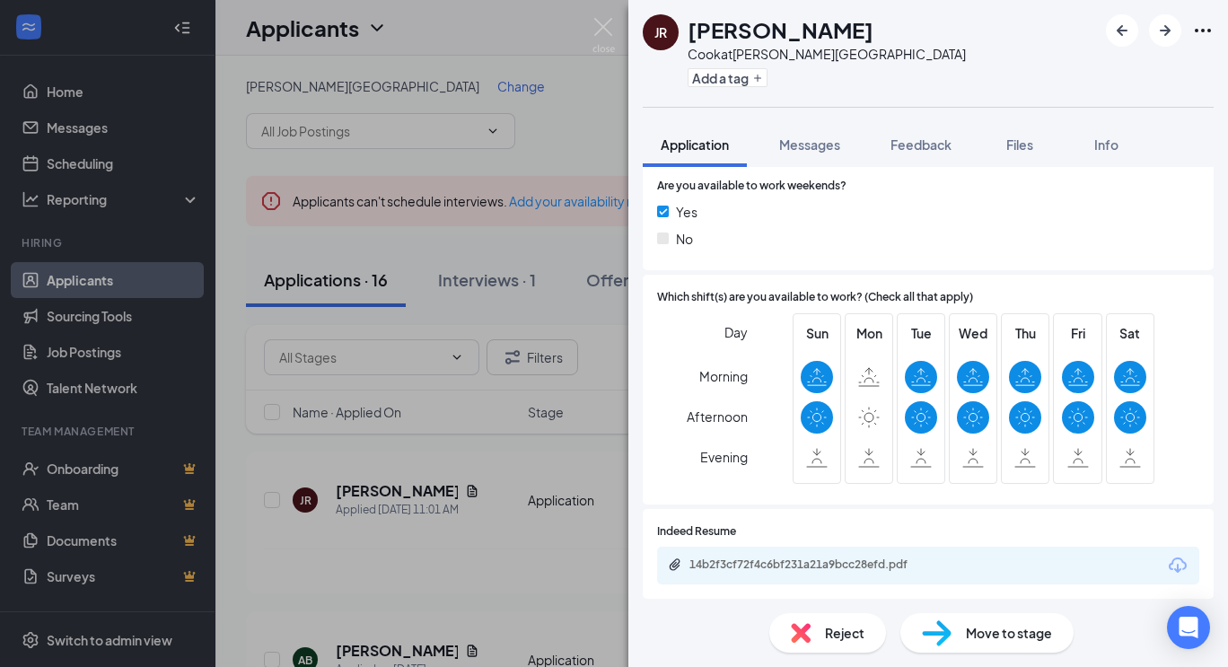
click at [488, 241] on div "JR Jade Richard Cook at Stowe Village Add a tag Application Messages Feedback F…" at bounding box center [614, 333] width 1228 height 667
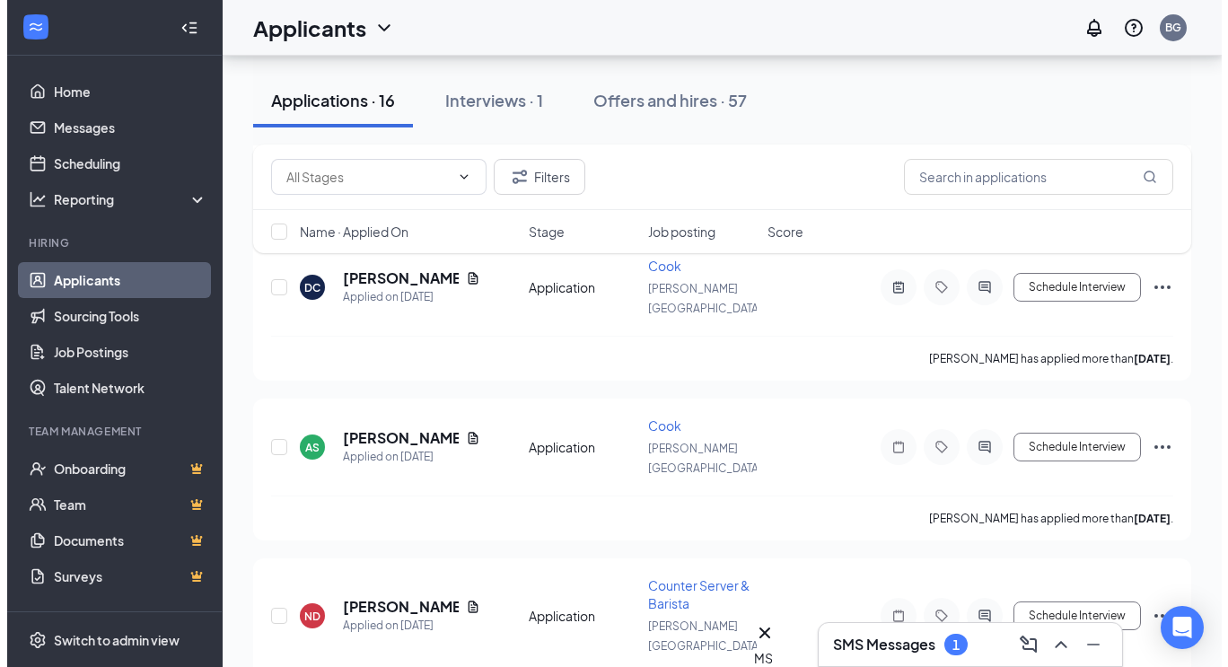
scroll to position [1010, 0]
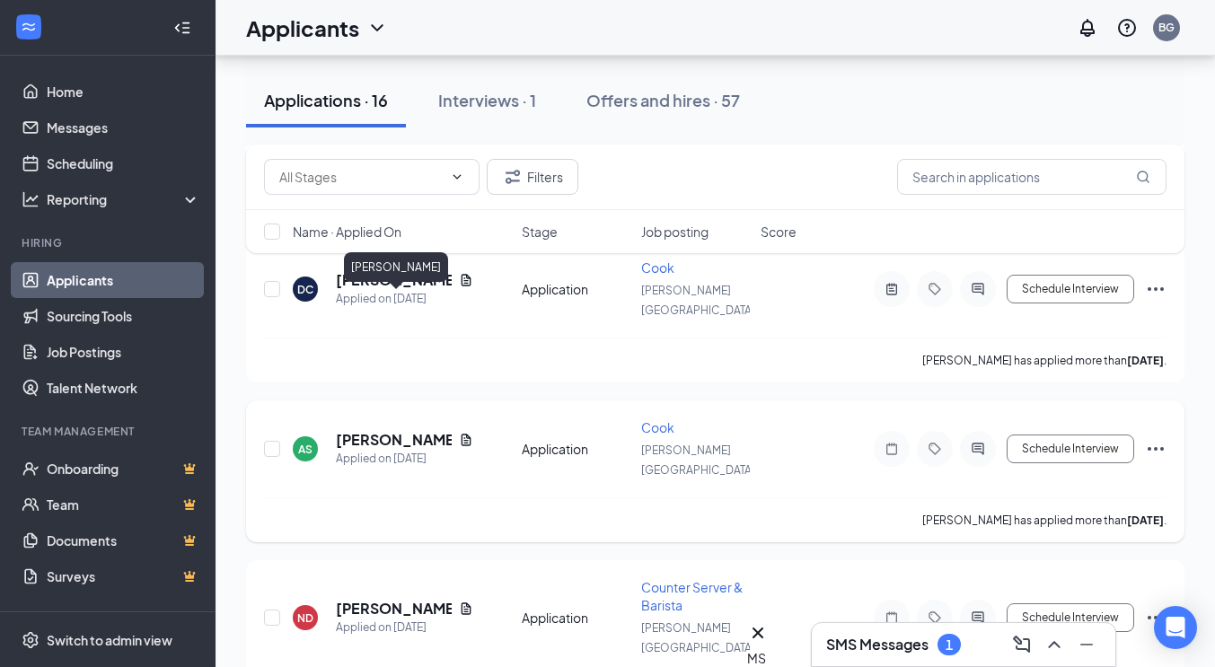
click at [380, 430] on h5 "Aidan Salisbury" at bounding box center [394, 440] width 116 height 20
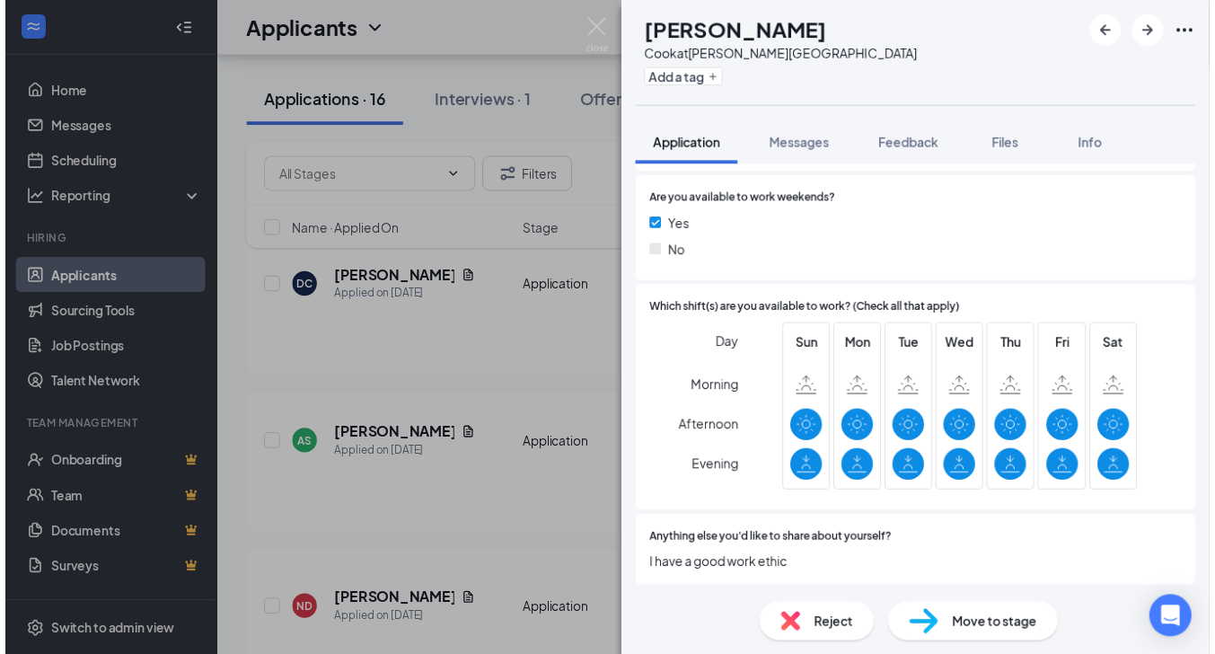
scroll to position [501, 0]
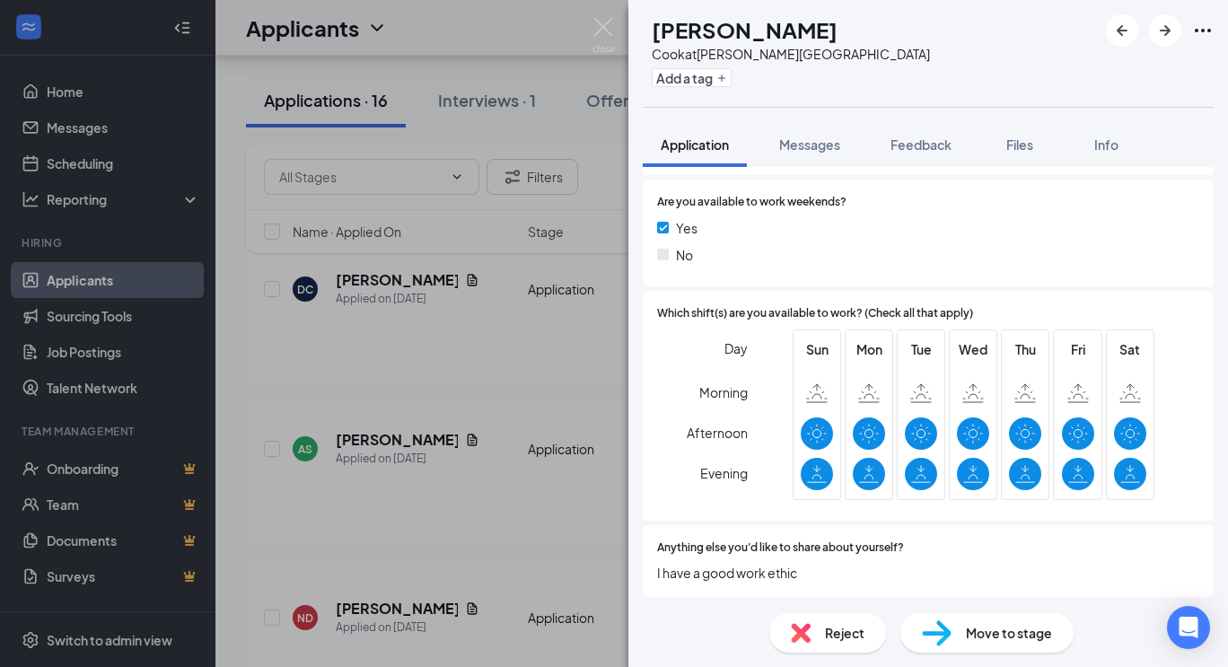
click at [597, 21] on img at bounding box center [604, 35] width 22 height 35
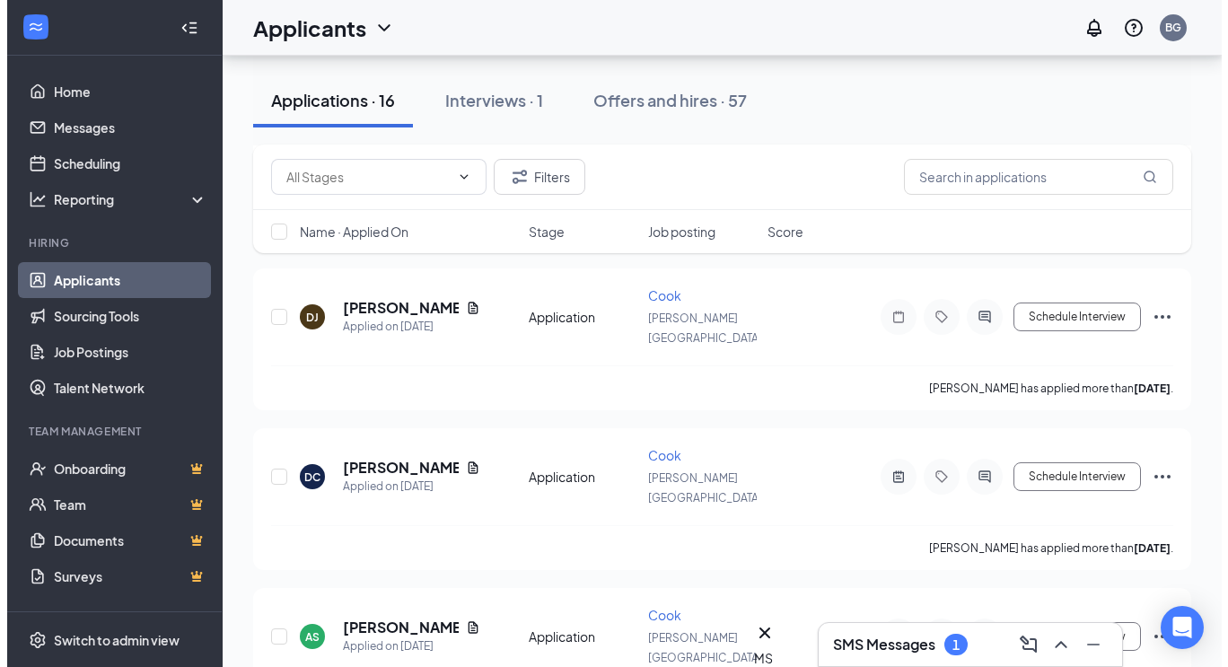
scroll to position [822, 0]
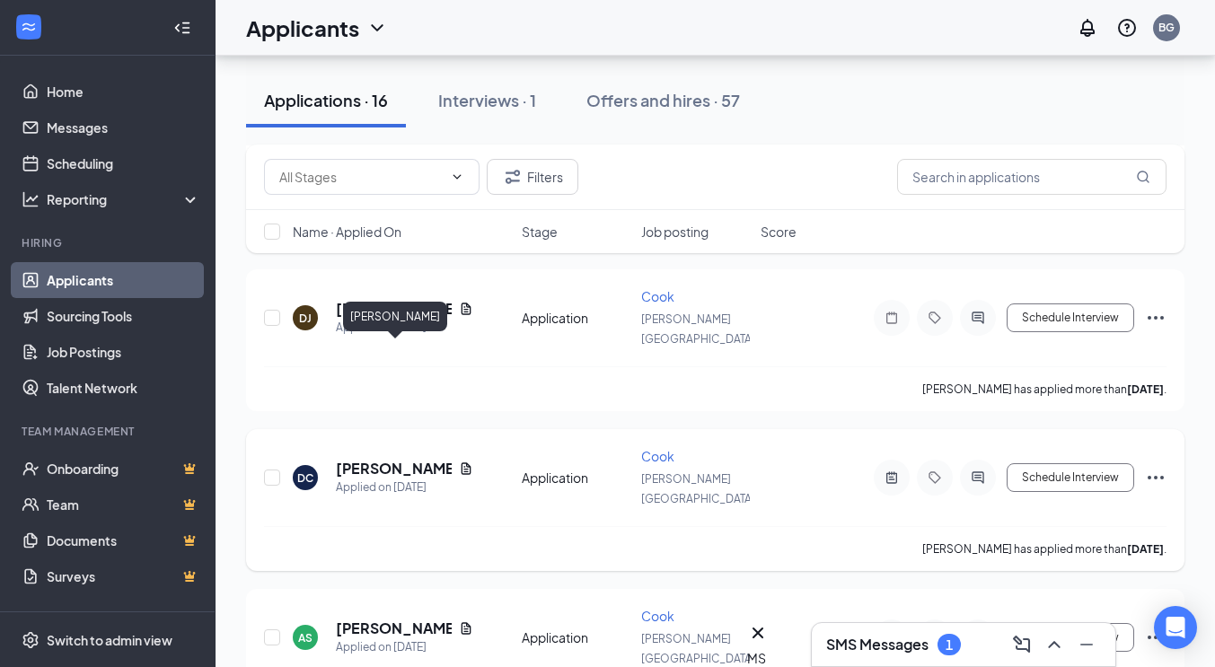
click at [403, 459] on h5 "[PERSON_NAME]" at bounding box center [394, 469] width 116 height 20
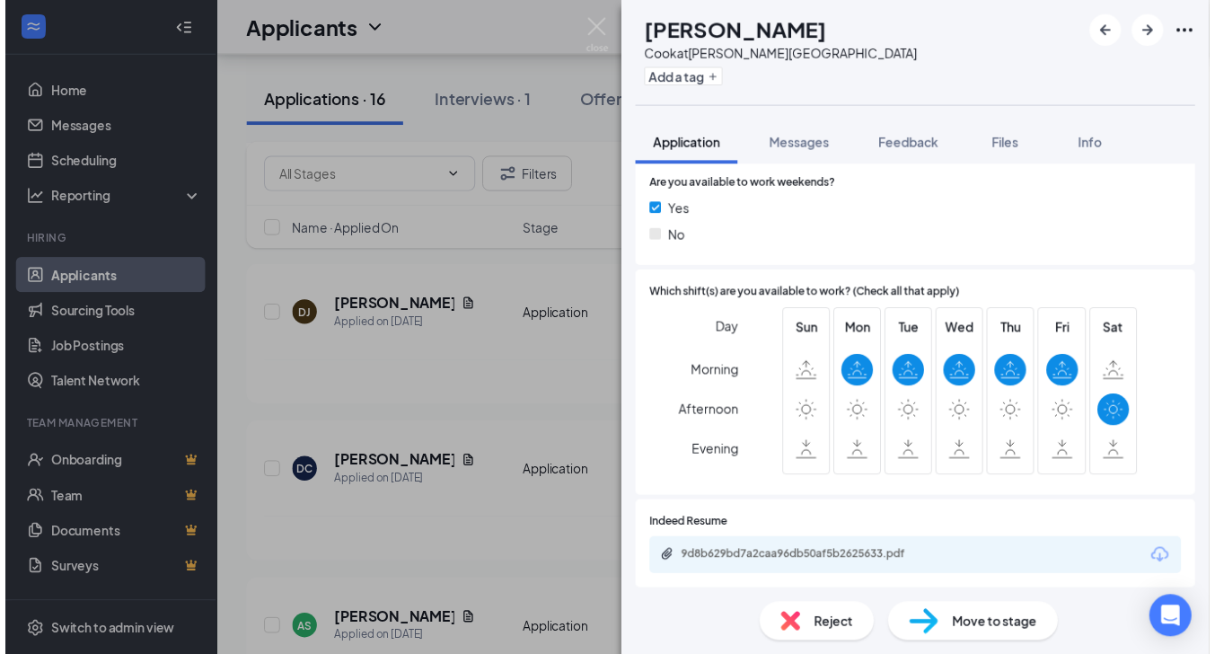
scroll to position [517, 0]
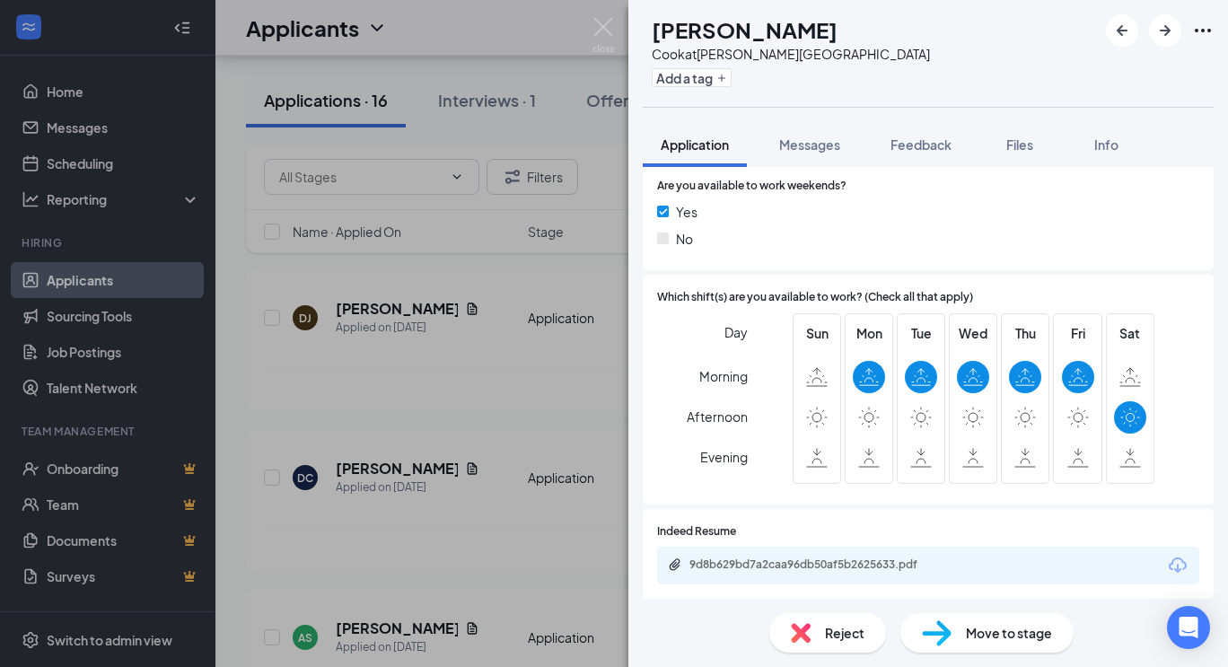
click at [455, 510] on div "DC Dakotah Climer Cook at Stowe Village Add a tag Application Messages Feedback…" at bounding box center [614, 333] width 1228 height 667
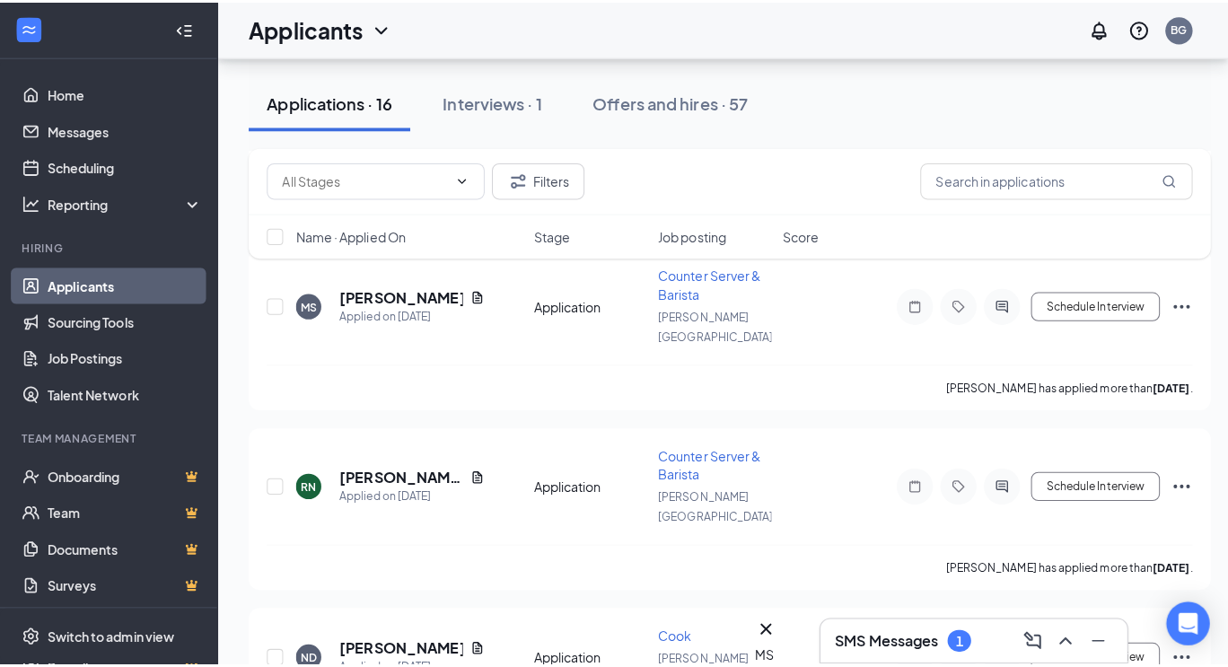
scroll to position [1860, 0]
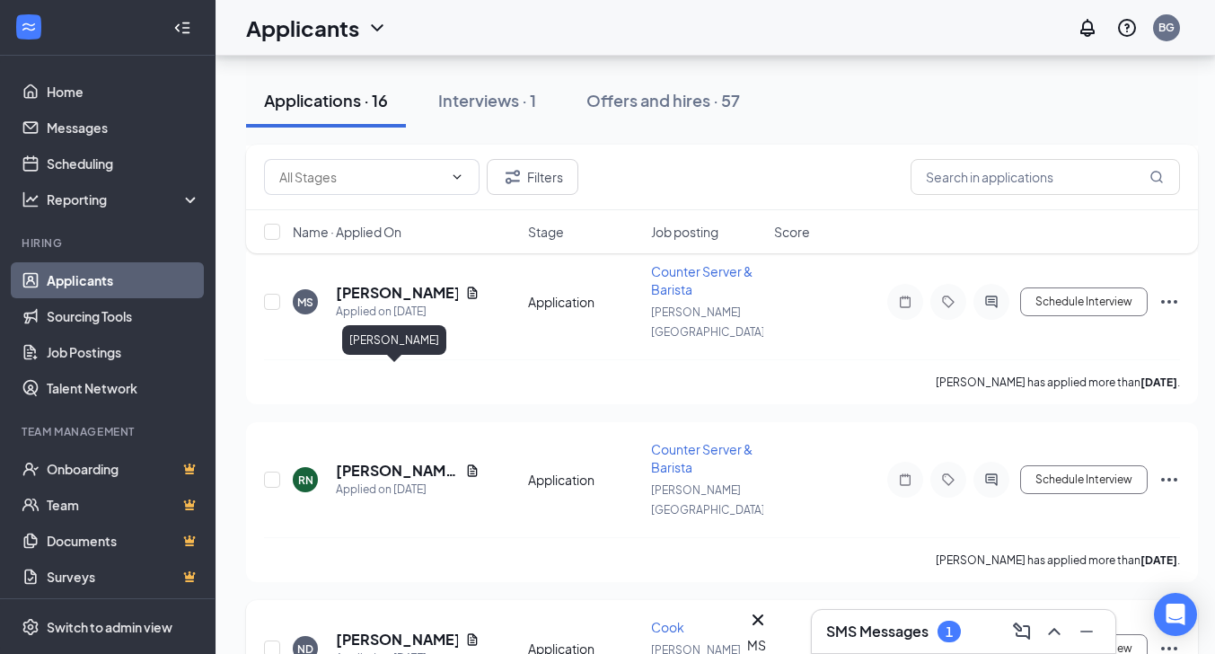
click at [373, 629] on h5 "Nicholas Dempsey" at bounding box center [397, 639] width 122 height 20
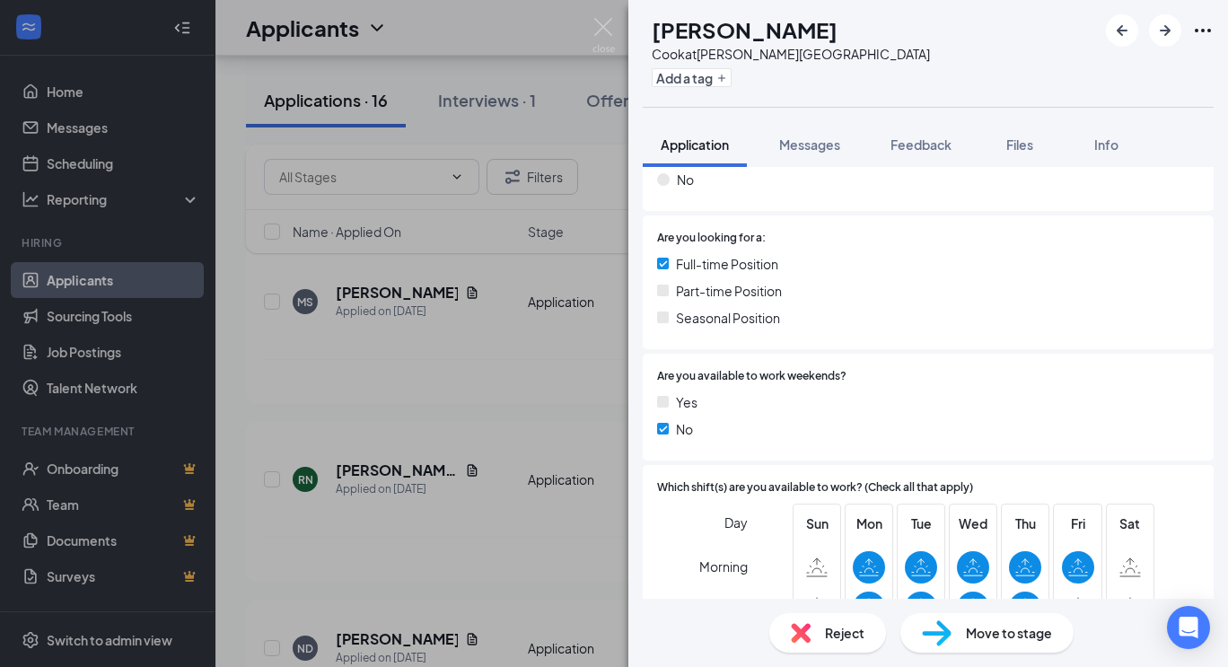
scroll to position [464, 0]
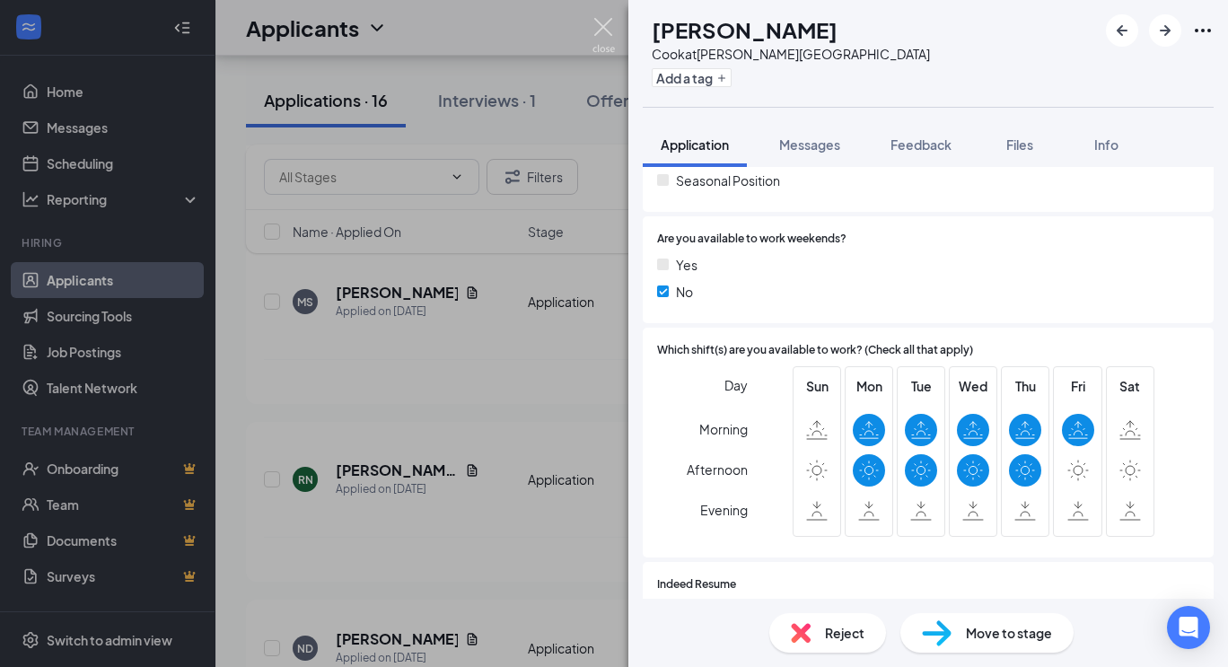
click at [594, 30] on img at bounding box center [604, 35] width 22 height 35
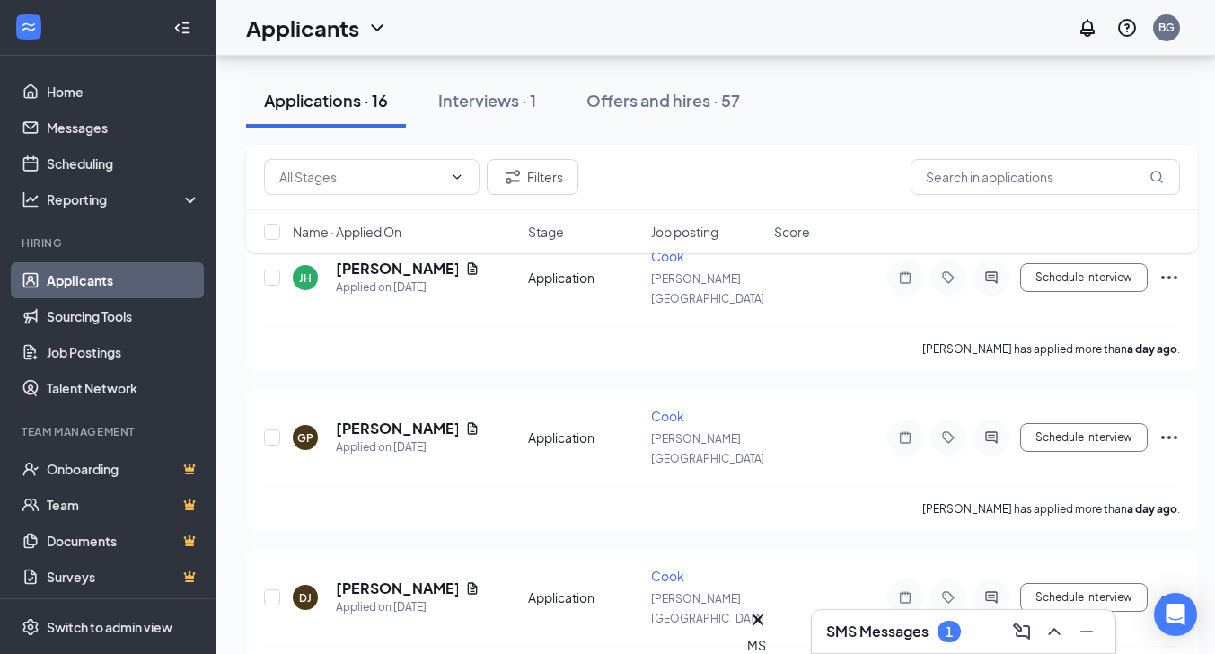
scroll to position [539, 8]
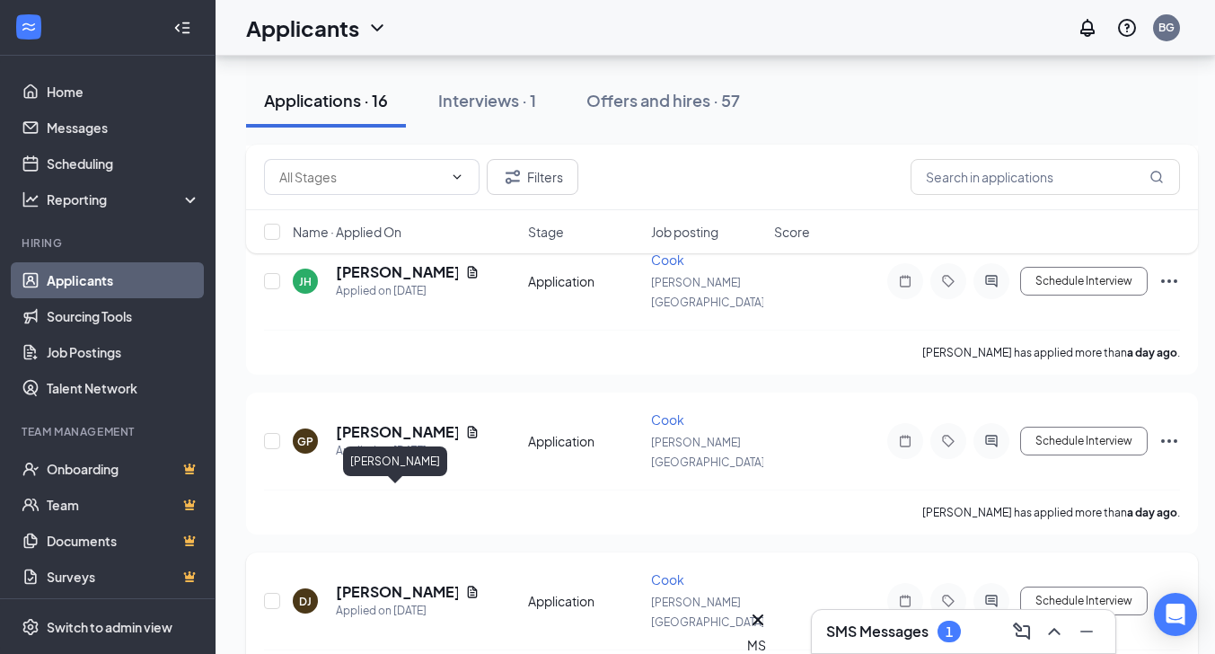
click at [396, 582] on h5 "[PERSON_NAME]" at bounding box center [397, 592] width 122 height 20
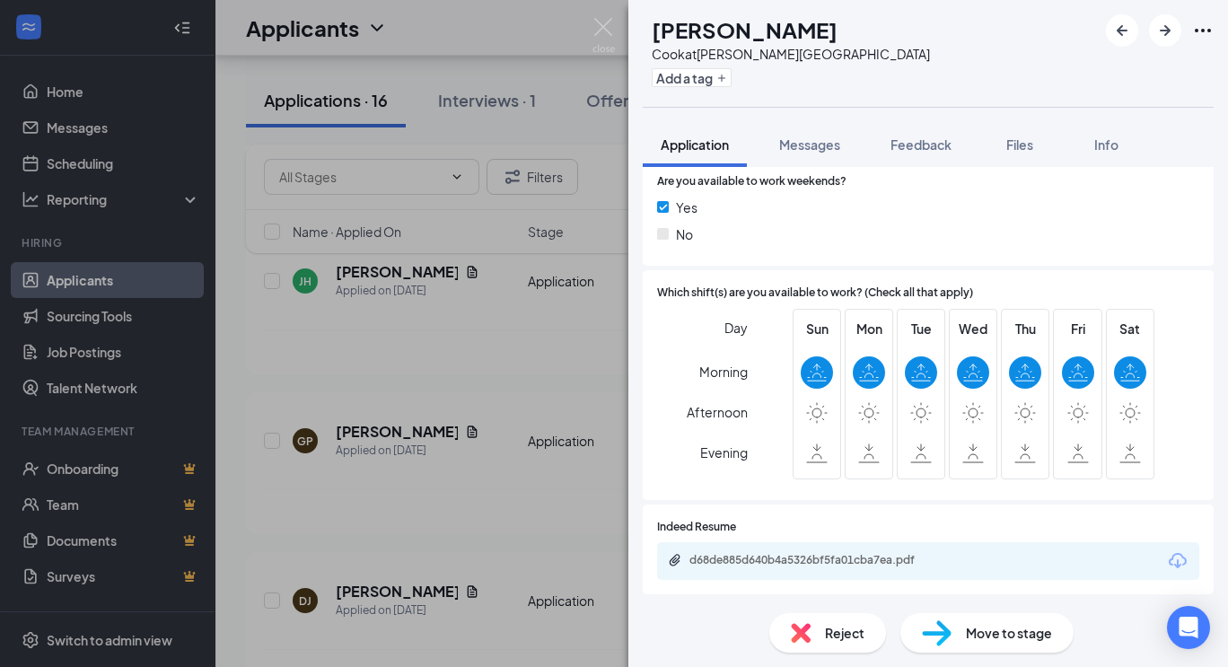
scroll to position [573, 0]
click at [482, 343] on div "DJ Donald Jenkins Cook at Stowe Village Add a tag Application Messages Feedback…" at bounding box center [614, 333] width 1228 height 667
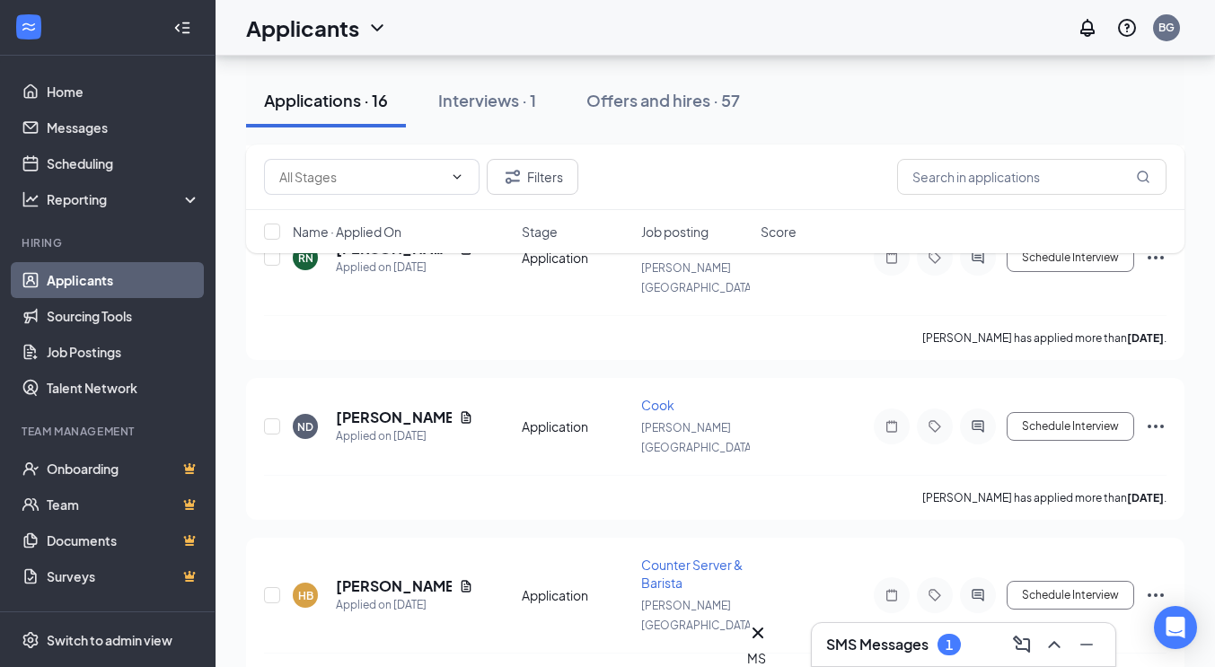
scroll to position [2152, 0]
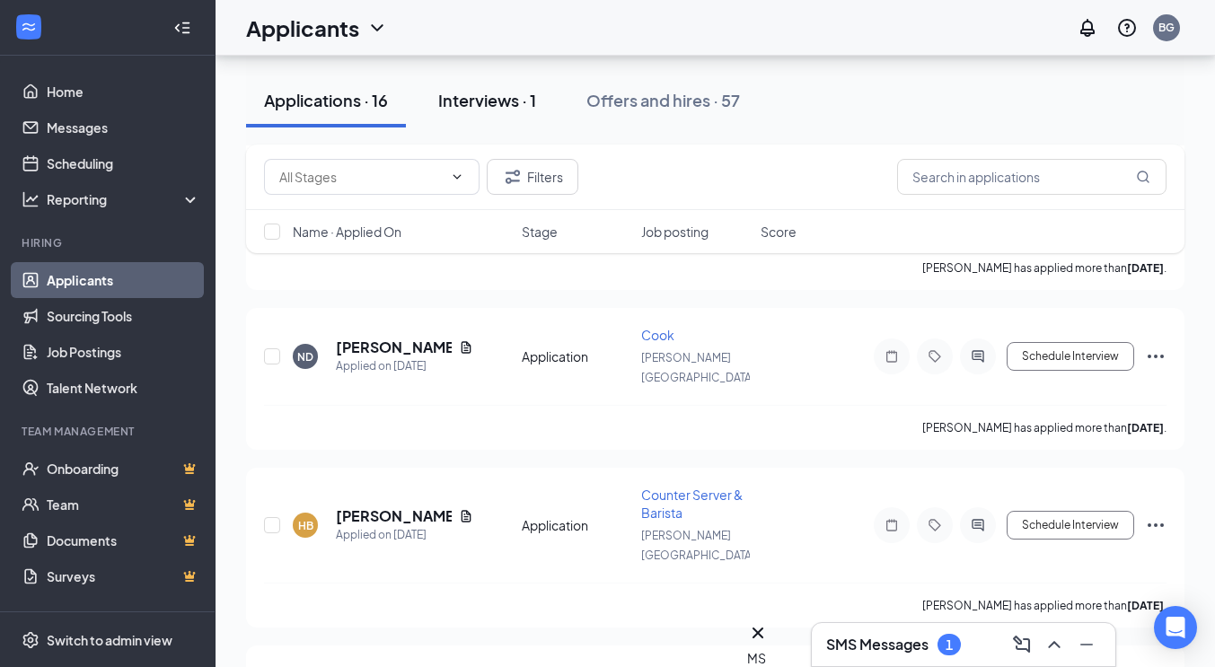
click at [520, 93] on div "Interviews · 1" at bounding box center [487, 100] width 98 height 22
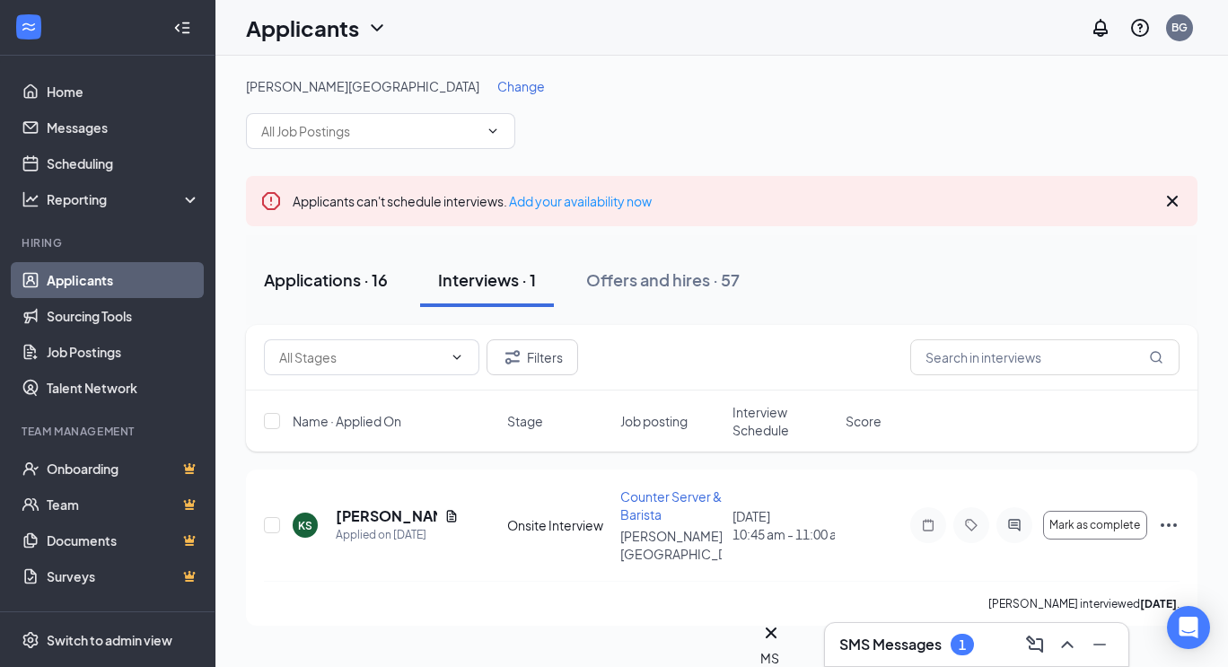
click at [345, 279] on div "Applications · 16" at bounding box center [326, 279] width 124 height 22
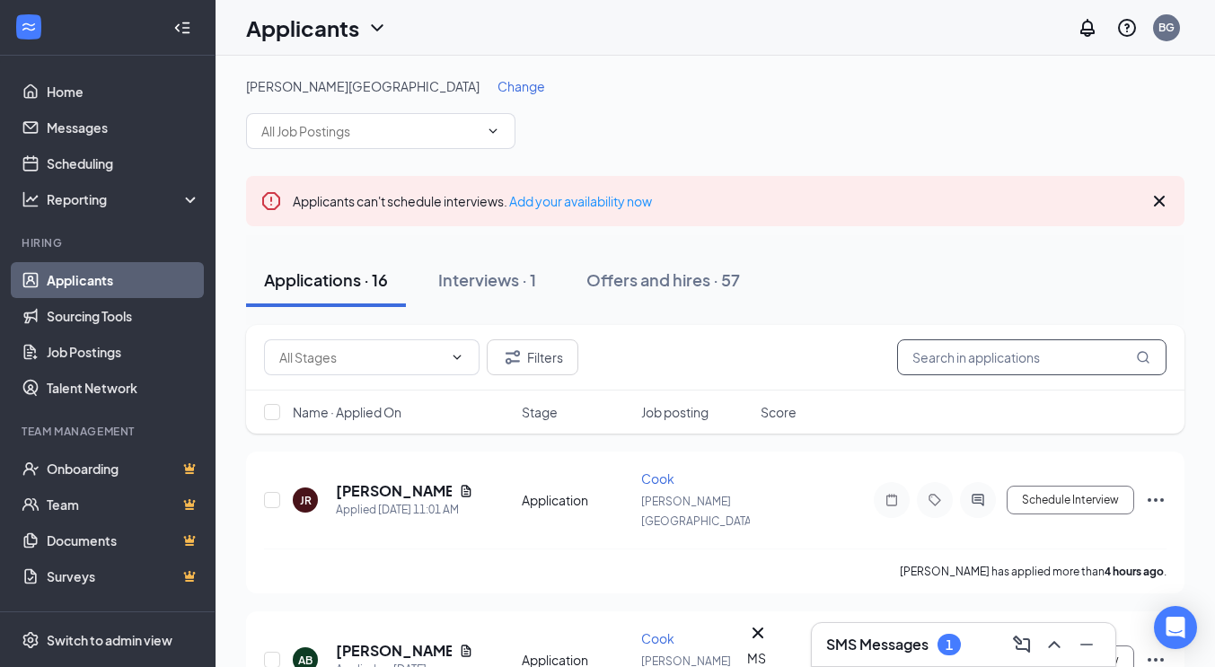
click at [1034, 361] on input "text" at bounding box center [1031, 357] width 269 height 36
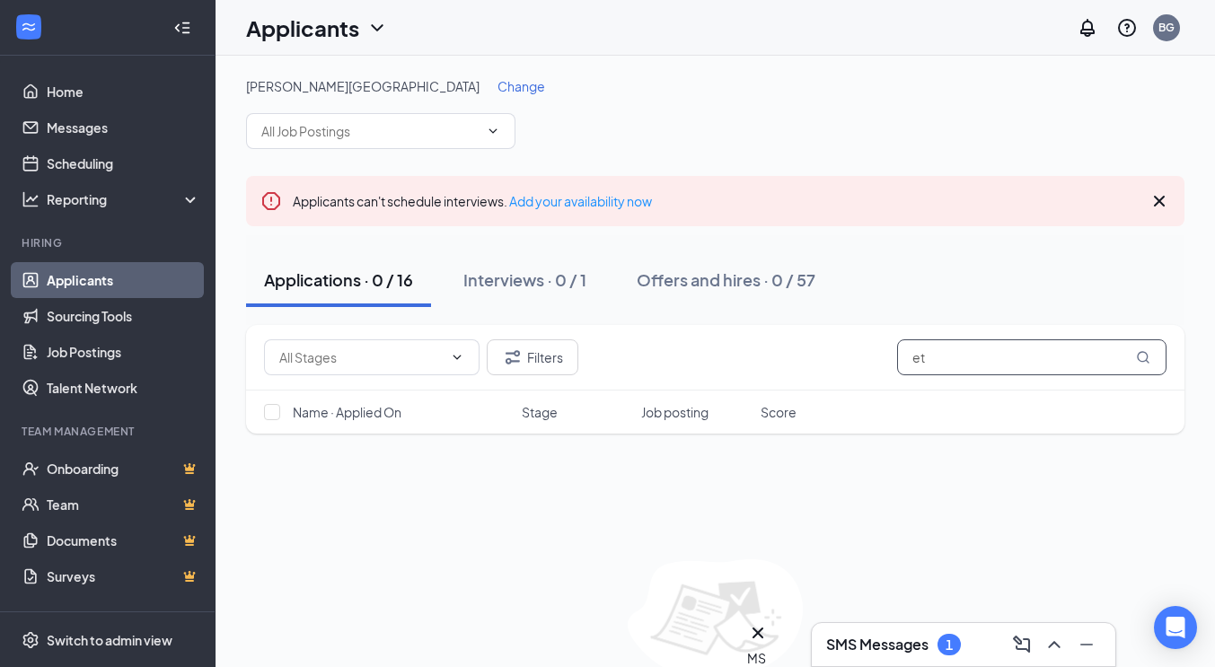
type input "e"
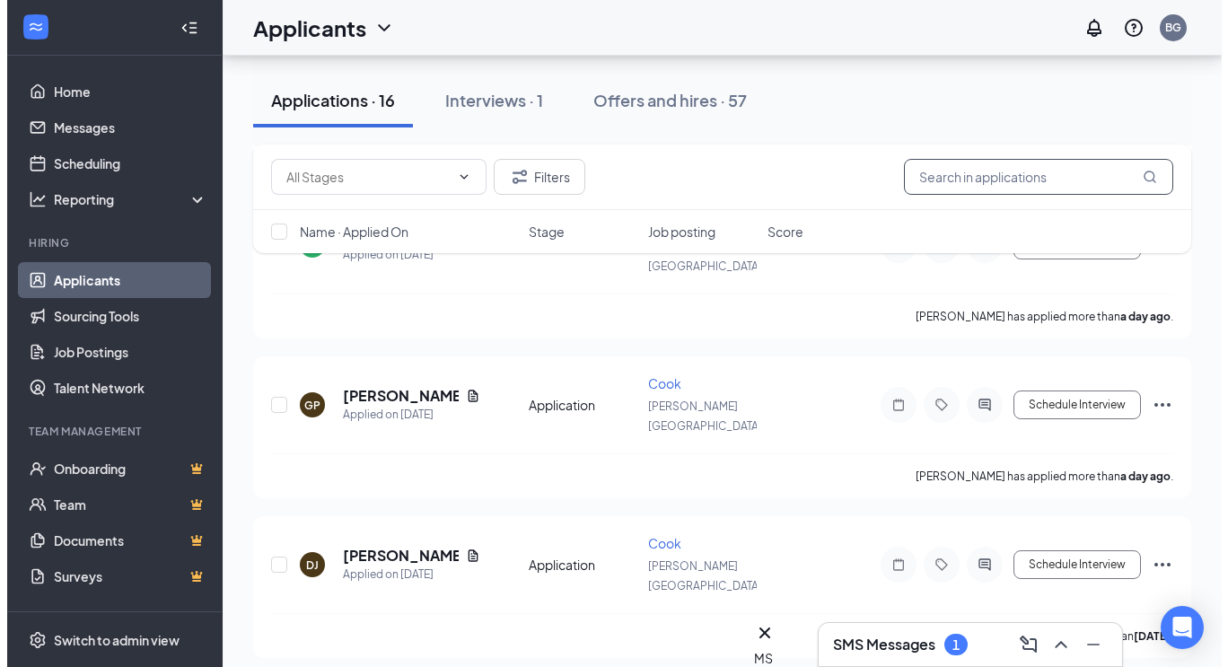
scroll to position [420, 0]
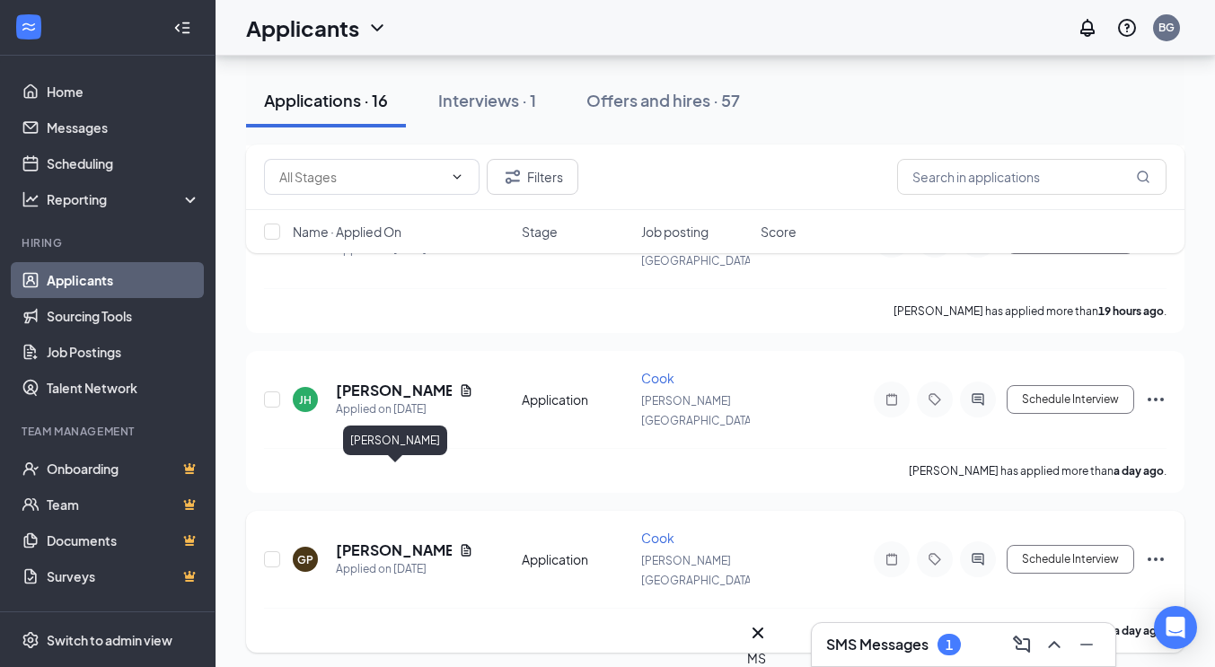
click at [398, 541] on h5 "[PERSON_NAME]" at bounding box center [394, 551] width 116 height 20
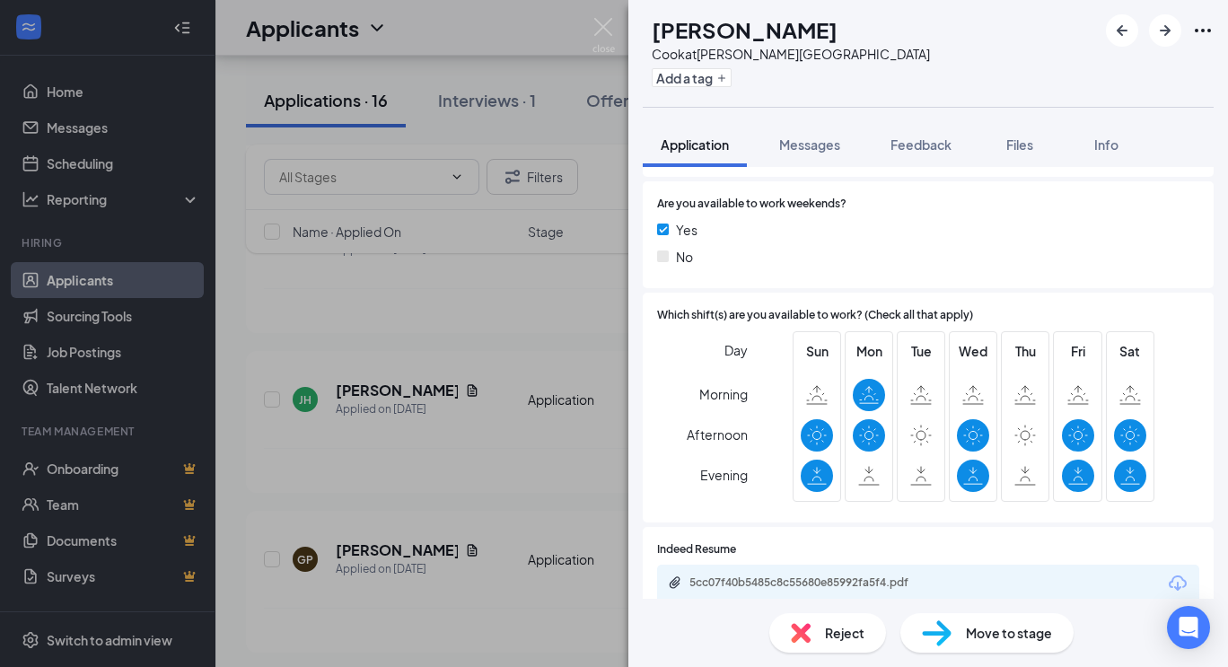
scroll to position [502, 0]
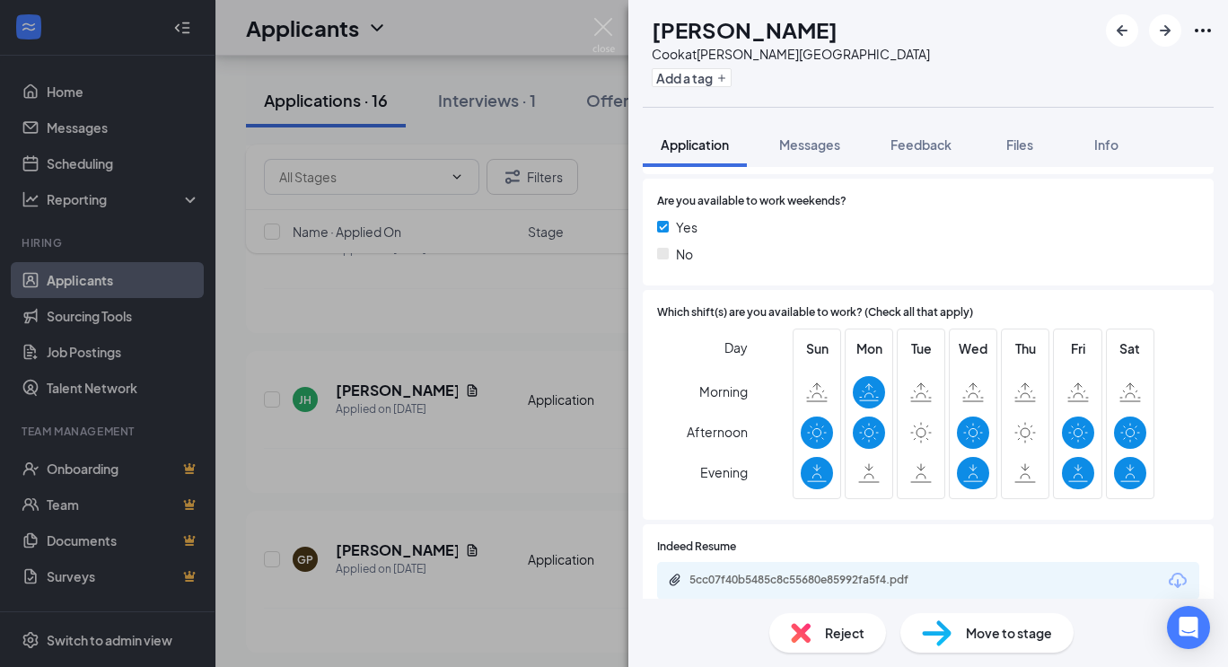
click at [553, 402] on div "GP Gabriel Perdue Cook at Stowe Village Add a tag Application Messages Feedback…" at bounding box center [614, 333] width 1228 height 667
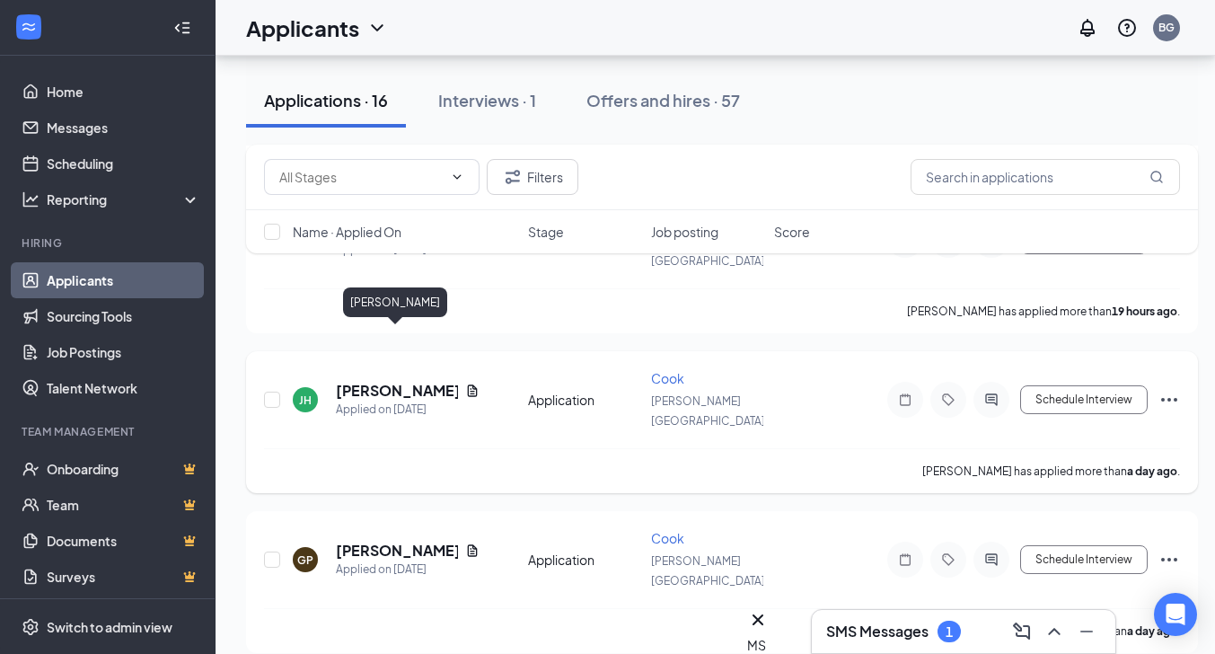
click at [421, 381] on h5 "[PERSON_NAME]" at bounding box center [397, 391] width 122 height 20
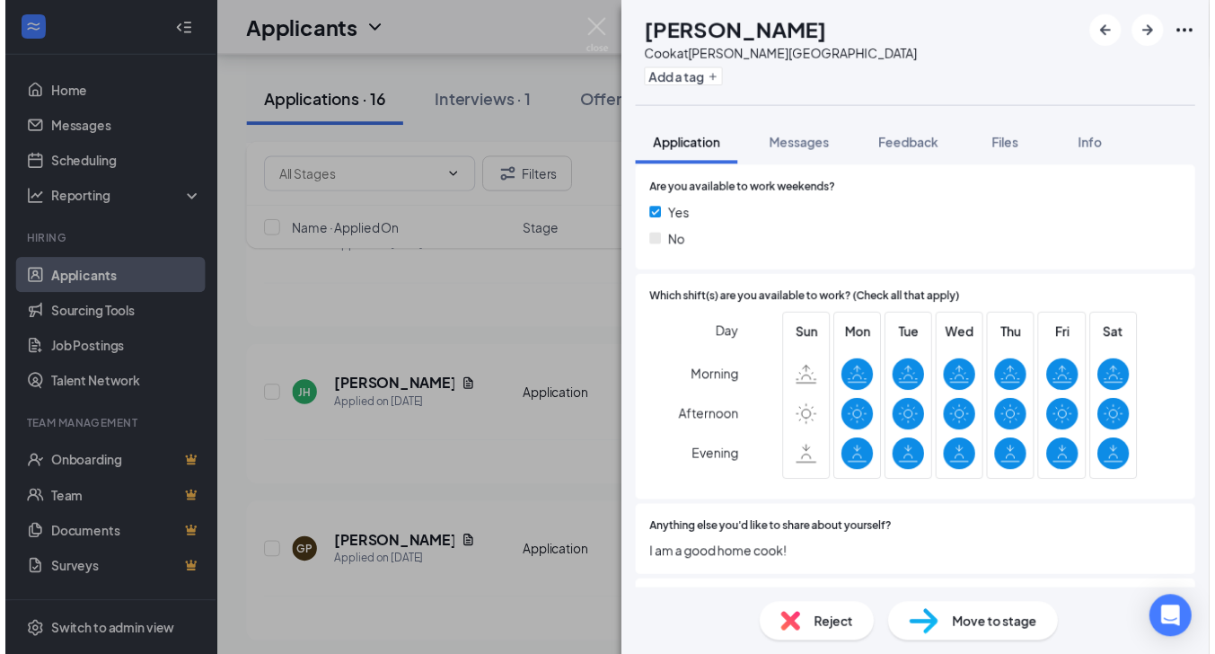
scroll to position [514, 0]
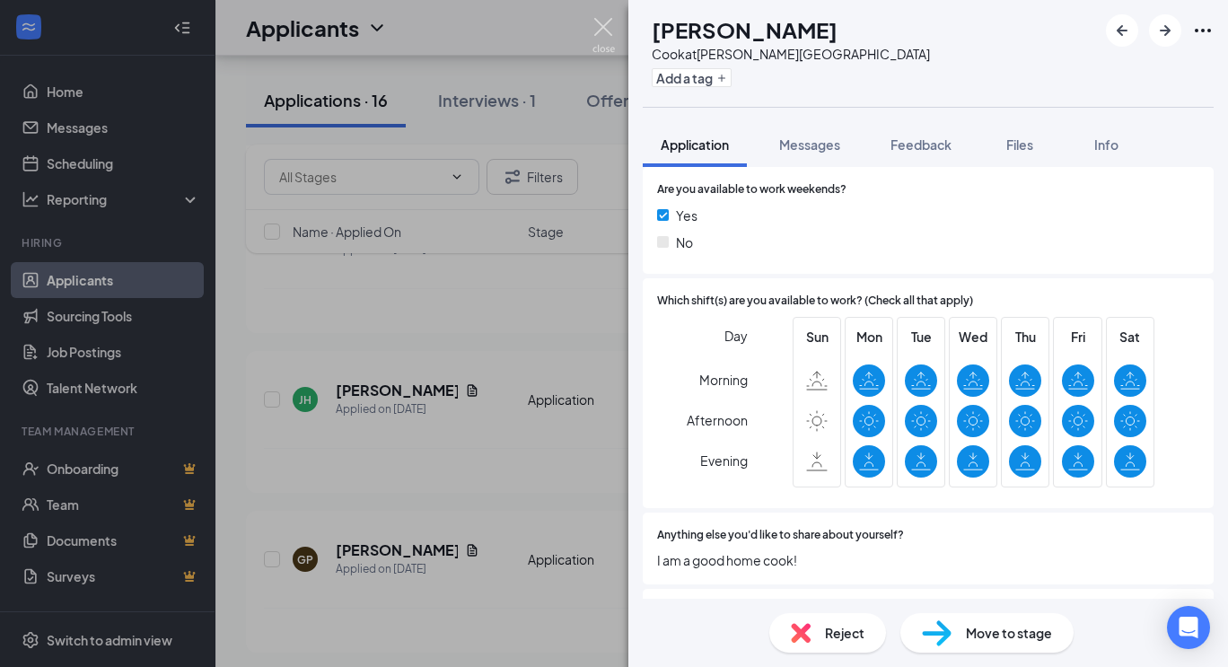
click at [610, 30] on img at bounding box center [604, 35] width 22 height 35
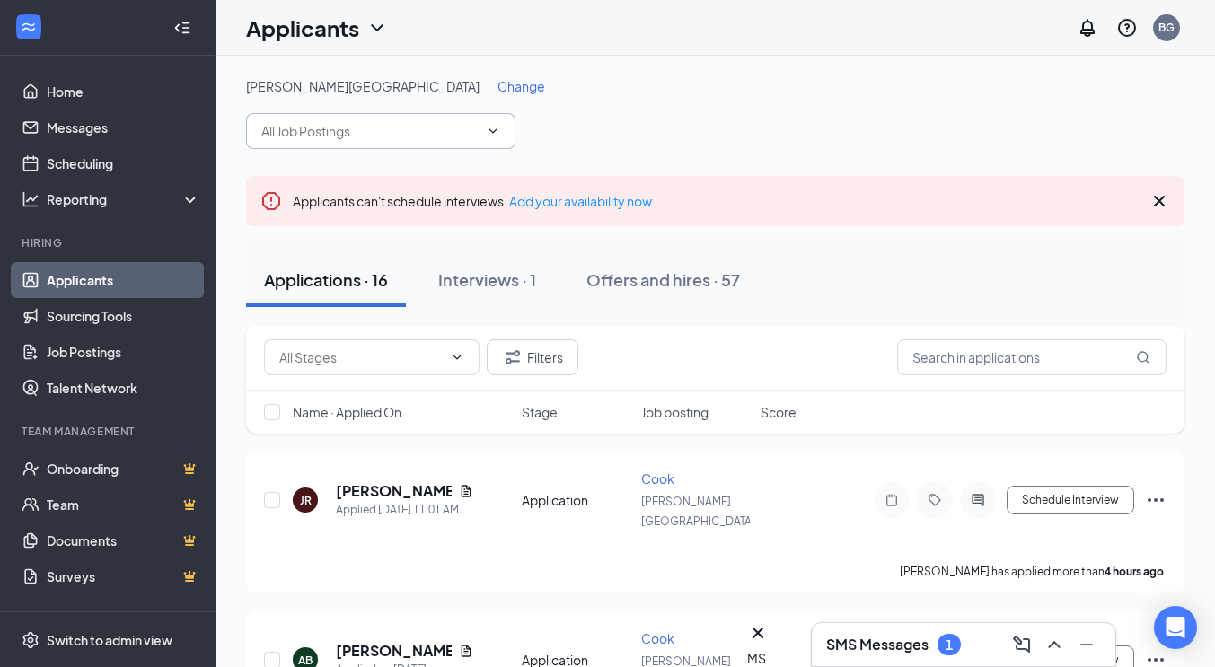
click at [340, 131] on input "text" at bounding box center [369, 131] width 217 height 20
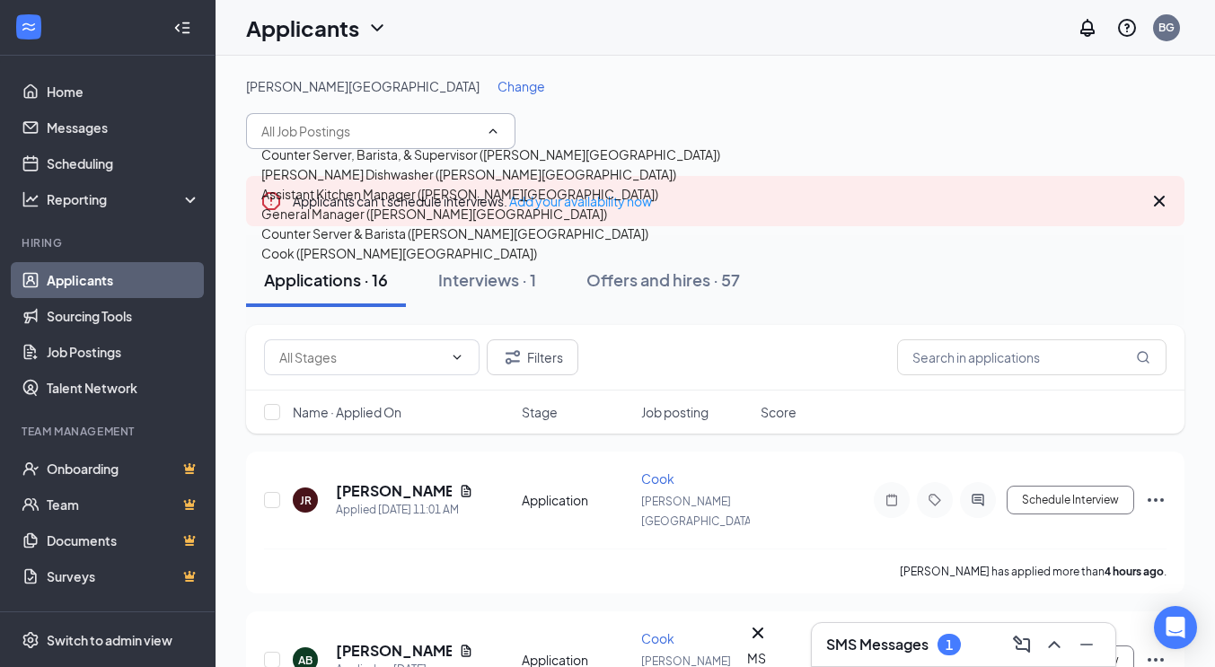
scroll to position [38, 0]
click at [389, 263] on div "Cook (Stowe Village)" at bounding box center [490, 253] width 459 height 20
type input "Cook (Stowe Village)"
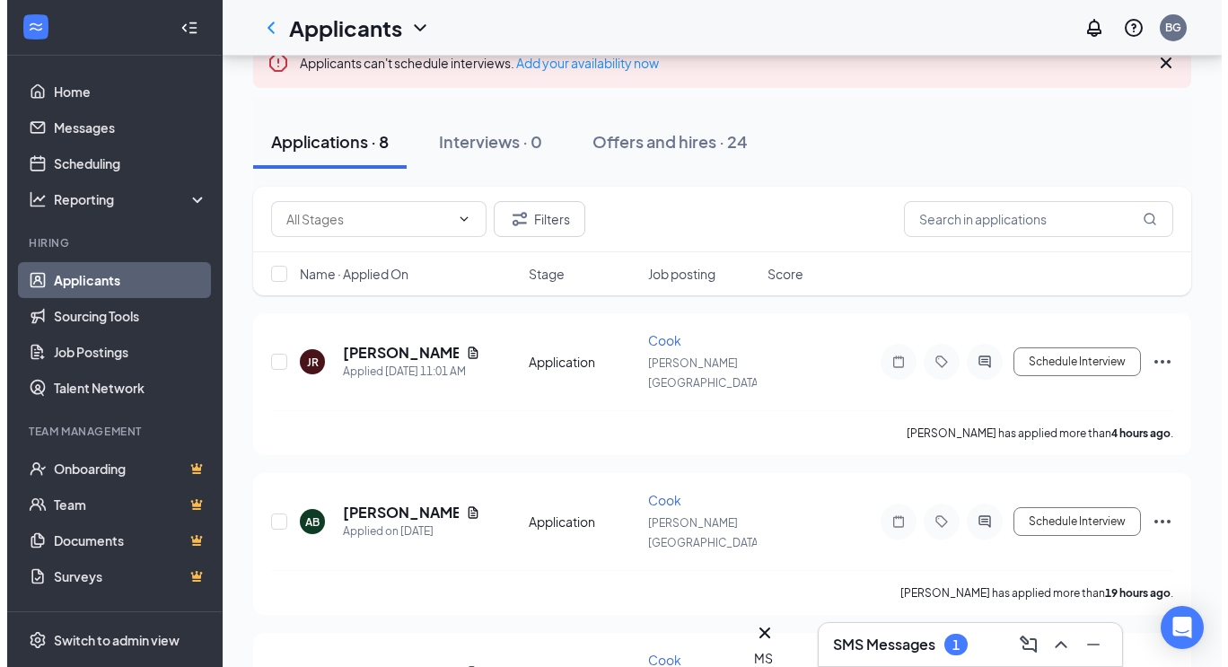
scroll to position [158, 0]
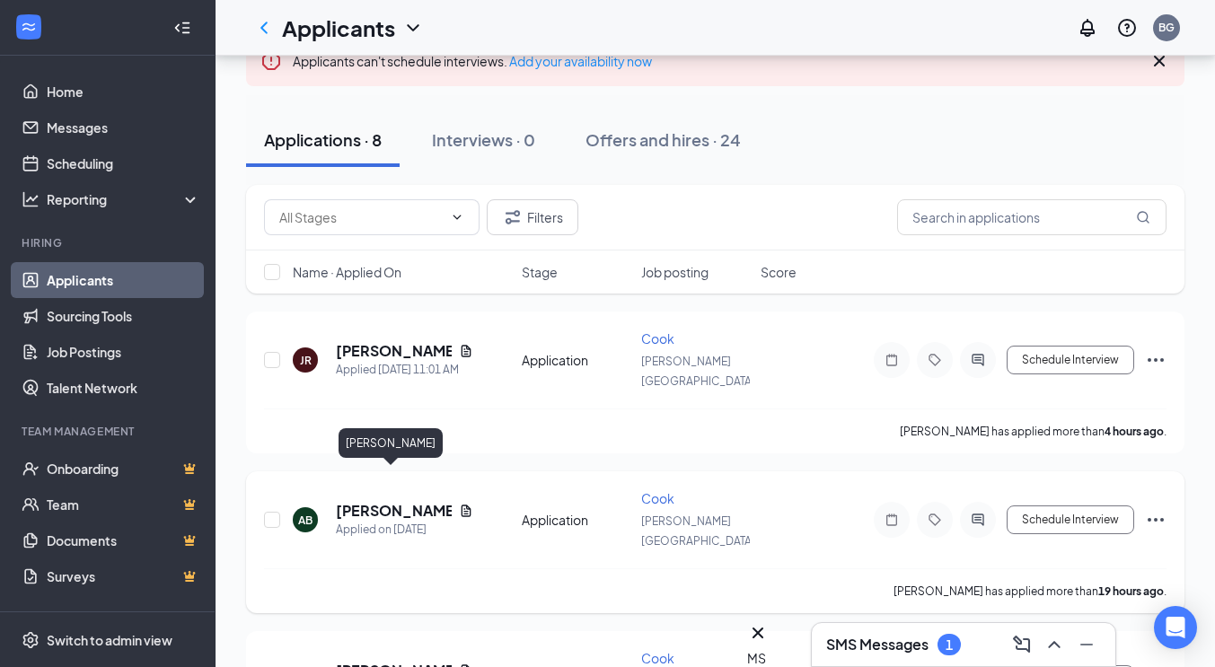
click at [382, 501] on h5 "[PERSON_NAME]" at bounding box center [394, 511] width 116 height 20
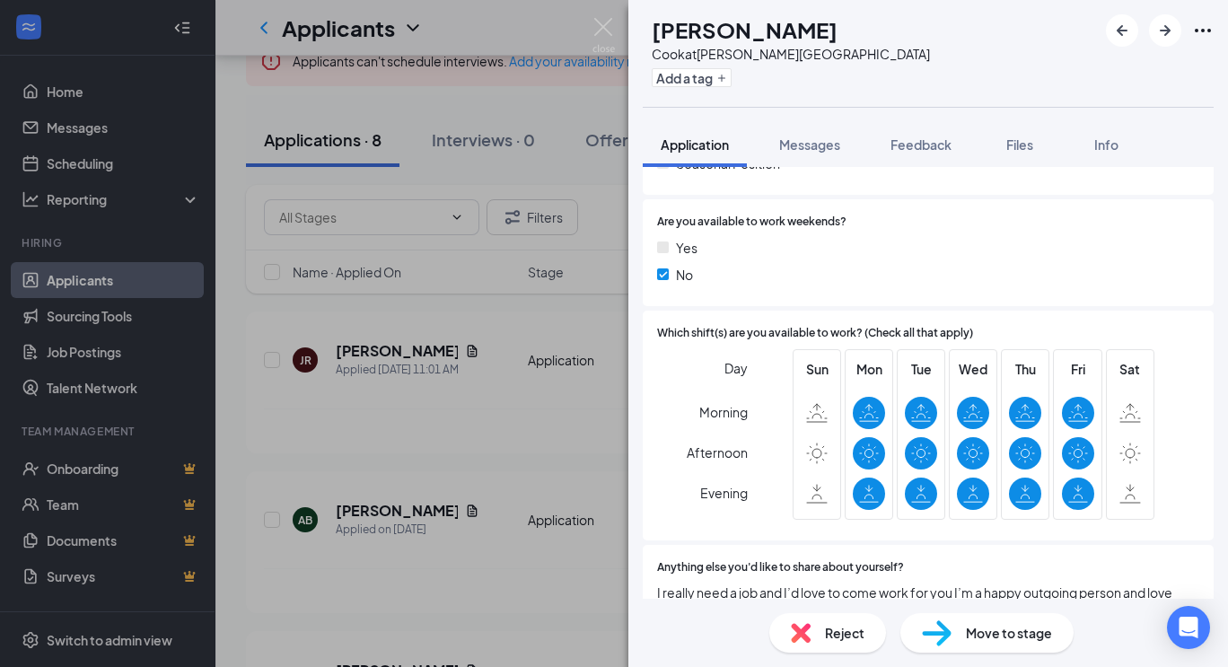
scroll to position [481, 0]
click at [362, 342] on div "AB Ava Bates Cook at Stowe Village Add a tag Application Messages Feedback File…" at bounding box center [614, 333] width 1228 height 667
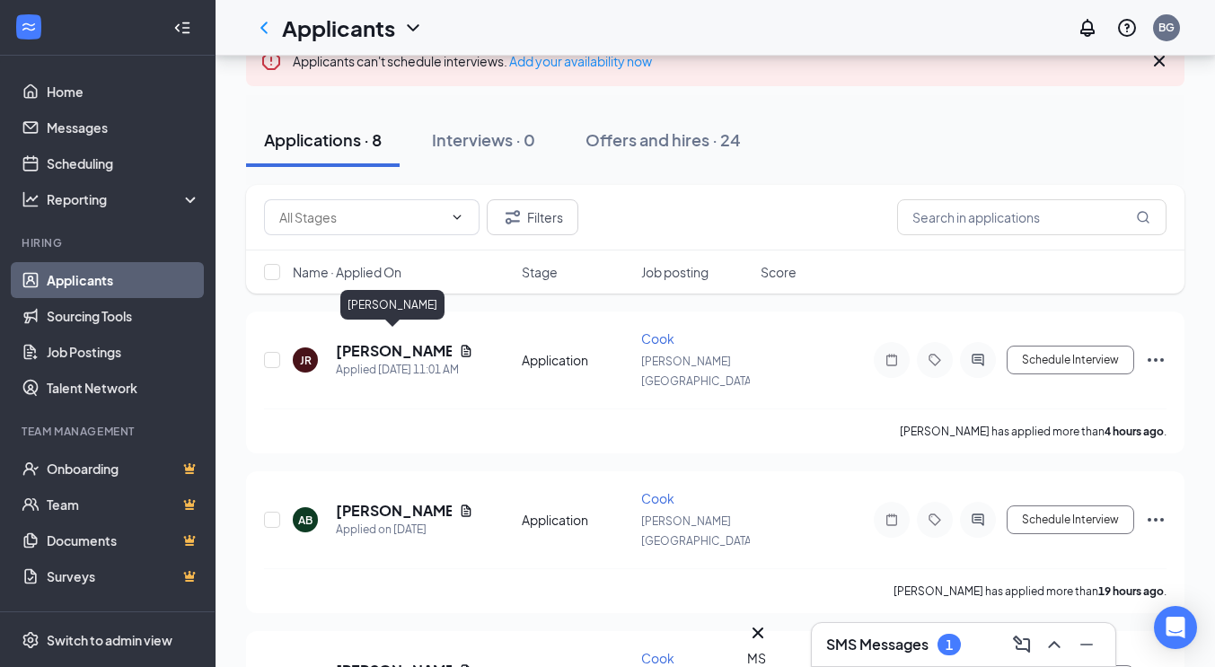
click at [362, 342] on h5 "[PERSON_NAME]" at bounding box center [394, 351] width 116 height 20
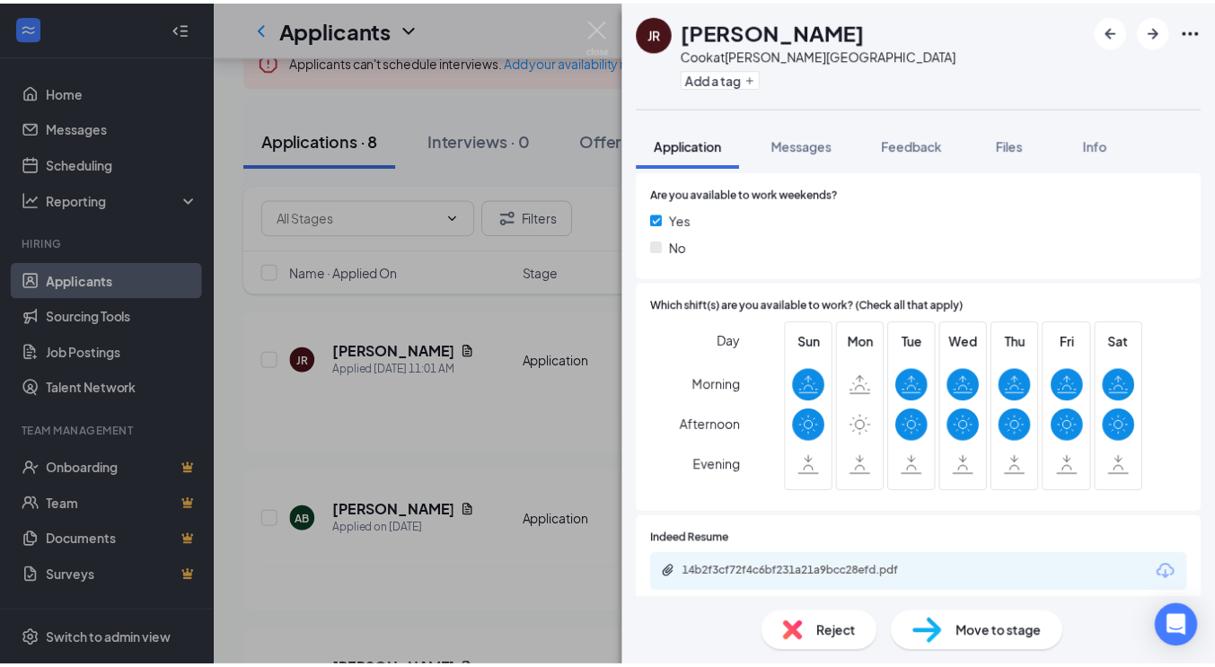
scroll to position [510, 0]
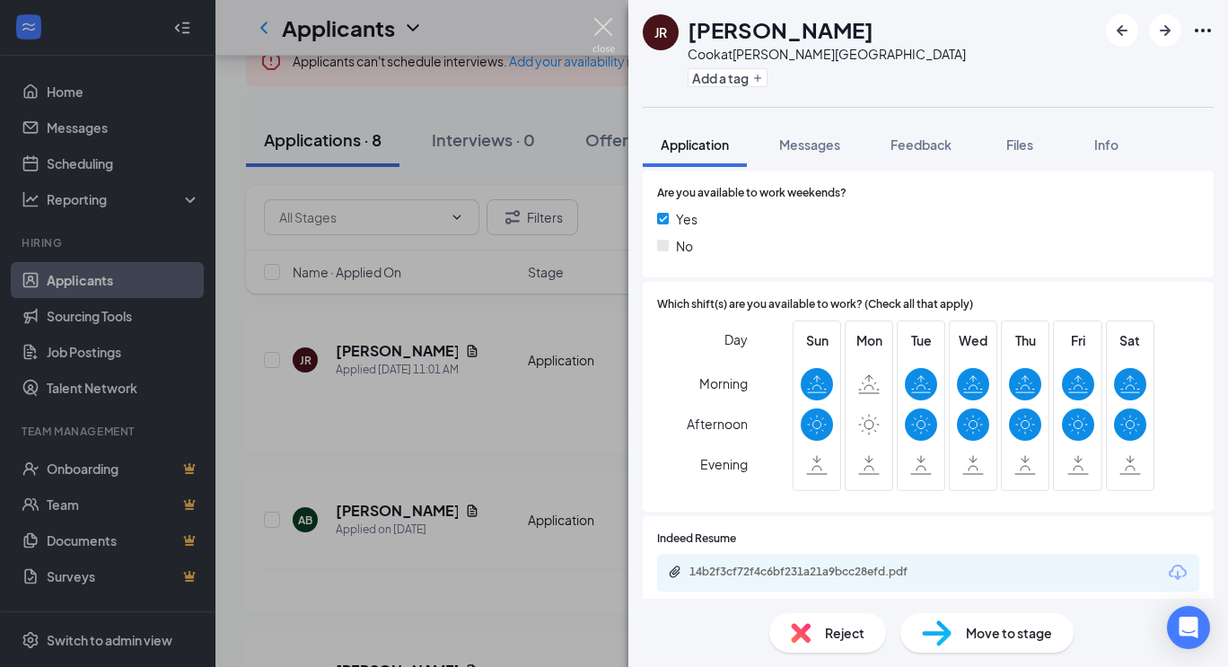
click at [608, 33] on img at bounding box center [604, 35] width 22 height 35
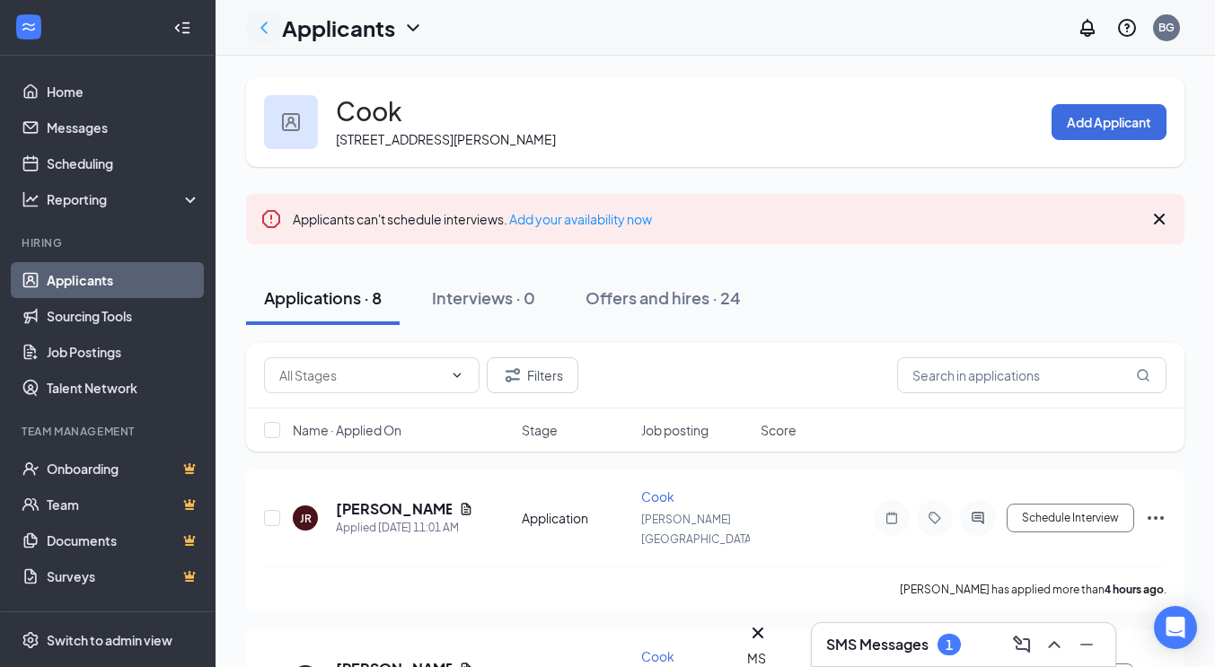
click at [268, 25] on icon "ChevronLeft" at bounding box center [264, 28] width 22 height 22
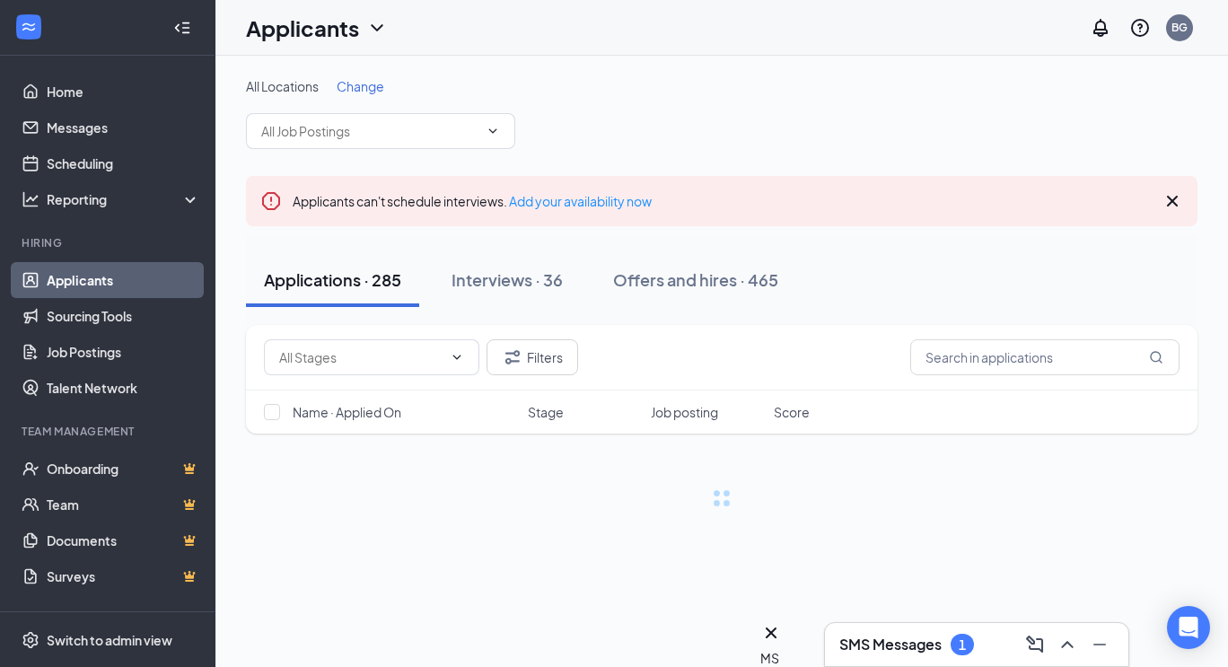
click at [376, 83] on span "Change" at bounding box center [361, 86] width 48 height 16
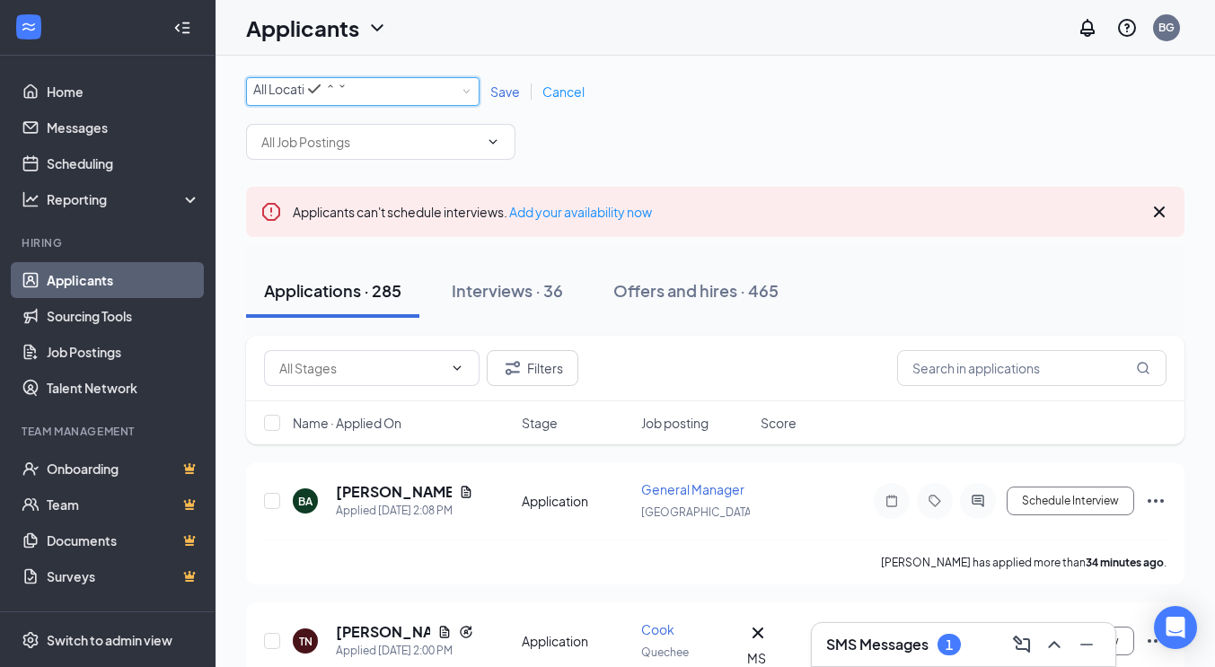
click at [347, 99] on div "All Locations" at bounding box center [300, 89] width 94 height 22
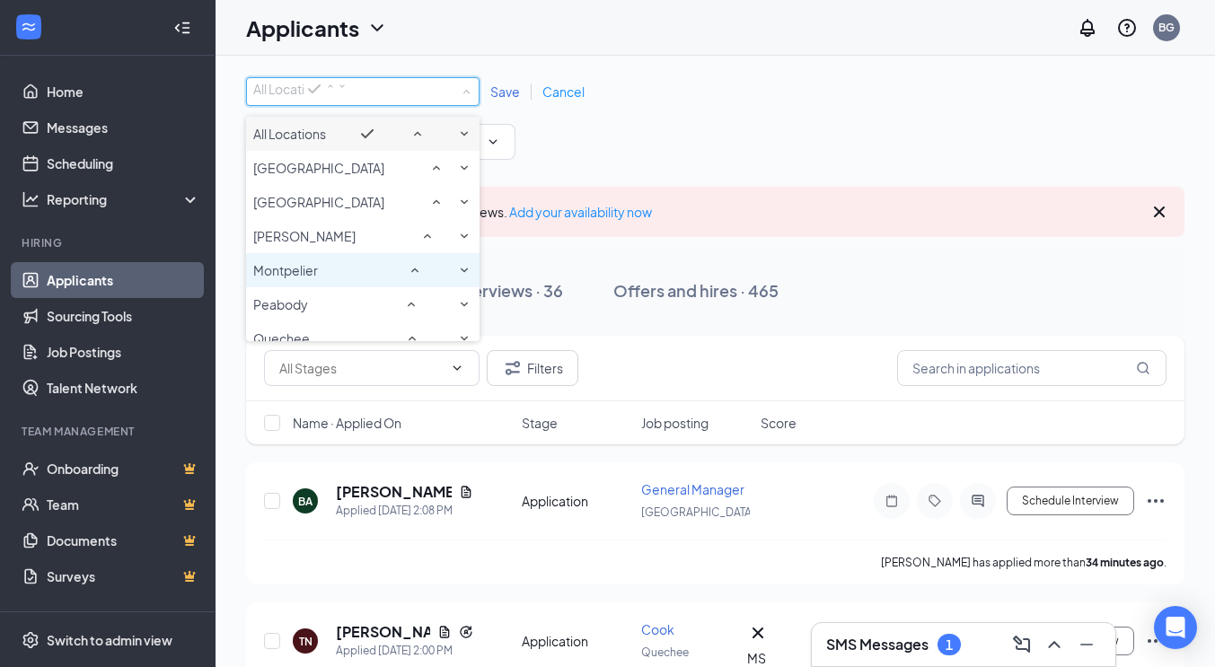
scroll to position [250, 0]
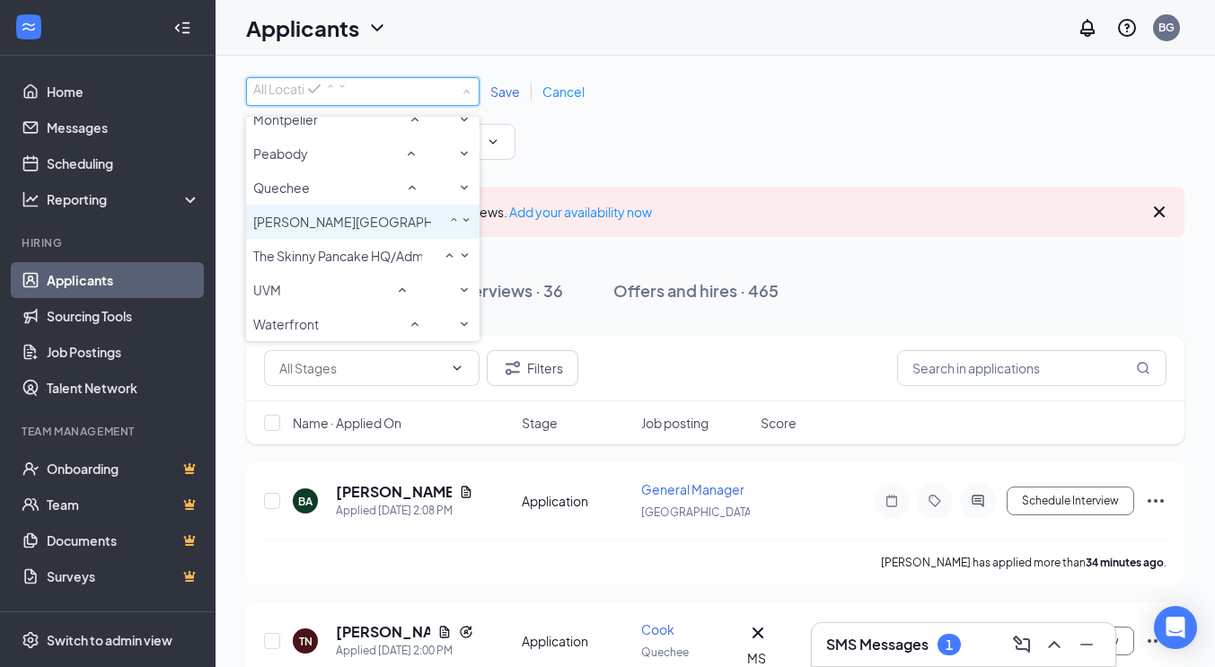
click at [325, 213] on span "Stowe Village" at bounding box center [342, 222] width 178 height 18
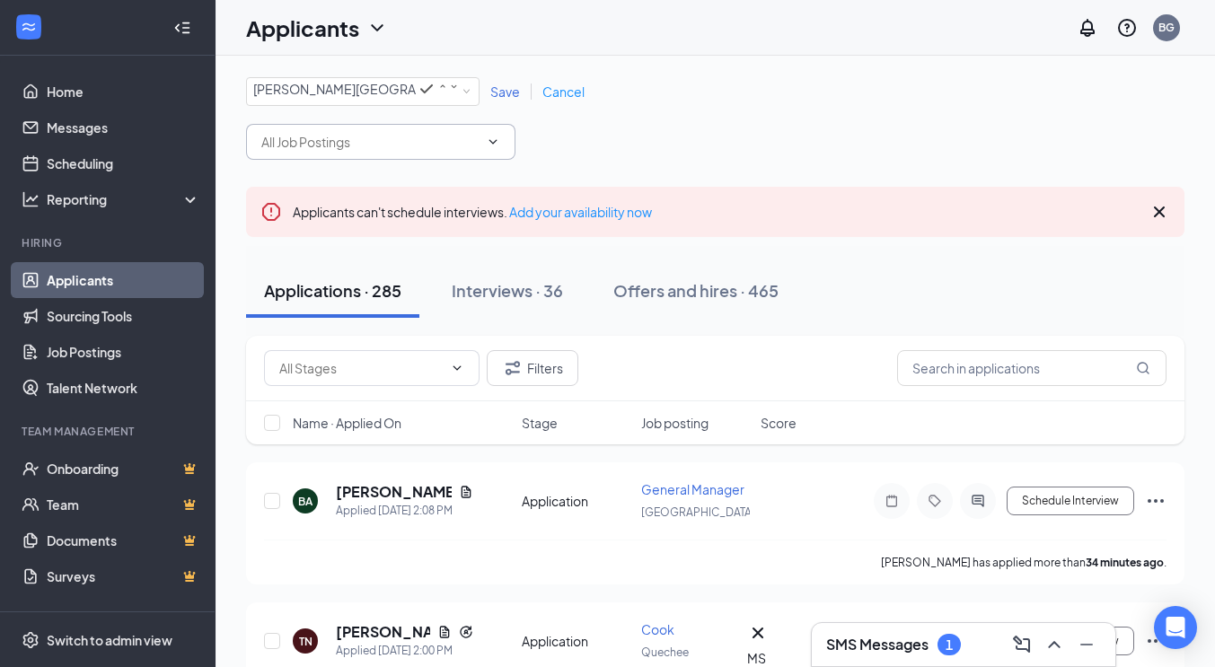
click at [342, 147] on input "text" at bounding box center [369, 142] width 217 height 20
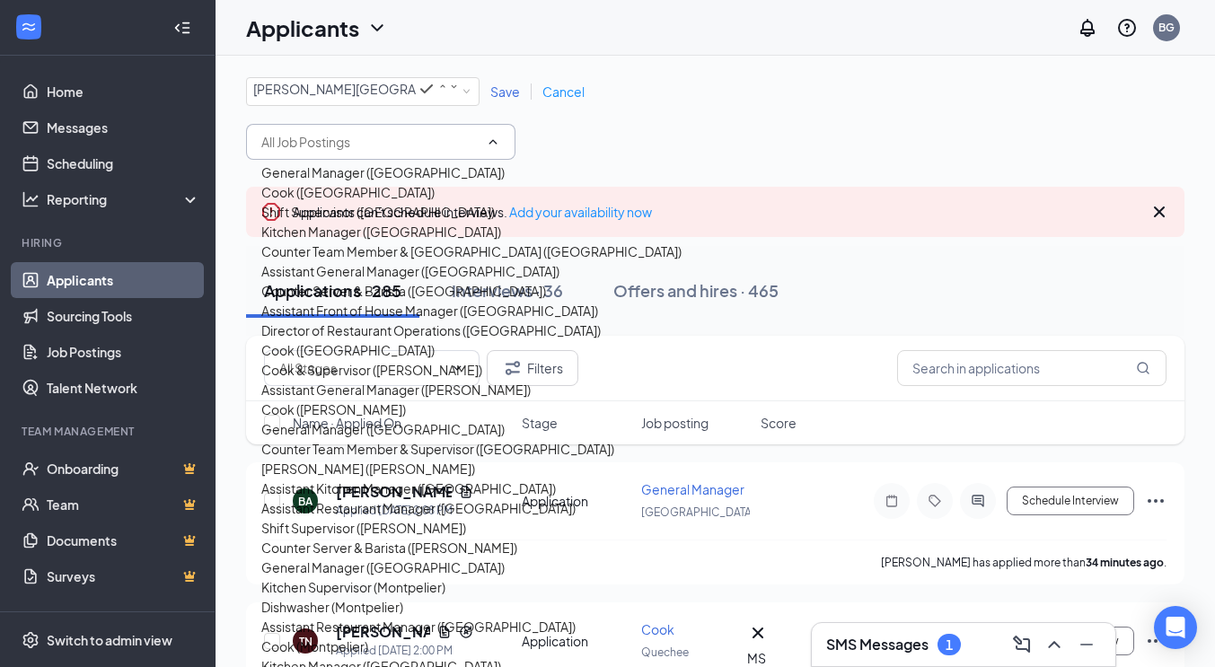
click at [513, 93] on span "Save" at bounding box center [505, 92] width 30 height 16
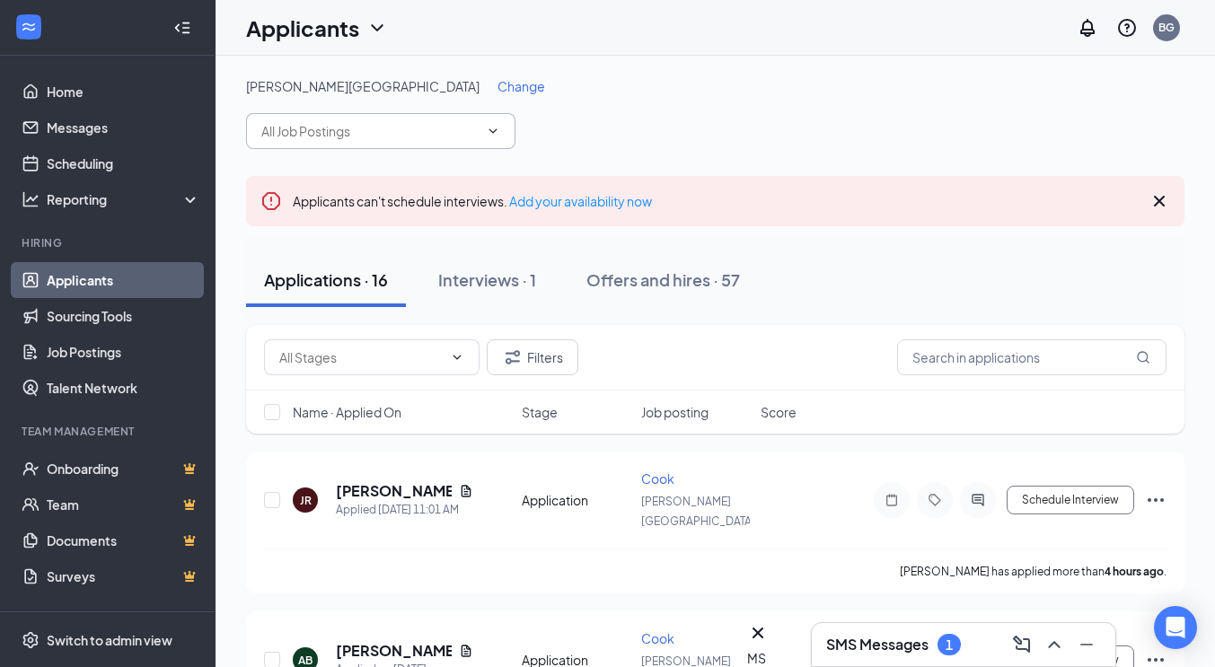
click at [364, 117] on span "Counter Server, Barista, & Supervisor (Stowe Village) Stowe Dishwasher (Stowe V…" at bounding box center [380, 131] width 269 height 36
click at [362, 123] on input "text" at bounding box center [369, 131] width 217 height 20
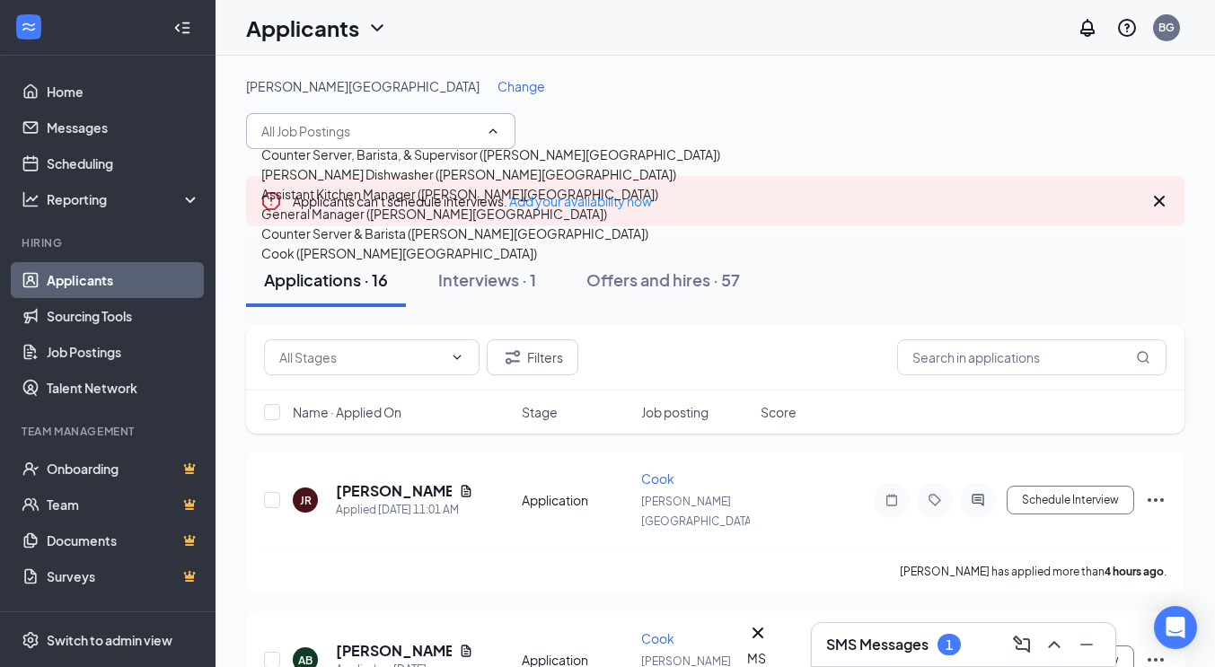
click at [378, 243] on div "Counter Server & Barista (Stowe Village)" at bounding box center [454, 234] width 387 height 20
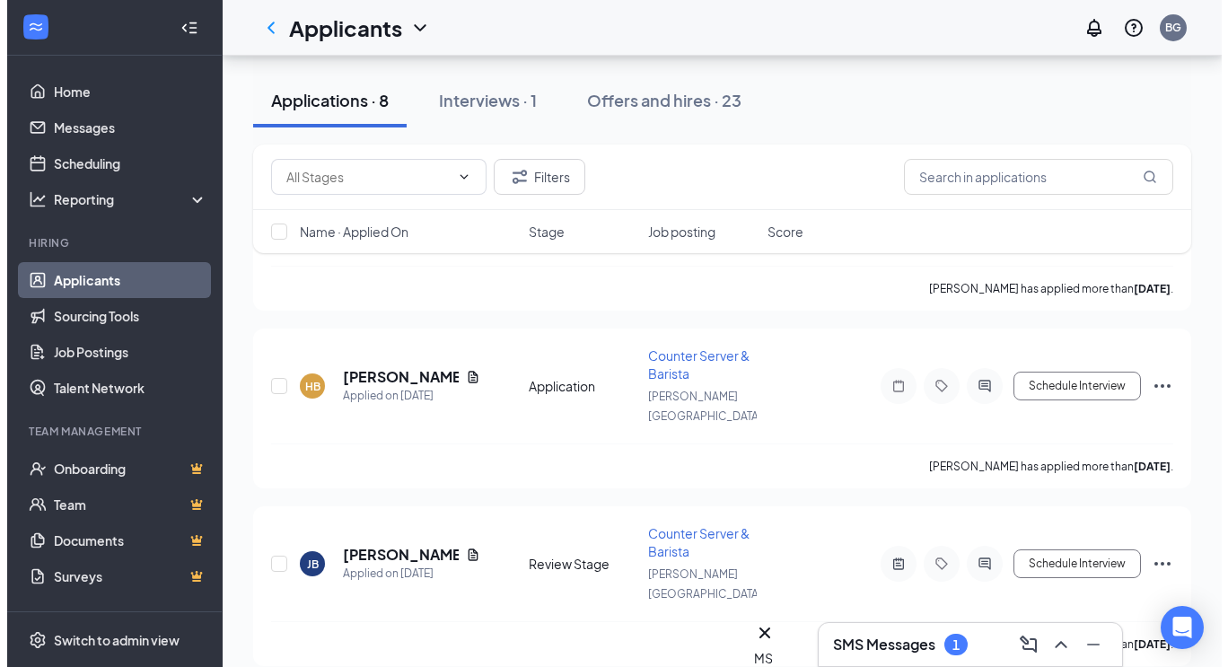
scroll to position [1060, 0]
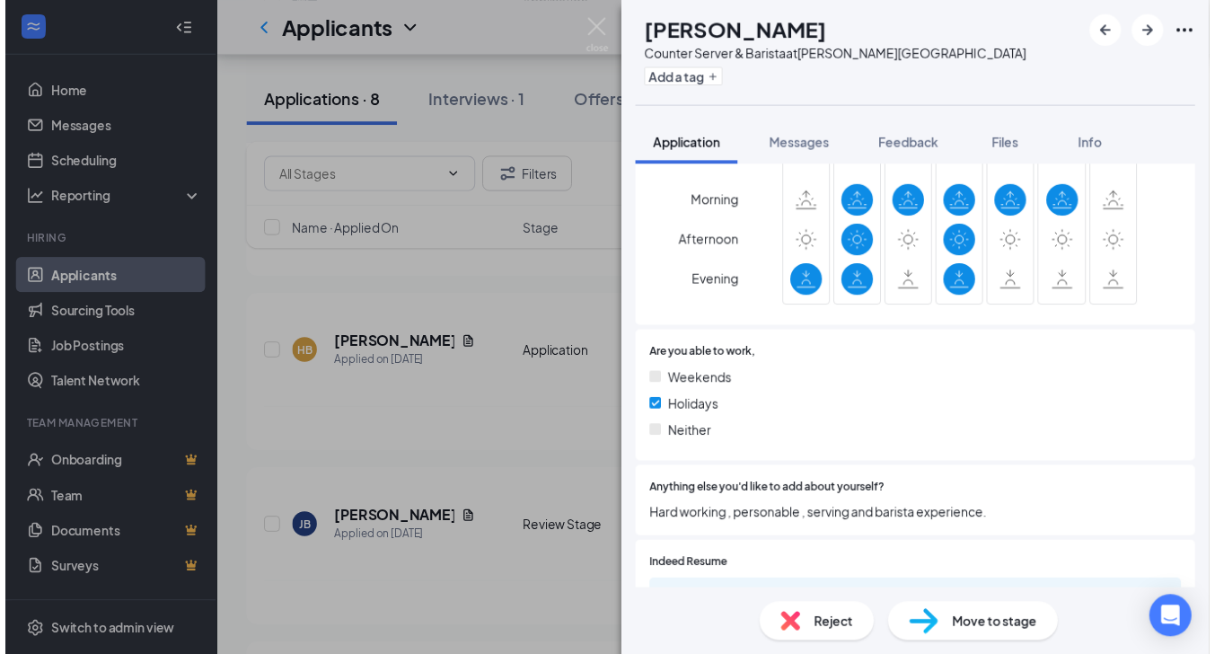
scroll to position [412, 0]
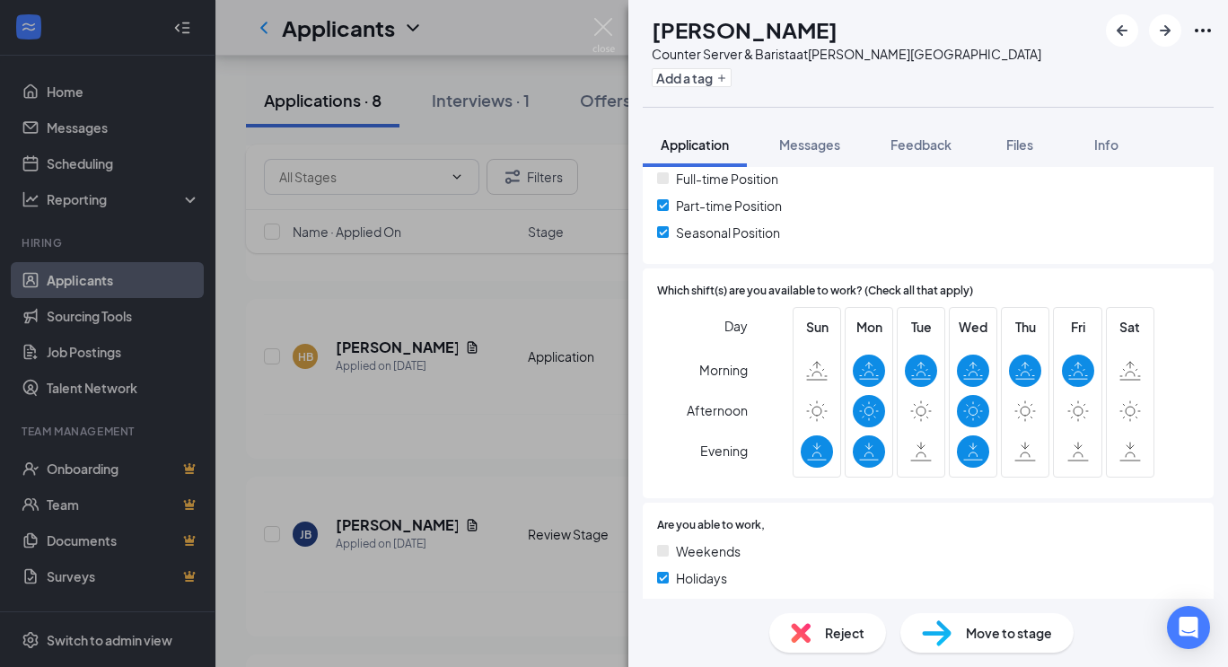
click at [497, 311] on div "BP Ben Pervetich Counter Server & Barista at Stowe Village Add a tag Applicatio…" at bounding box center [614, 333] width 1228 height 667
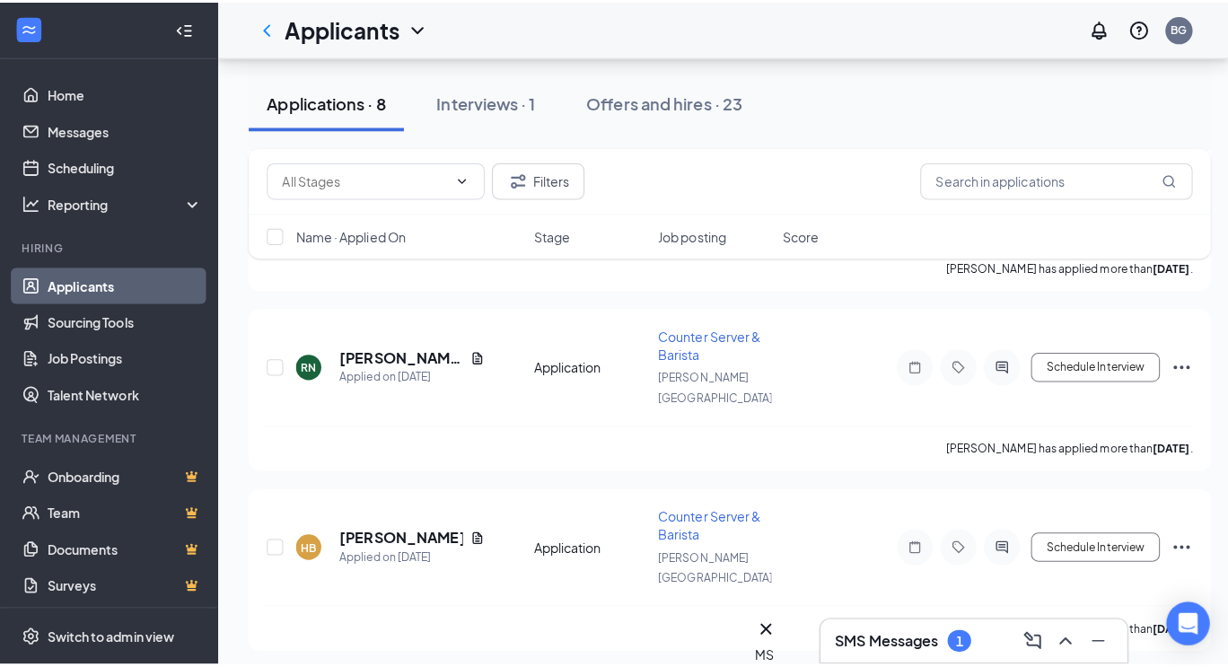
scroll to position [875, 0]
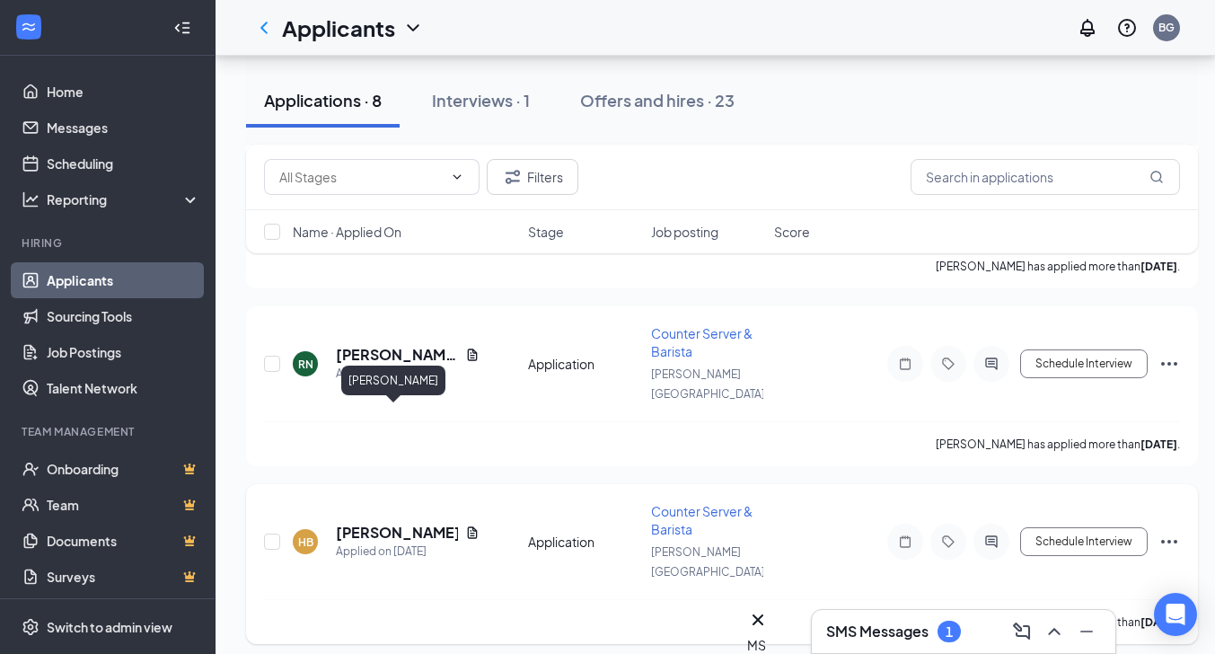
click at [399, 523] on h5 "[PERSON_NAME]" at bounding box center [397, 533] width 122 height 20
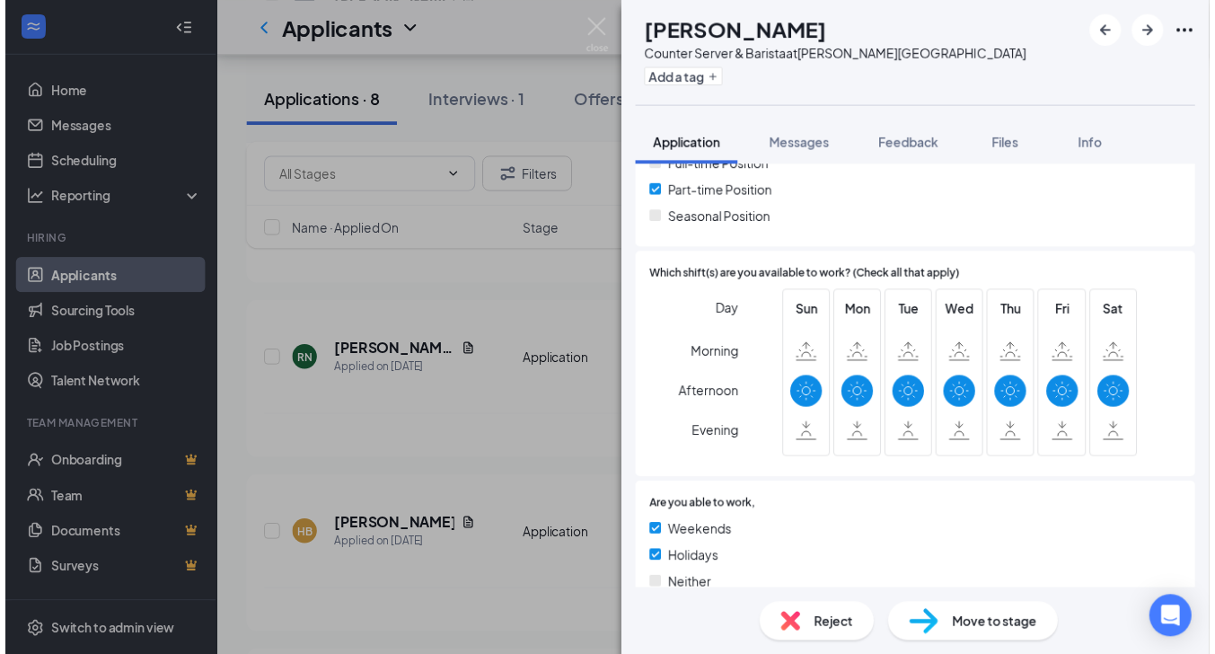
scroll to position [426, 0]
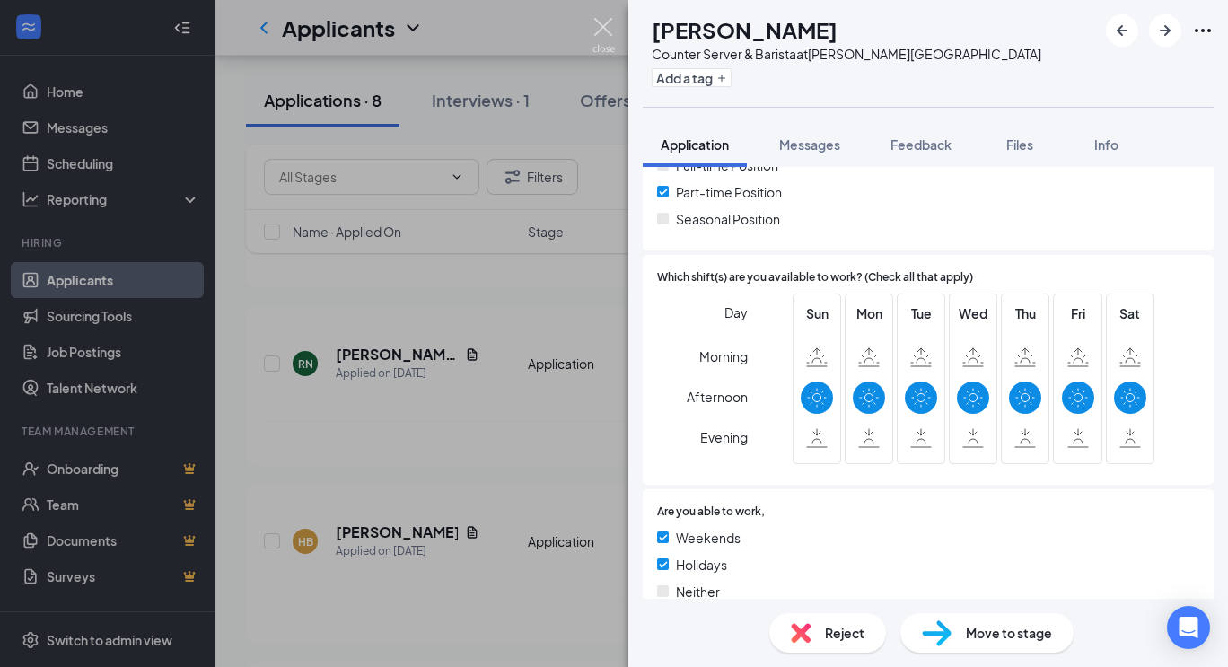
click at [612, 24] on img at bounding box center [604, 35] width 22 height 35
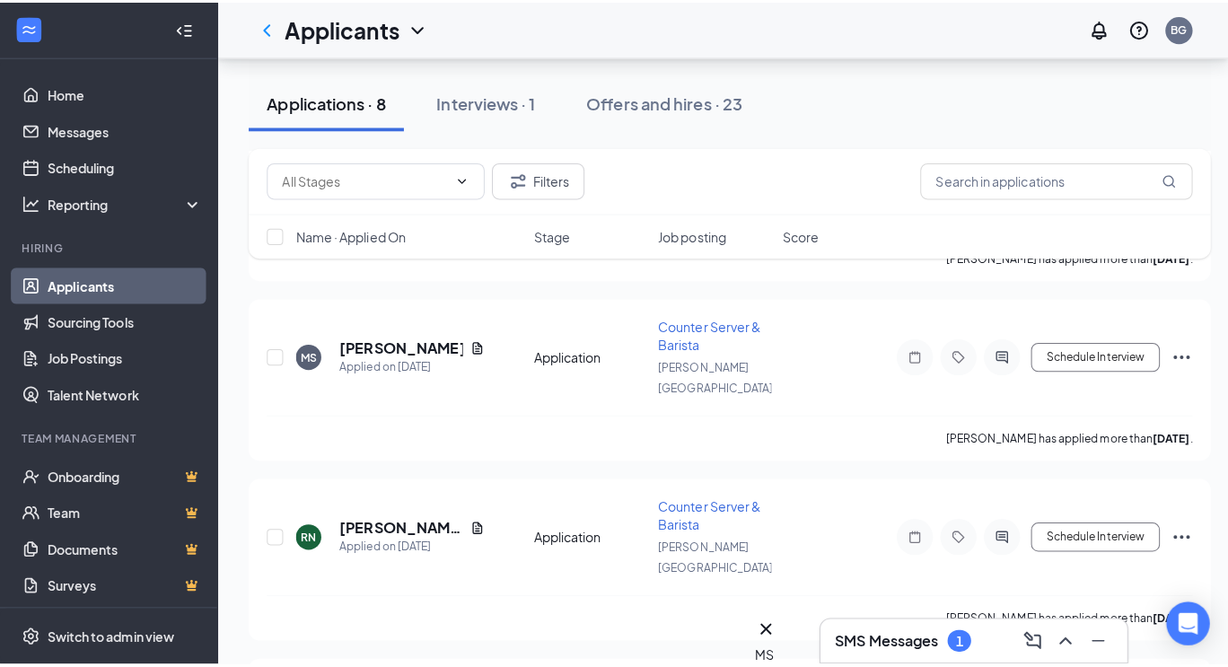
scroll to position [700, 0]
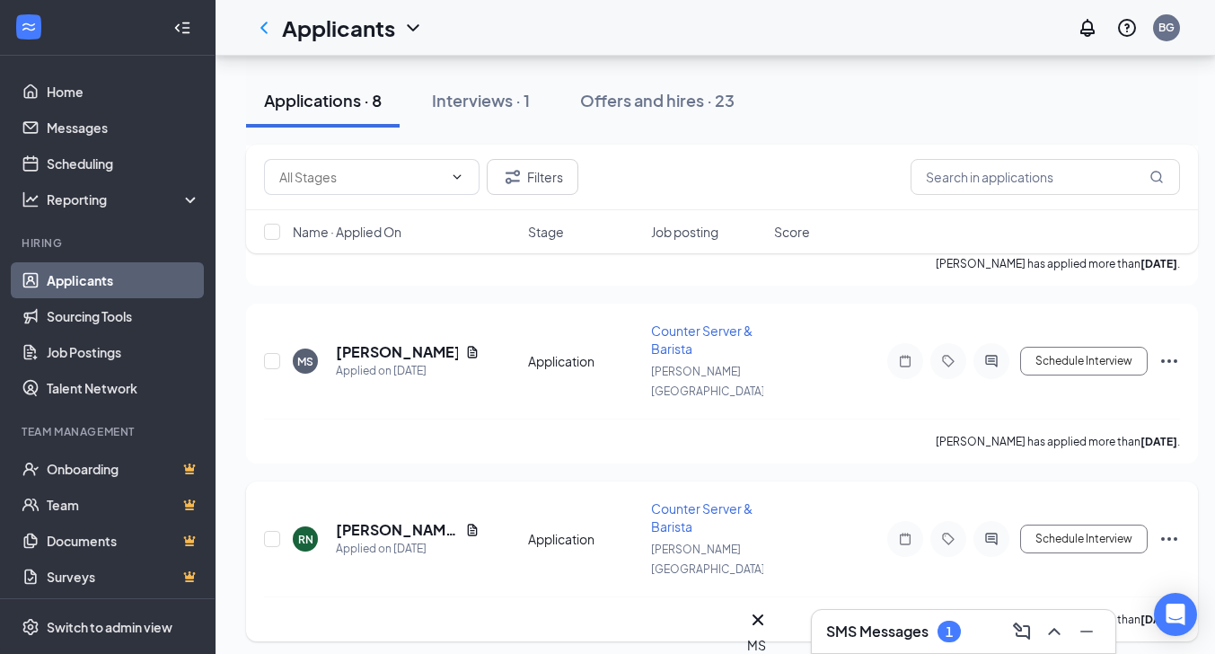
click at [367, 499] on div "RN R.T. Norby Applied on Sep 5 Application Counter Server & Barista Stowe Villa…" at bounding box center [722, 547] width 916 height 97
click at [371, 520] on h5 "R.T. Norby" at bounding box center [397, 530] width 122 height 20
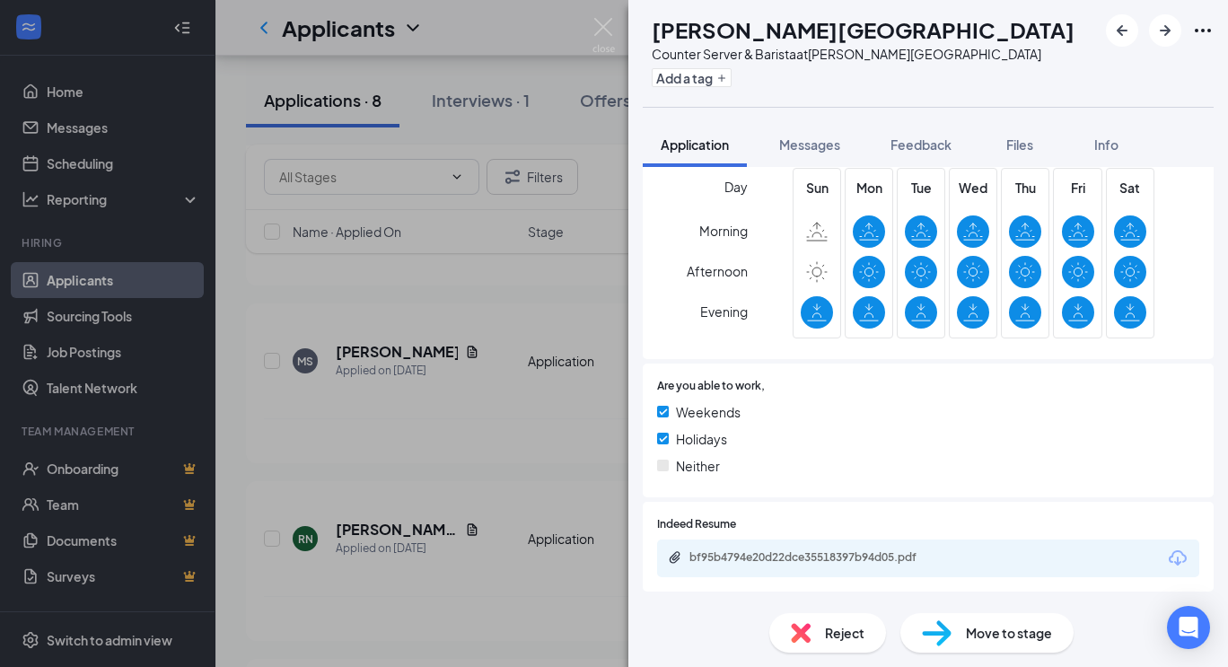
scroll to position [594, 0]
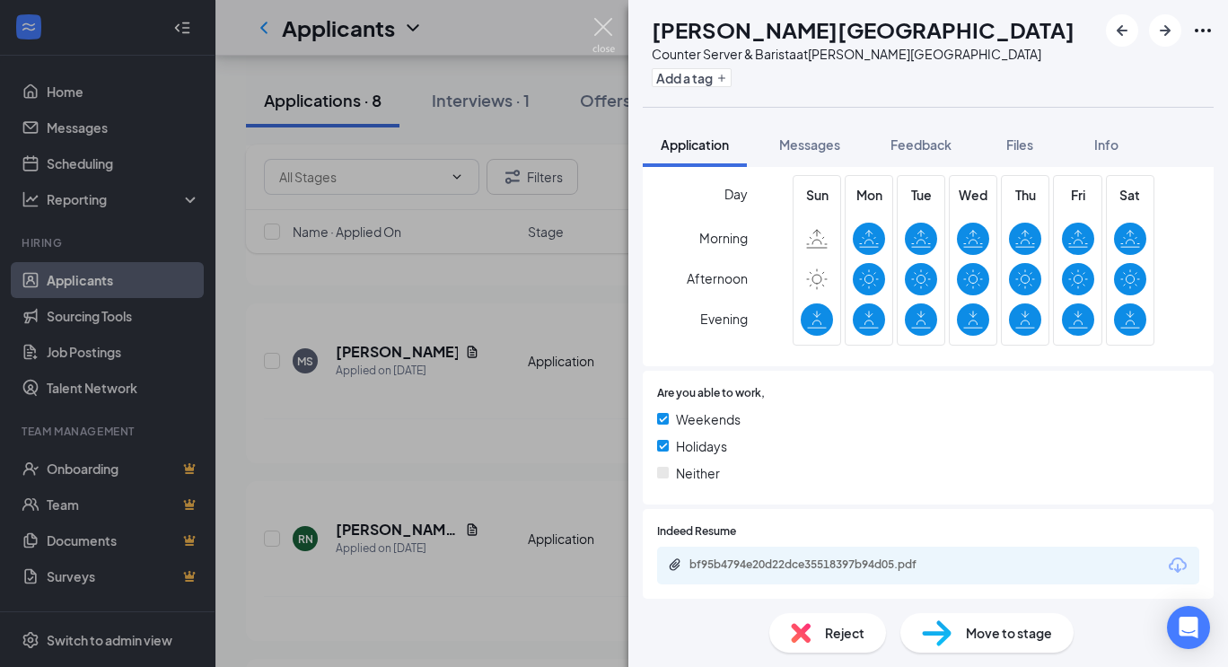
click at [610, 22] on img at bounding box center [604, 35] width 22 height 35
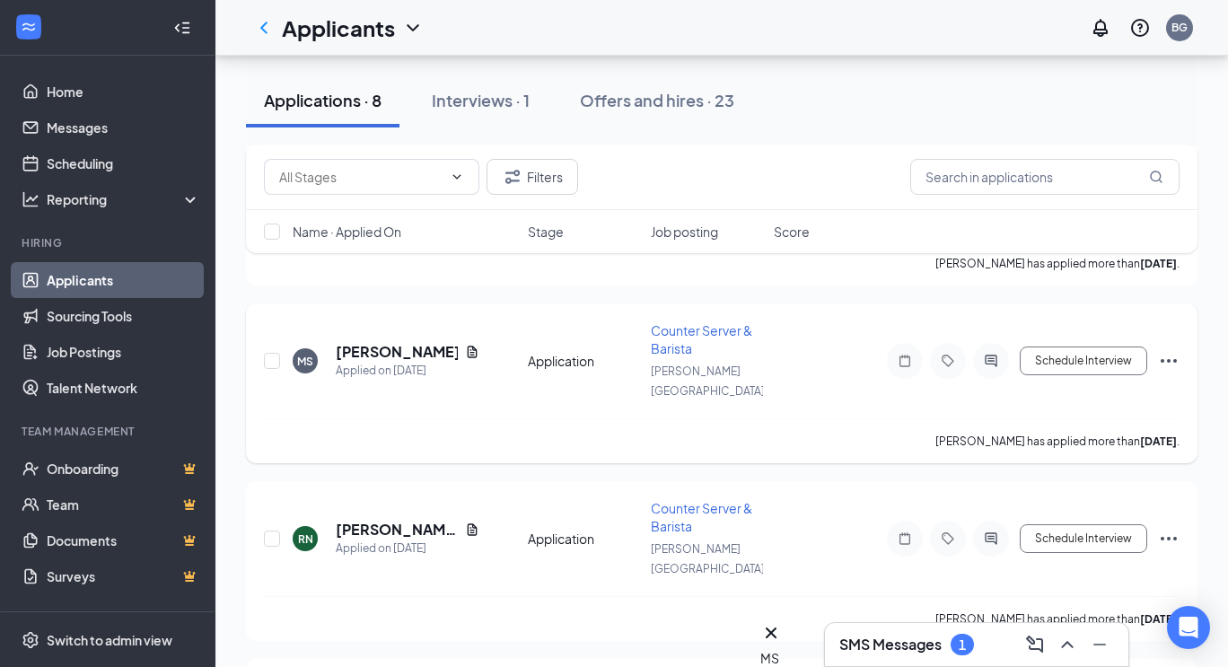
click at [401, 342] on h5 "[PERSON_NAME]" at bounding box center [397, 352] width 122 height 20
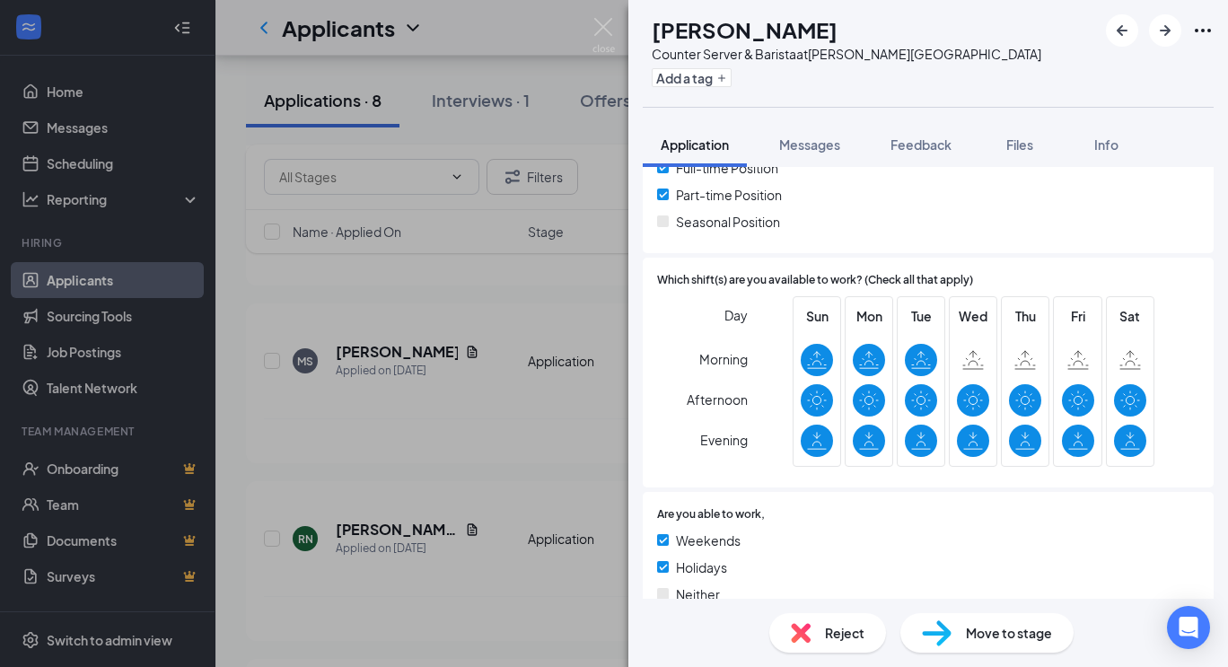
scroll to position [474, 0]
click at [897, 420] on div "Tue" at bounding box center [921, 380] width 48 height 171
click at [612, 21] on img at bounding box center [604, 35] width 22 height 35
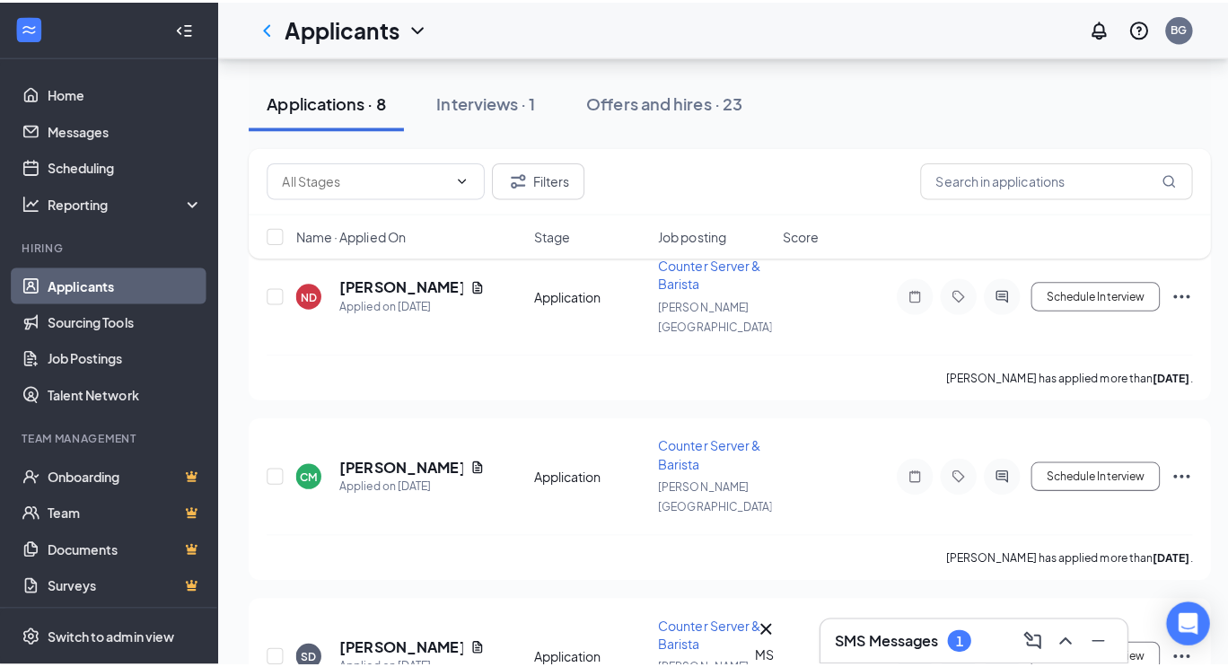
scroll to position [235, 0]
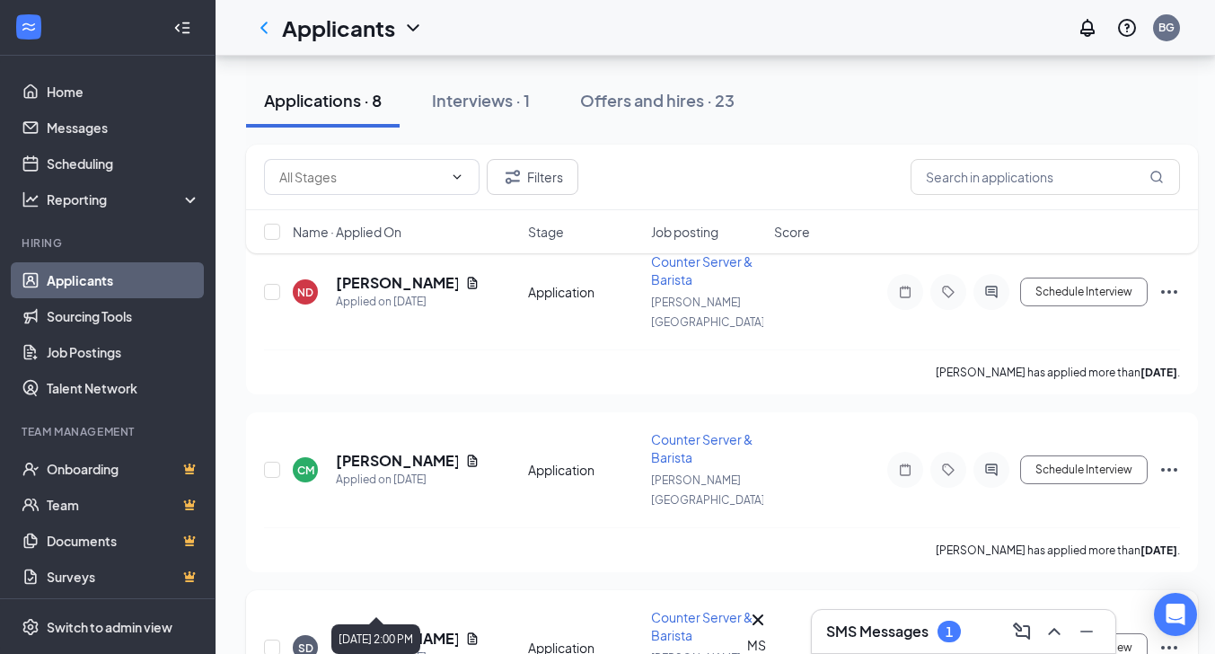
click at [386, 648] on div "Applied on Sep 7" at bounding box center [408, 657] width 144 height 18
click at [382, 629] on h5 "[PERSON_NAME]" at bounding box center [397, 639] width 122 height 20
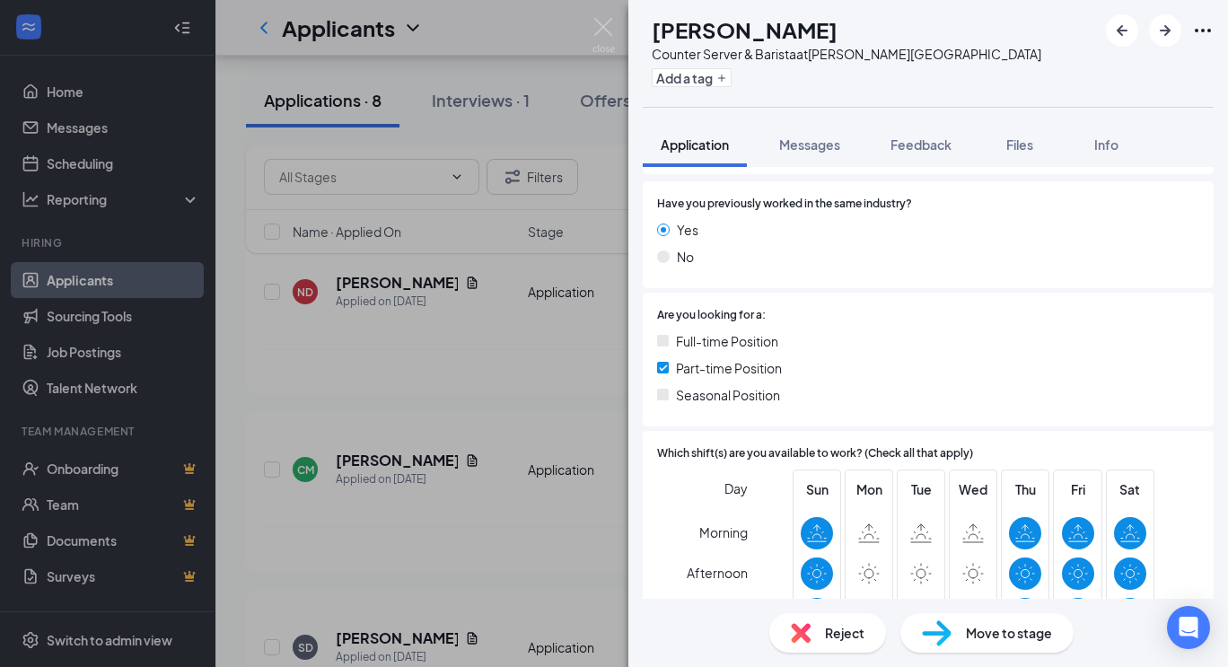
scroll to position [308, 0]
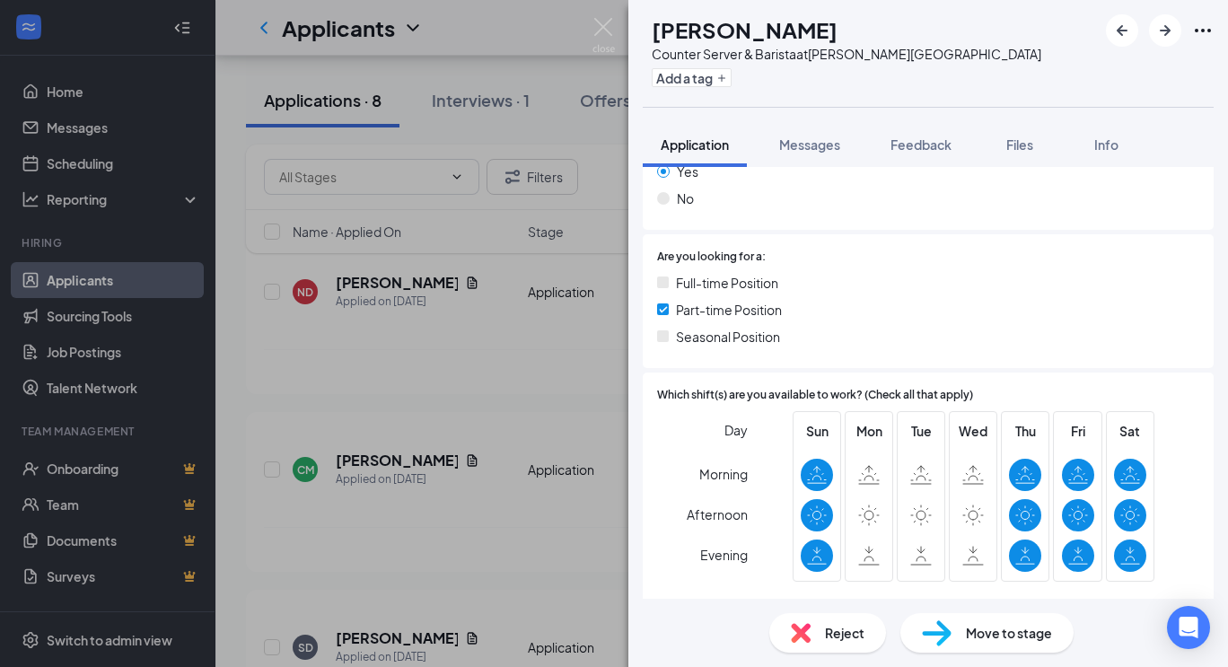
click at [615, 27] on div "SD Samantha Donahue Counter Server & Barista at Stowe Village Add a tag Applica…" at bounding box center [614, 333] width 1228 height 667
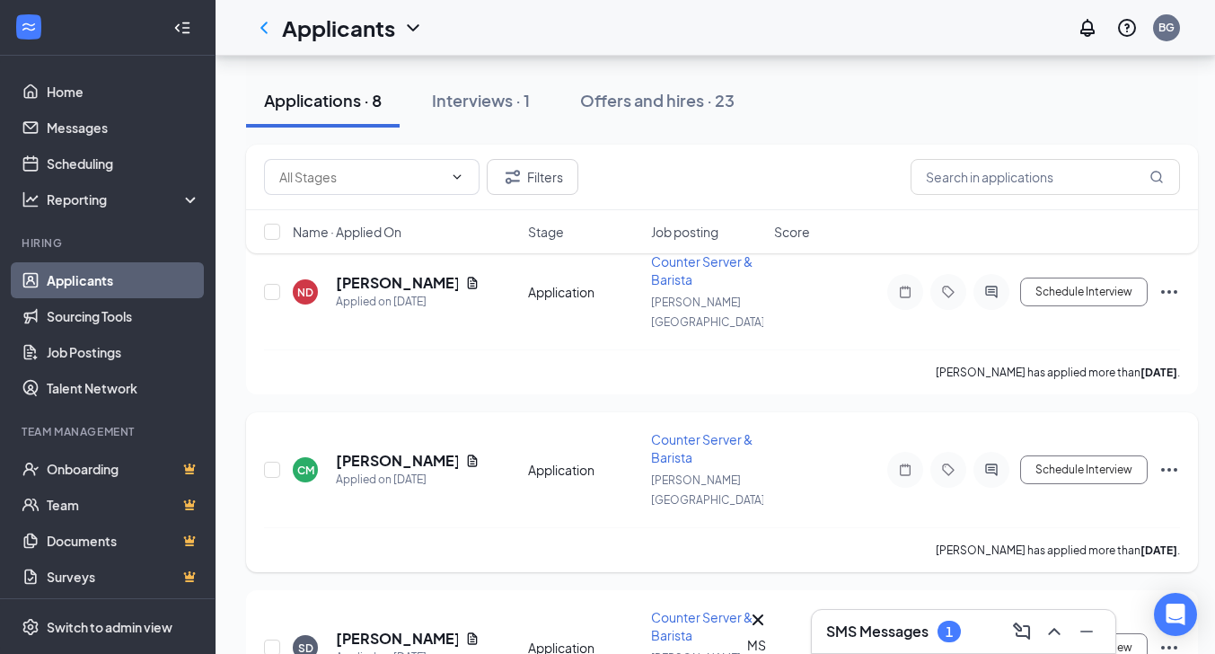
click at [330, 451] on div "CM Cassandra McLean Applied on Sep 8" at bounding box center [405, 470] width 224 height 38
click at [351, 451] on h5 "[PERSON_NAME]" at bounding box center [397, 461] width 122 height 20
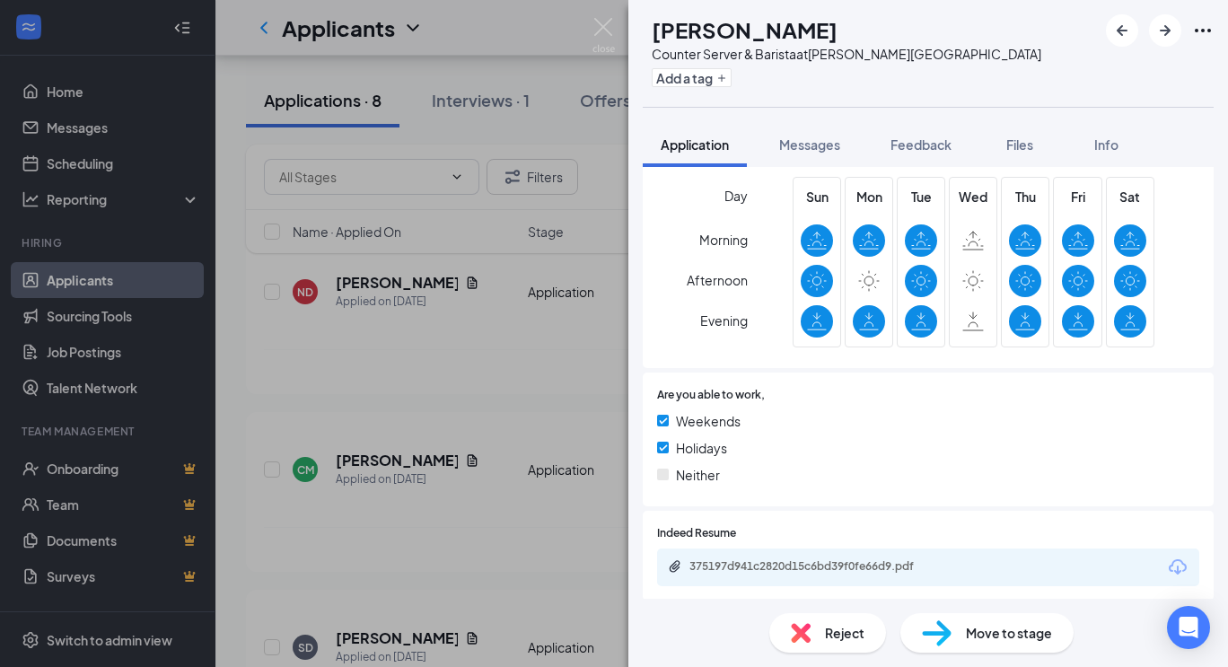
scroll to position [467, 0]
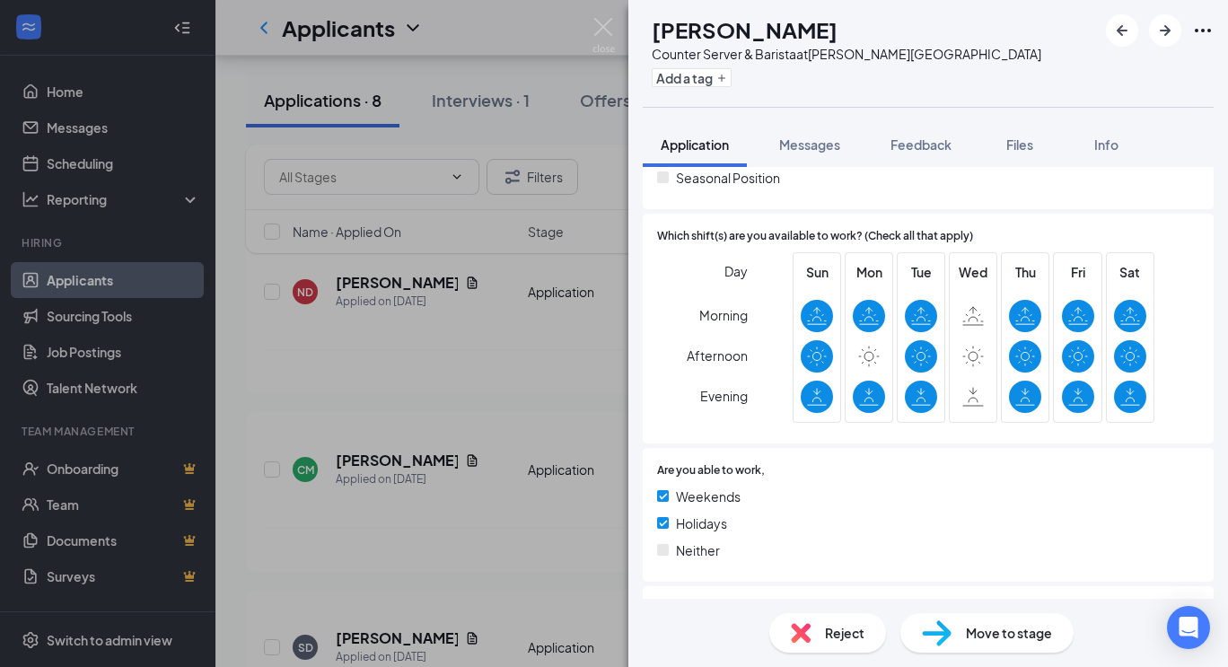
click at [409, 272] on div "CM Cassandra McLean Counter Server & Barista at Stowe Village Add a tag Applica…" at bounding box center [614, 333] width 1228 height 667
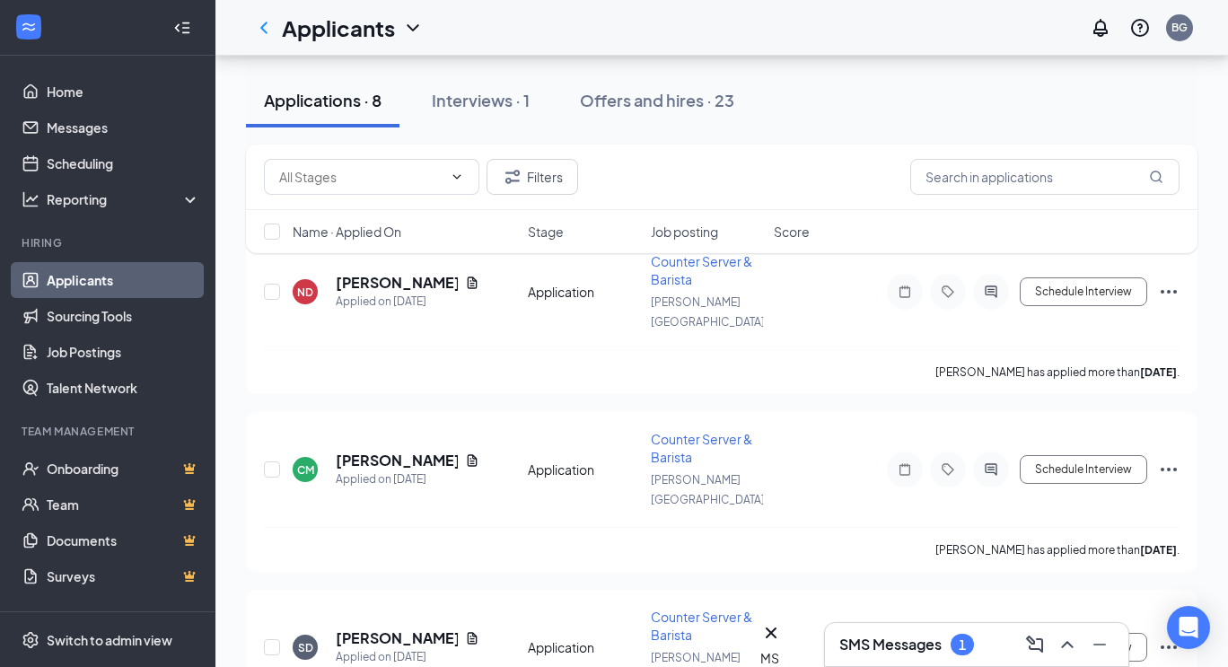
click at [409, 273] on h5 "Nevaeh Dalton" at bounding box center [397, 283] width 122 height 20
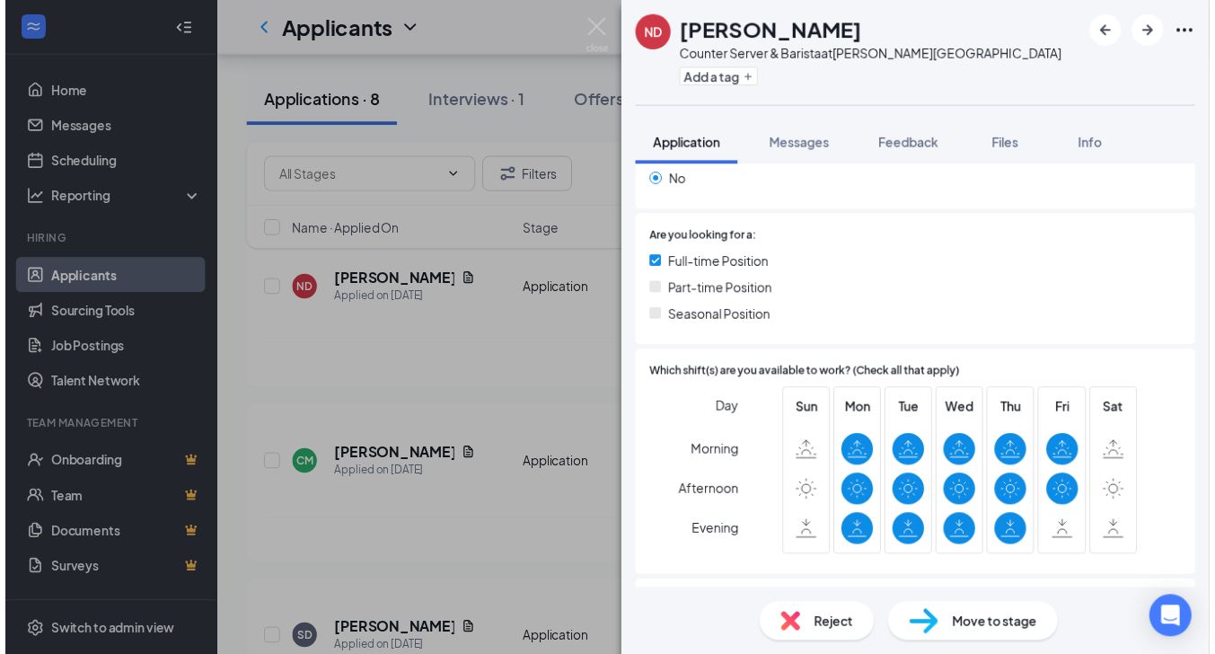
scroll to position [376, 0]
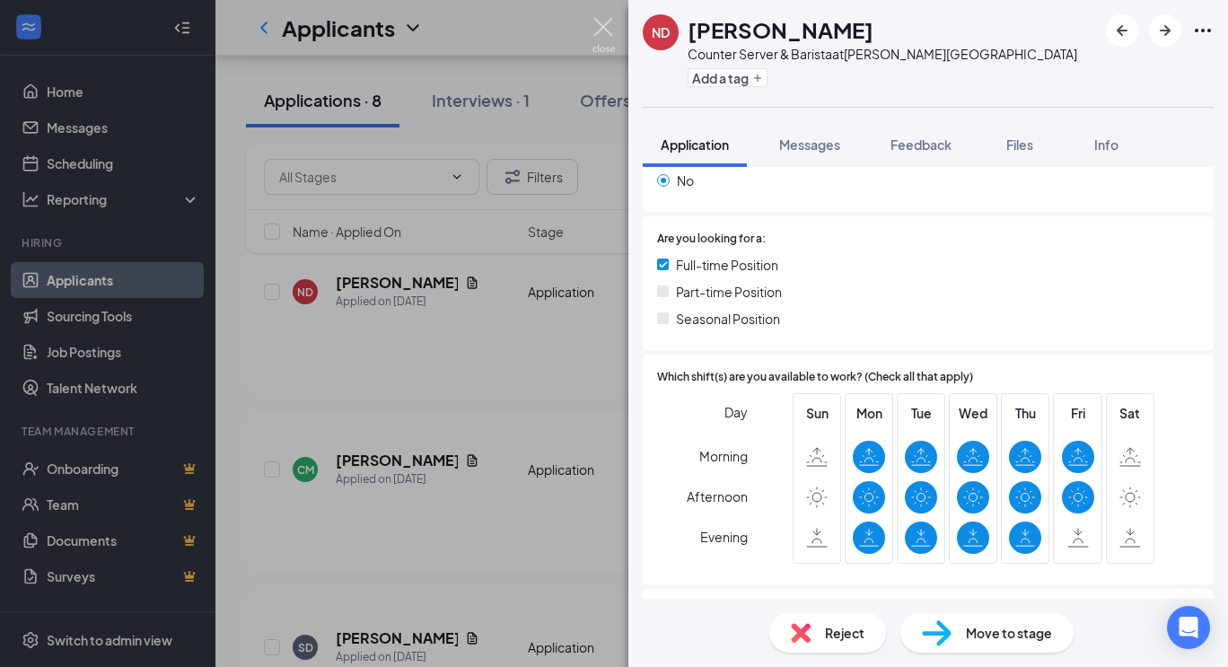
click at [600, 31] on img at bounding box center [604, 35] width 22 height 35
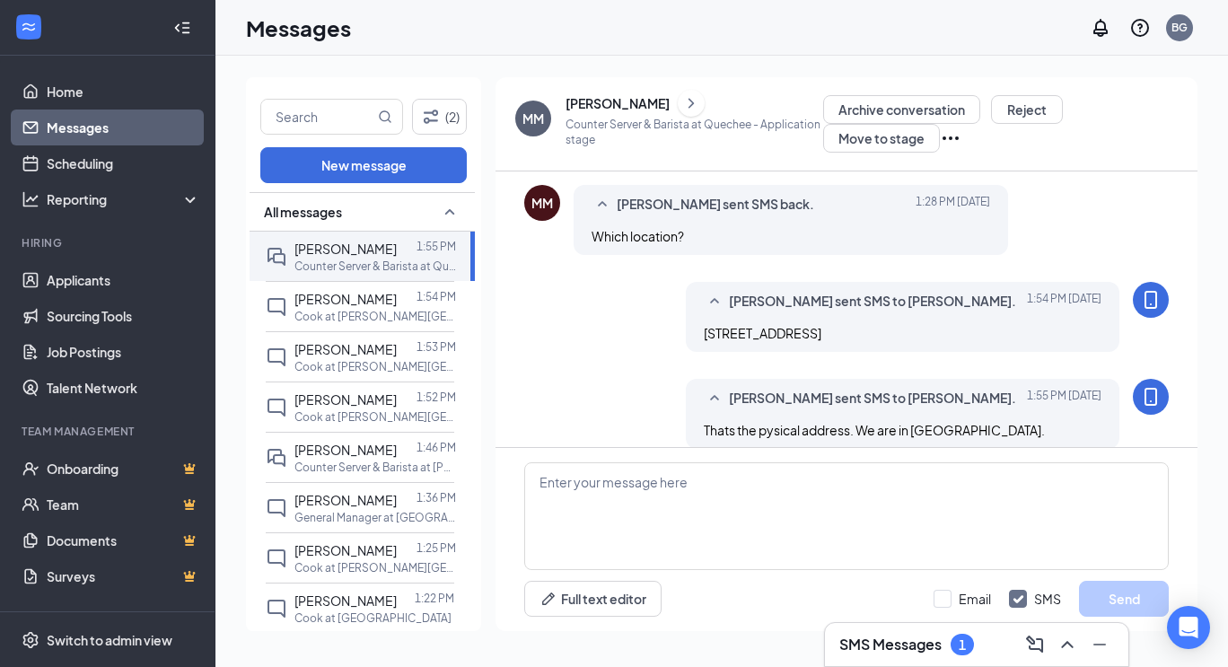
scroll to position [845, 0]
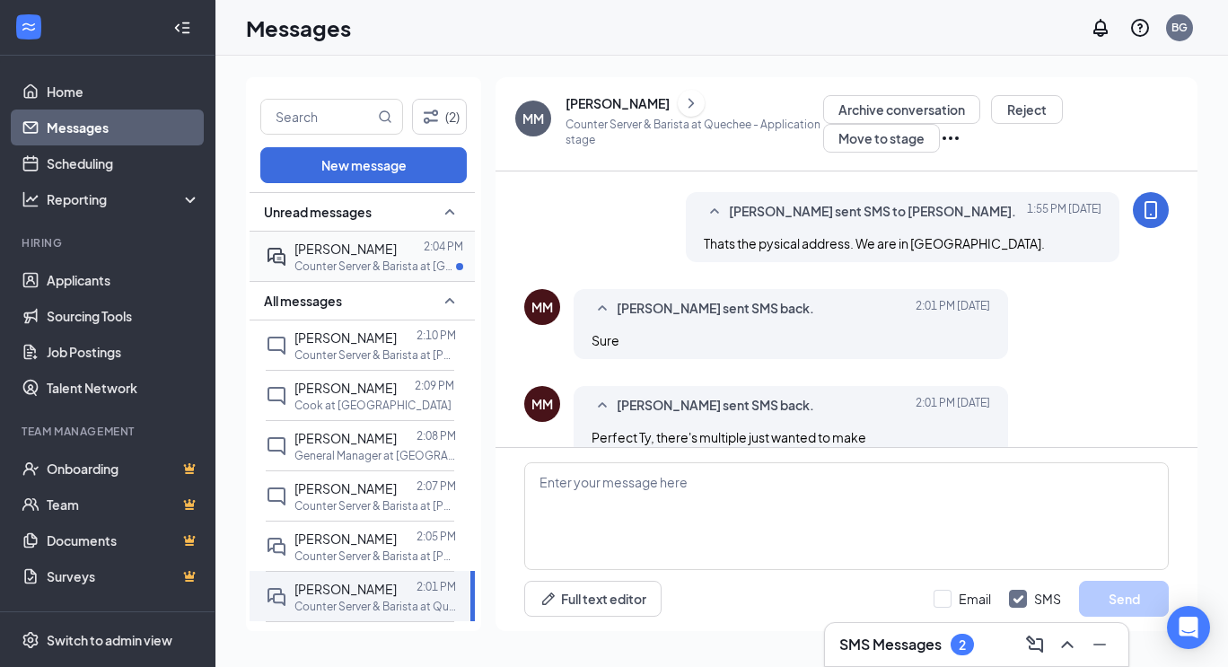
scroll to position [866, 0]
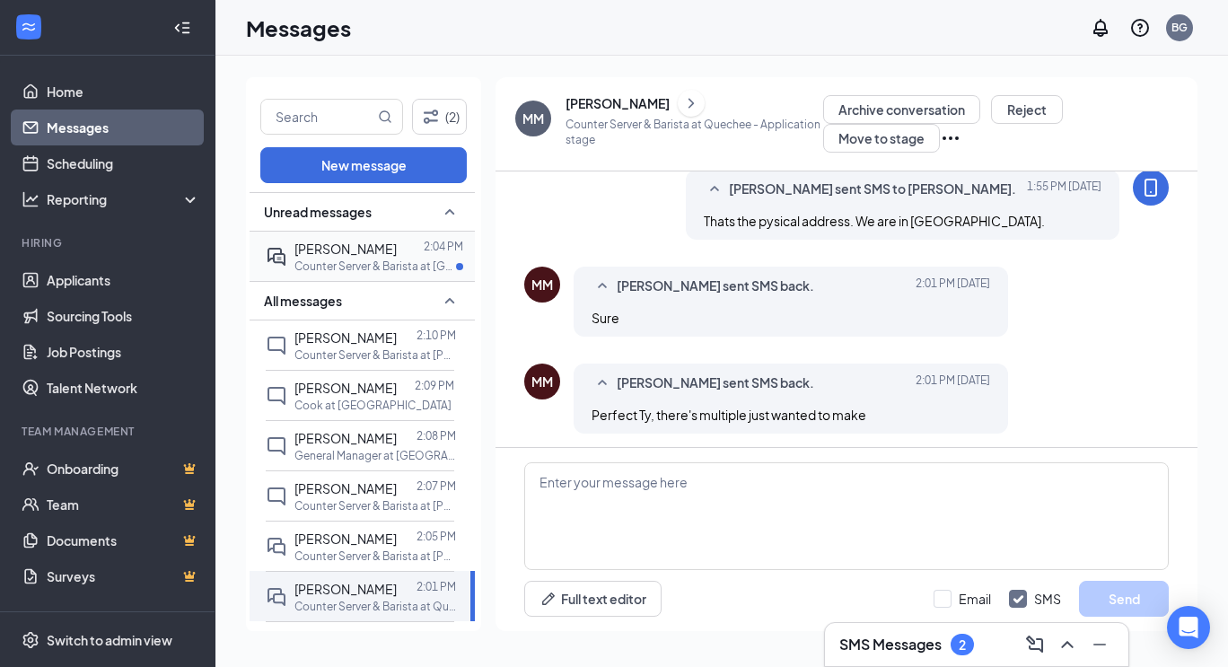
click at [397, 255] on div at bounding box center [410, 249] width 27 height 20
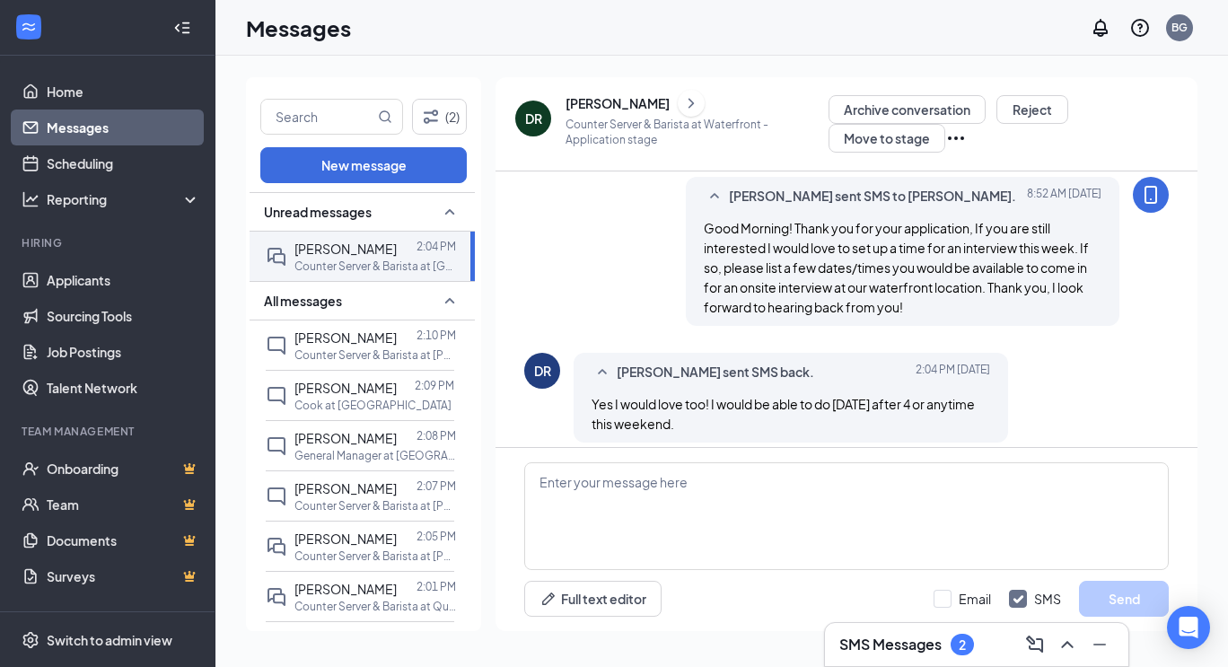
scroll to position [238, 0]
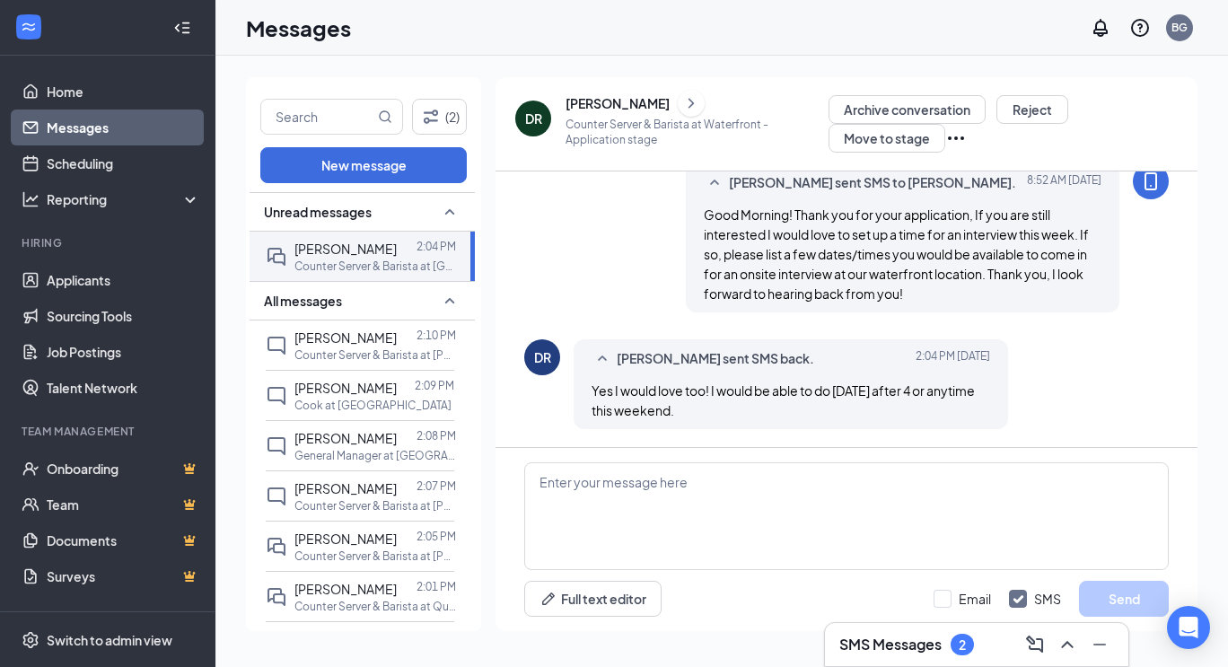
click at [920, 642] on h3 "SMS Messages" at bounding box center [891, 645] width 102 height 20
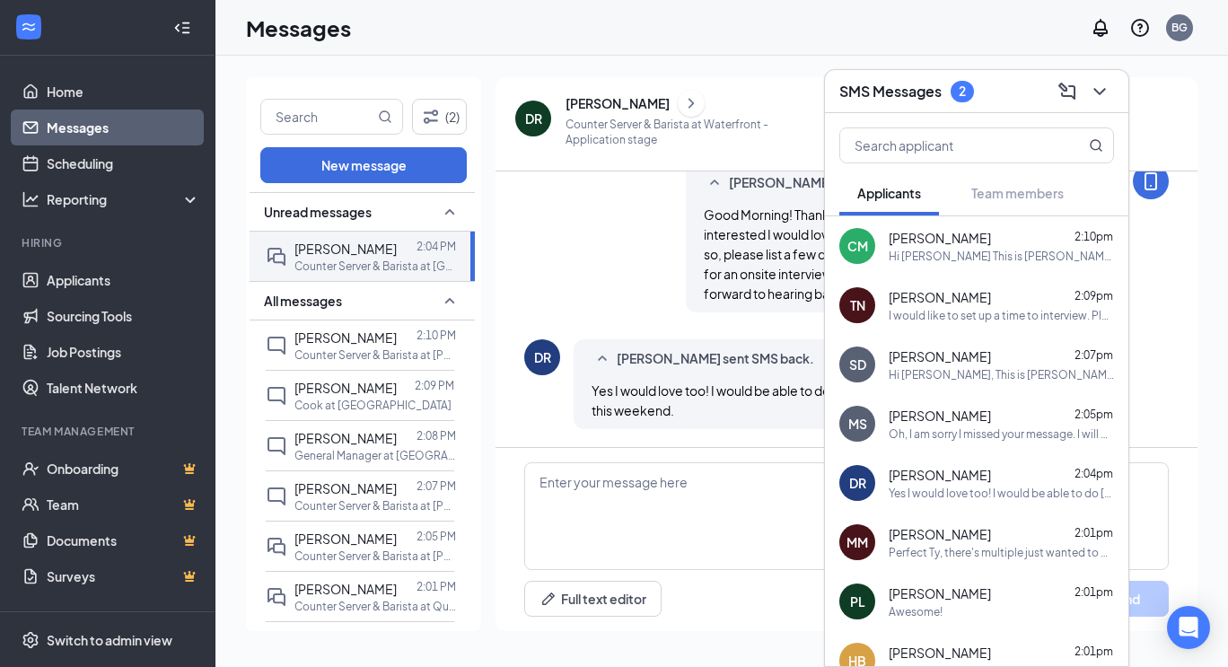
click at [923, 310] on div "I would like to set up a time to interview. Please send me a few times that wor…" at bounding box center [1001, 315] width 225 height 15
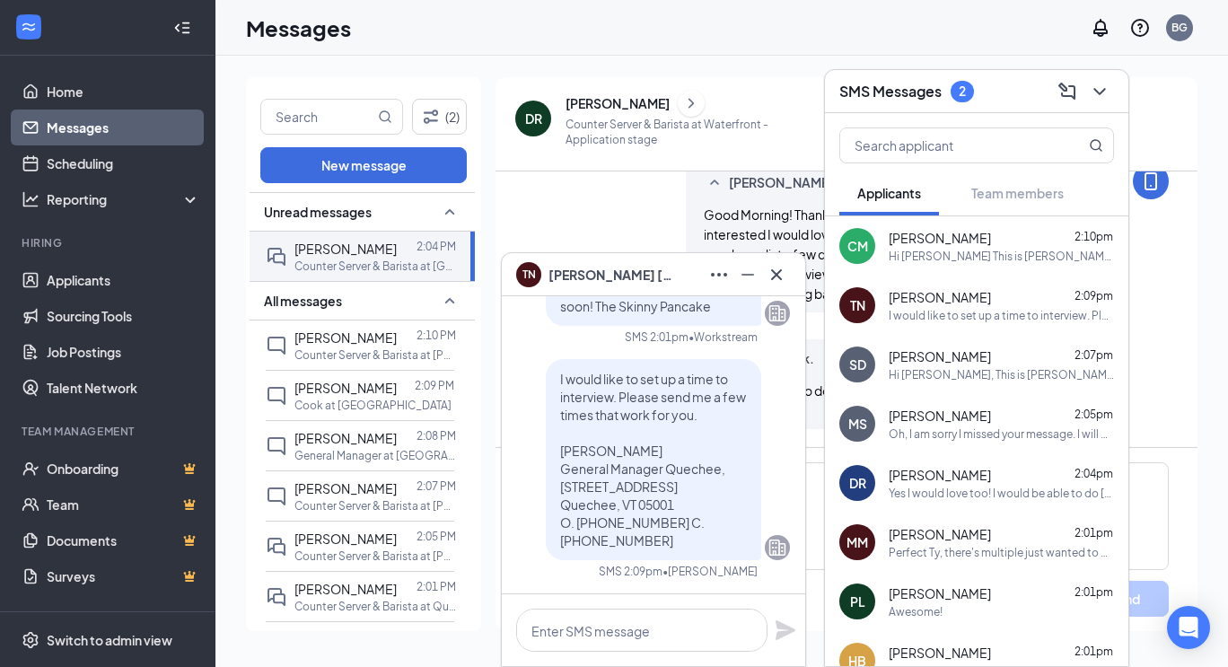
click at [883, 378] on div "SD Samantha Donahue 2:07pm Hi Samantha, This is Bill Greene from The Skinny Pan…" at bounding box center [977, 364] width 304 height 59
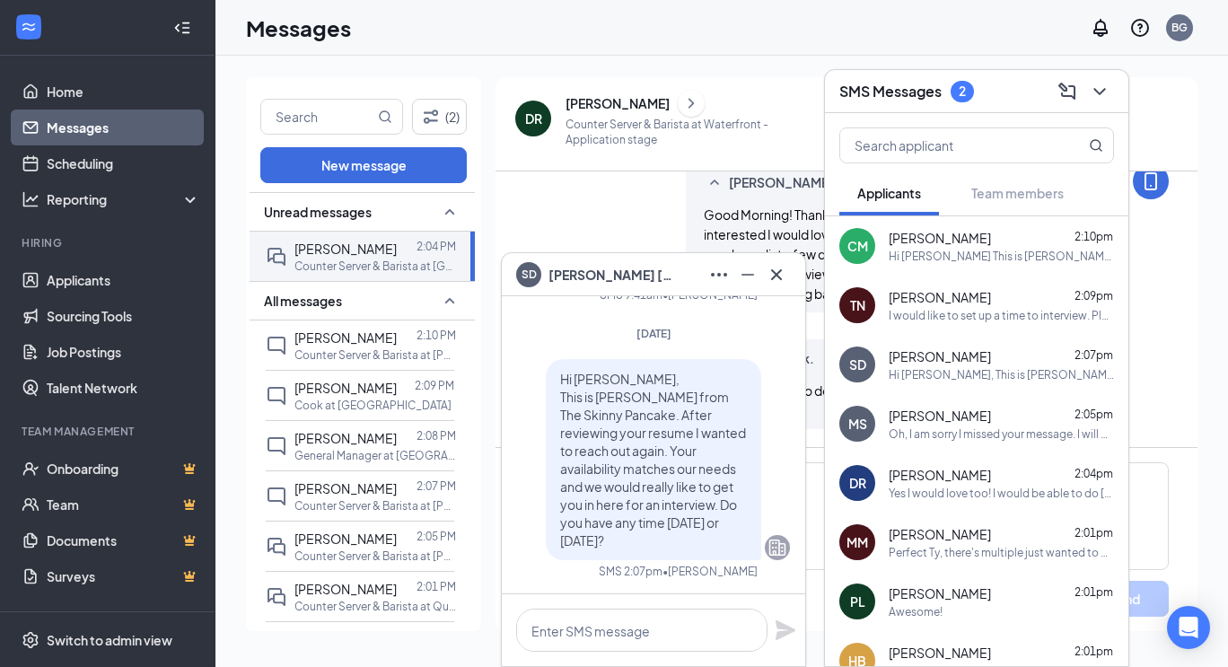
click at [899, 426] on div "Marina Seaman 2:05pm Oh, I am sorry I missed your message. I will be here tomor…" at bounding box center [1001, 424] width 225 height 35
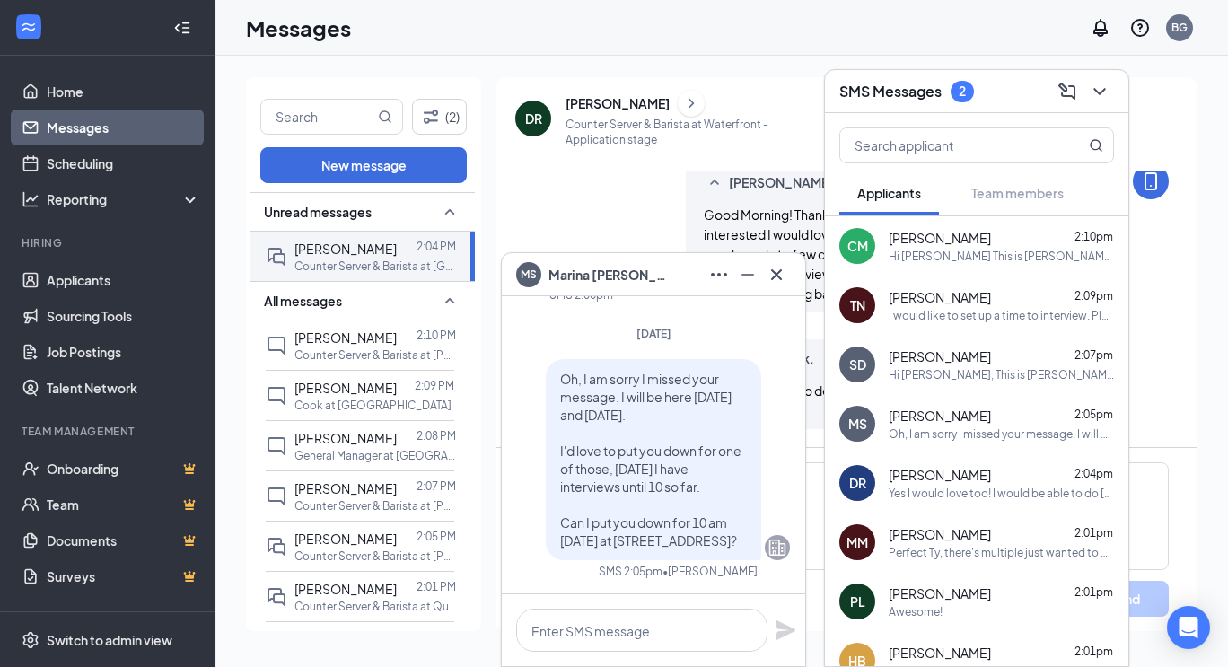
click at [777, 288] on div "MS Marina Seaman" at bounding box center [654, 274] width 304 height 43
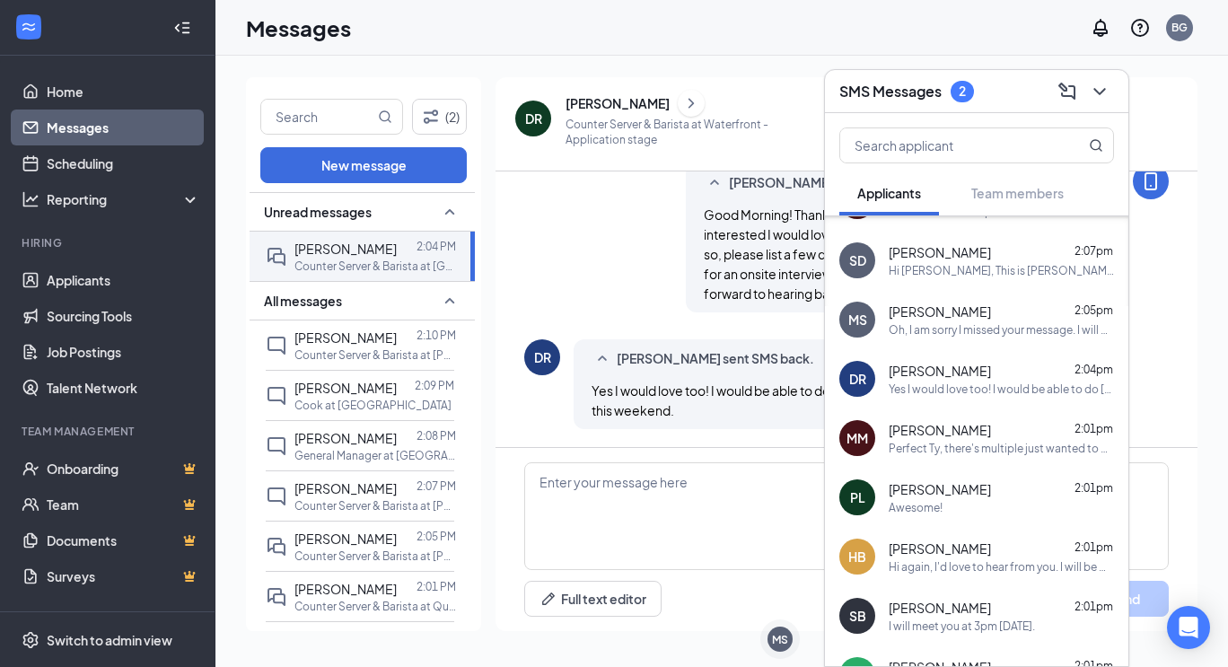
scroll to position [0, 0]
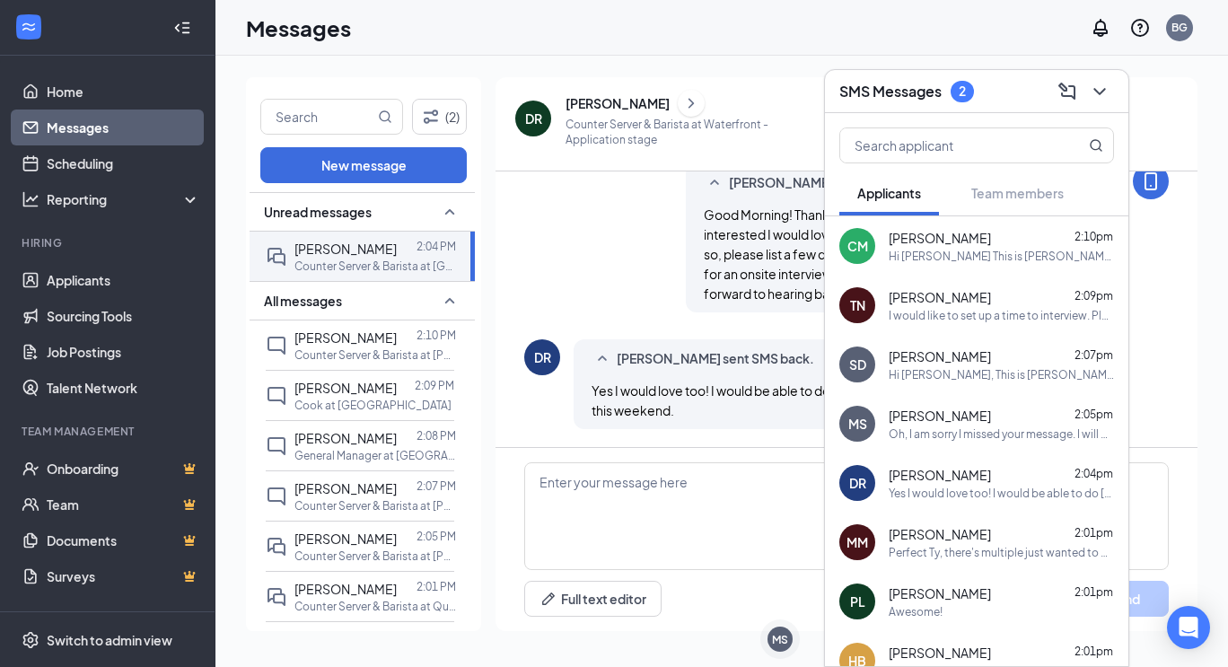
click at [973, 91] on div "2" at bounding box center [962, 92] width 23 height 22
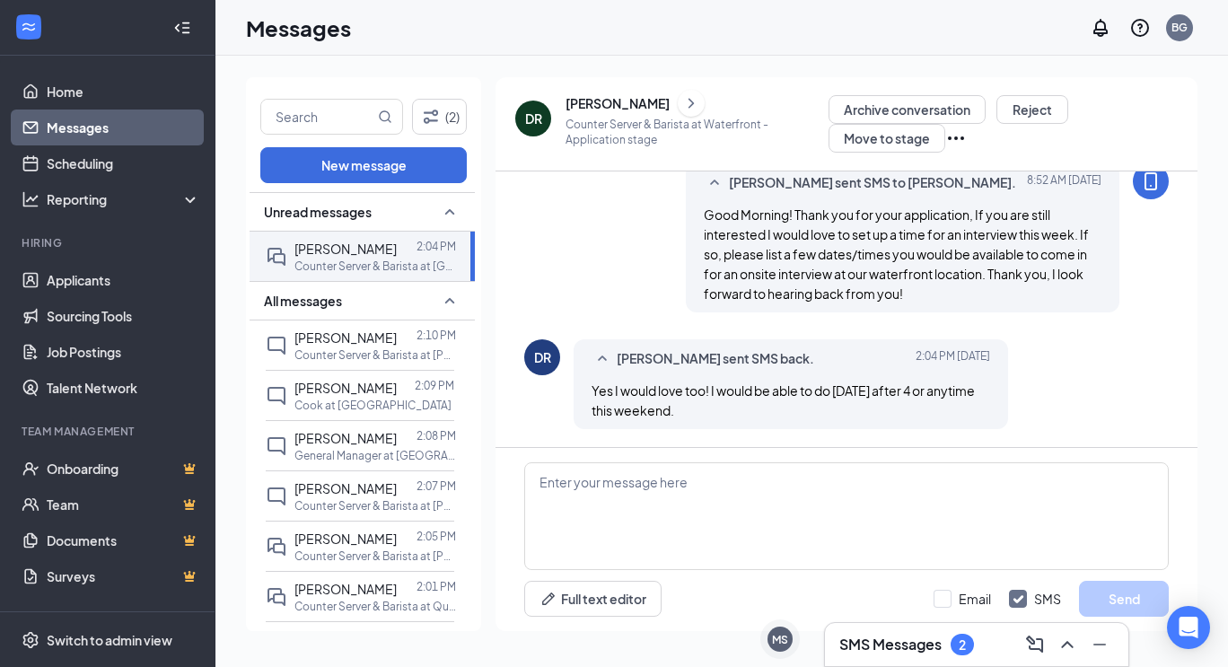
click at [886, 635] on h3 "SMS Messages" at bounding box center [891, 645] width 102 height 20
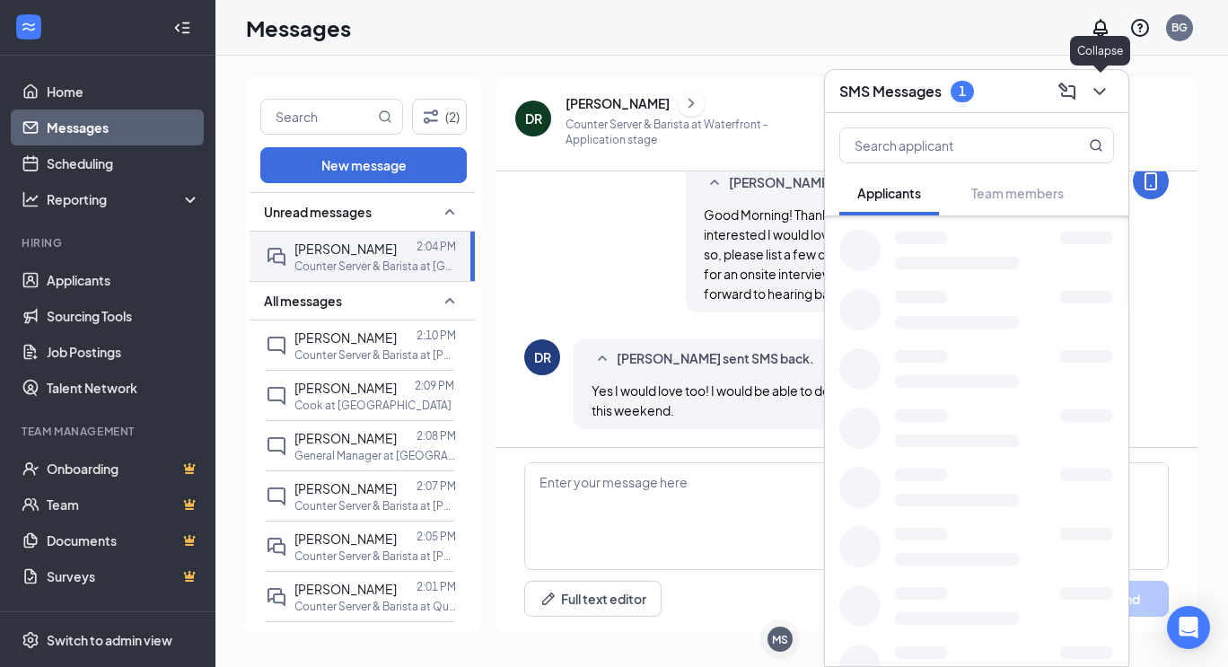
scroll to position [18605, 0]
click at [1096, 88] on icon "ChevronDown" at bounding box center [1100, 92] width 22 height 22
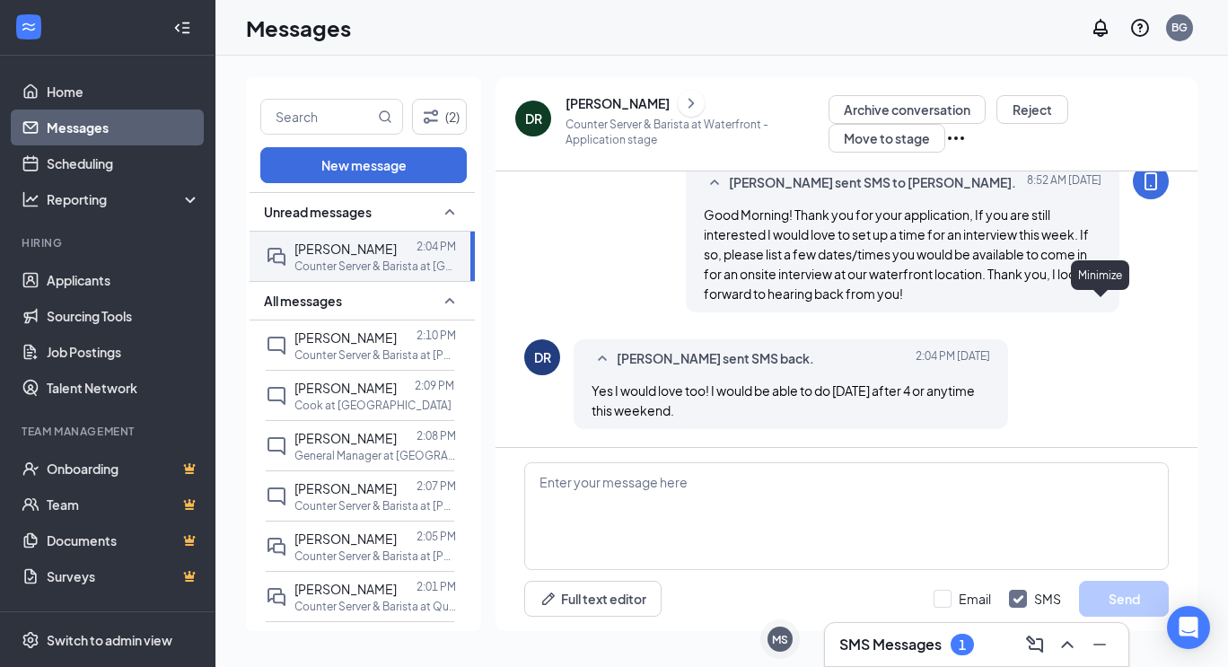
scroll to position [0, 0]
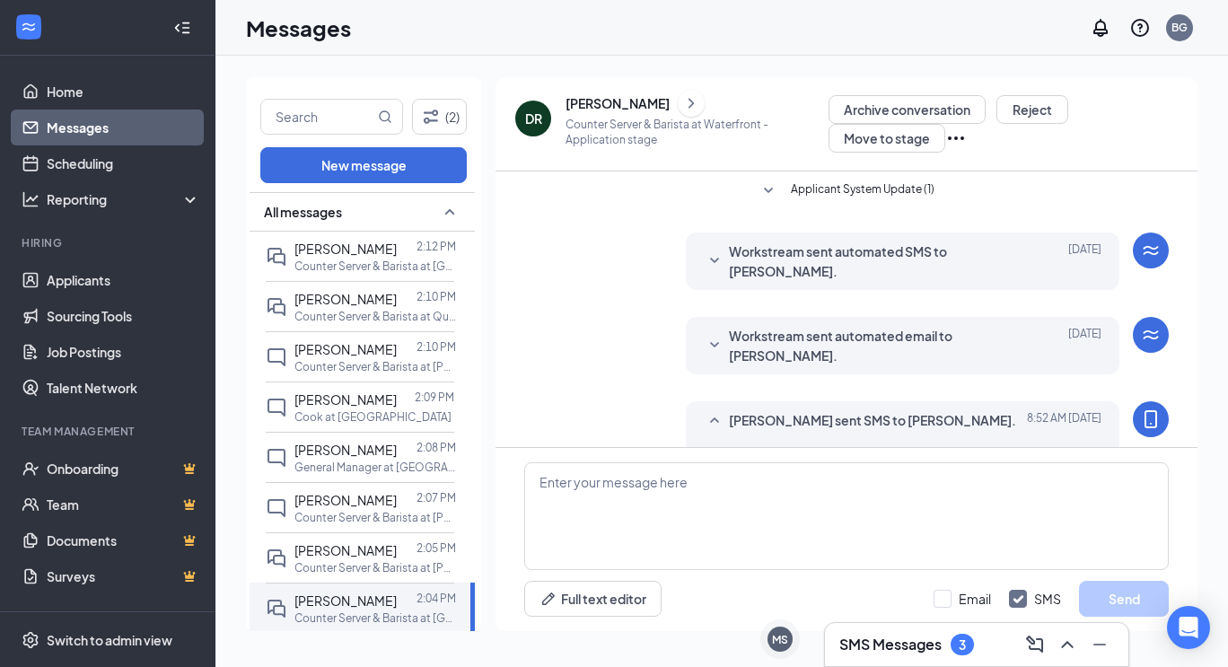
scroll to position [238, 0]
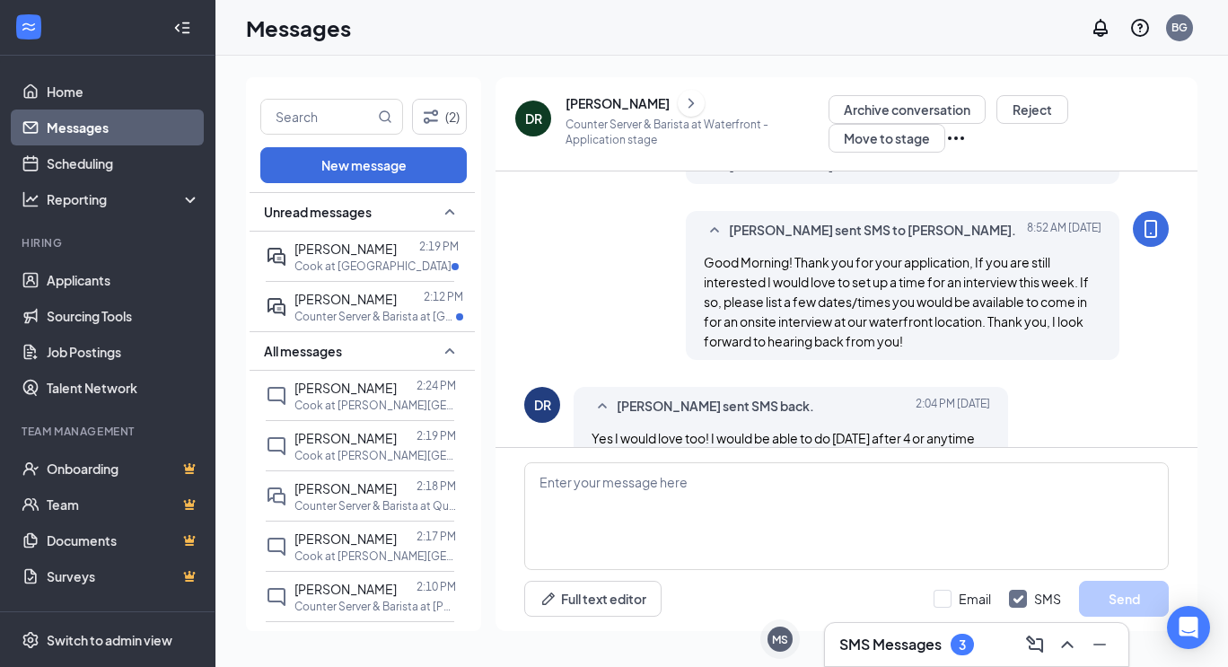
scroll to position [238, 0]
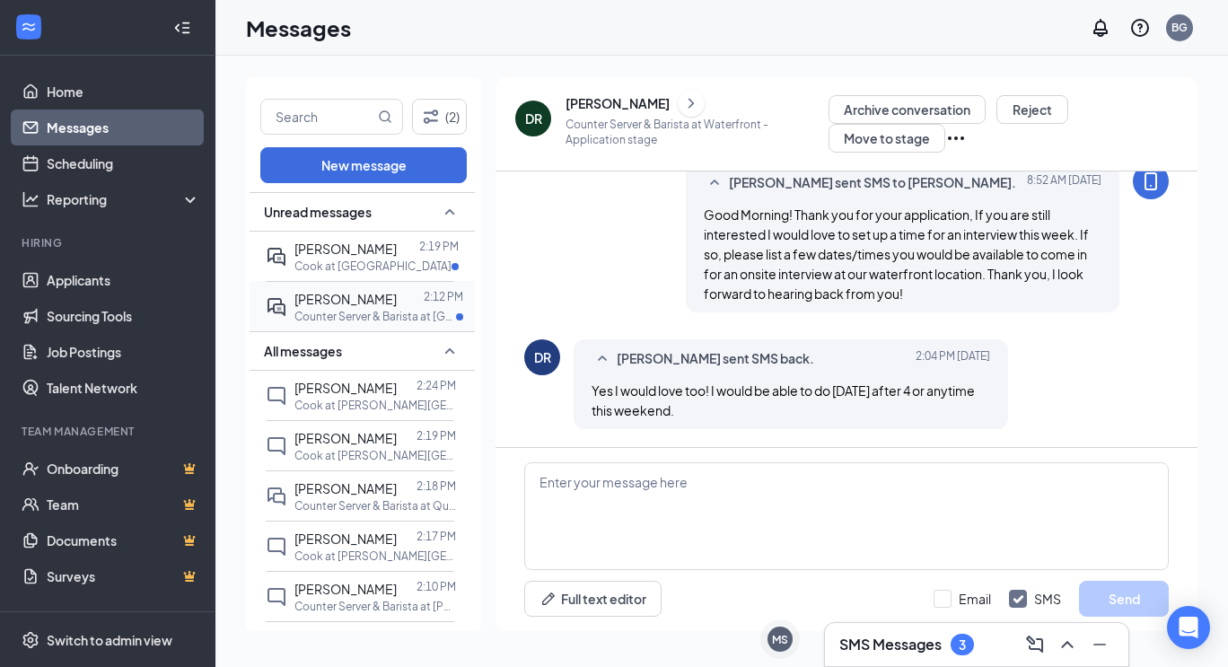
click at [367, 295] on span "[PERSON_NAME]" at bounding box center [346, 299] width 102 height 16
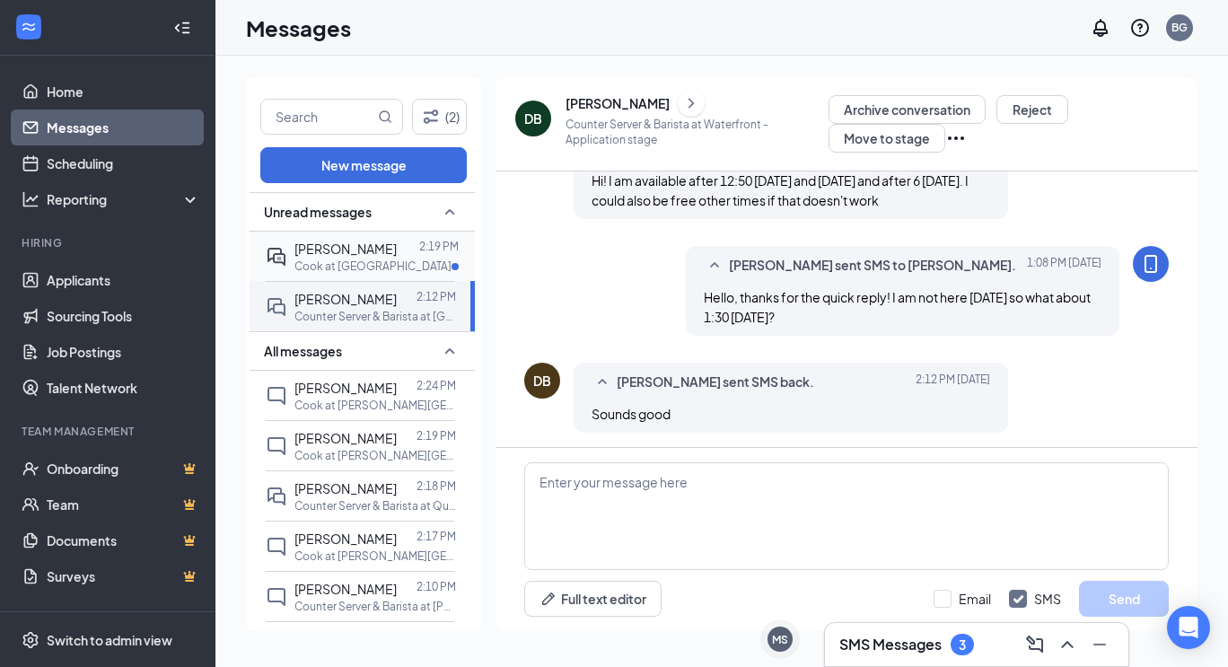
scroll to position [452, 0]
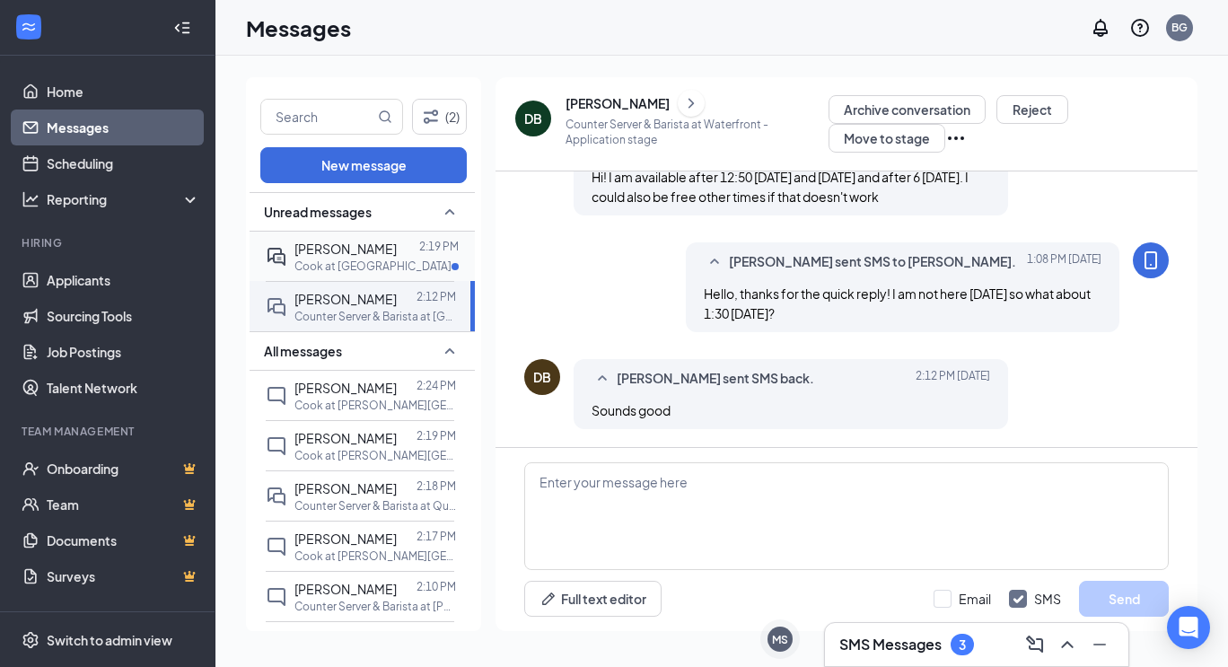
click at [356, 251] on span "[PERSON_NAME]" at bounding box center [346, 249] width 102 height 16
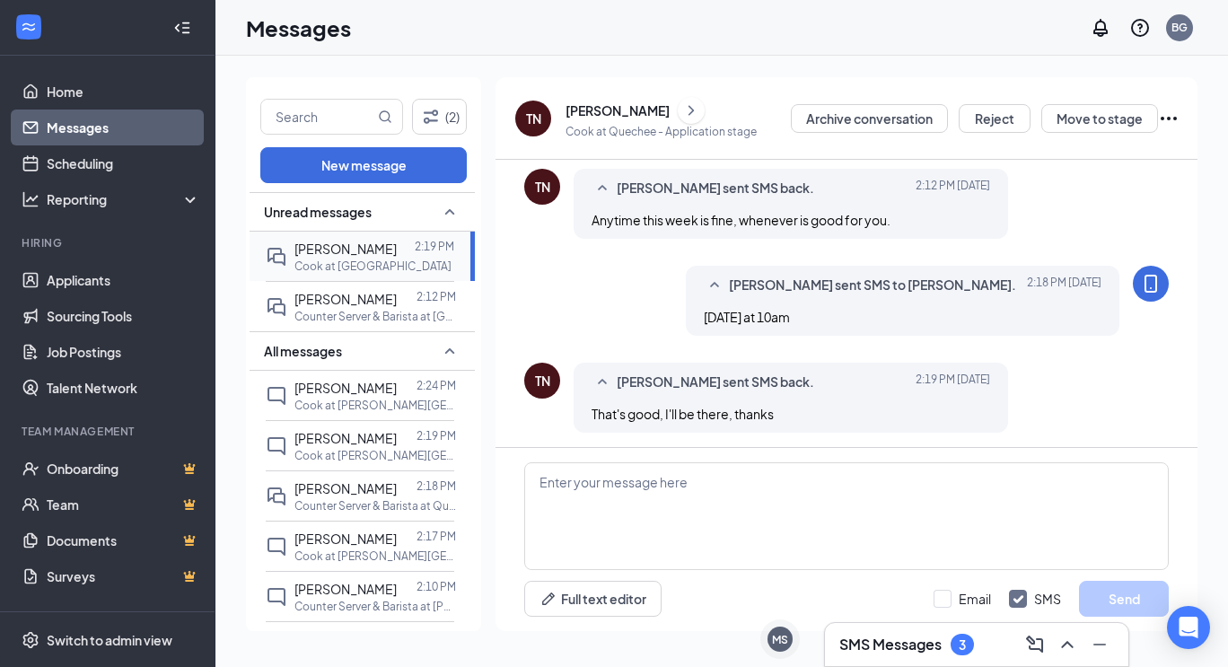
scroll to position [440, 0]
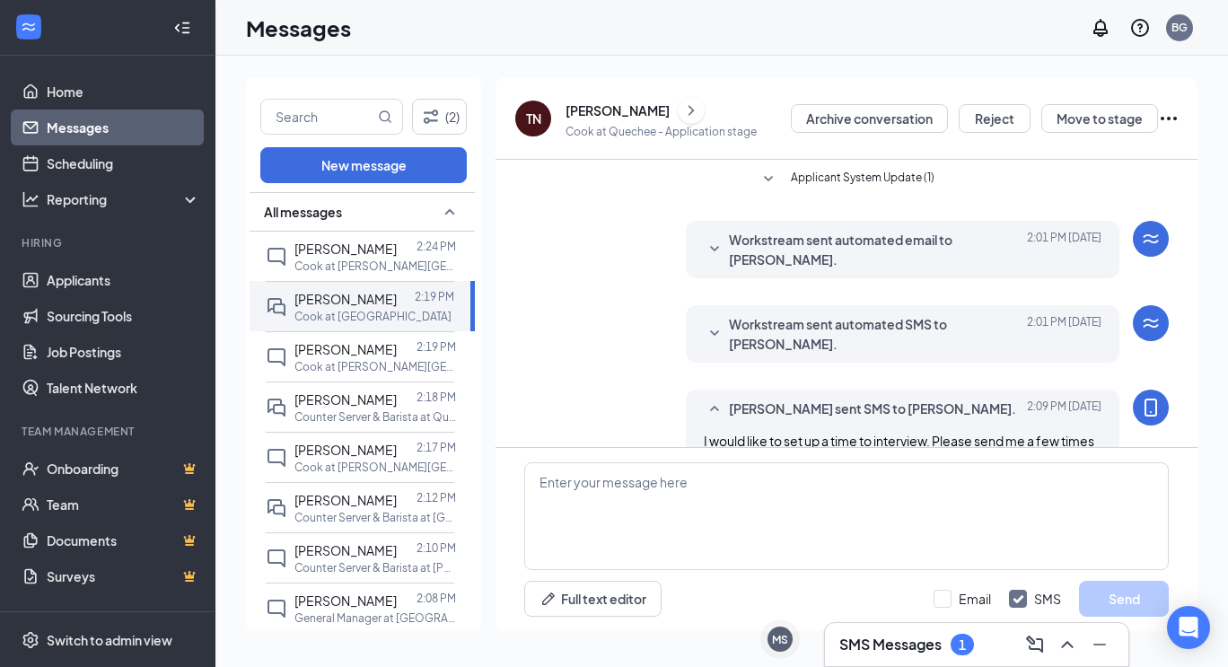
scroll to position [440, 0]
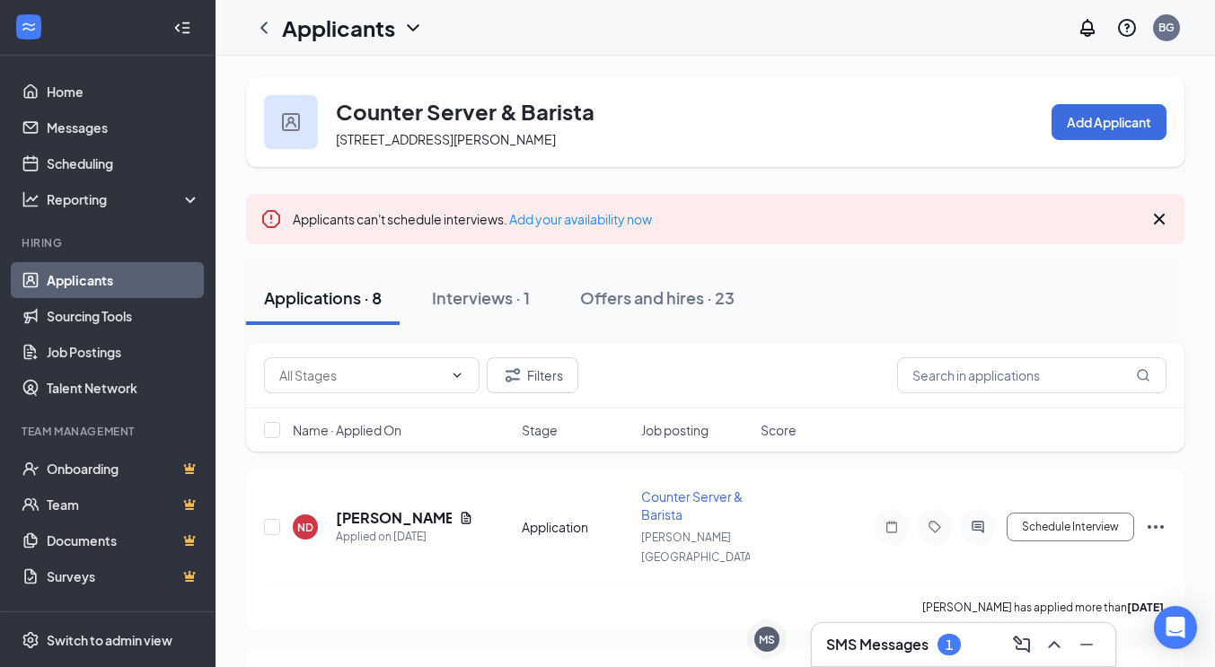
click at [418, 34] on icon "ChevronDown" at bounding box center [413, 28] width 22 height 22
click at [273, 30] on icon "ChevronLeft" at bounding box center [264, 28] width 22 height 22
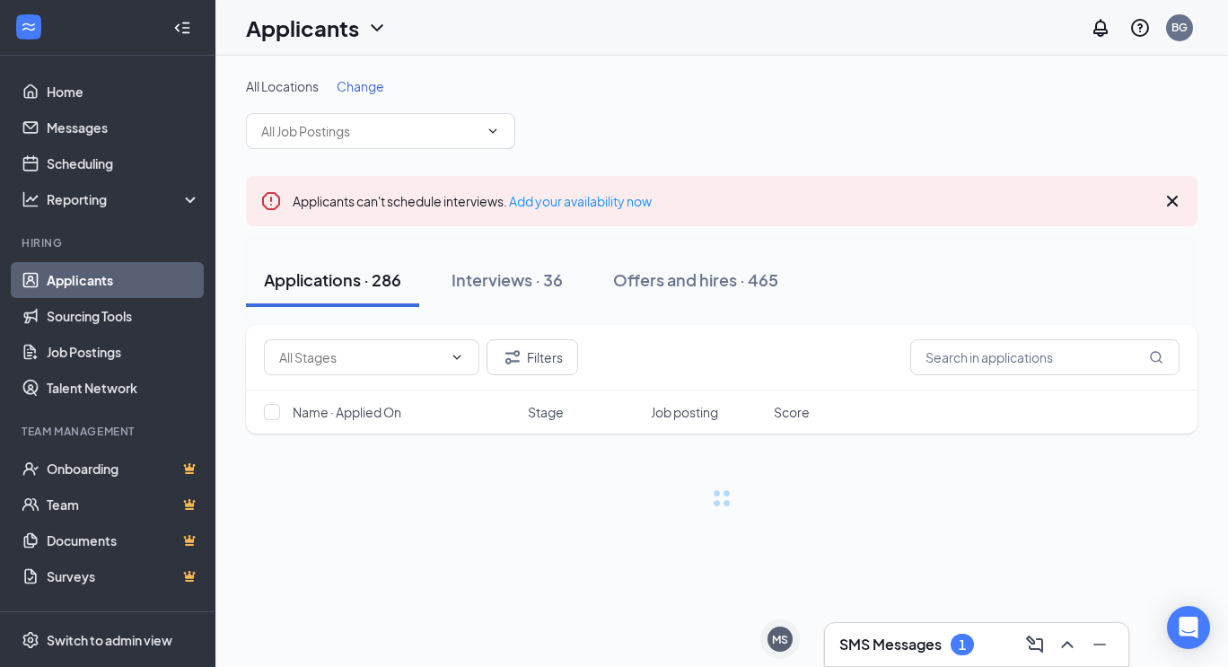
click at [350, 86] on span "Change" at bounding box center [361, 86] width 48 height 16
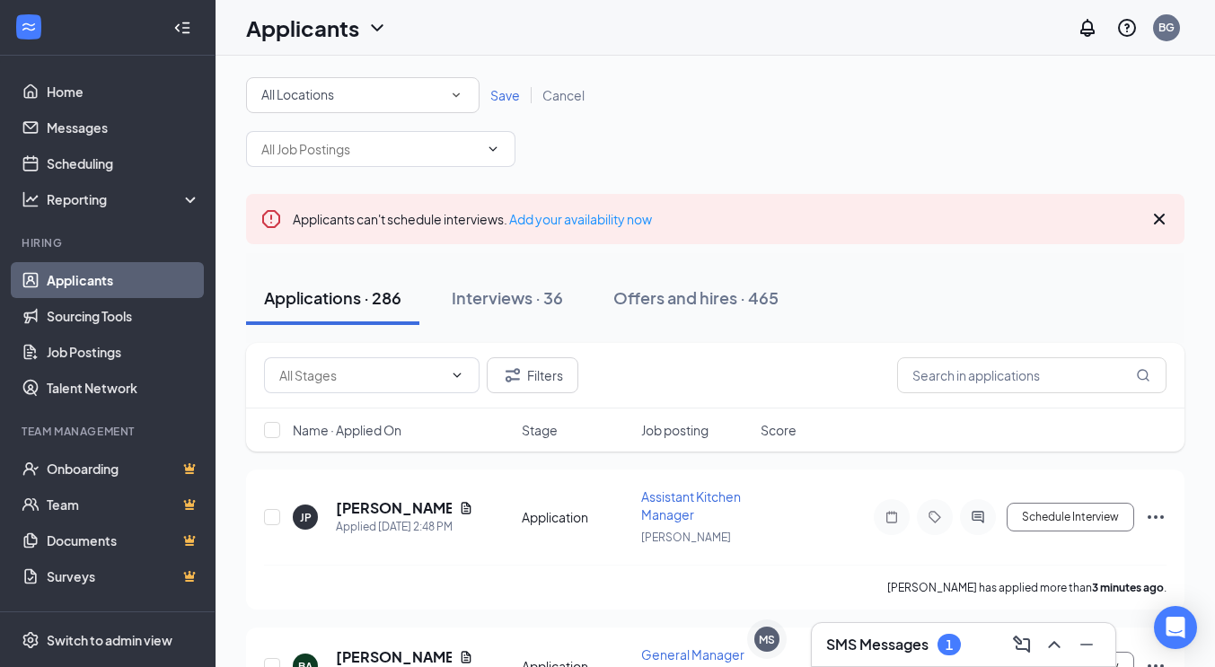
click at [350, 86] on div "All Locations" at bounding box center [362, 95] width 203 height 22
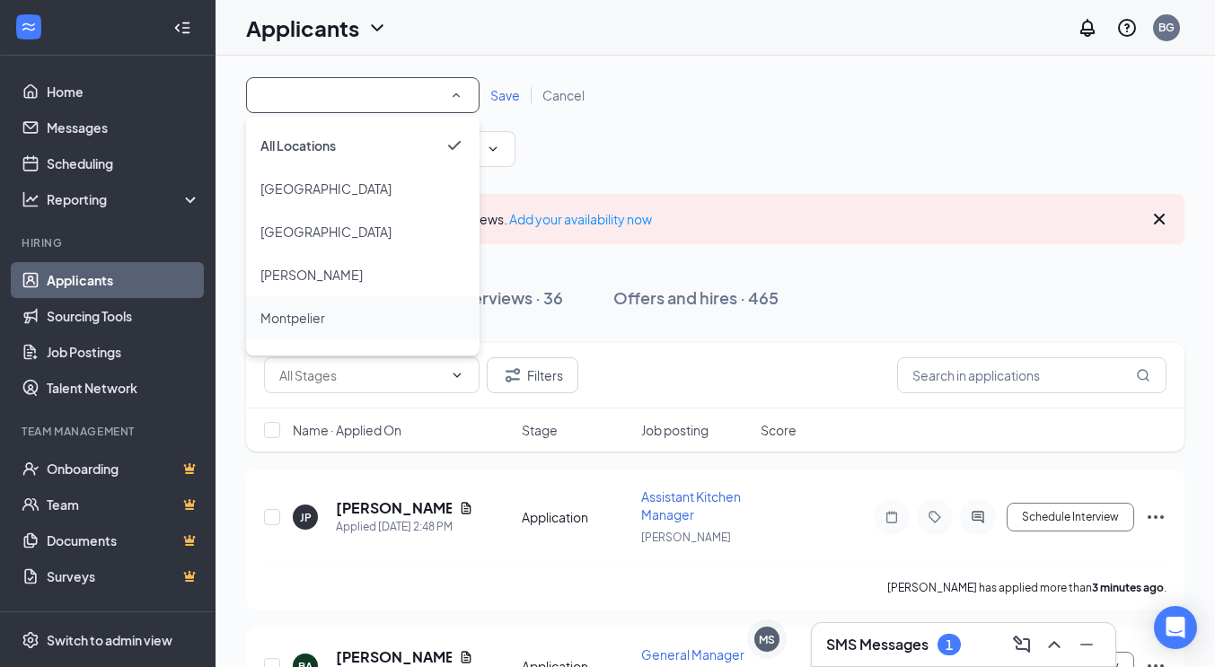
scroll to position [250, 0]
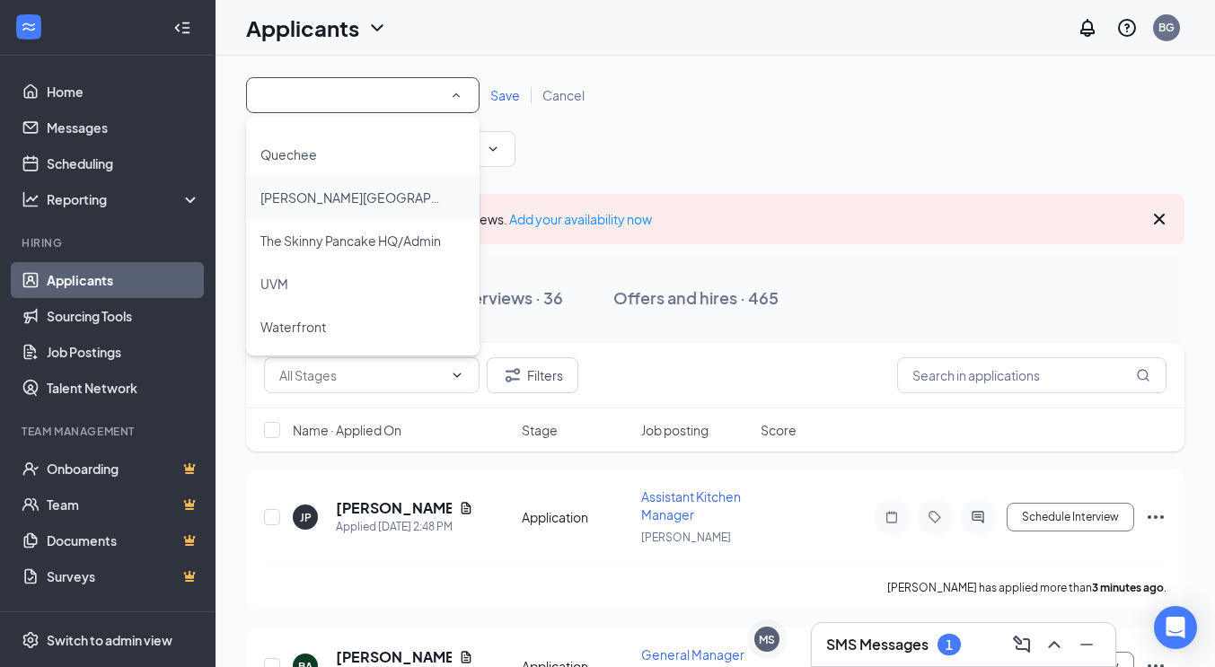
click at [319, 193] on span "Stowe Village" at bounding box center [376, 197] width 233 height 16
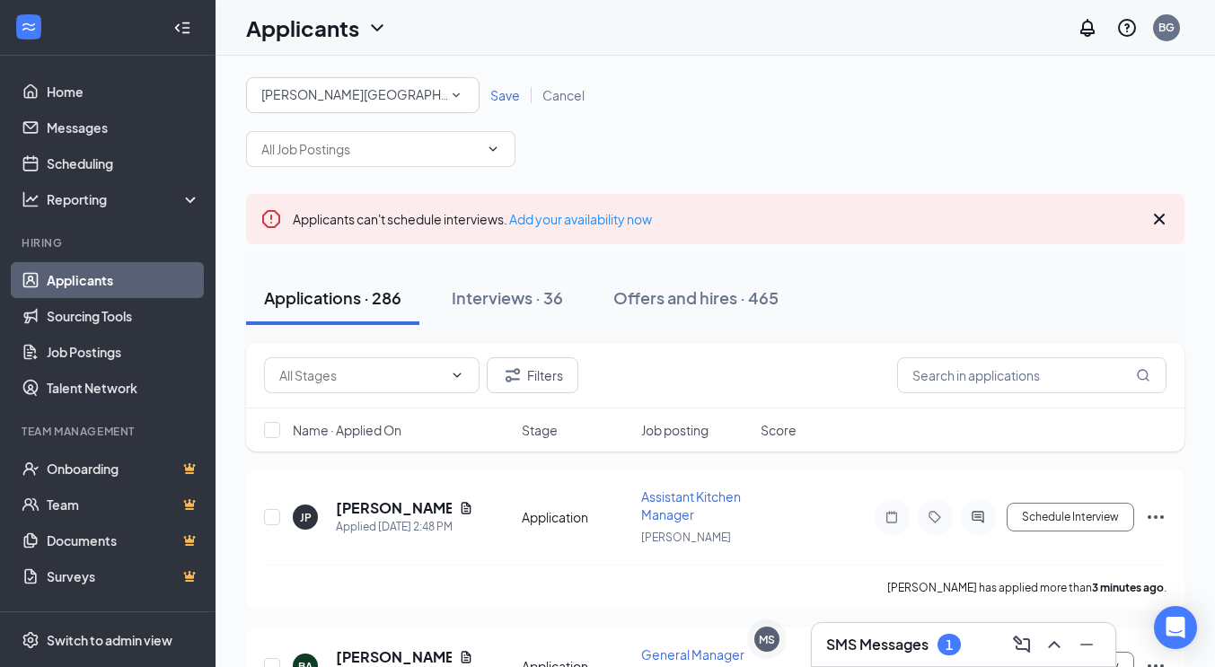
click at [505, 94] on span "Save" at bounding box center [505, 95] width 30 height 16
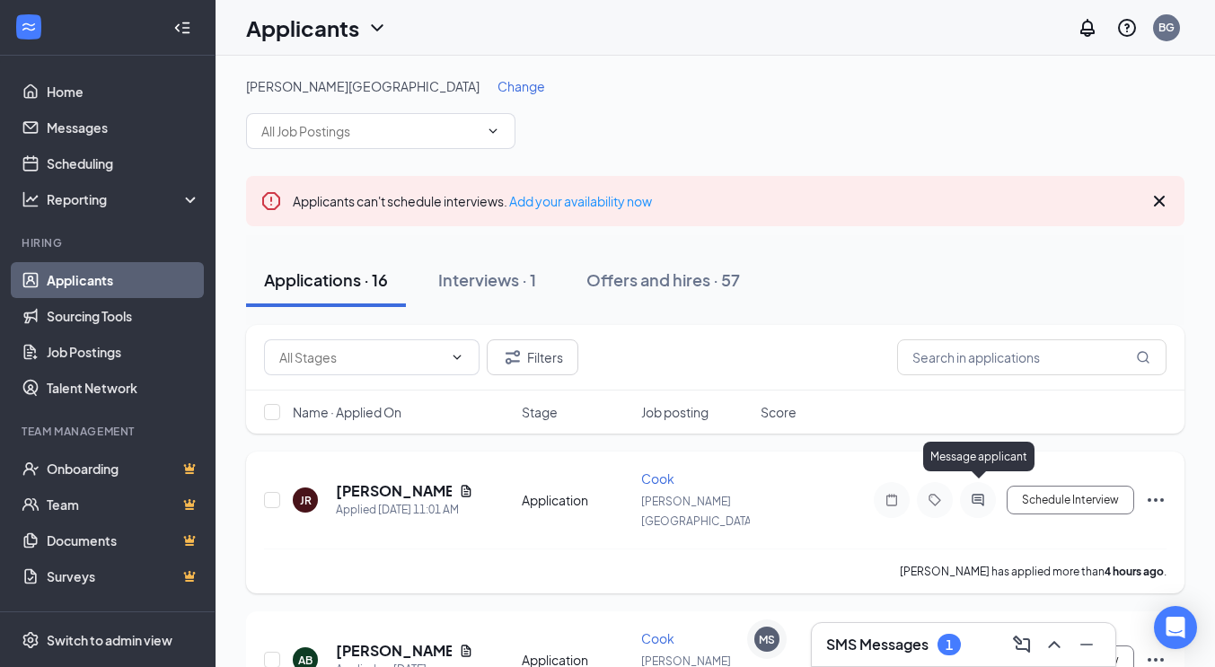
click at [975, 493] on icon "ActiveChat" at bounding box center [978, 500] width 22 height 14
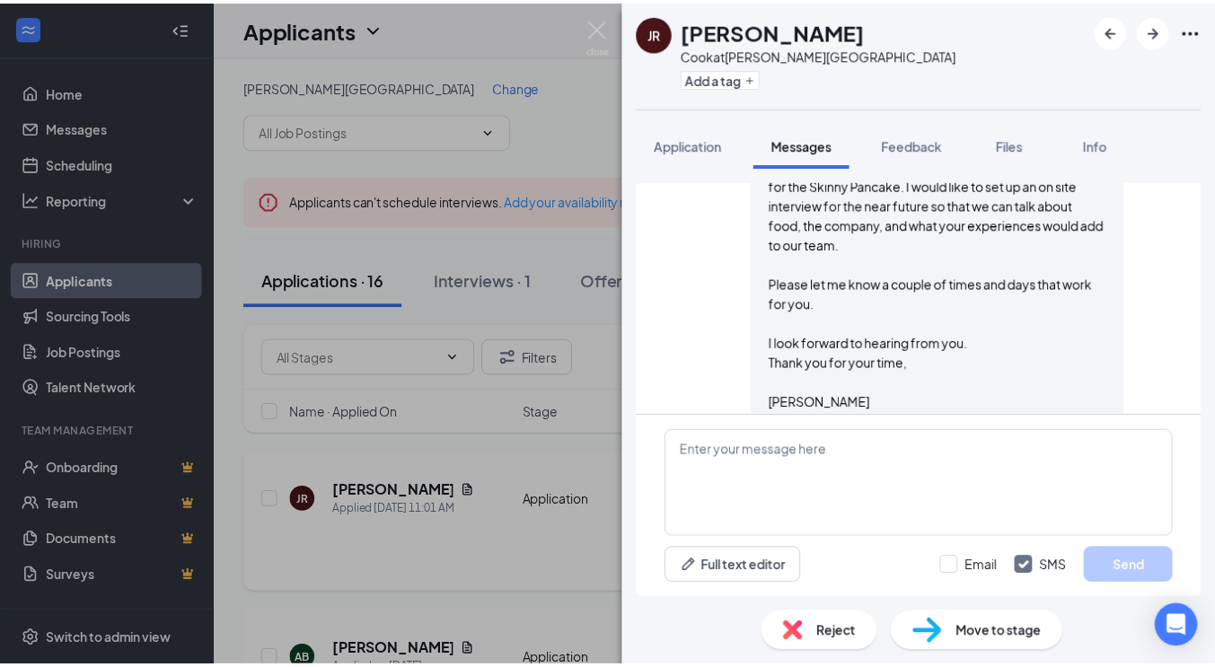
scroll to position [321, 0]
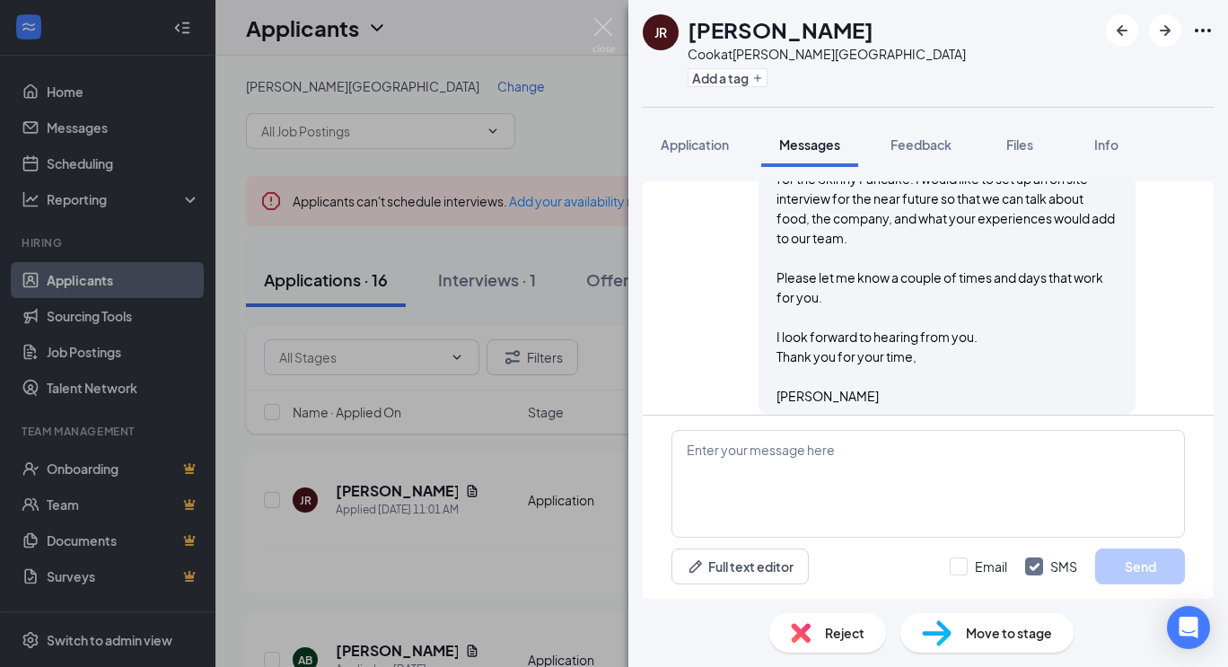
click at [559, 488] on div "JR Jade Richard Cook at Stowe Village Add a tag Application Messages Feedback F…" at bounding box center [614, 333] width 1228 height 667
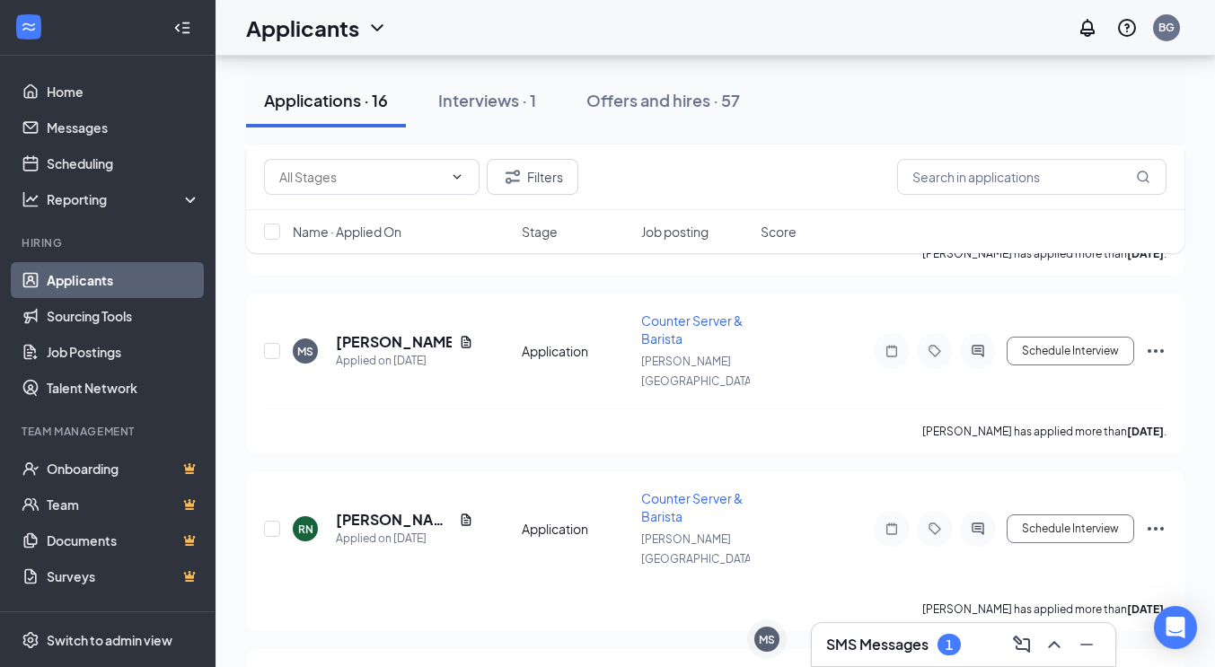
scroll to position [2152, 0]
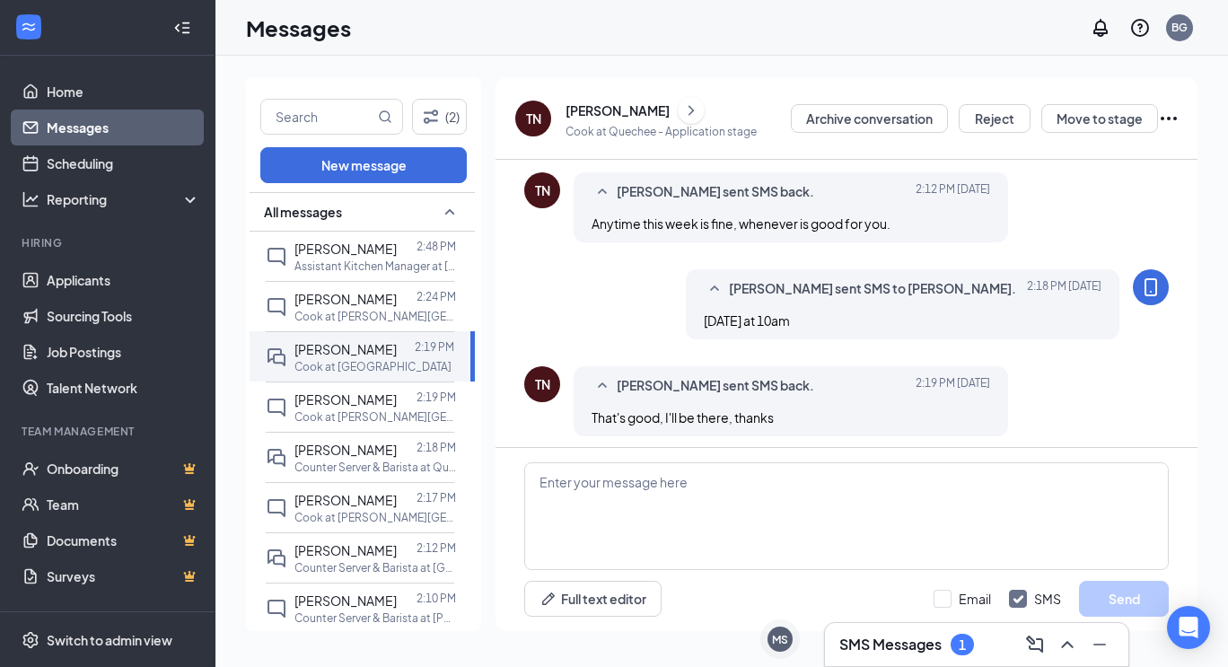
scroll to position [440, 0]
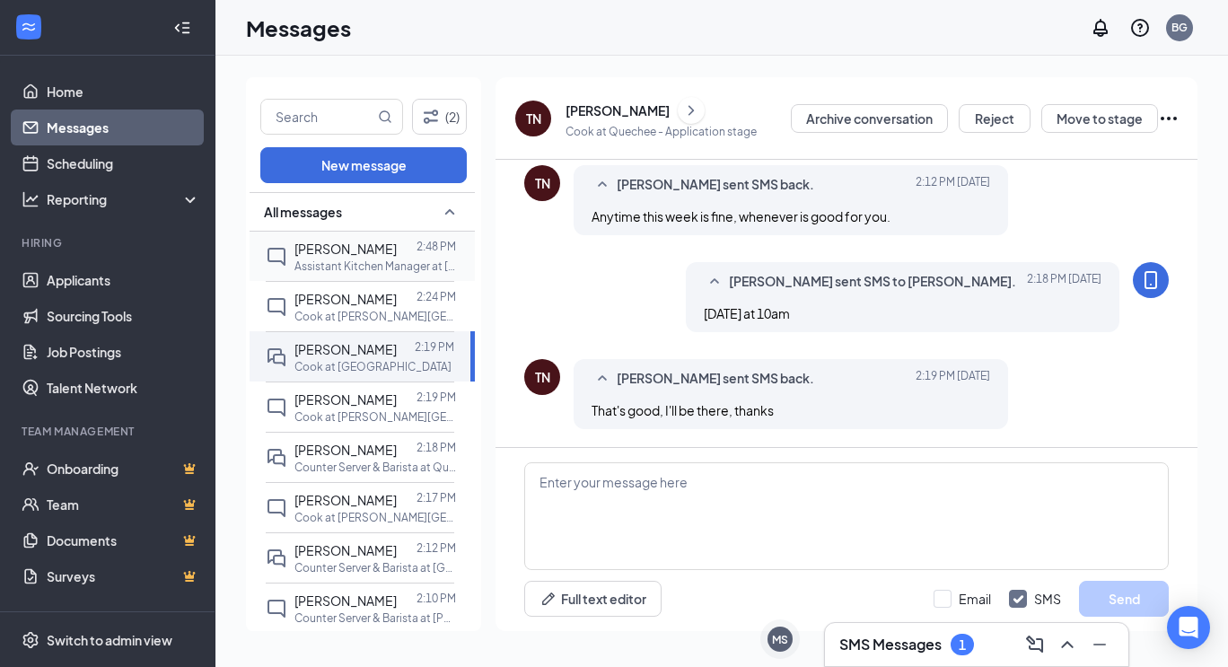
click at [356, 253] on span "[PERSON_NAME]" at bounding box center [346, 249] width 102 height 16
